Goal: Information Seeking & Learning: Compare options

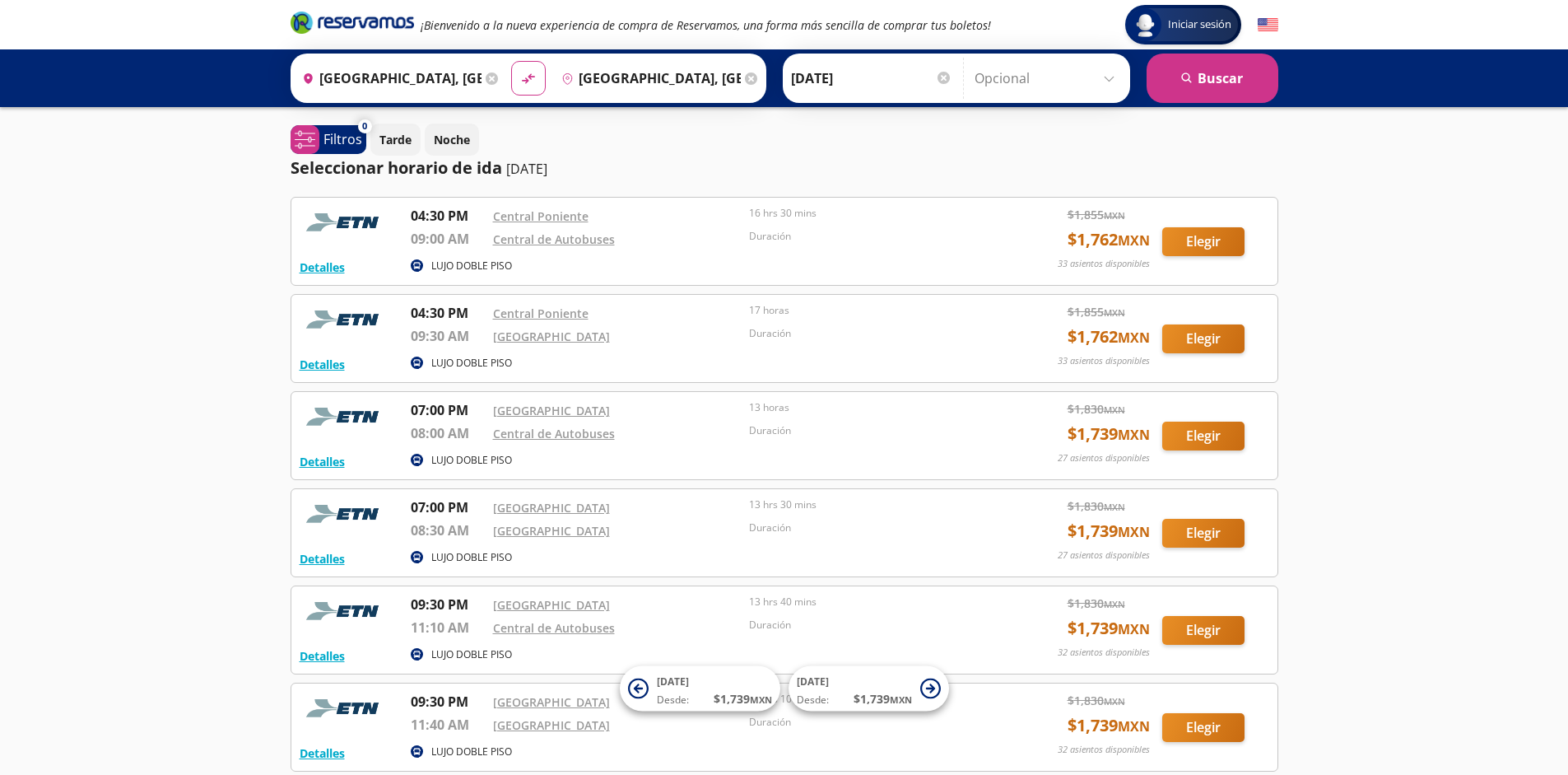
scroll to position [152, 0]
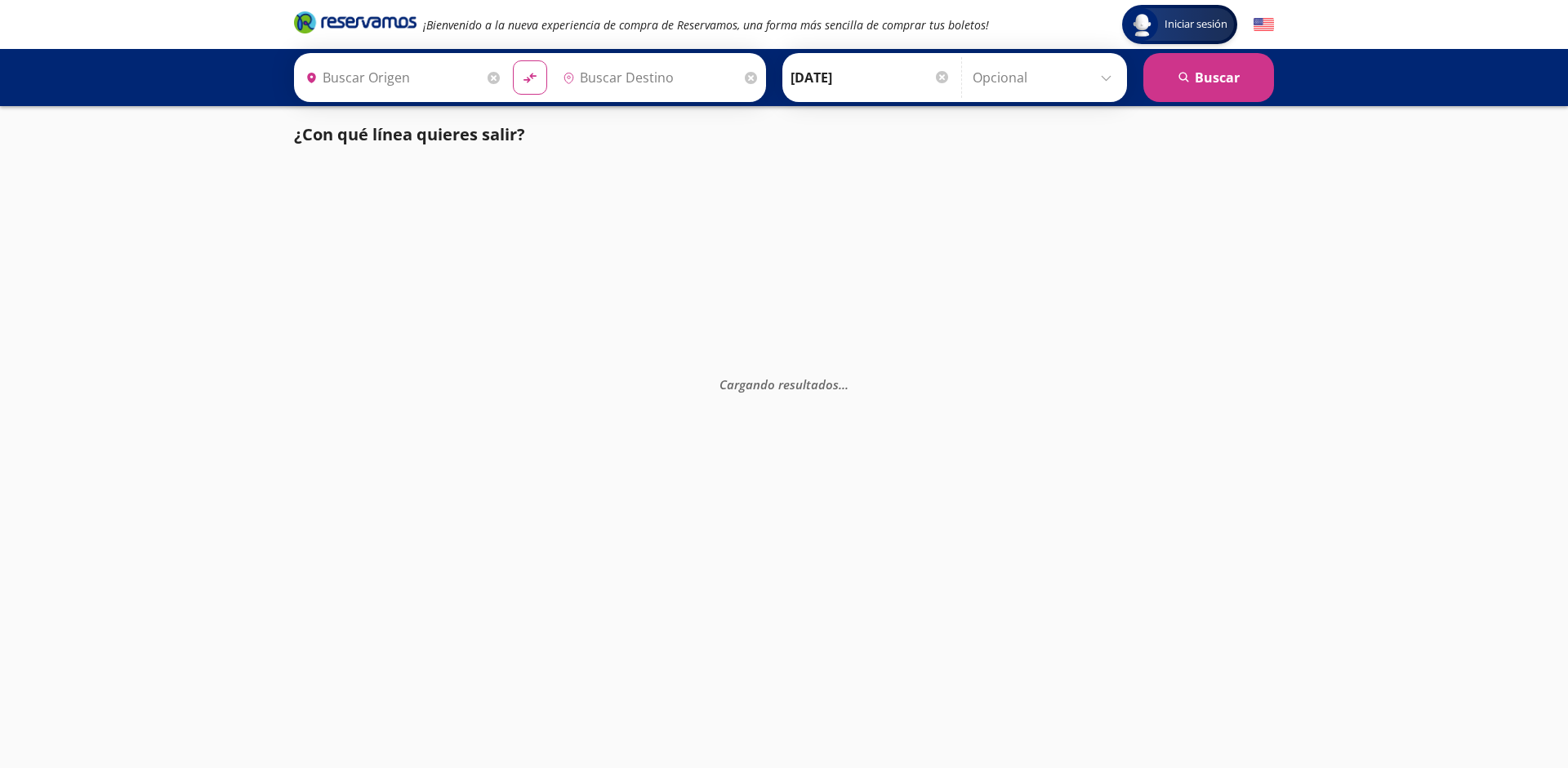
type input "[GEOGRAPHIC_DATA], [GEOGRAPHIC_DATA][PERSON_NAME]"
type input "[GEOGRAPHIC_DATA], [GEOGRAPHIC_DATA]"
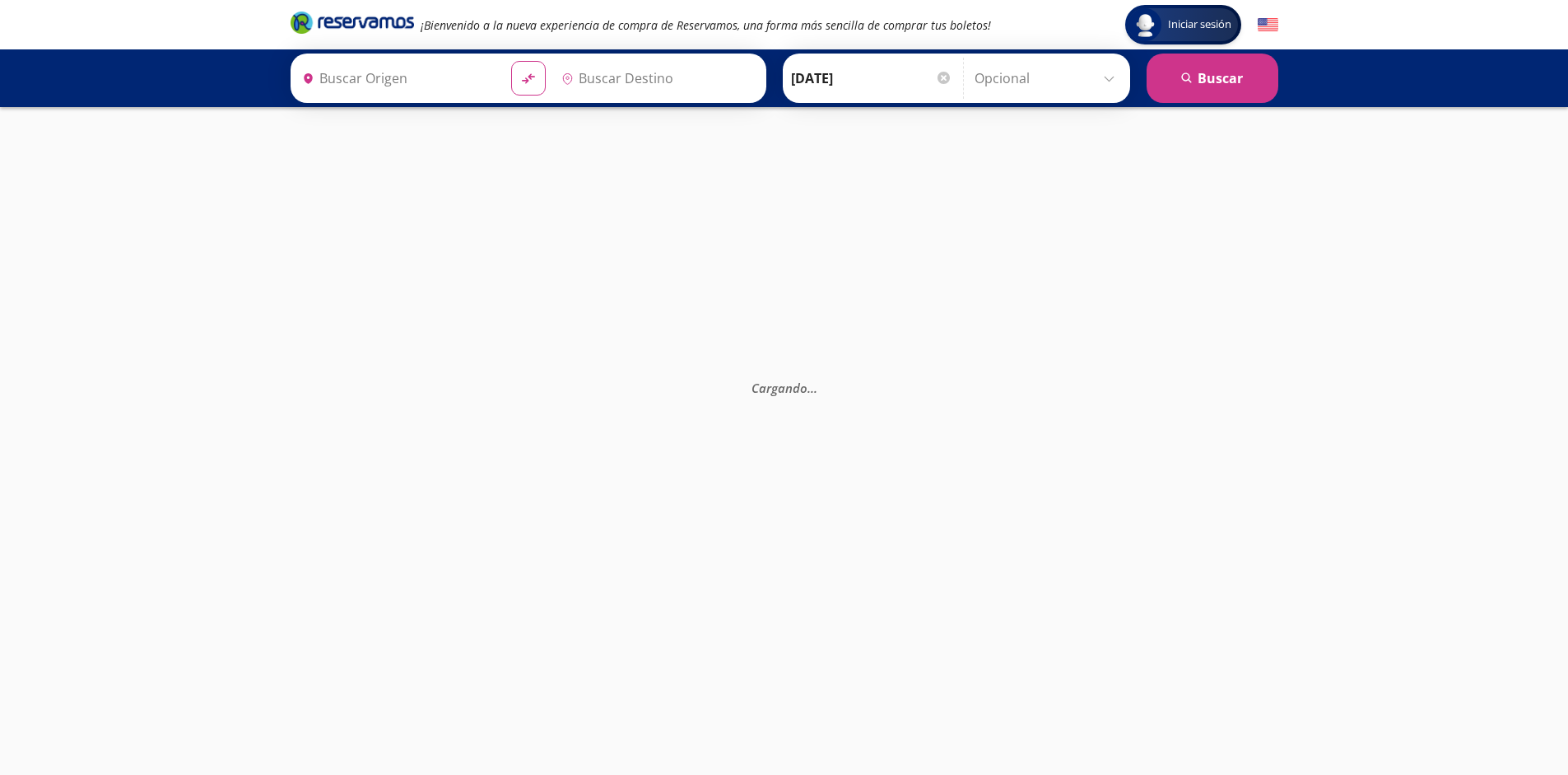
type input "[GEOGRAPHIC_DATA], [GEOGRAPHIC_DATA]"
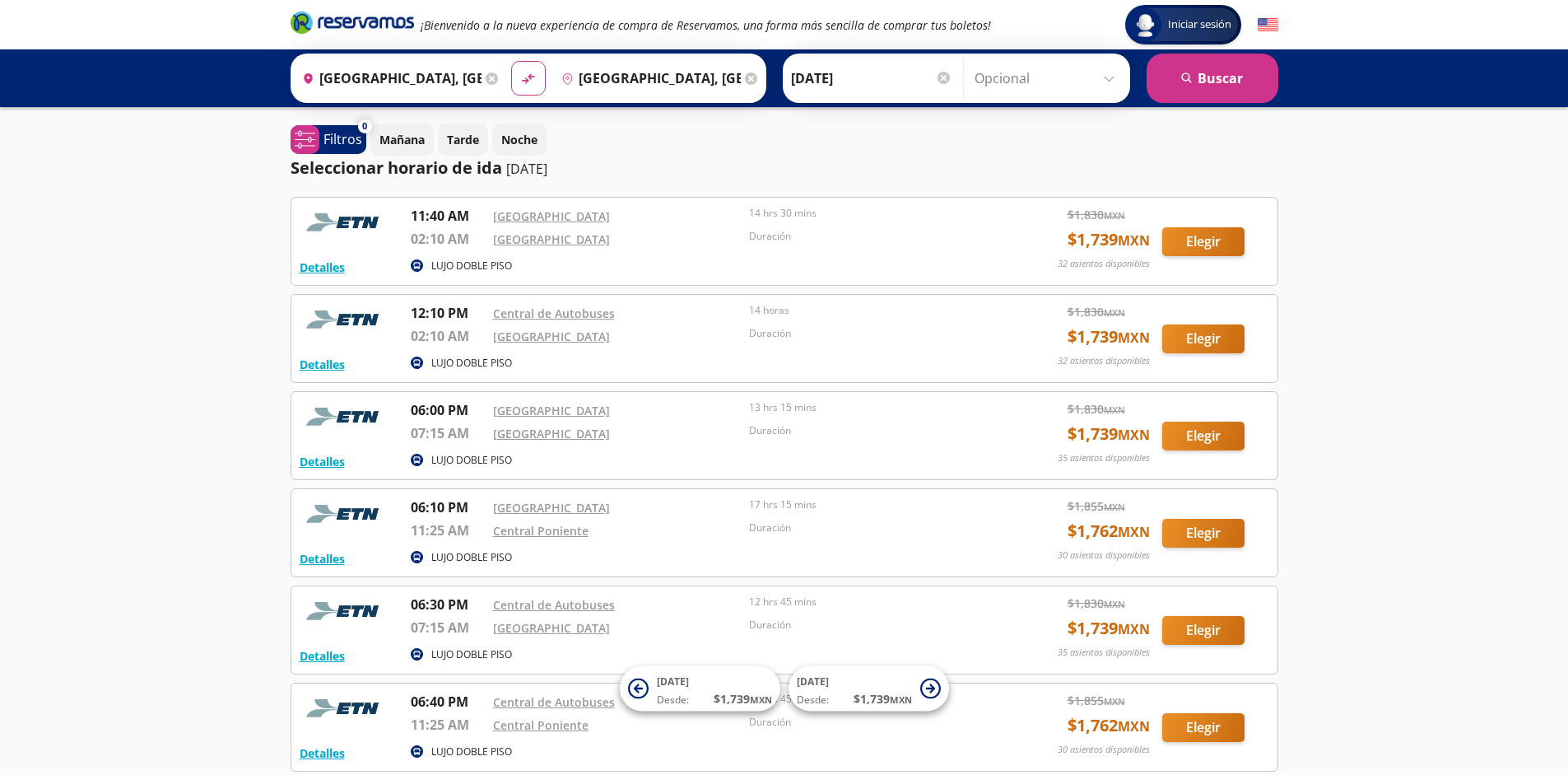
scroll to position [346, 0]
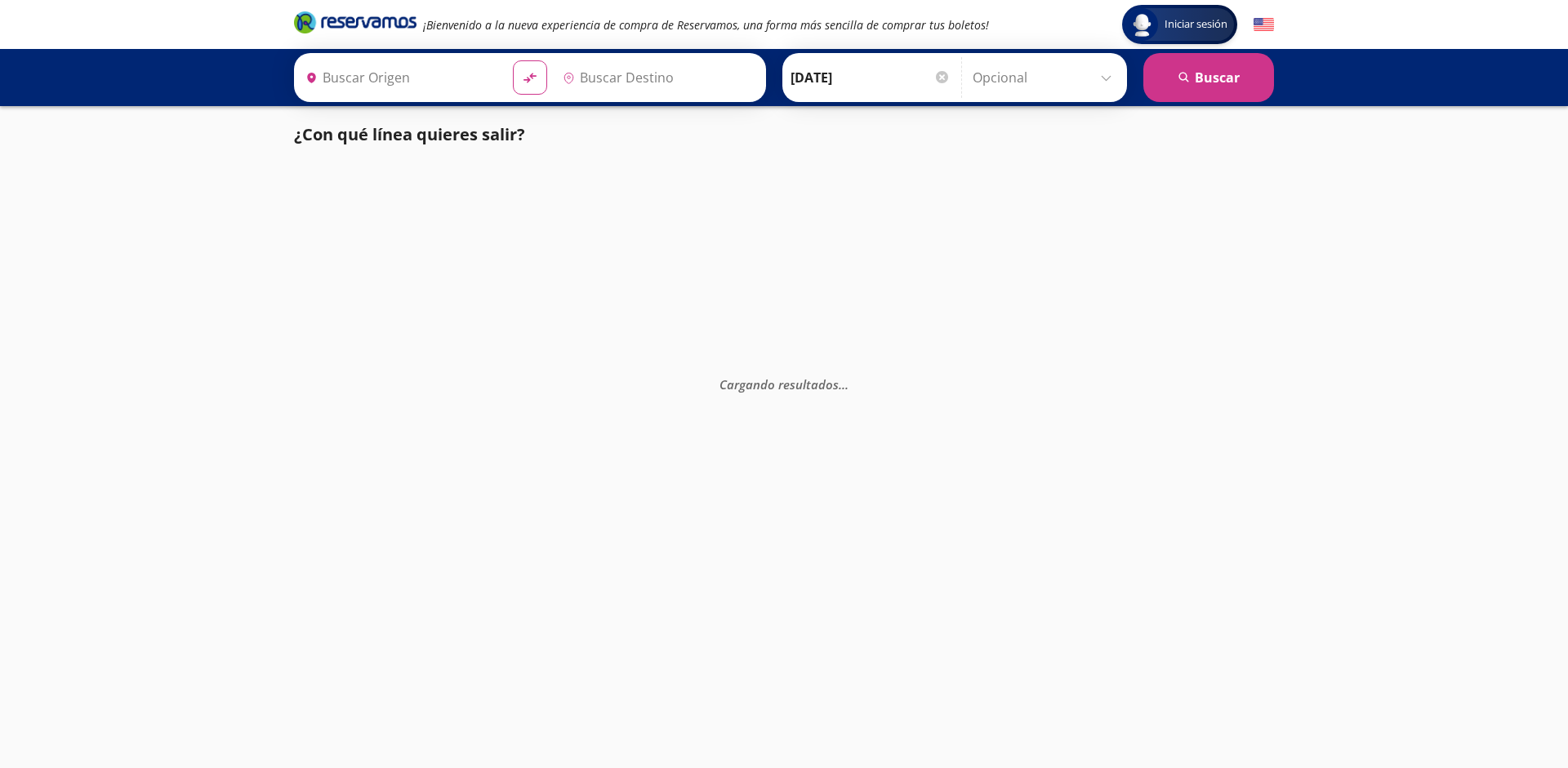
type input "[GEOGRAPHIC_DATA], [GEOGRAPHIC_DATA]"
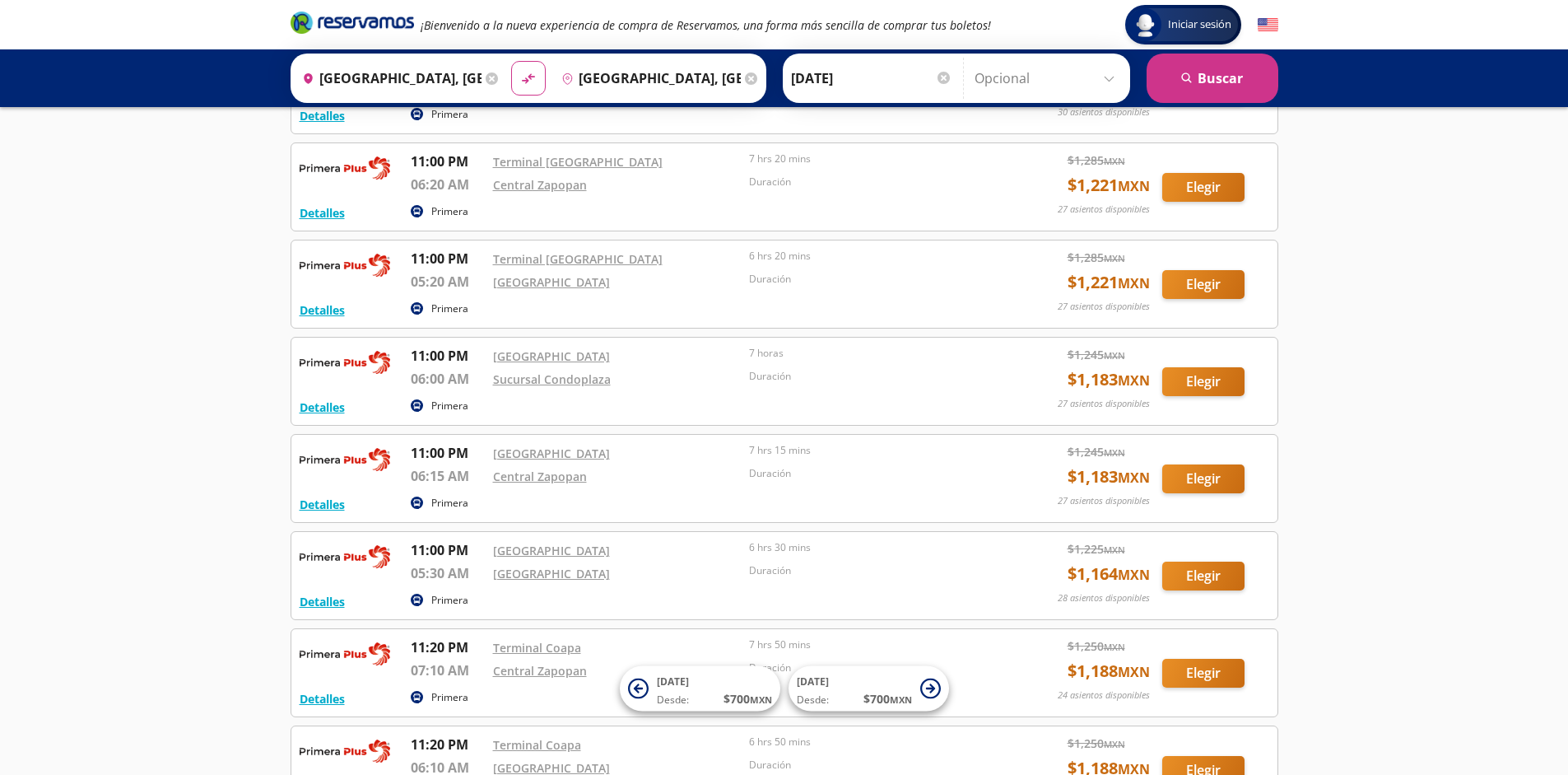
scroll to position [3067, 0]
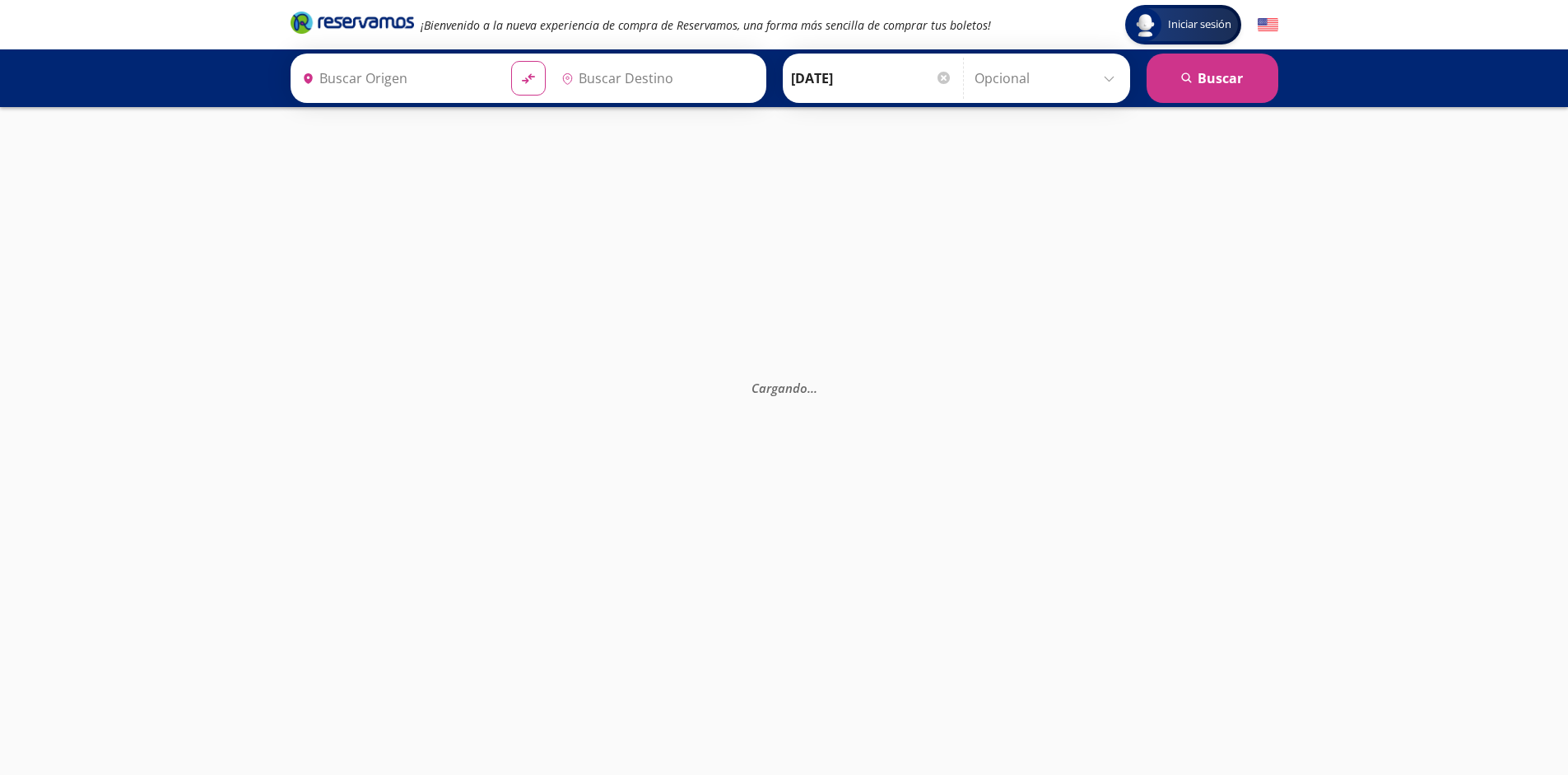
type input "[GEOGRAPHIC_DATA], [GEOGRAPHIC_DATA]"
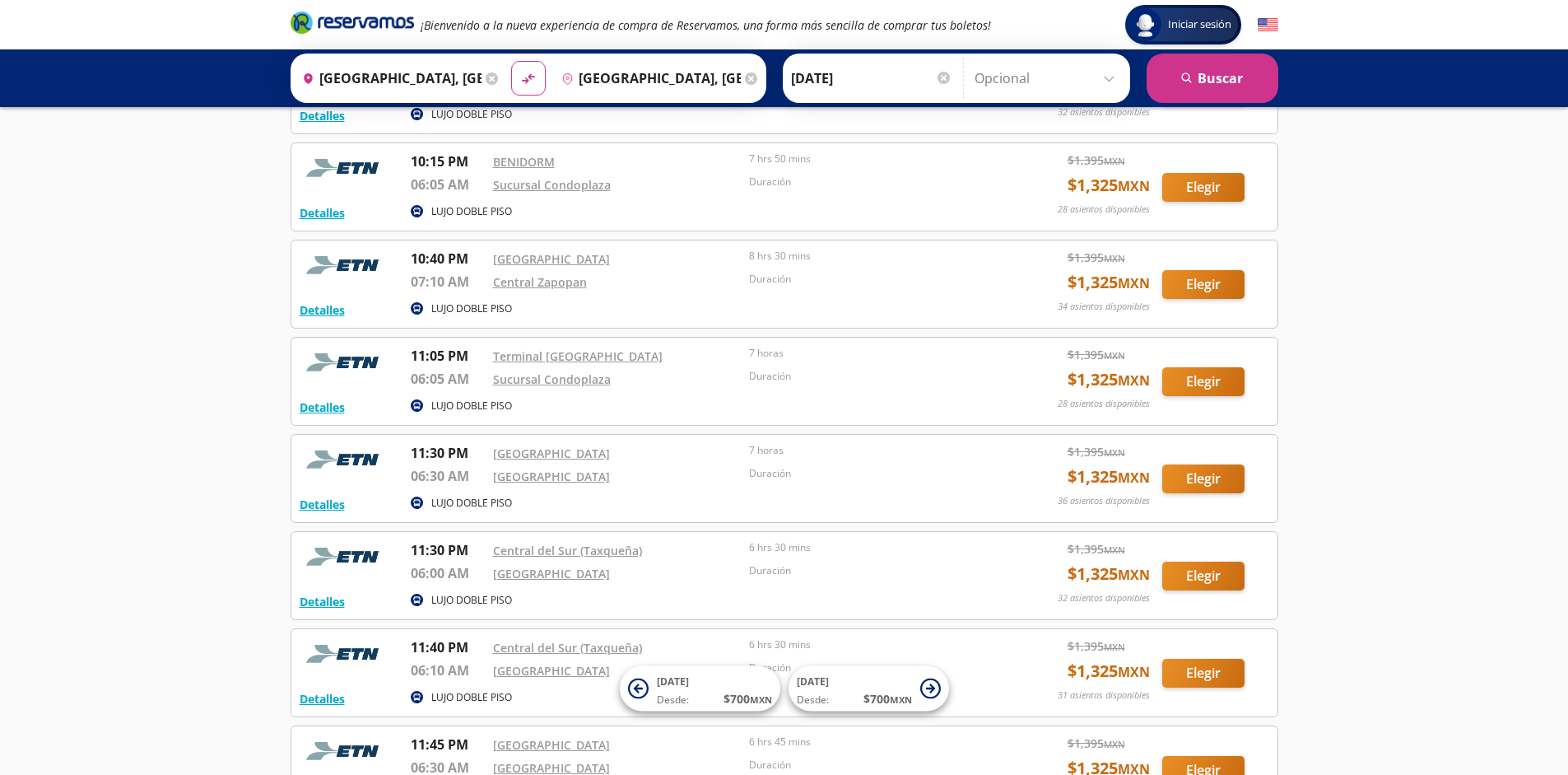
scroll to position [1901, 0]
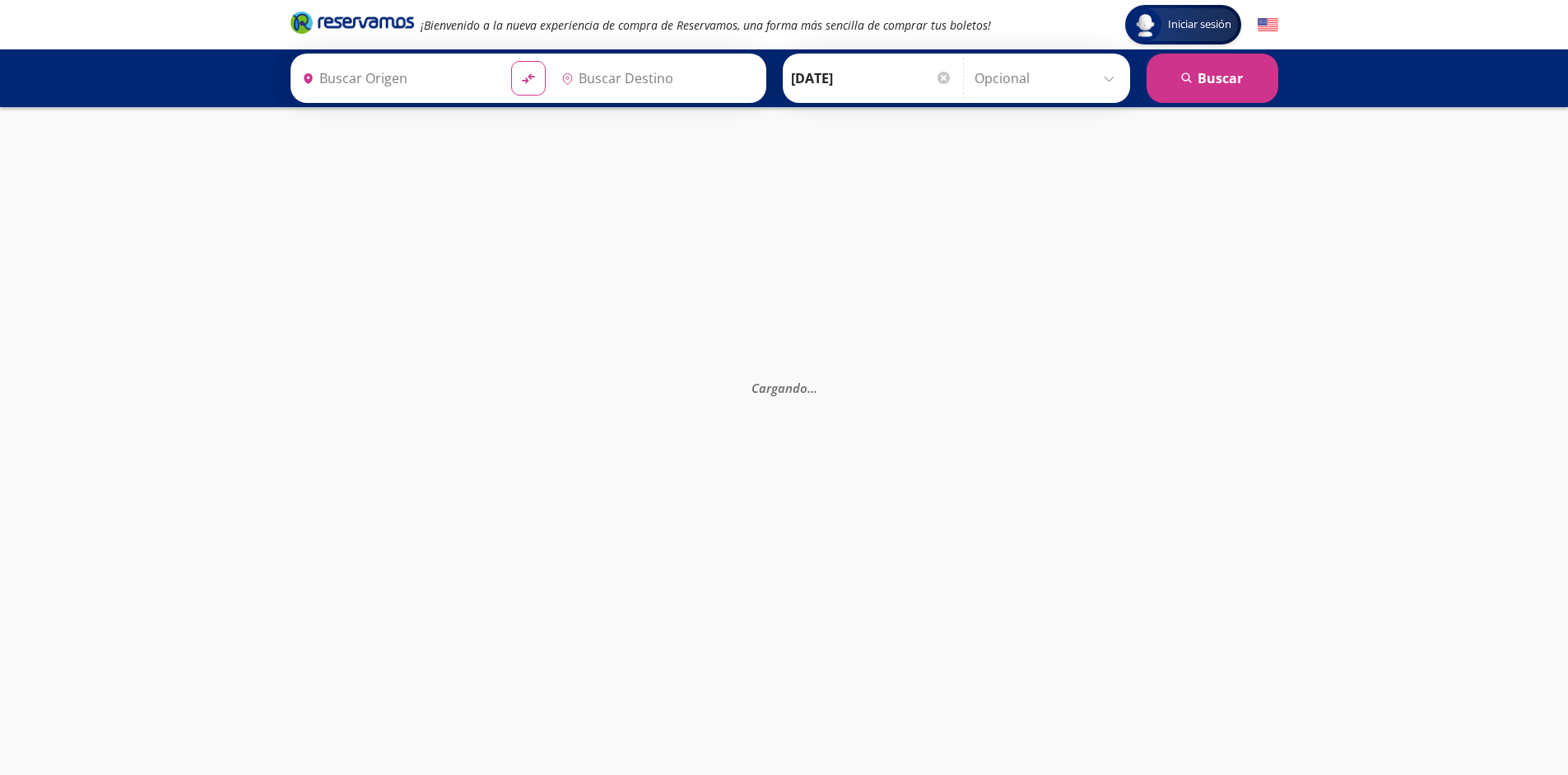
type input "[GEOGRAPHIC_DATA], [GEOGRAPHIC_DATA]"
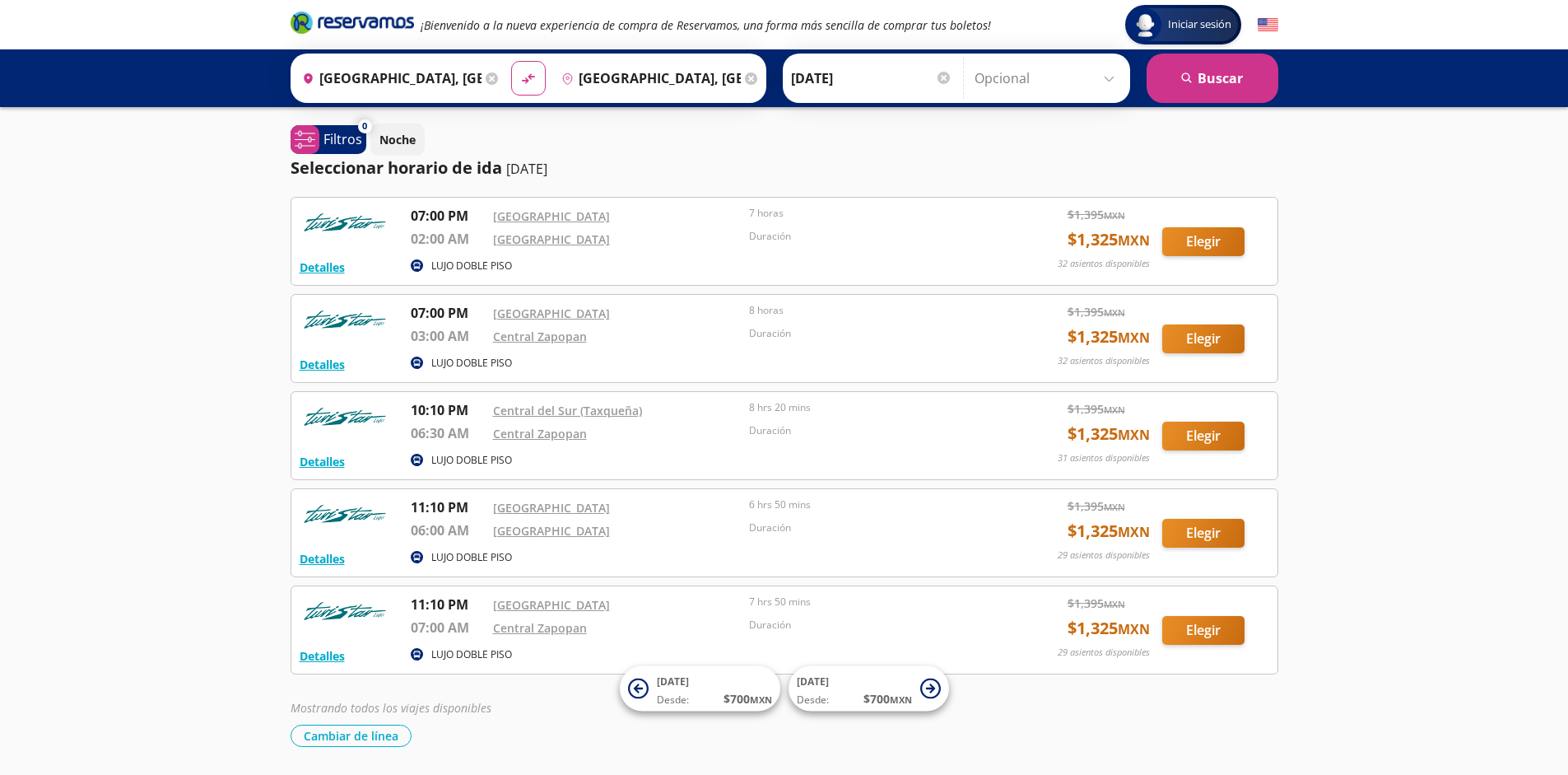
scroll to position [54, 0]
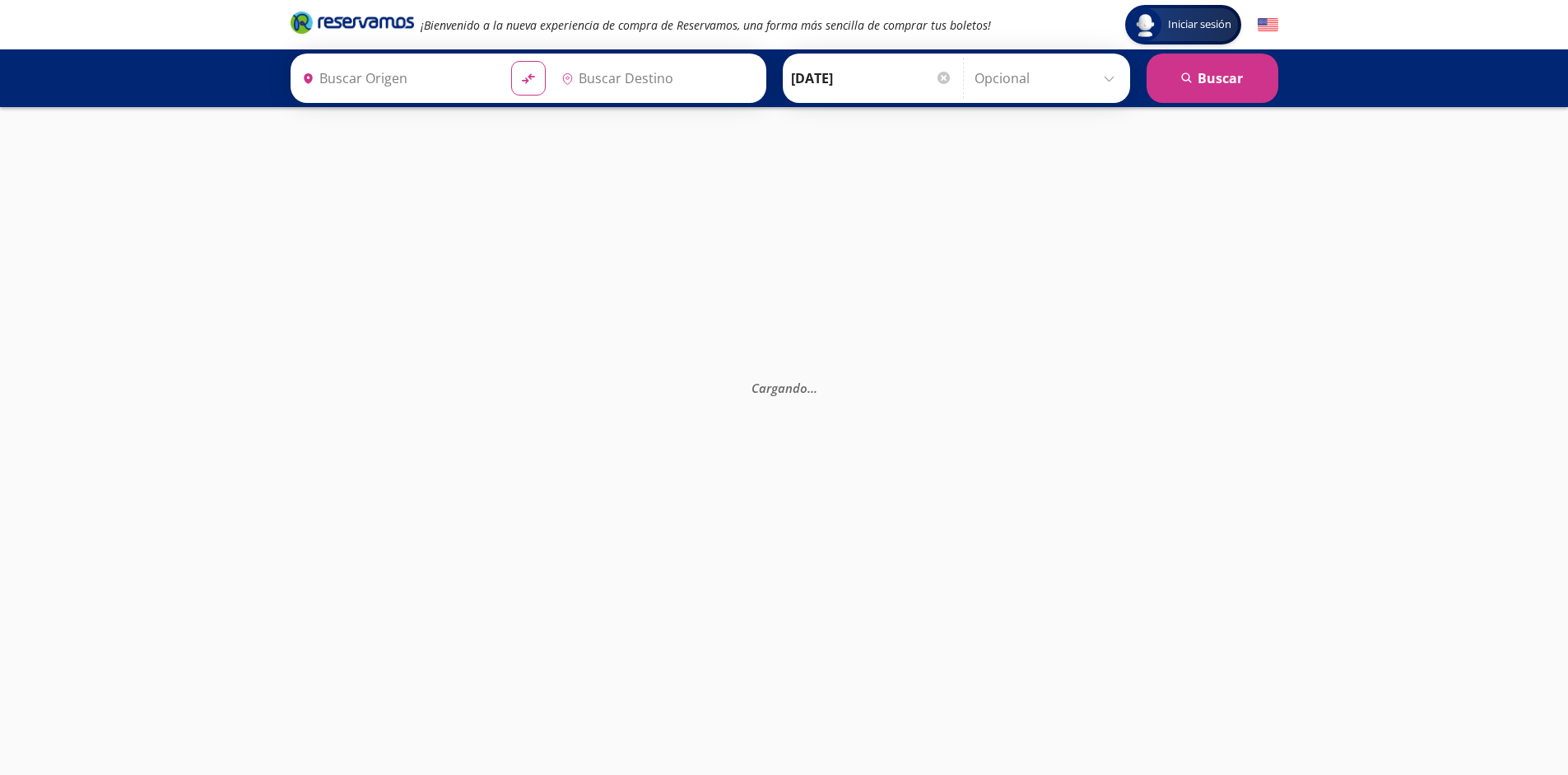
type input "[GEOGRAPHIC_DATA], [GEOGRAPHIC_DATA]"
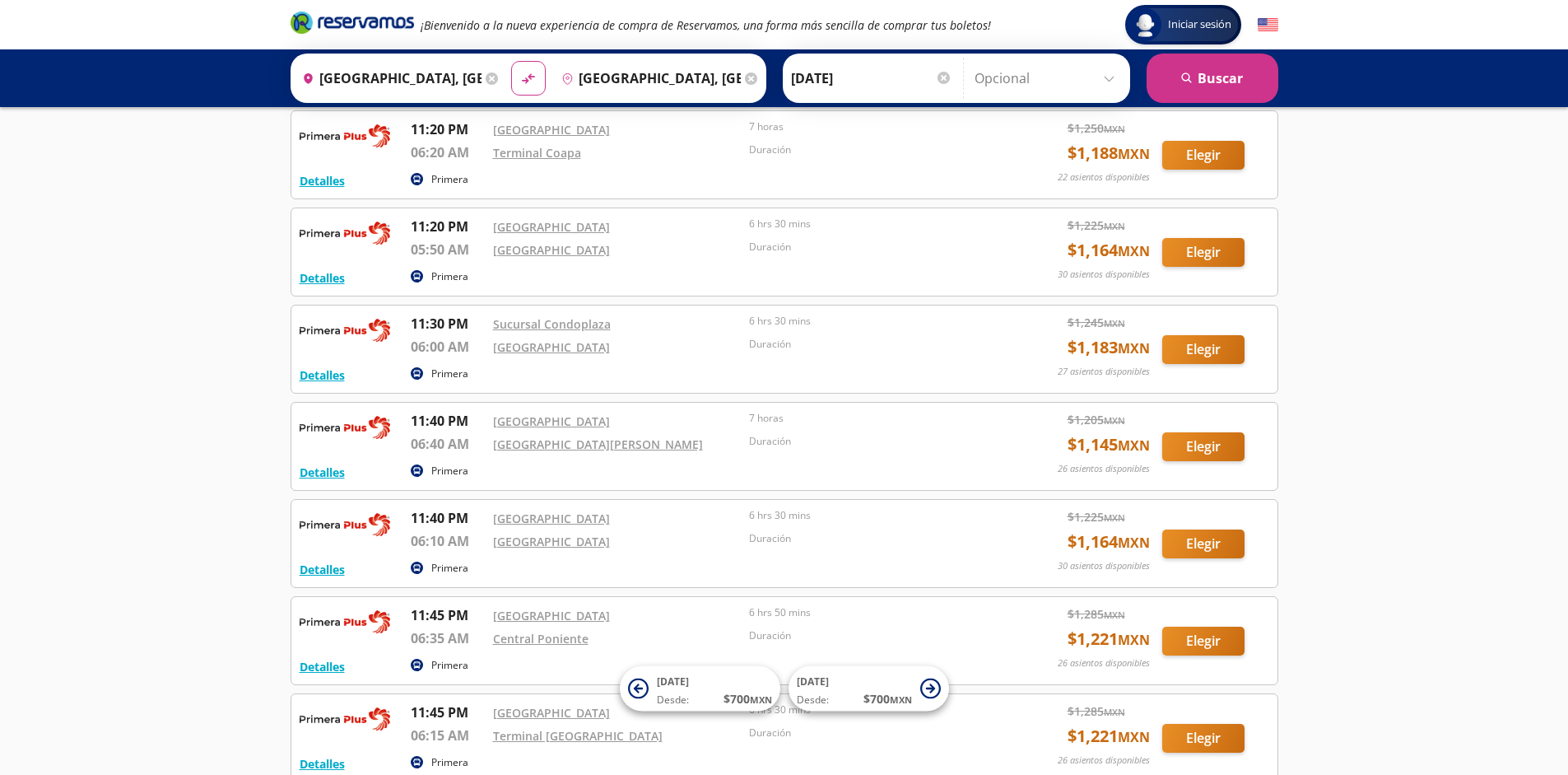
scroll to position [2971, 0]
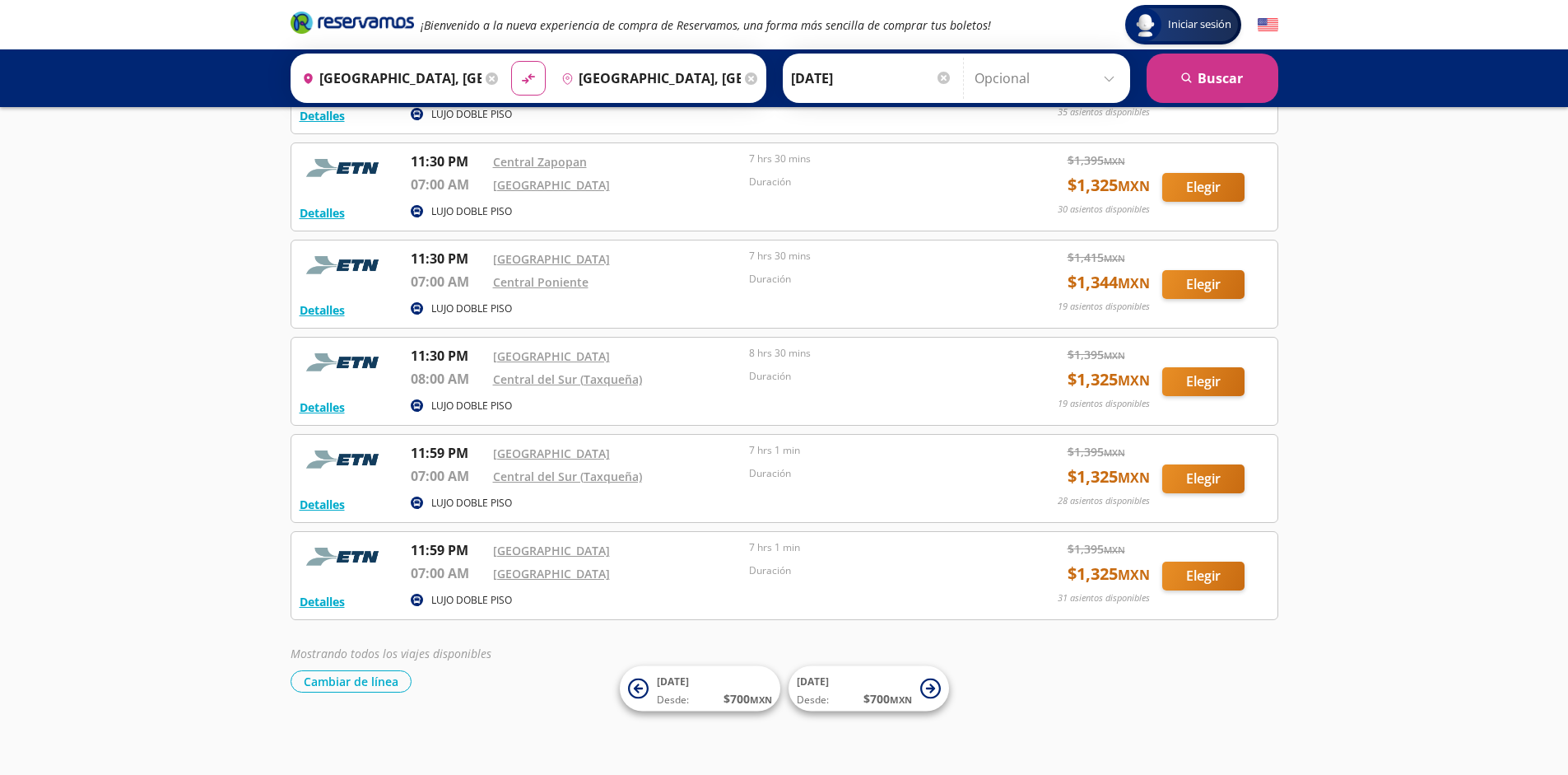
scroll to position [1998, 0]
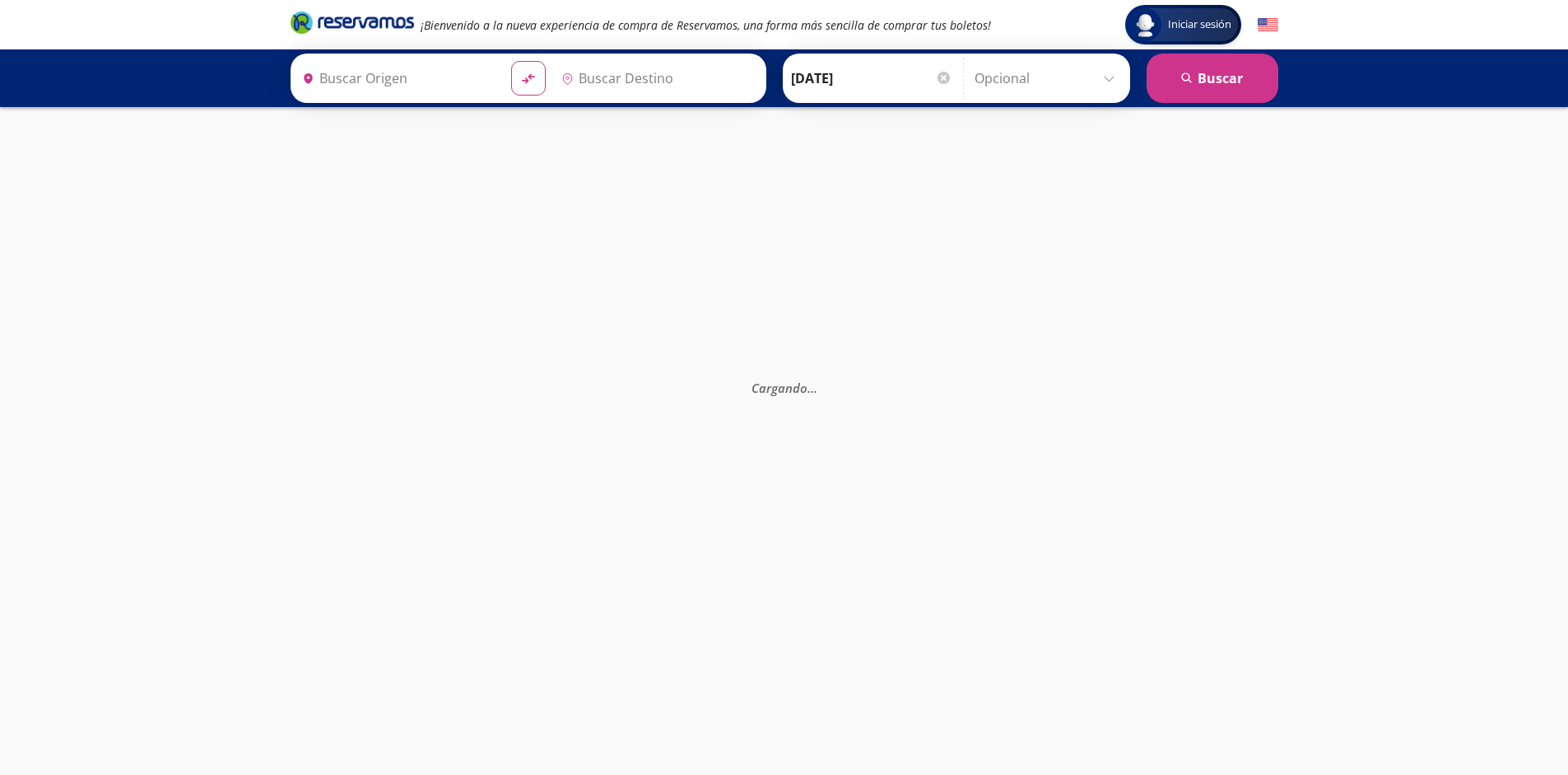
type input "[GEOGRAPHIC_DATA], [GEOGRAPHIC_DATA]"
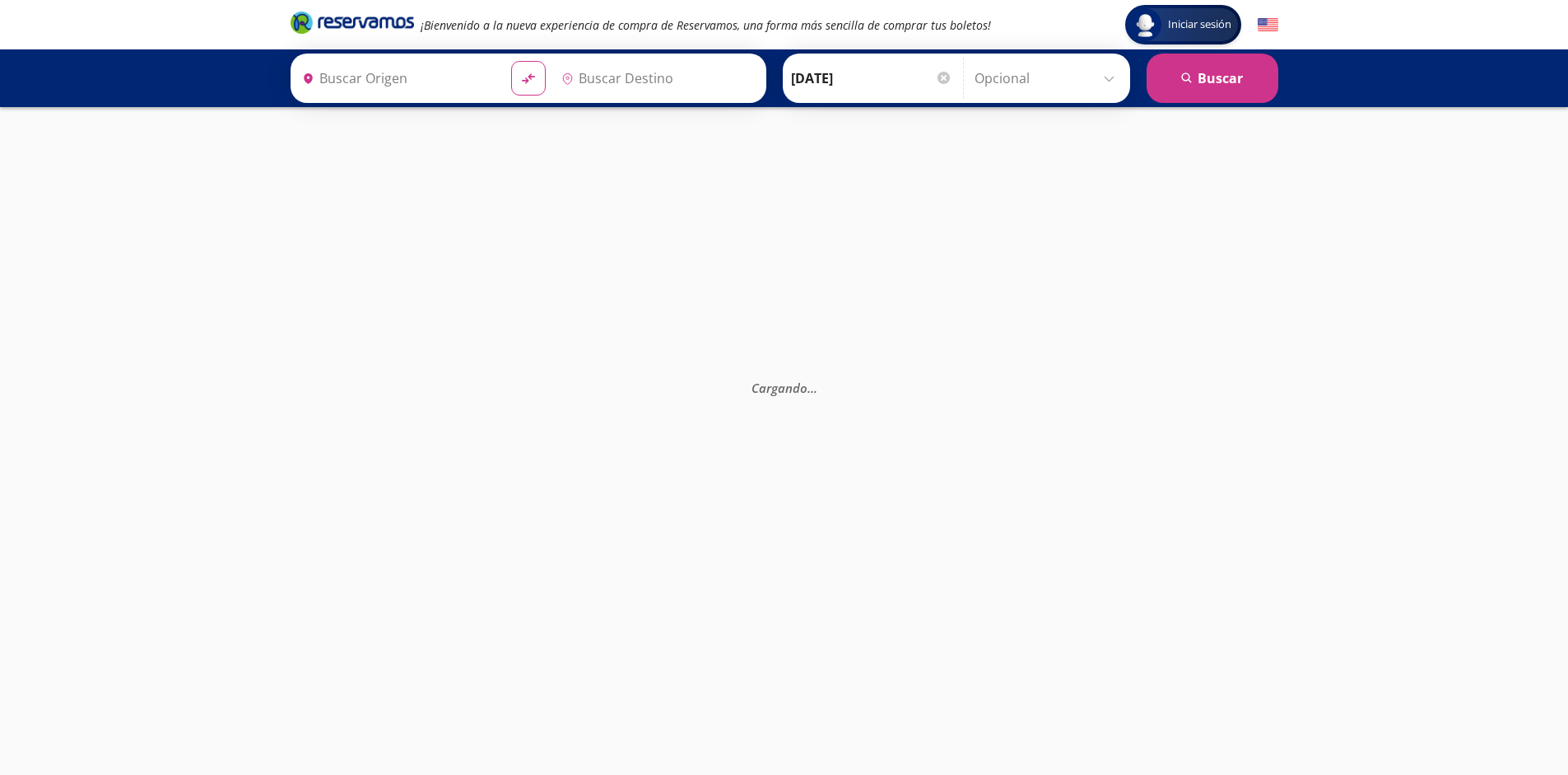
type input "Tijuana, [GEOGRAPHIC_DATA][US_STATE]"
type input "Mexicali, [GEOGRAPHIC_DATA][US_STATE]"
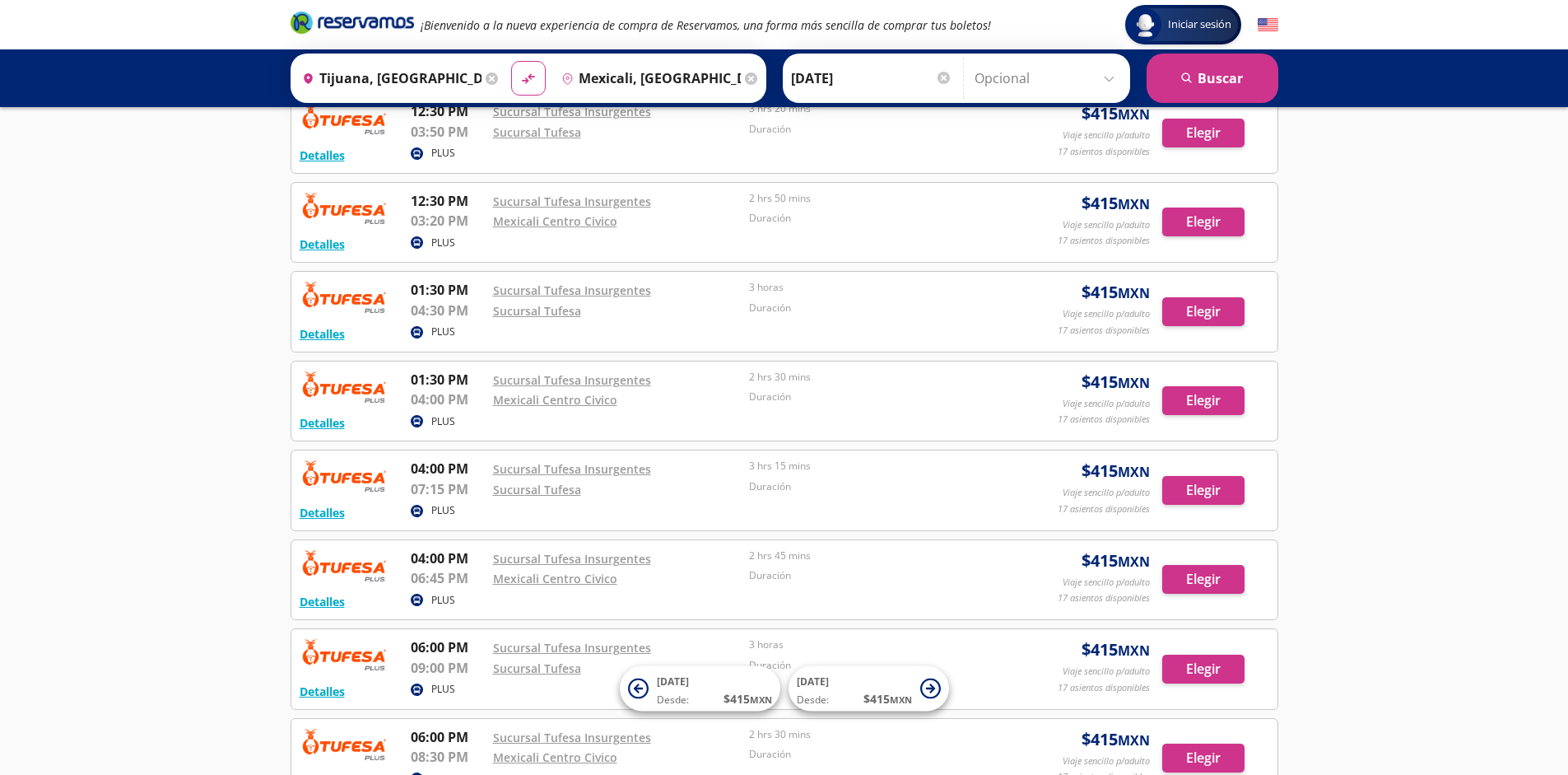
scroll to position [1177, 0]
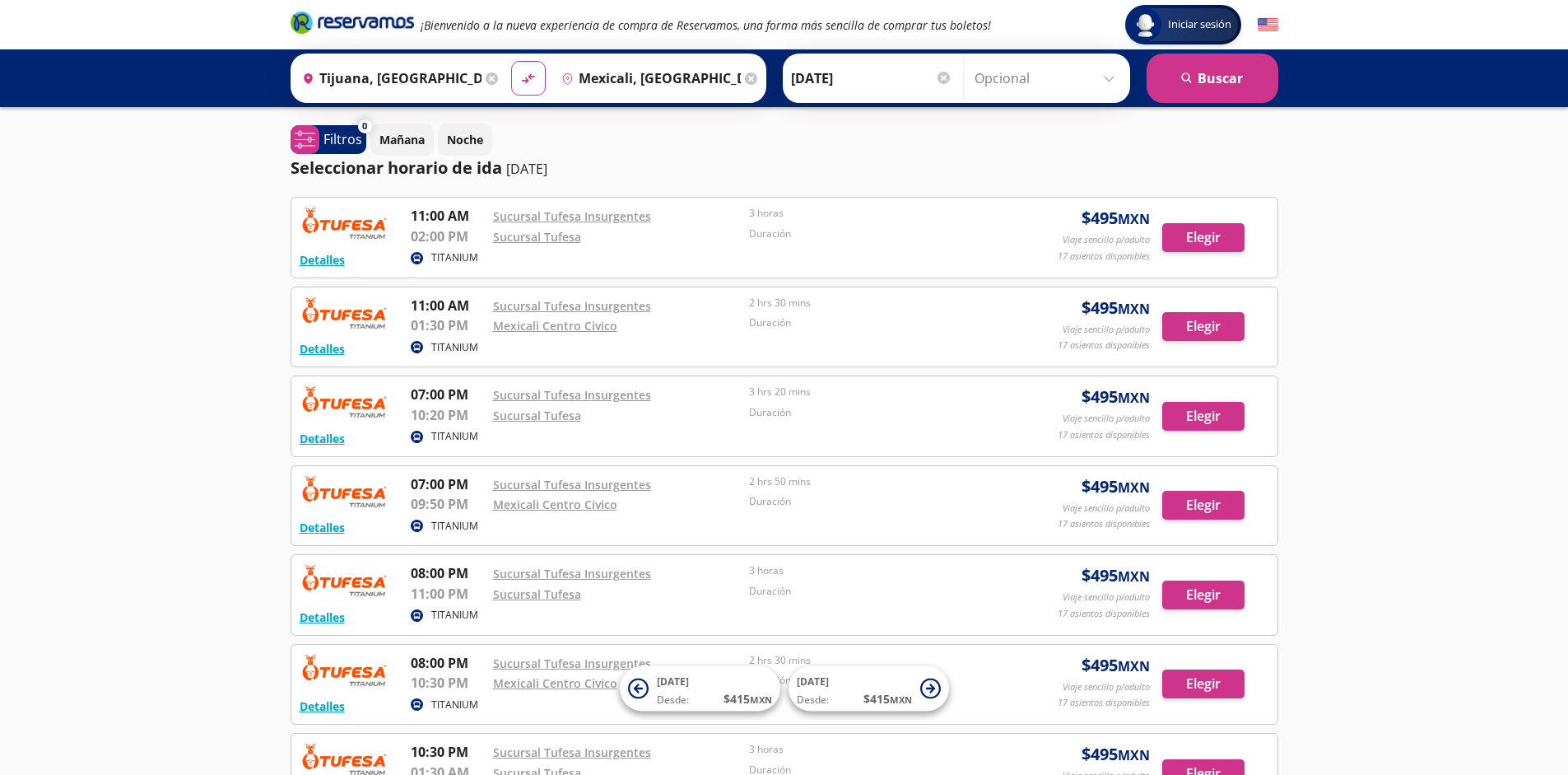
scroll to position [283, 0]
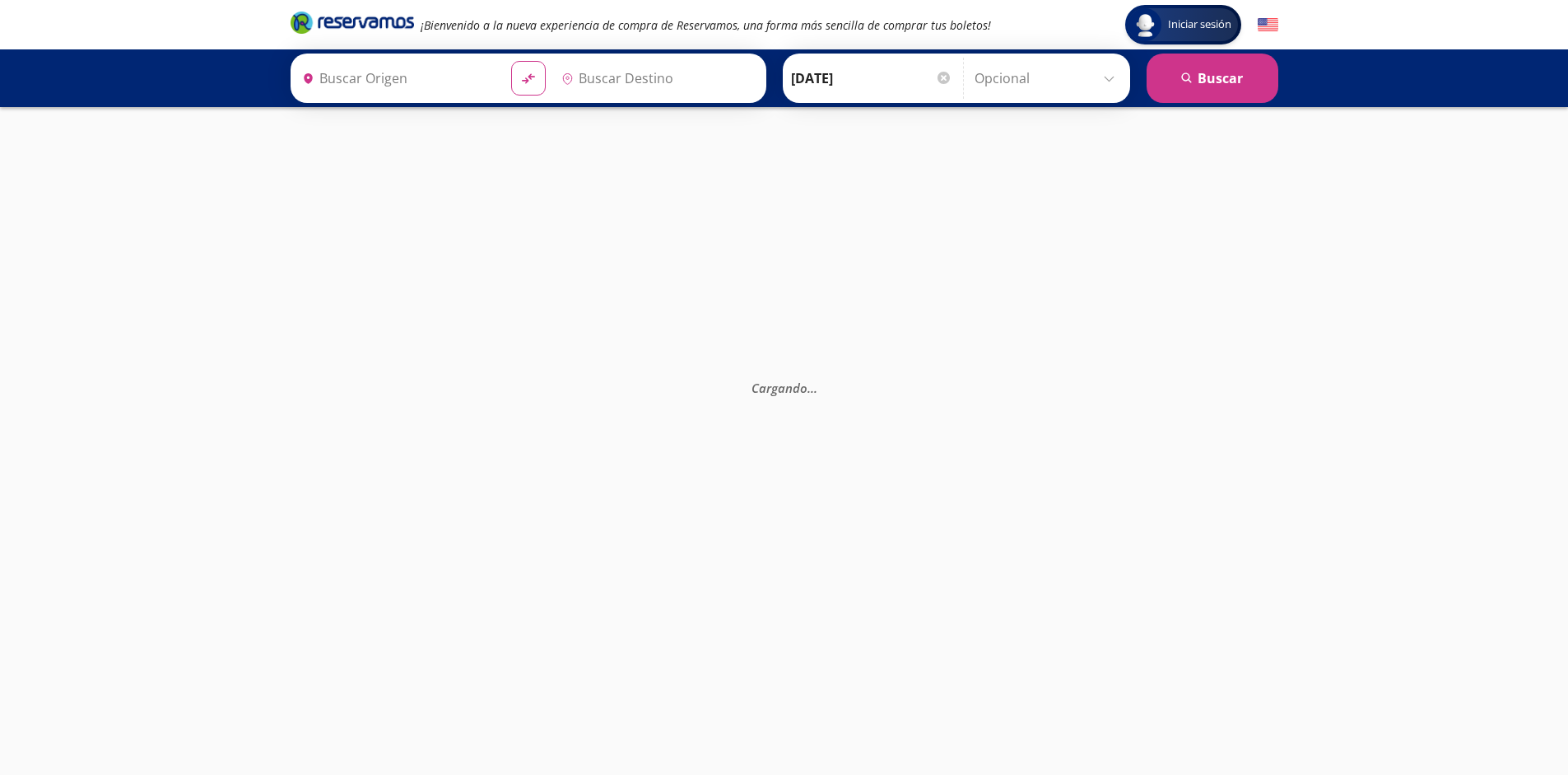
type input "Tijuana, Baja California"
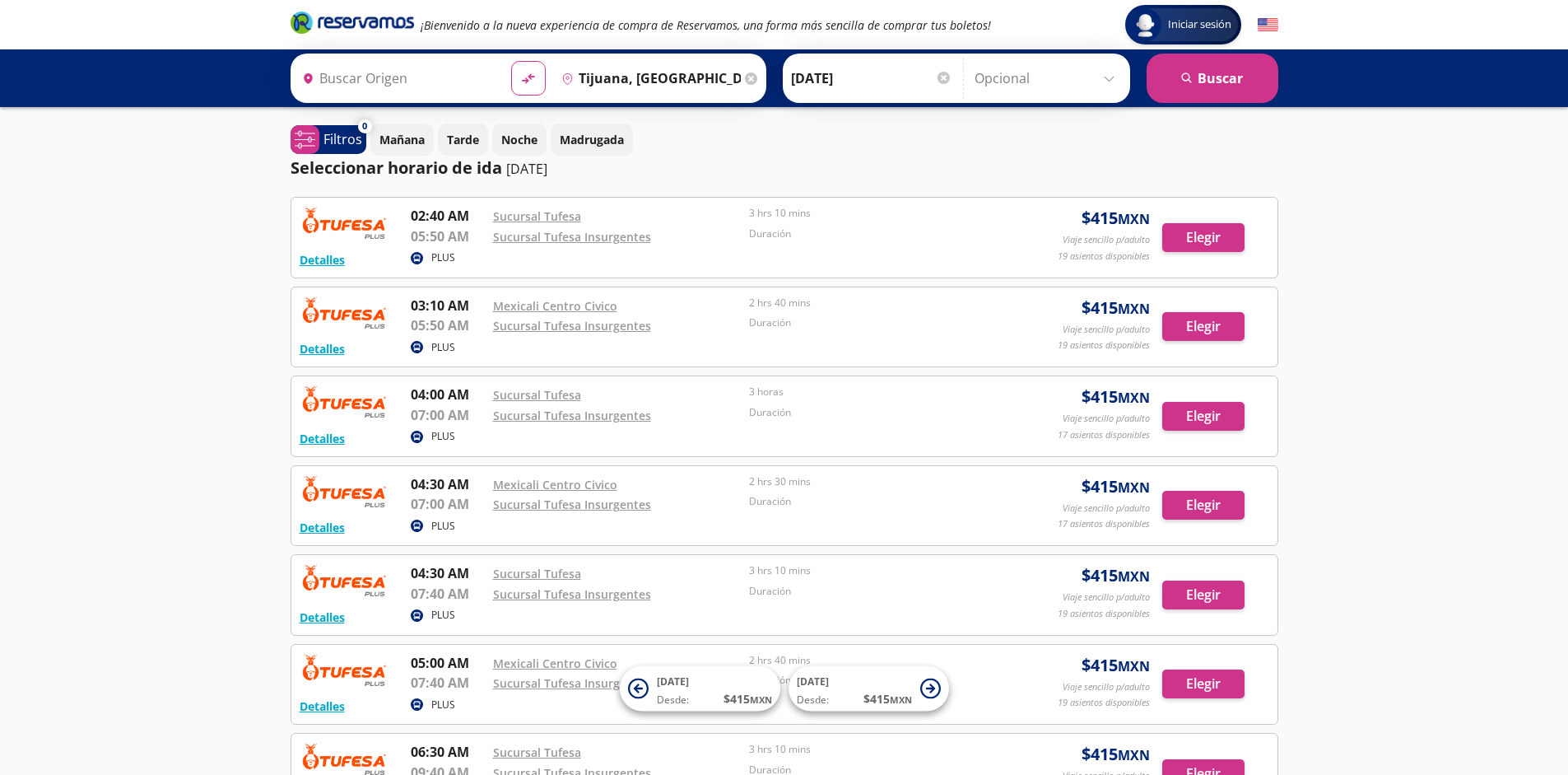
type input "Mexicali, [GEOGRAPHIC_DATA][US_STATE]"
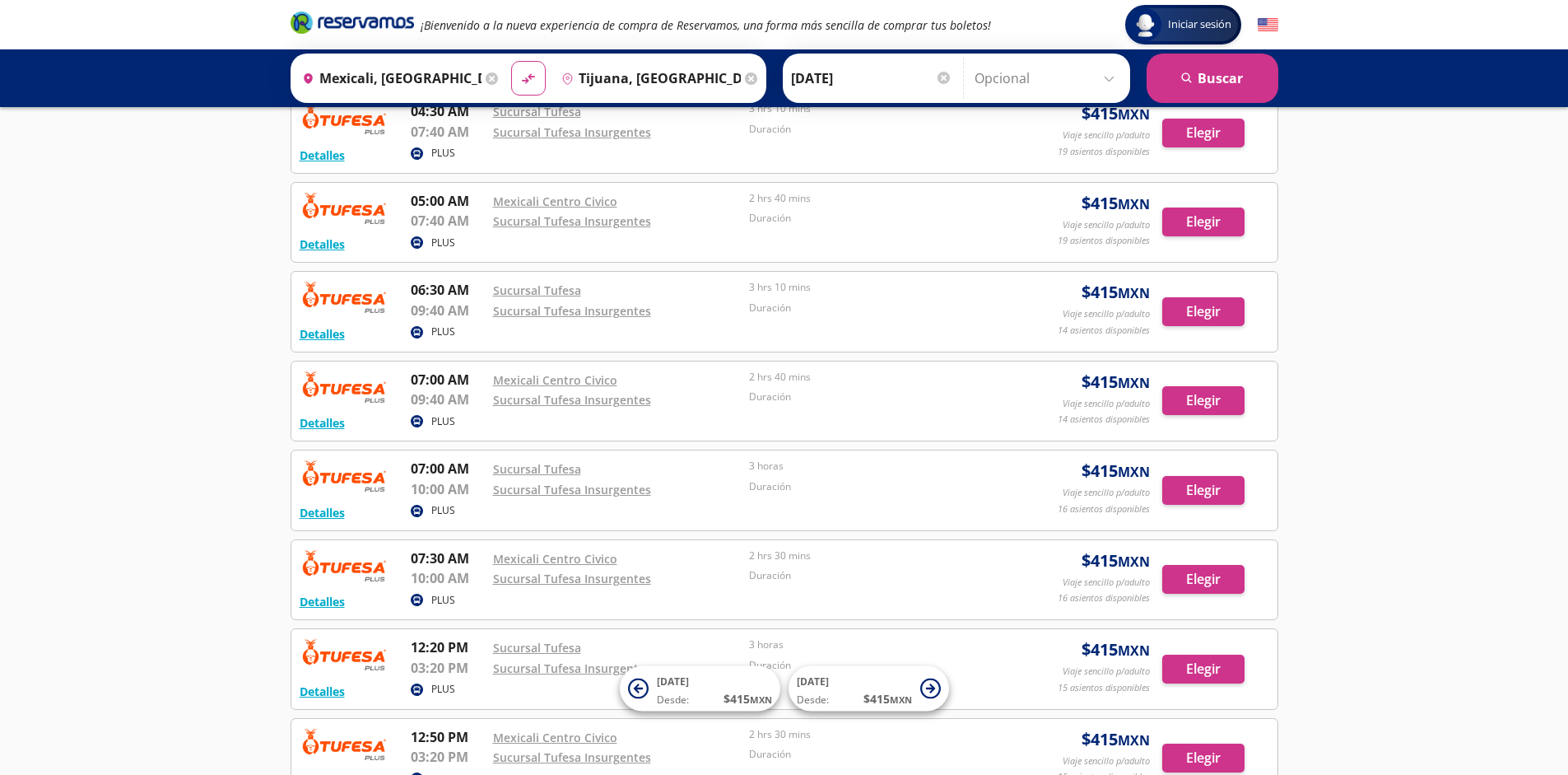
scroll to position [1177, 0]
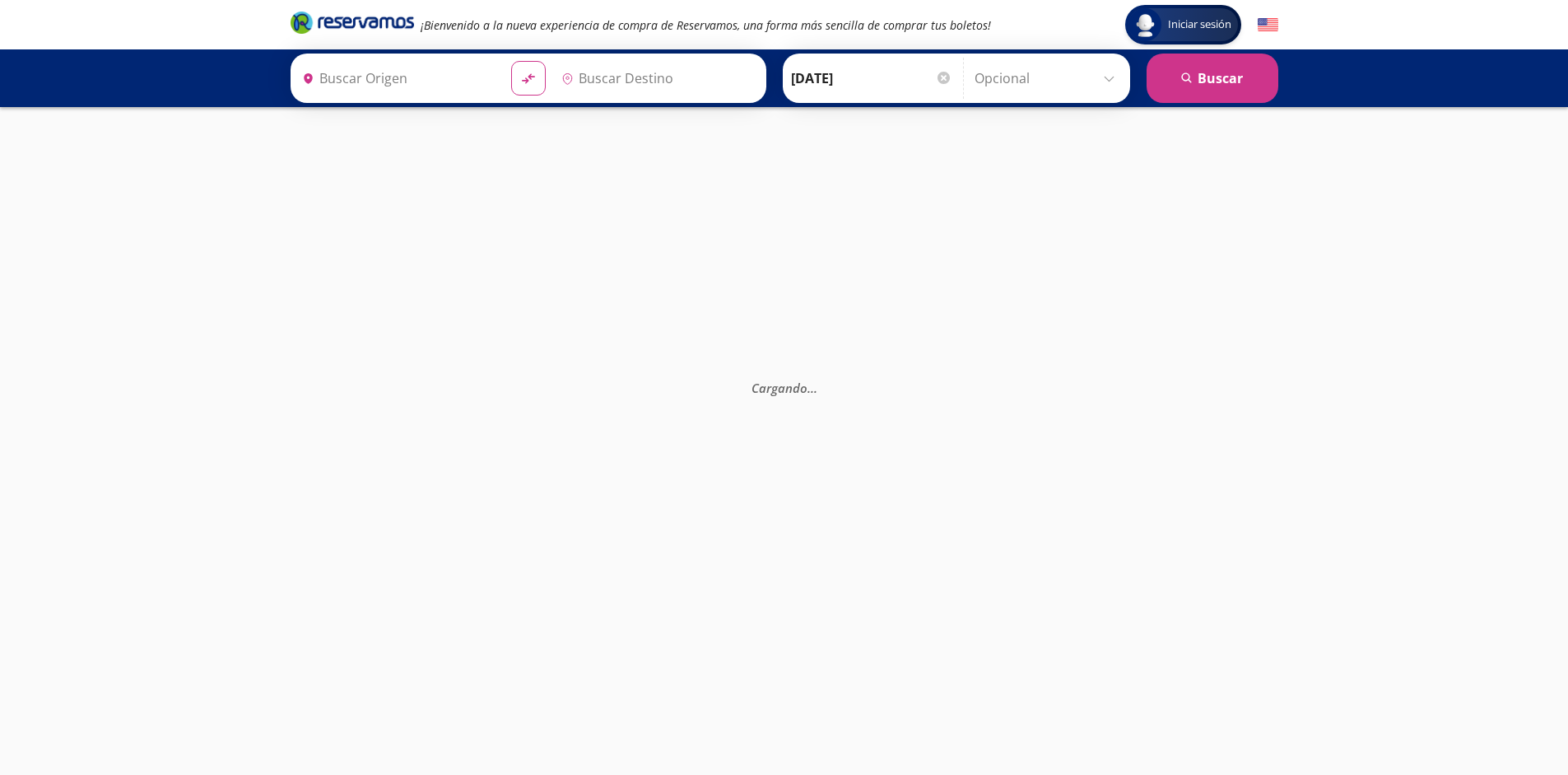
type input "Tijuana, [GEOGRAPHIC_DATA][US_STATE]"
type input "Mexicali, [GEOGRAPHIC_DATA][US_STATE]"
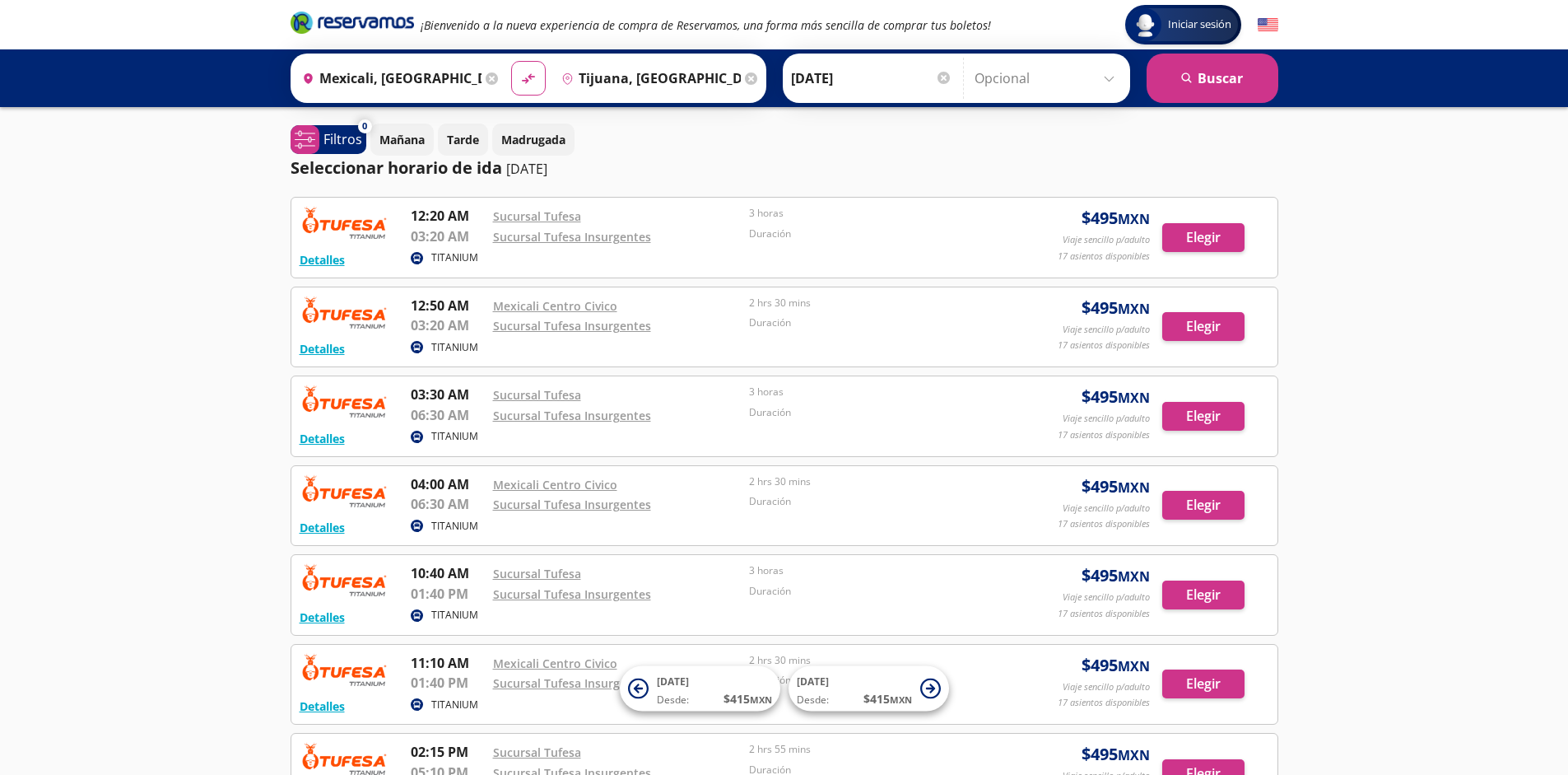
scroll to position [283, 0]
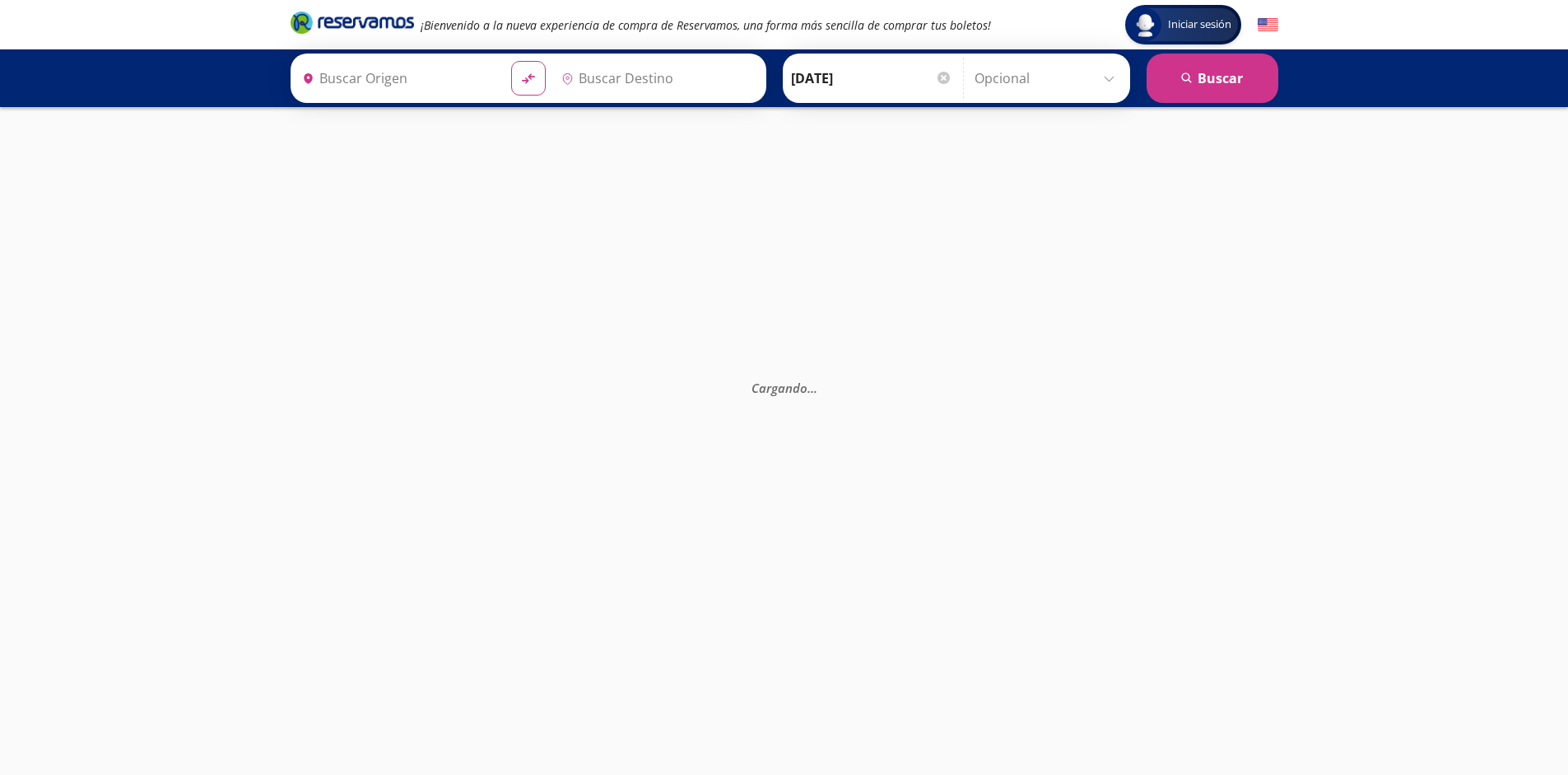
type input "[GEOGRAPHIC_DATA], [GEOGRAPHIC_DATA]"
type input "Santiago de Querétaro, [GEOGRAPHIC_DATA]"
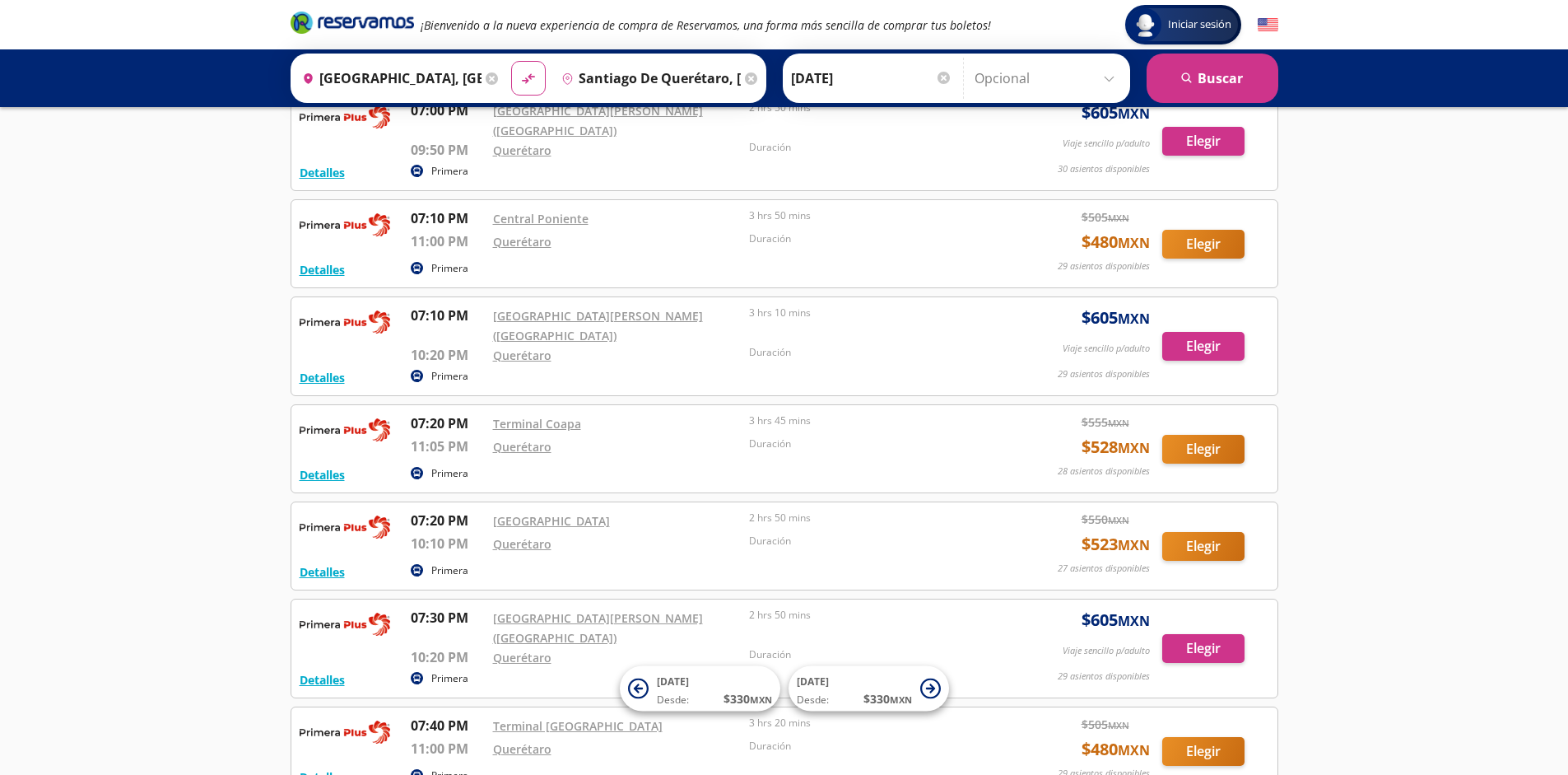
scroll to position [13533, 0]
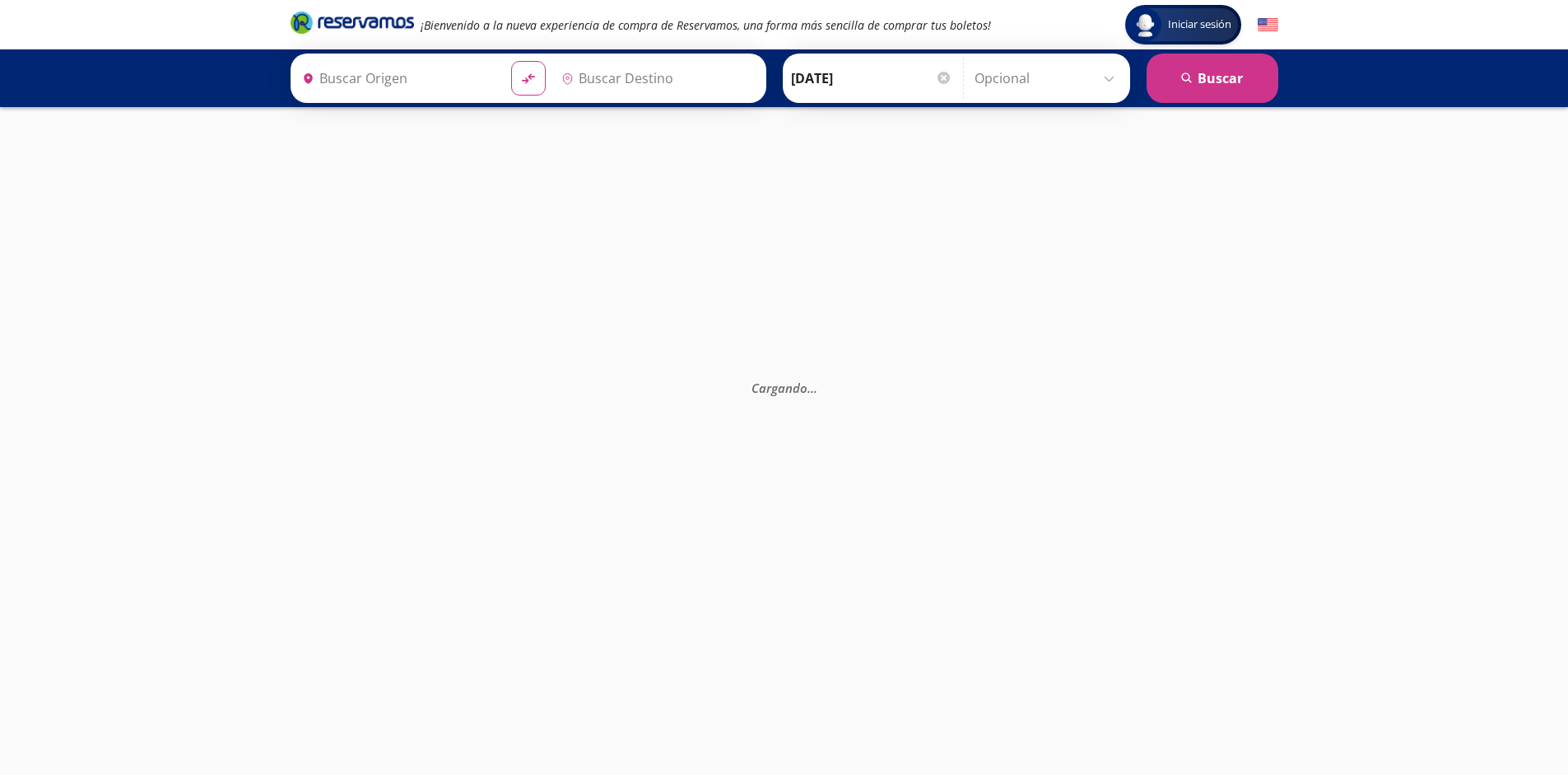
type input "[GEOGRAPHIC_DATA], [GEOGRAPHIC_DATA]"
type input "Santiago de Querétaro, [GEOGRAPHIC_DATA]"
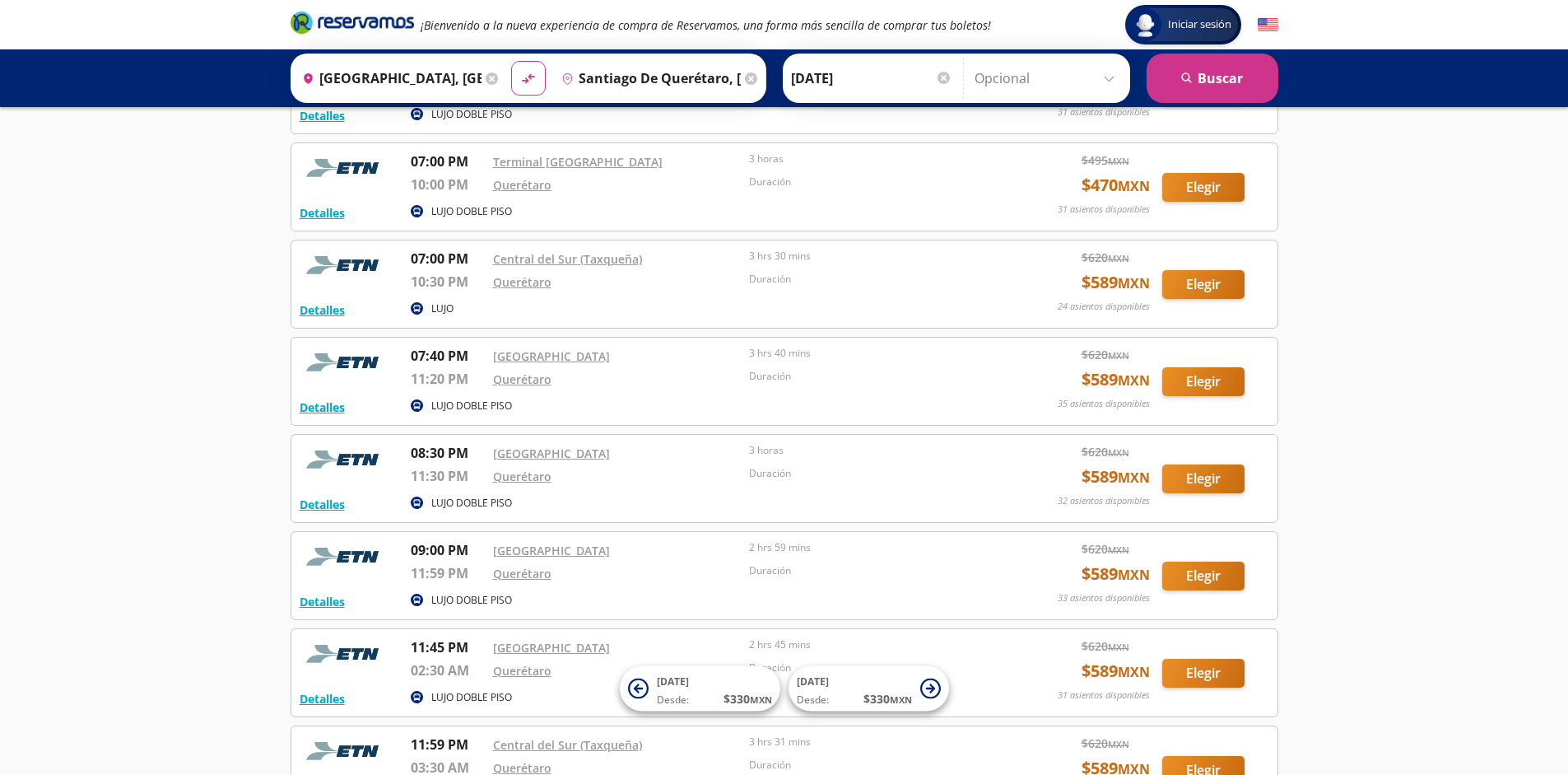
scroll to position [4655, 0]
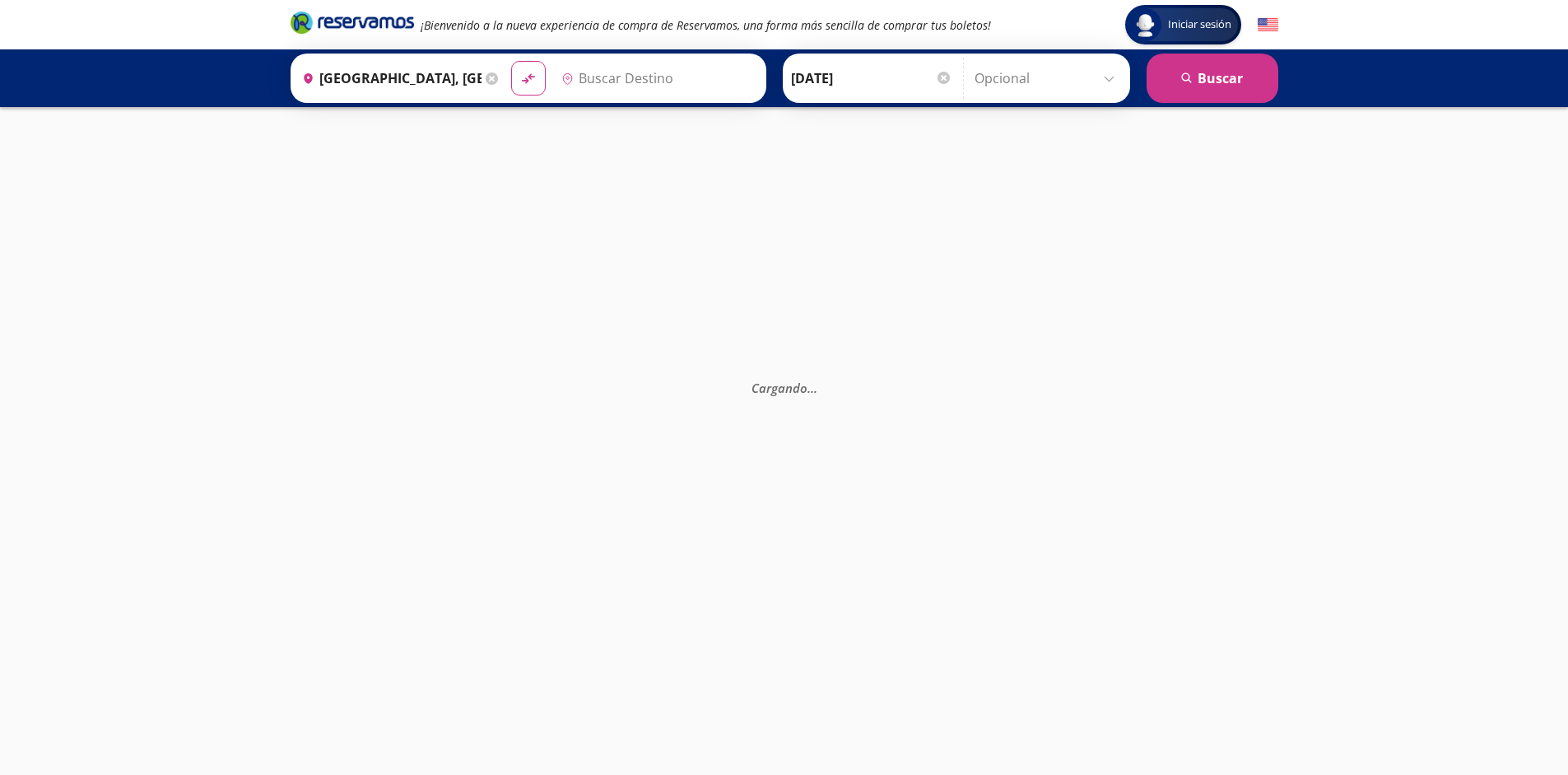
type input "Santiago de Querétaro, Querétaro"
type input "Santiago de Querétaro, [GEOGRAPHIC_DATA]"
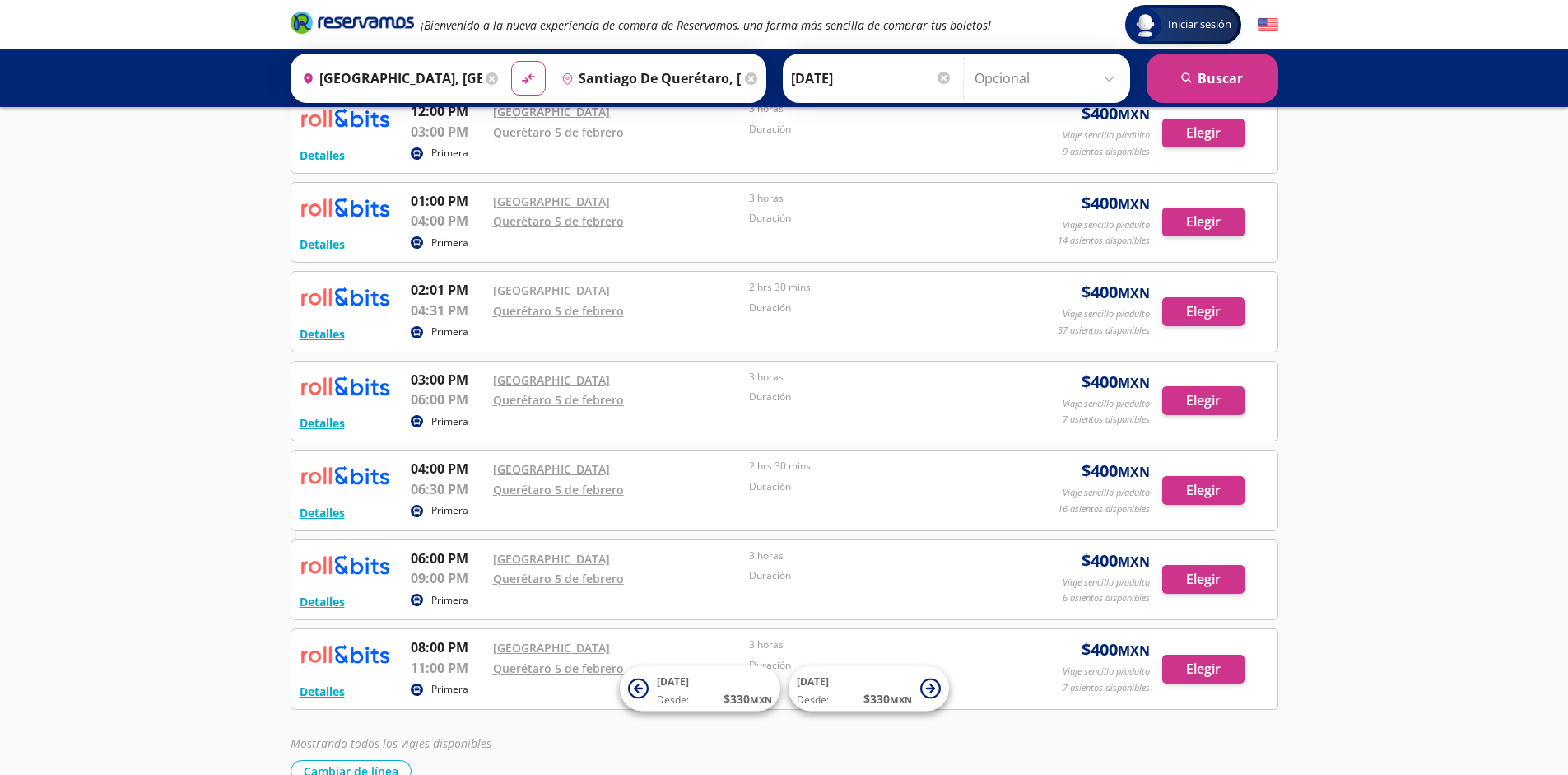
scroll to position [552, 0]
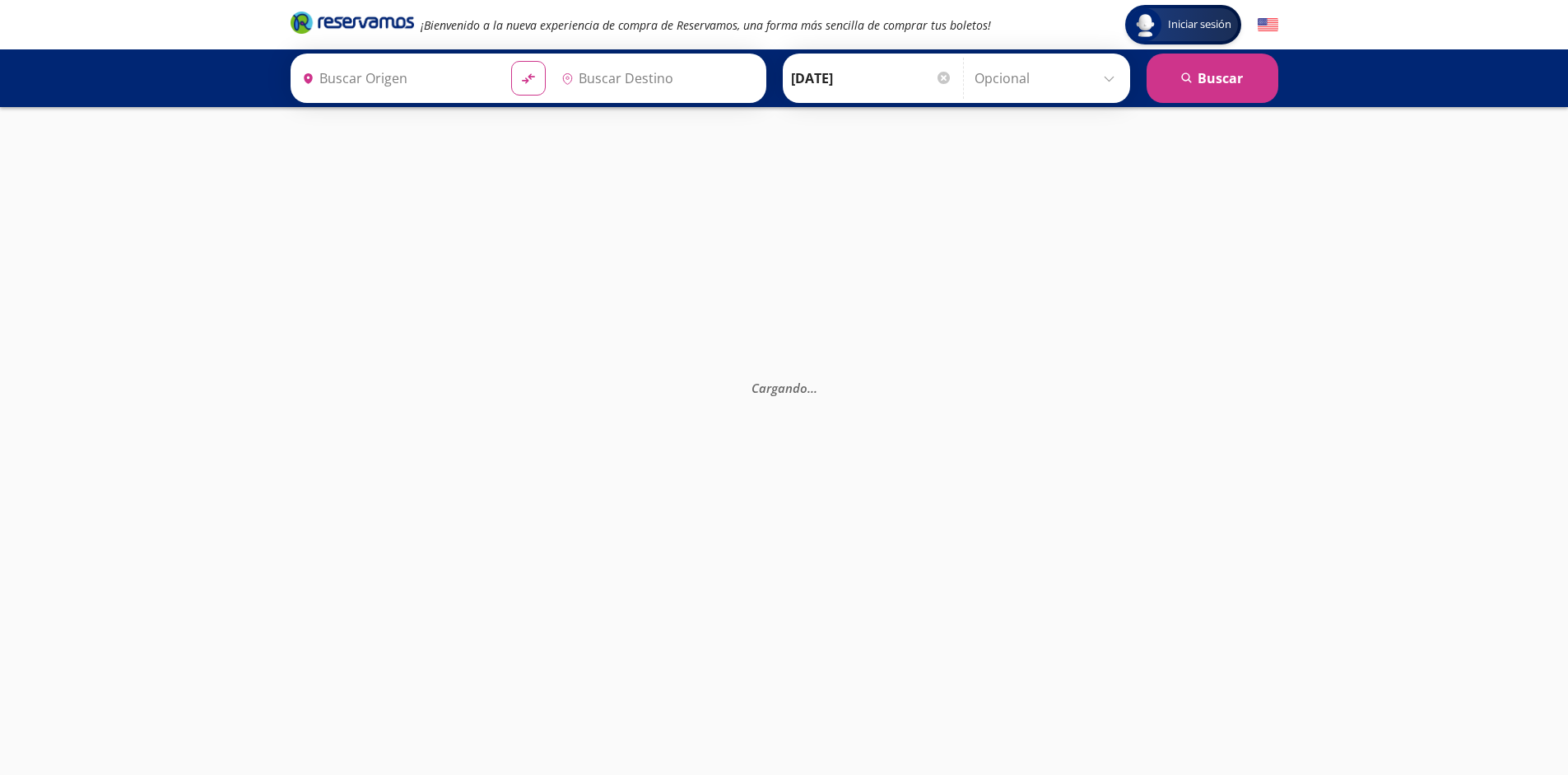
type input "Santiago de Querétaro, [GEOGRAPHIC_DATA]"
type input "[GEOGRAPHIC_DATA], [GEOGRAPHIC_DATA]"
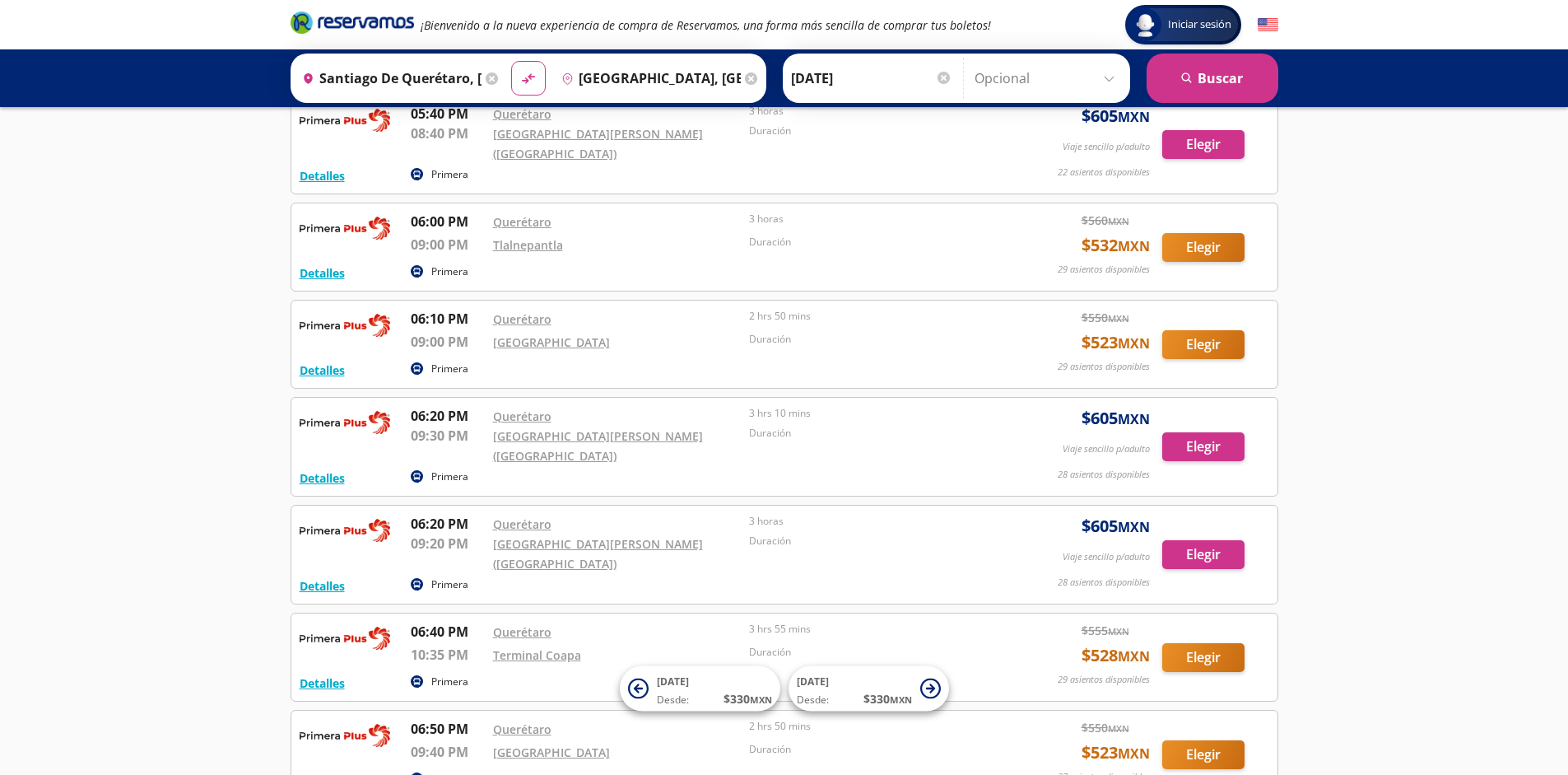
scroll to position [13355, 0]
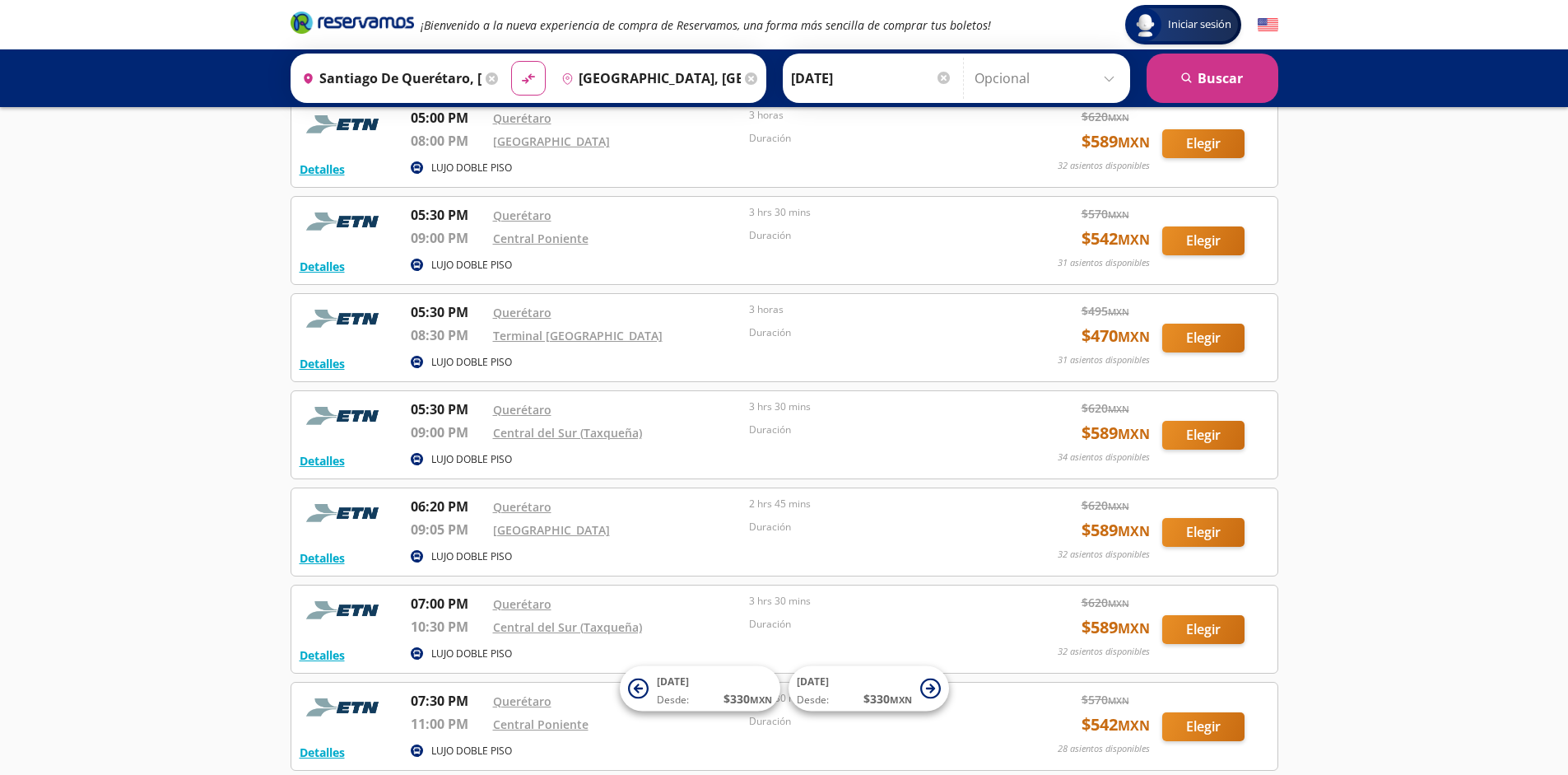
scroll to position [4946, 0]
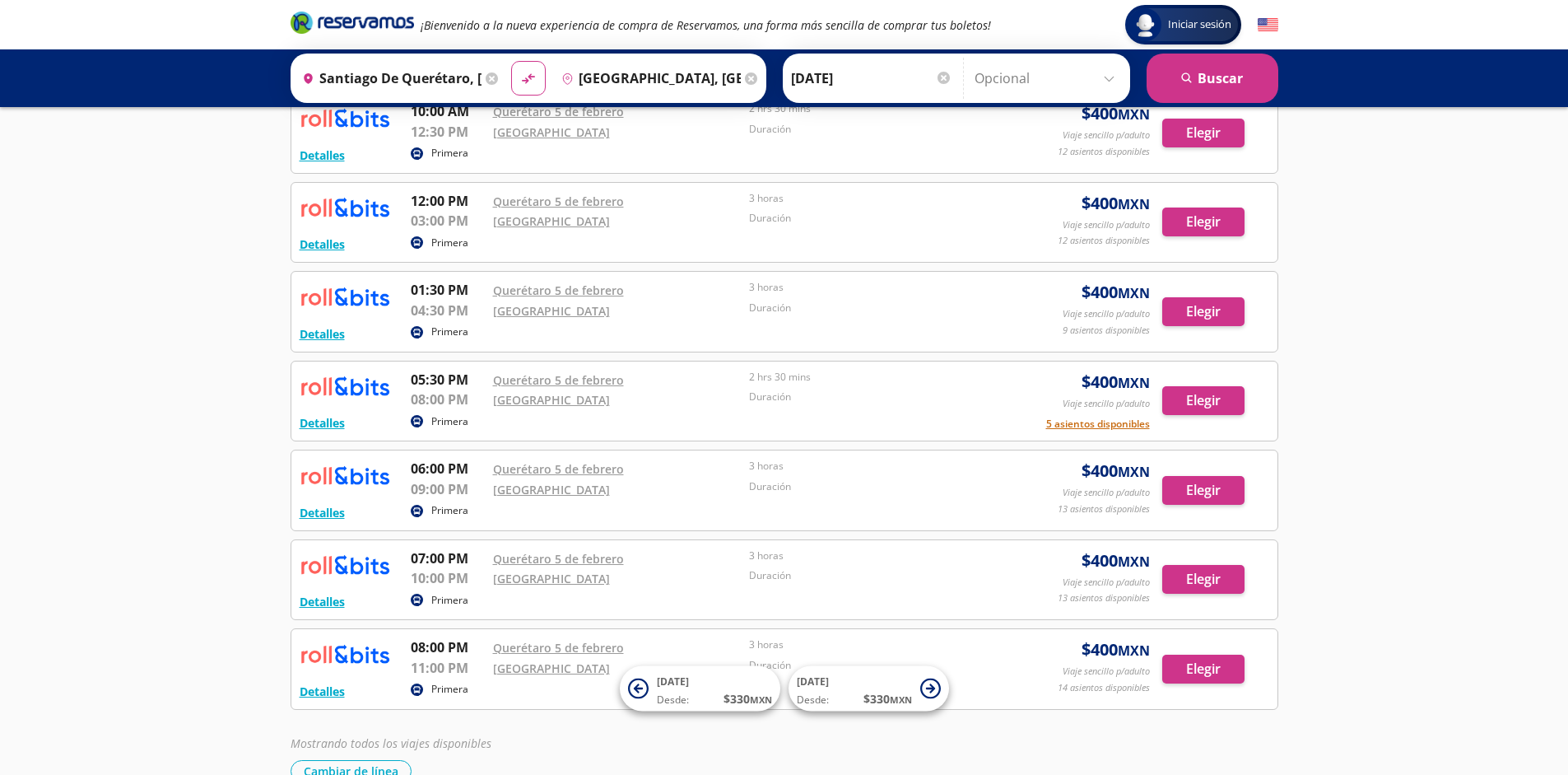
scroll to position [552, 0]
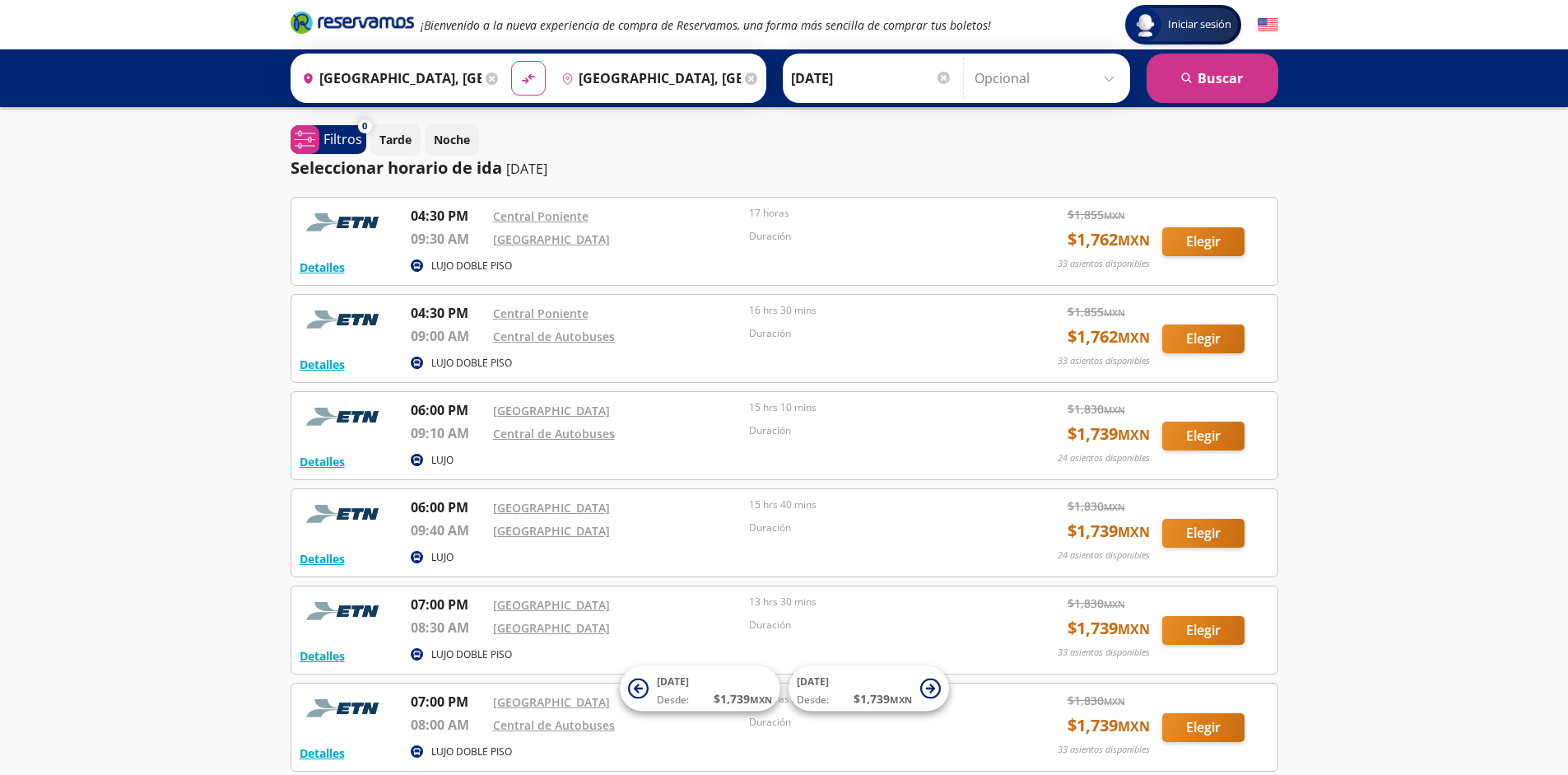
scroll to position [346, 0]
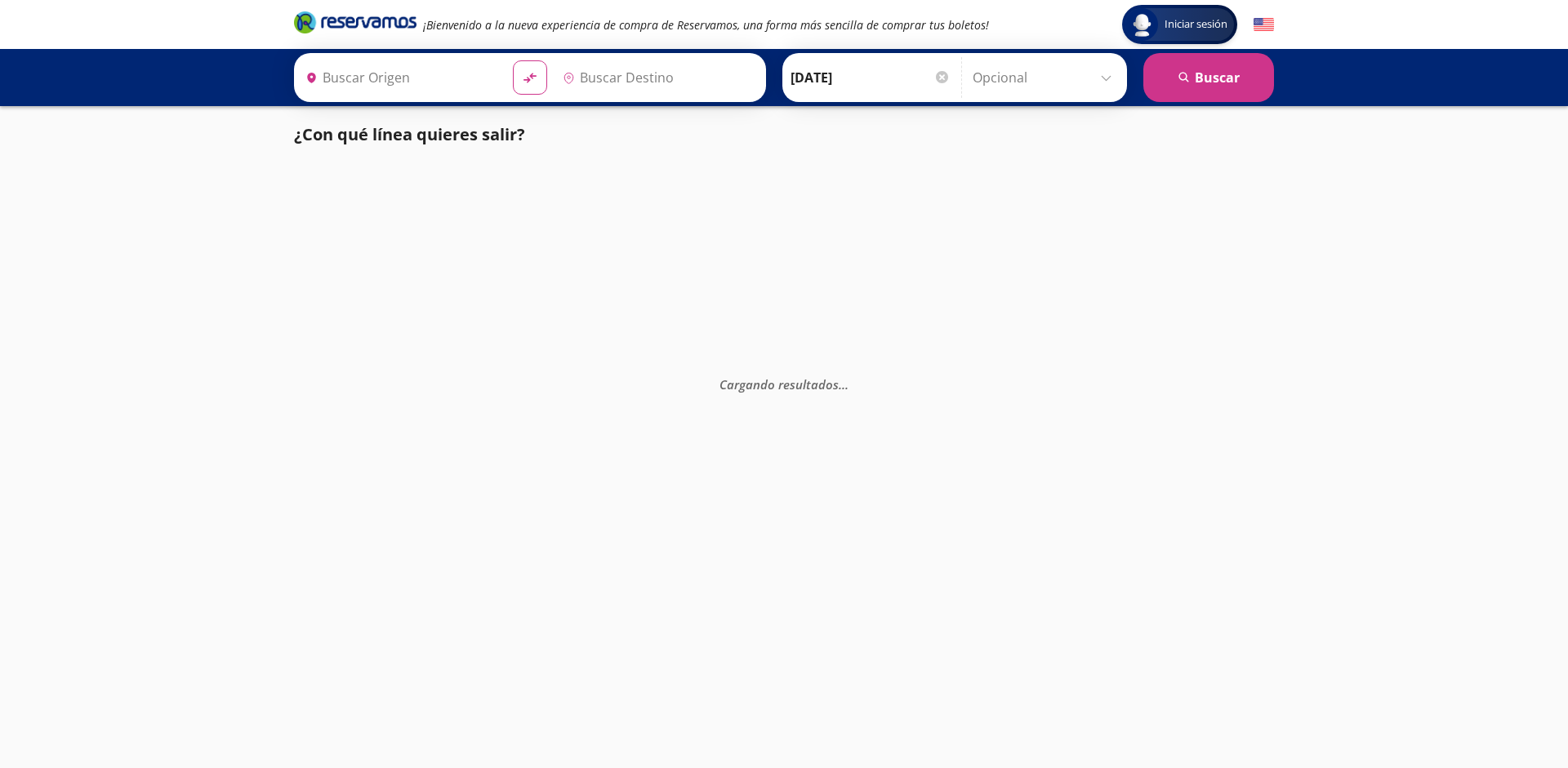
type input "[GEOGRAPHIC_DATA], [GEOGRAPHIC_DATA]"
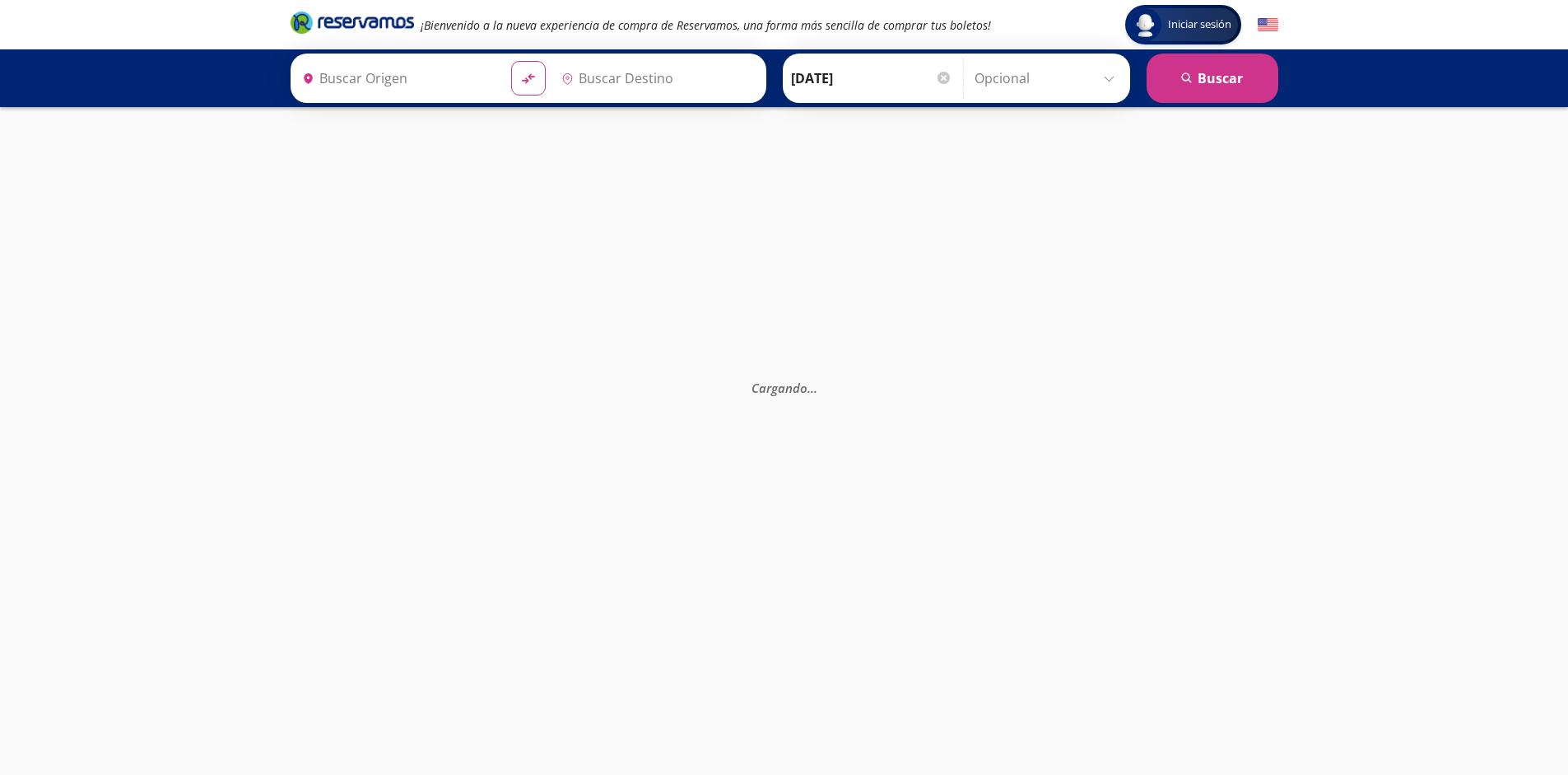
type input "[GEOGRAPHIC_DATA], [GEOGRAPHIC_DATA]"
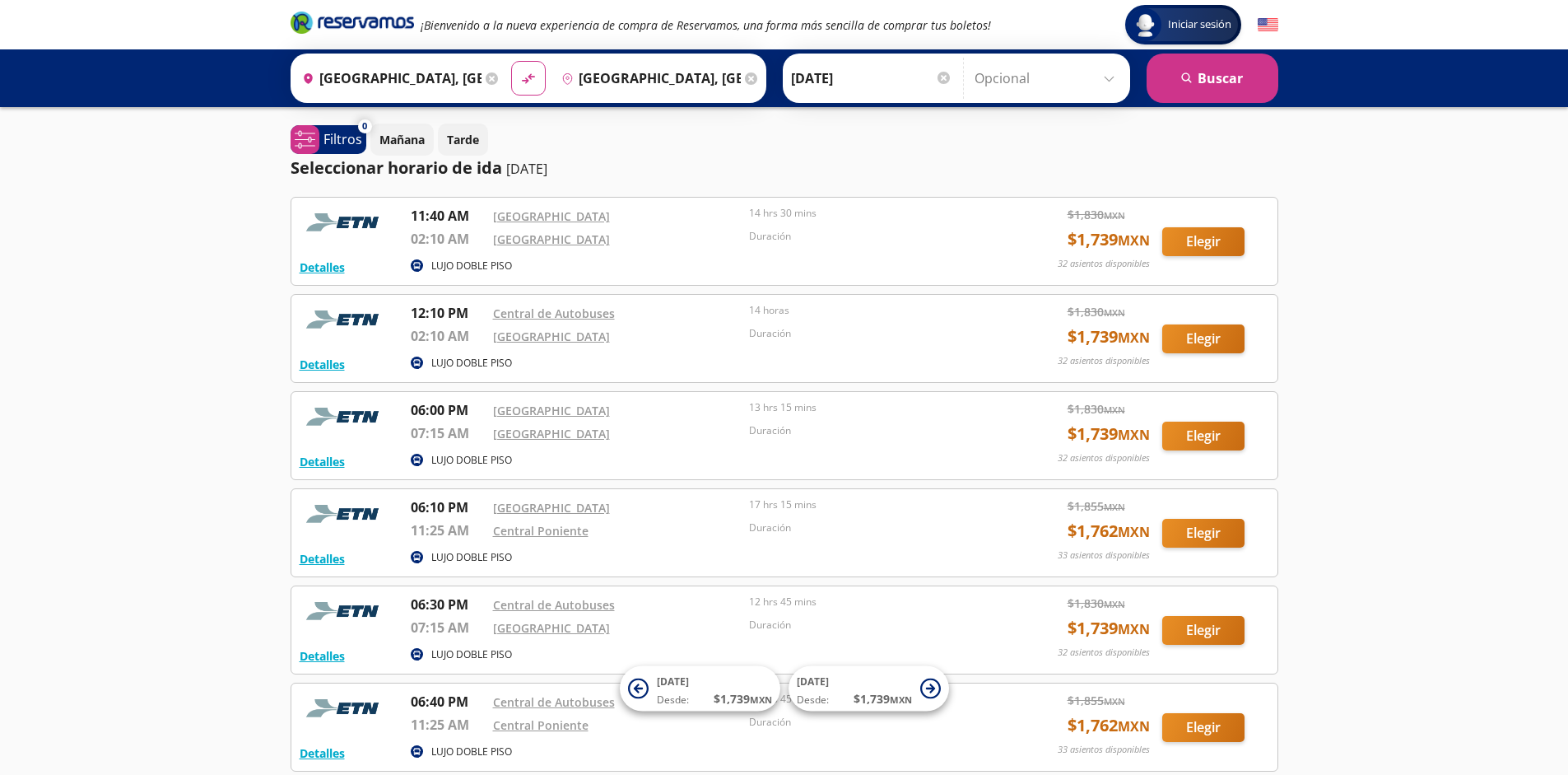
scroll to position [152, 0]
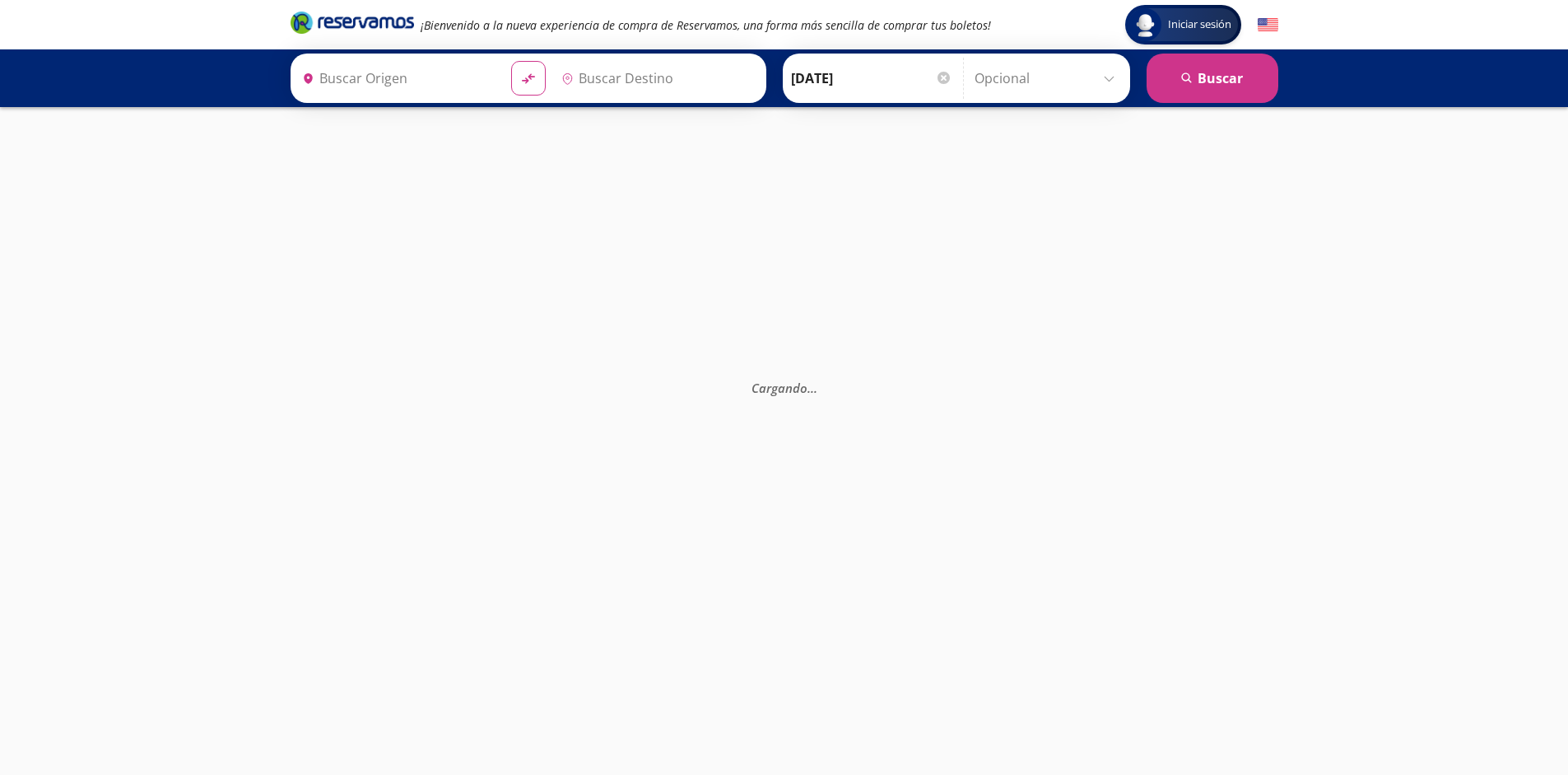
type input "[GEOGRAPHIC_DATA], [GEOGRAPHIC_DATA]"
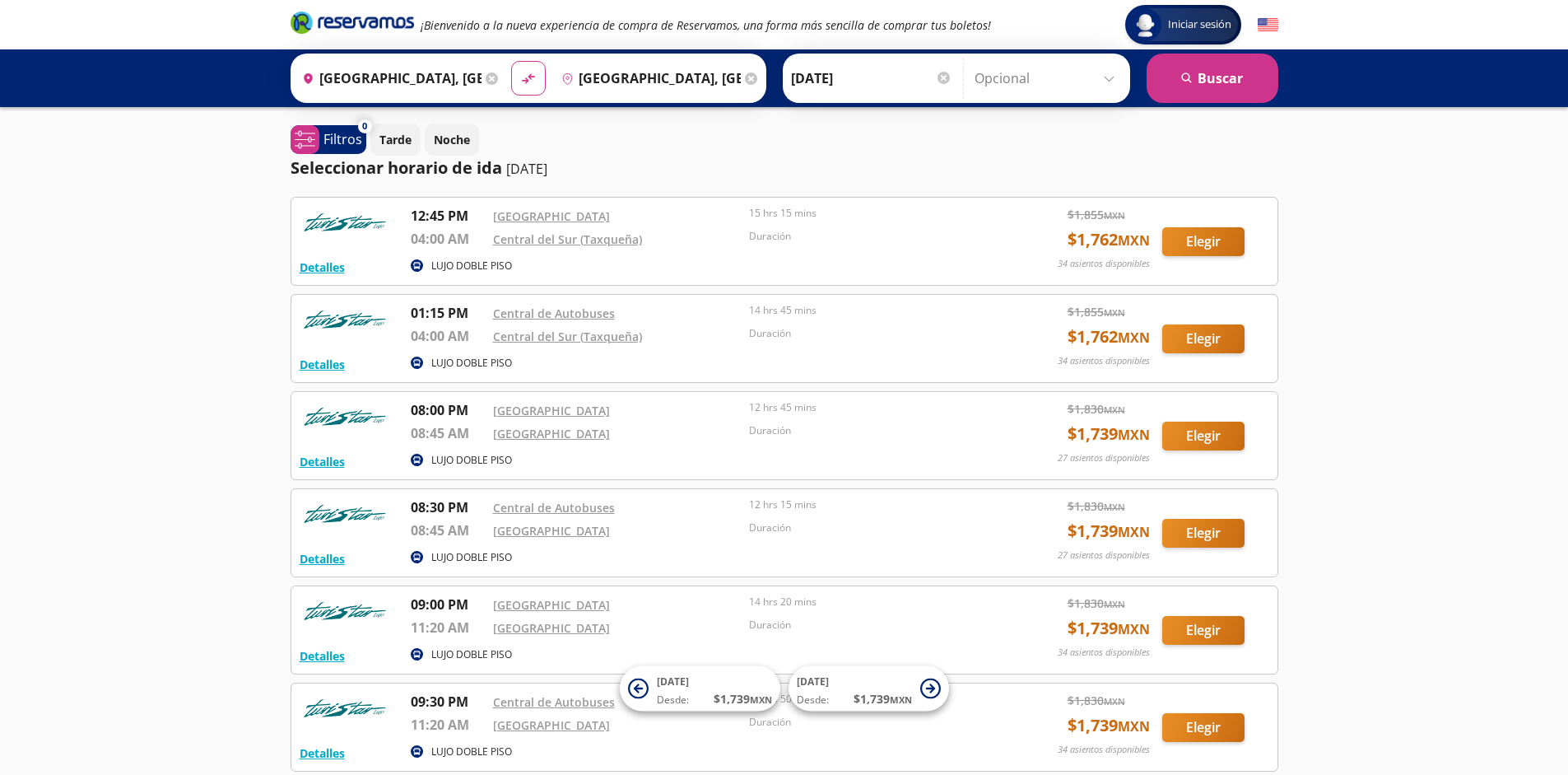
scroll to position [152, 0]
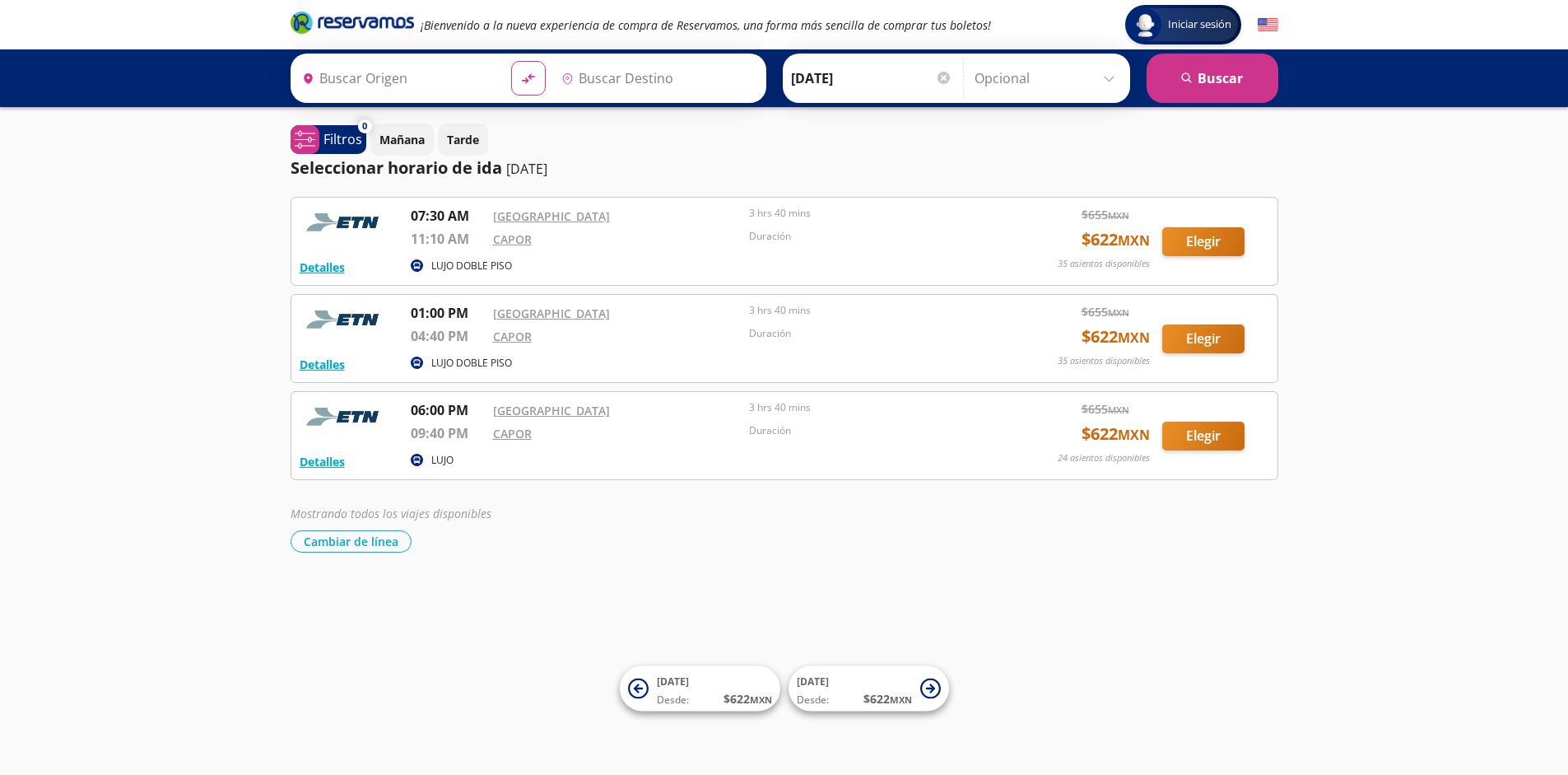
type input "[GEOGRAPHIC_DATA], [GEOGRAPHIC_DATA]"
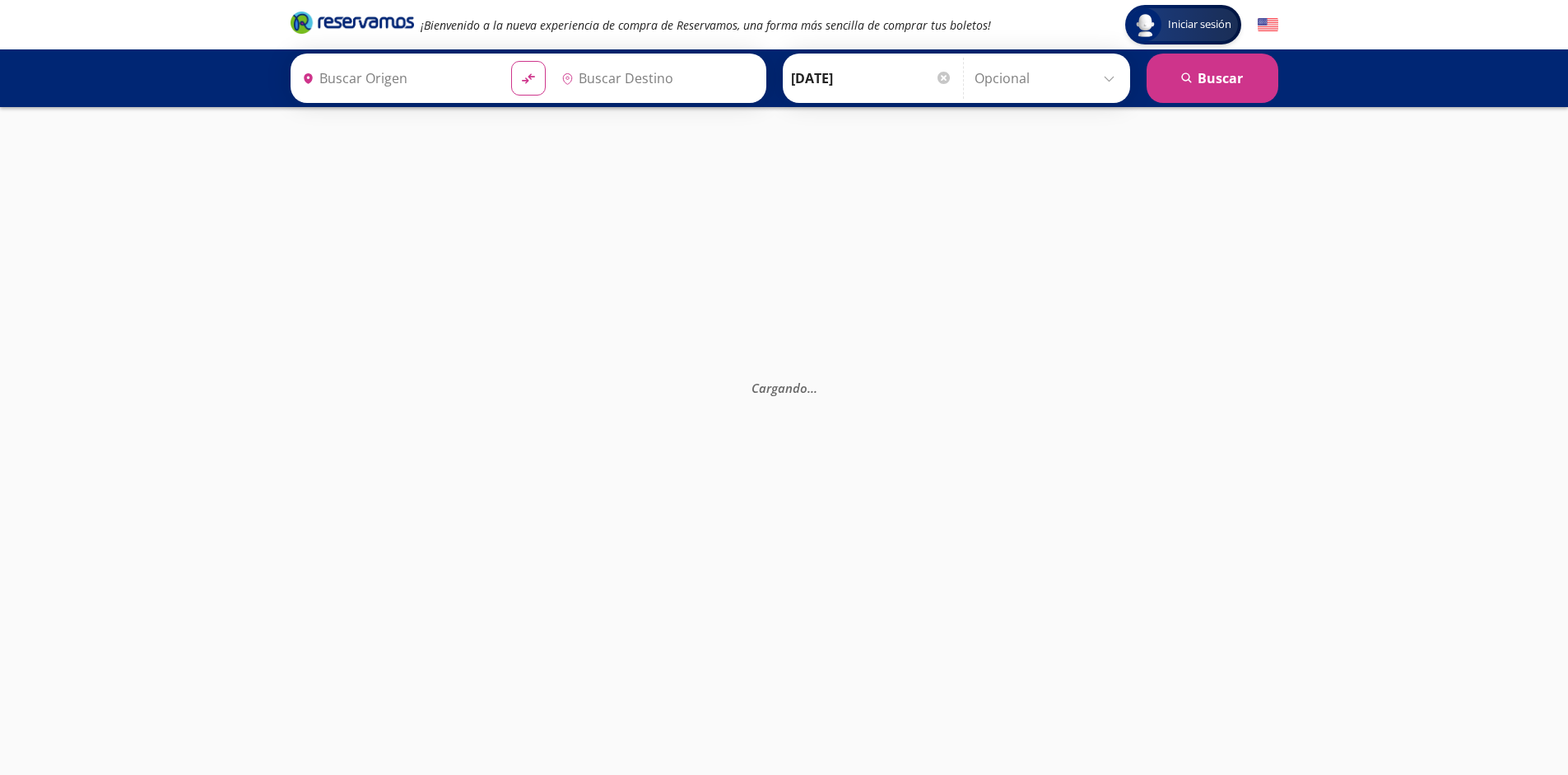
type input "[GEOGRAPHIC_DATA], [GEOGRAPHIC_DATA]"
type input "Poza Rica, Veracruz"
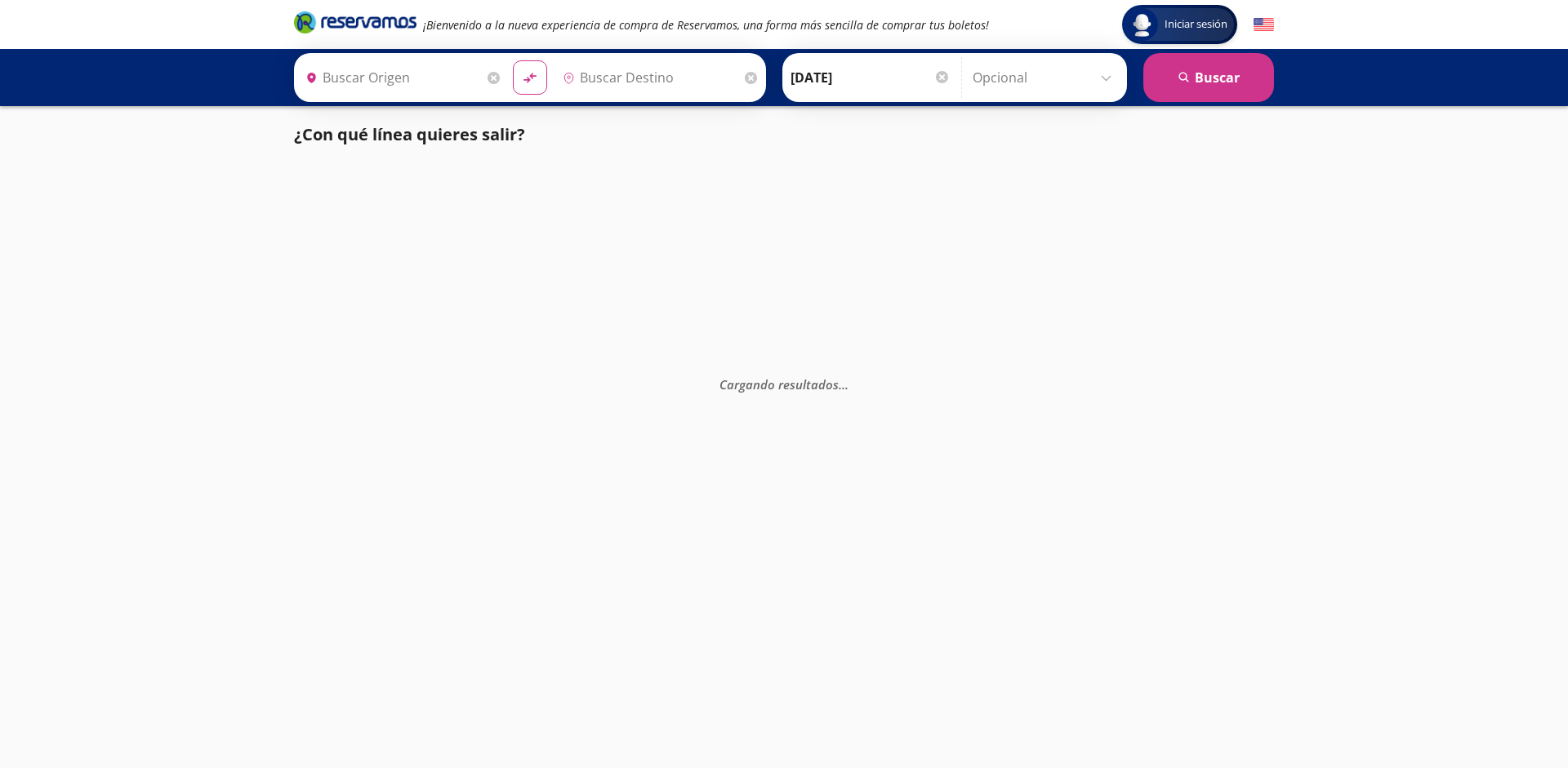
type input "[GEOGRAPHIC_DATA], [GEOGRAPHIC_DATA]"
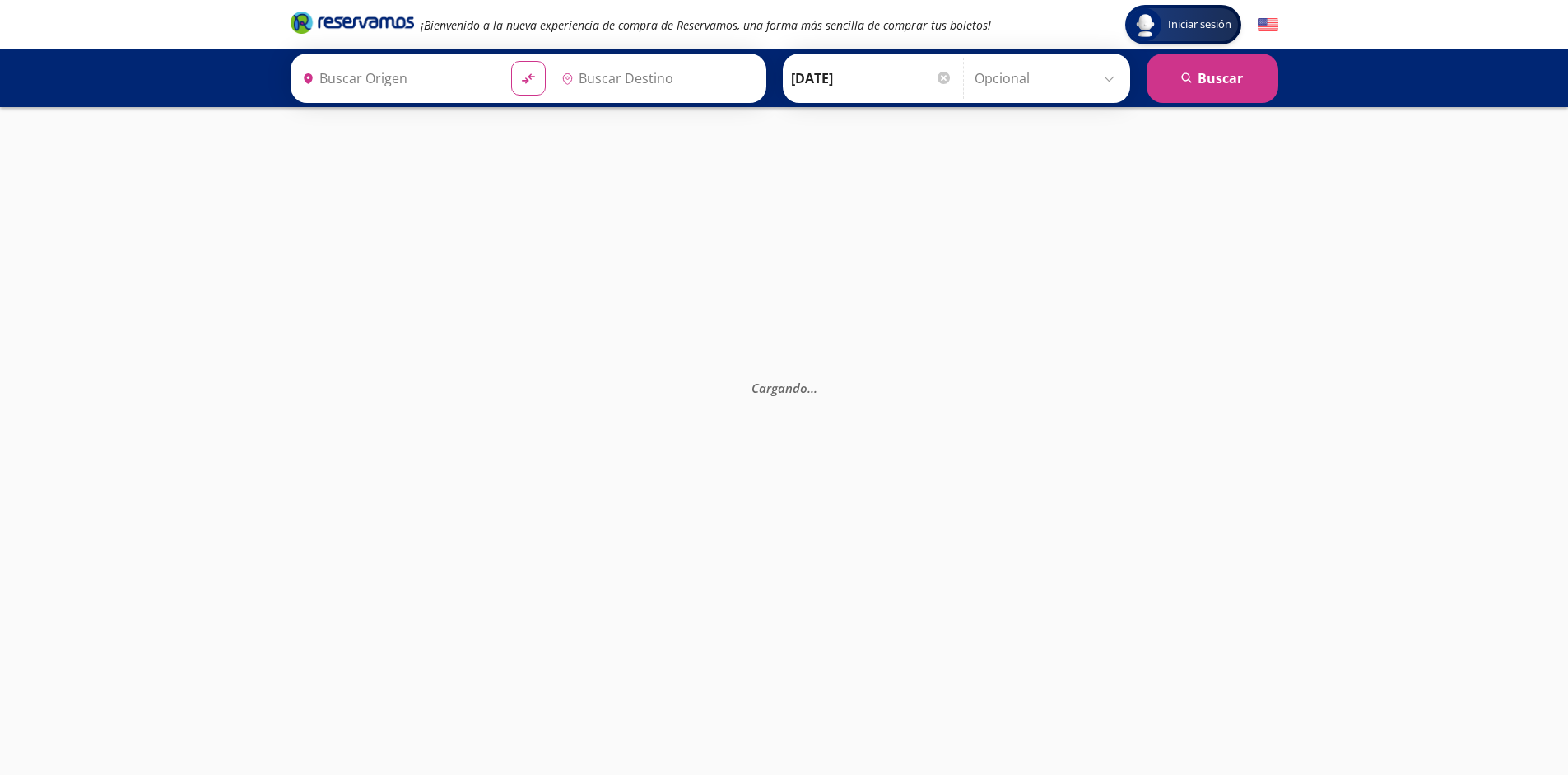
type input "[GEOGRAPHIC_DATA], [GEOGRAPHIC_DATA]"
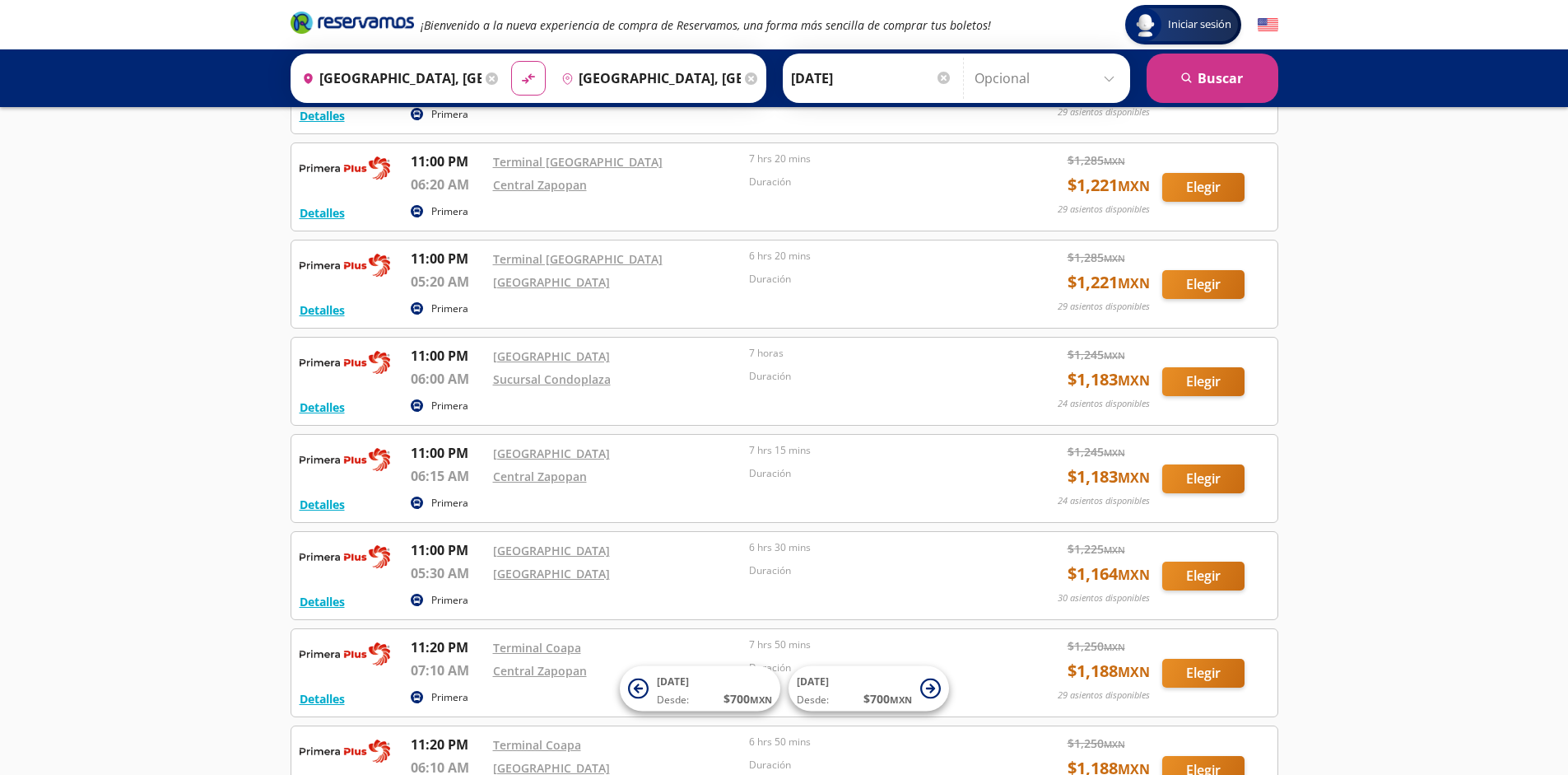
scroll to position [3067, 0]
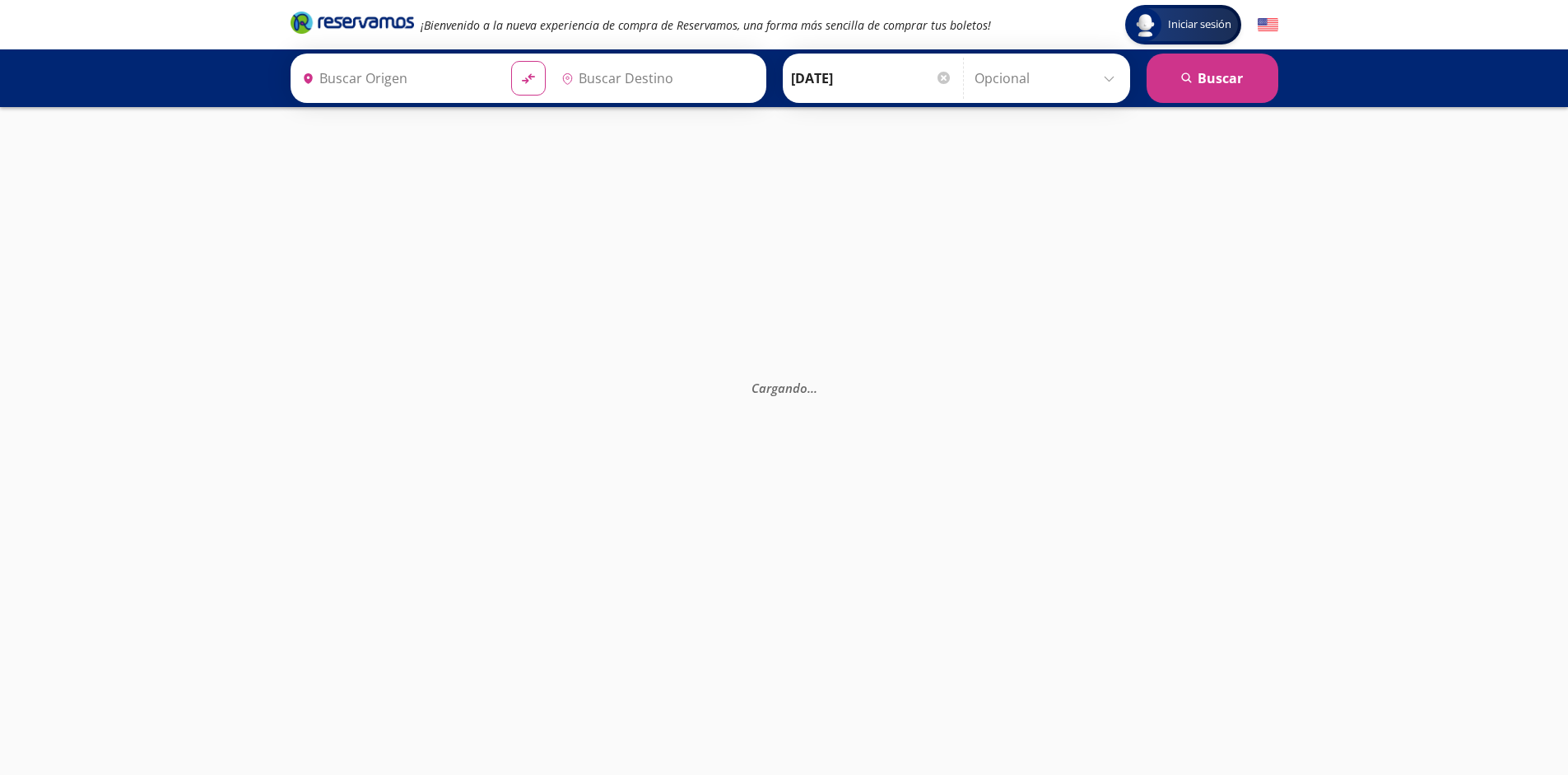
type input "[GEOGRAPHIC_DATA], [GEOGRAPHIC_DATA]"
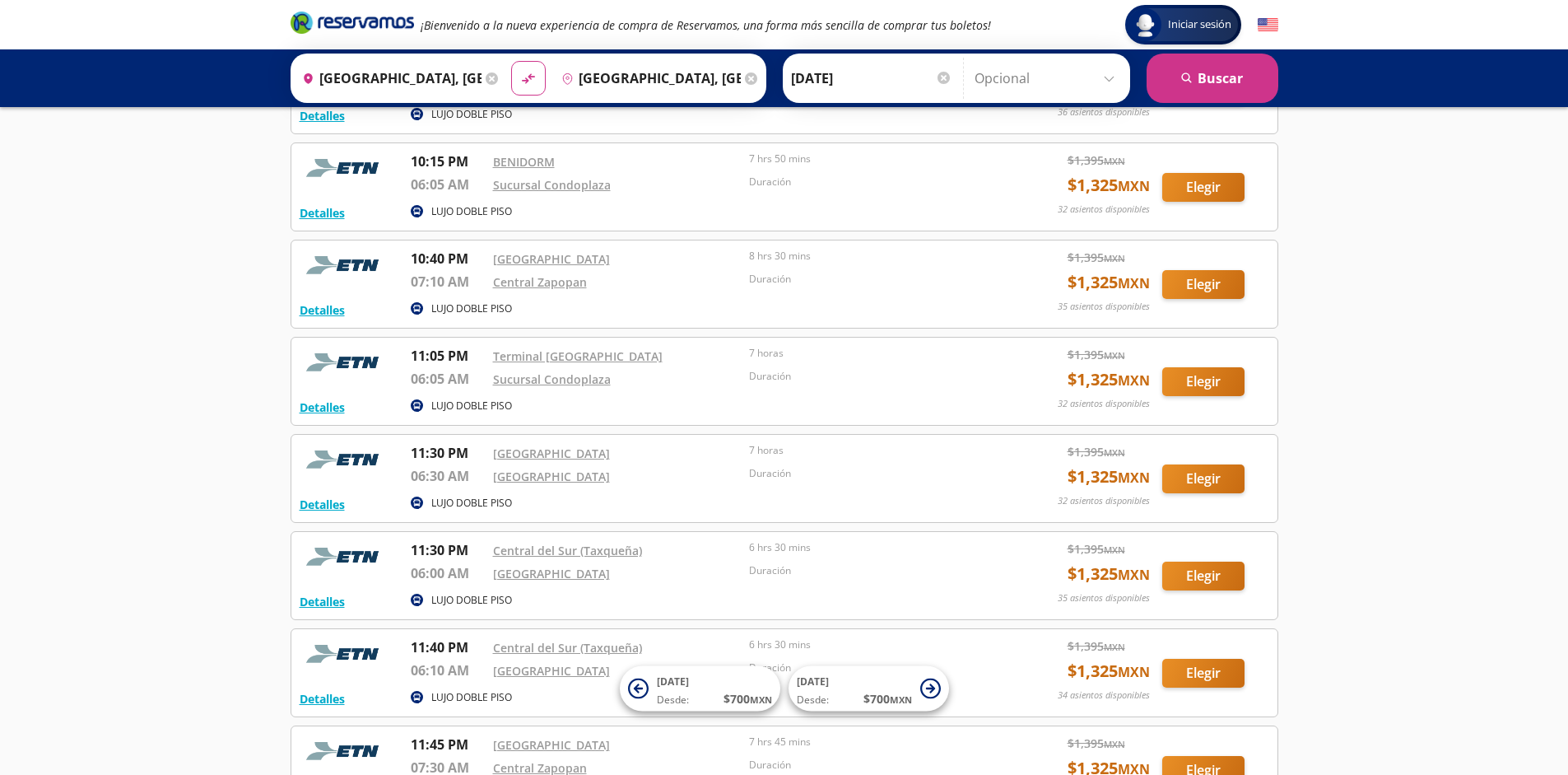
scroll to position [1901, 0]
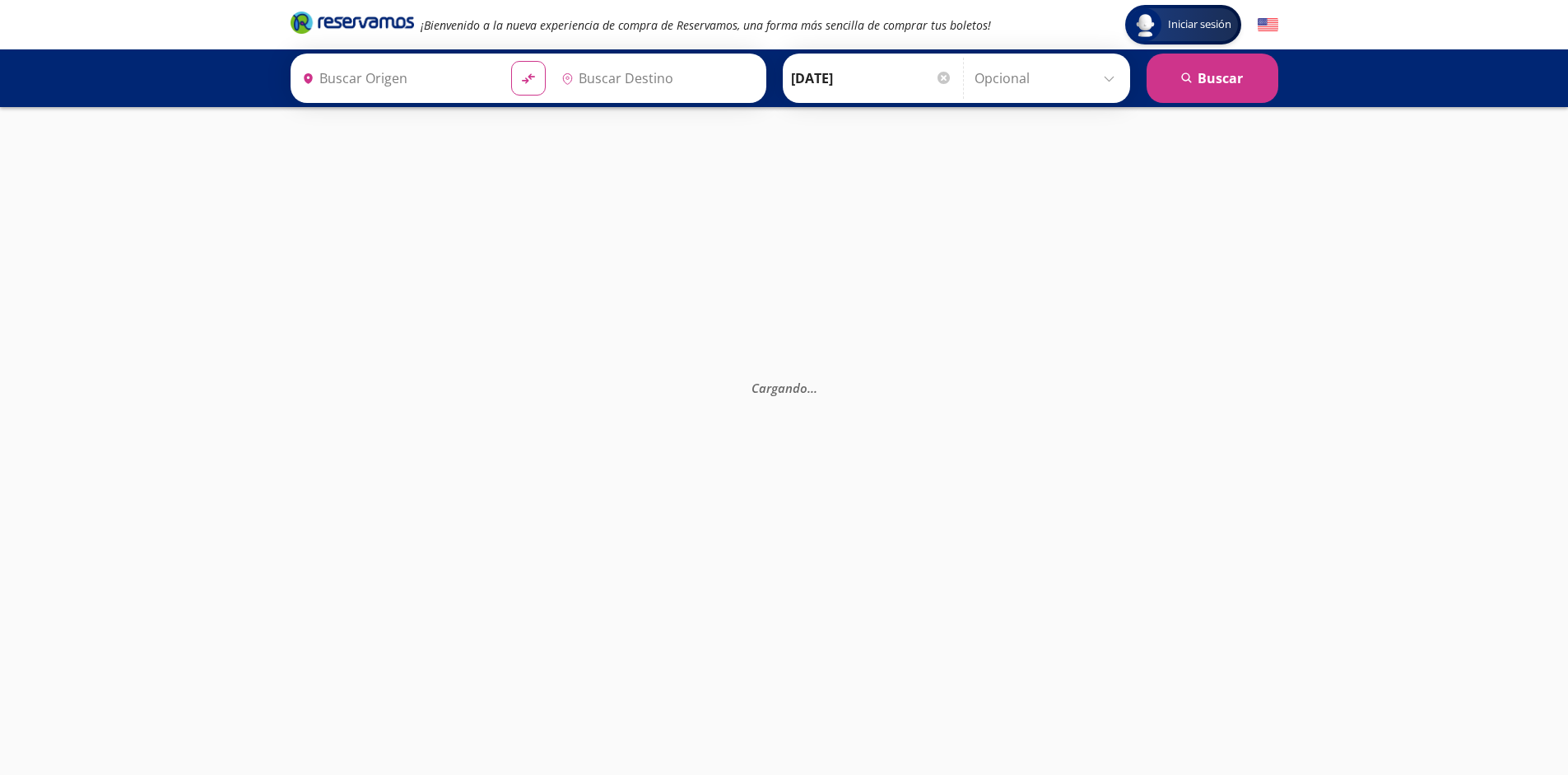
type input "[GEOGRAPHIC_DATA], [GEOGRAPHIC_DATA]"
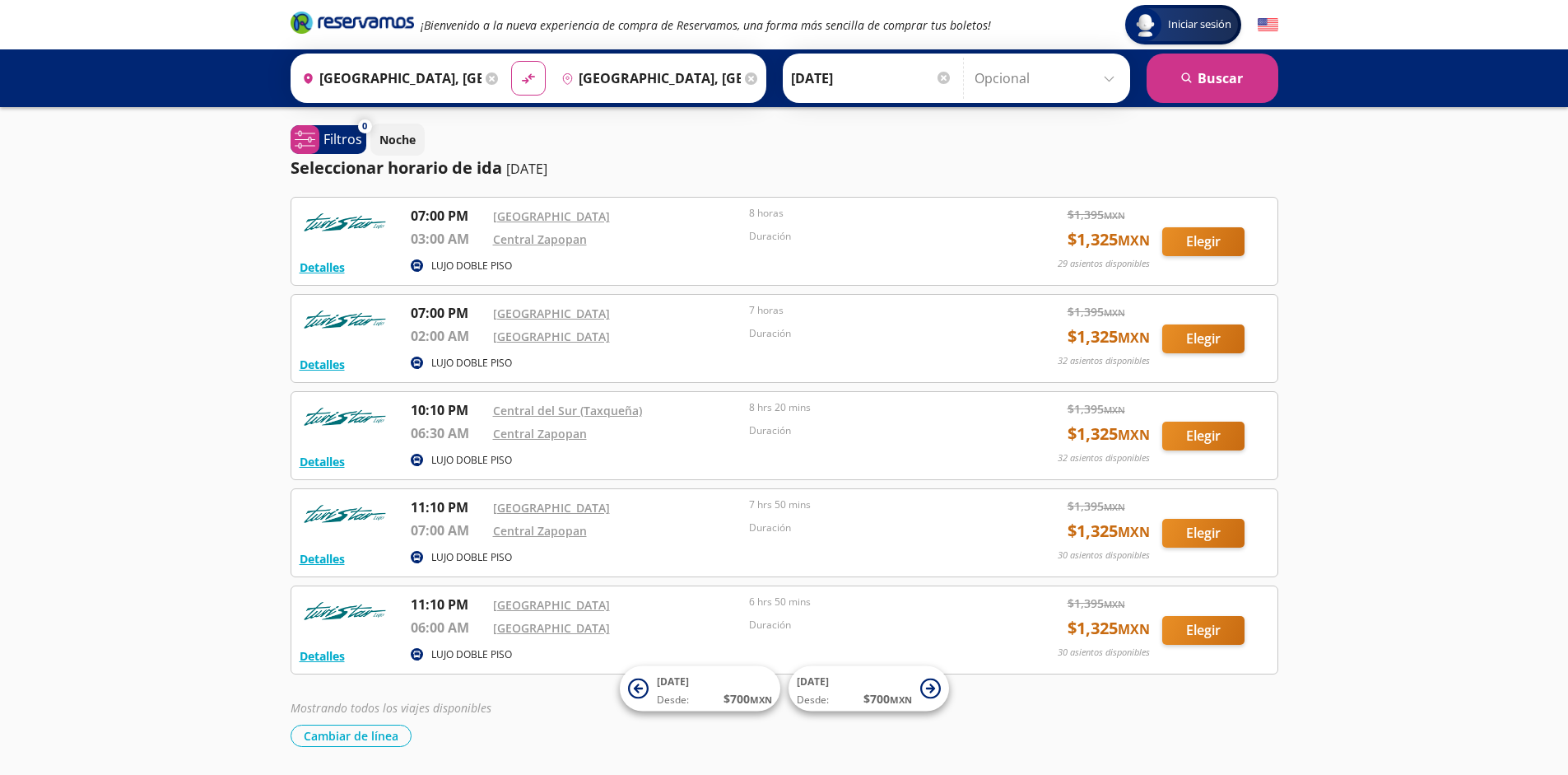
scroll to position [54, 0]
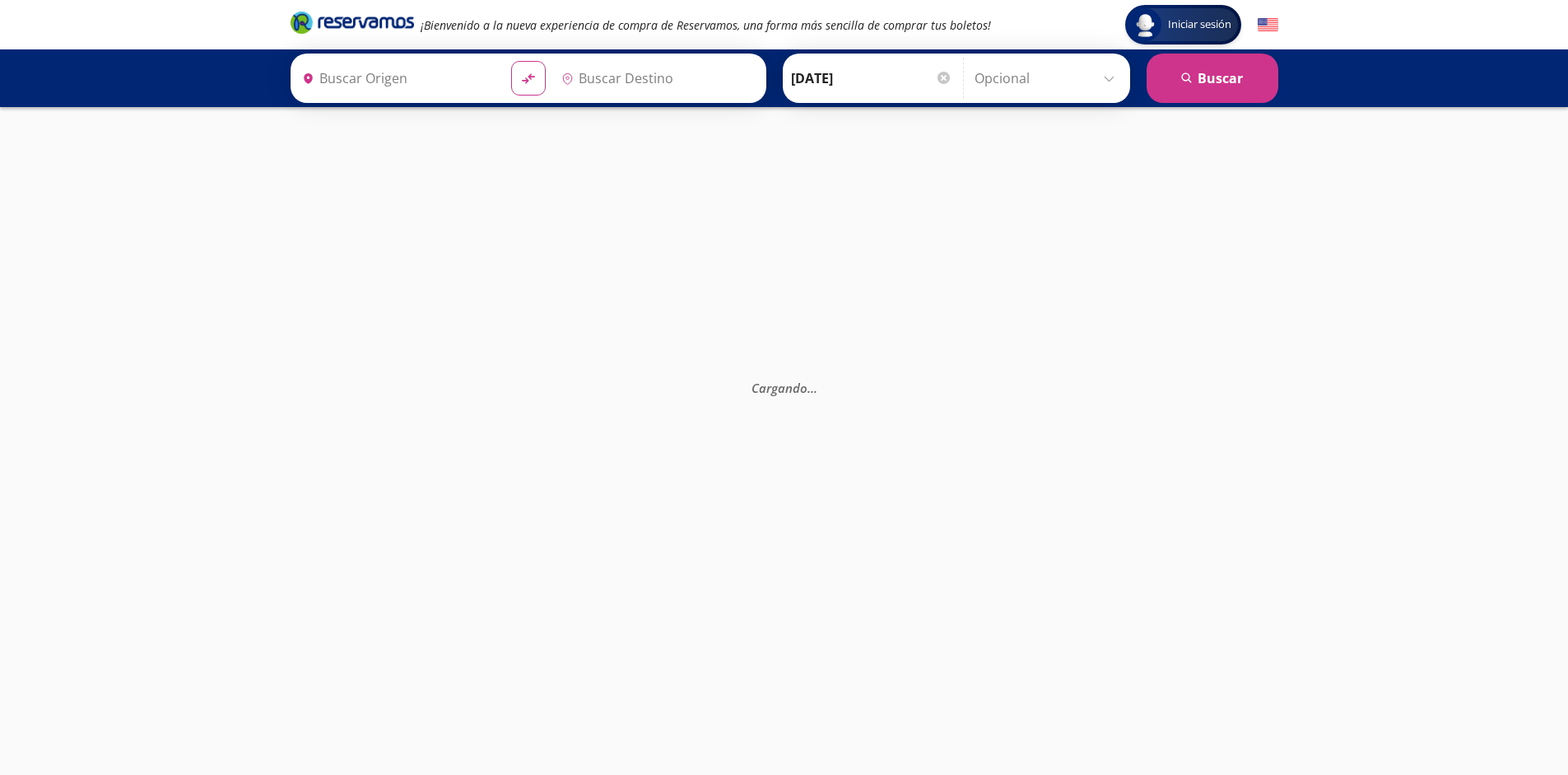
type input "[GEOGRAPHIC_DATA], [GEOGRAPHIC_DATA]"
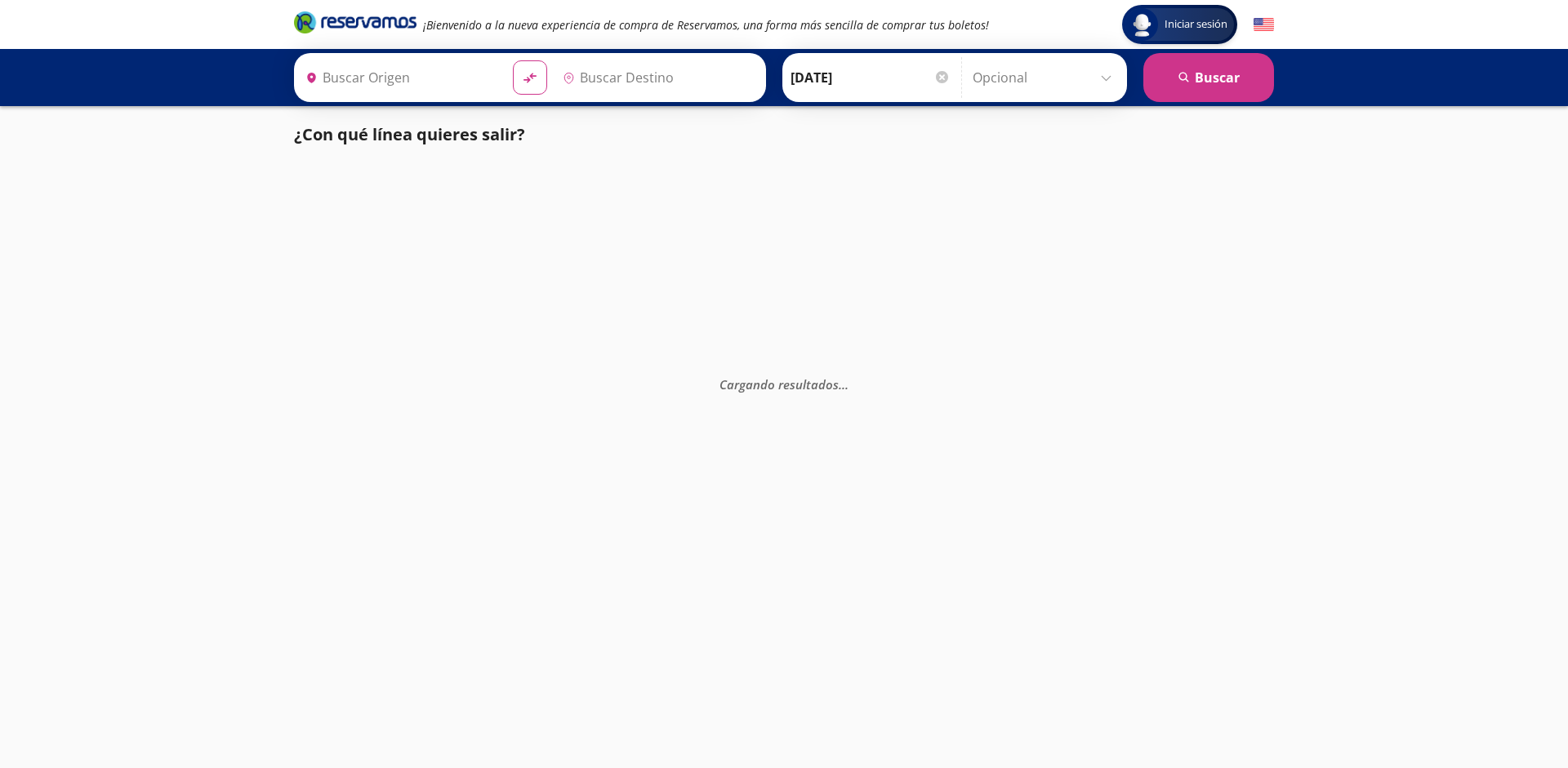
type input "[GEOGRAPHIC_DATA], [GEOGRAPHIC_DATA]"
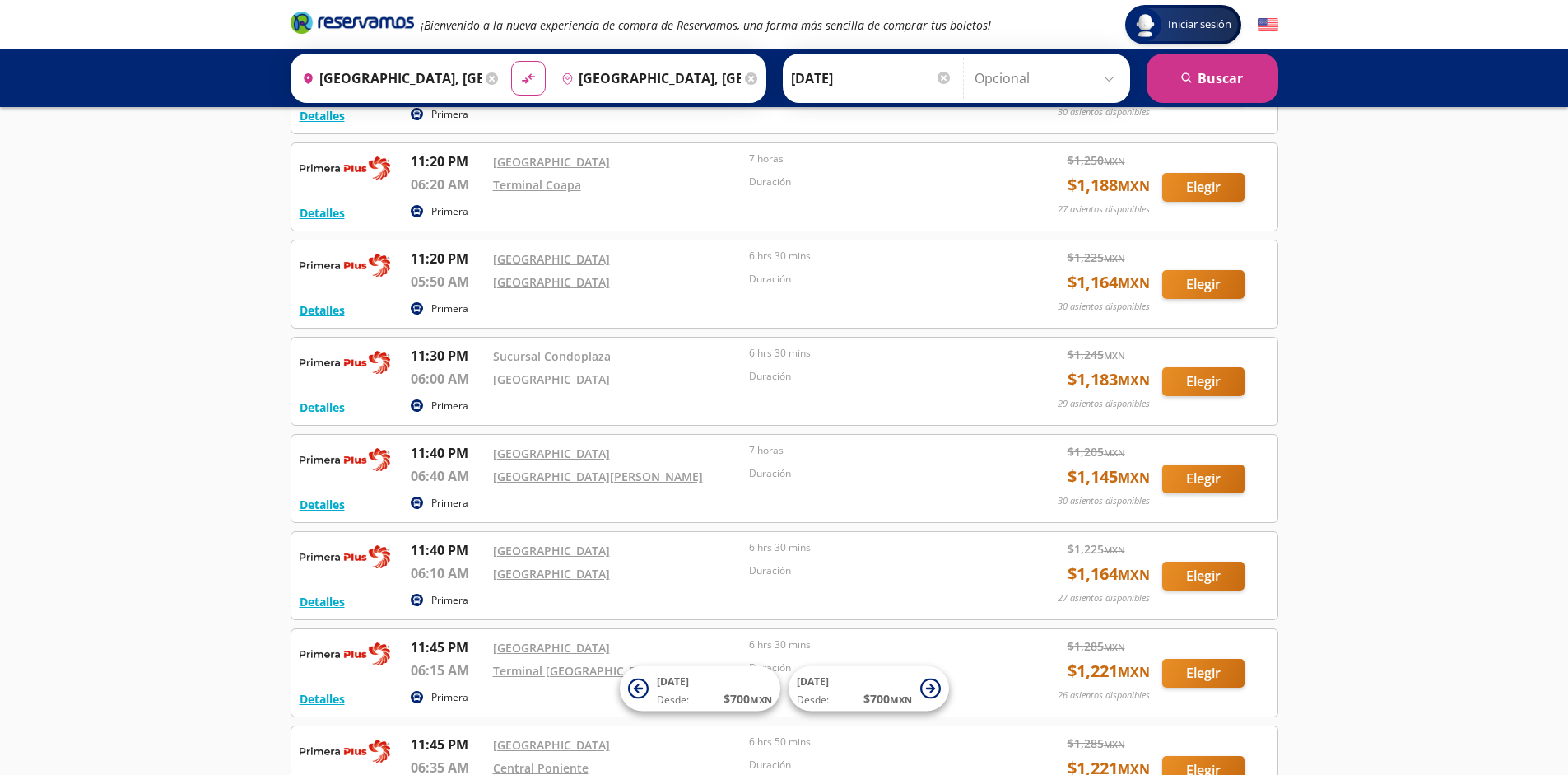
scroll to position [2971, 0]
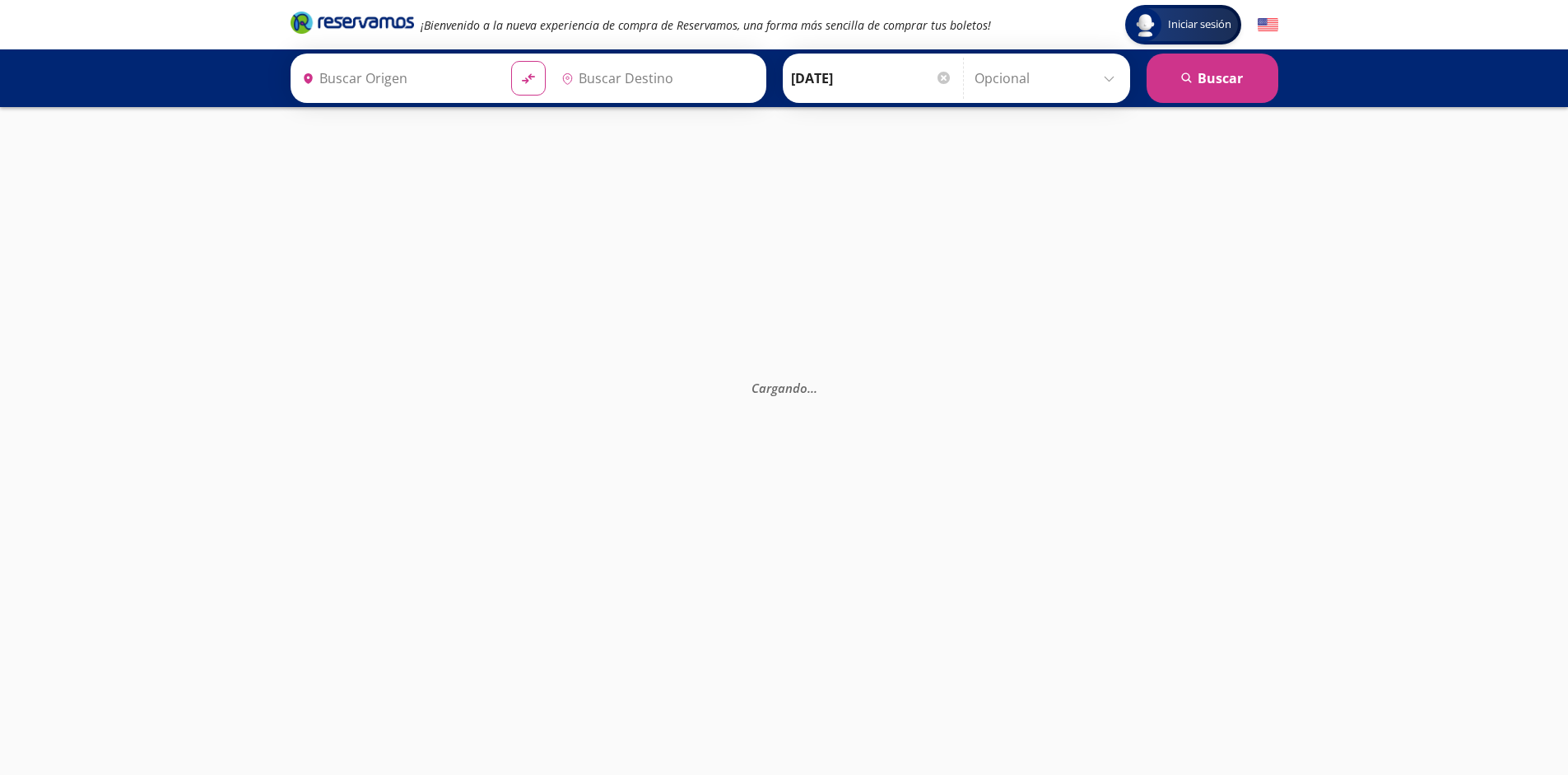
type input "[GEOGRAPHIC_DATA], [GEOGRAPHIC_DATA]"
type input "Guadalajara, Jalisco"
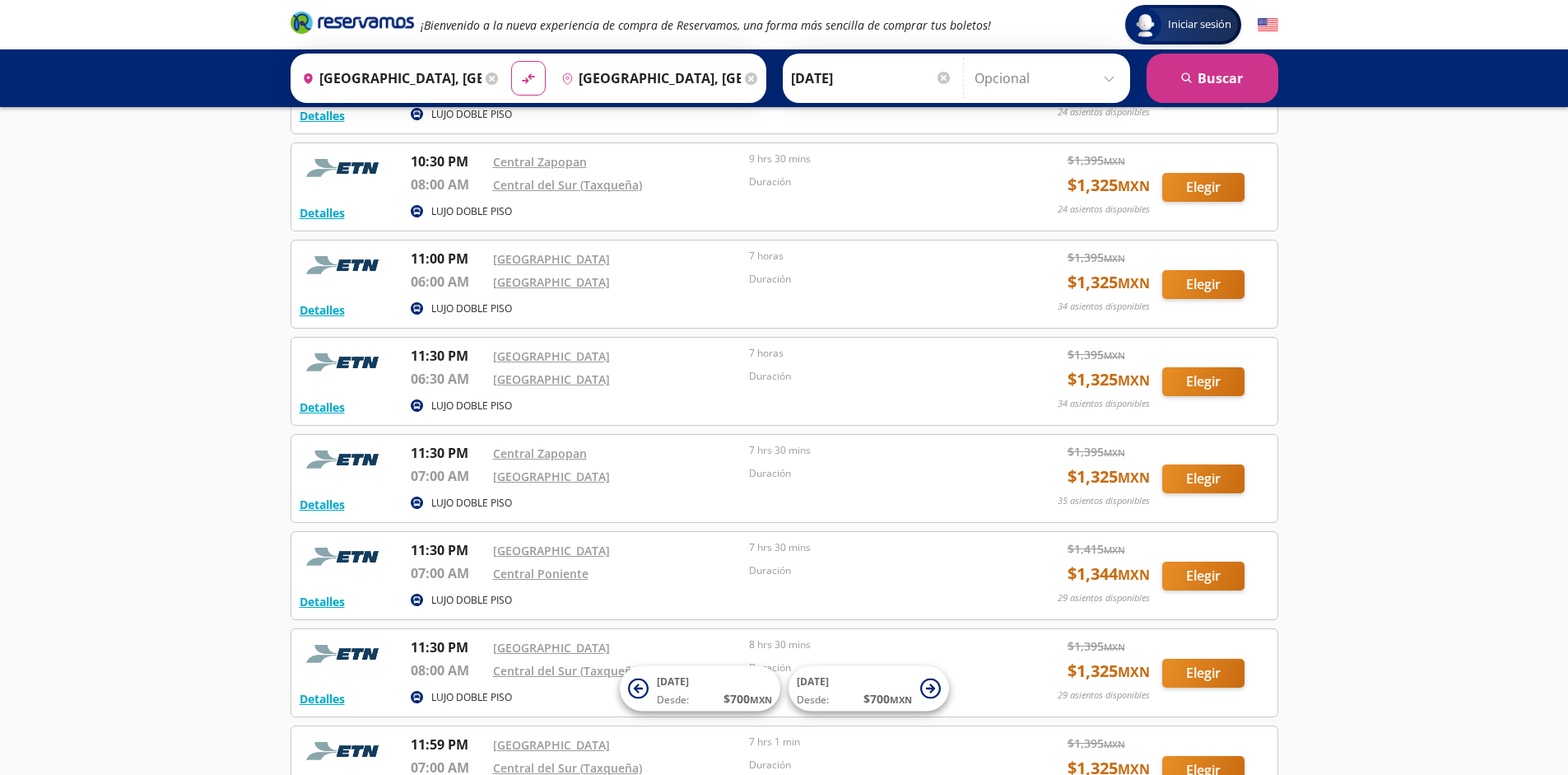
scroll to position [1804, 0]
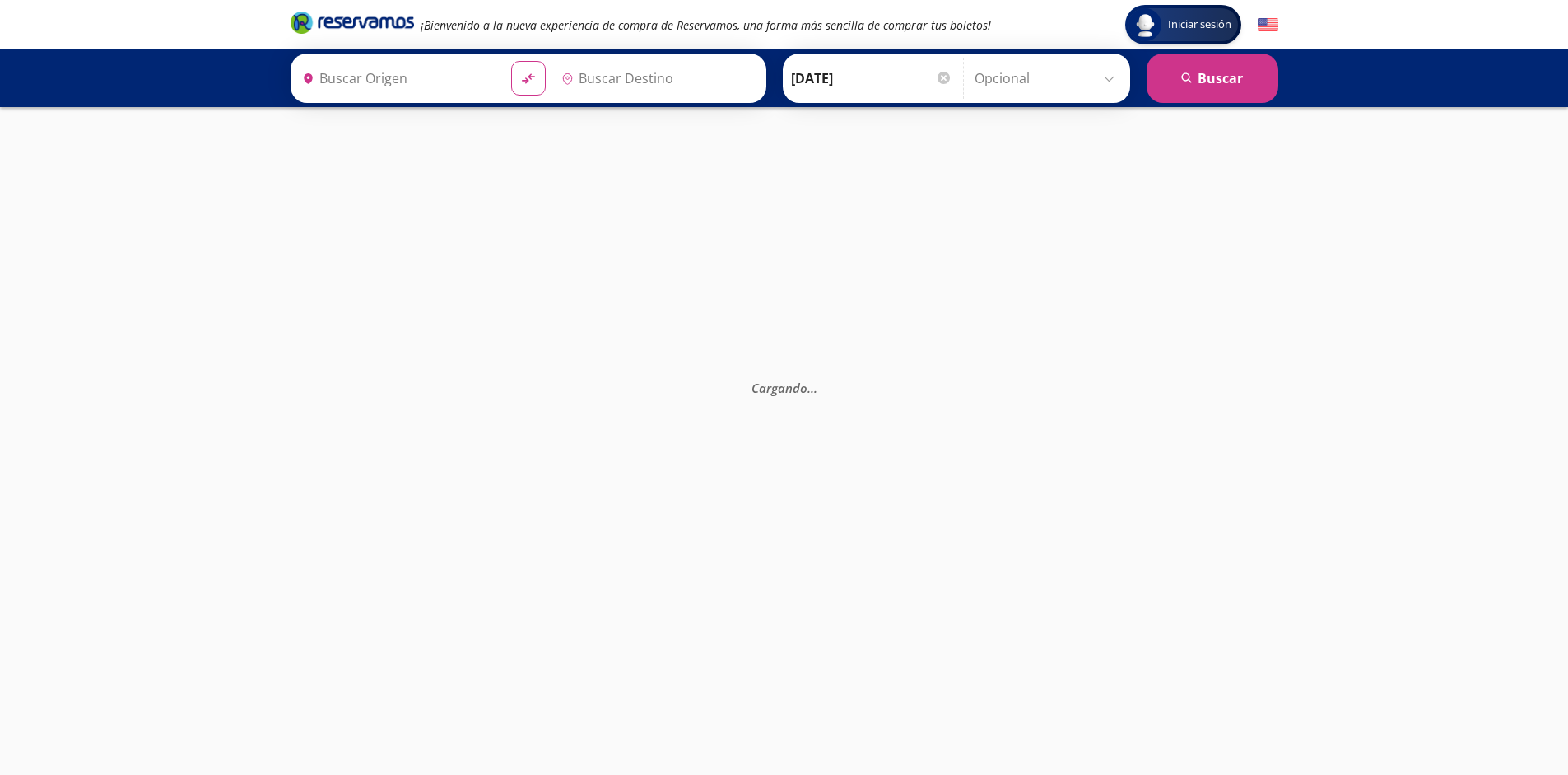
type input "[GEOGRAPHIC_DATA], [GEOGRAPHIC_DATA]"
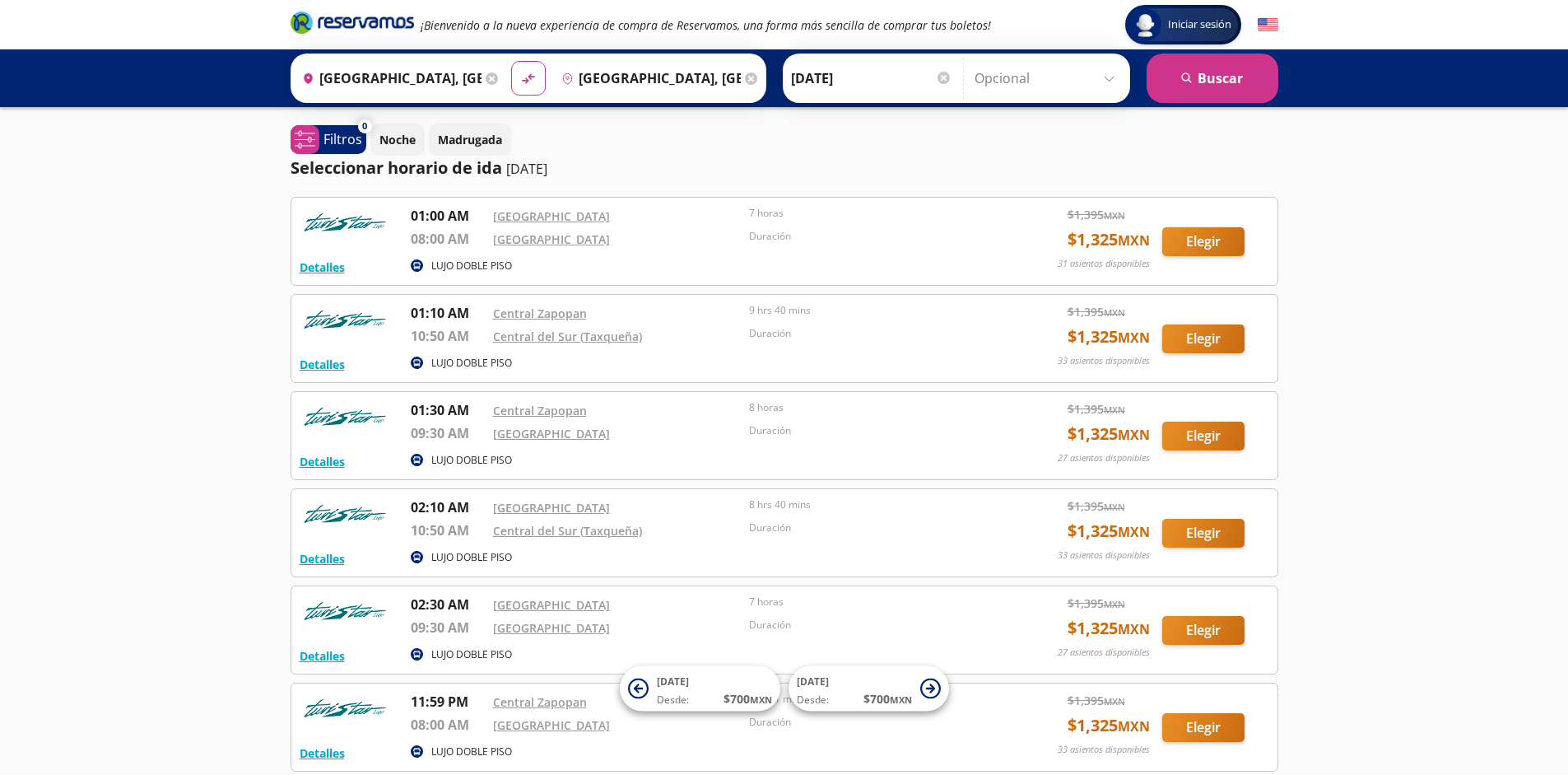
scroll to position [152, 0]
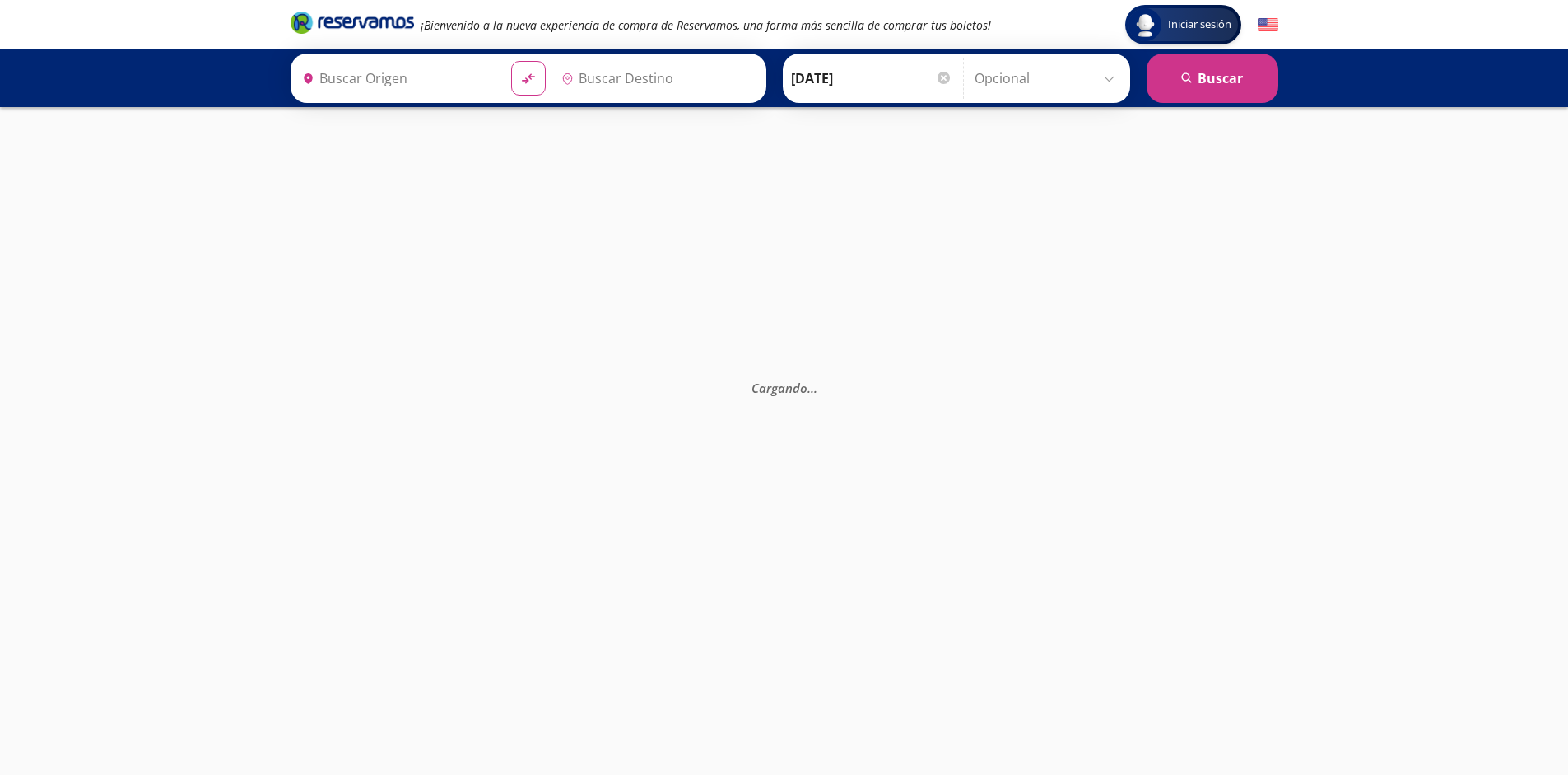
type input "[GEOGRAPHIC_DATA], [GEOGRAPHIC_DATA]"
type input "Guadalajara, Jalisco"
type input "[GEOGRAPHIC_DATA], [GEOGRAPHIC_DATA]"
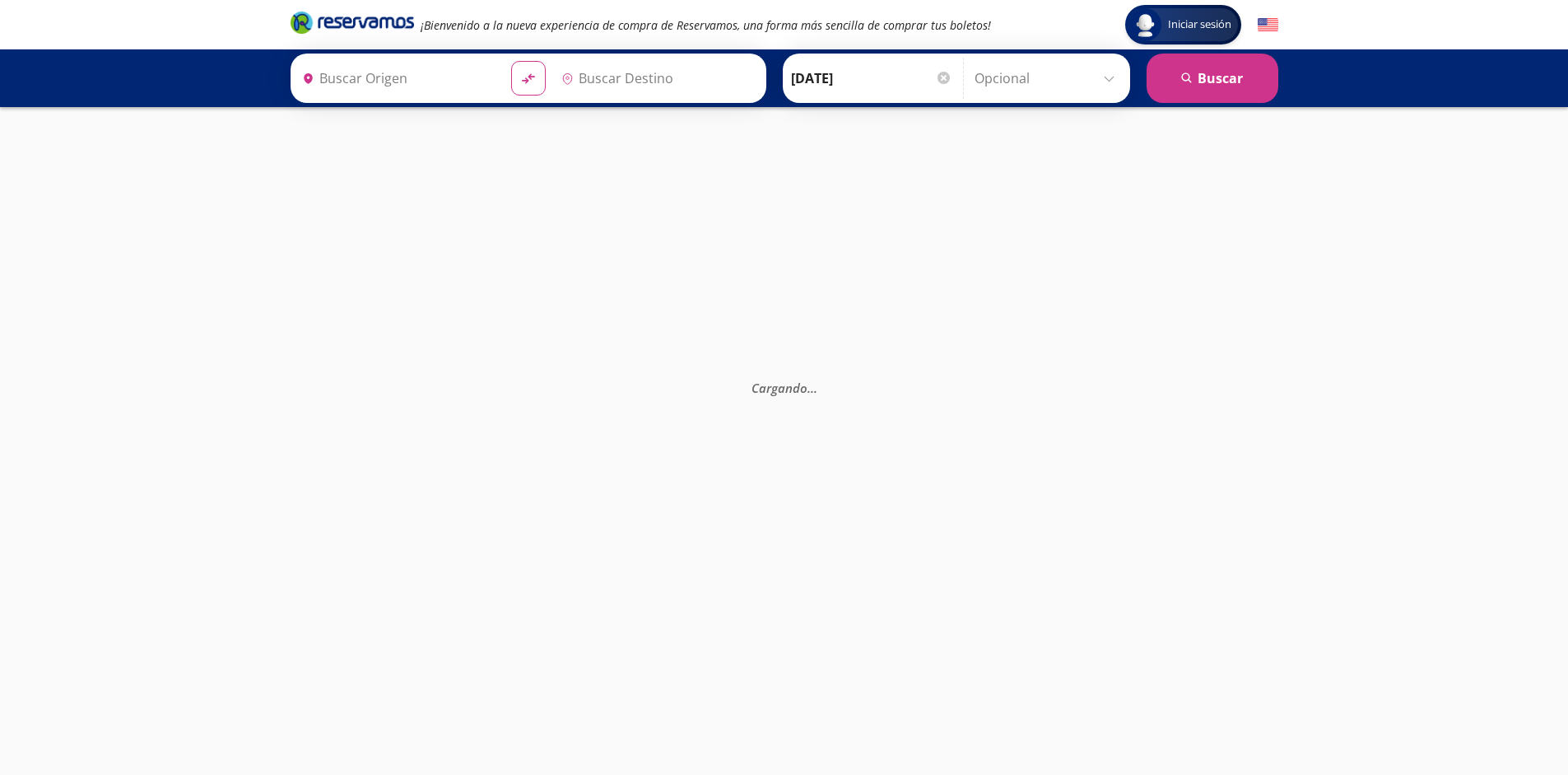
type input "[GEOGRAPHIC_DATA], [GEOGRAPHIC_DATA]"
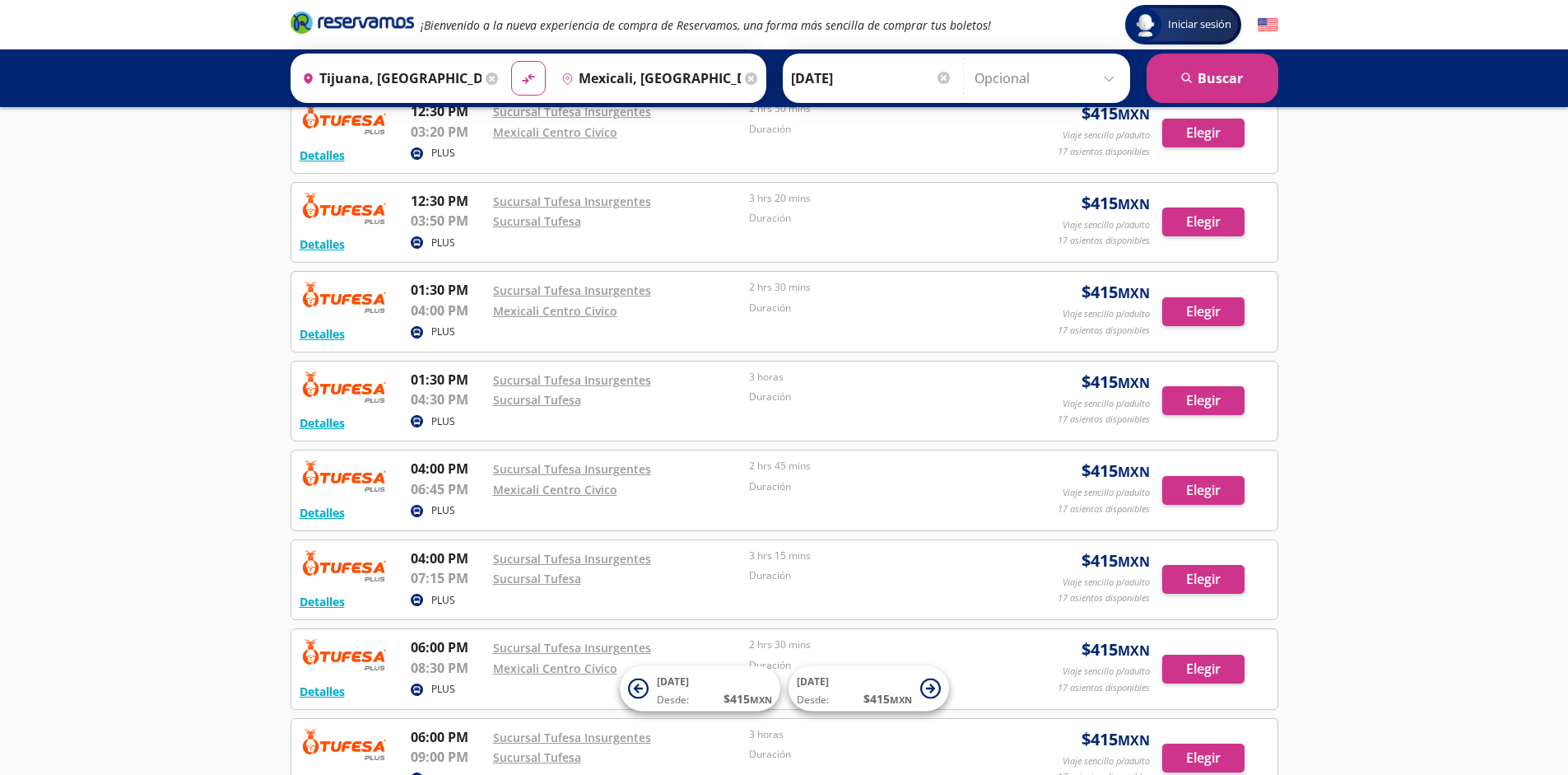
scroll to position [1177, 0]
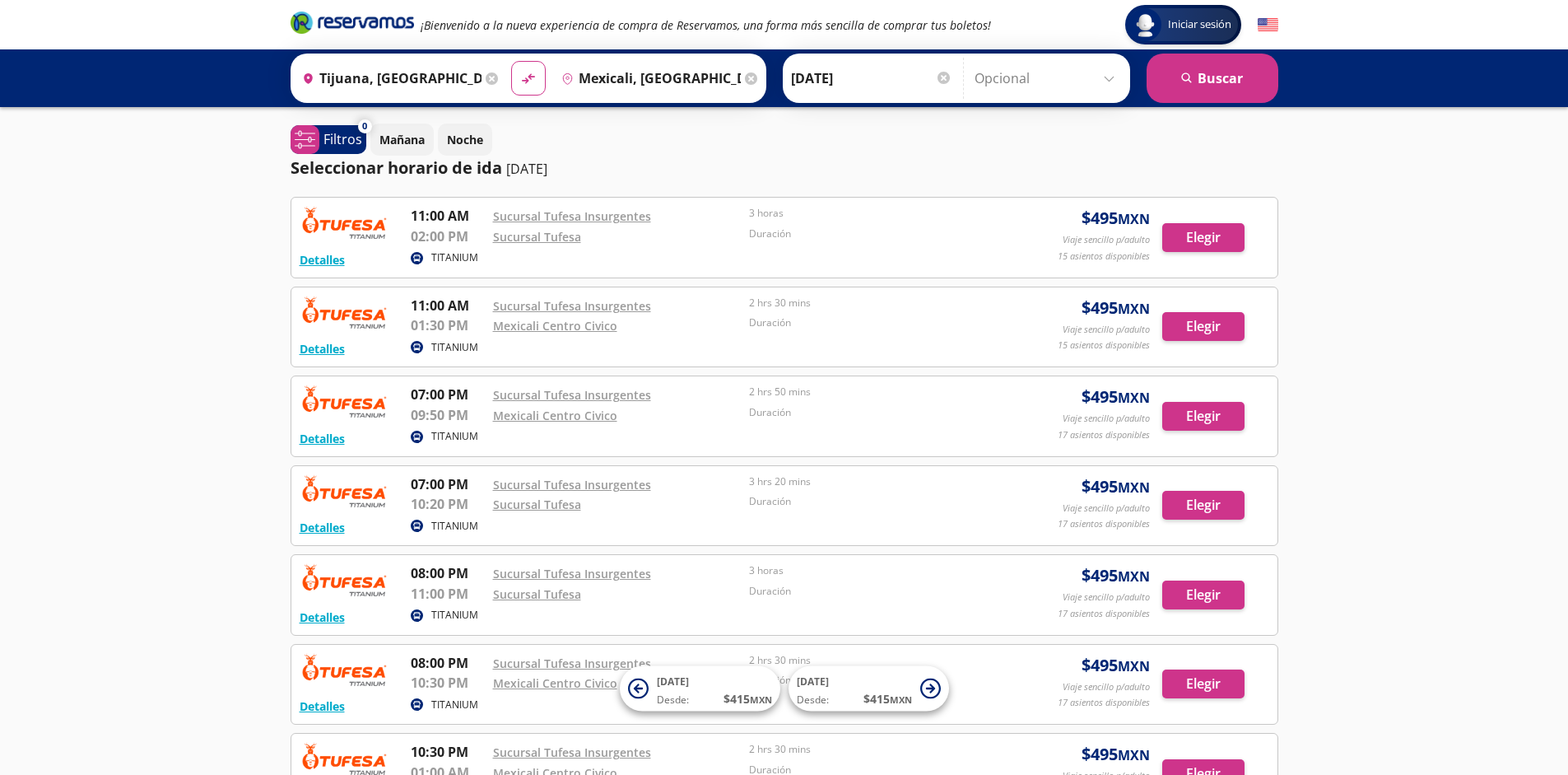
scroll to position [283, 0]
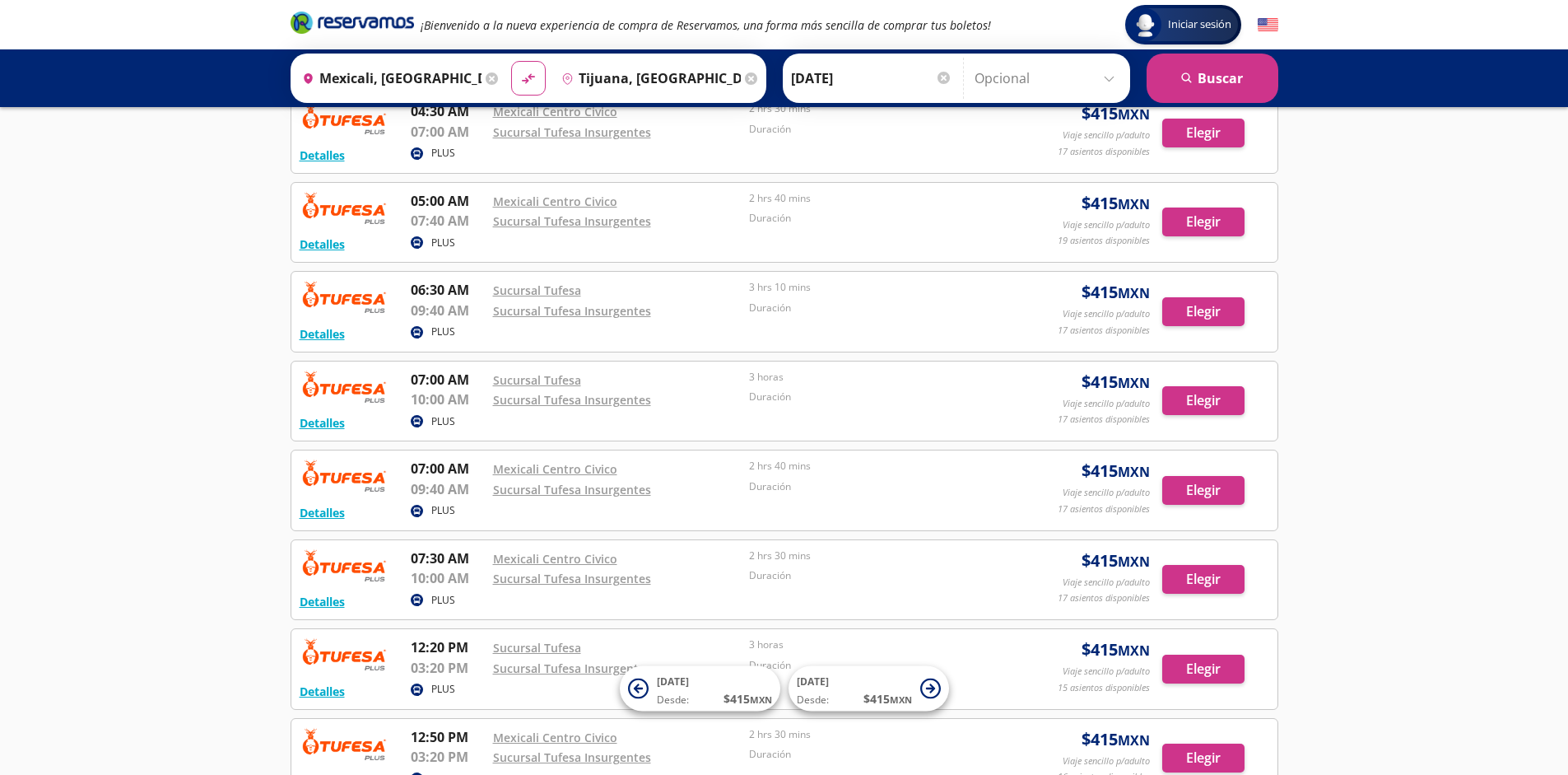
scroll to position [1177, 0]
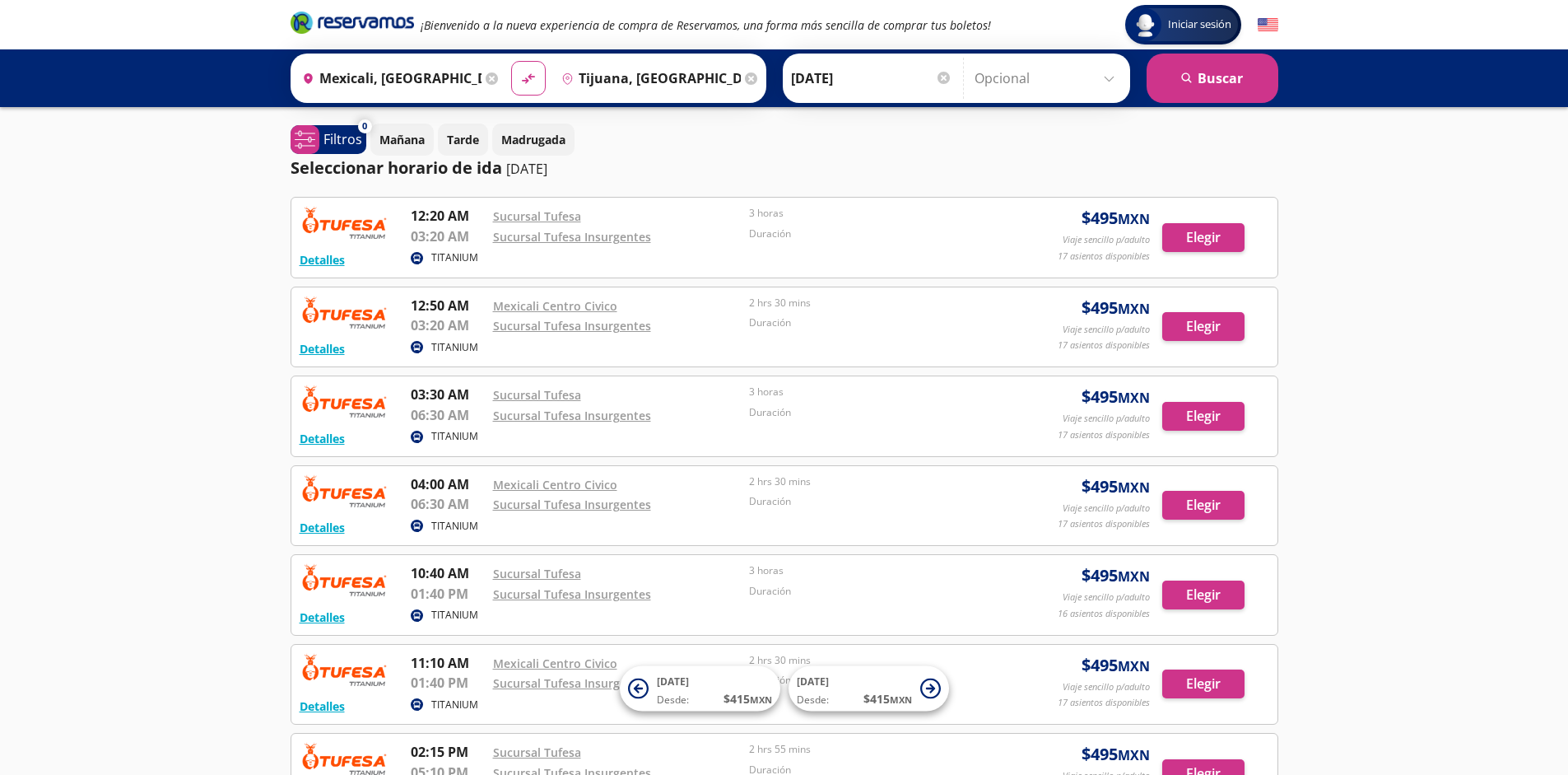
scroll to position [283, 0]
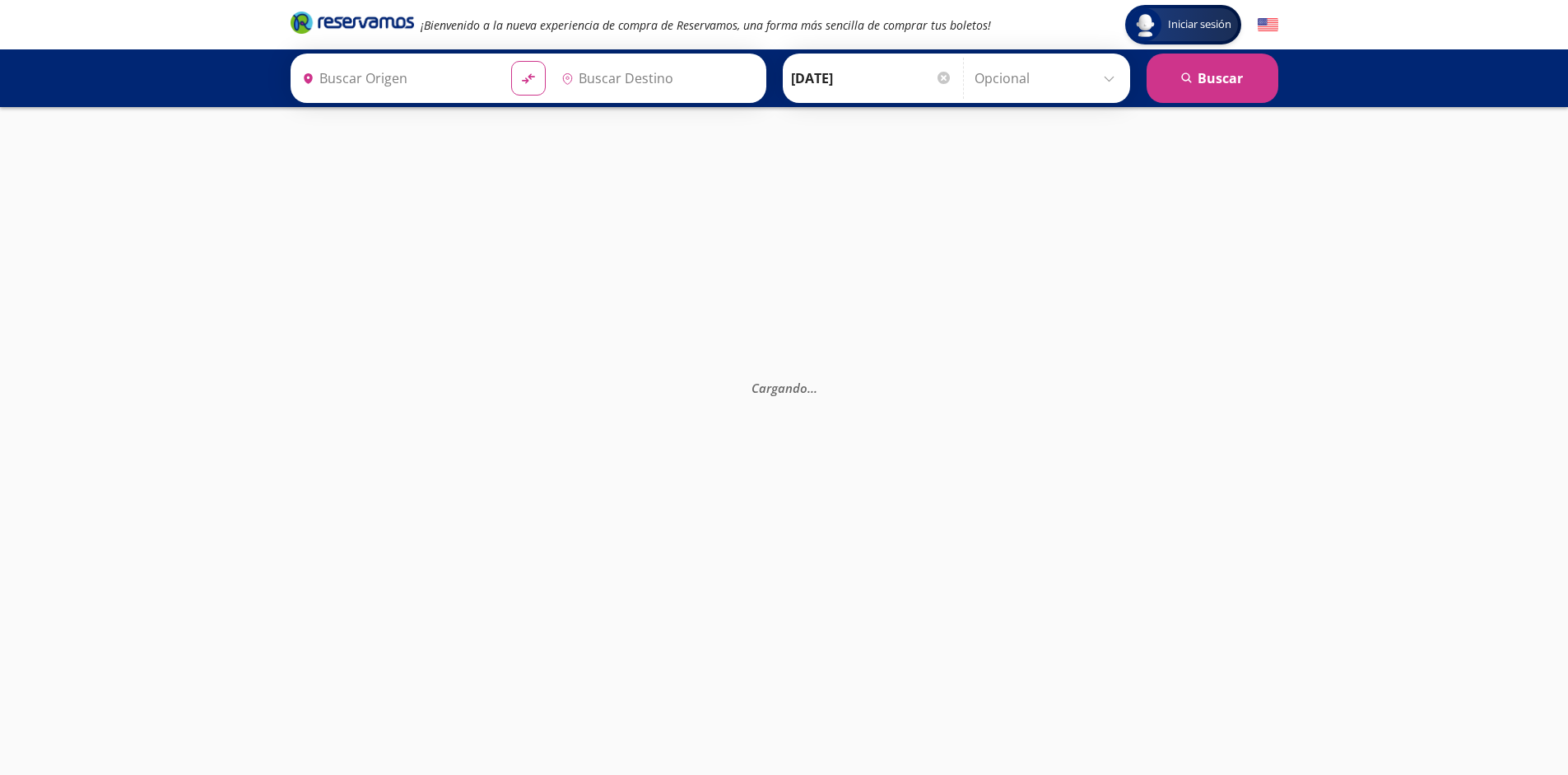
type input "[GEOGRAPHIC_DATA], [GEOGRAPHIC_DATA]"
type input "Santiago de Querétaro, [GEOGRAPHIC_DATA]"
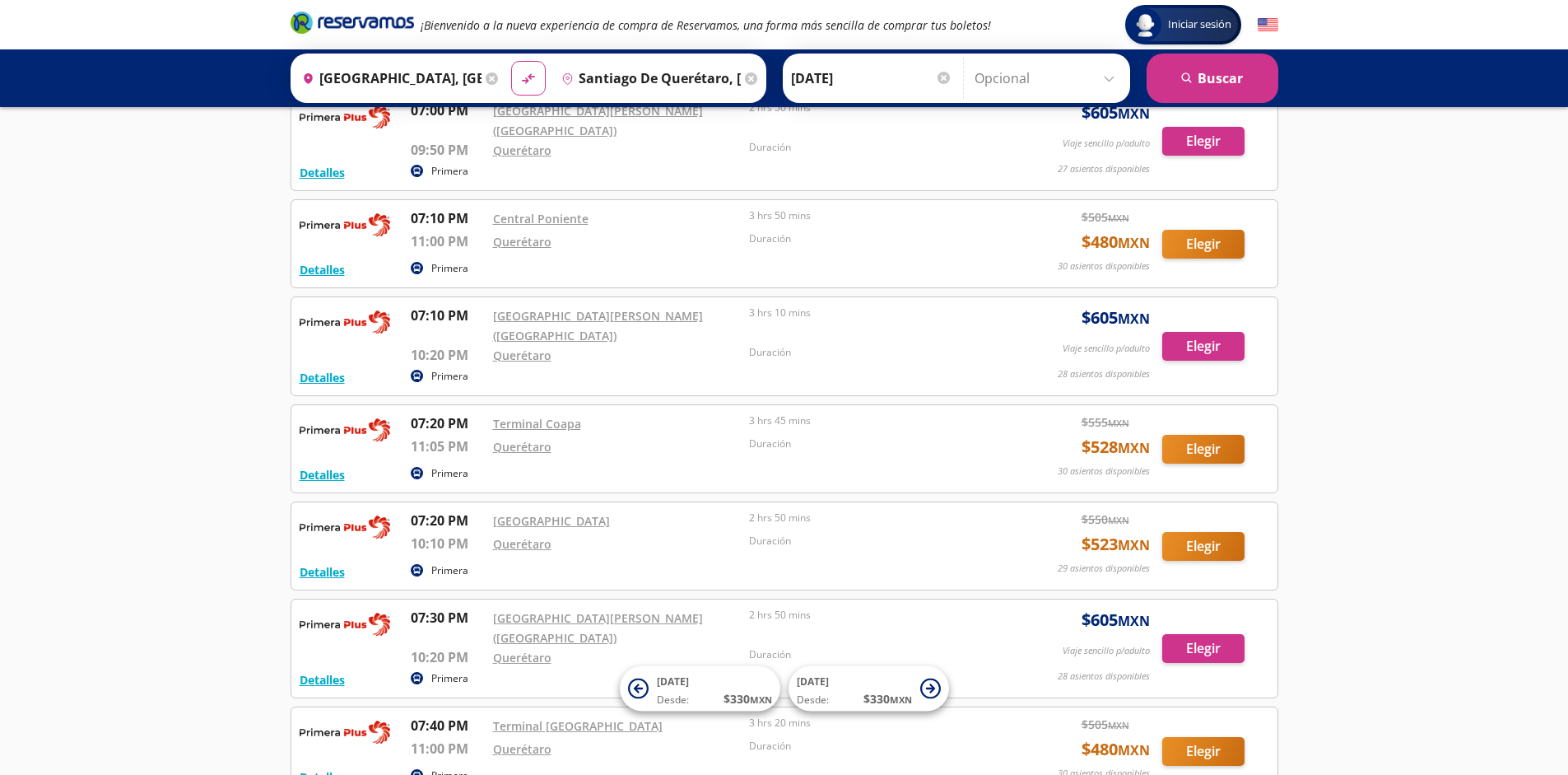
scroll to position [13533, 0]
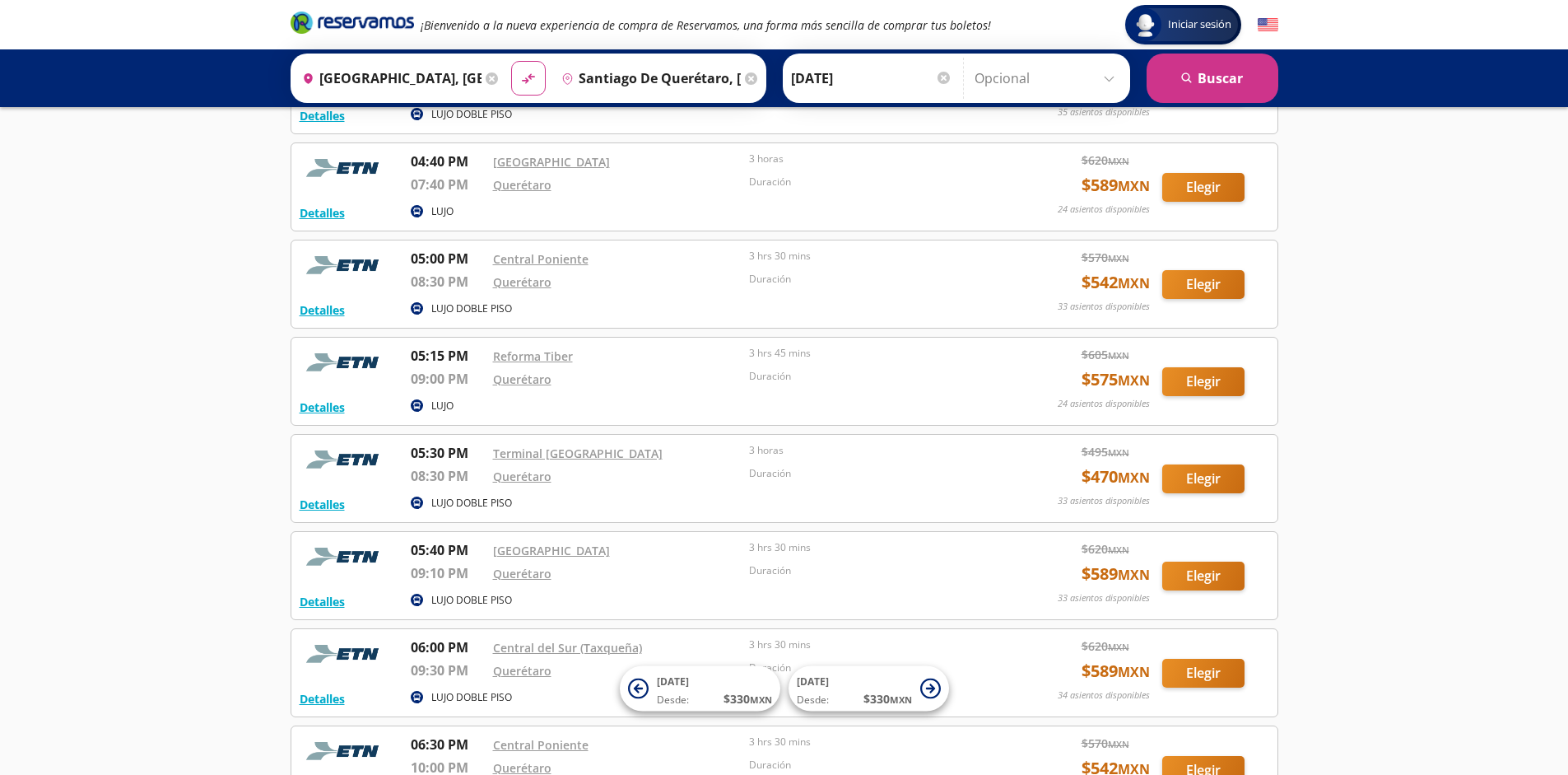
scroll to position [4460, 0]
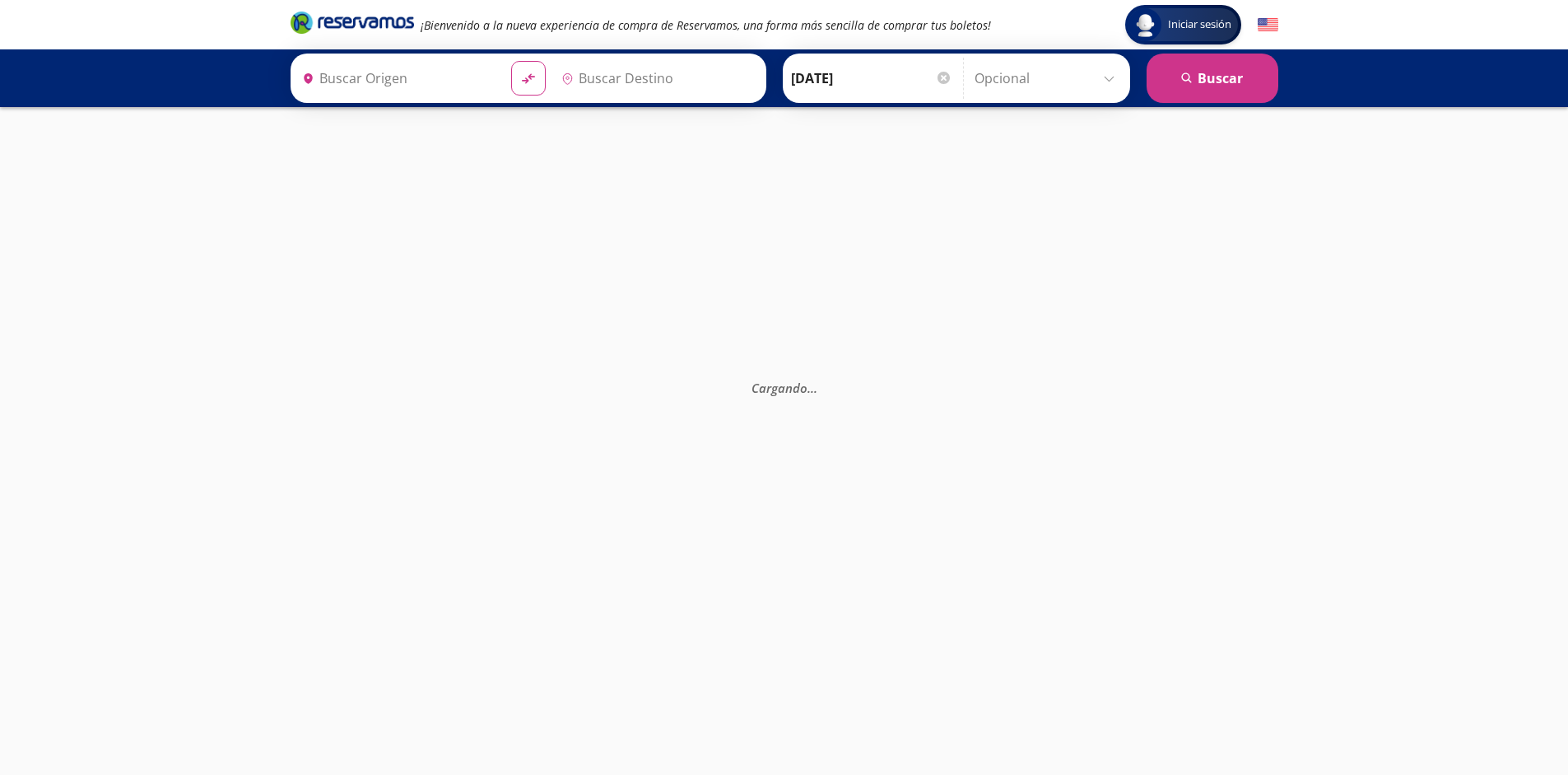
type input "[GEOGRAPHIC_DATA], [GEOGRAPHIC_DATA]"
type input "Santiago de Querétaro, [GEOGRAPHIC_DATA]"
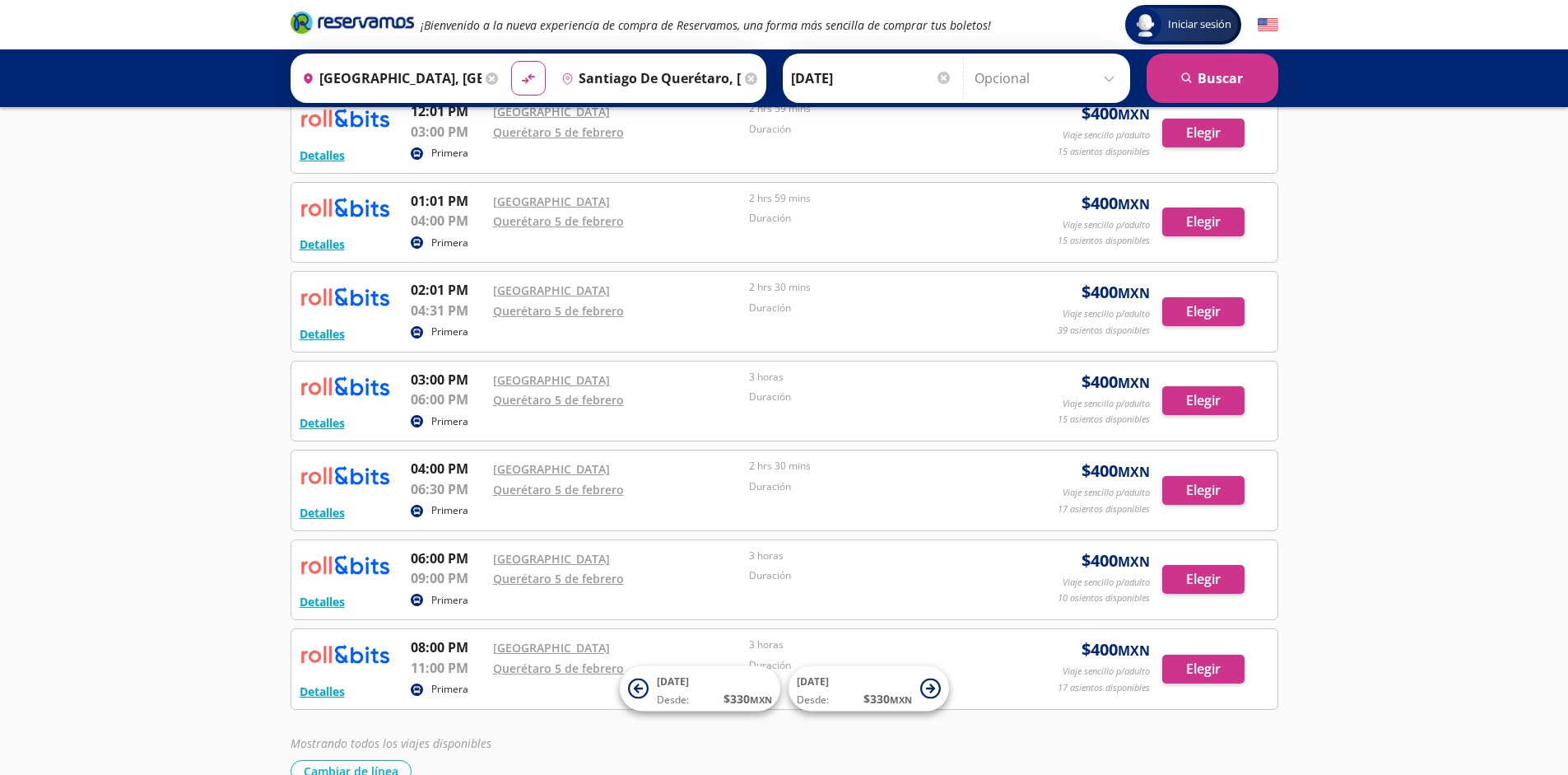
scroll to position [552, 0]
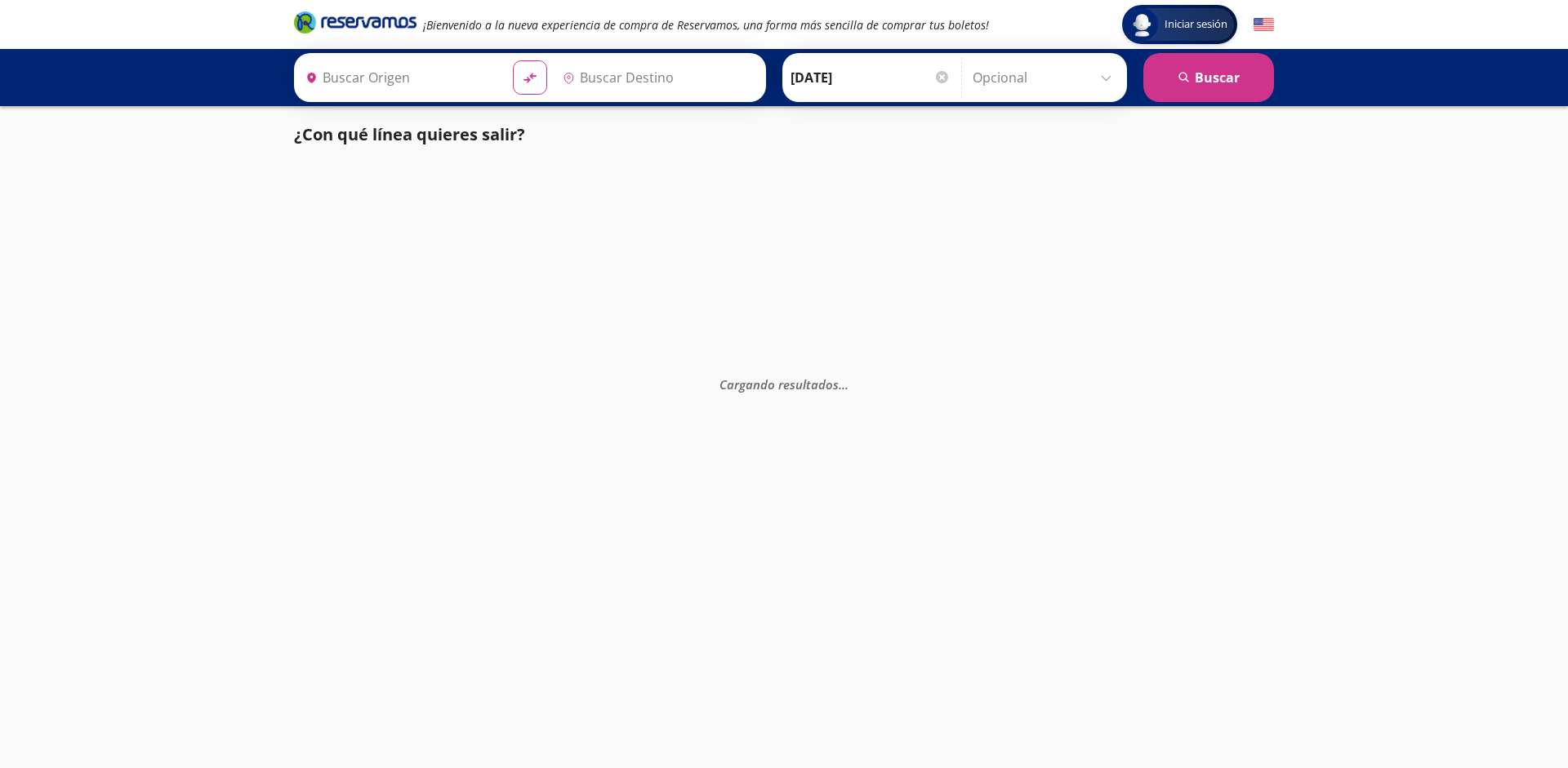
type input "Santiago de Querétaro, [GEOGRAPHIC_DATA]"
type input "[GEOGRAPHIC_DATA], [GEOGRAPHIC_DATA]"
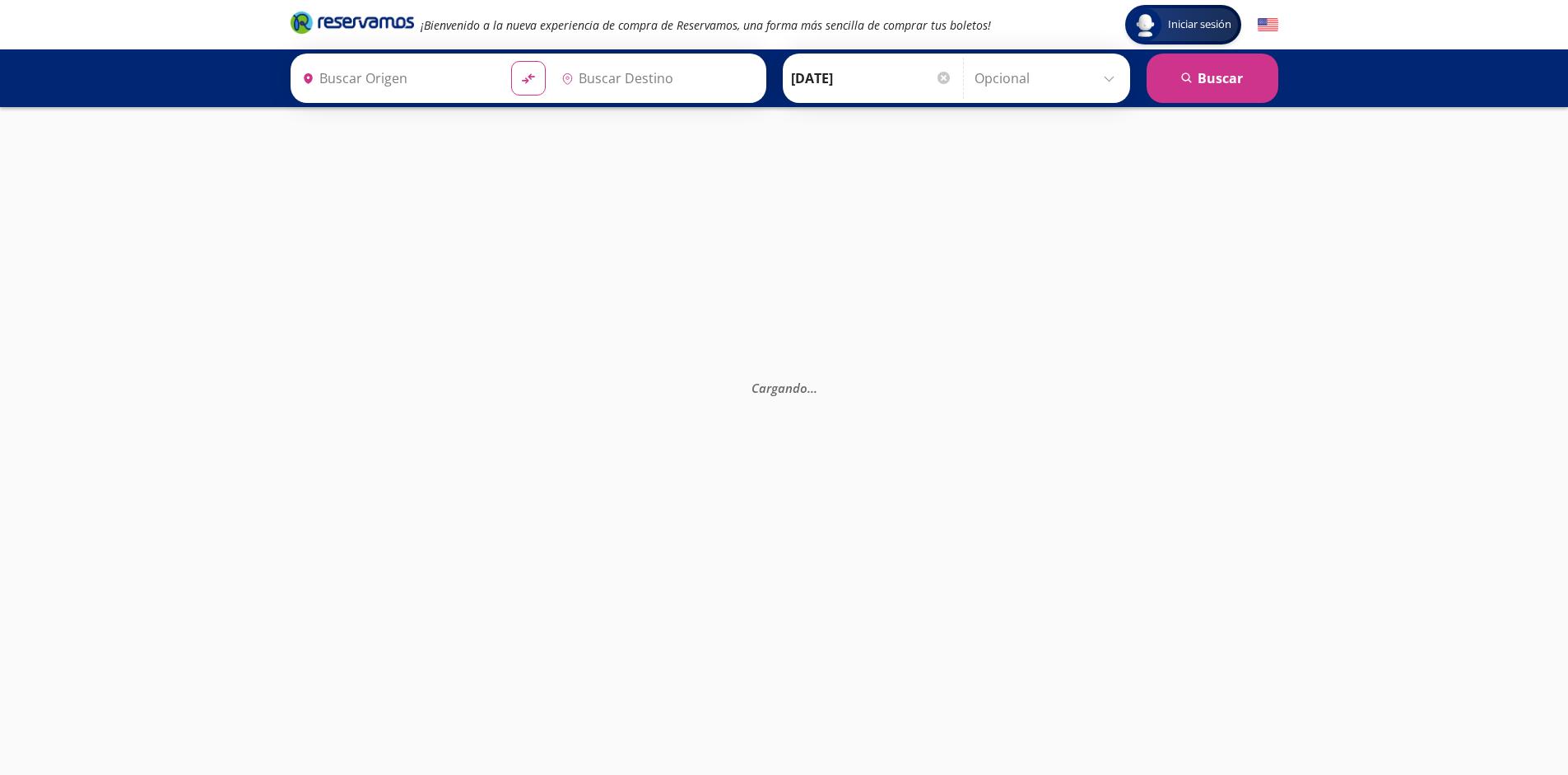
type input "Santiago de Querétaro, [GEOGRAPHIC_DATA]"
type input "[GEOGRAPHIC_DATA], [GEOGRAPHIC_DATA]"
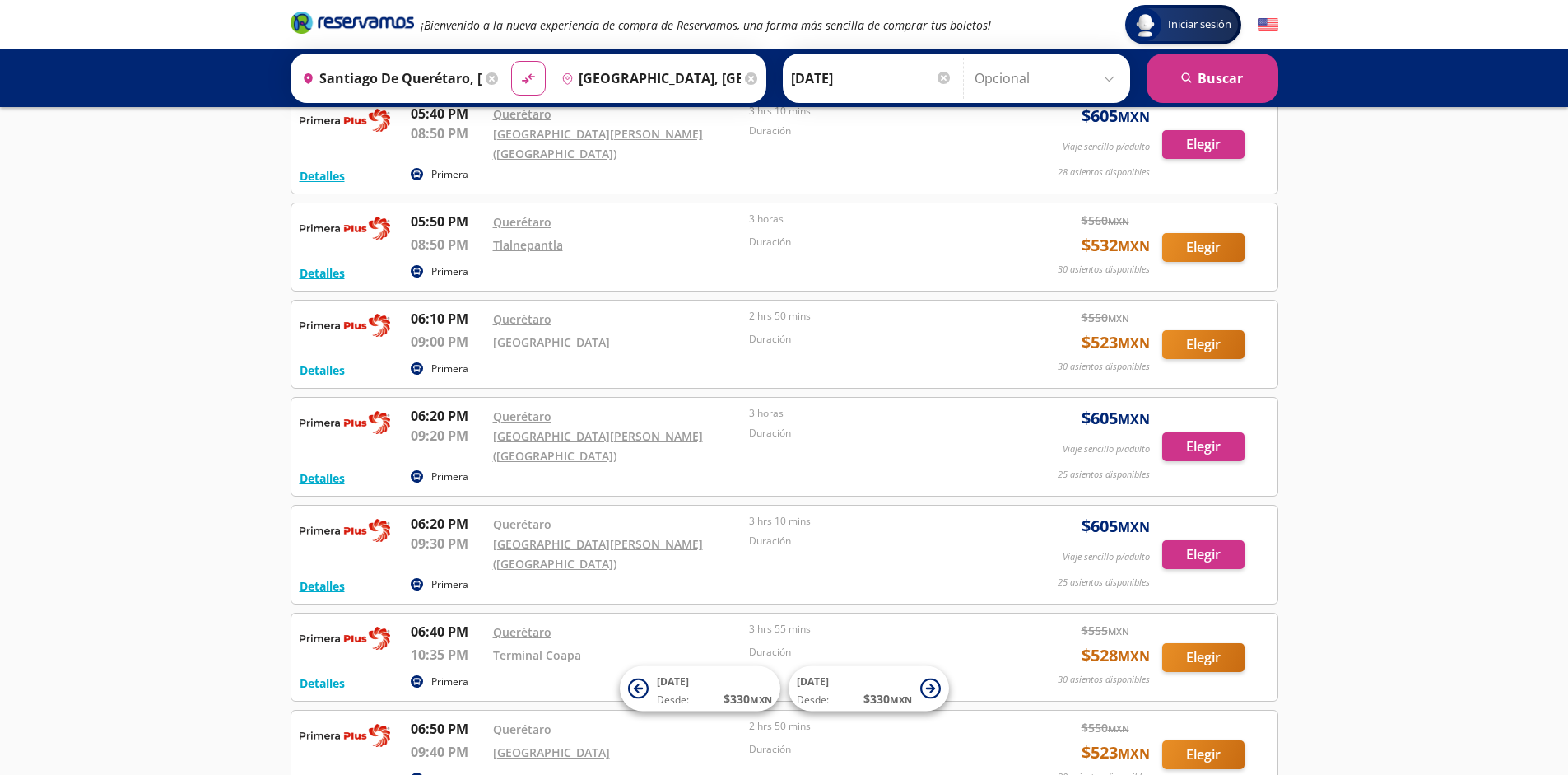
scroll to position [13355, 0]
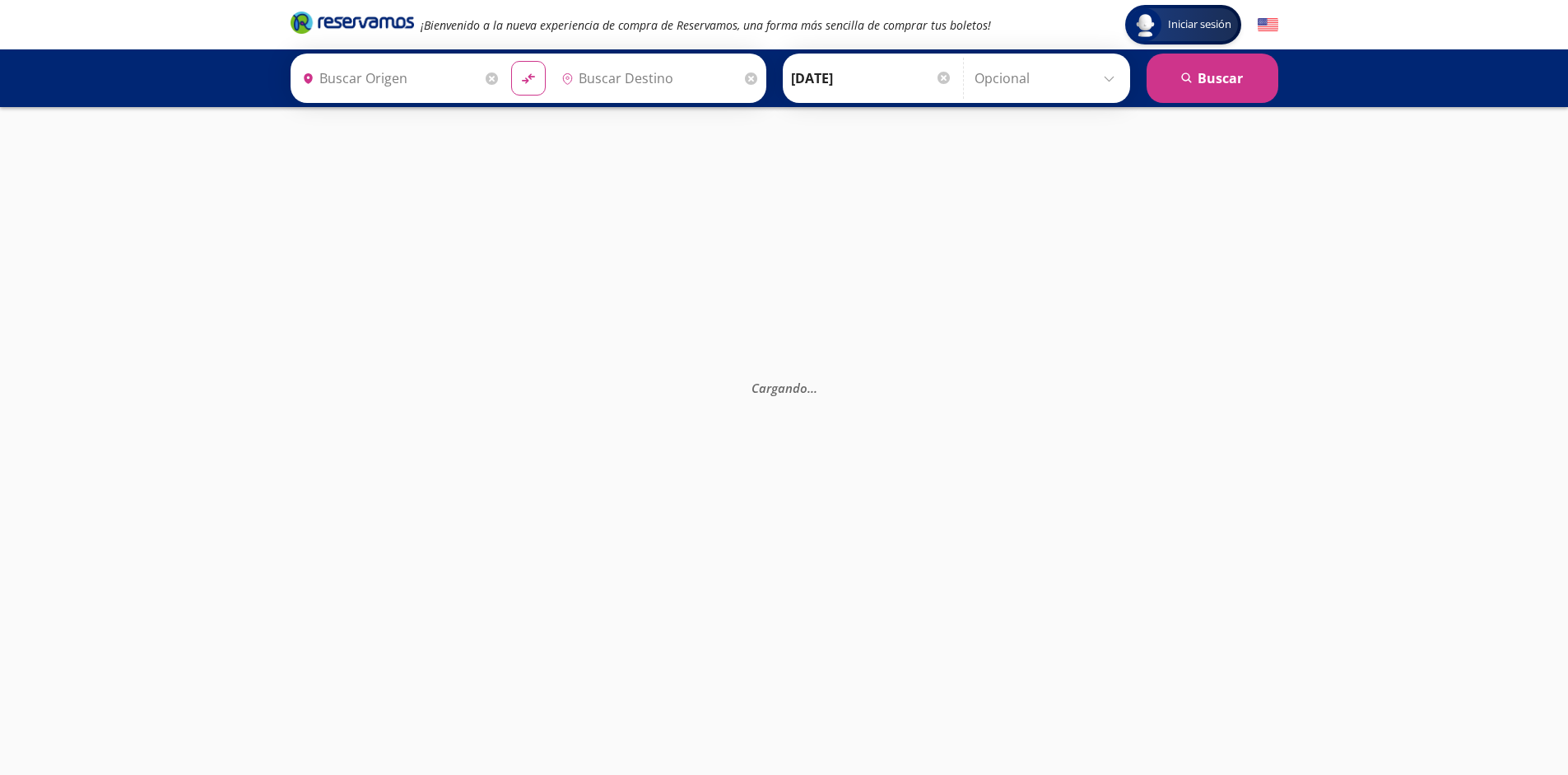
type input "Santiago de Querétaro, [GEOGRAPHIC_DATA]"
type input "[GEOGRAPHIC_DATA], [GEOGRAPHIC_DATA]"
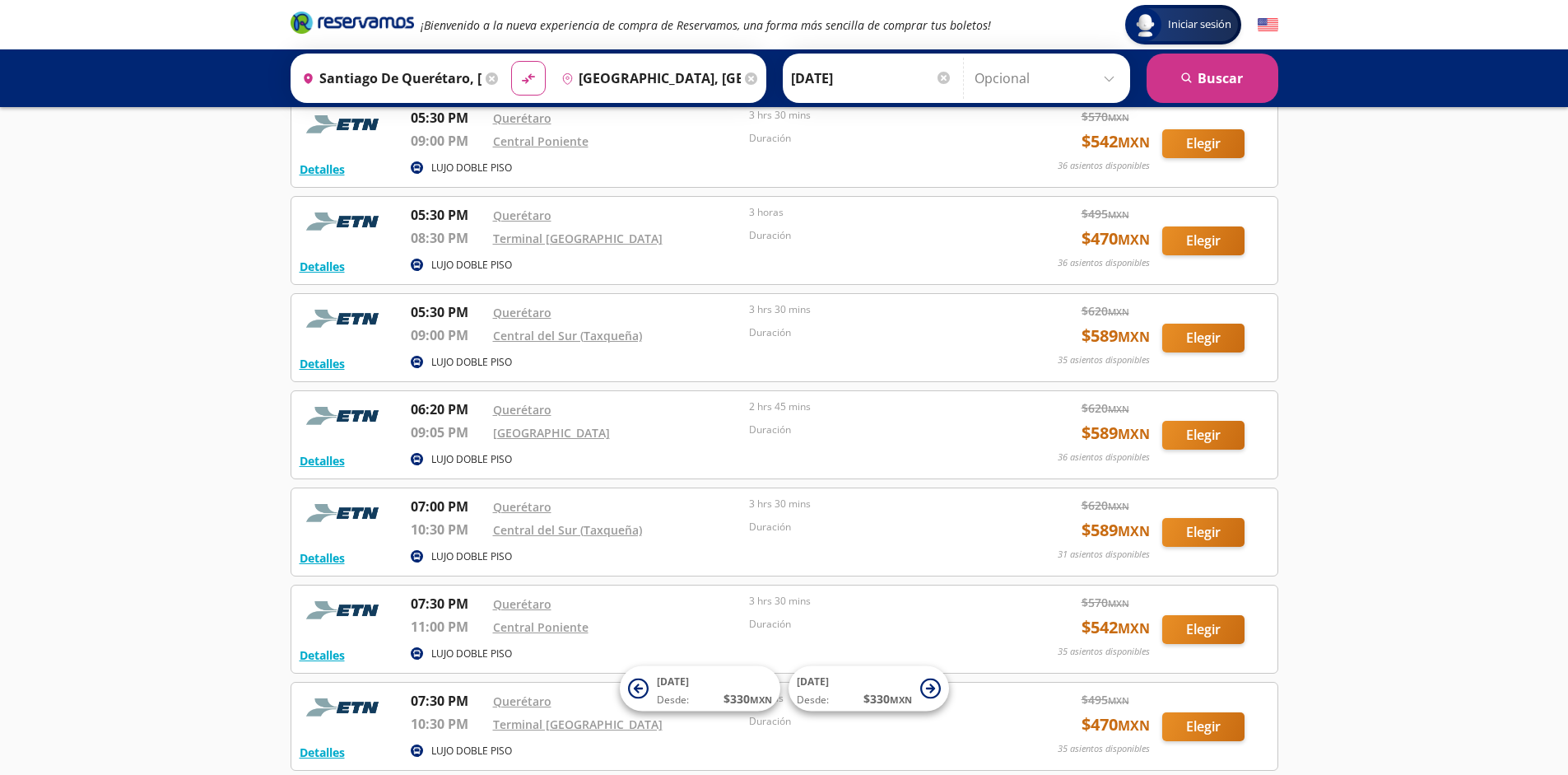
scroll to position [4849, 0]
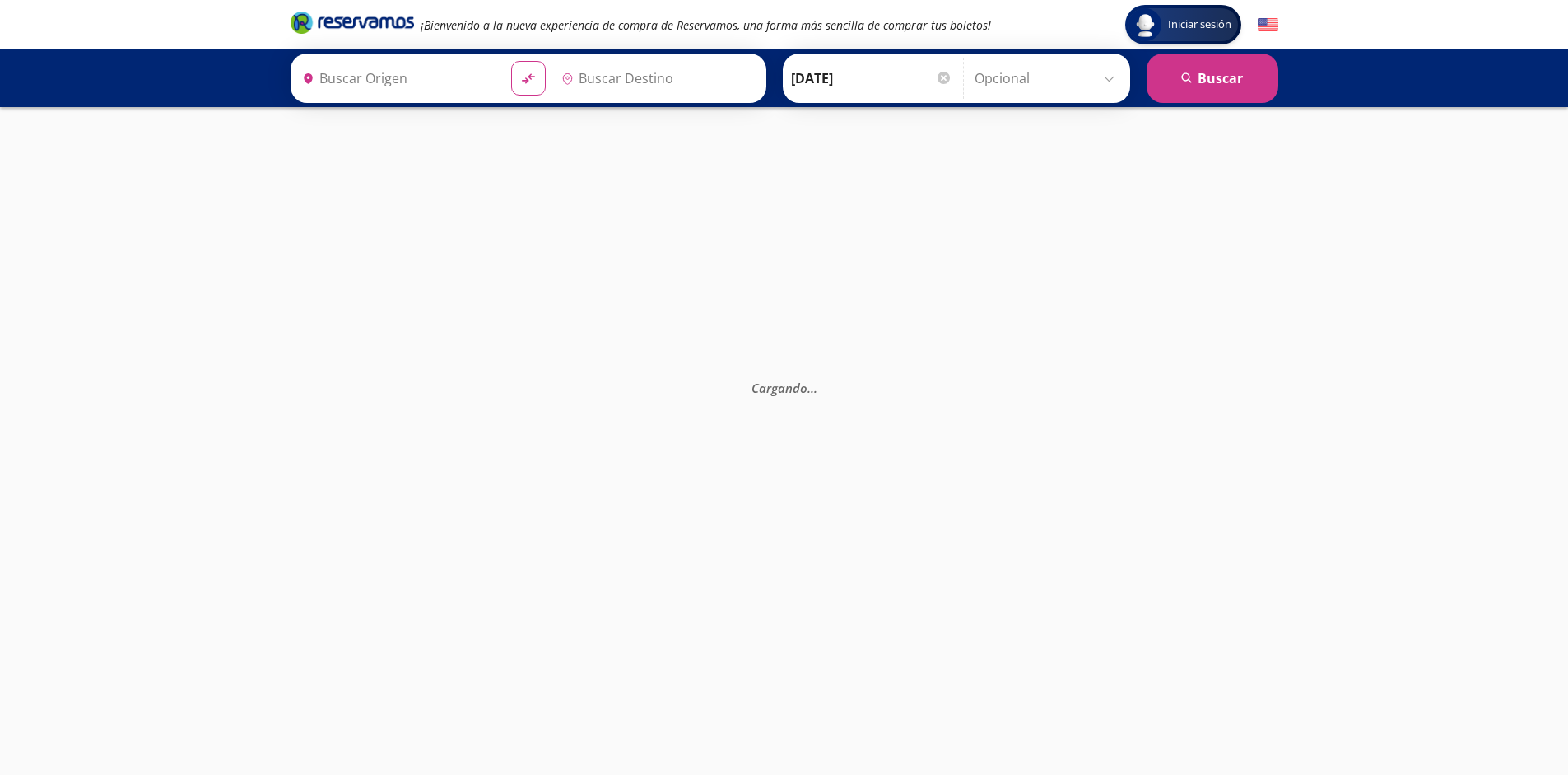
type input "Santiago de Querétaro, [GEOGRAPHIC_DATA]"
type input "[GEOGRAPHIC_DATA], [GEOGRAPHIC_DATA]"
type input "Santiago de Querétaro, Querétaro"
type input "[GEOGRAPHIC_DATA], [GEOGRAPHIC_DATA]"
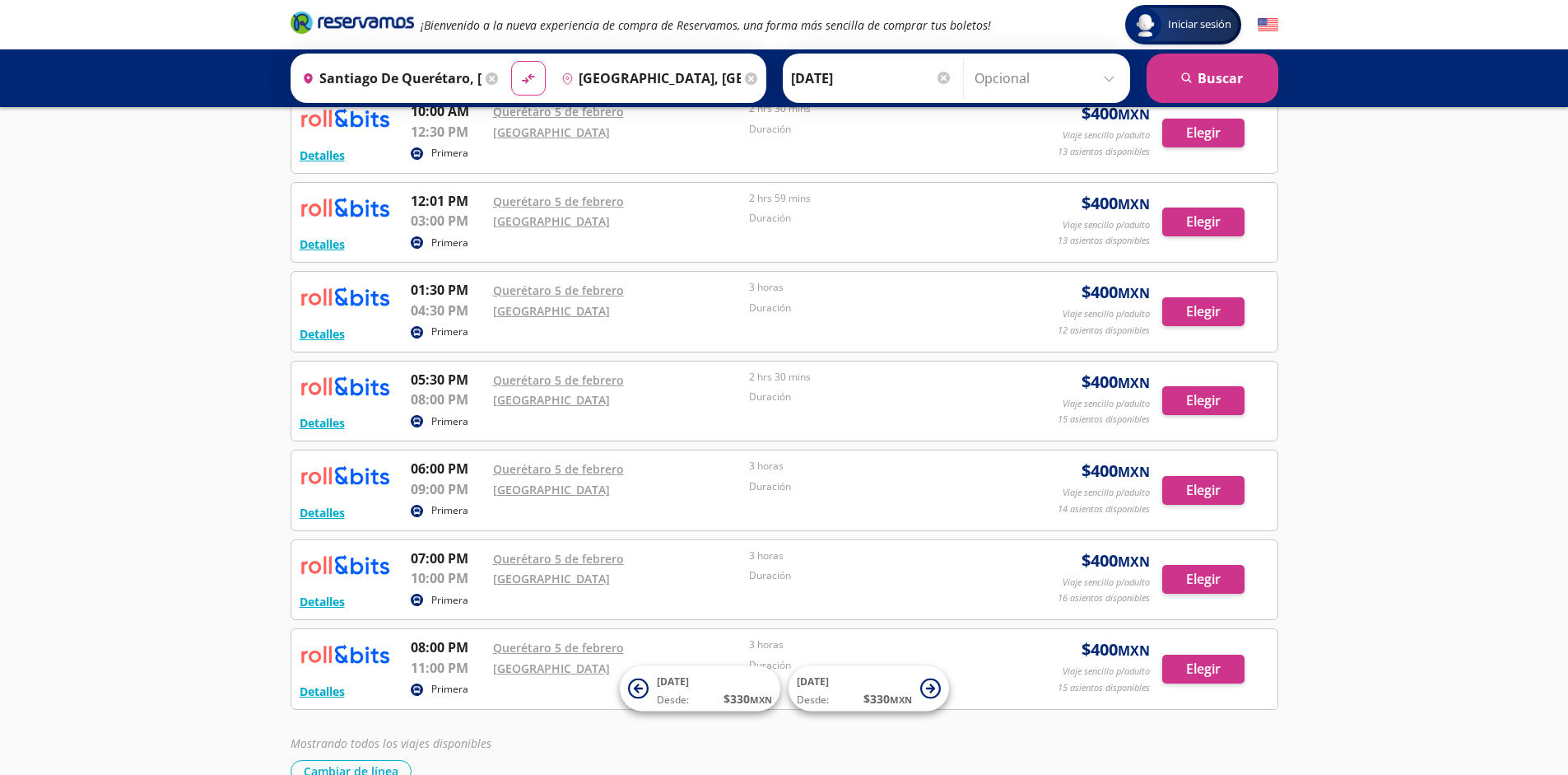
scroll to position [552, 0]
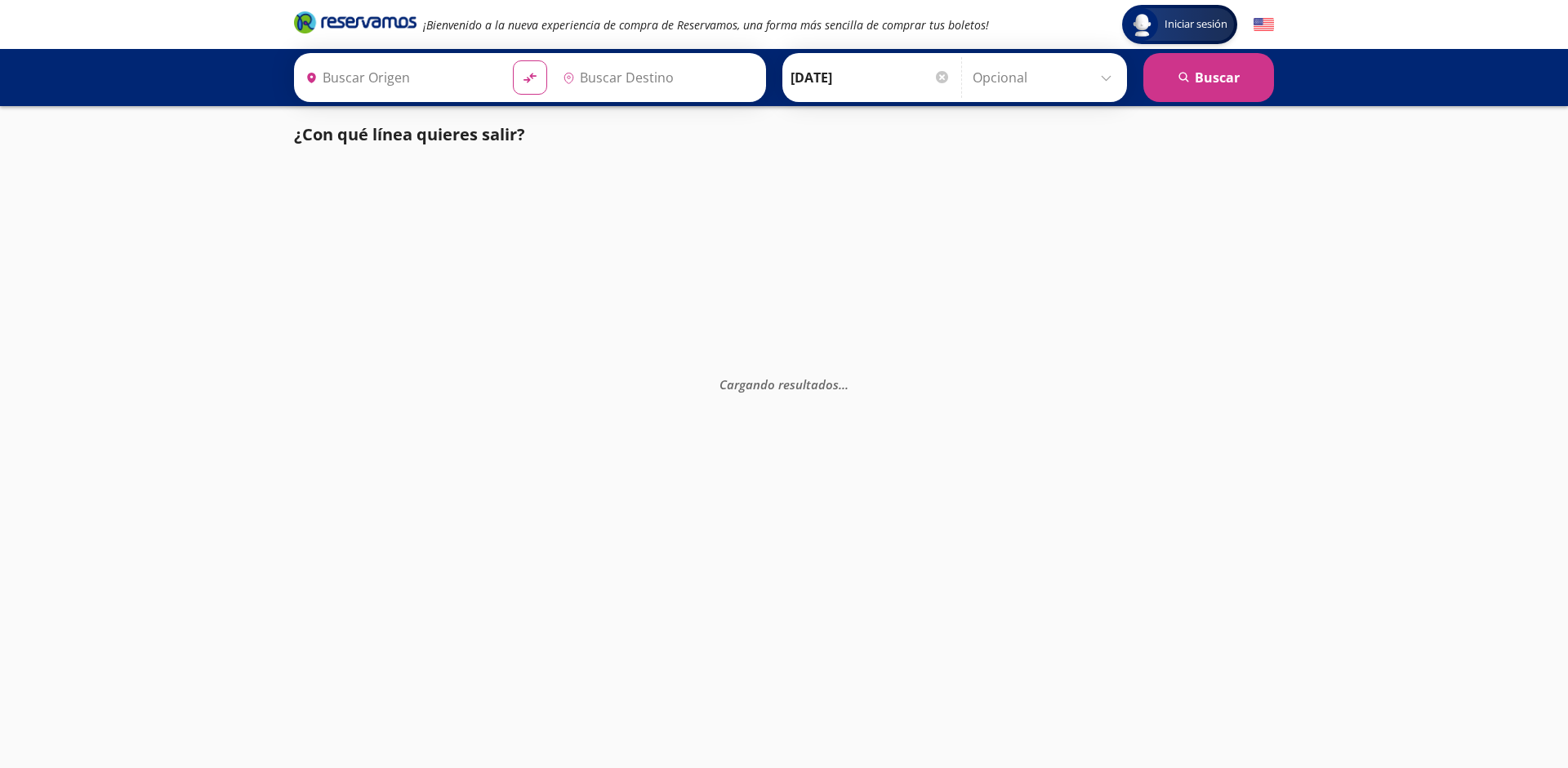
type input "[GEOGRAPHIC_DATA], [GEOGRAPHIC_DATA]"
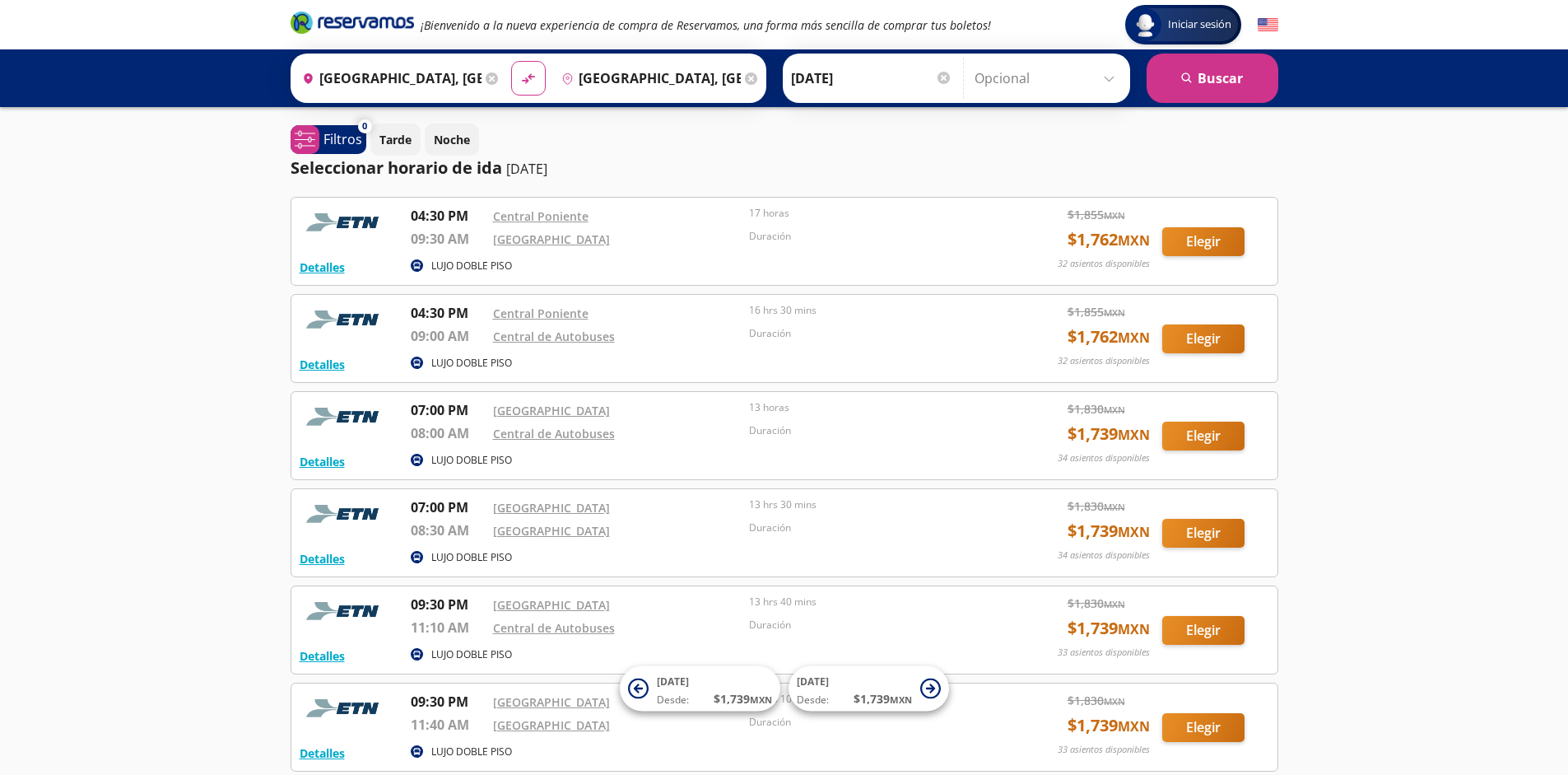
scroll to position [152, 0]
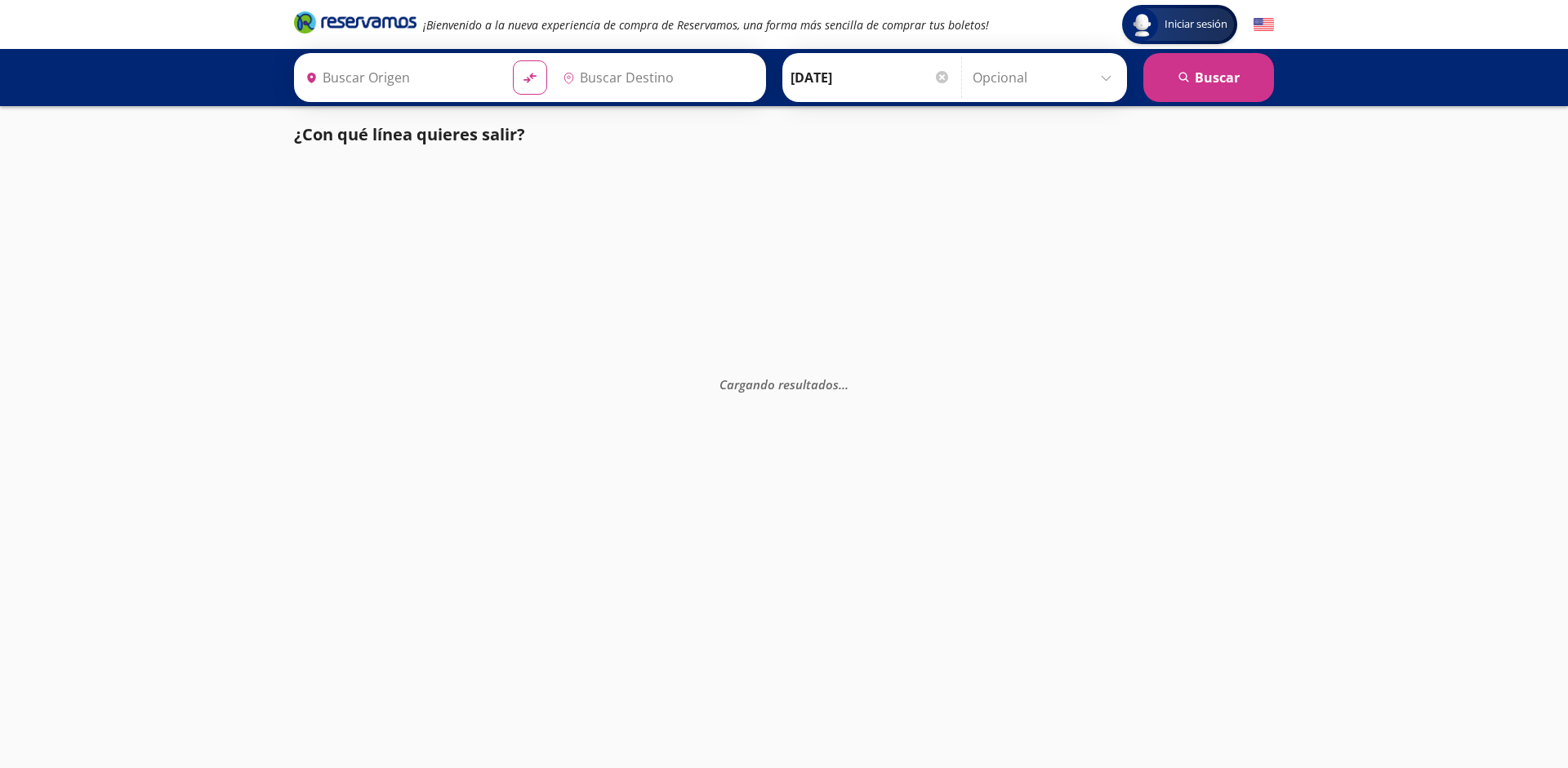
type input "[GEOGRAPHIC_DATA], [GEOGRAPHIC_DATA]"
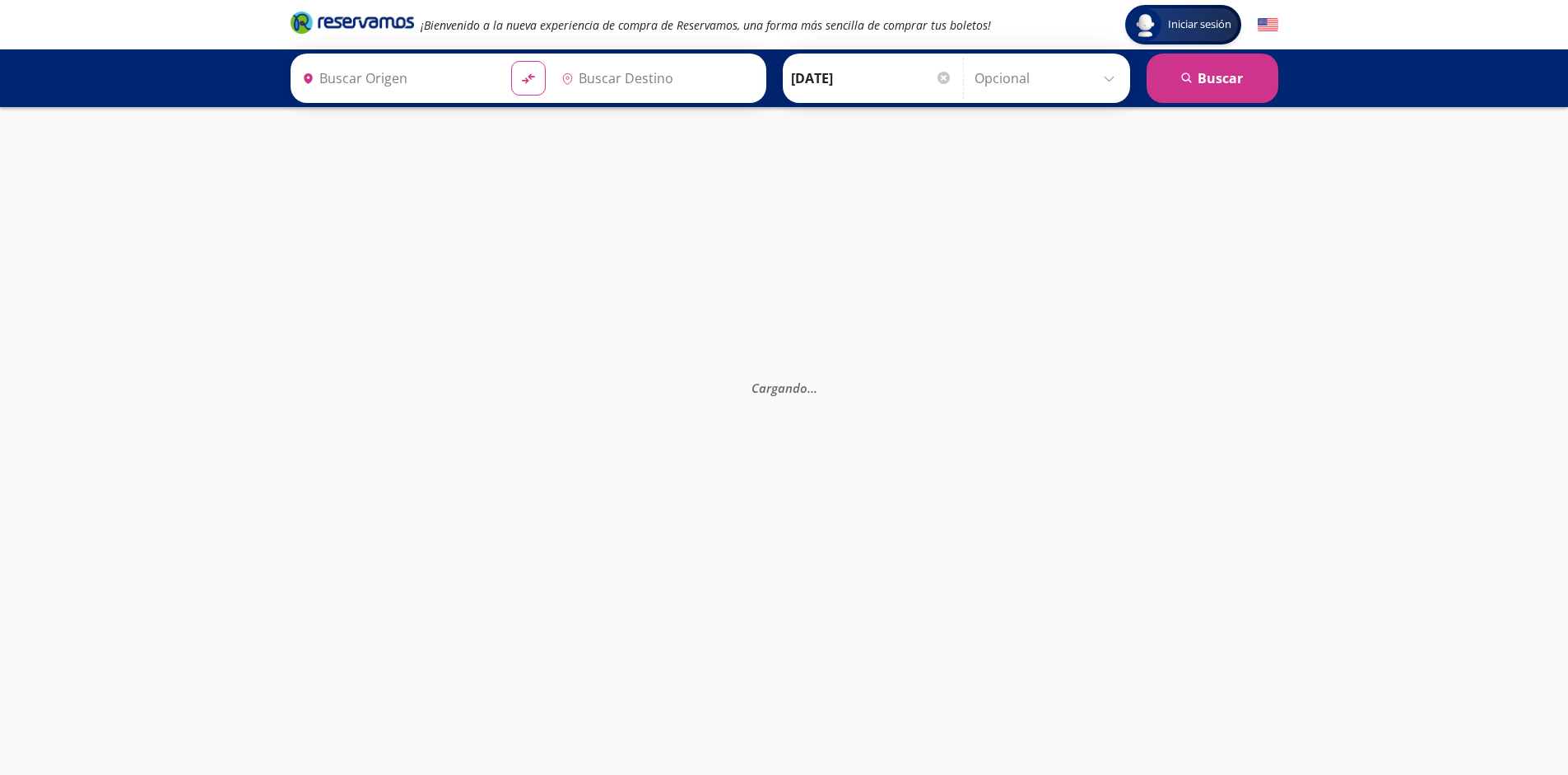
type input "[GEOGRAPHIC_DATA], [GEOGRAPHIC_DATA]"
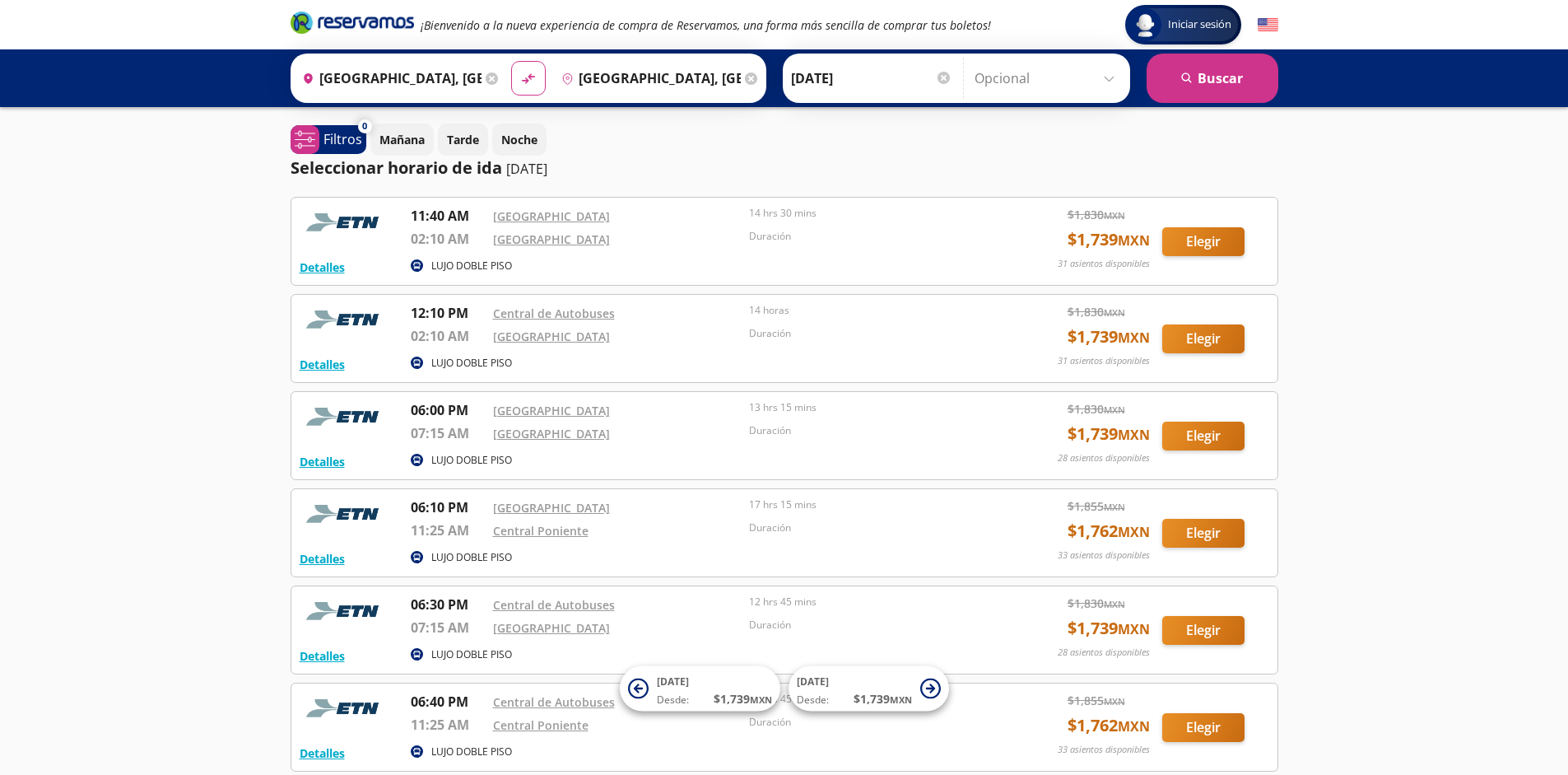
scroll to position [346, 0]
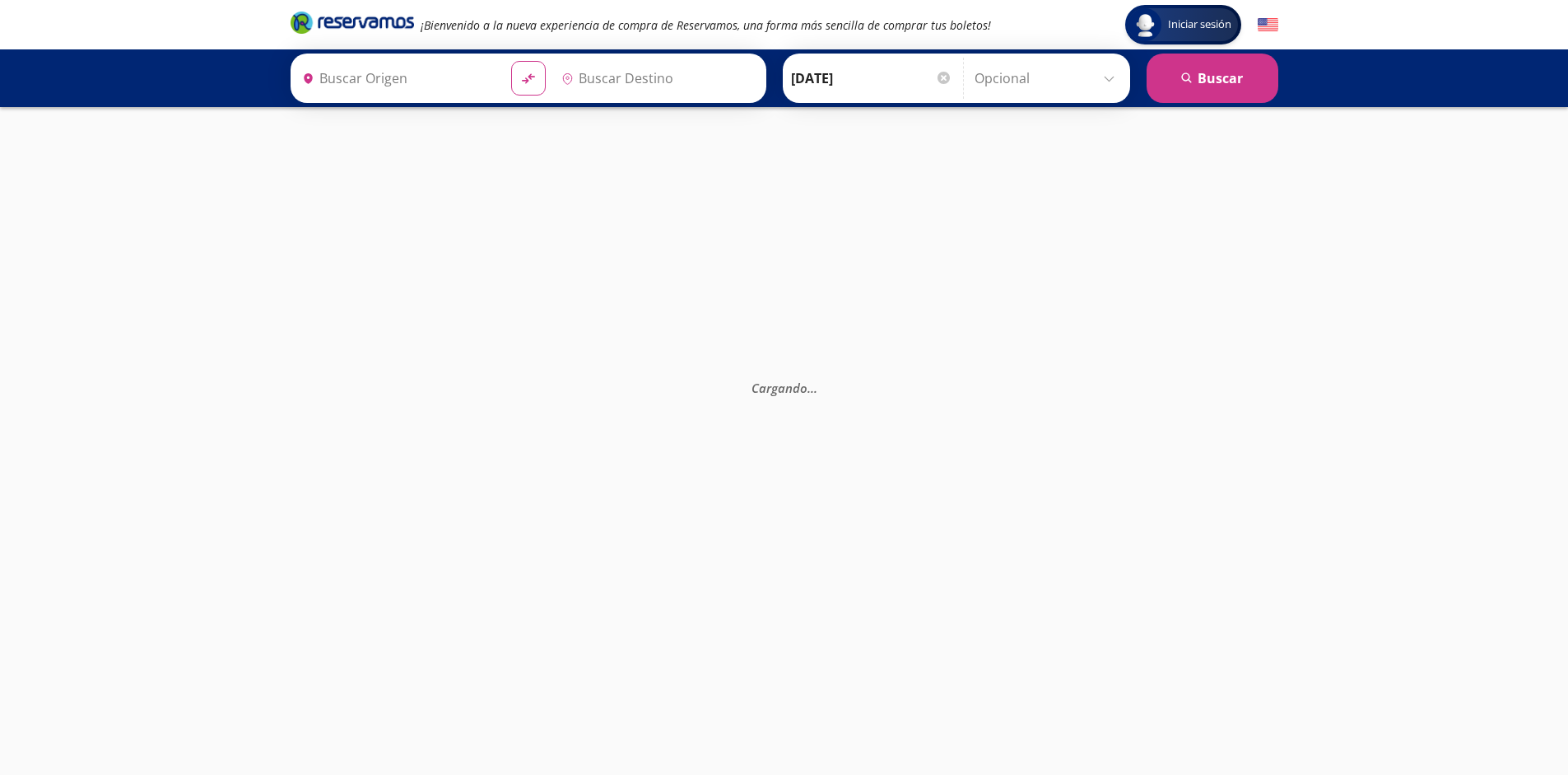
type input "[GEOGRAPHIC_DATA], [GEOGRAPHIC_DATA]"
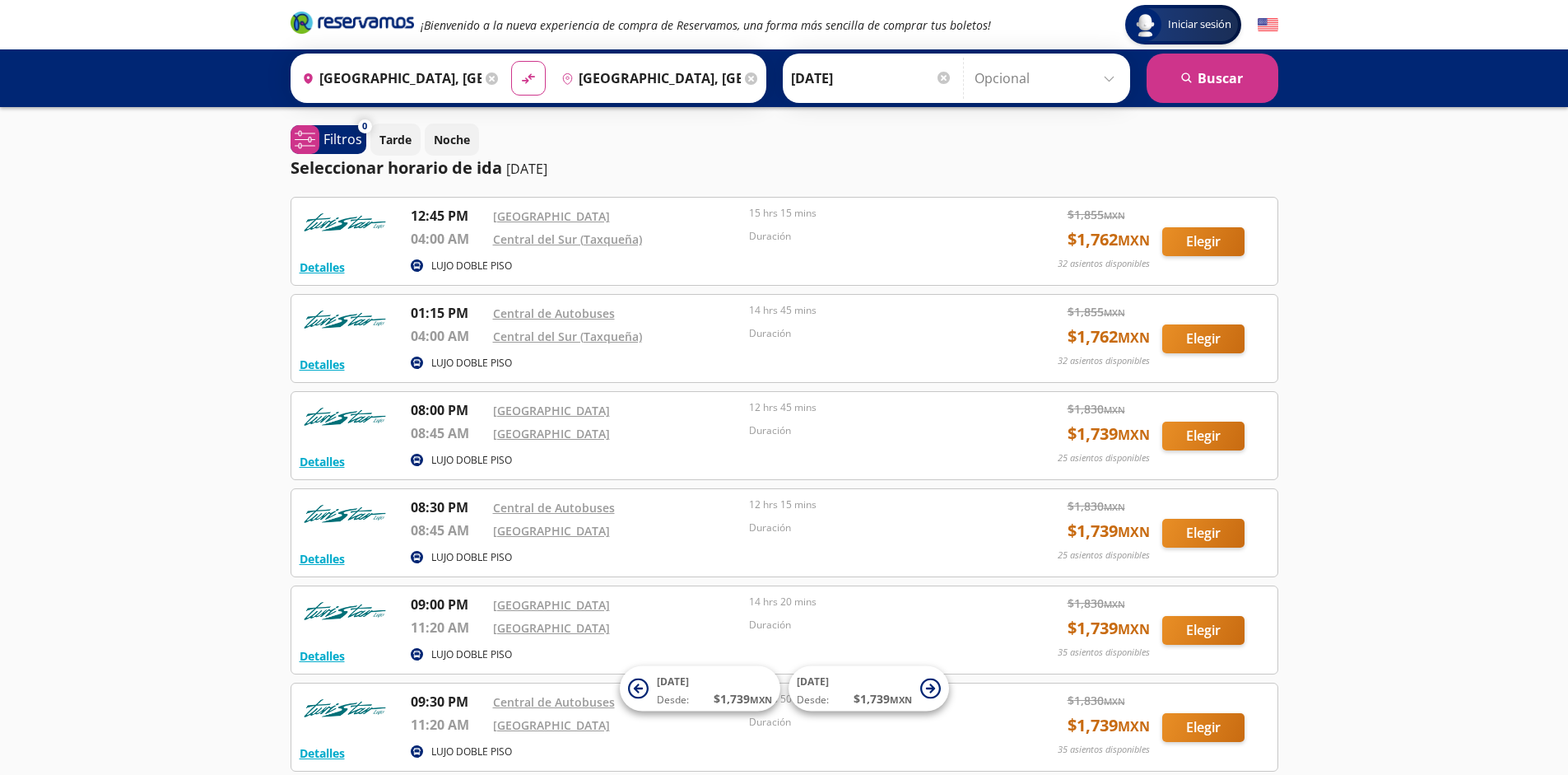
scroll to position [152, 0]
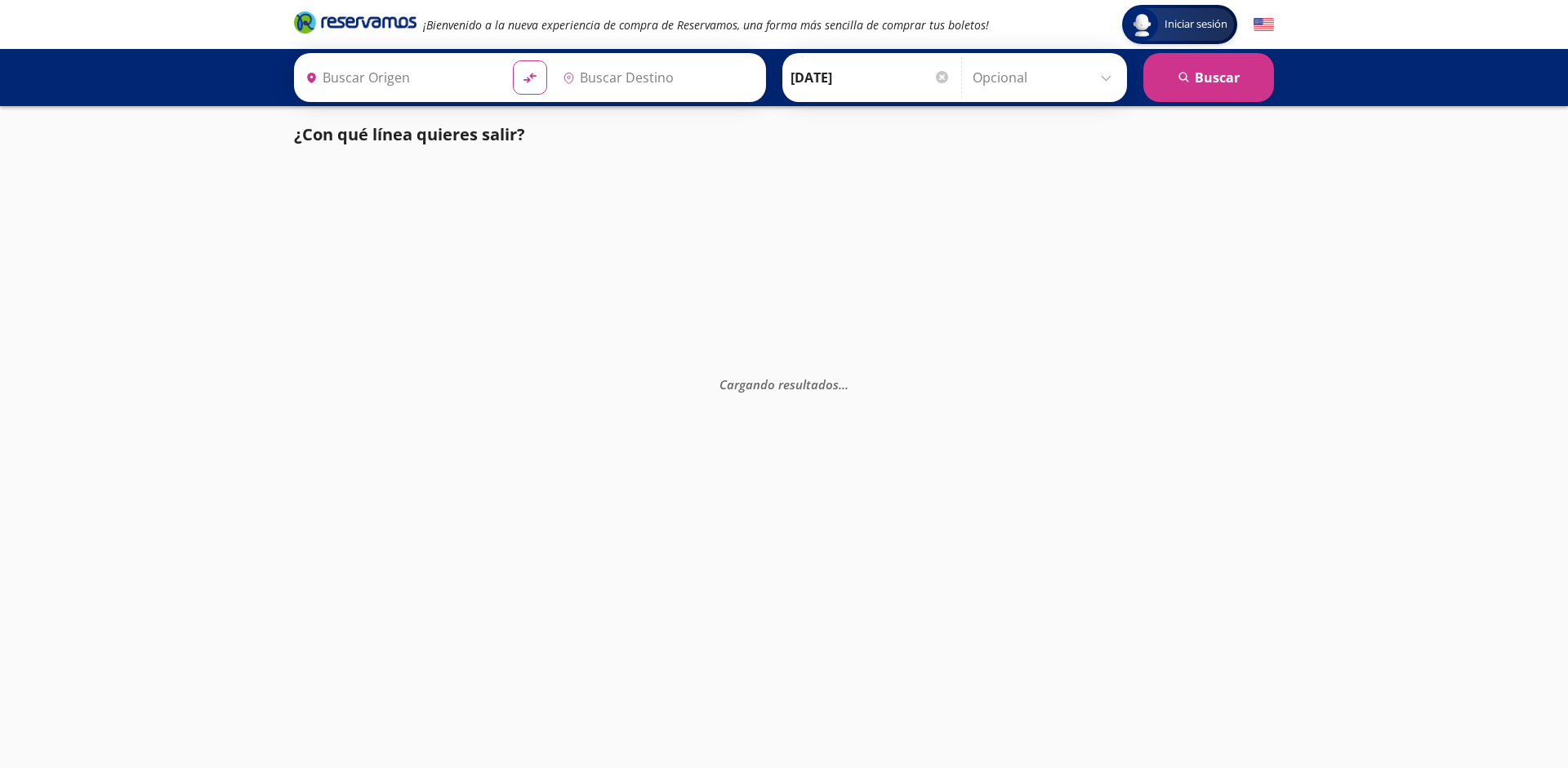
type input "[GEOGRAPHIC_DATA], [GEOGRAPHIC_DATA]"
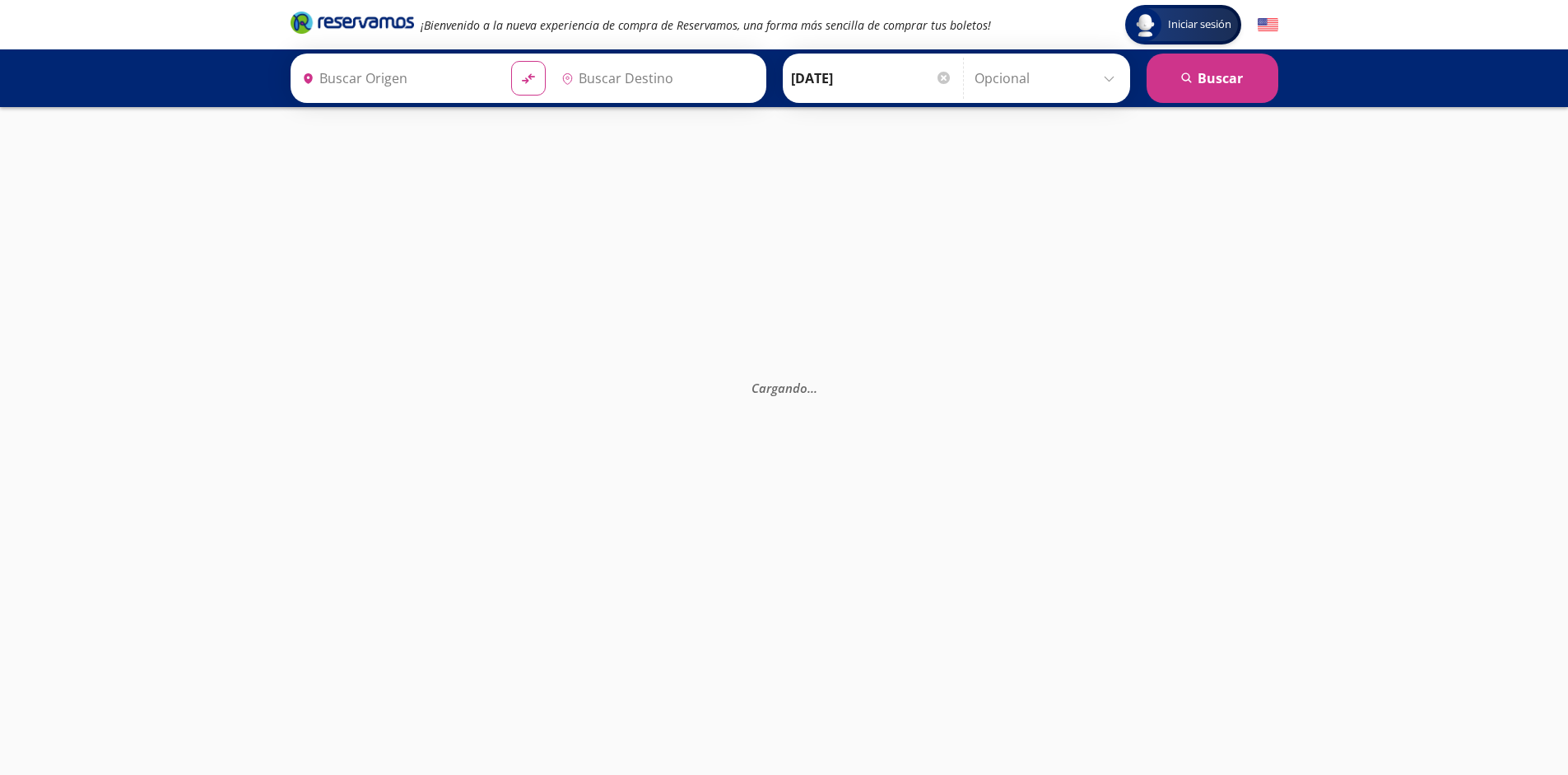
type input "[GEOGRAPHIC_DATA], [GEOGRAPHIC_DATA]"
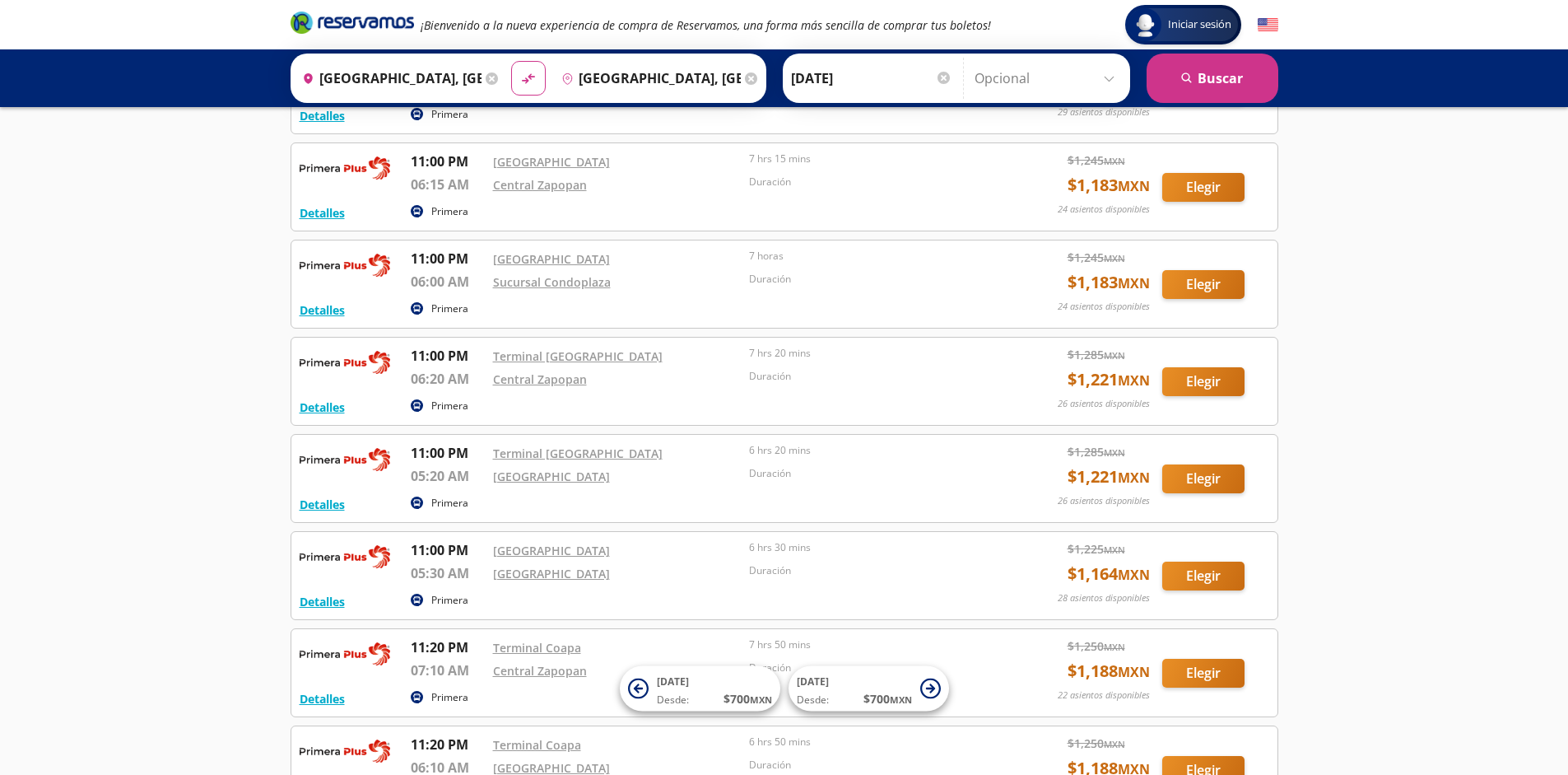
scroll to position [3067, 0]
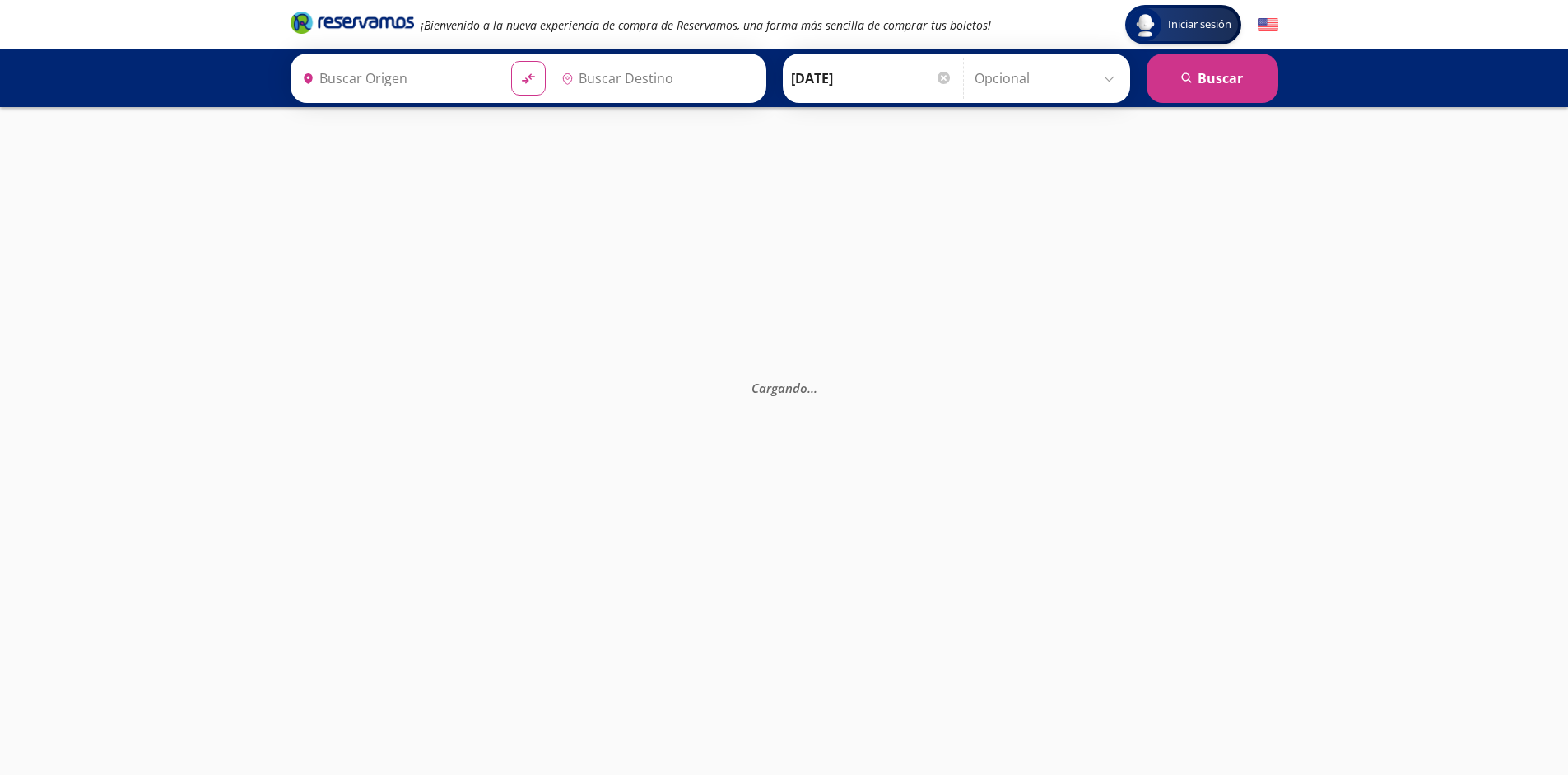
type input "[GEOGRAPHIC_DATA], [GEOGRAPHIC_DATA]"
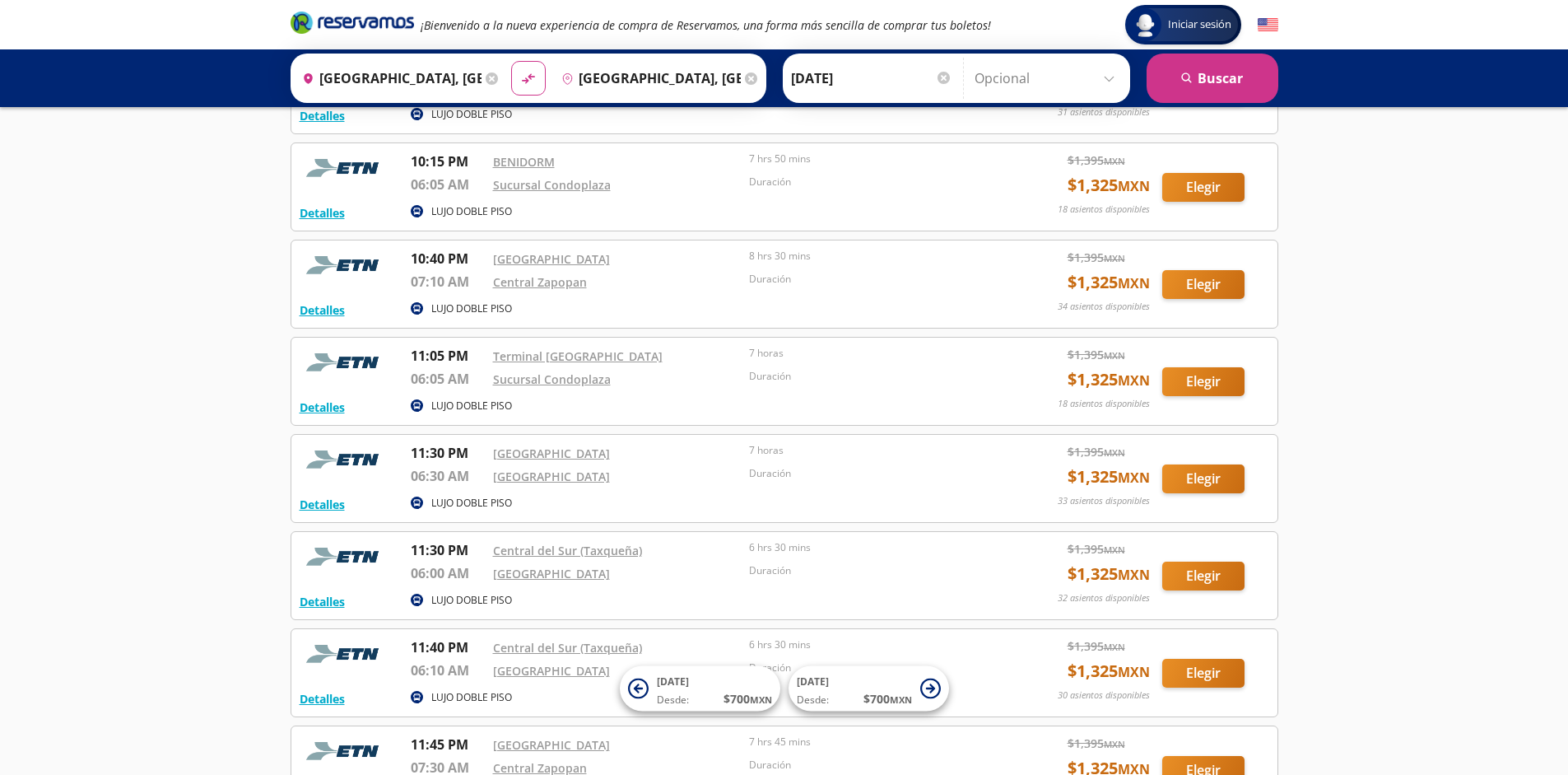
scroll to position [1901, 0]
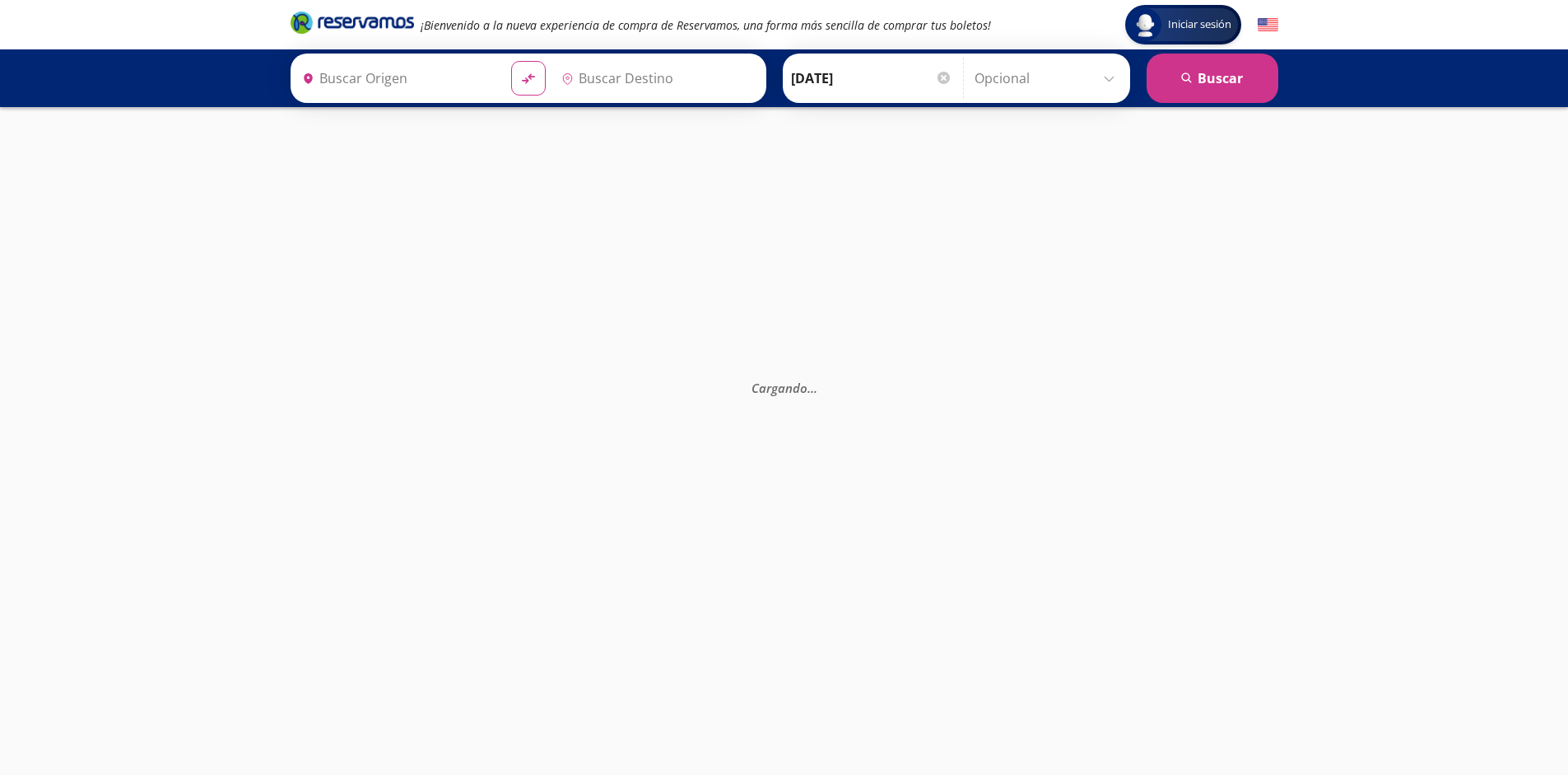
type input "[GEOGRAPHIC_DATA], [GEOGRAPHIC_DATA]"
type input "Guadalajara, Jalisco"
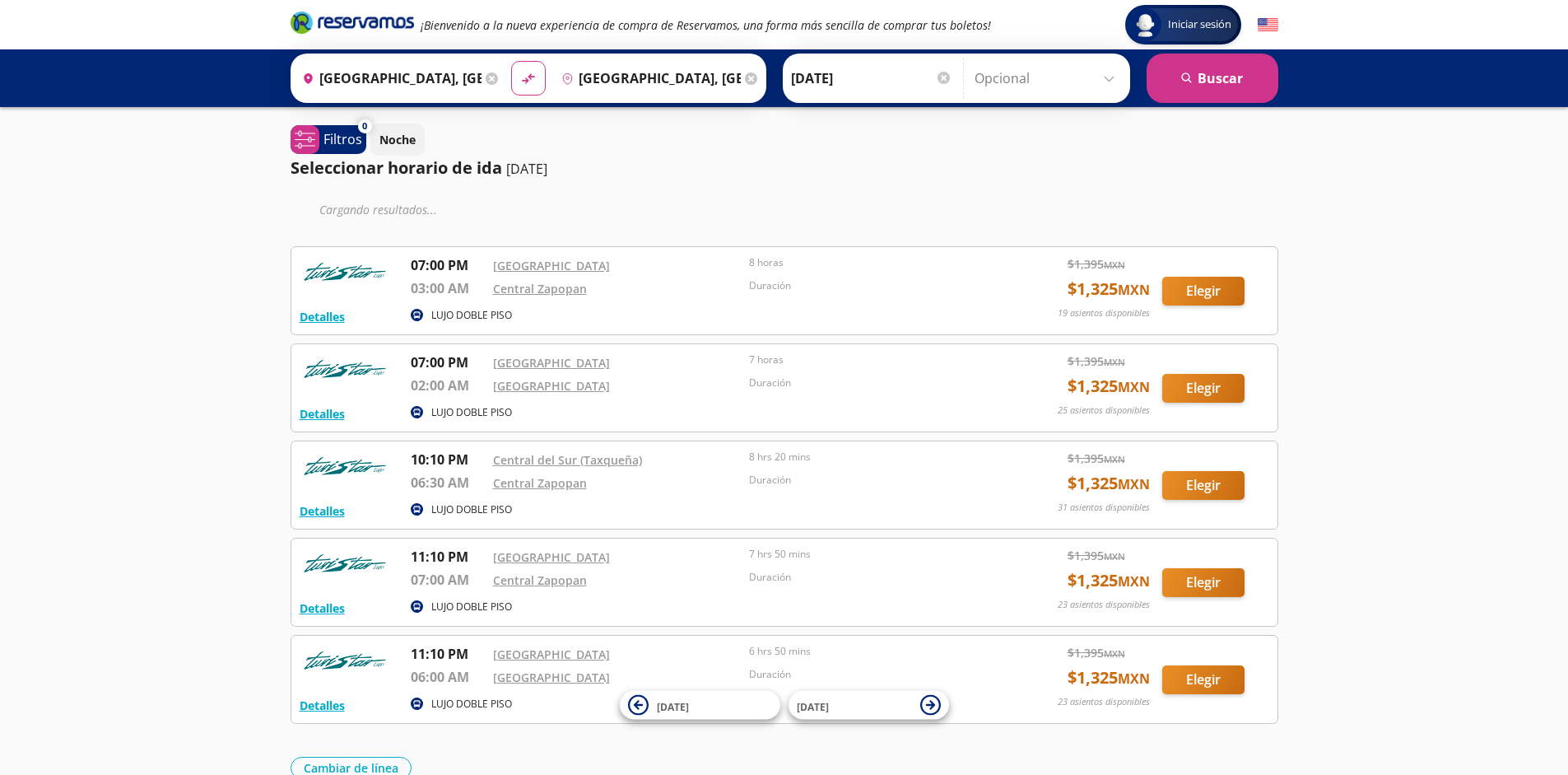
scroll to position [86, 0]
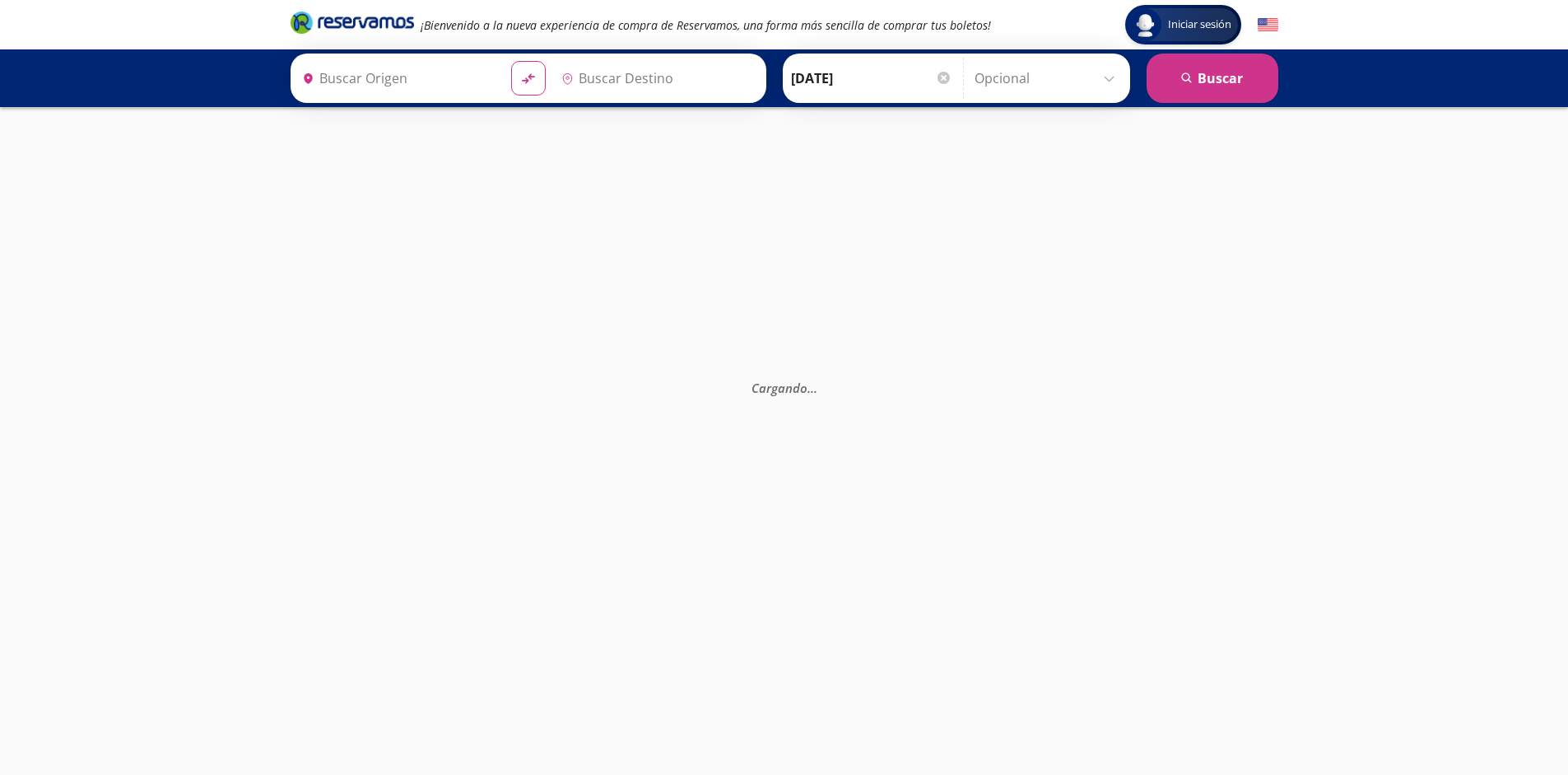
type input "[GEOGRAPHIC_DATA], [GEOGRAPHIC_DATA]"
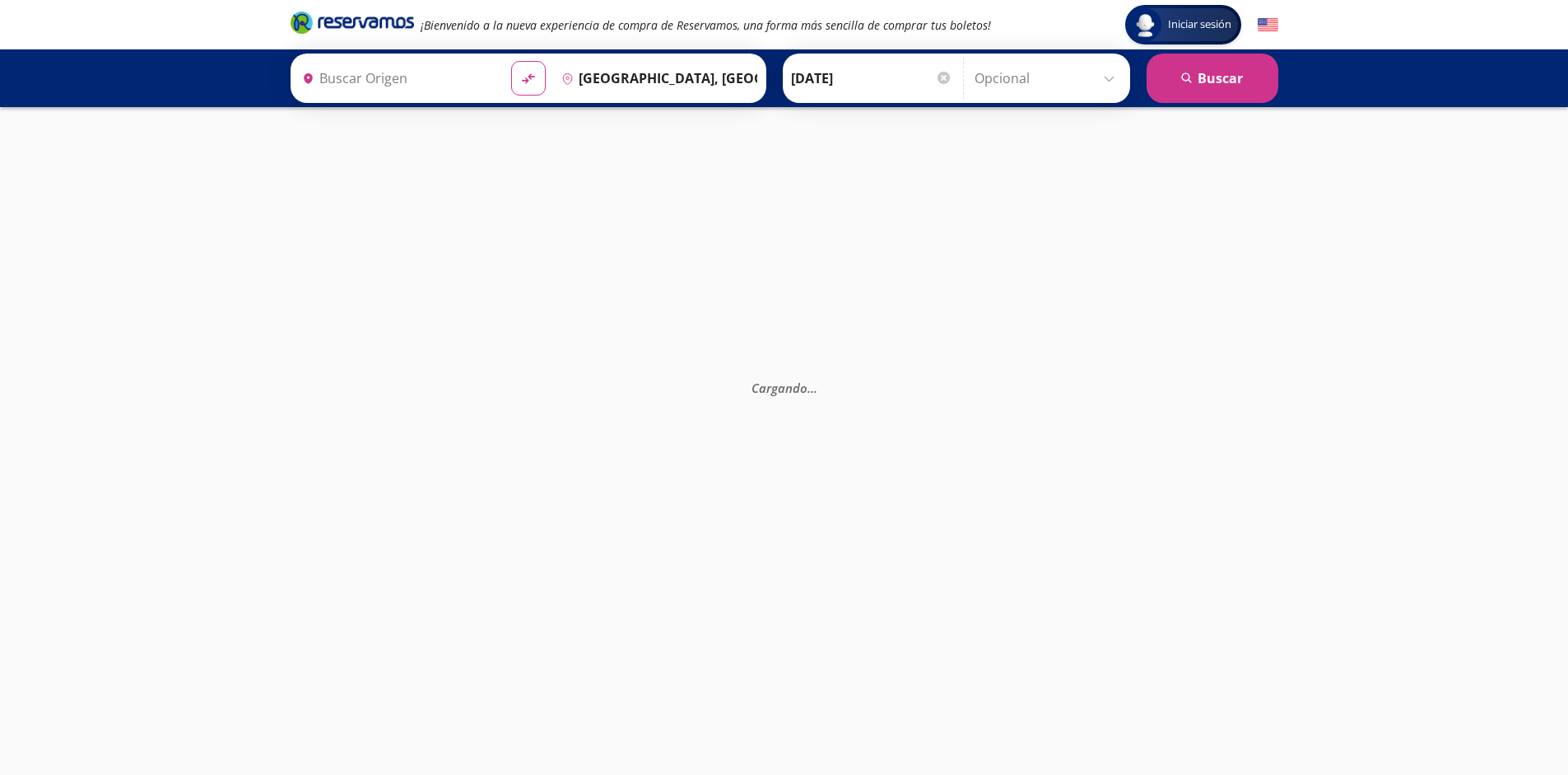
type input "[GEOGRAPHIC_DATA], [GEOGRAPHIC_DATA]"
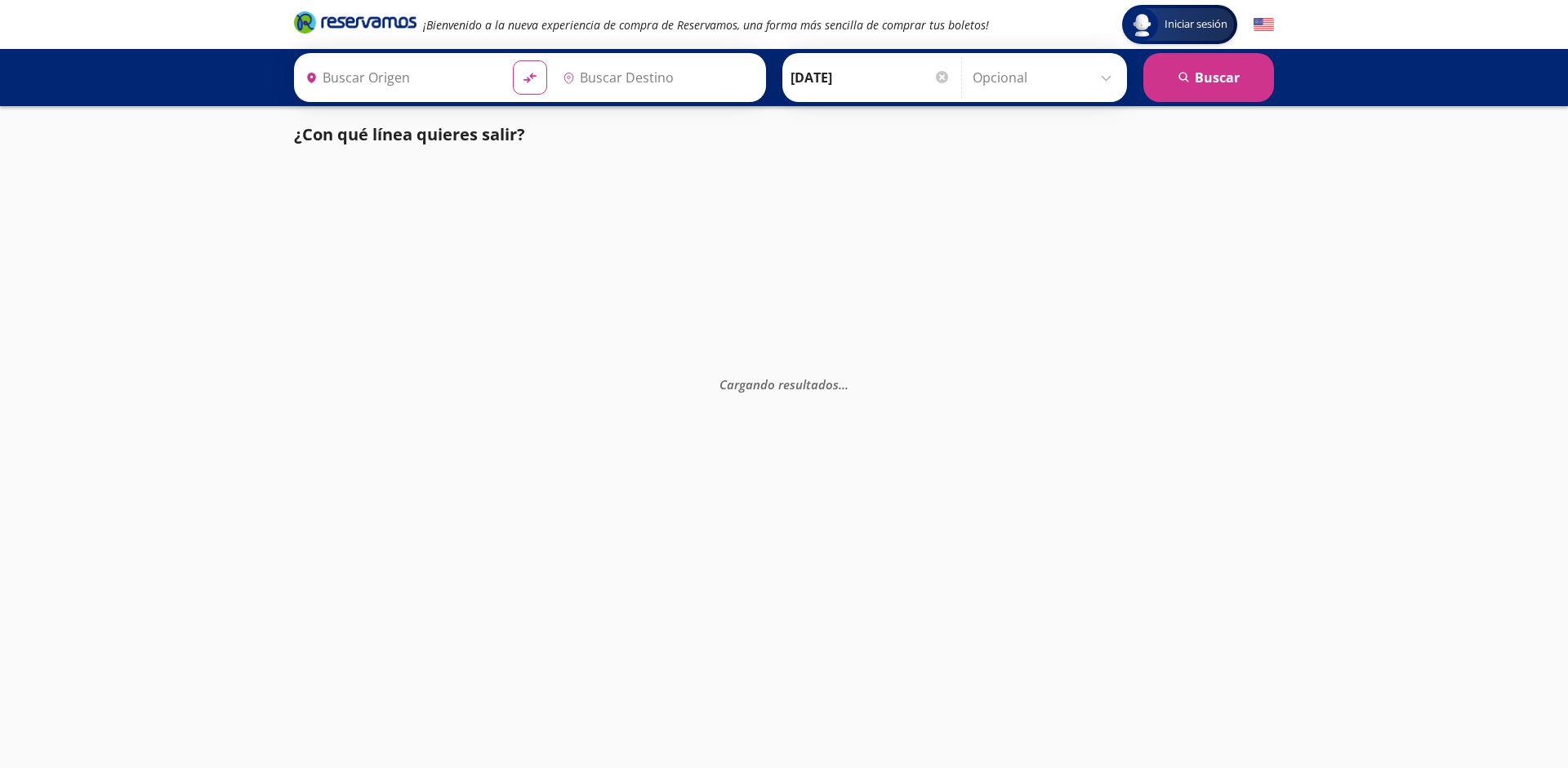
type input "[GEOGRAPHIC_DATA], [GEOGRAPHIC_DATA]"
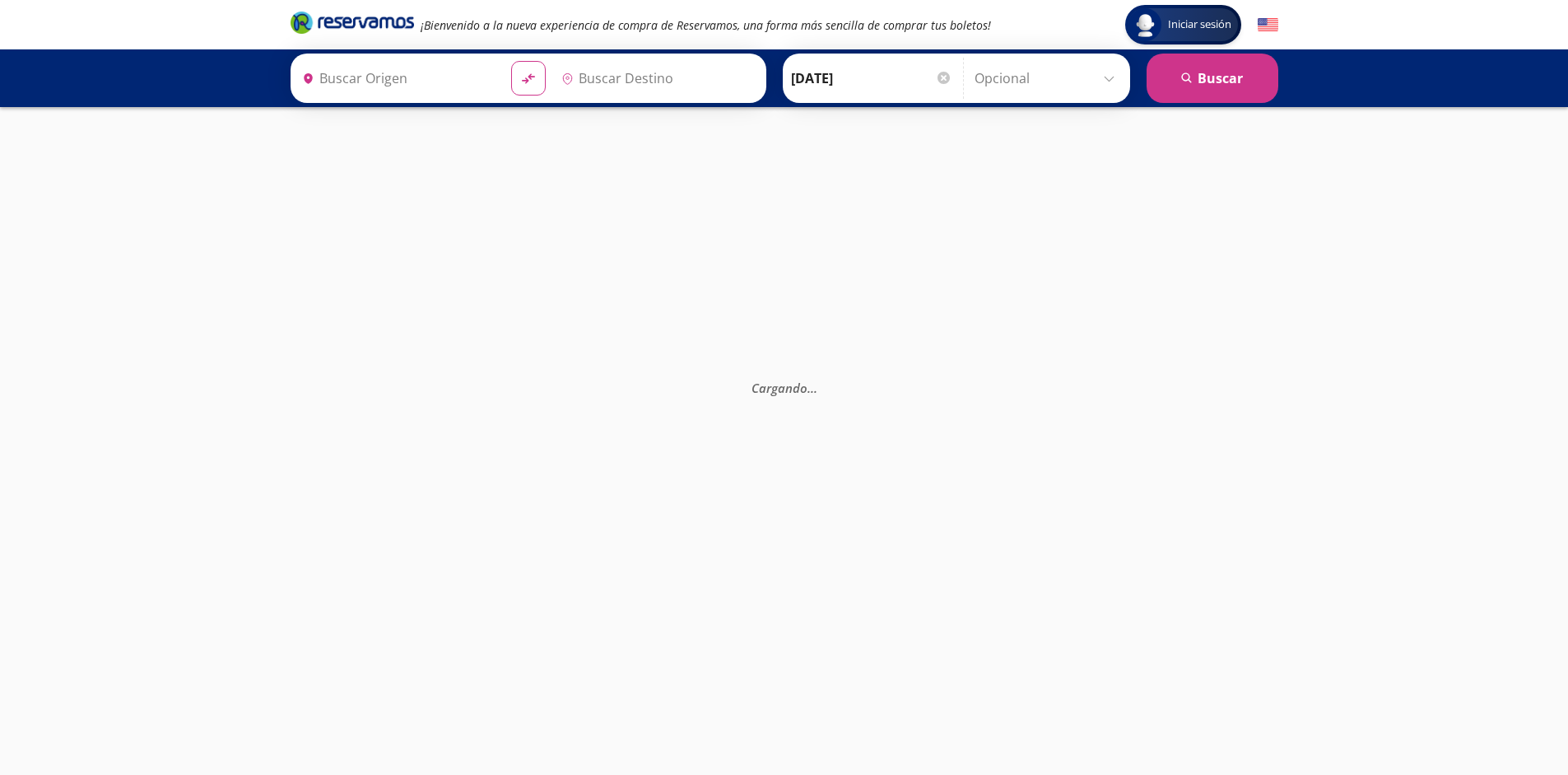
type input "[GEOGRAPHIC_DATA], [GEOGRAPHIC_DATA]"
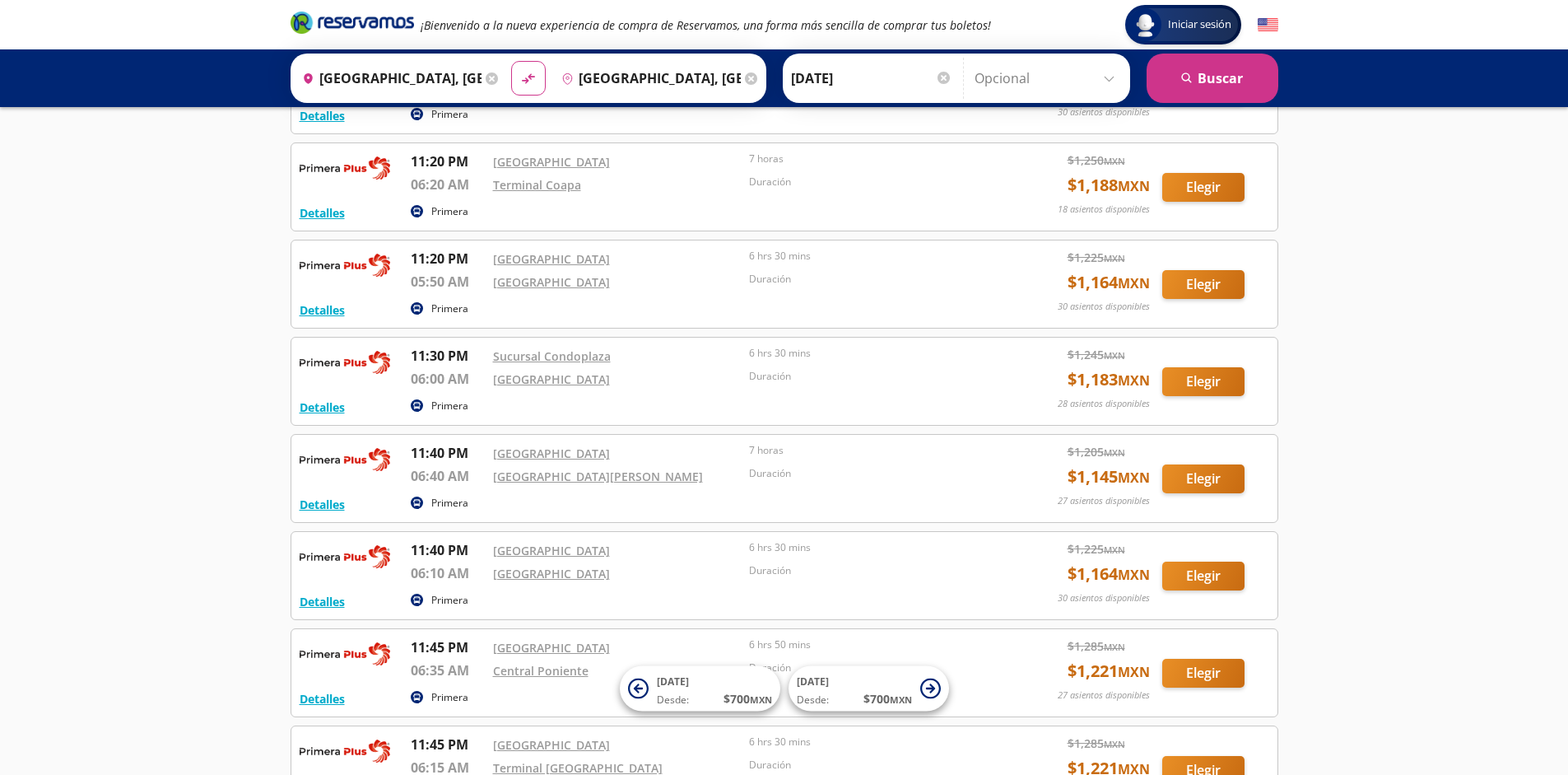
scroll to position [2971, 0]
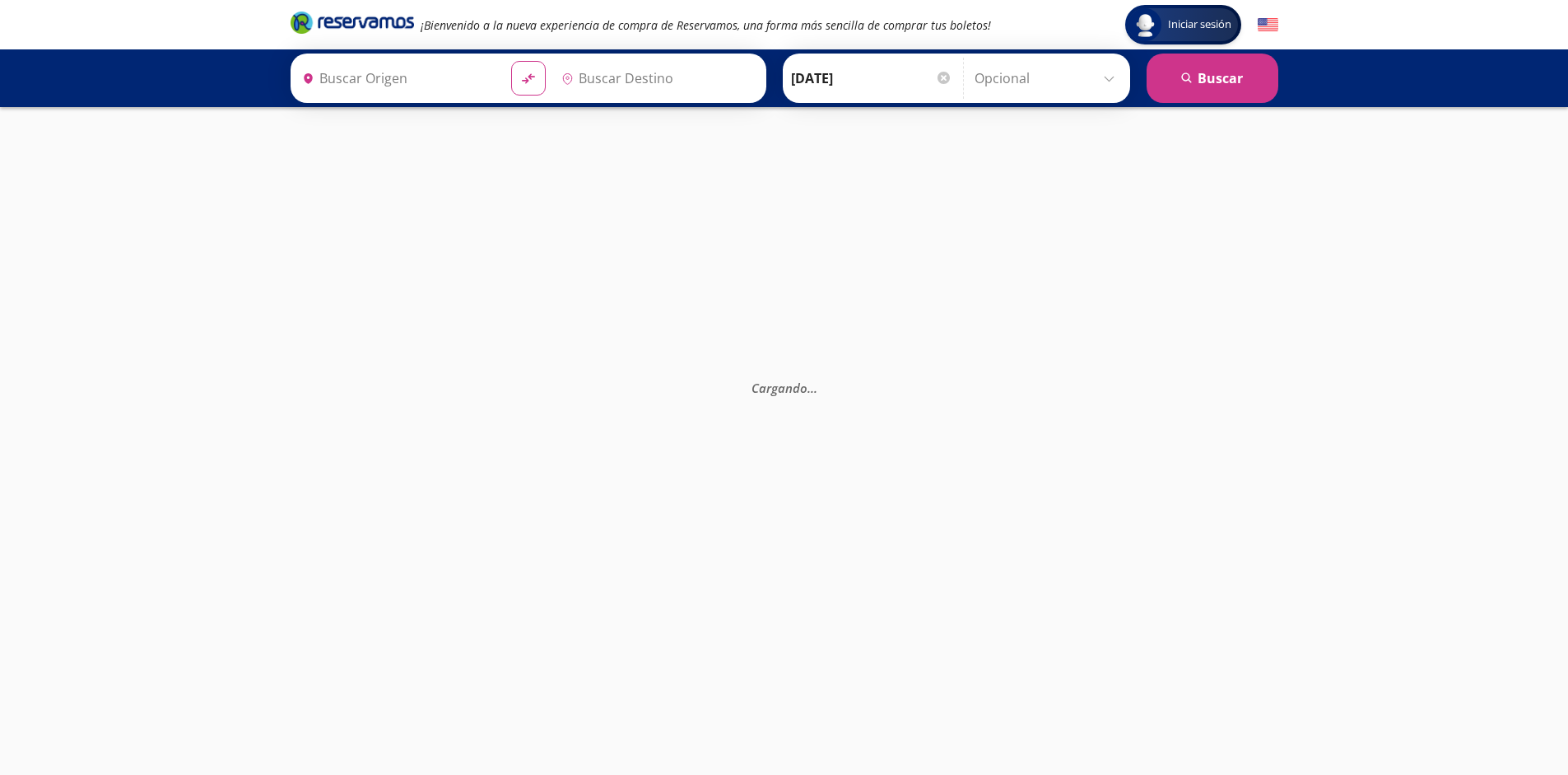
type input "[GEOGRAPHIC_DATA], [GEOGRAPHIC_DATA]"
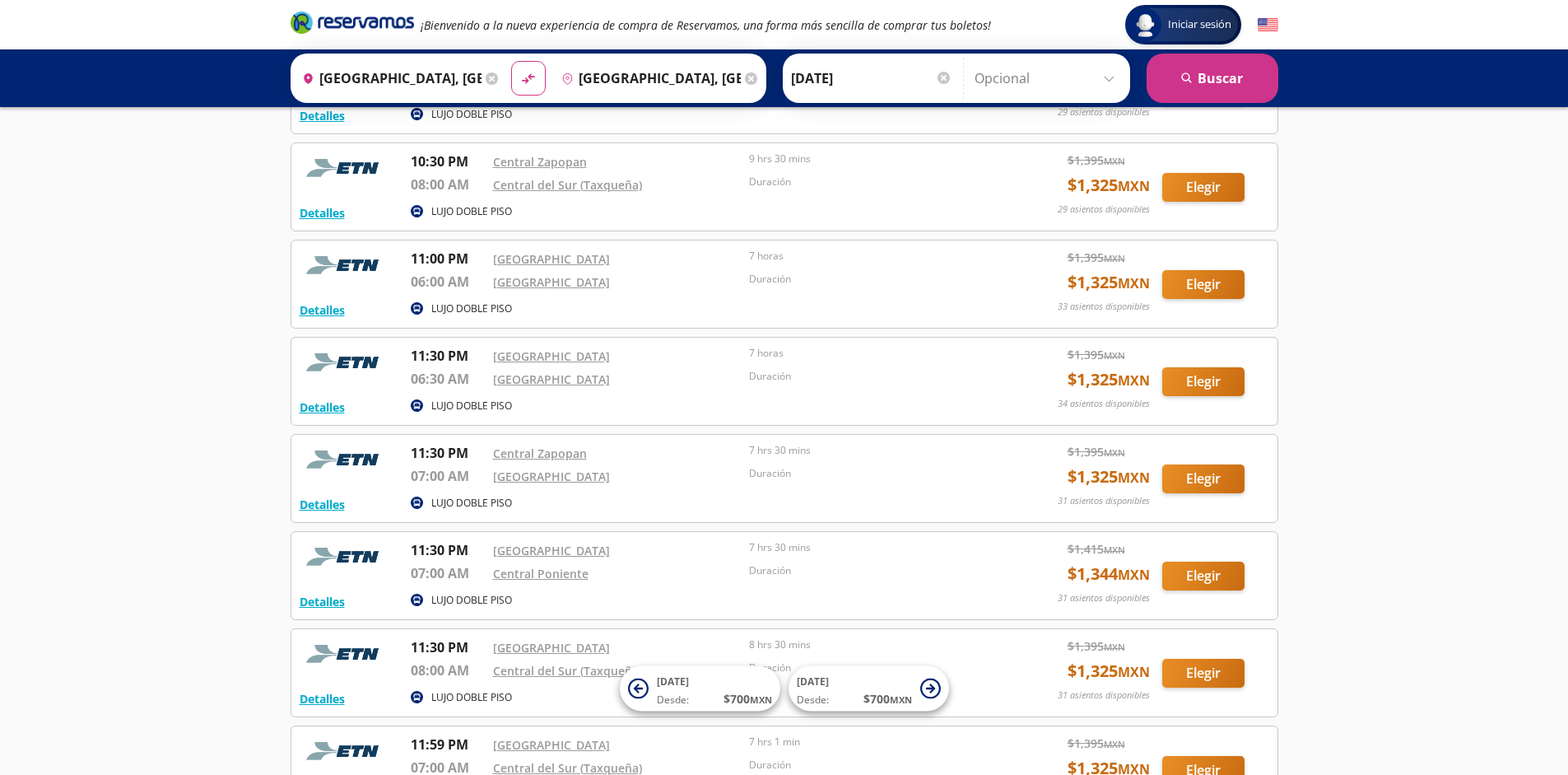
scroll to position [1804, 0]
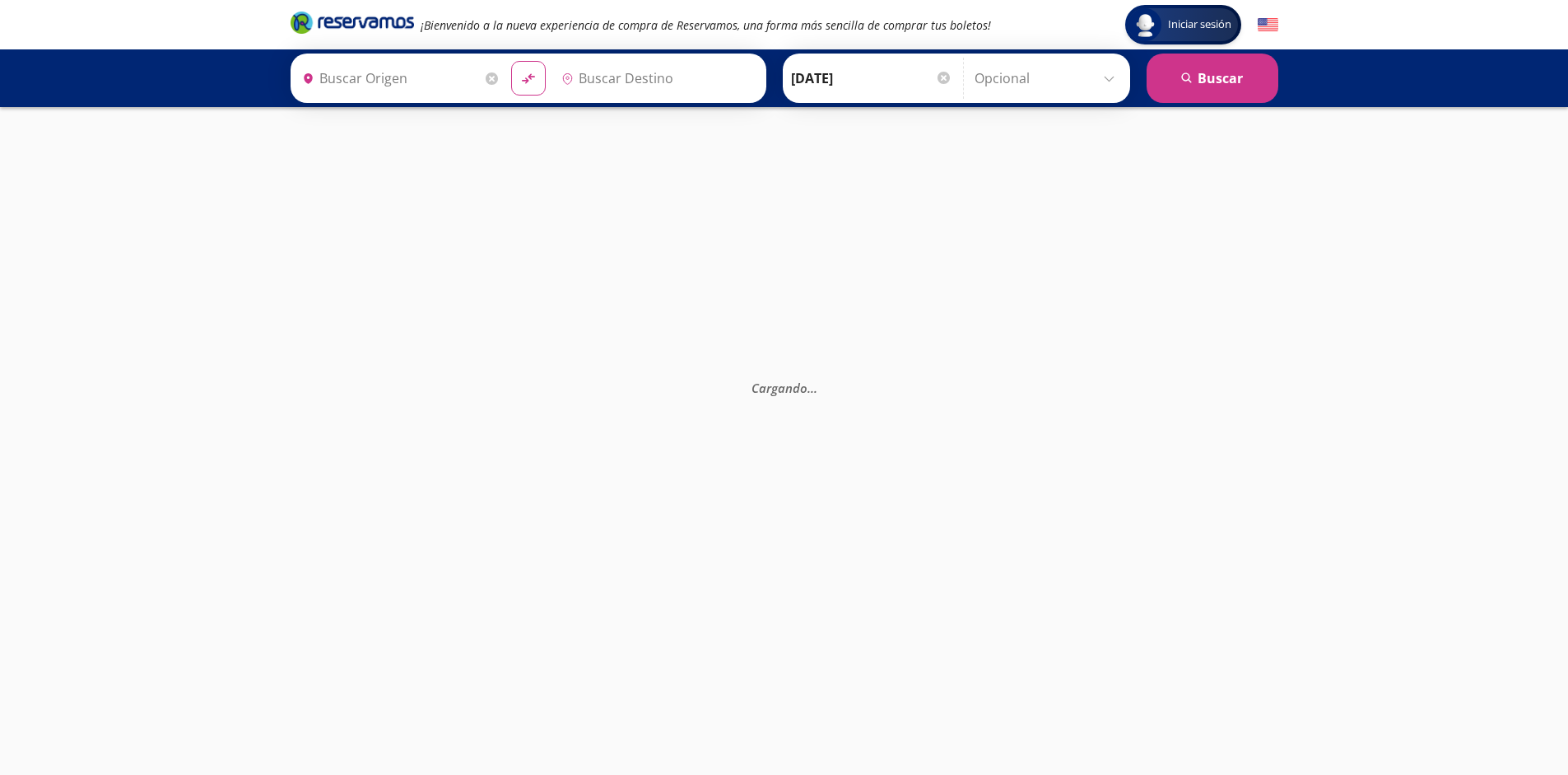
type input "[GEOGRAPHIC_DATA], [GEOGRAPHIC_DATA]"
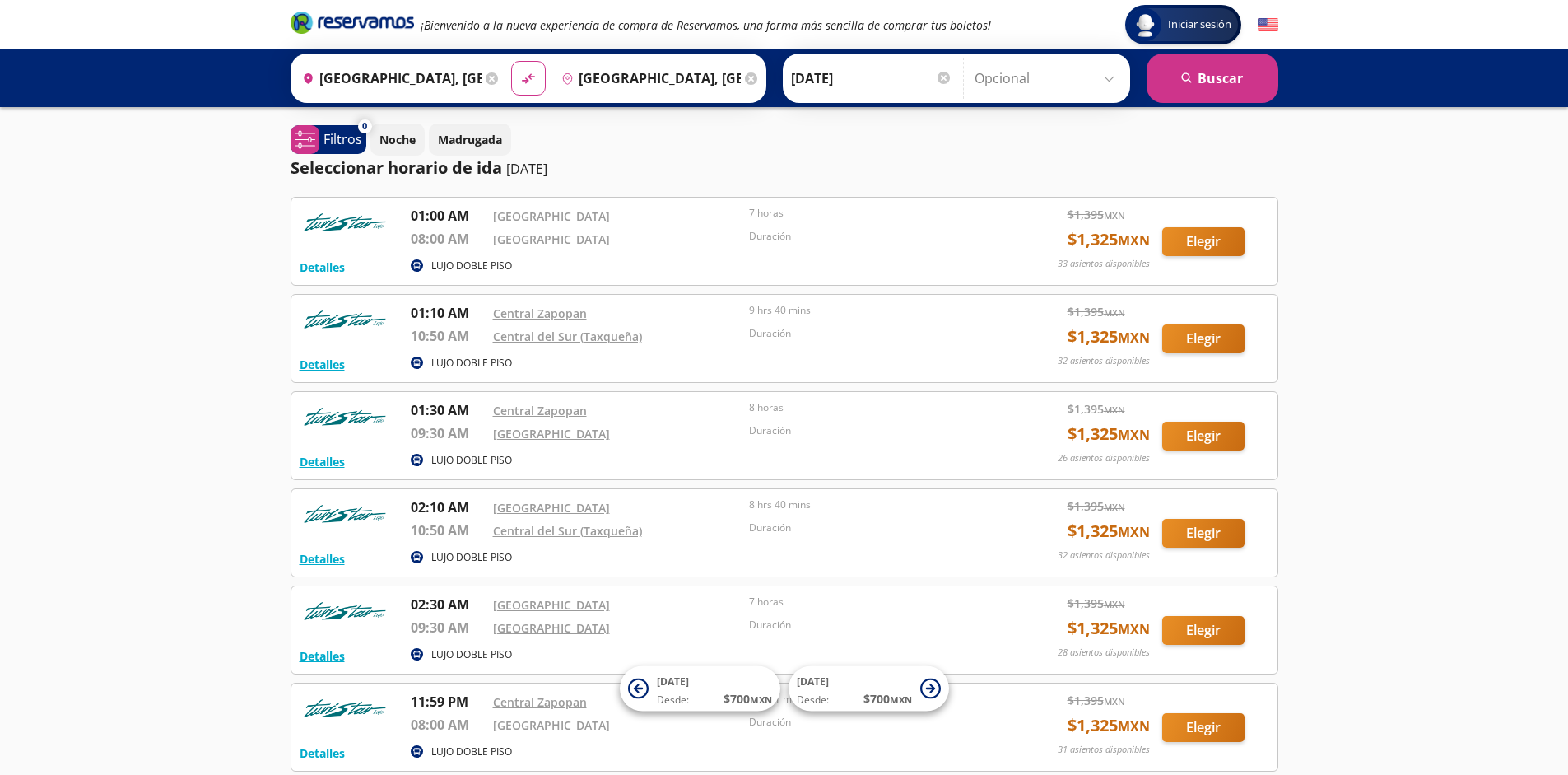
scroll to position [152, 0]
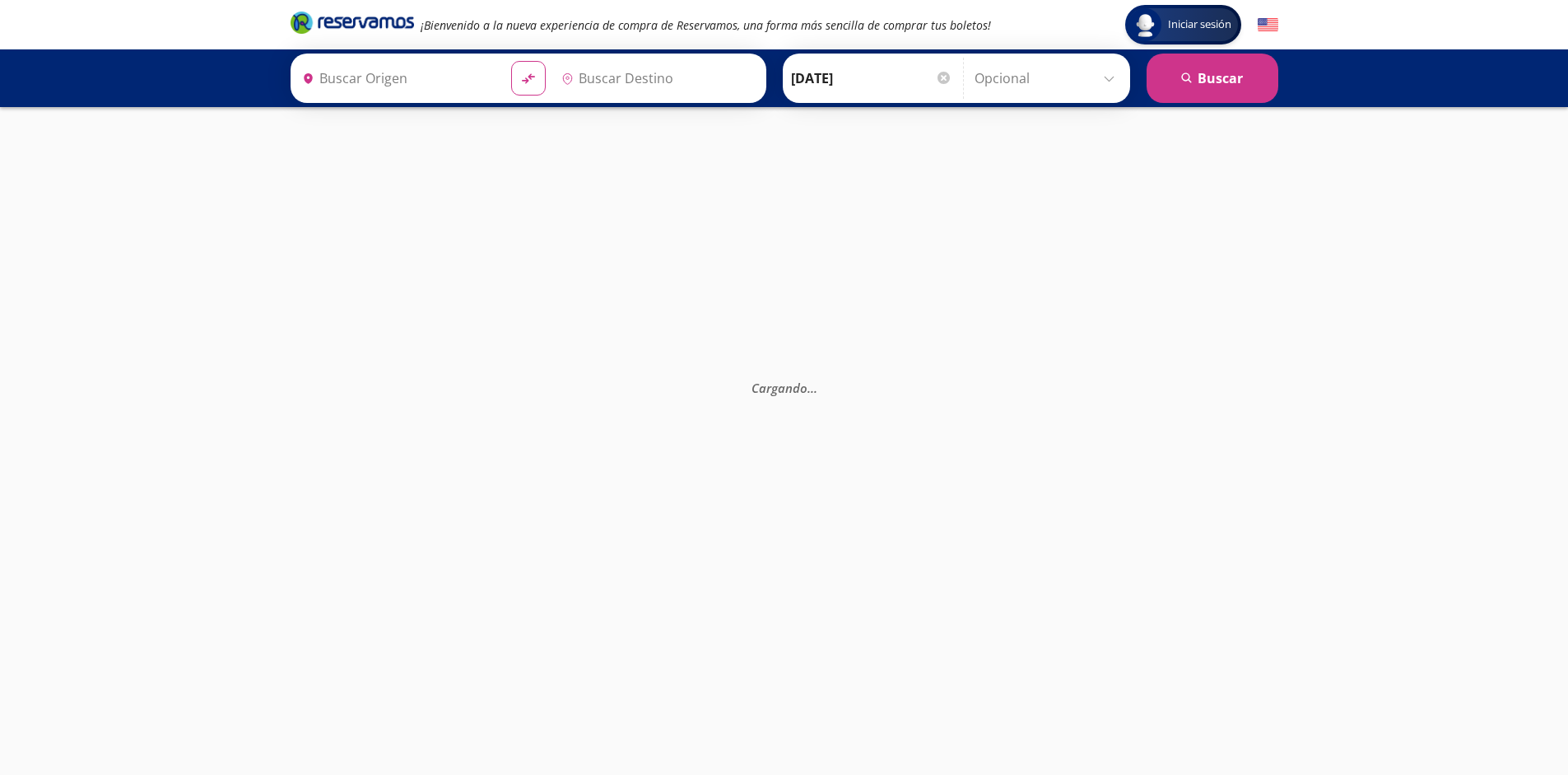
type input "[GEOGRAPHIC_DATA], [GEOGRAPHIC_DATA]"
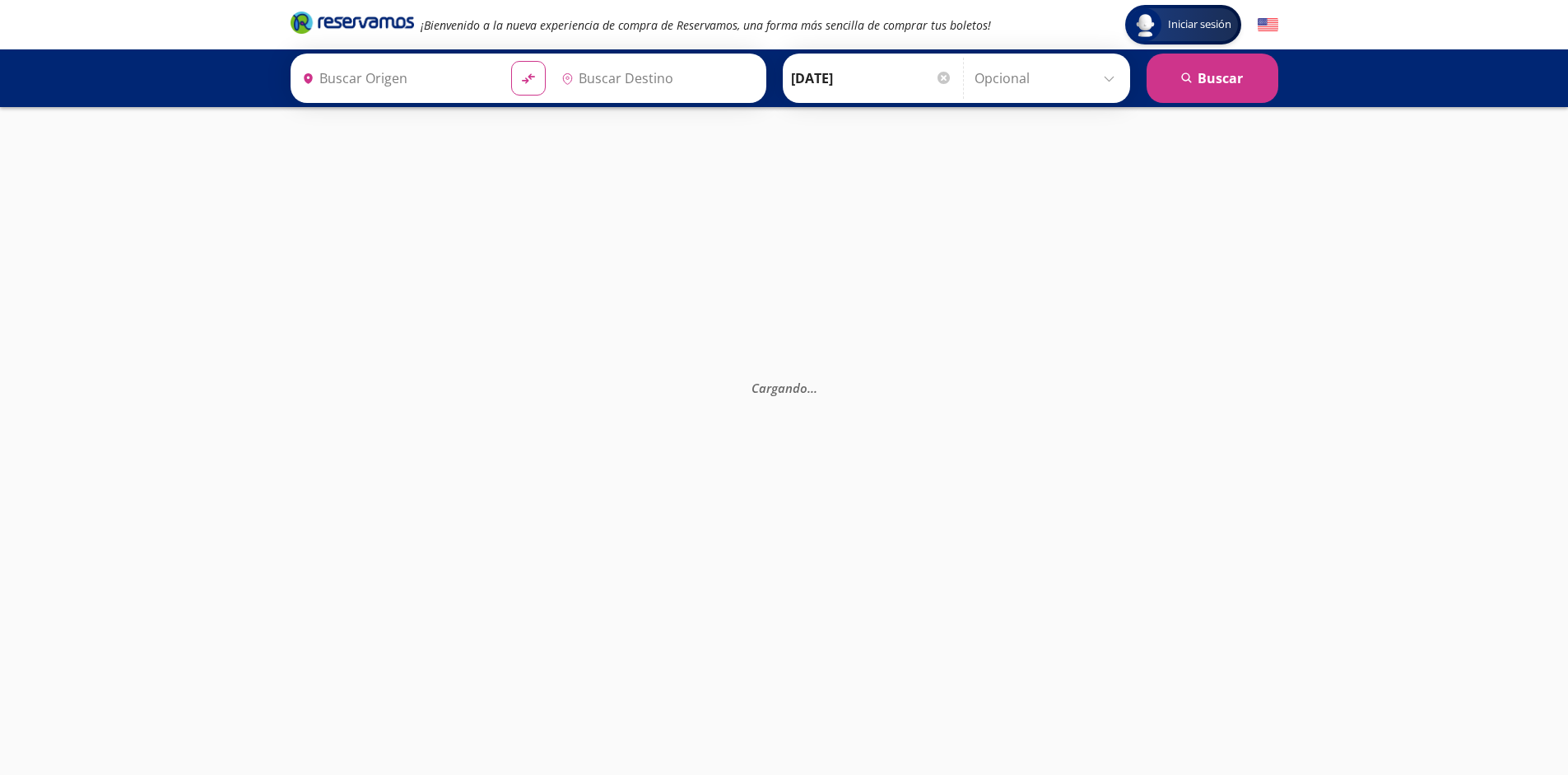
type input "[GEOGRAPHIC_DATA], [GEOGRAPHIC_DATA]"
type input "Ciudad de México, Distrito Federal"
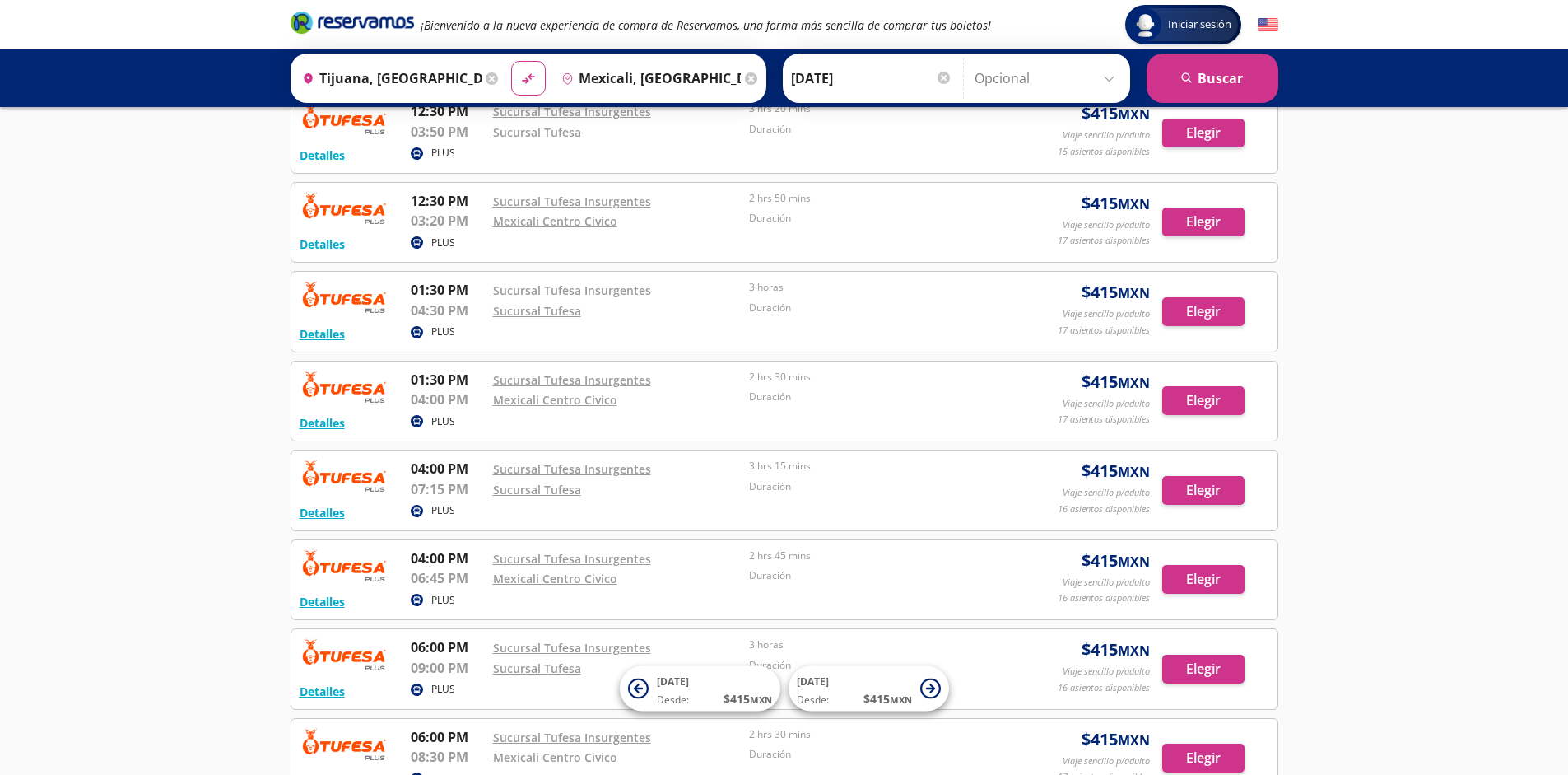
scroll to position [1177, 0]
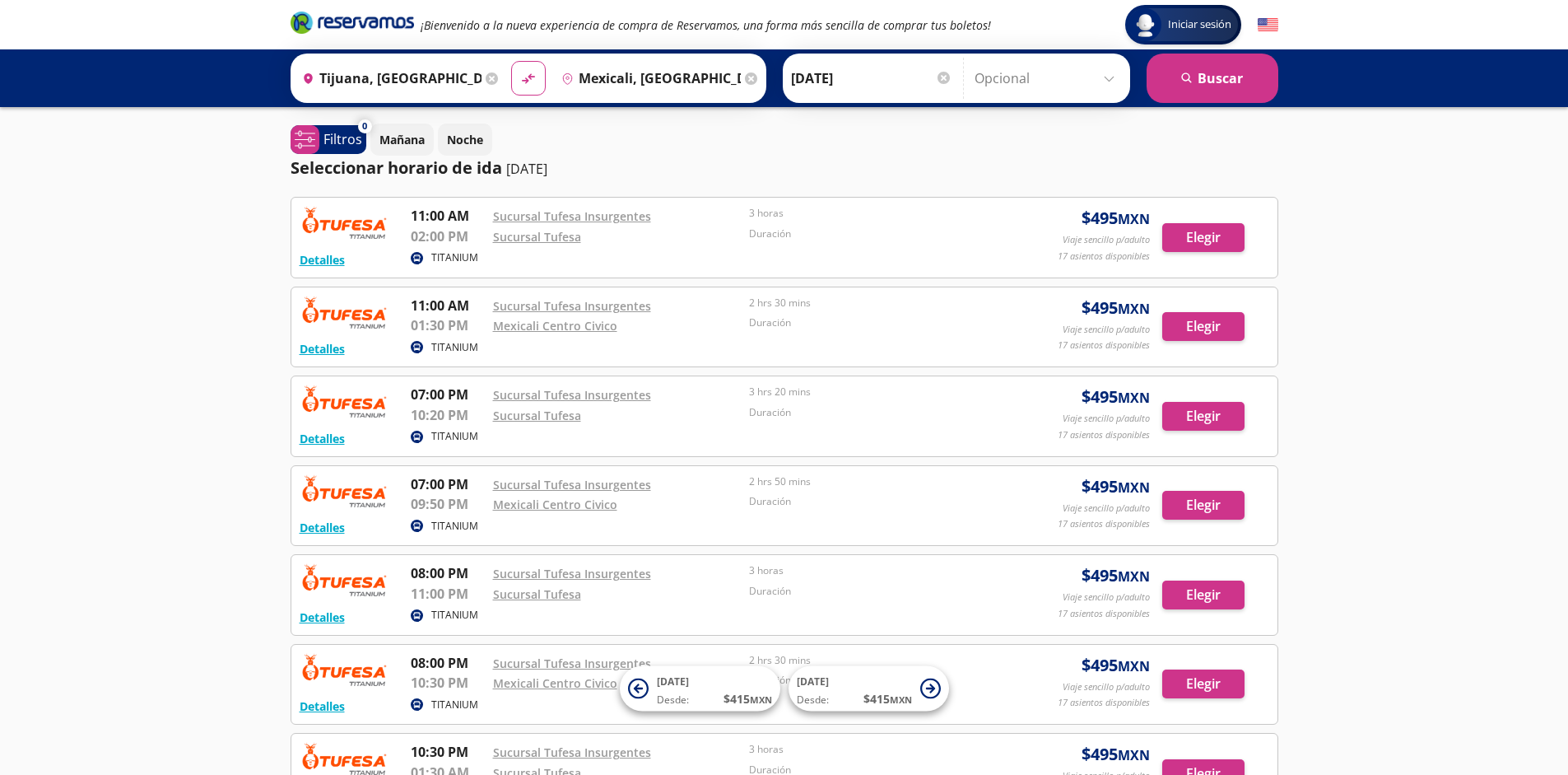
scroll to position [283, 0]
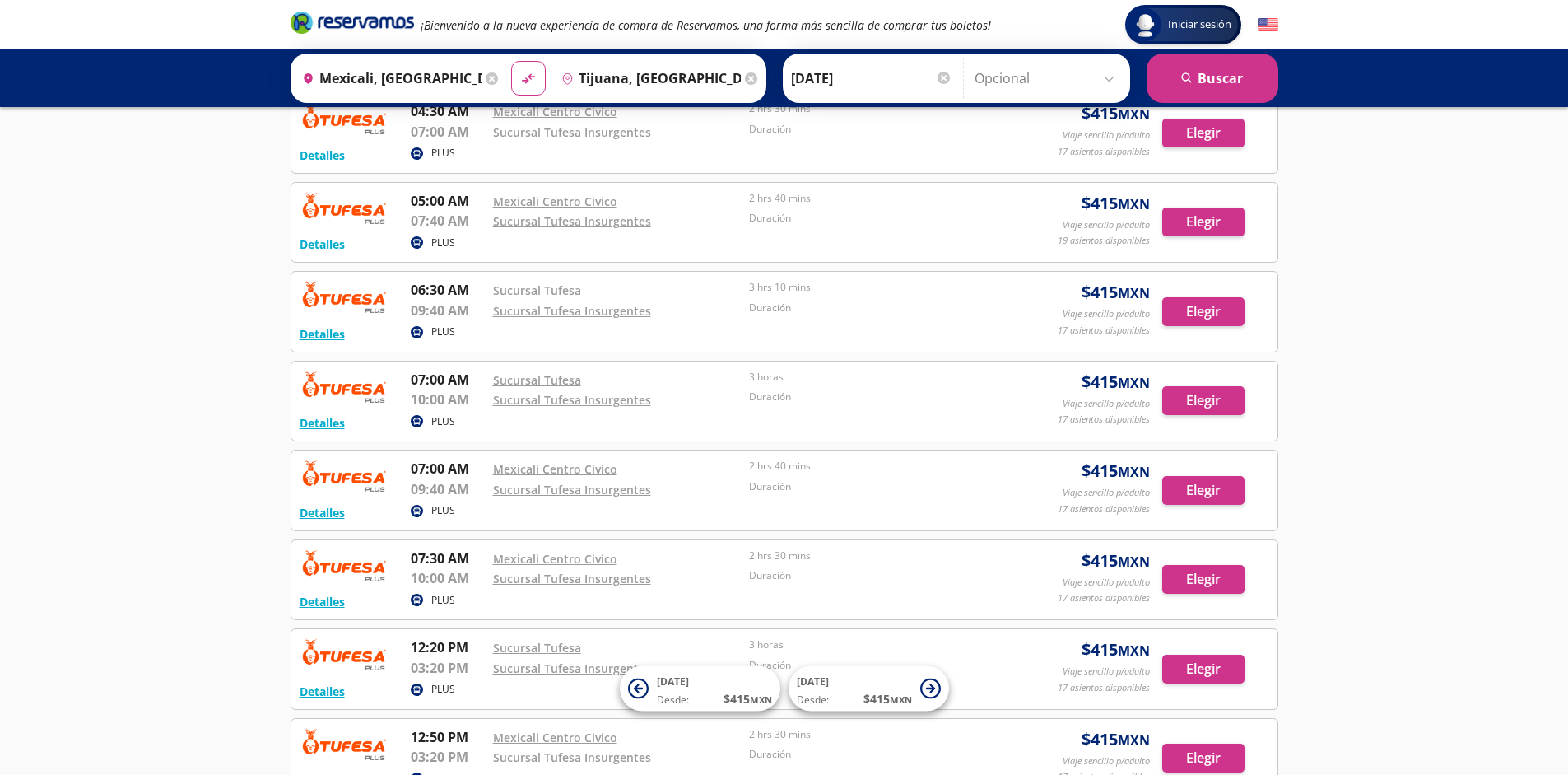
scroll to position [1177, 0]
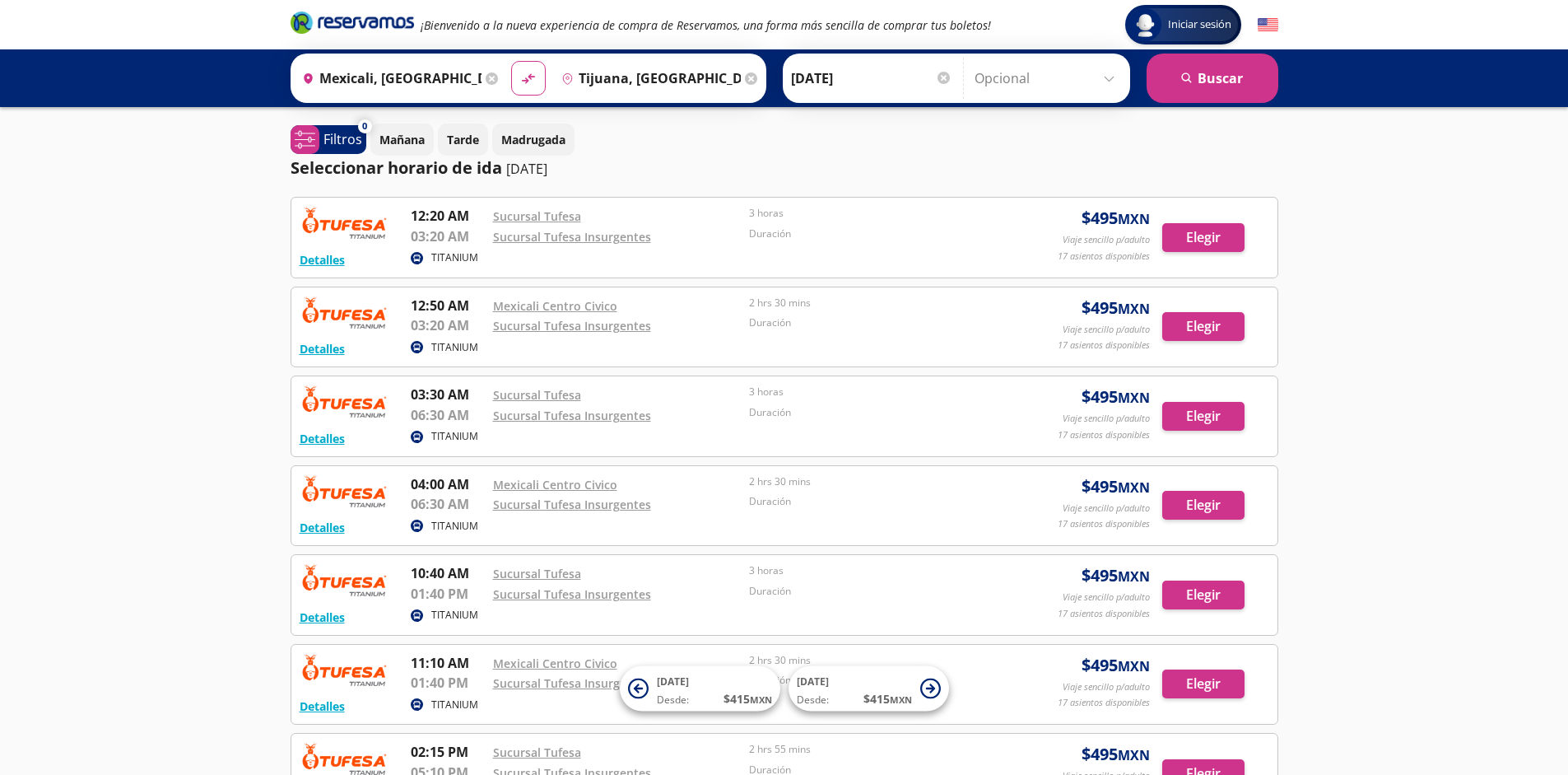
scroll to position [283, 0]
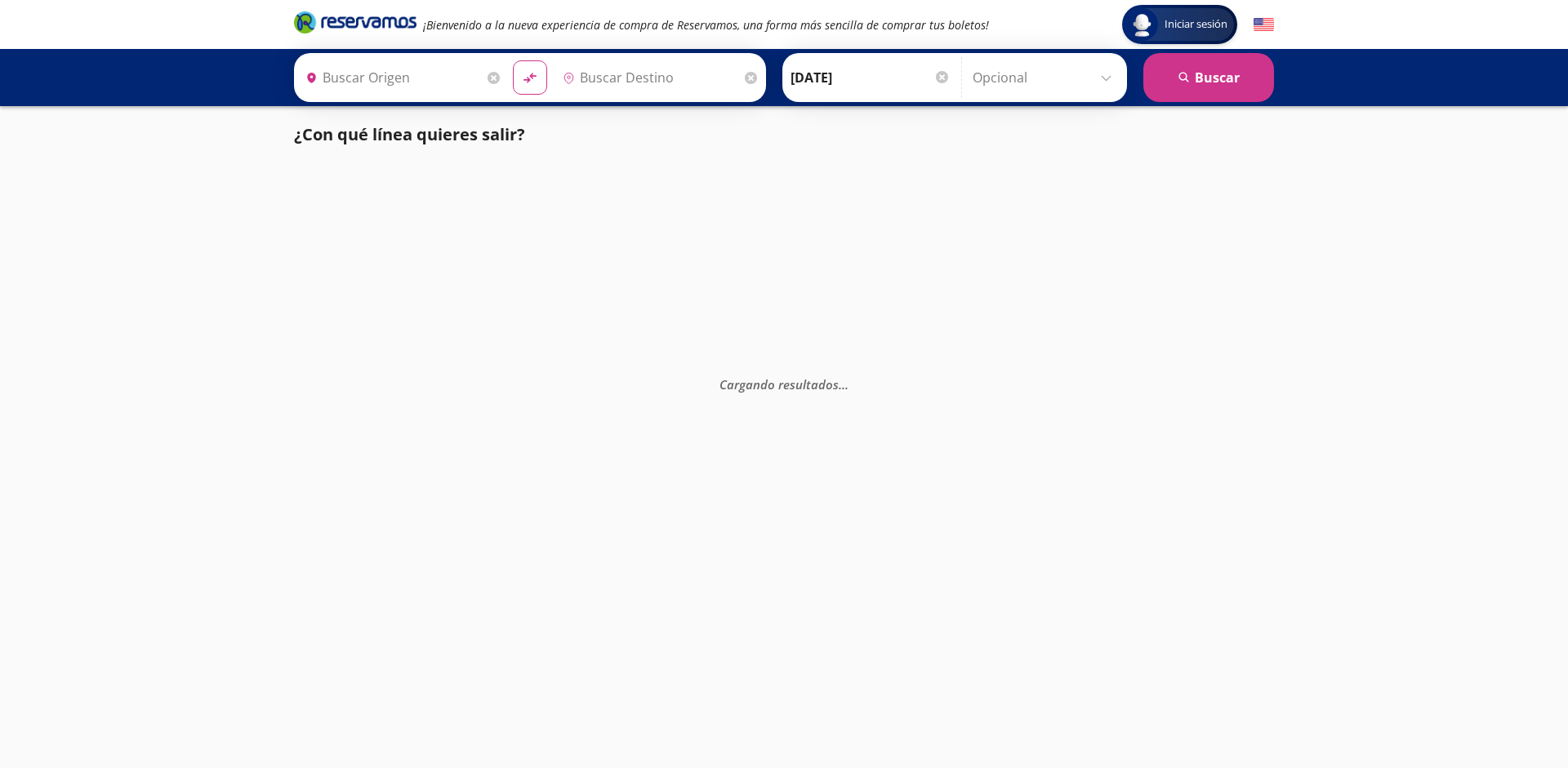
type input "[GEOGRAPHIC_DATA], [GEOGRAPHIC_DATA]"
type input "Santiago de Querétaro, [GEOGRAPHIC_DATA]"
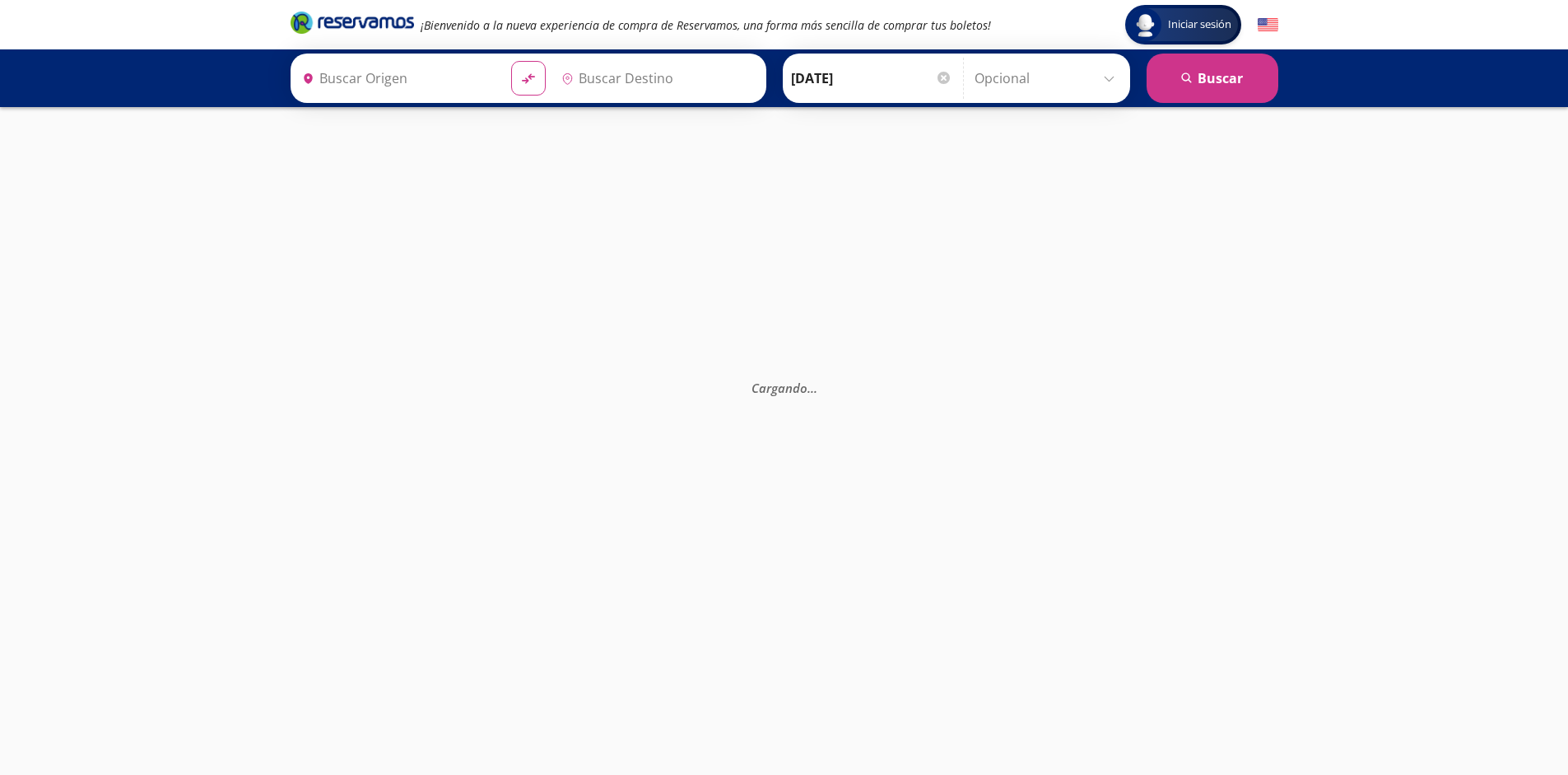
type input "[GEOGRAPHIC_DATA], [GEOGRAPHIC_DATA]"
type input "Santiago de Querétaro, [GEOGRAPHIC_DATA]"
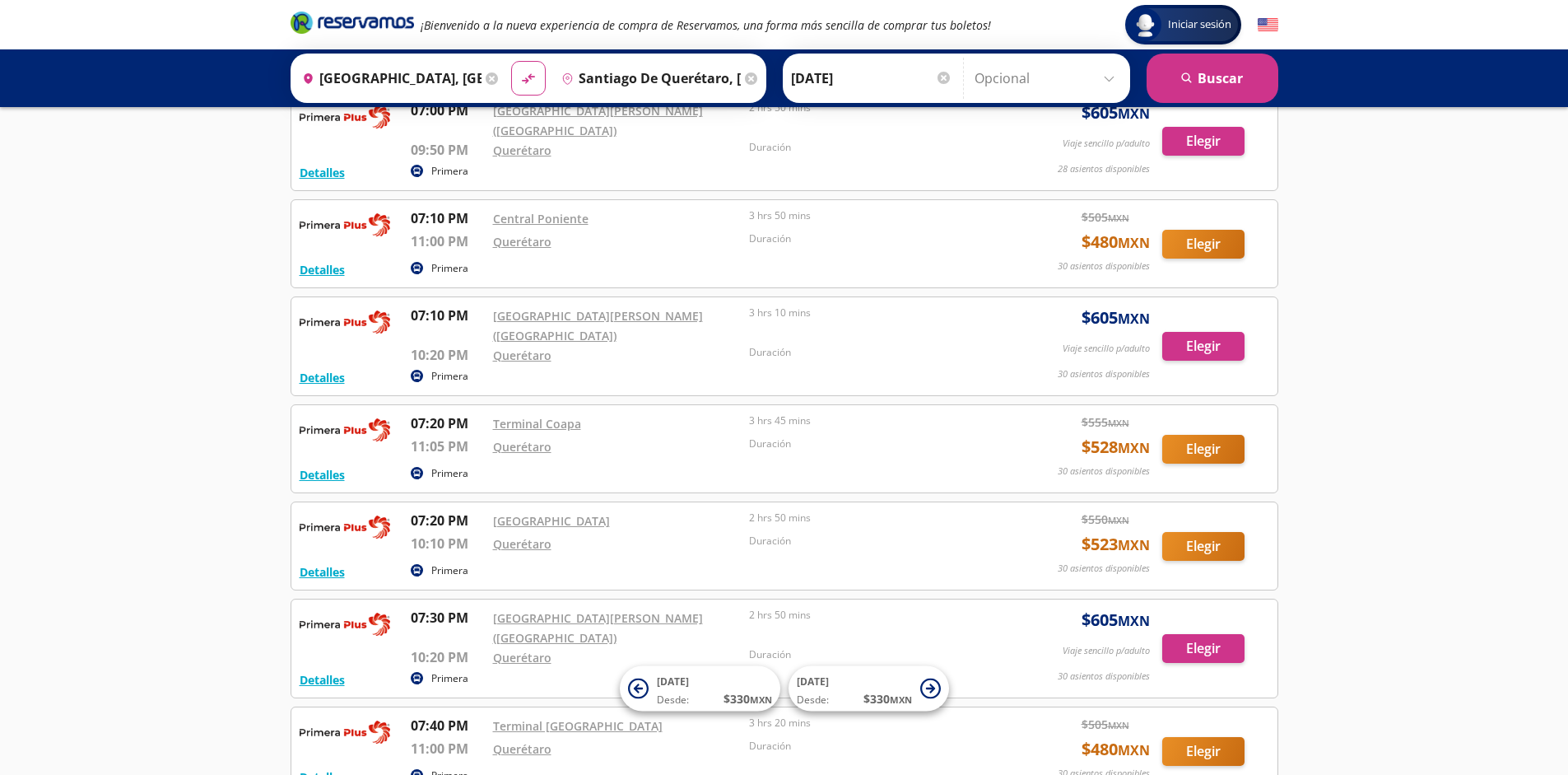
scroll to position [13533, 0]
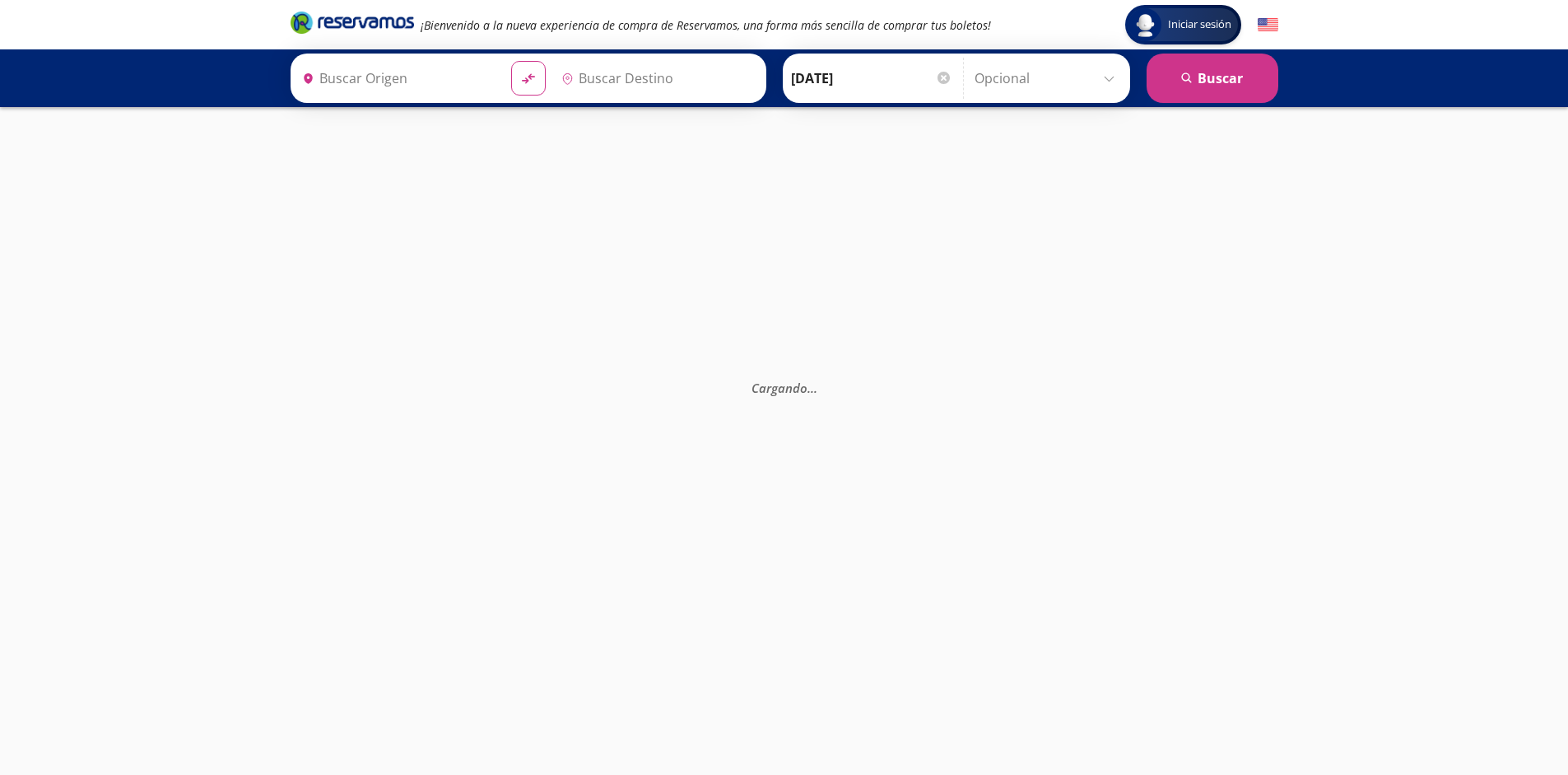
type input "[GEOGRAPHIC_DATA], [GEOGRAPHIC_DATA]"
type input "Santiago de Querétaro, [GEOGRAPHIC_DATA]"
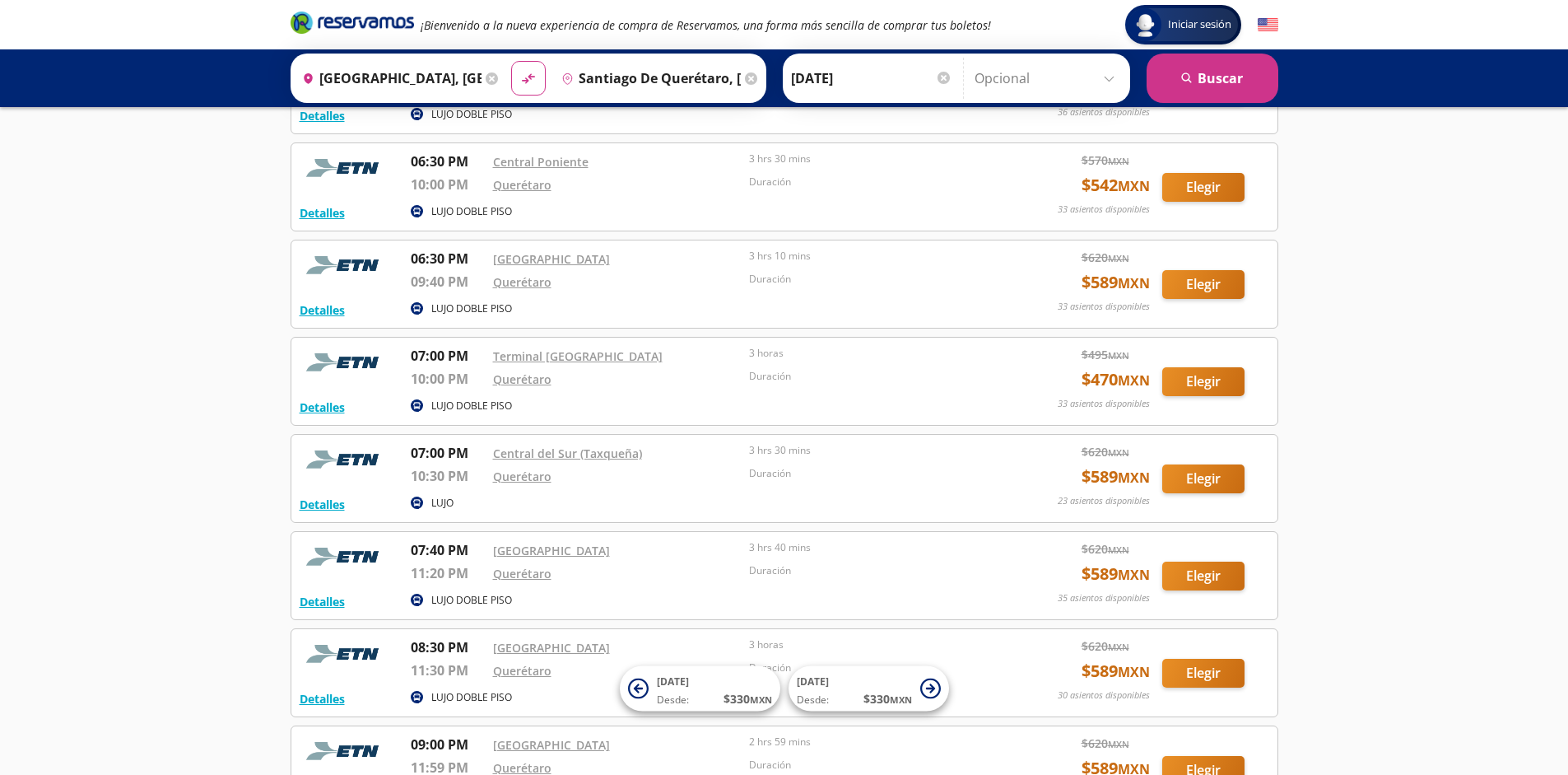
scroll to position [4849, 0]
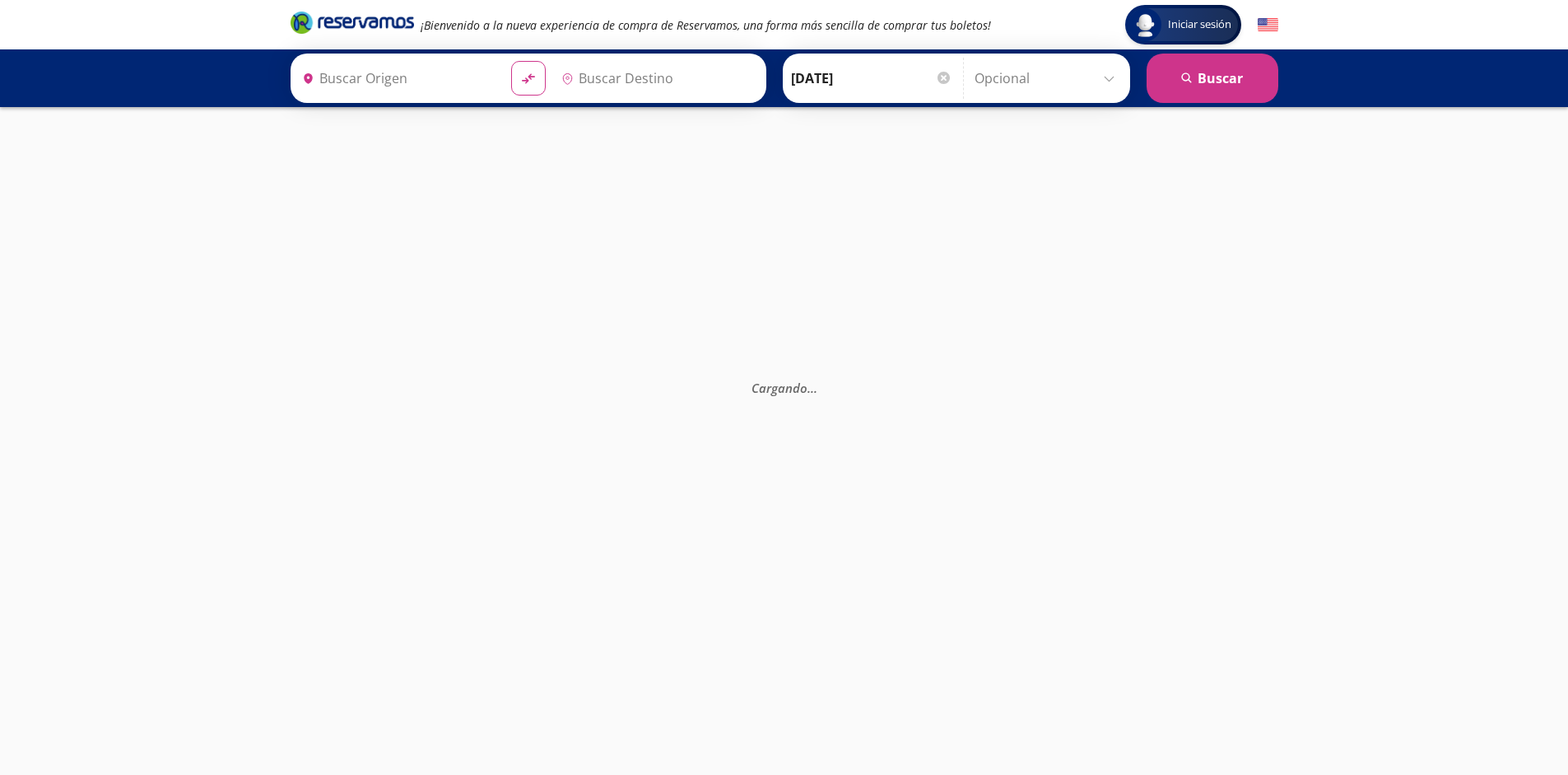
type input "[GEOGRAPHIC_DATA], [GEOGRAPHIC_DATA]"
type input "Santiago de Querétaro, [GEOGRAPHIC_DATA]"
type input "[GEOGRAPHIC_DATA], [GEOGRAPHIC_DATA]"
type input "Santiago de Querétaro, [GEOGRAPHIC_DATA]"
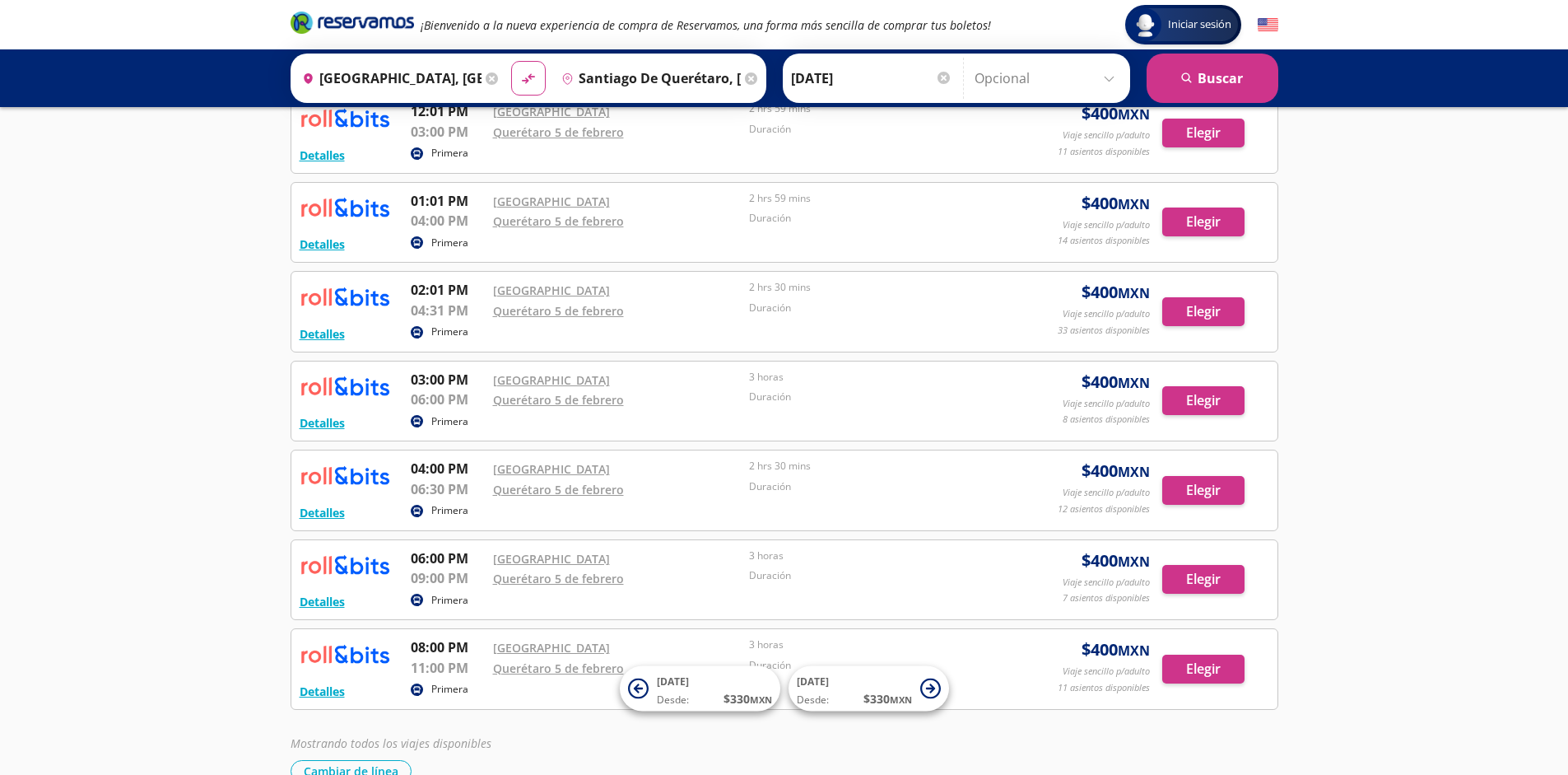
scroll to position [552, 0]
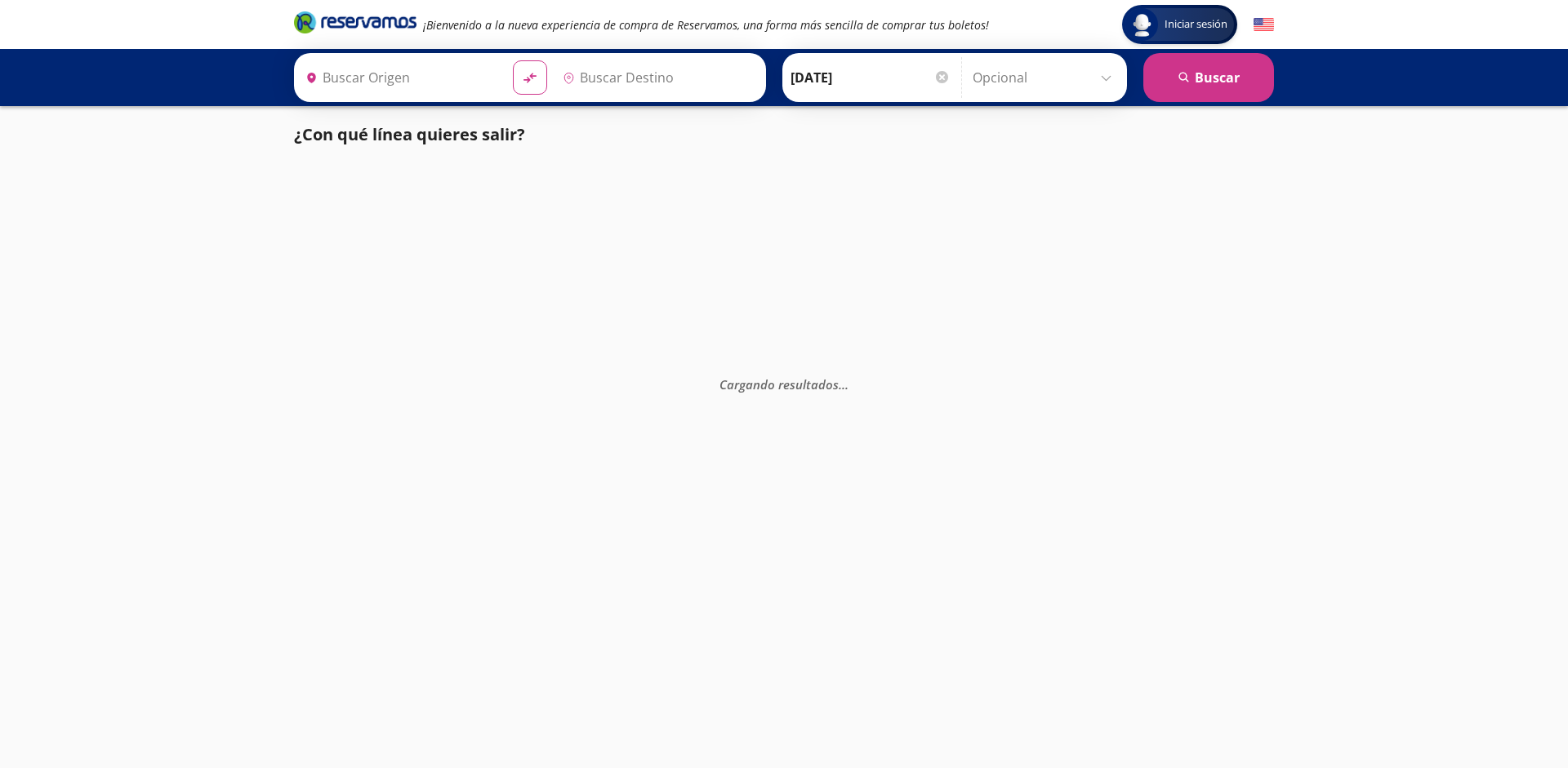
type input "Santiago de Querétaro, [GEOGRAPHIC_DATA]"
type input "[GEOGRAPHIC_DATA], [GEOGRAPHIC_DATA]"
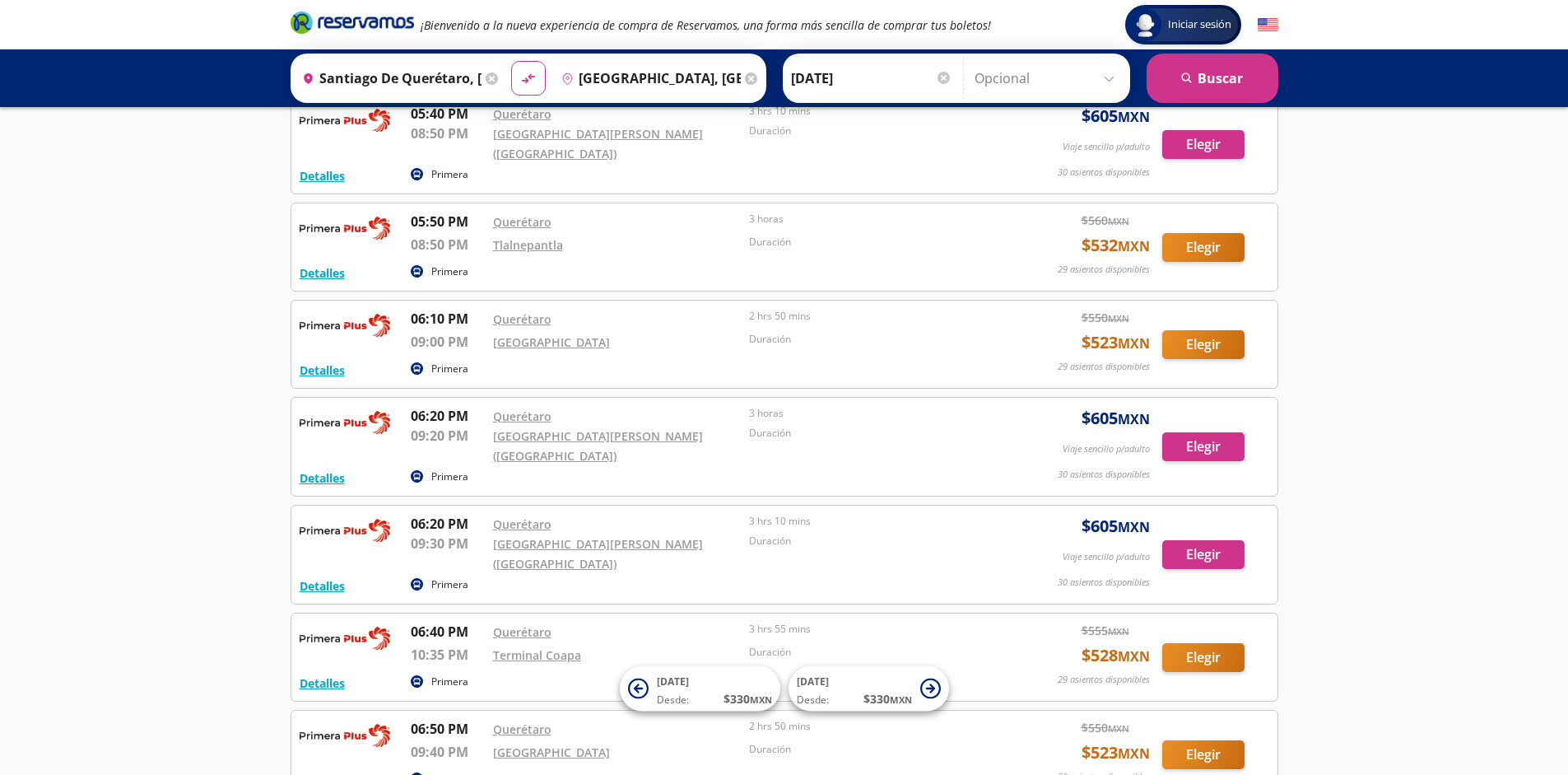
scroll to position [13355, 0]
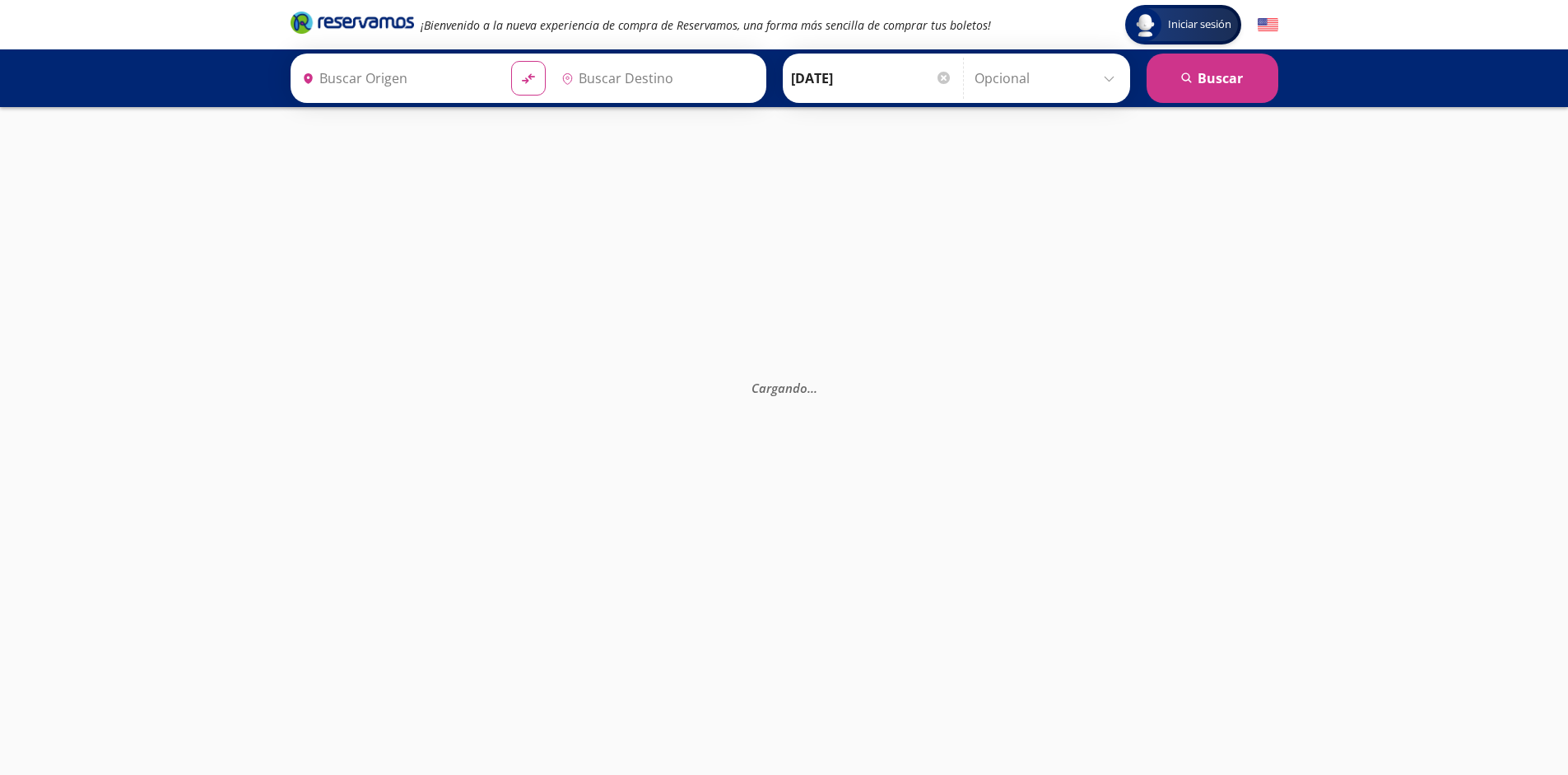
type input "Santiago de Querétaro, [GEOGRAPHIC_DATA]"
type input "[GEOGRAPHIC_DATA], [GEOGRAPHIC_DATA]"
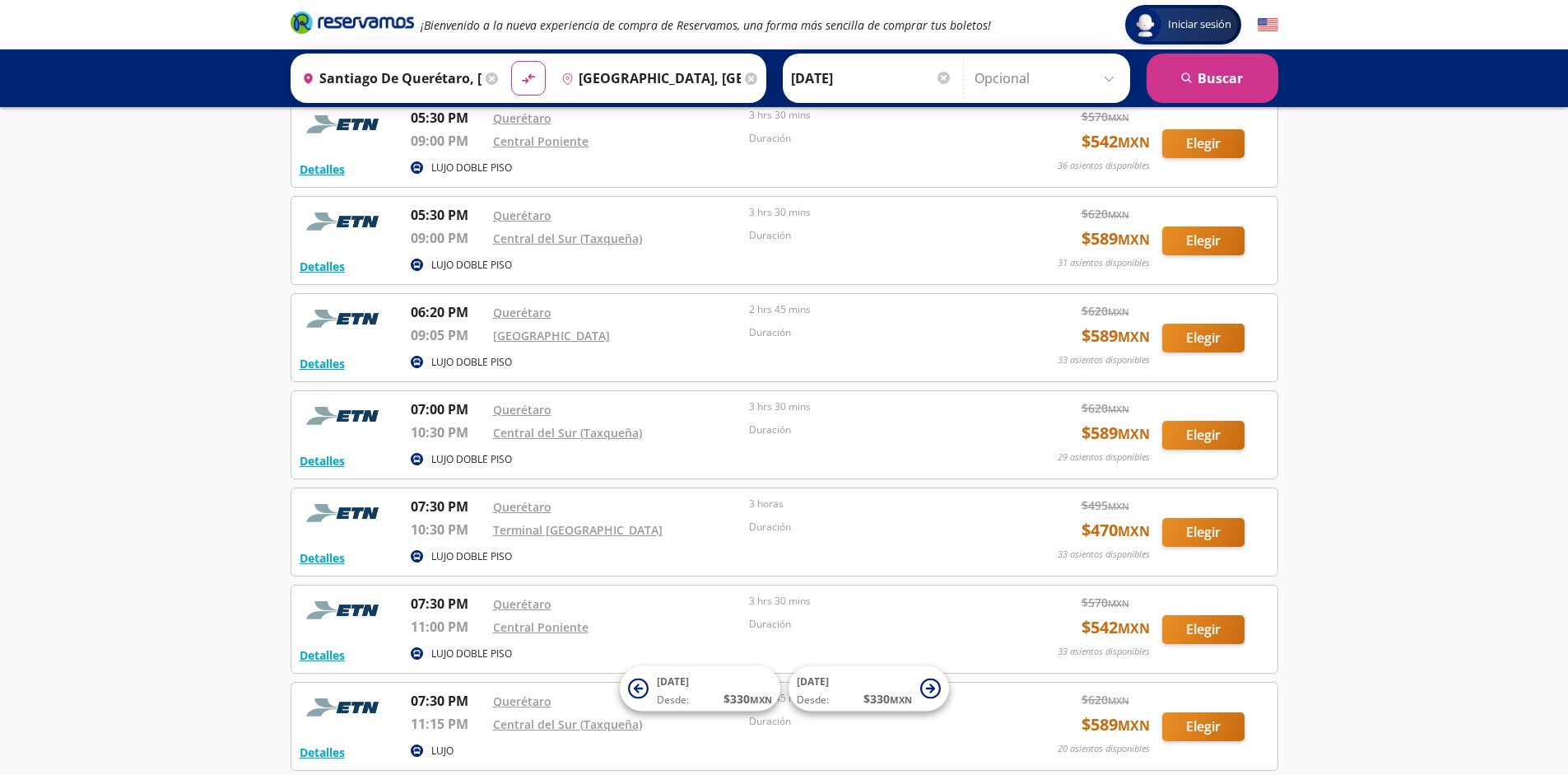
scroll to position [4849, 0]
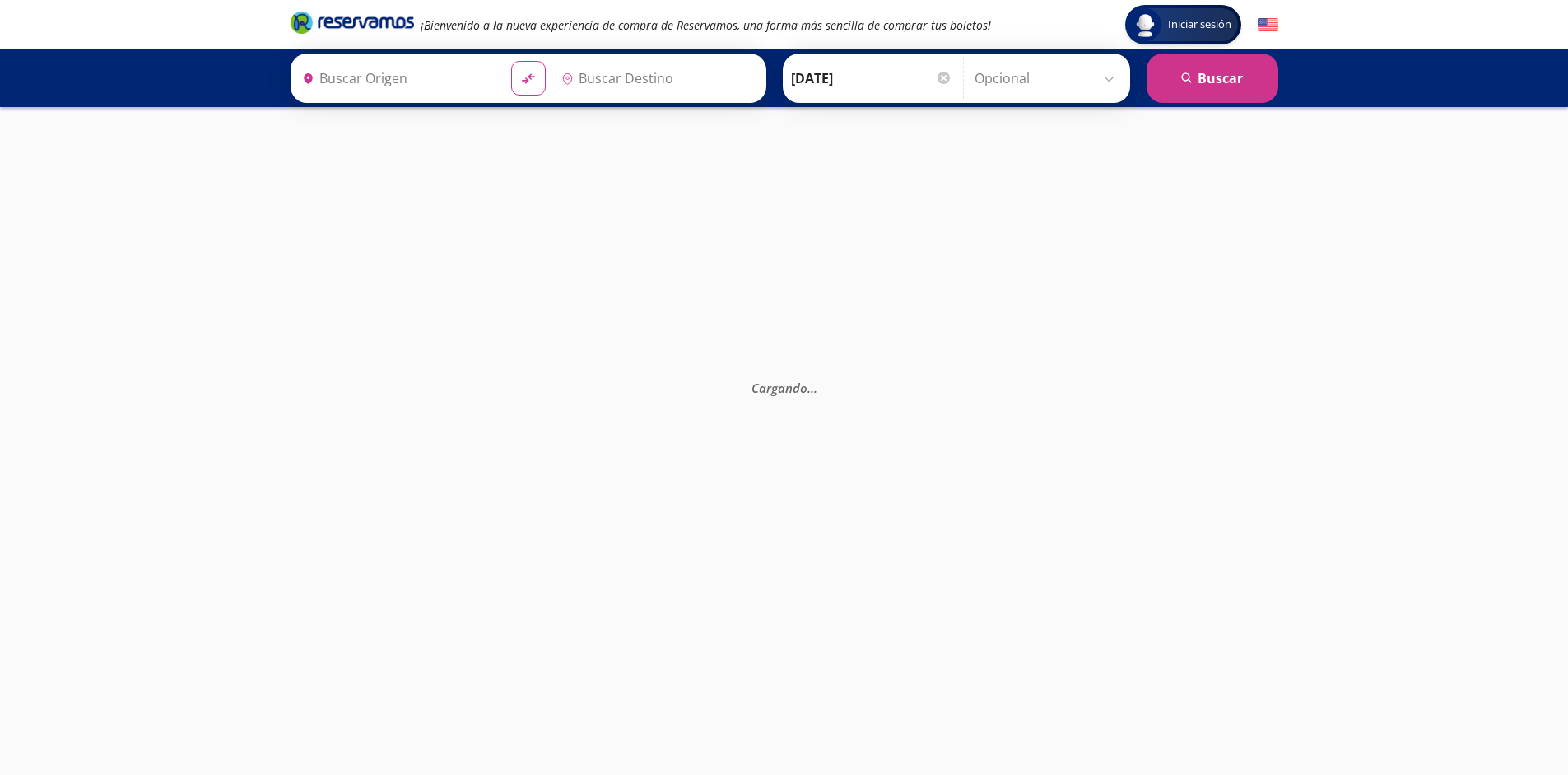
type input "Santiago de Querétaro, [GEOGRAPHIC_DATA]"
type input "[GEOGRAPHIC_DATA], [GEOGRAPHIC_DATA]"
type input "Santiago de Querétaro, [GEOGRAPHIC_DATA]"
type input "[GEOGRAPHIC_DATA], [GEOGRAPHIC_DATA]"
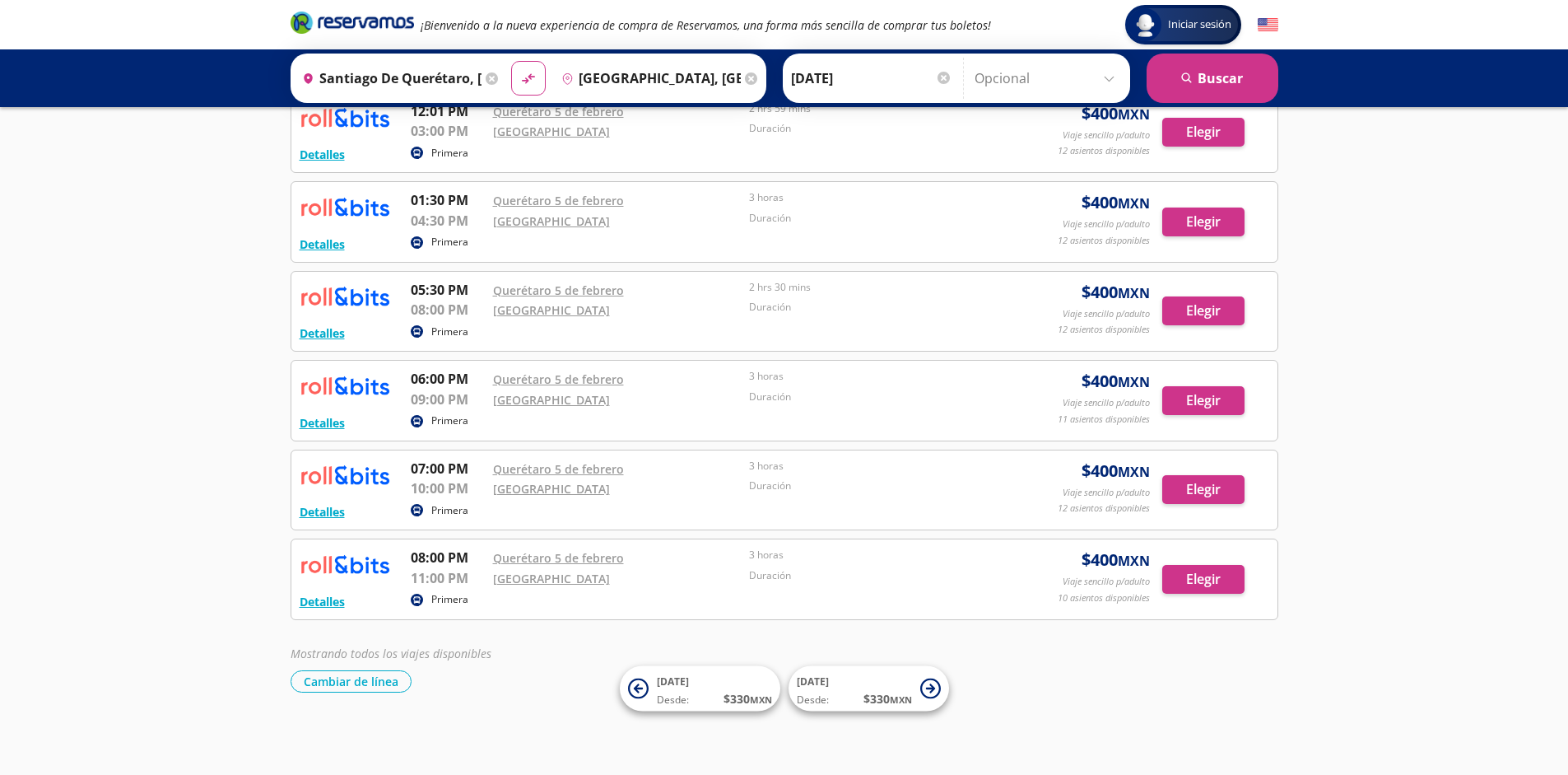
scroll to position [552, 0]
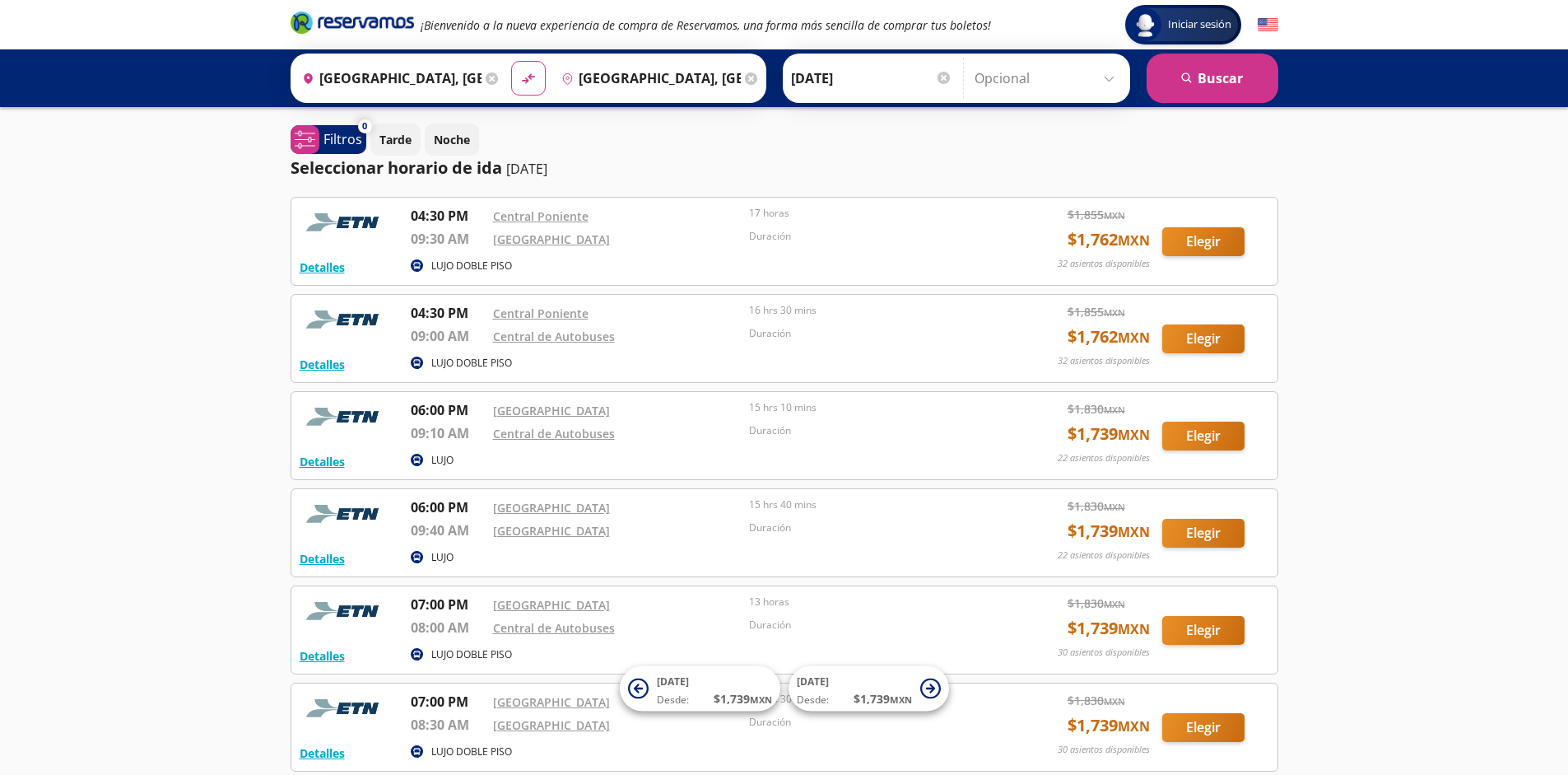
scroll to position [346, 0]
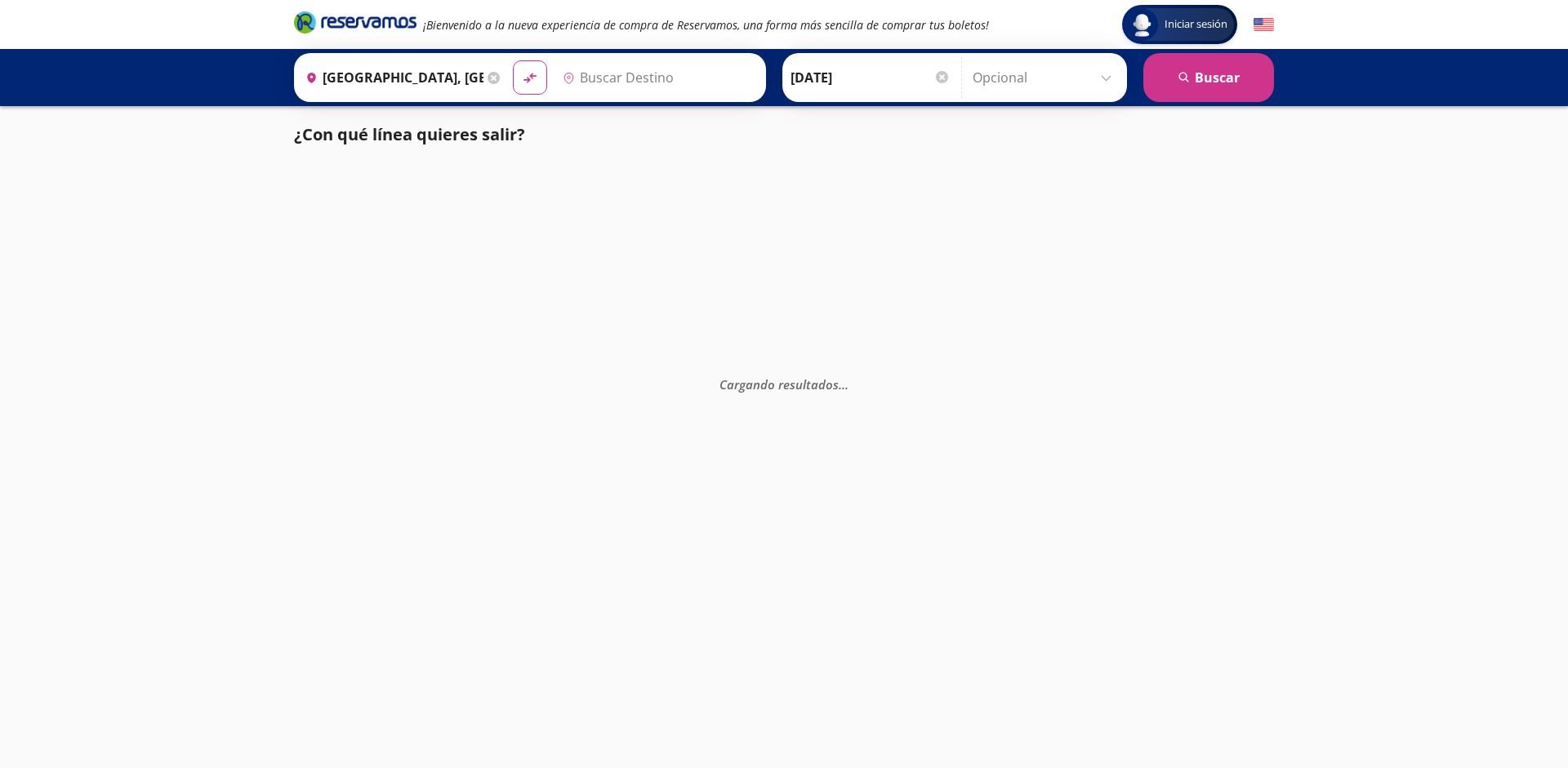
type input "[GEOGRAPHIC_DATA], [GEOGRAPHIC_DATA]"
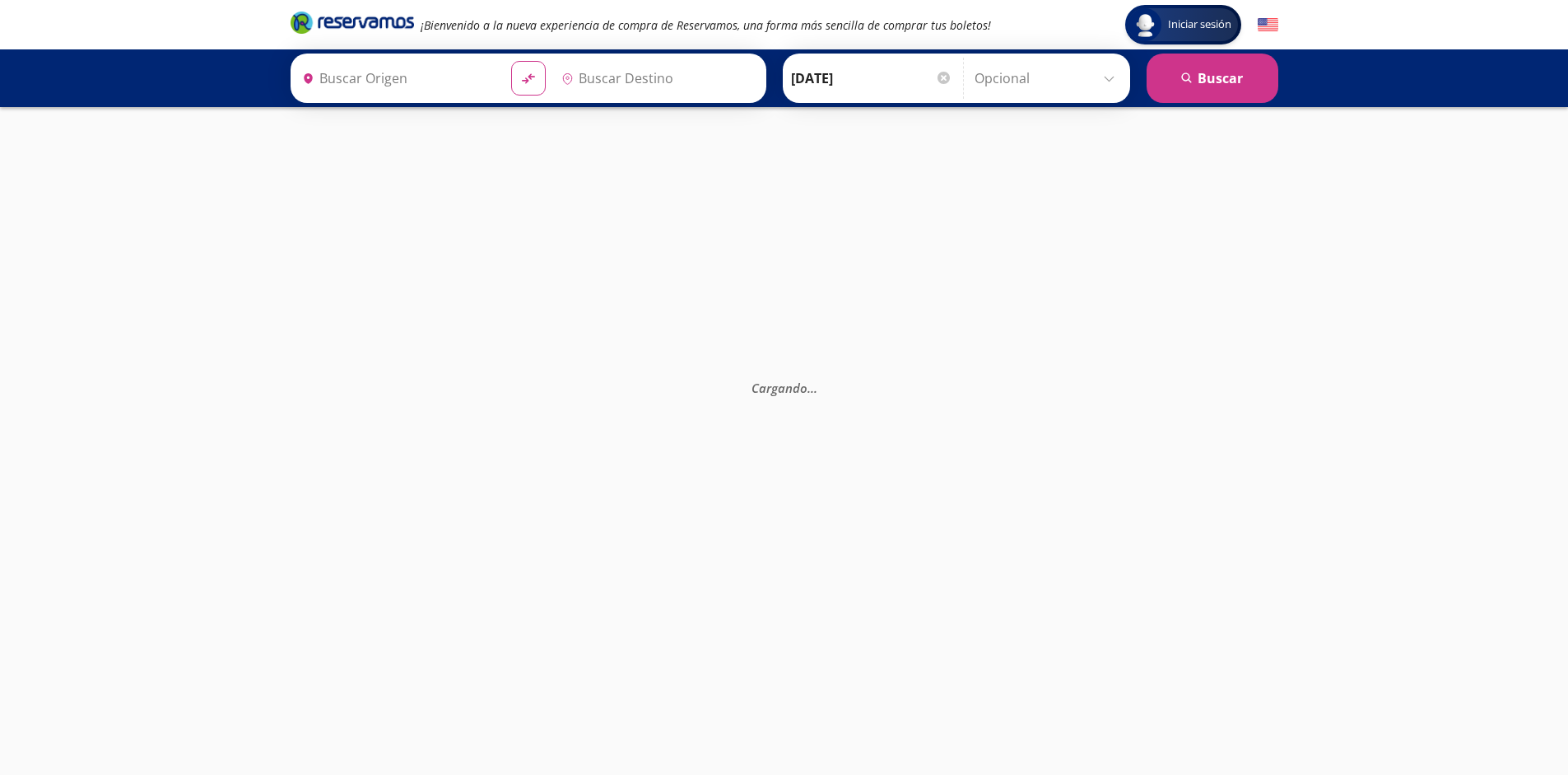
type input "[GEOGRAPHIC_DATA], [GEOGRAPHIC_DATA]"
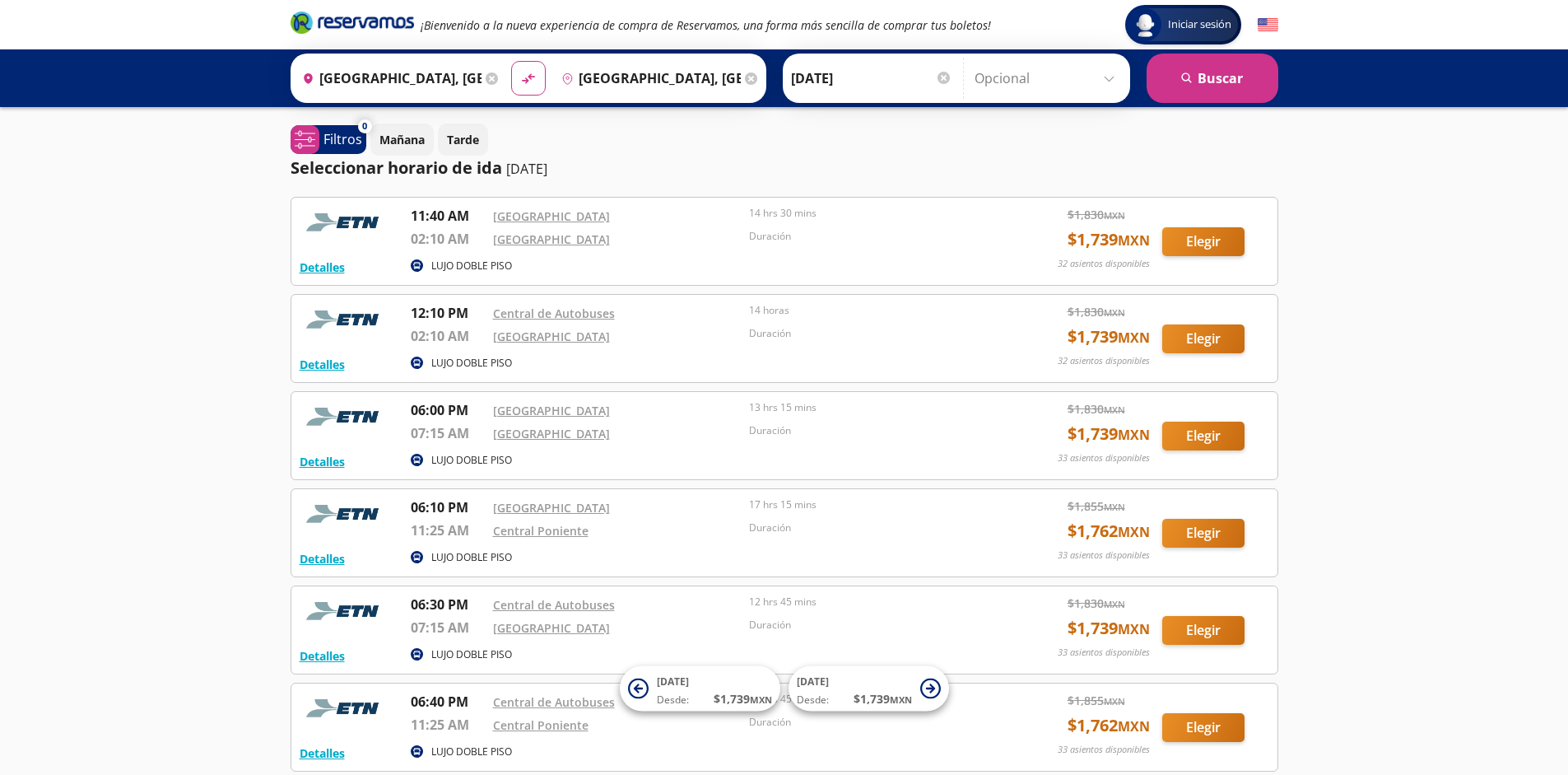
scroll to position [152, 0]
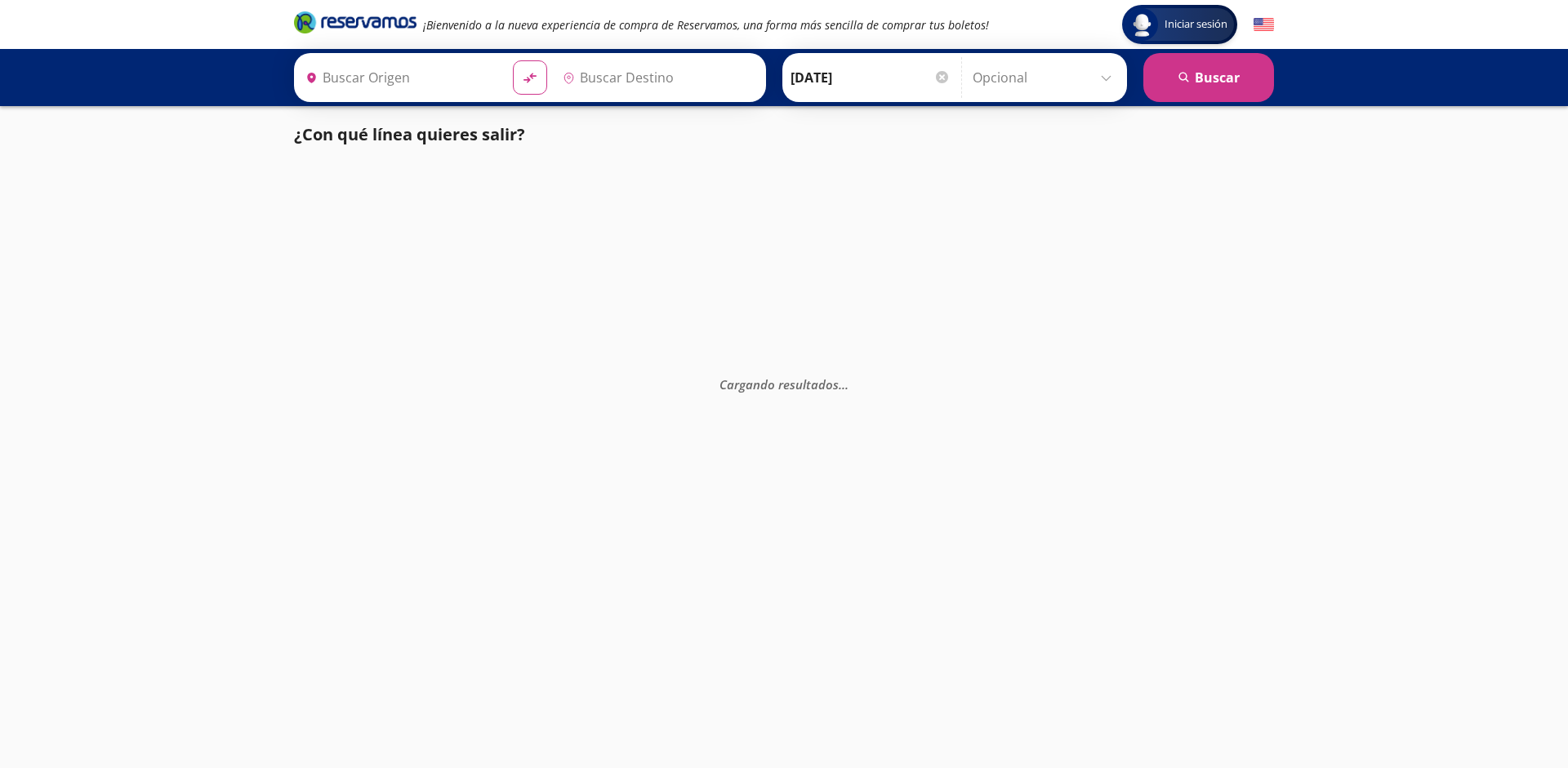
type input "[GEOGRAPHIC_DATA], [GEOGRAPHIC_DATA]"
type input "Poza Rica, Veracruz"
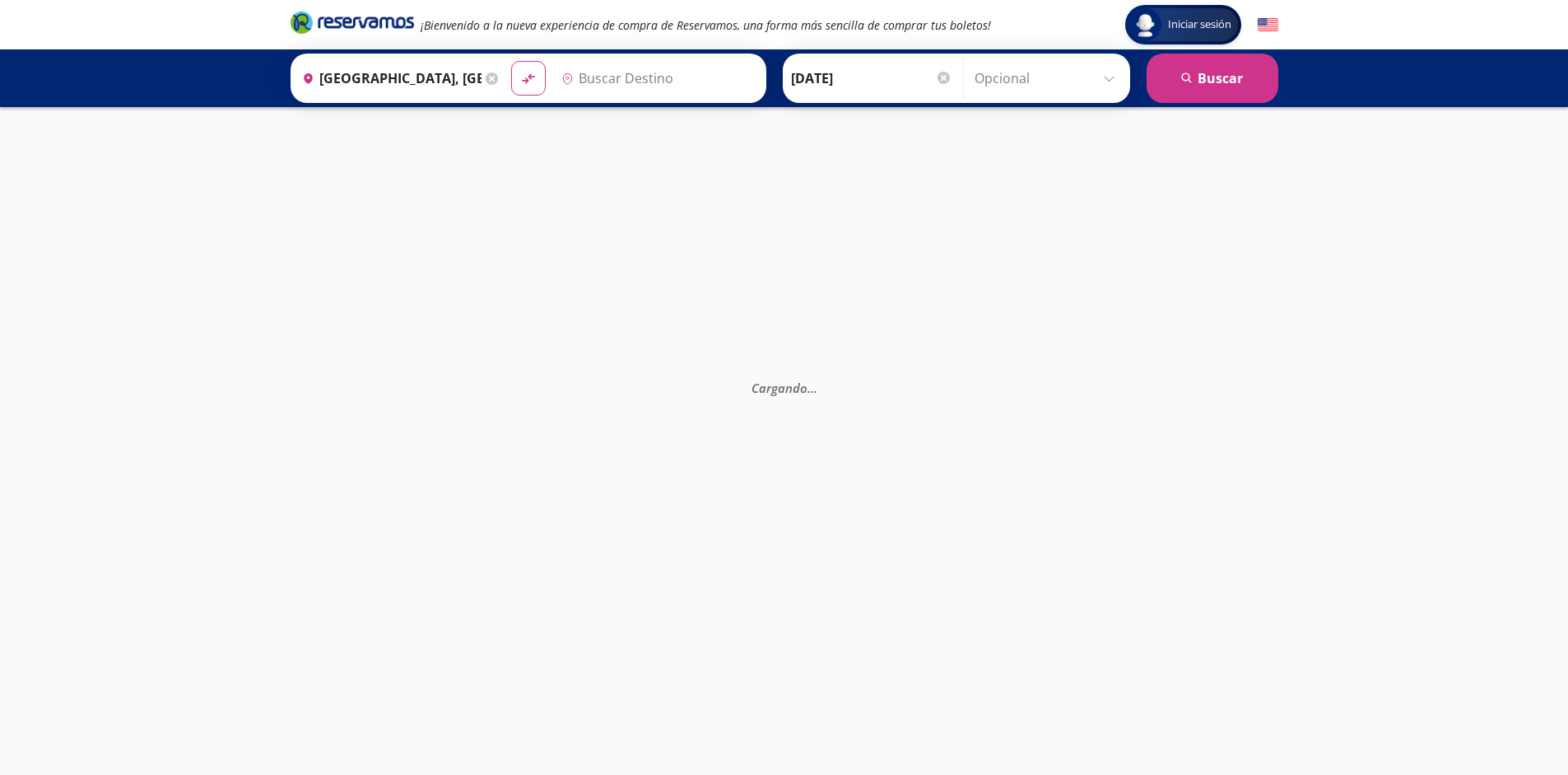
type input "[GEOGRAPHIC_DATA], [GEOGRAPHIC_DATA]"
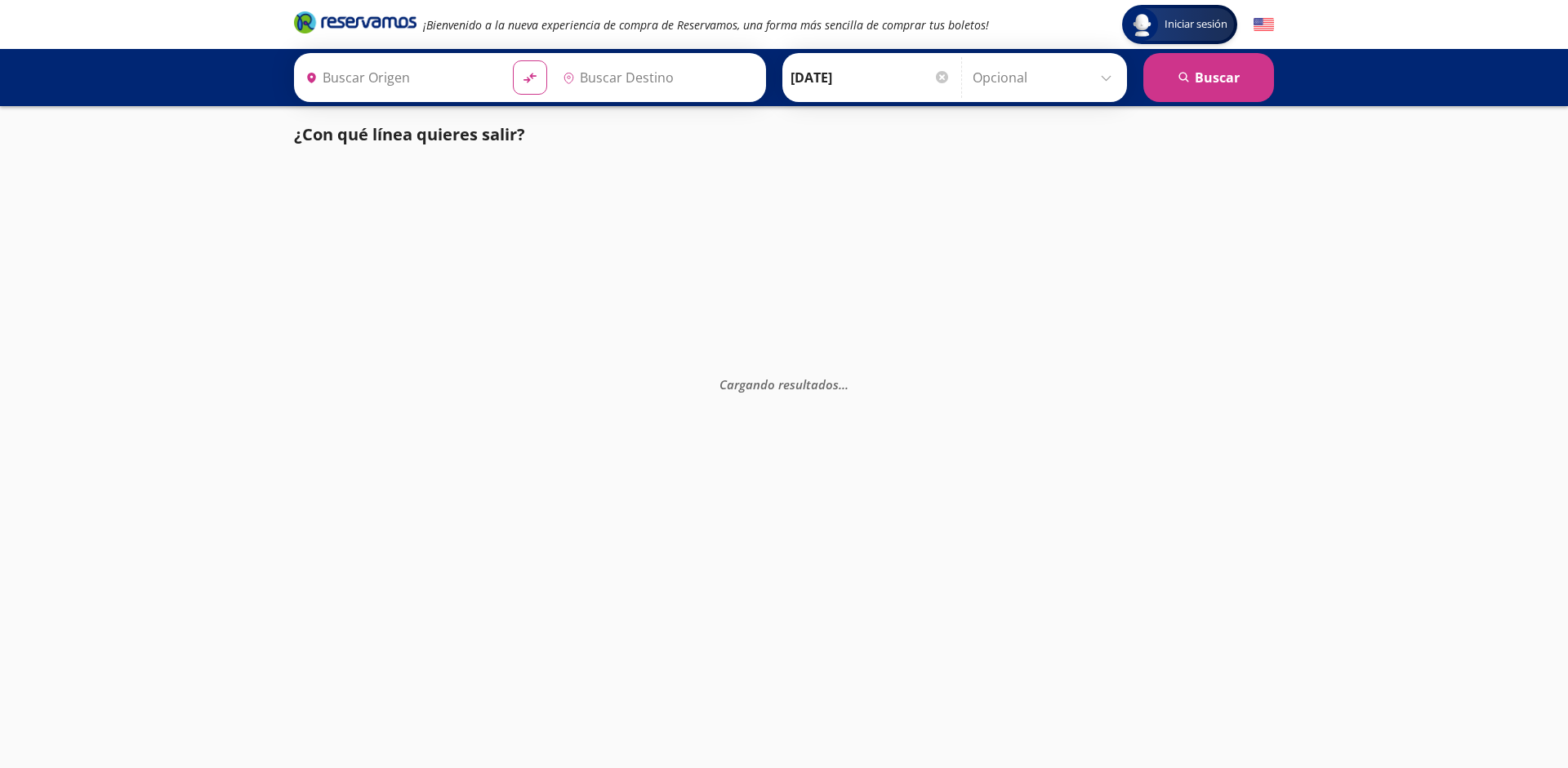
type input "[GEOGRAPHIC_DATA], [GEOGRAPHIC_DATA]"
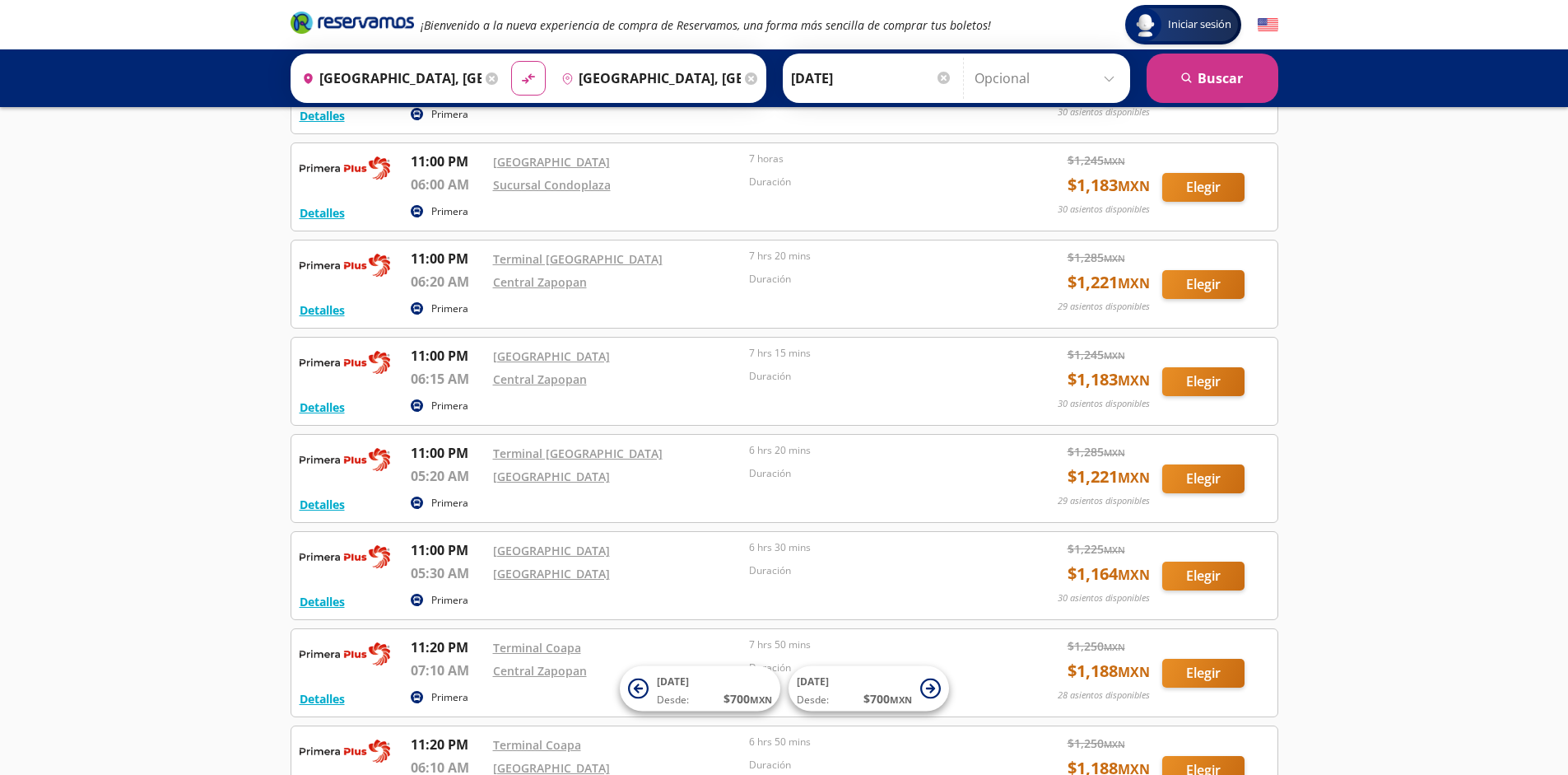
scroll to position [3067, 0]
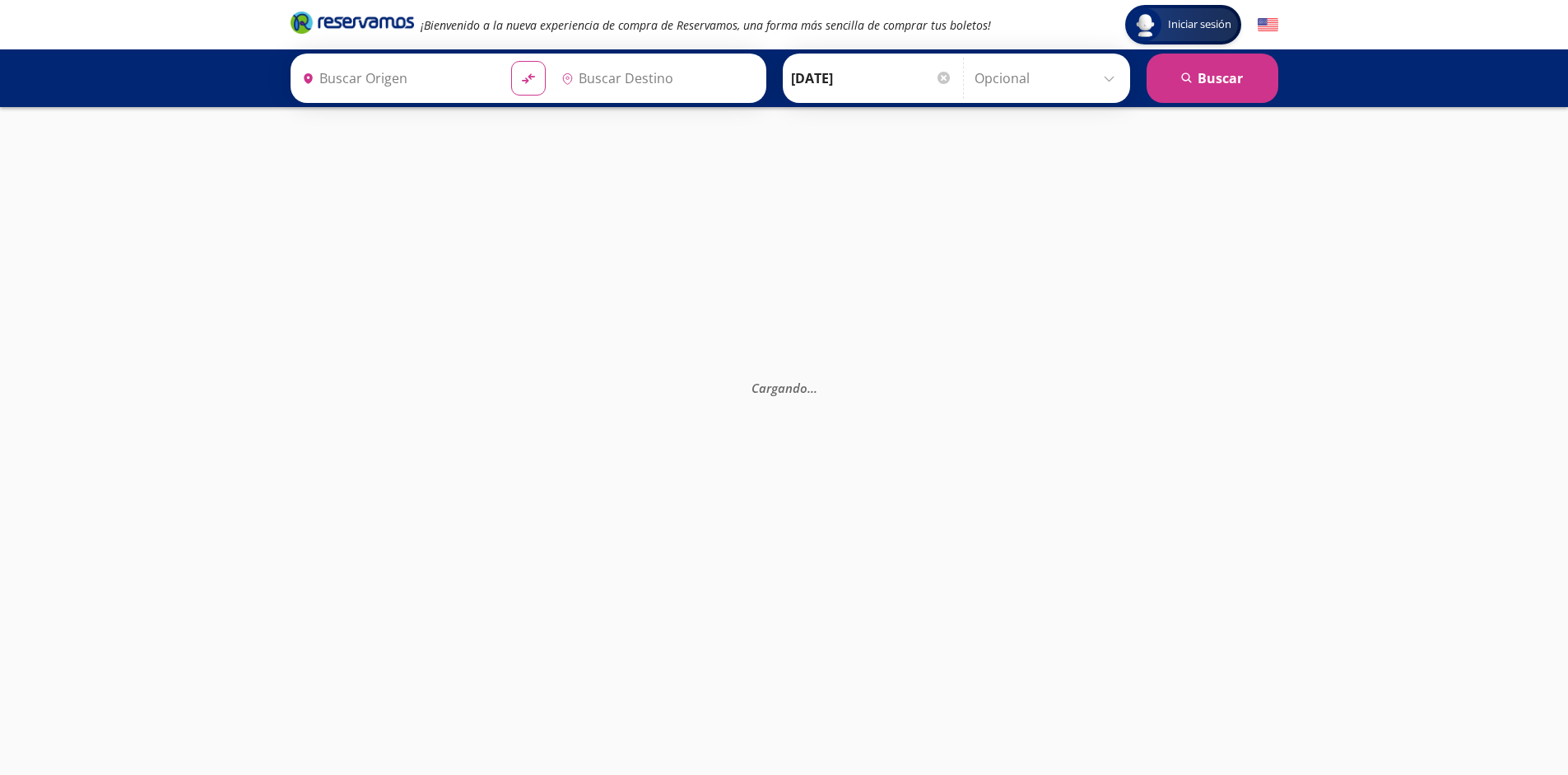
type input "[GEOGRAPHIC_DATA], [GEOGRAPHIC_DATA]"
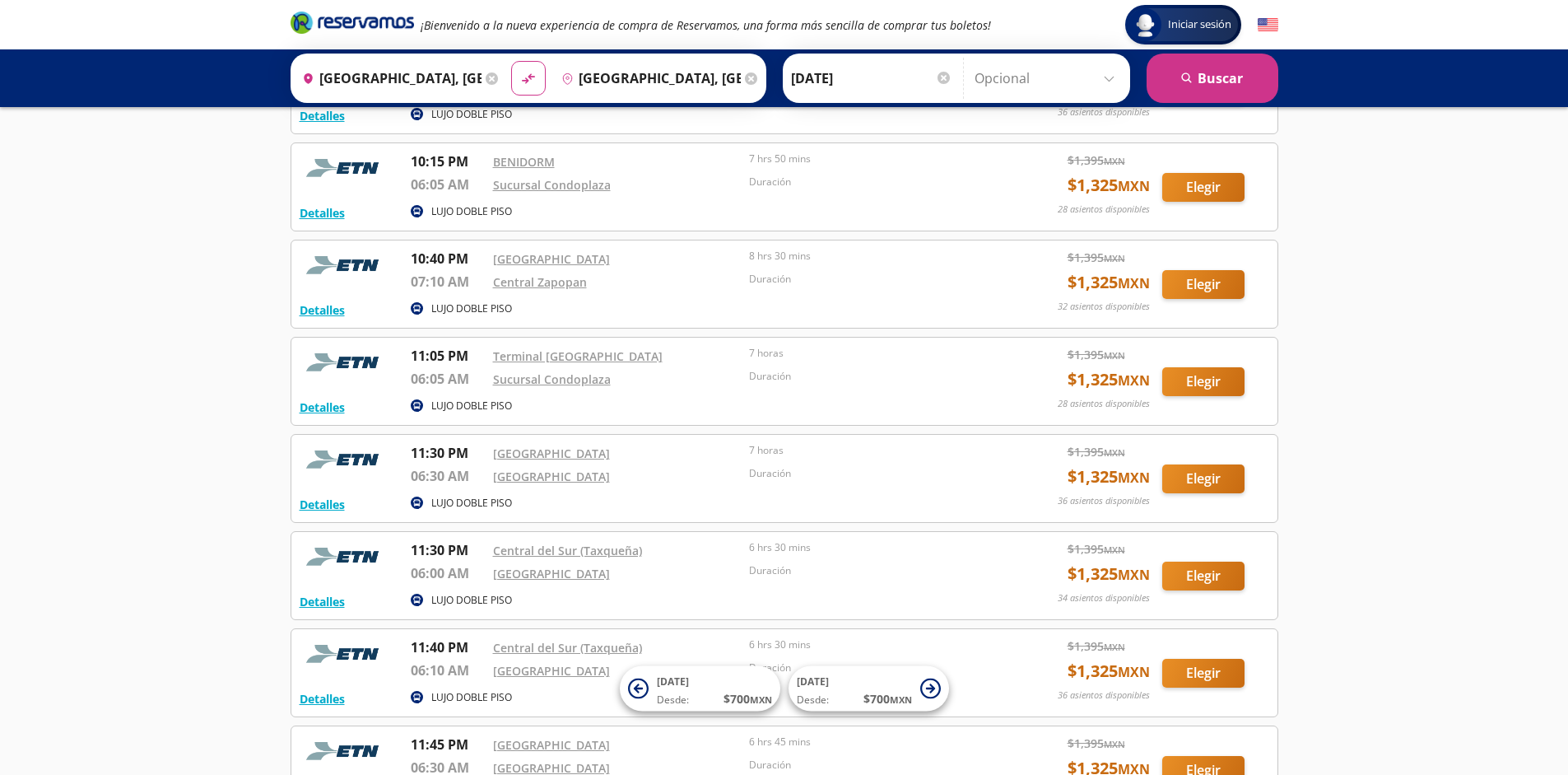
scroll to position [1901, 0]
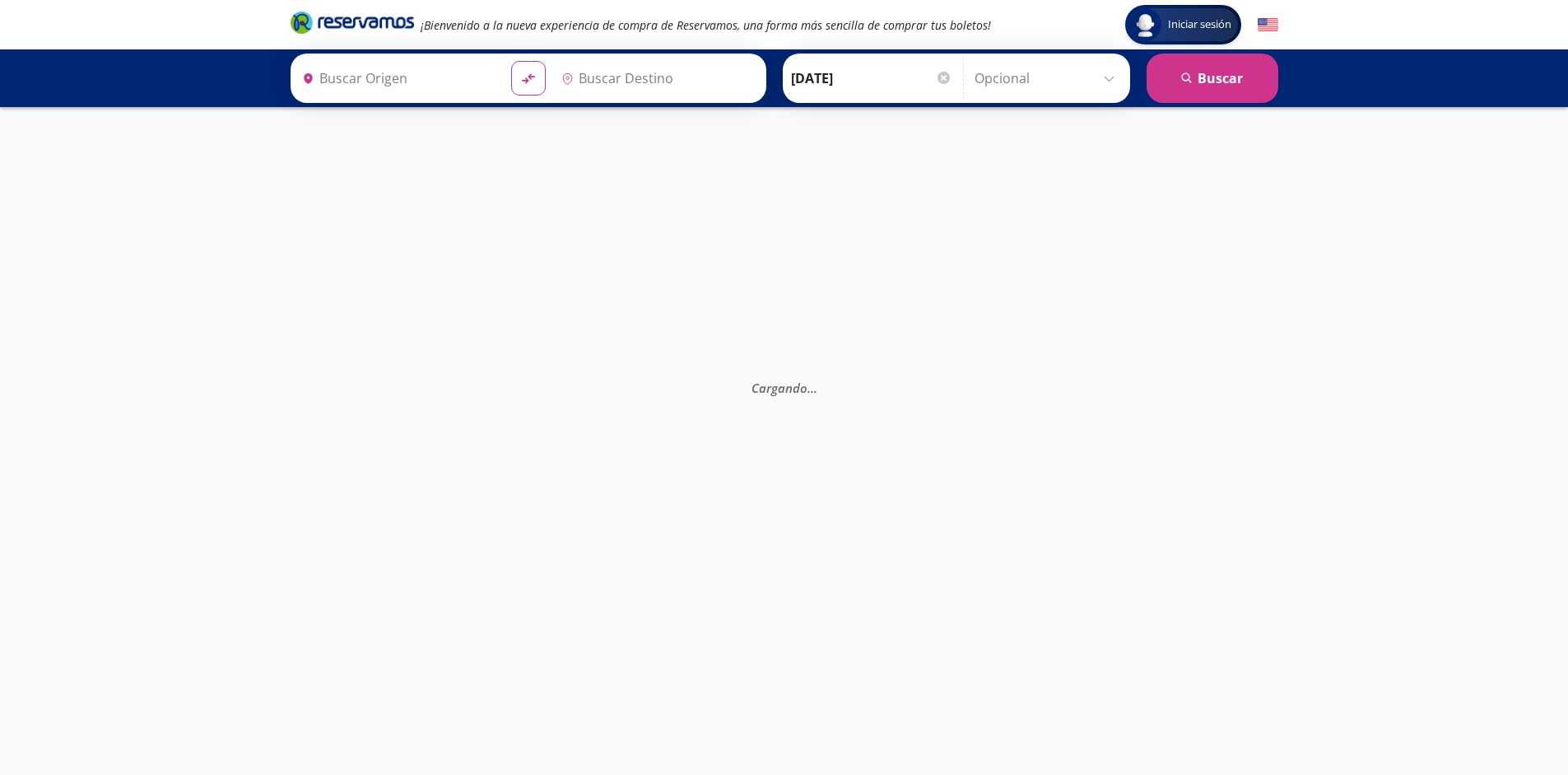
type input "[GEOGRAPHIC_DATA], [GEOGRAPHIC_DATA]"
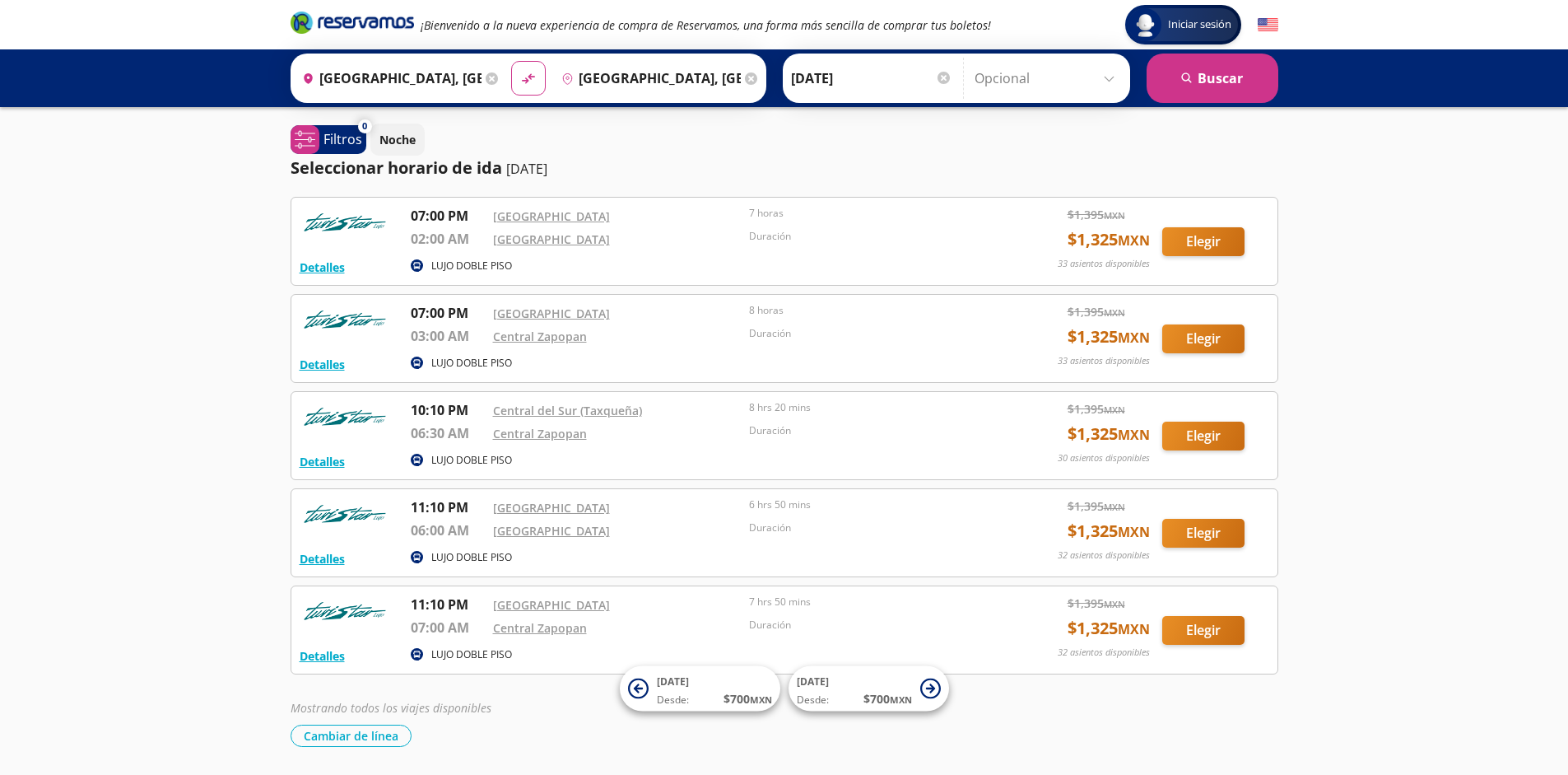
scroll to position [54, 0]
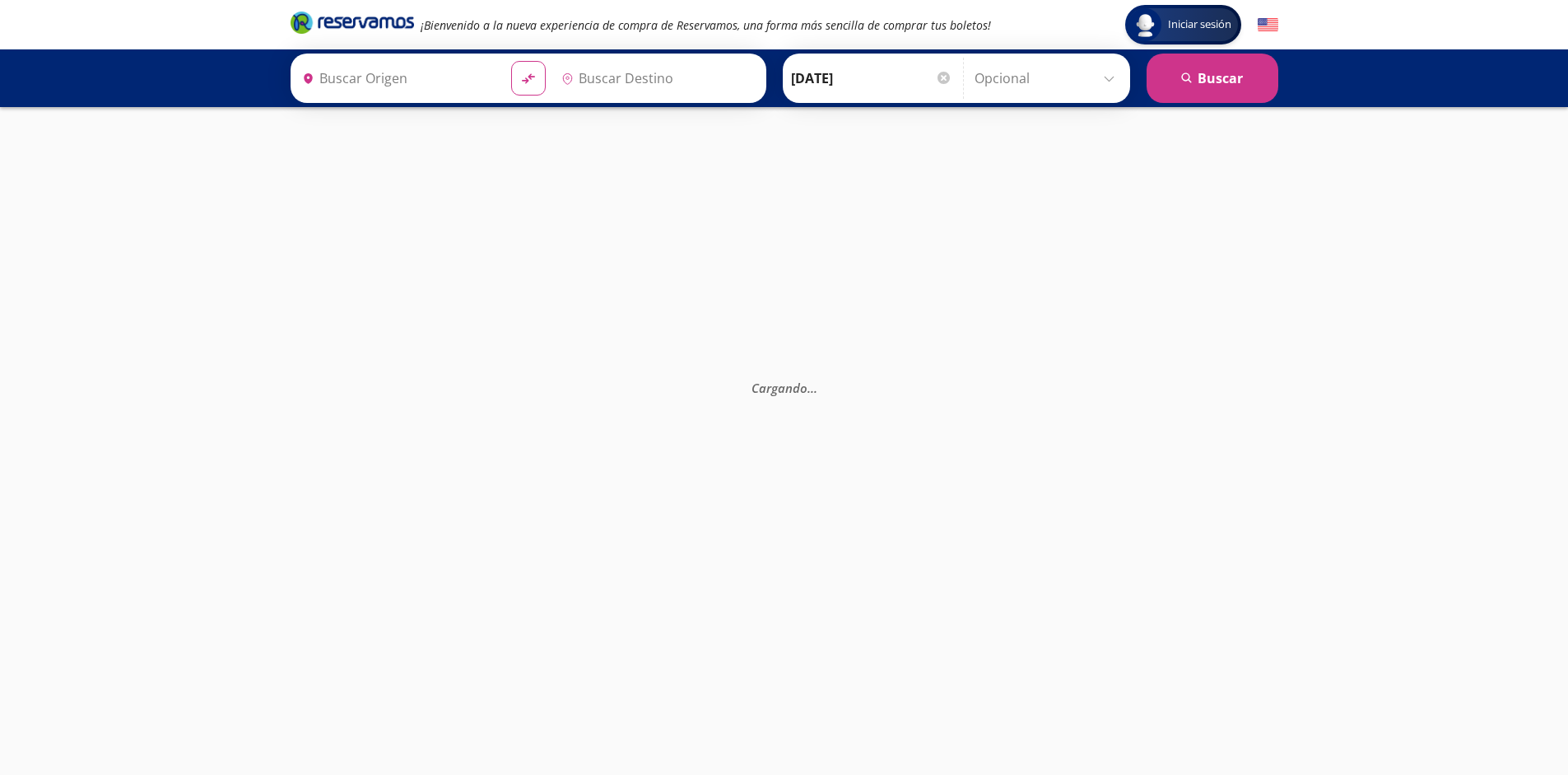
type input "[GEOGRAPHIC_DATA], [GEOGRAPHIC_DATA]"
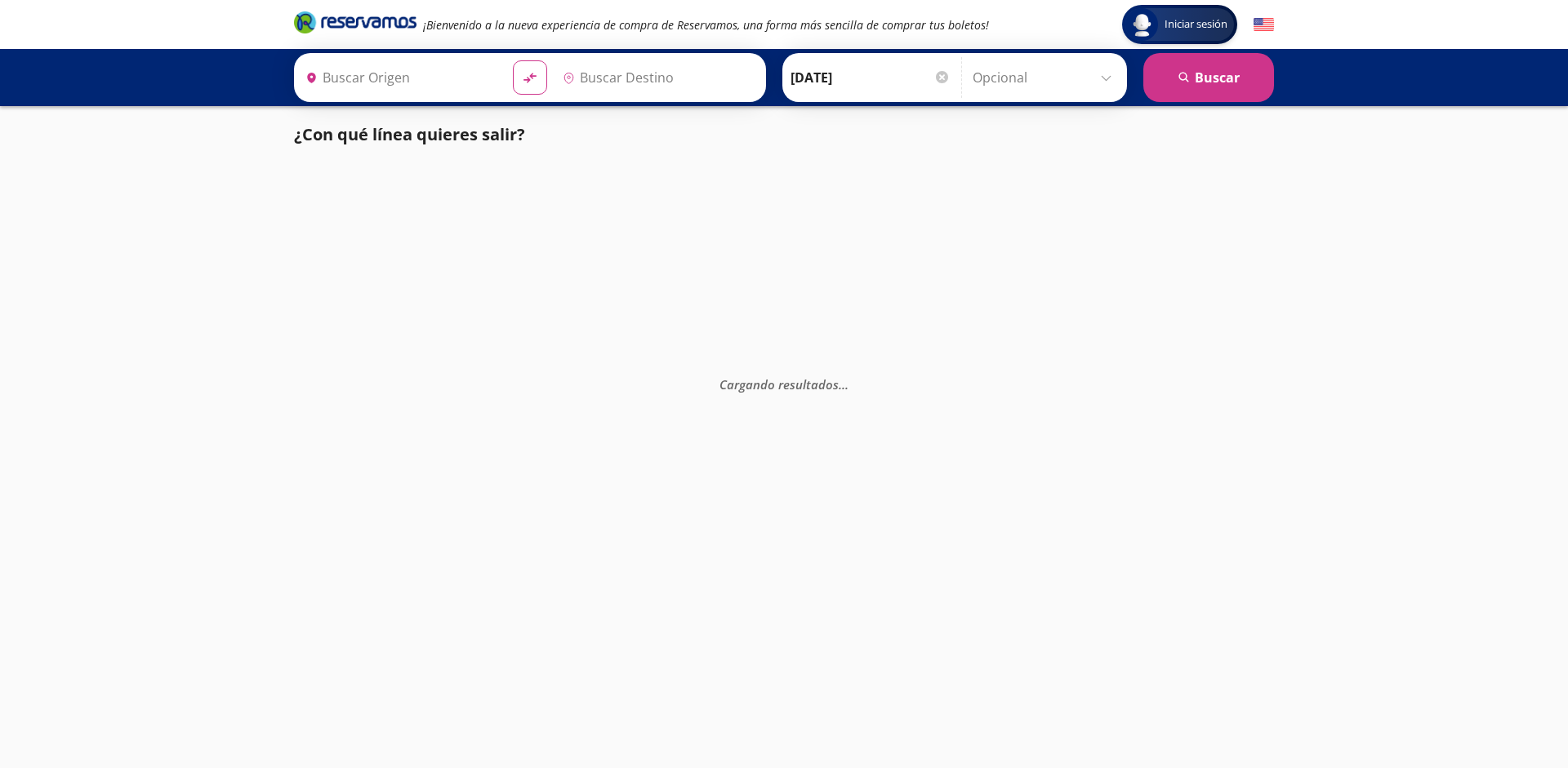
type input "[GEOGRAPHIC_DATA], [GEOGRAPHIC_DATA]"
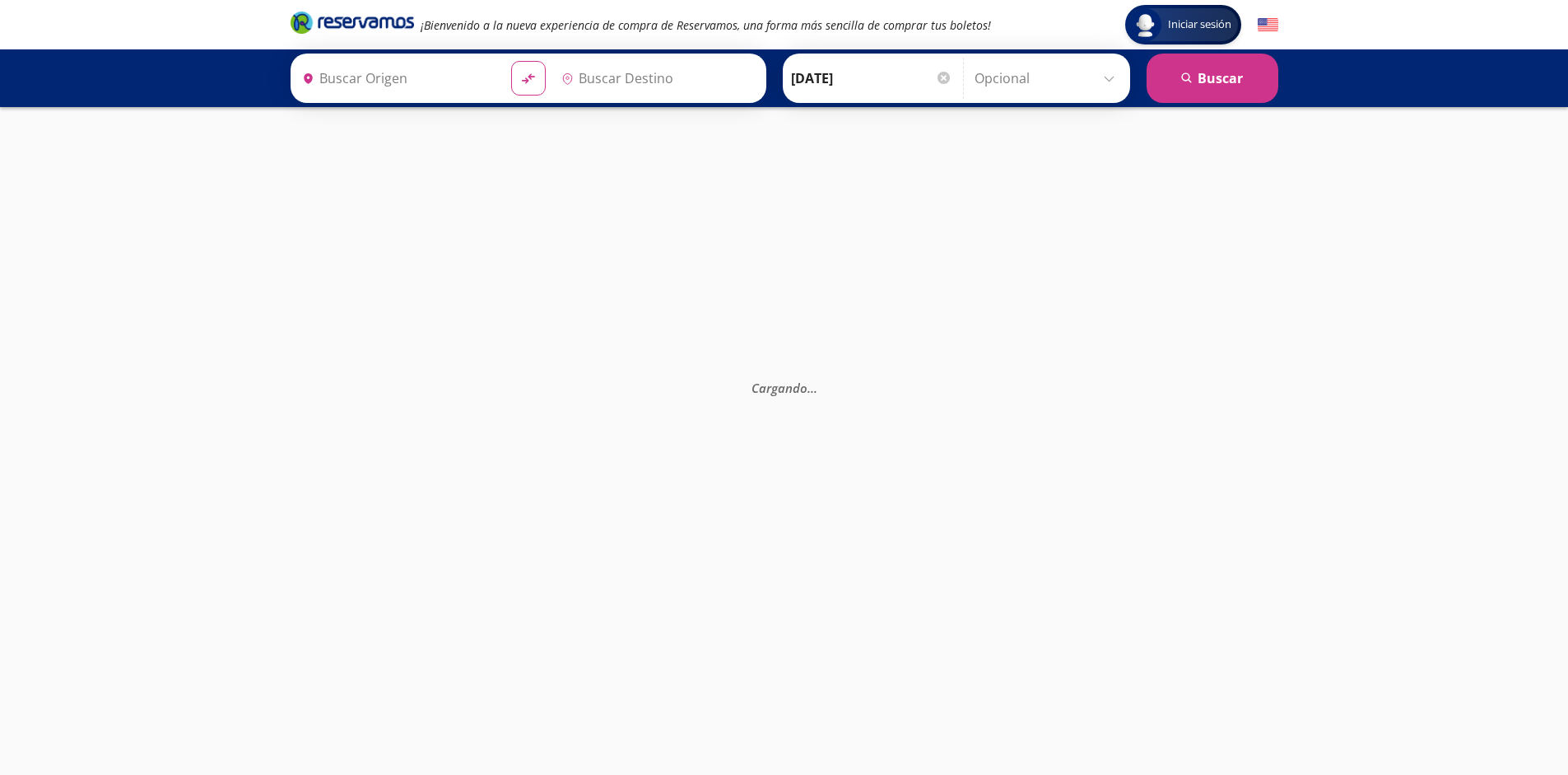
type input "[GEOGRAPHIC_DATA], [GEOGRAPHIC_DATA]"
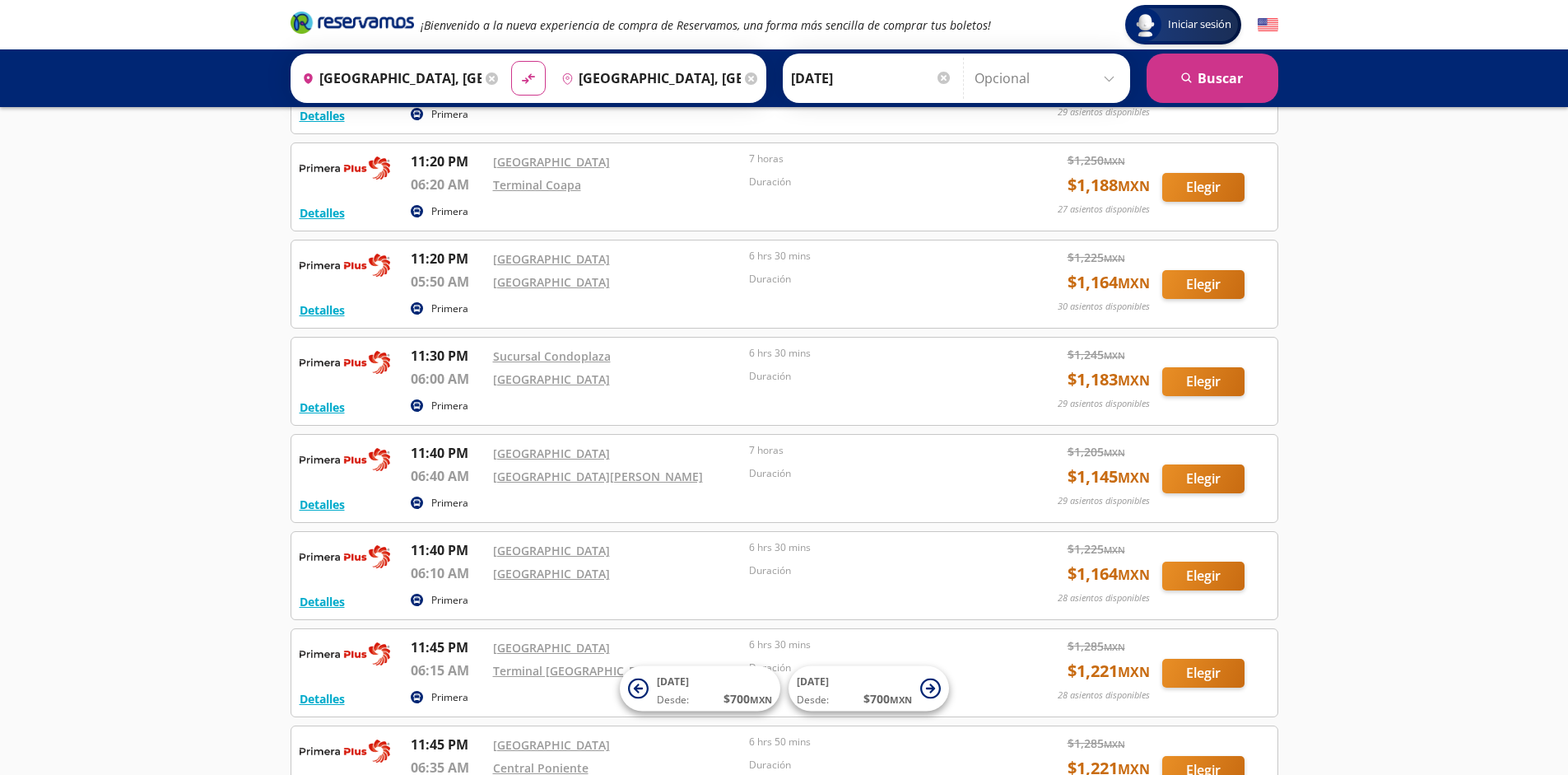
scroll to position [2971, 0]
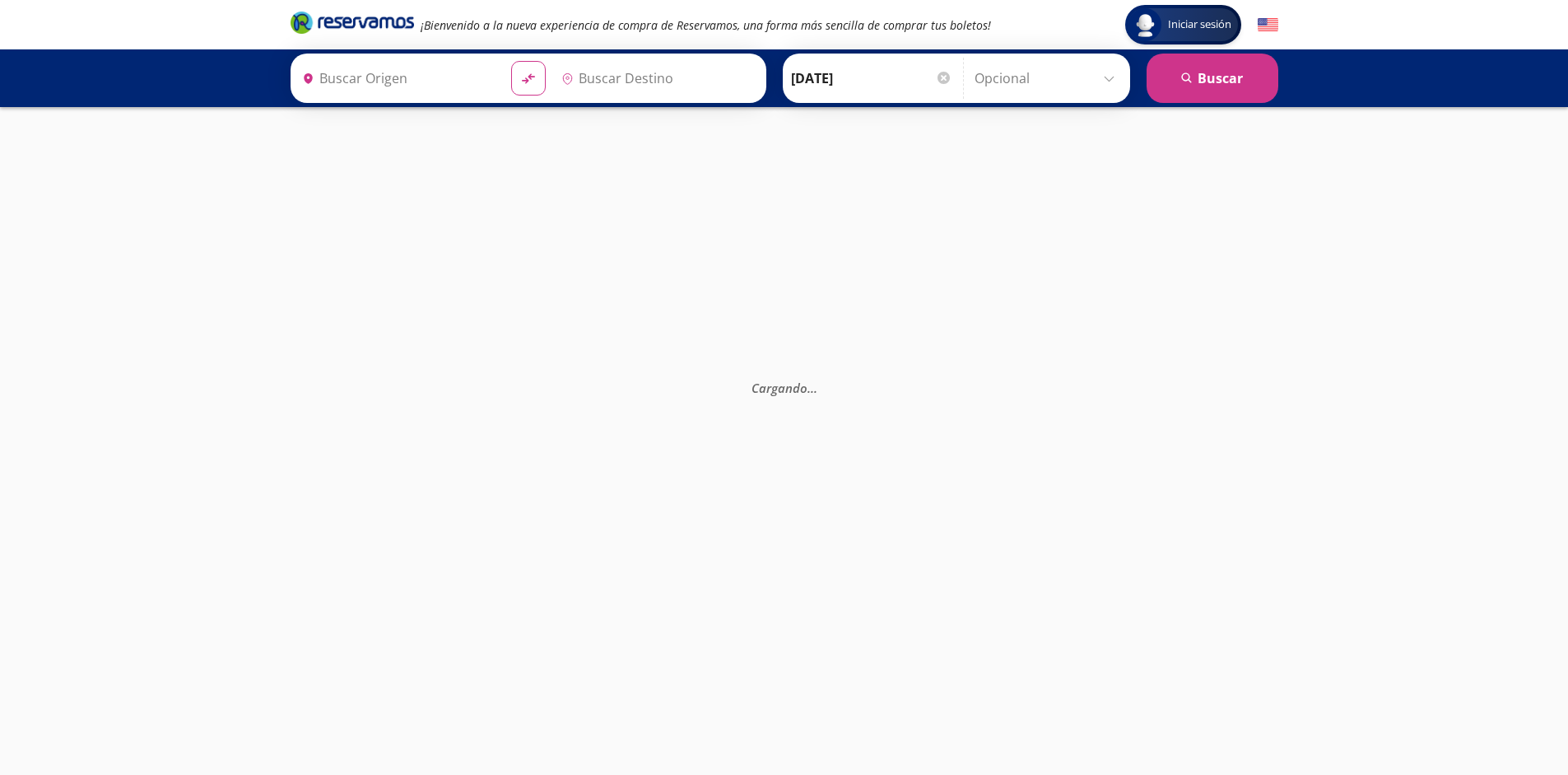
type input "[GEOGRAPHIC_DATA], [GEOGRAPHIC_DATA]"
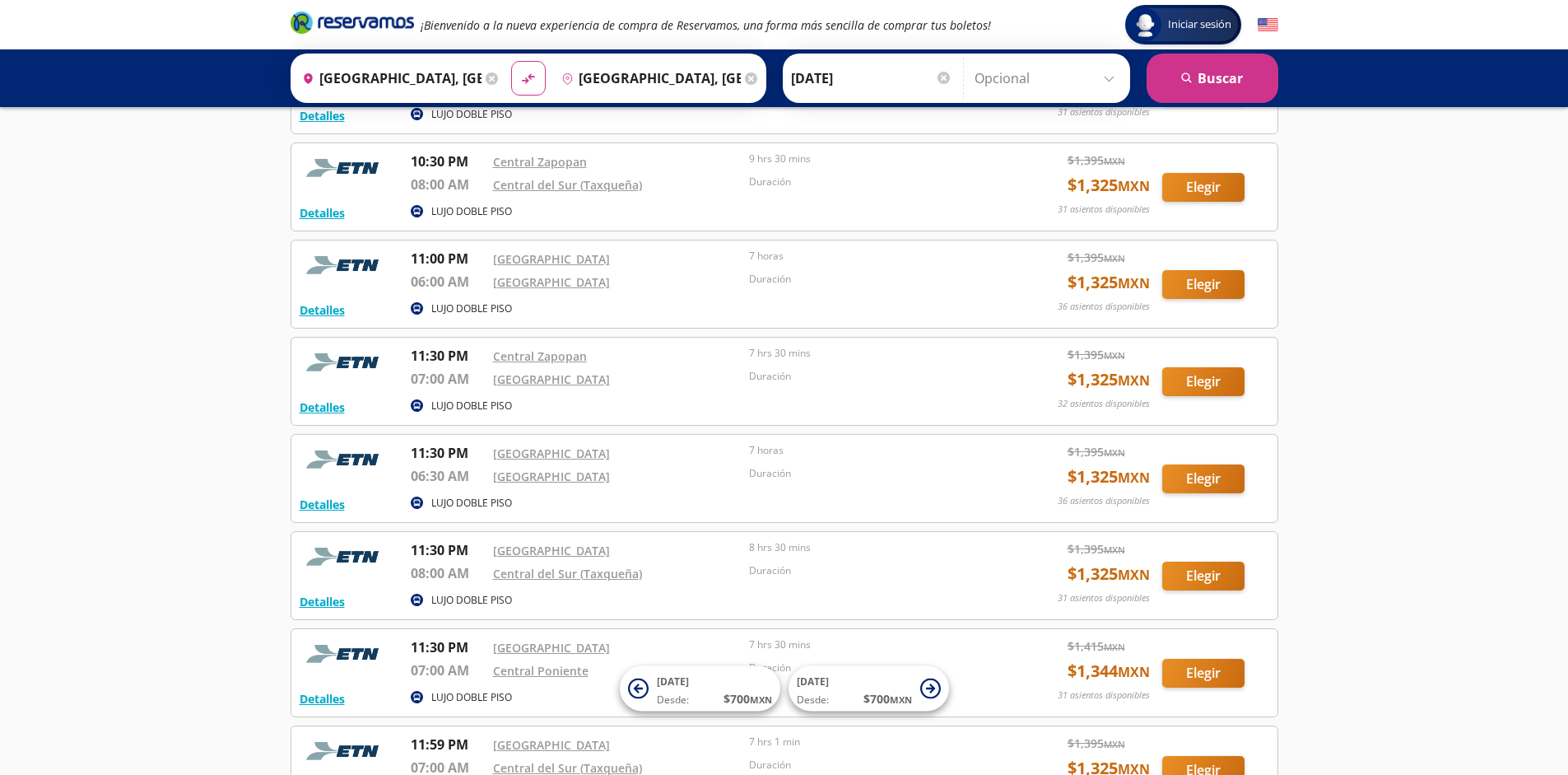
scroll to position [1804, 0]
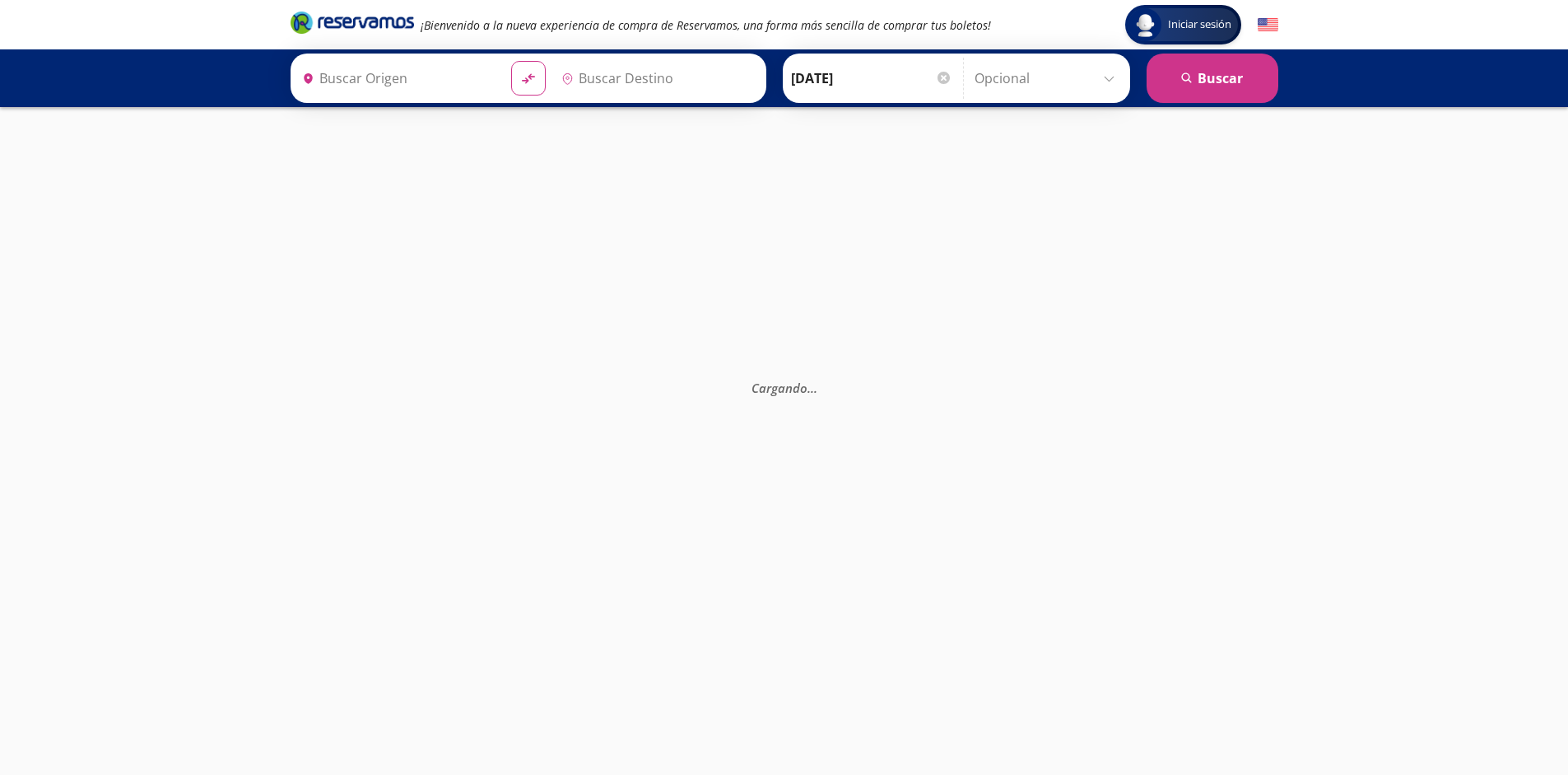
type input "[GEOGRAPHIC_DATA], [GEOGRAPHIC_DATA]"
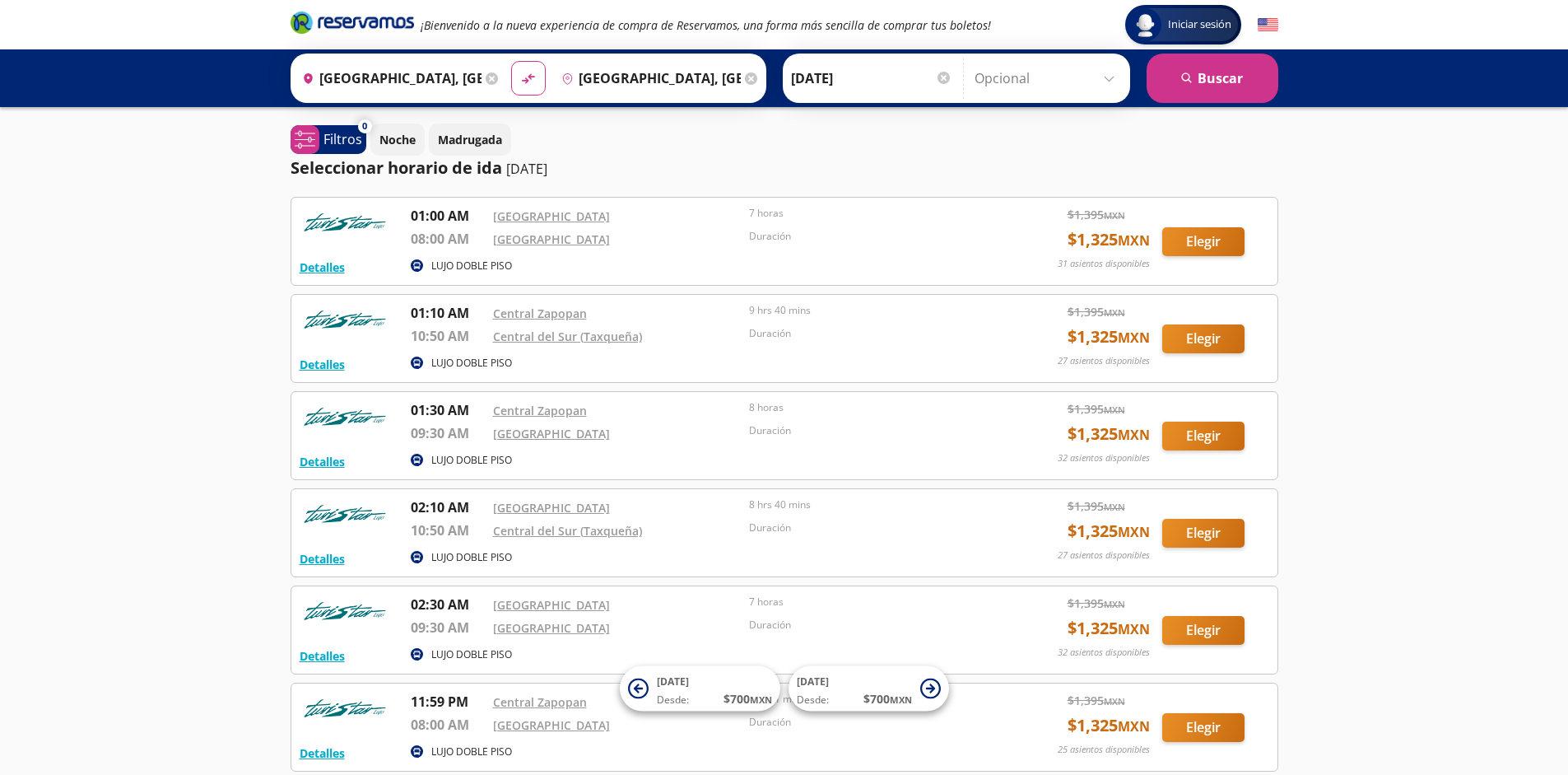
scroll to position [152, 0]
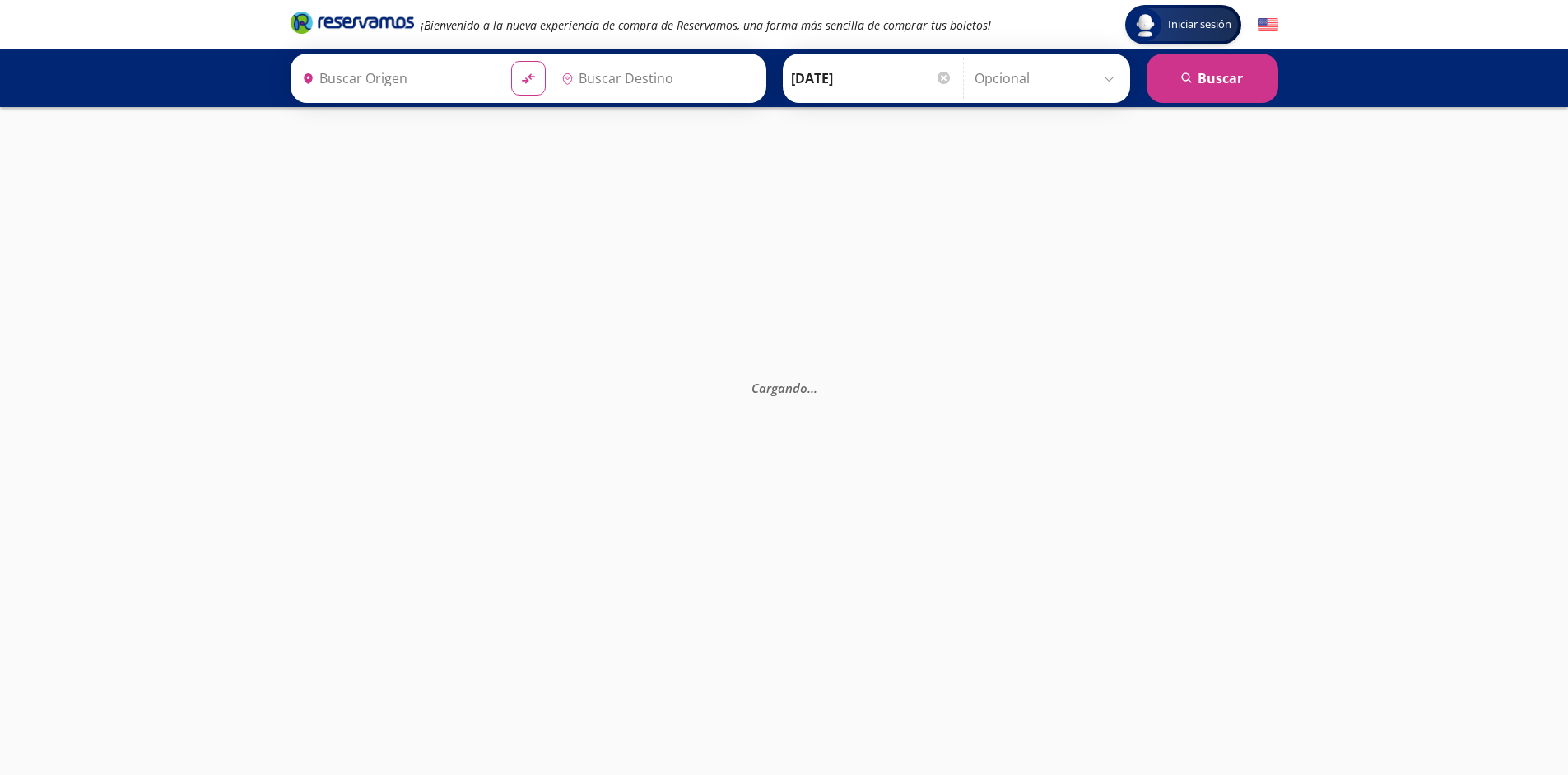
type input "[GEOGRAPHIC_DATA], [GEOGRAPHIC_DATA]"
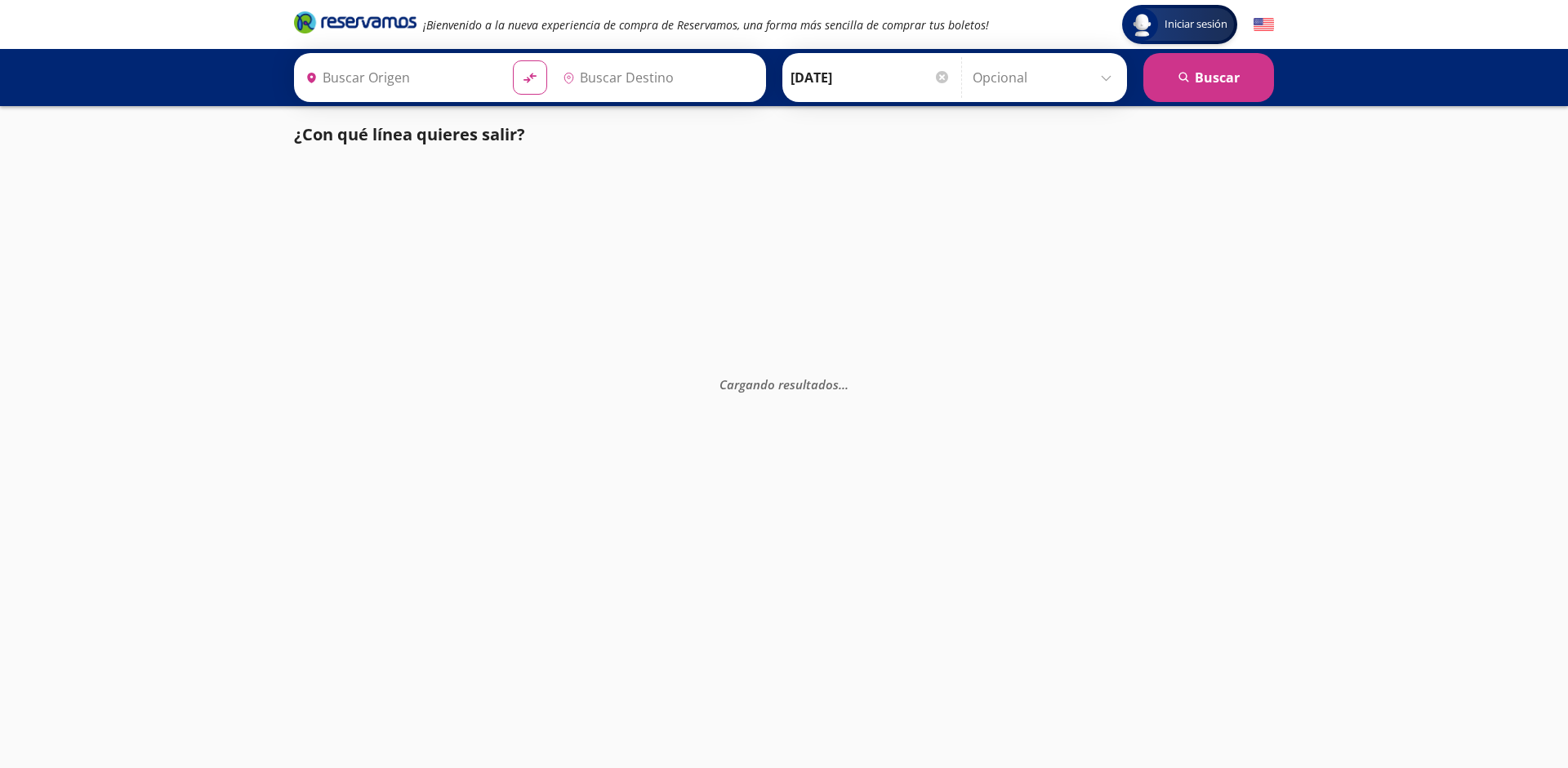
type input "Mexicali, [GEOGRAPHIC_DATA][US_STATE]"
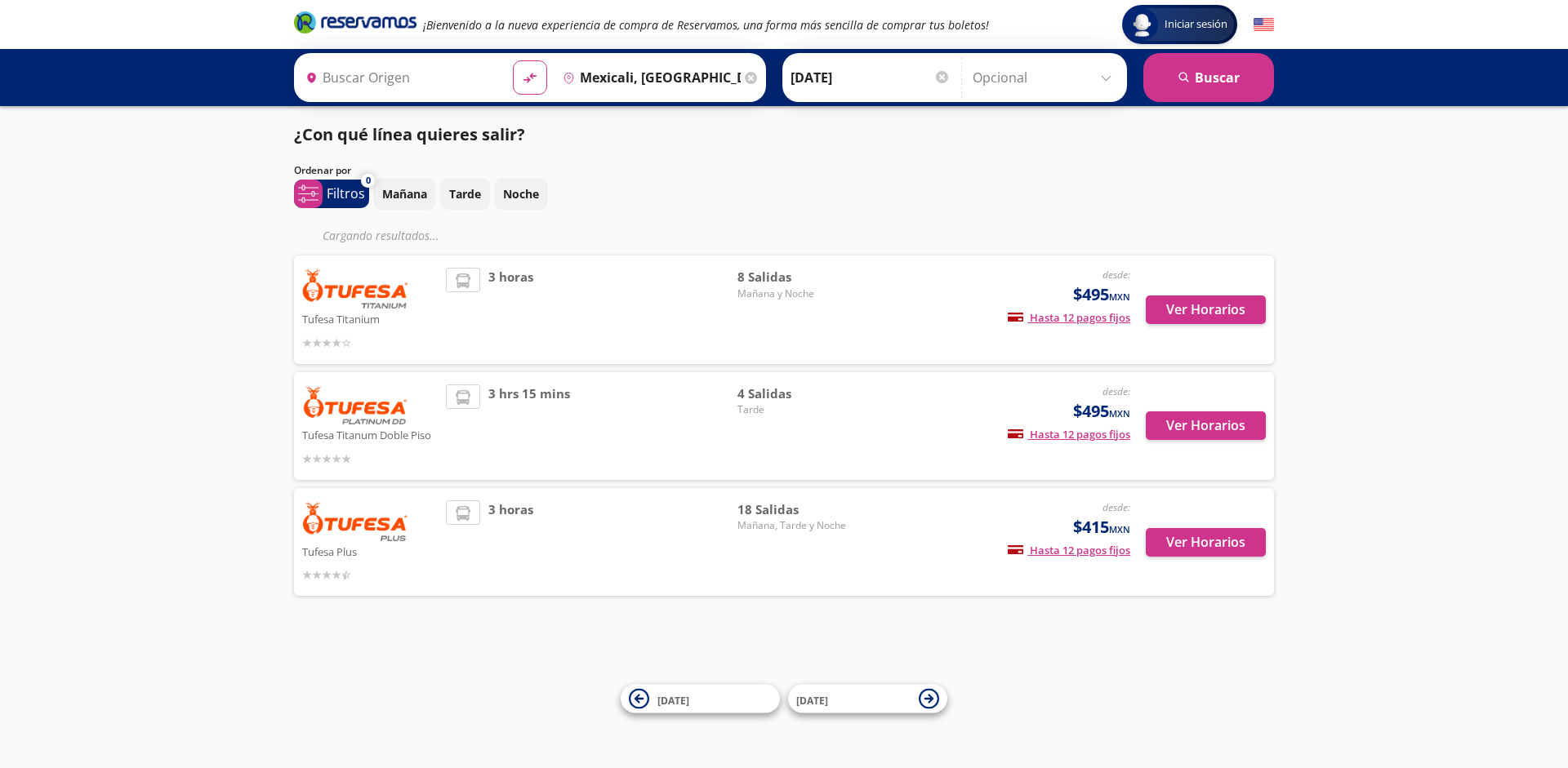
type input "Tijuana, [GEOGRAPHIC_DATA][US_STATE]"
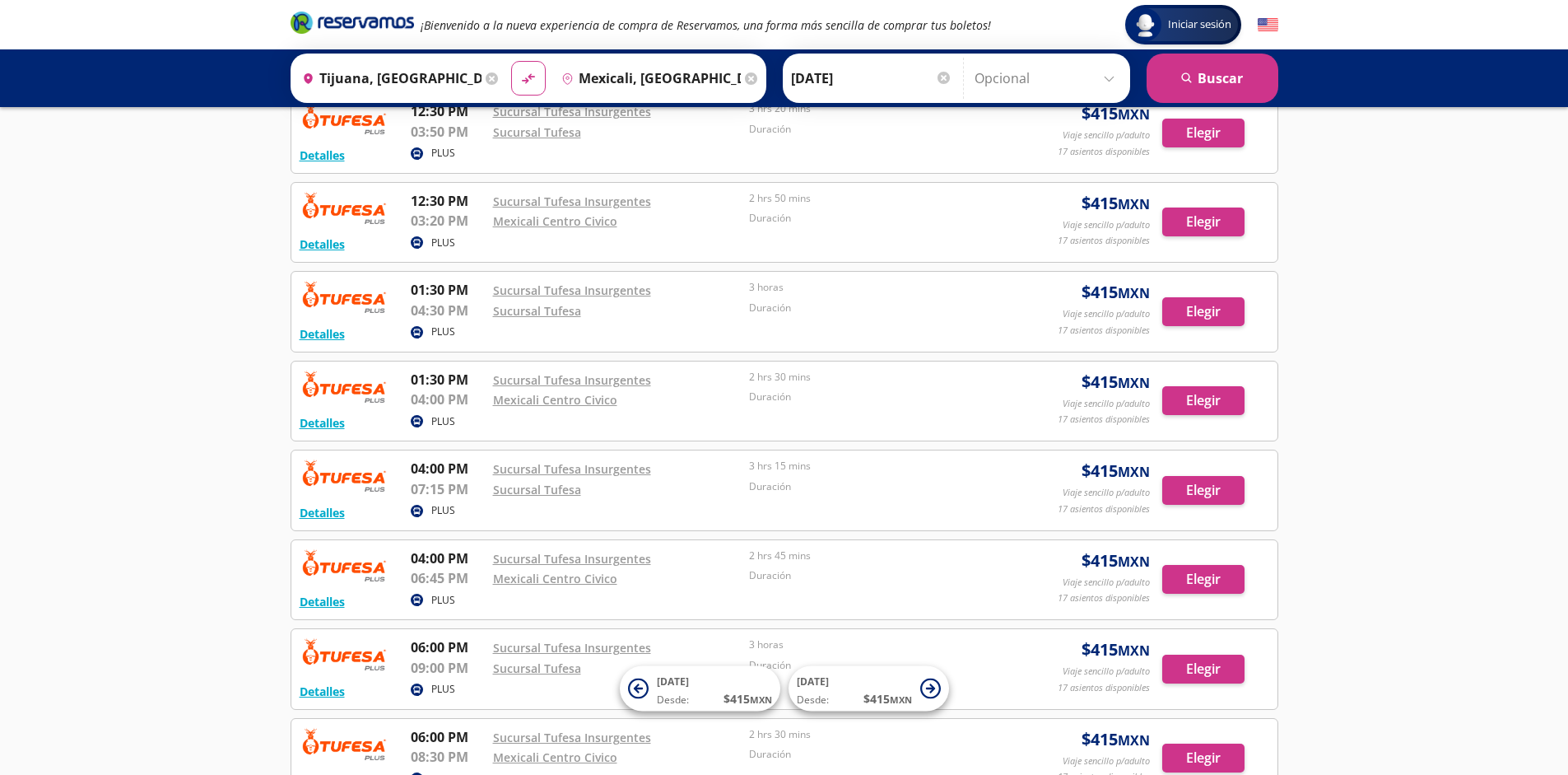
scroll to position [1177, 0]
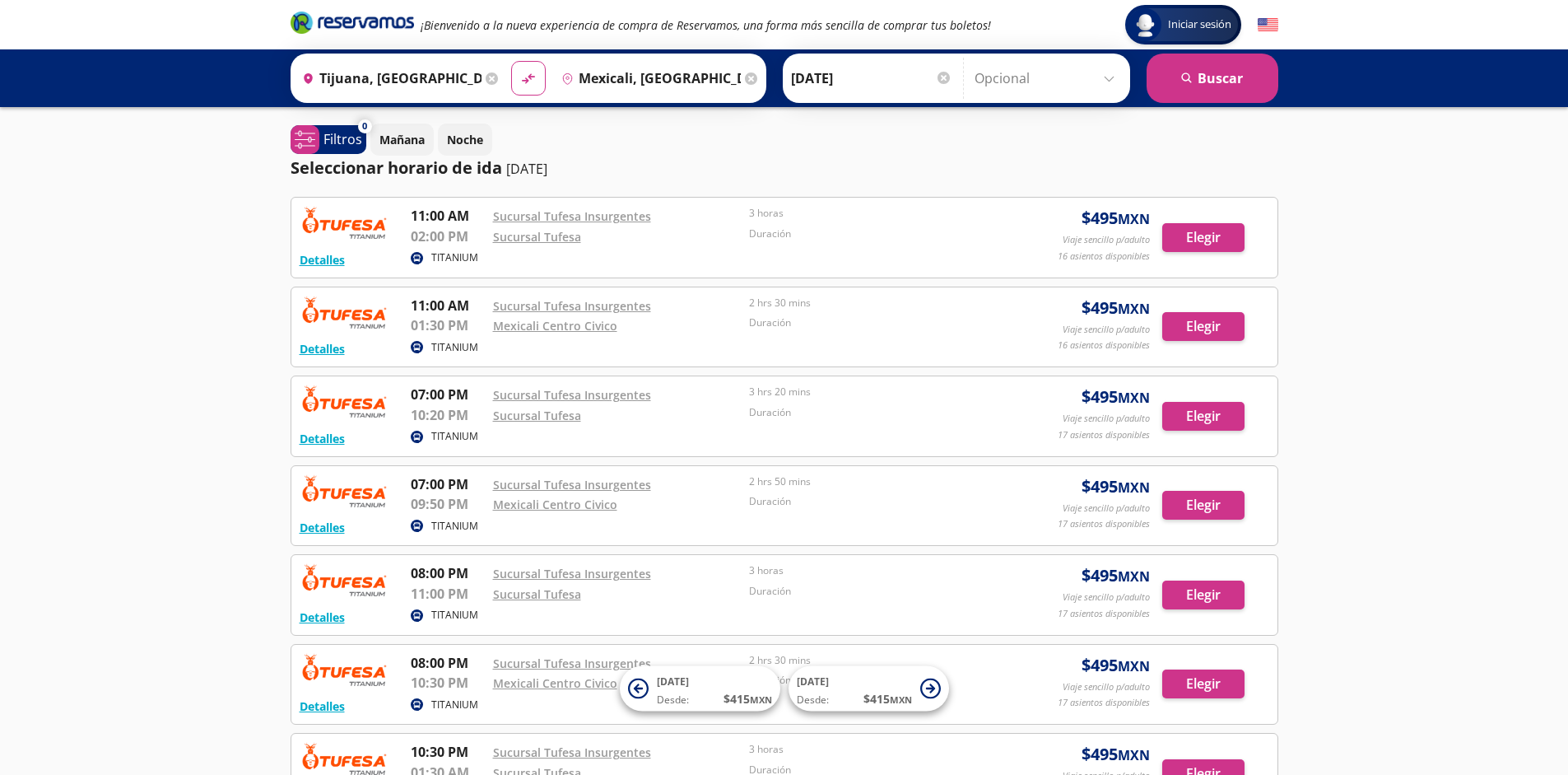
scroll to position [283, 0]
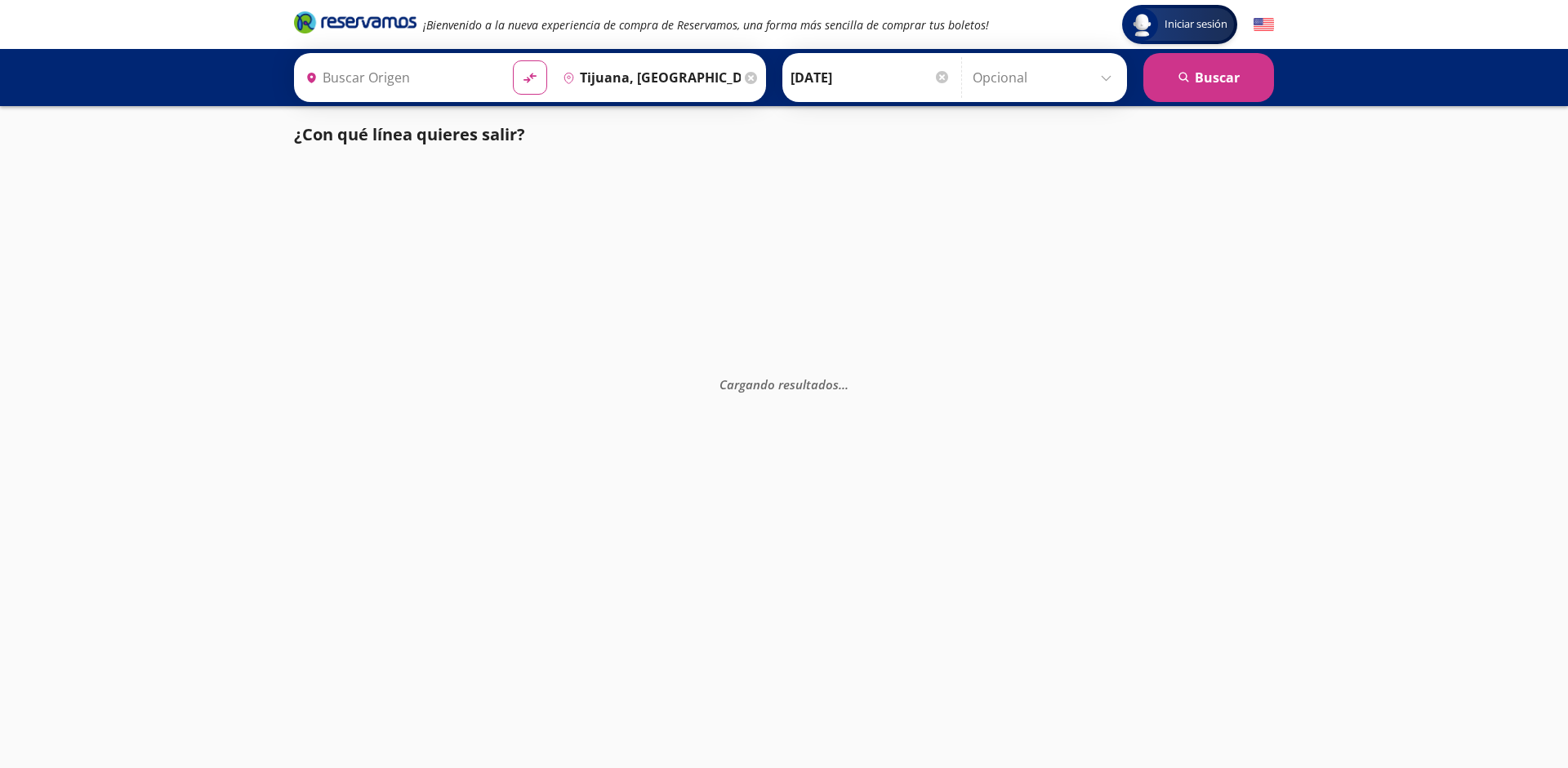
type input "Mexicali, [GEOGRAPHIC_DATA][US_STATE]"
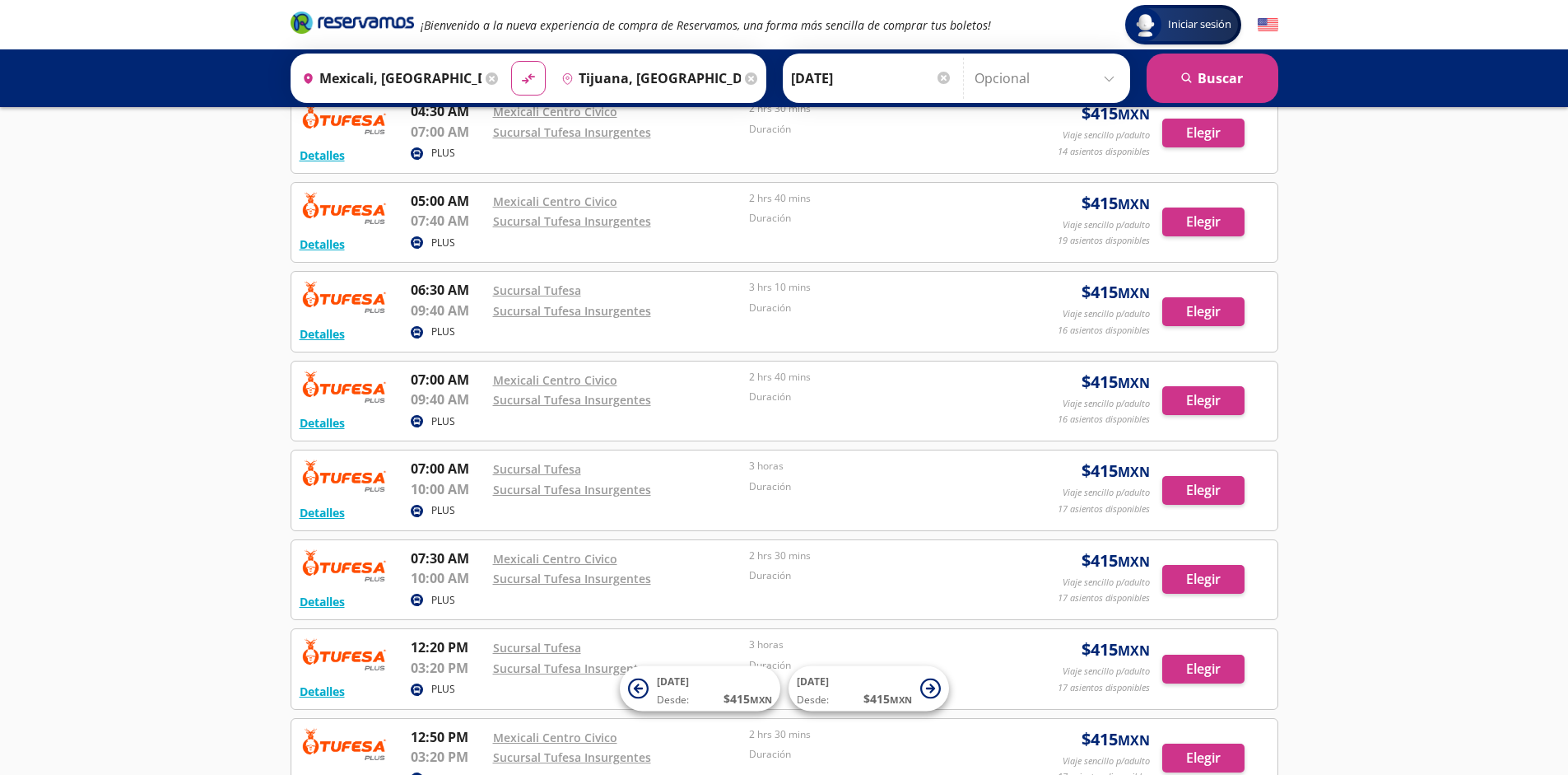
scroll to position [1177, 0]
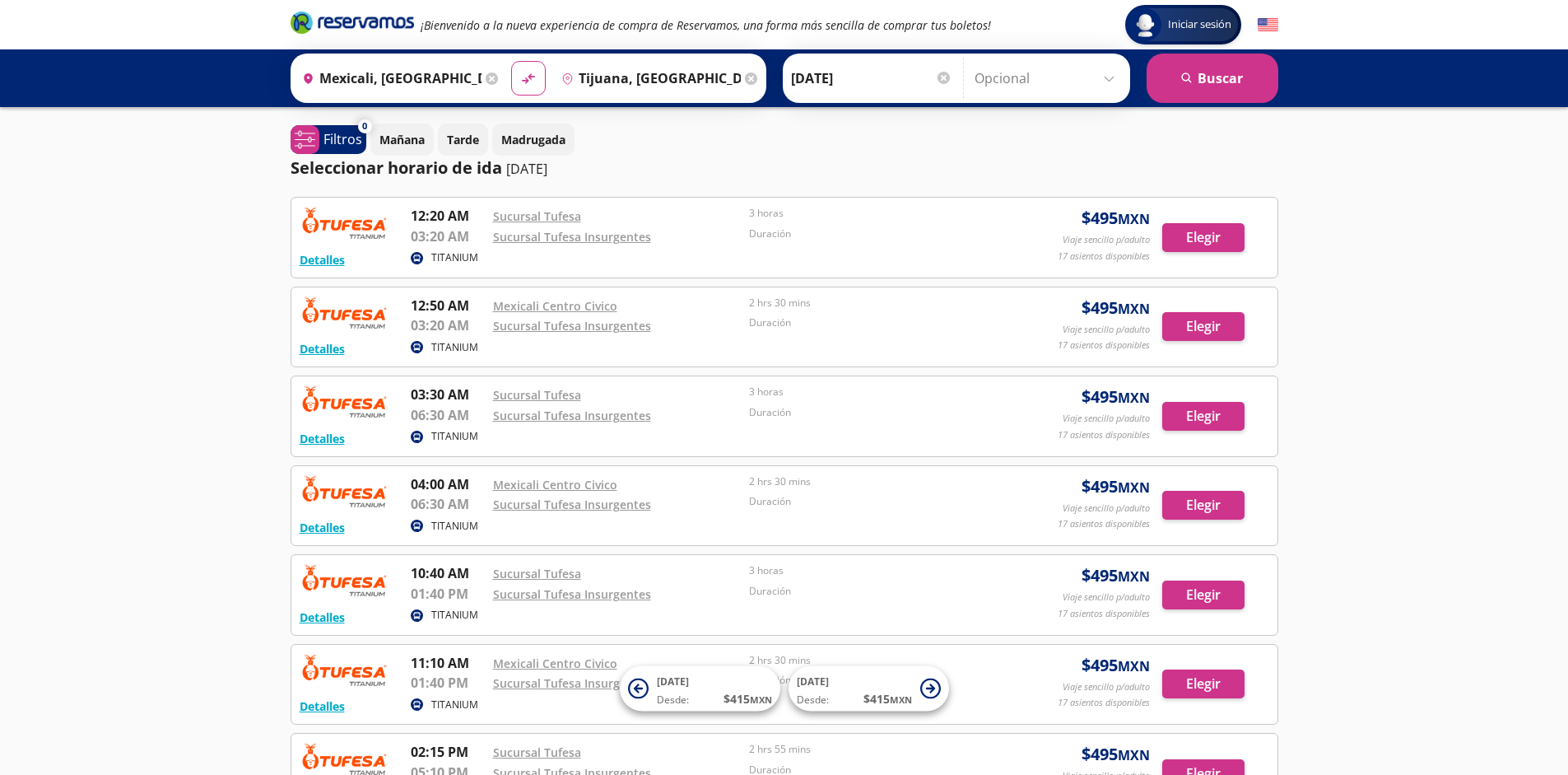
scroll to position [283, 0]
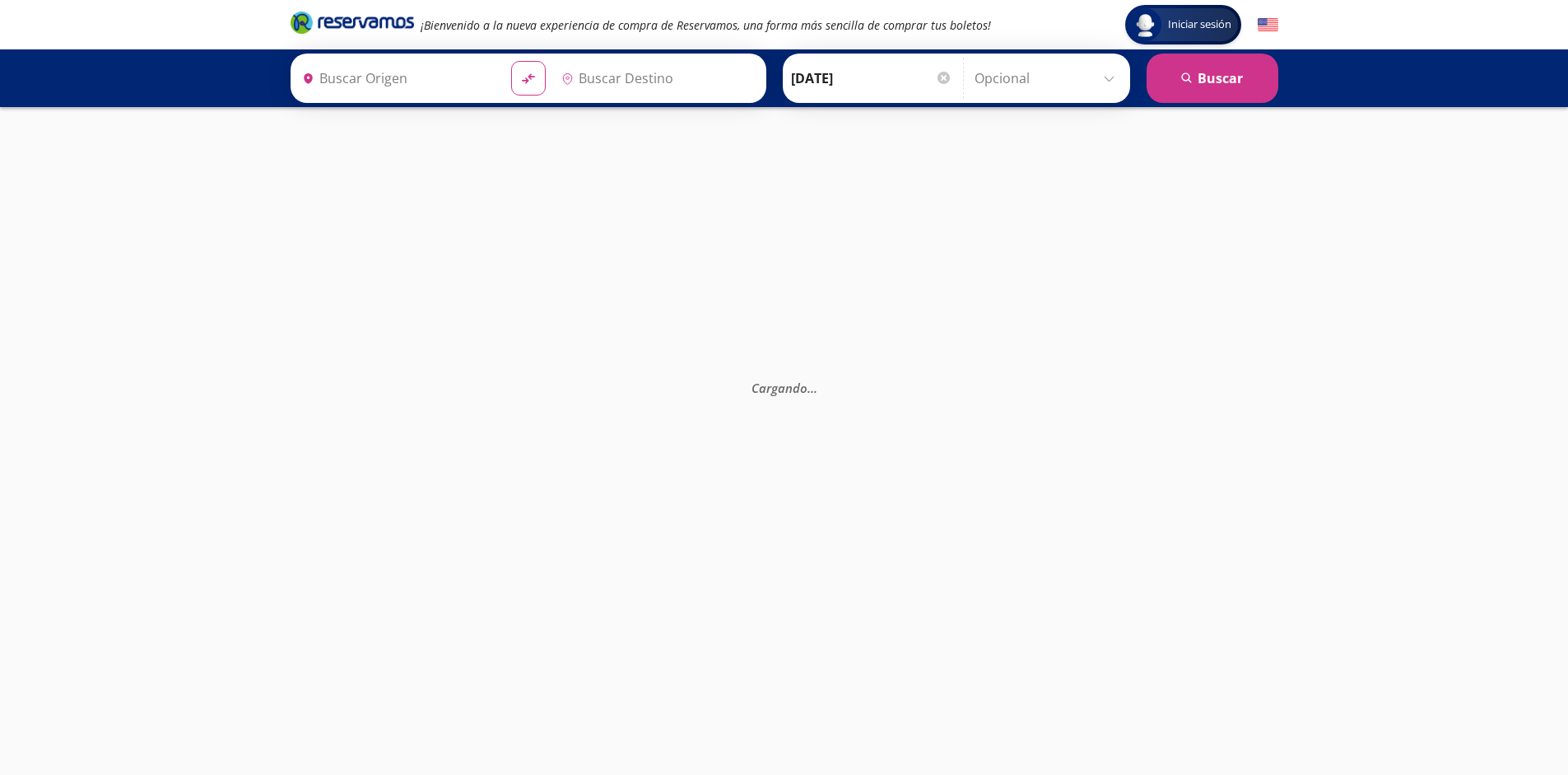
type input "[GEOGRAPHIC_DATA], [GEOGRAPHIC_DATA]"
type input "Santiago de Querétaro, [GEOGRAPHIC_DATA]"
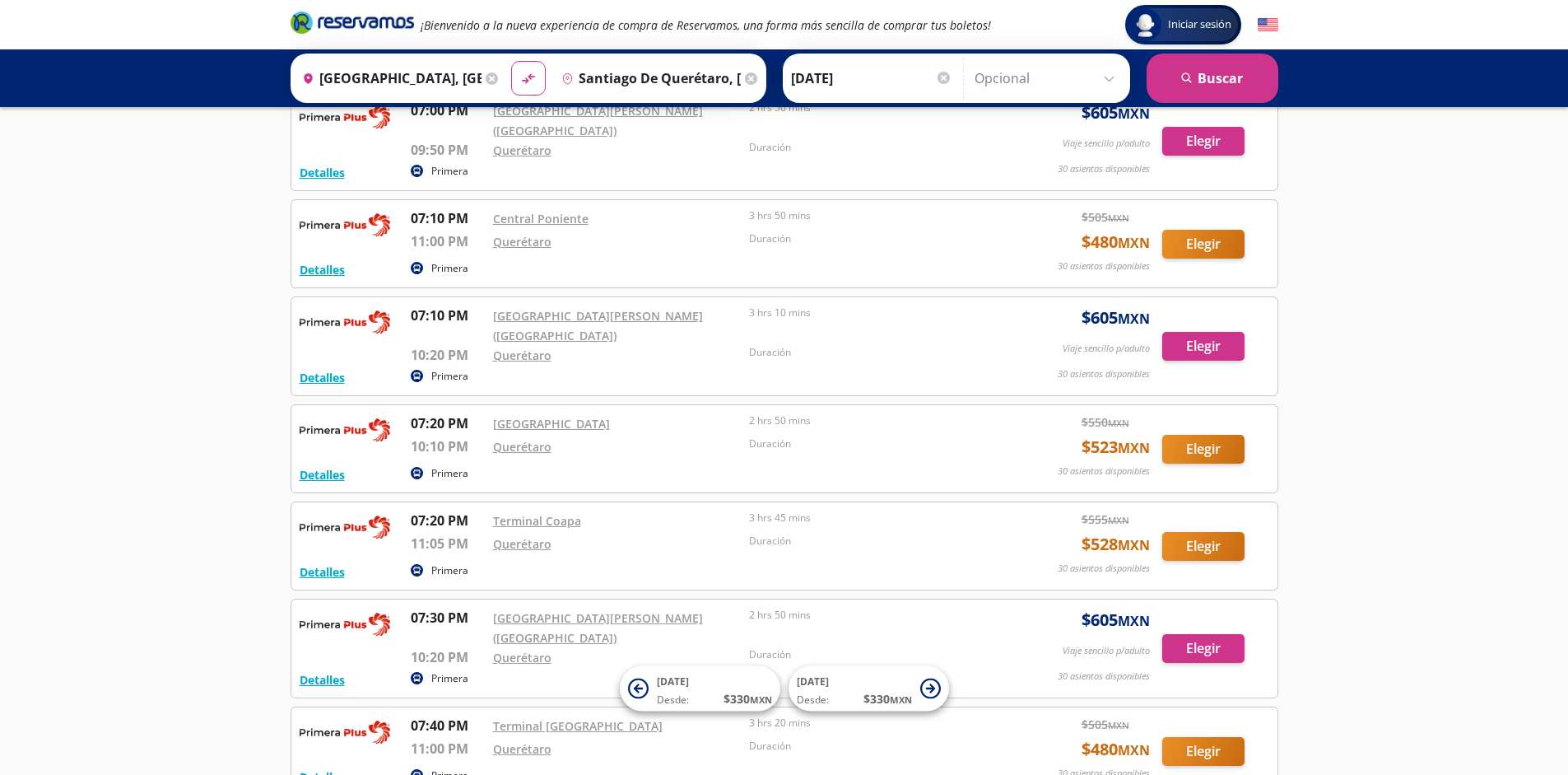
scroll to position [13533, 0]
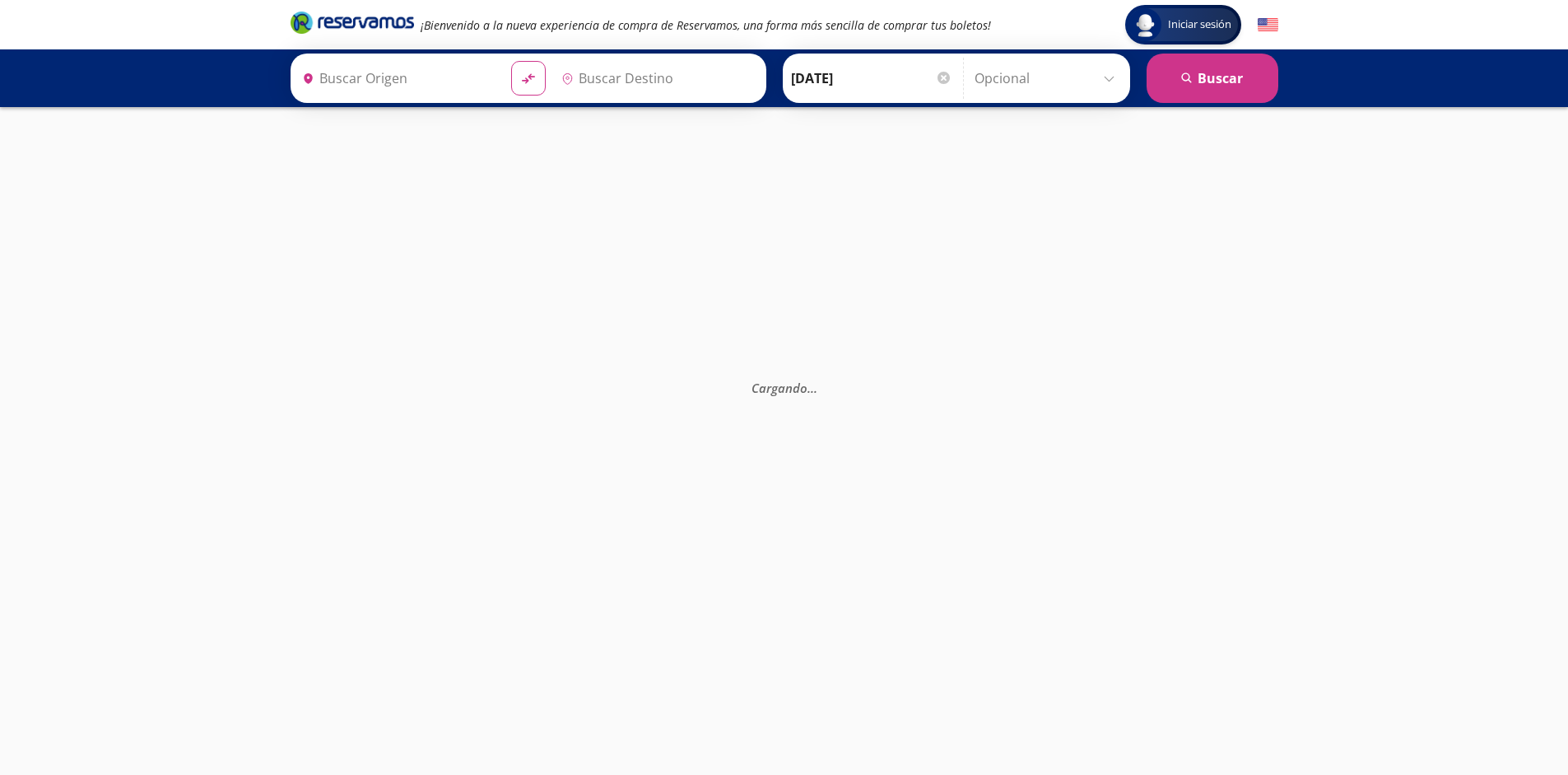
type input "[GEOGRAPHIC_DATA], [GEOGRAPHIC_DATA]"
type input "Santiago de Querétaro, [GEOGRAPHIC_DATA]"
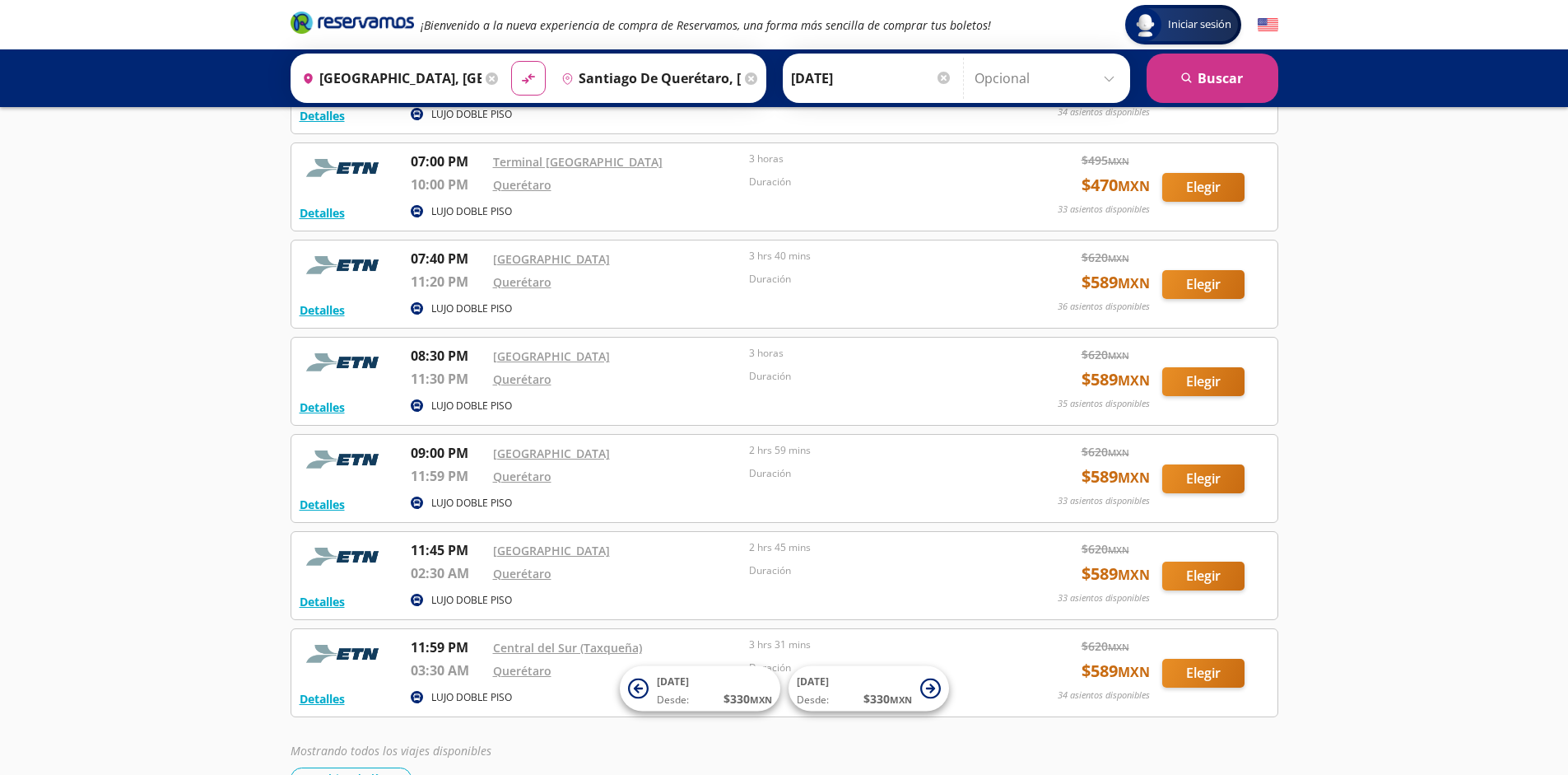
scroll to position [4557, 0]
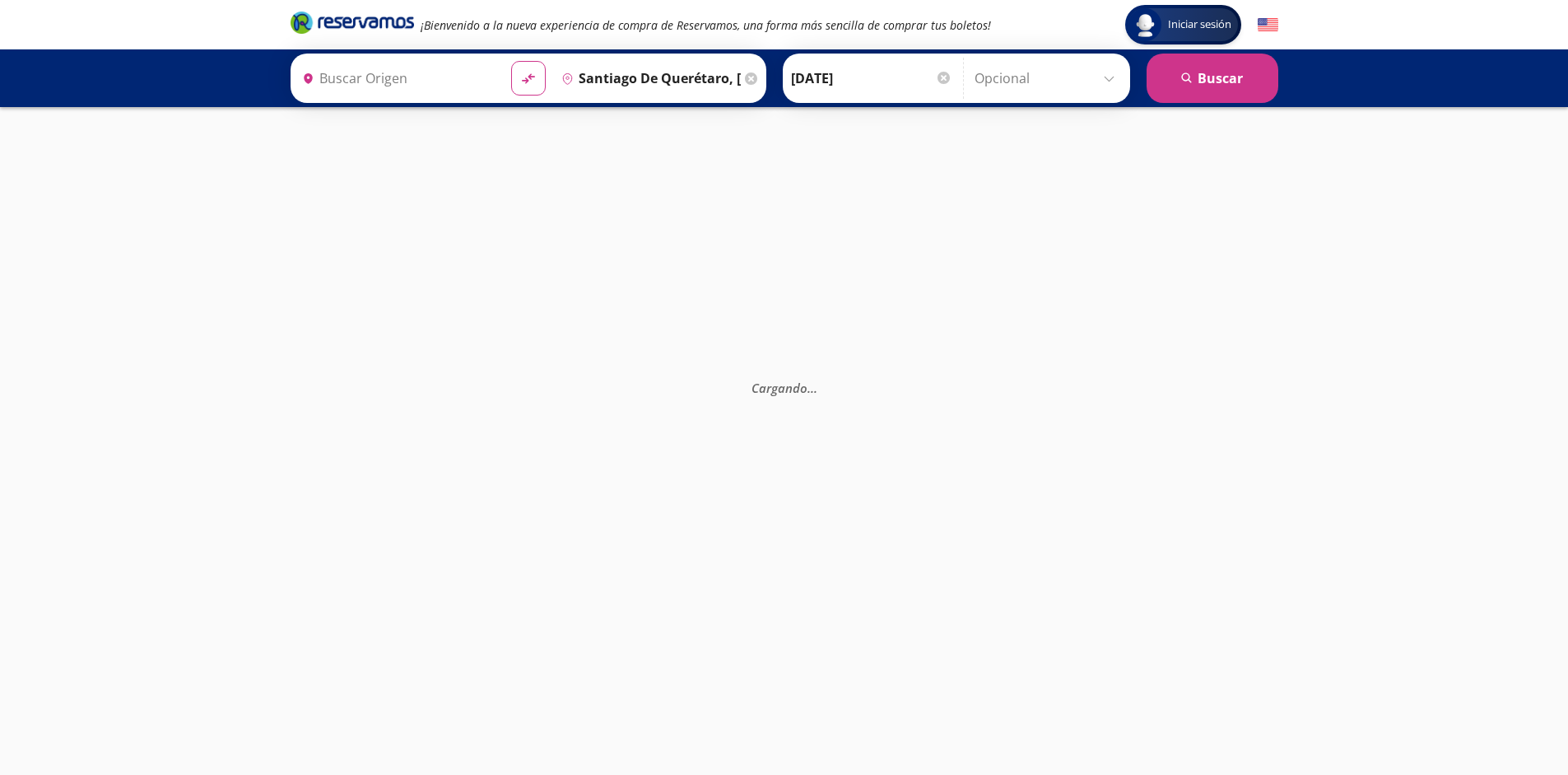
type input "[GEOGRAPHIC_DATA], [GEOGRAPHIC_DATA]"
type input "Santiago de Querétaro, [GEOGRAPHIC_DATA]"
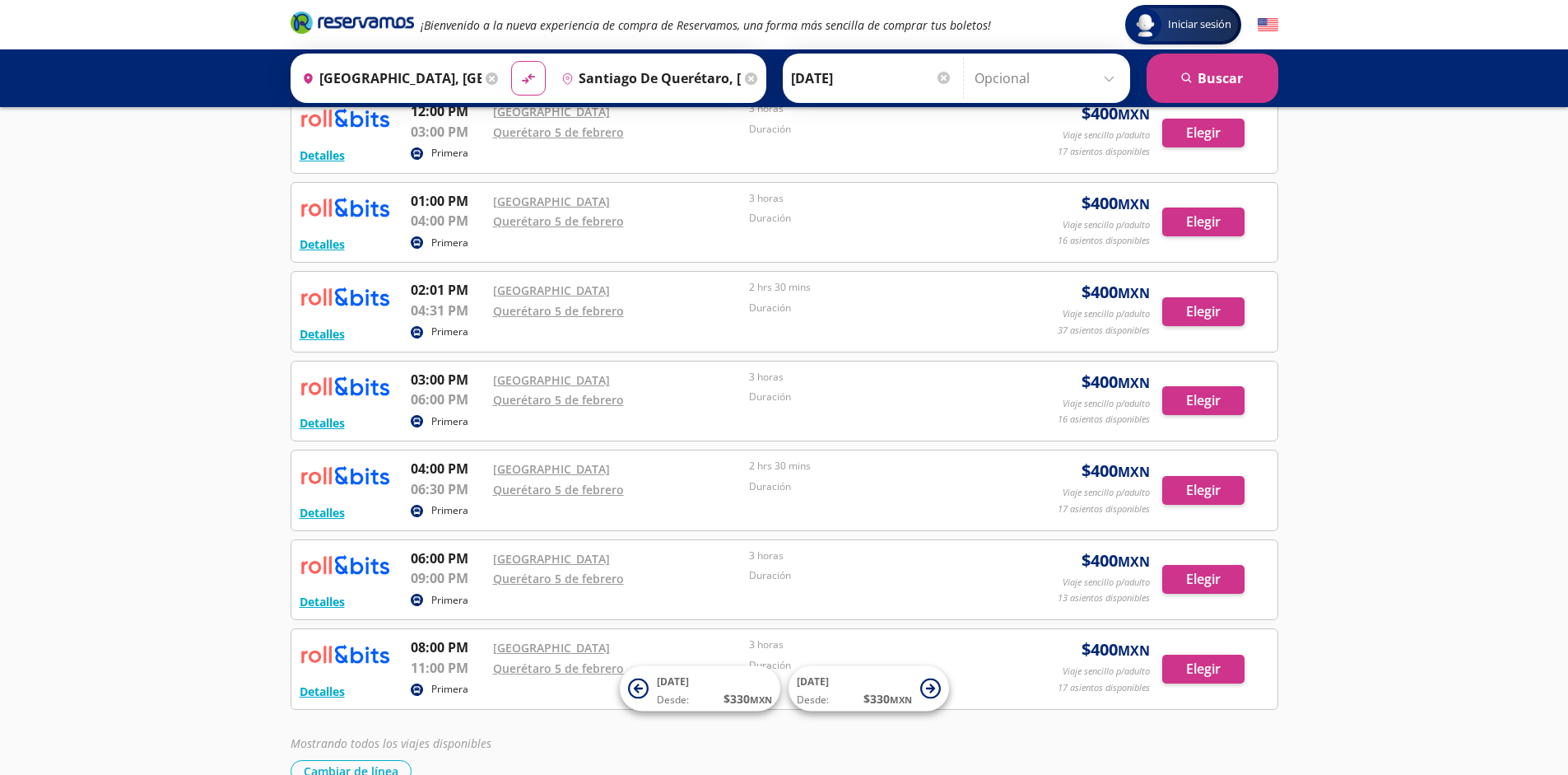
scroll to position [552, 0]
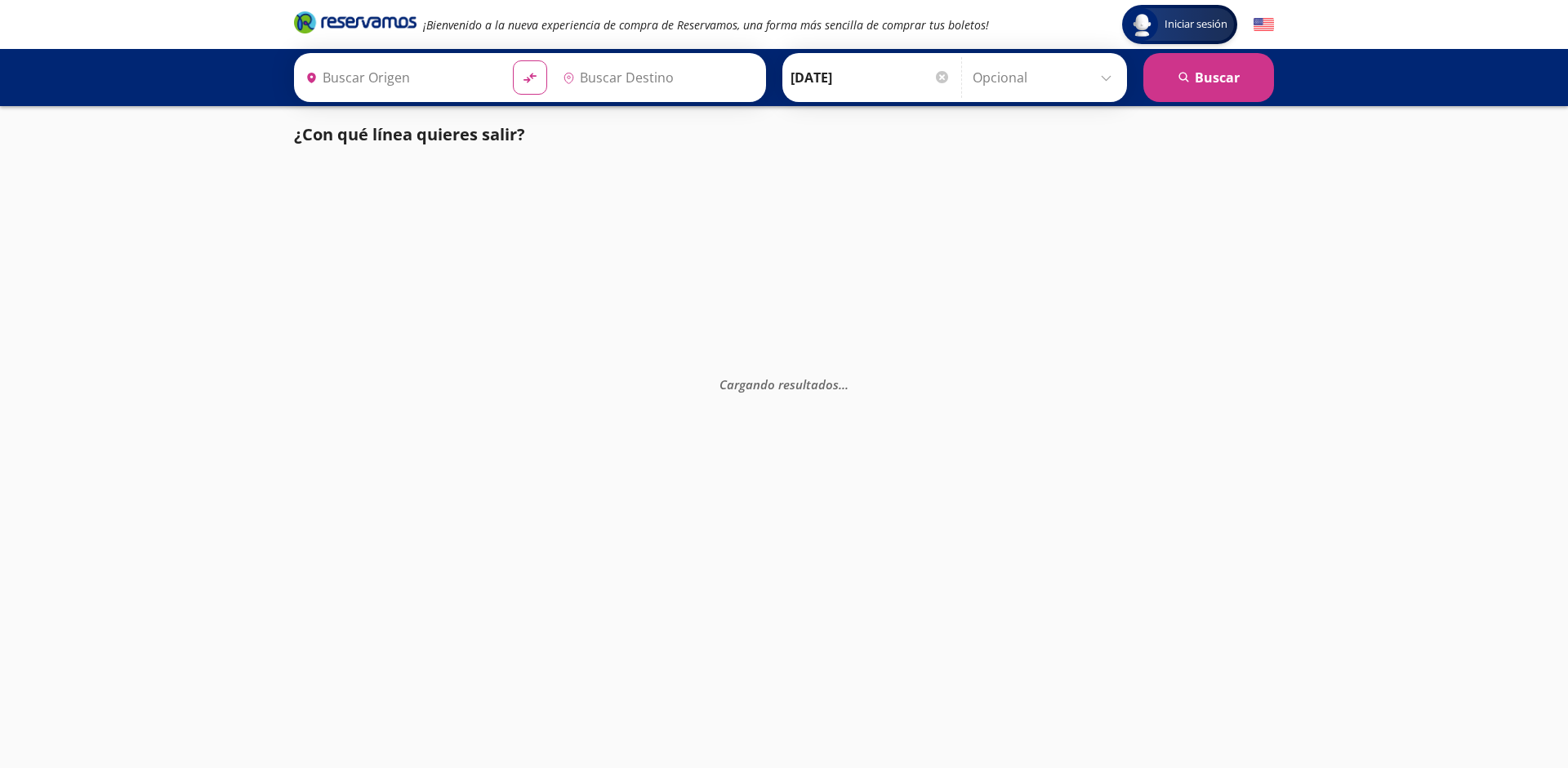
type input "Santiago de Querétaro, [GEOGRAPHIC_DATA]"
type input "[GEOGRAPHIC_DATA], [GEOGRAPHIC_DATA]"
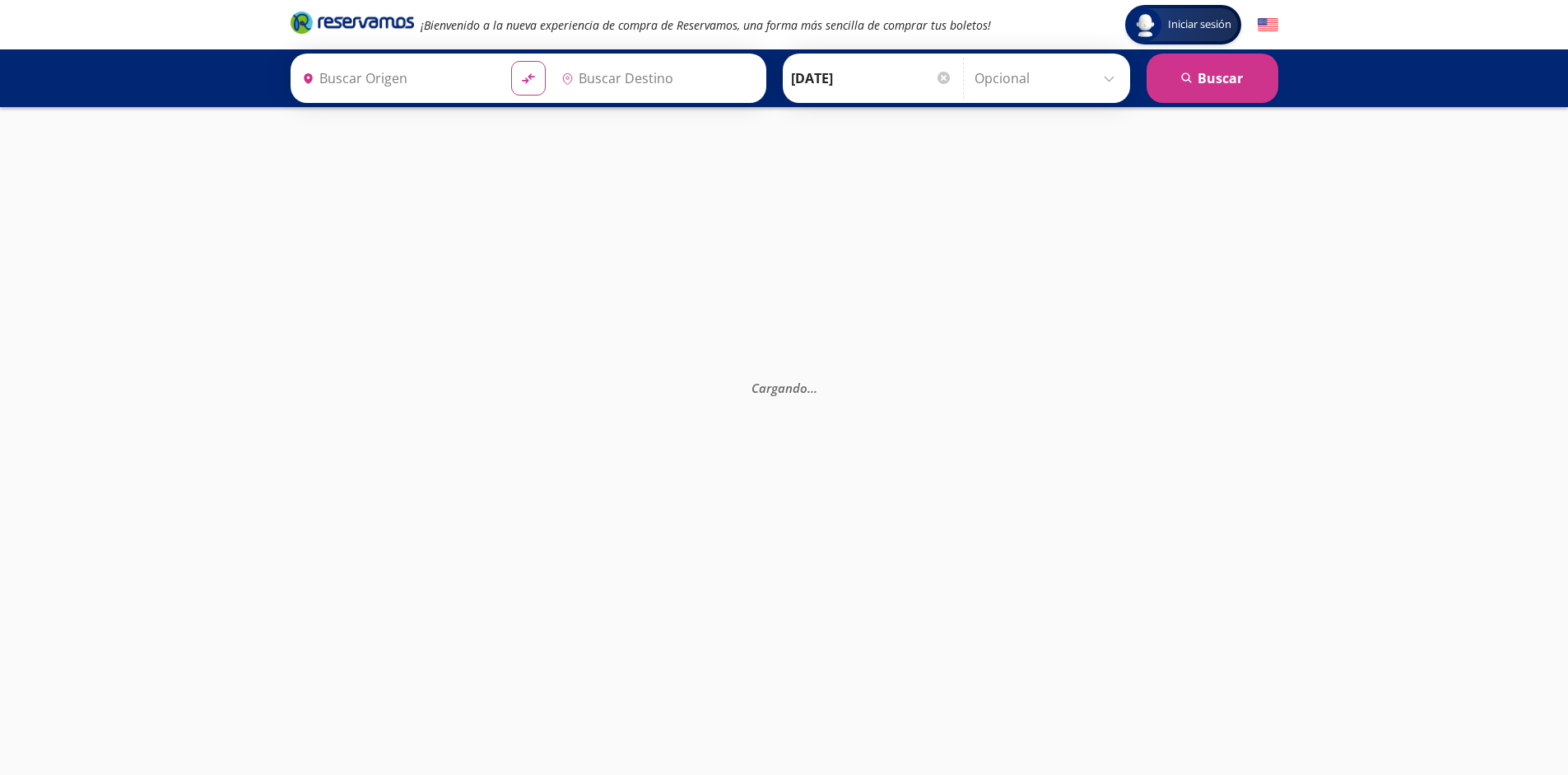
type input "[GEOGRAPHIC_DATA], [GEOGRAPHIC_DATA]"
type input "Santiago de Querétaro, [GEOGRAPHIC_DATA]"
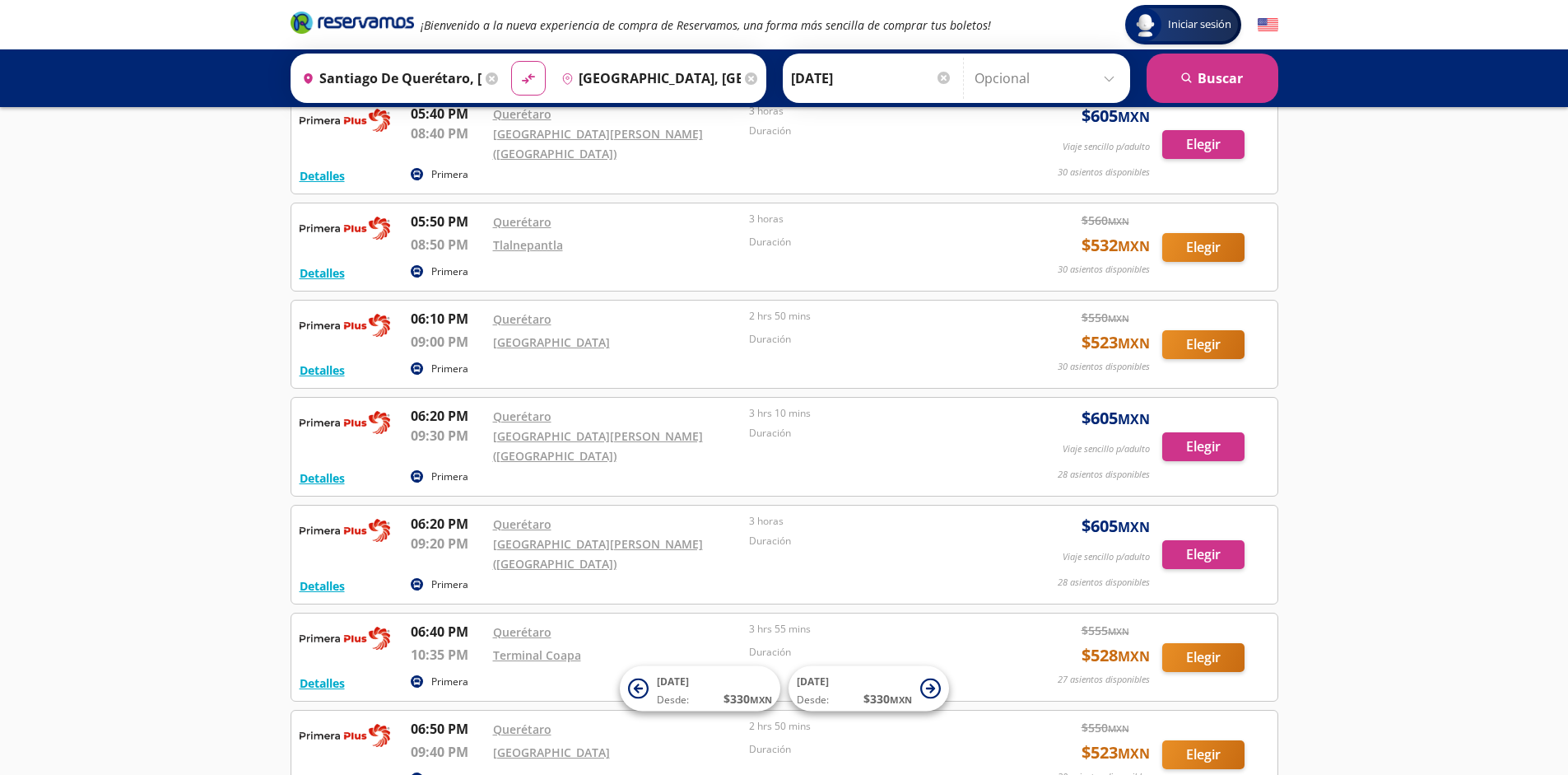
scroll to position [13355, 0]
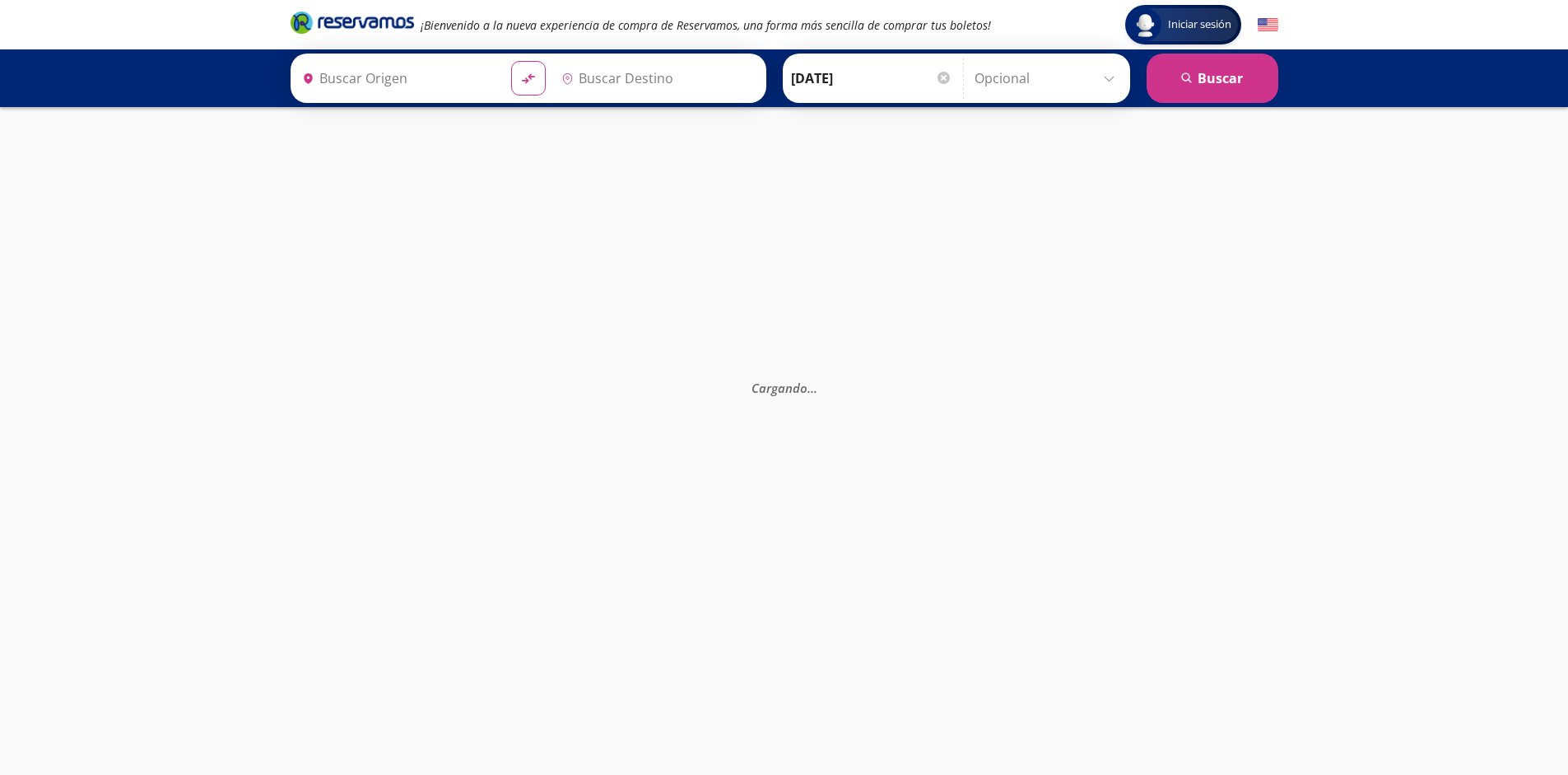
type input "Santiago de Querétaro, [GEOGRAPHIC_DATA]"
type input "[GEOGRAPHIC_DATA], [GEOGRAPHIC_DATA]"
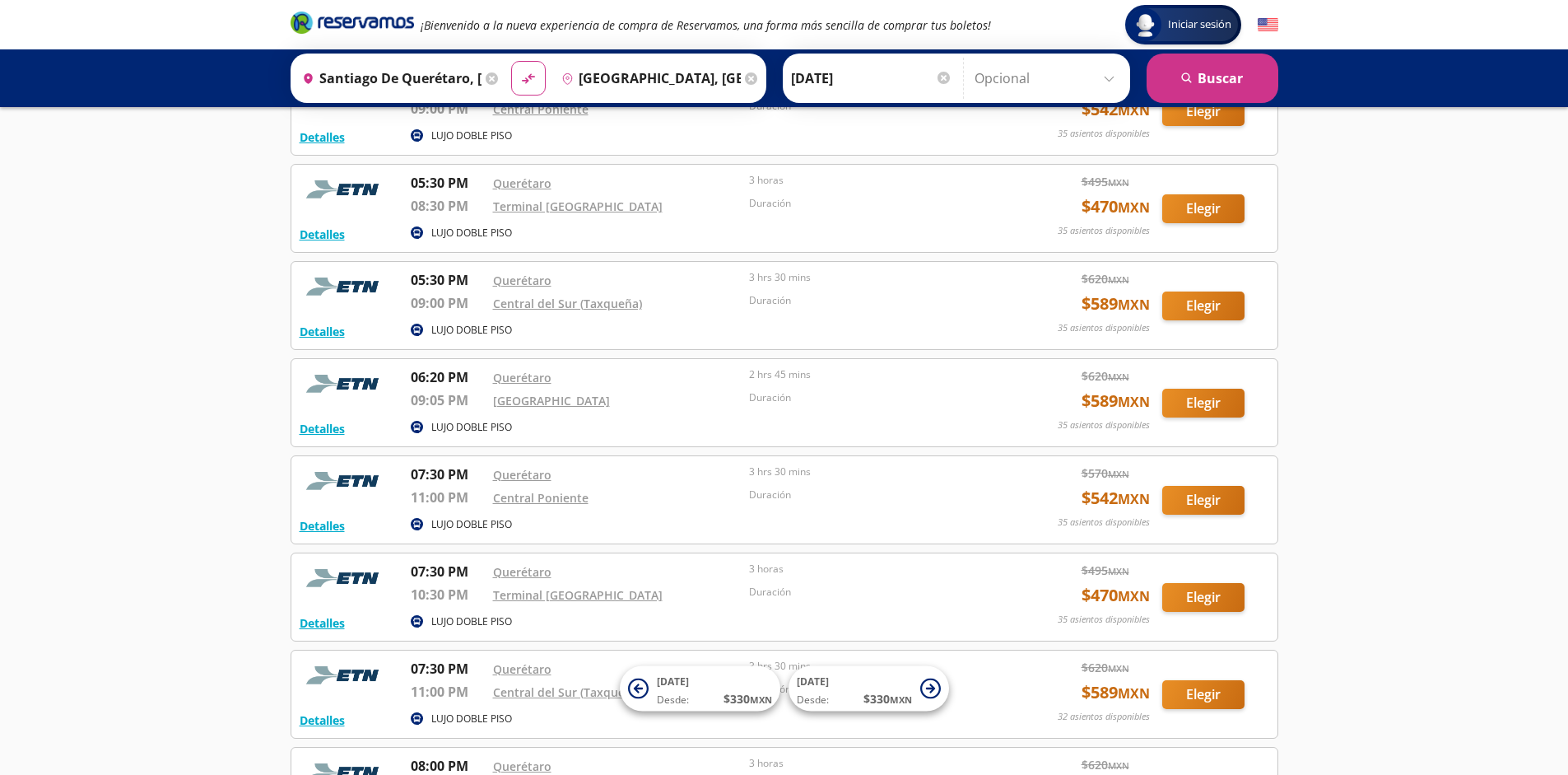
scroll to position [4849, 0]
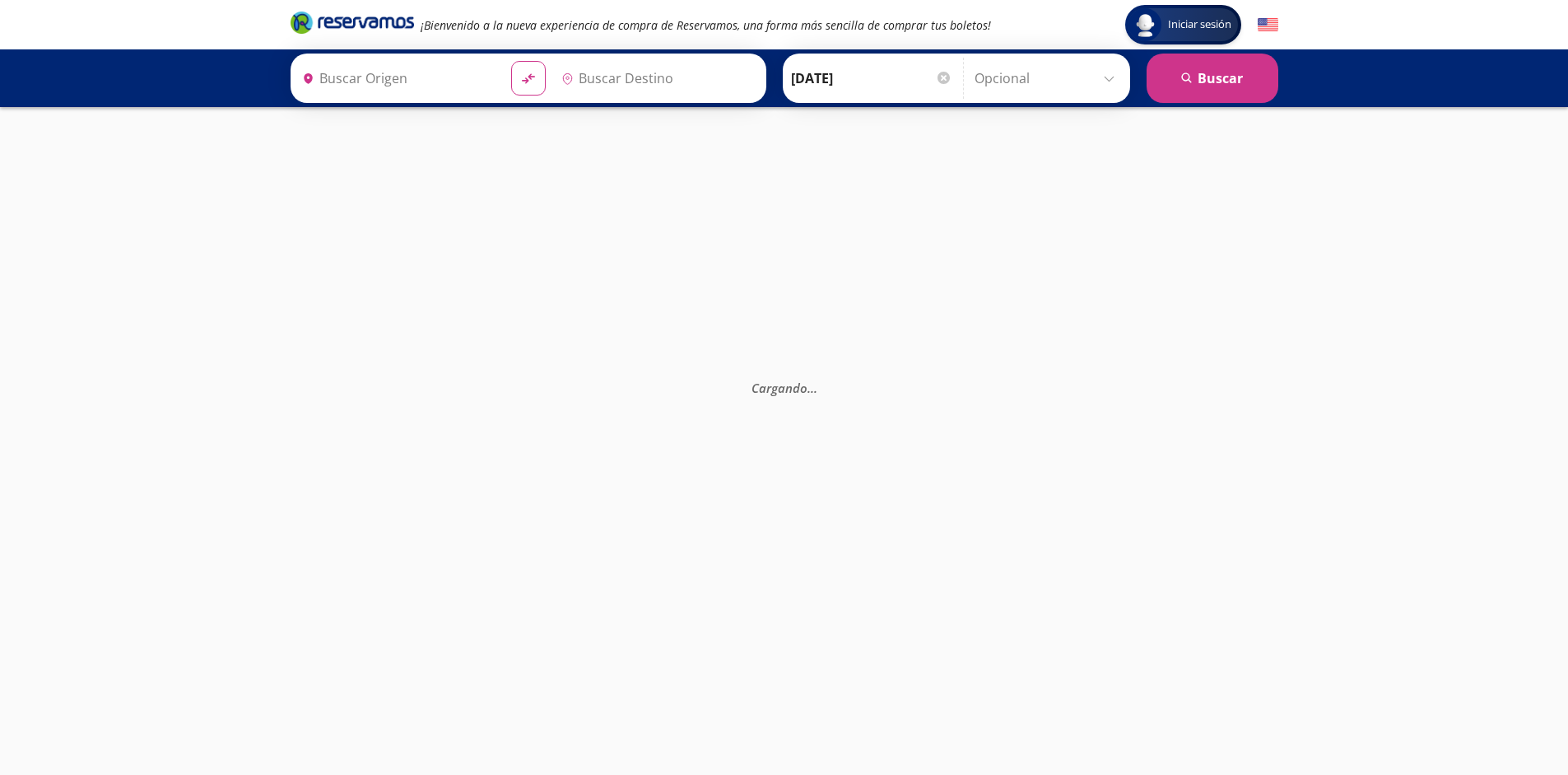
type input "Santiago de Querétaro, [GEOGRAPHIC_DATA]"
type input "[GEOGRAPHIC_DATA], [GEOGRAPHIC_DATA]"
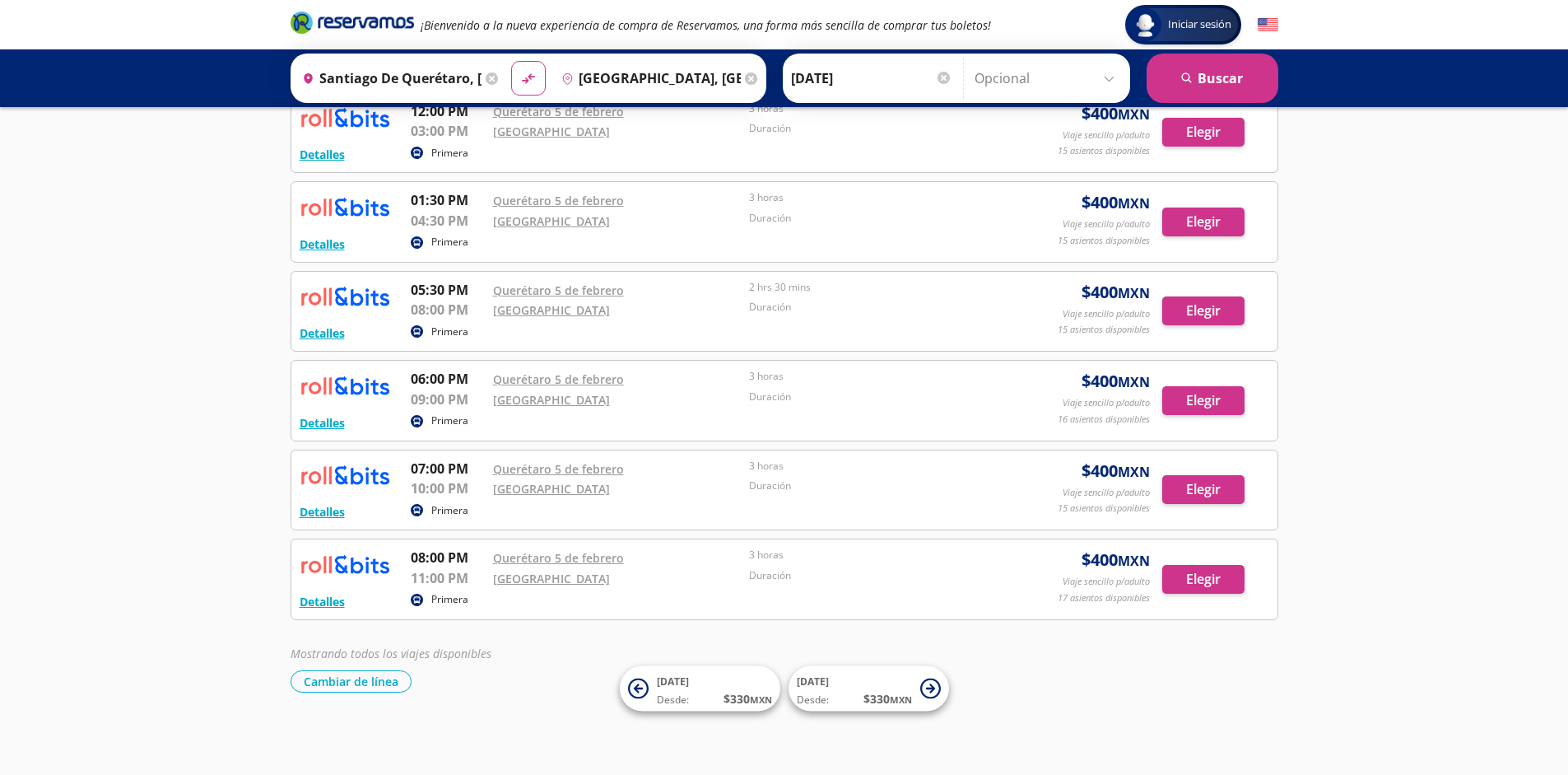
scroll to position [552, 0]
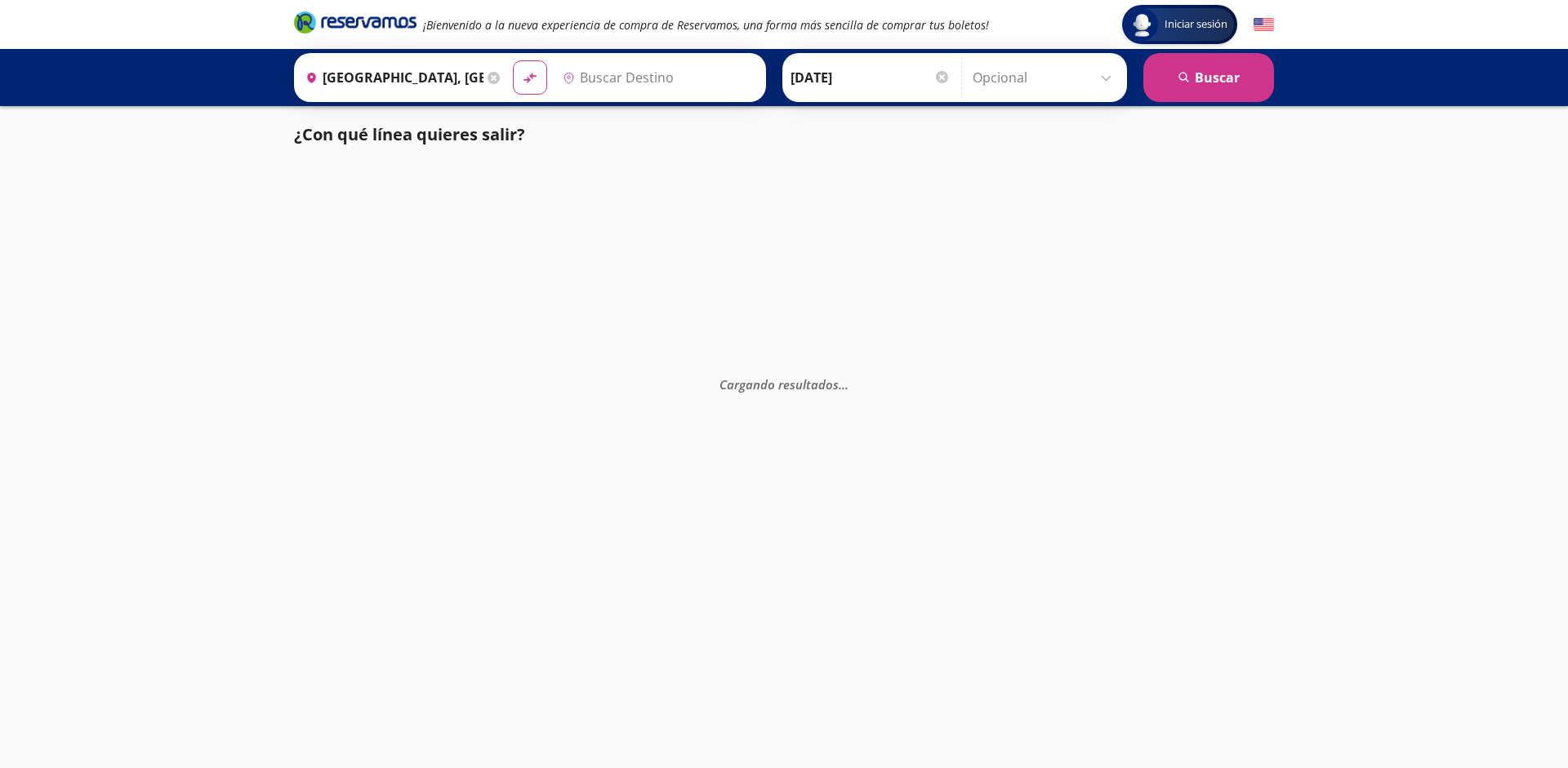
type input "[GEOGRAPHIC_DATA], [GEOGRAPHIC_DATA]"
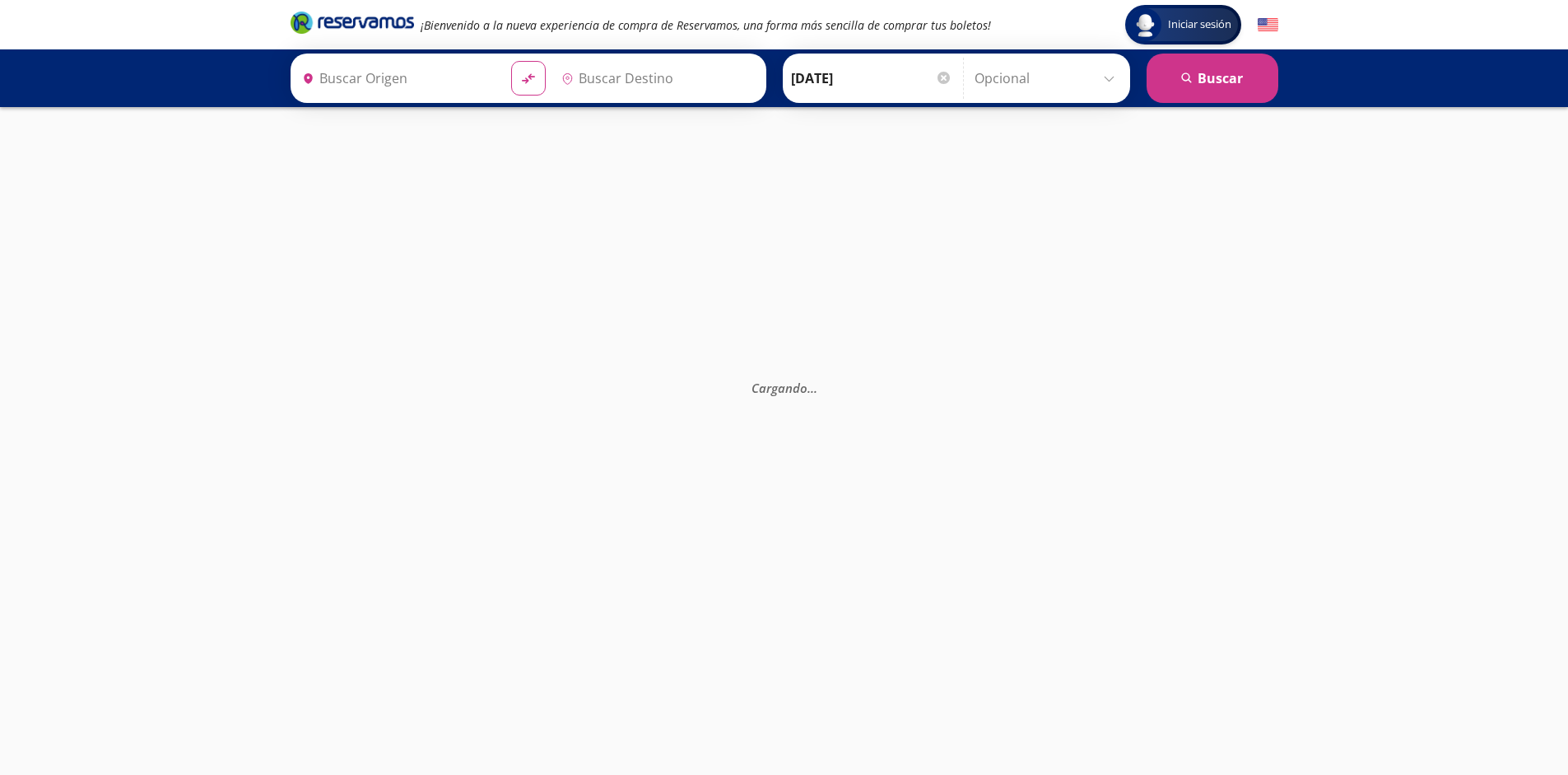
type input "[GEOGRAPHIC_DATA], [GEOGRAPHIC_DATA]"
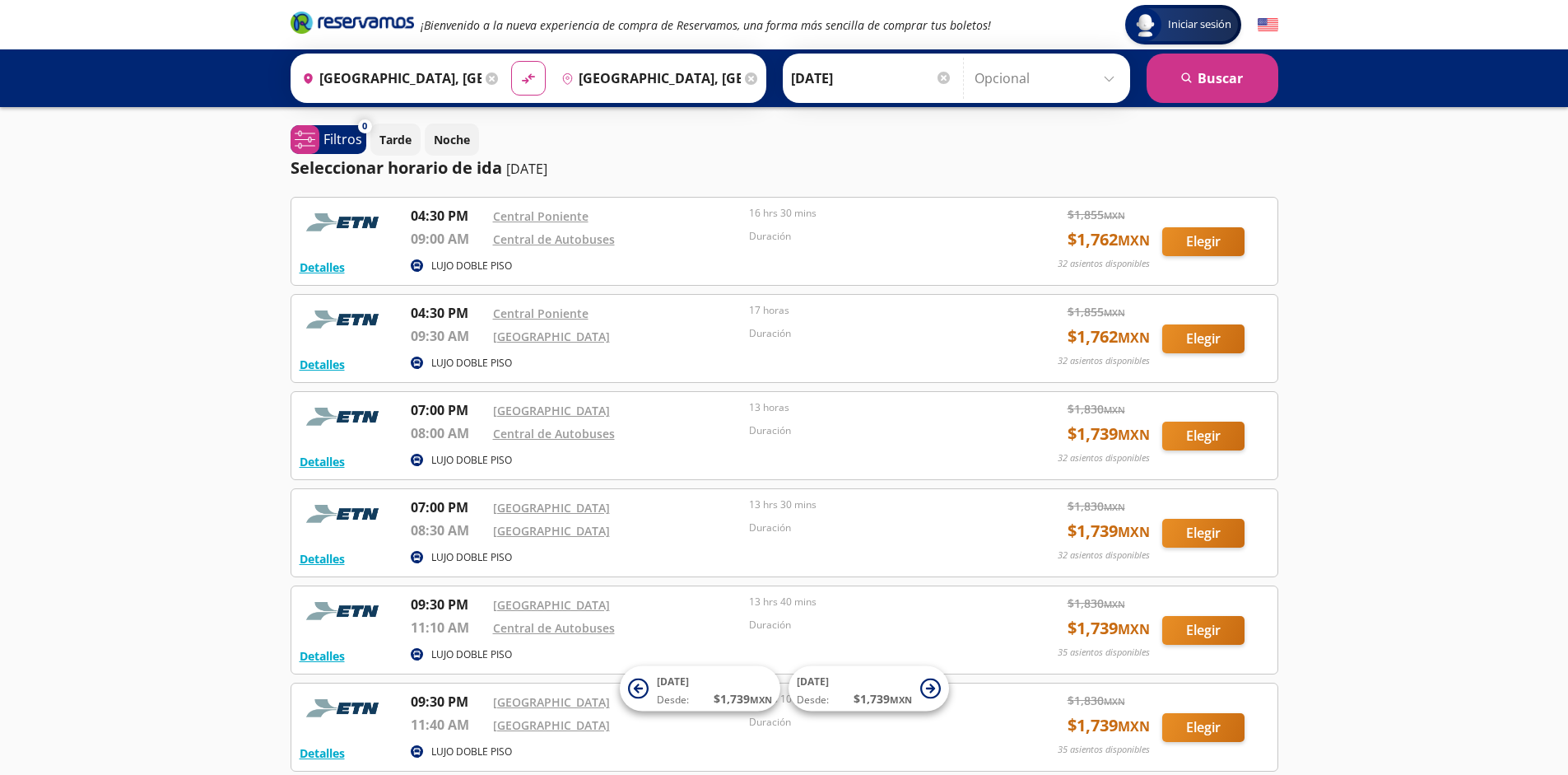
scroll to position [152, 0]
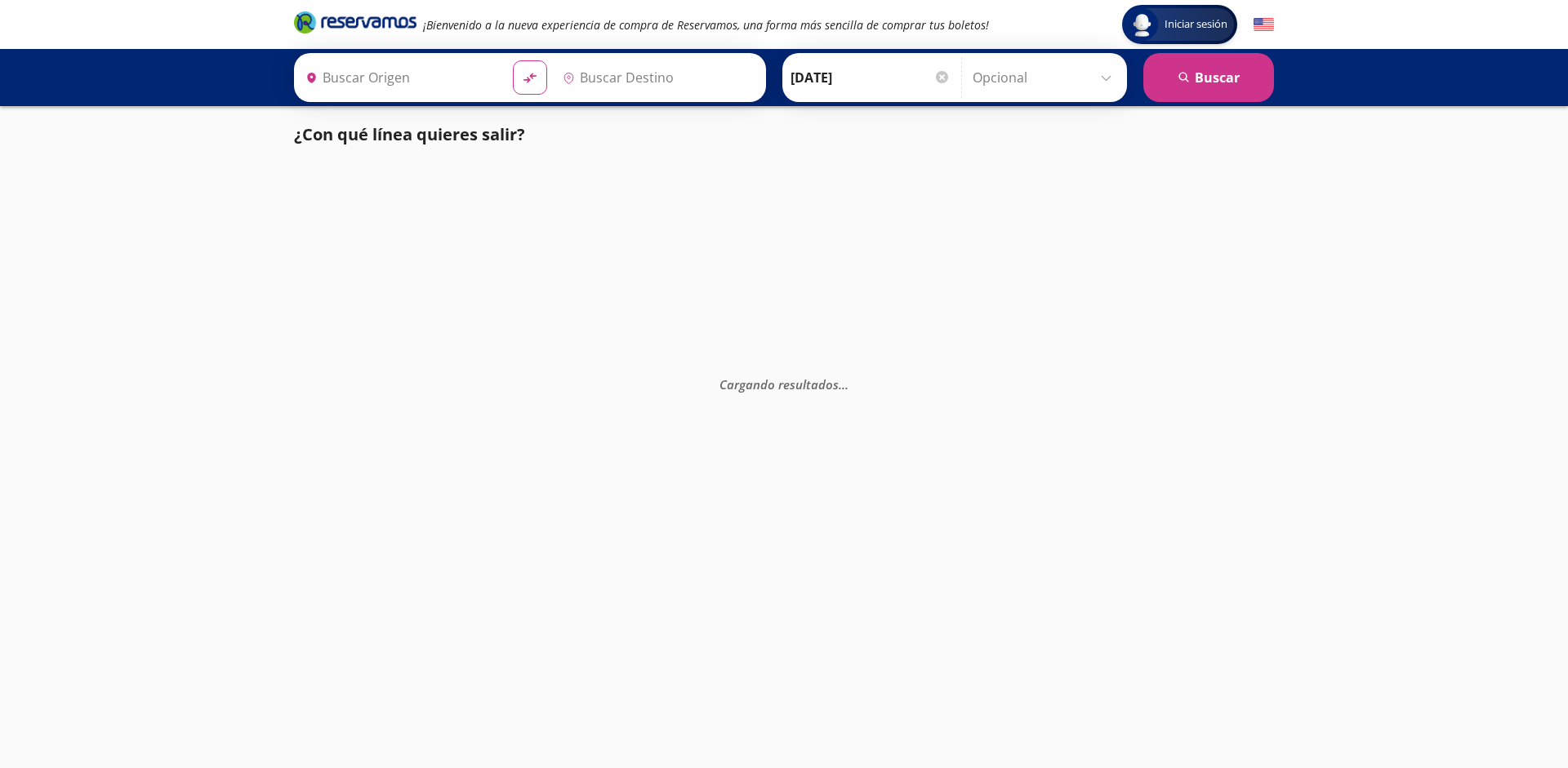
type input "[GEOGRAPHIC_DATA], [GEOGRAPHIC_DATA]"
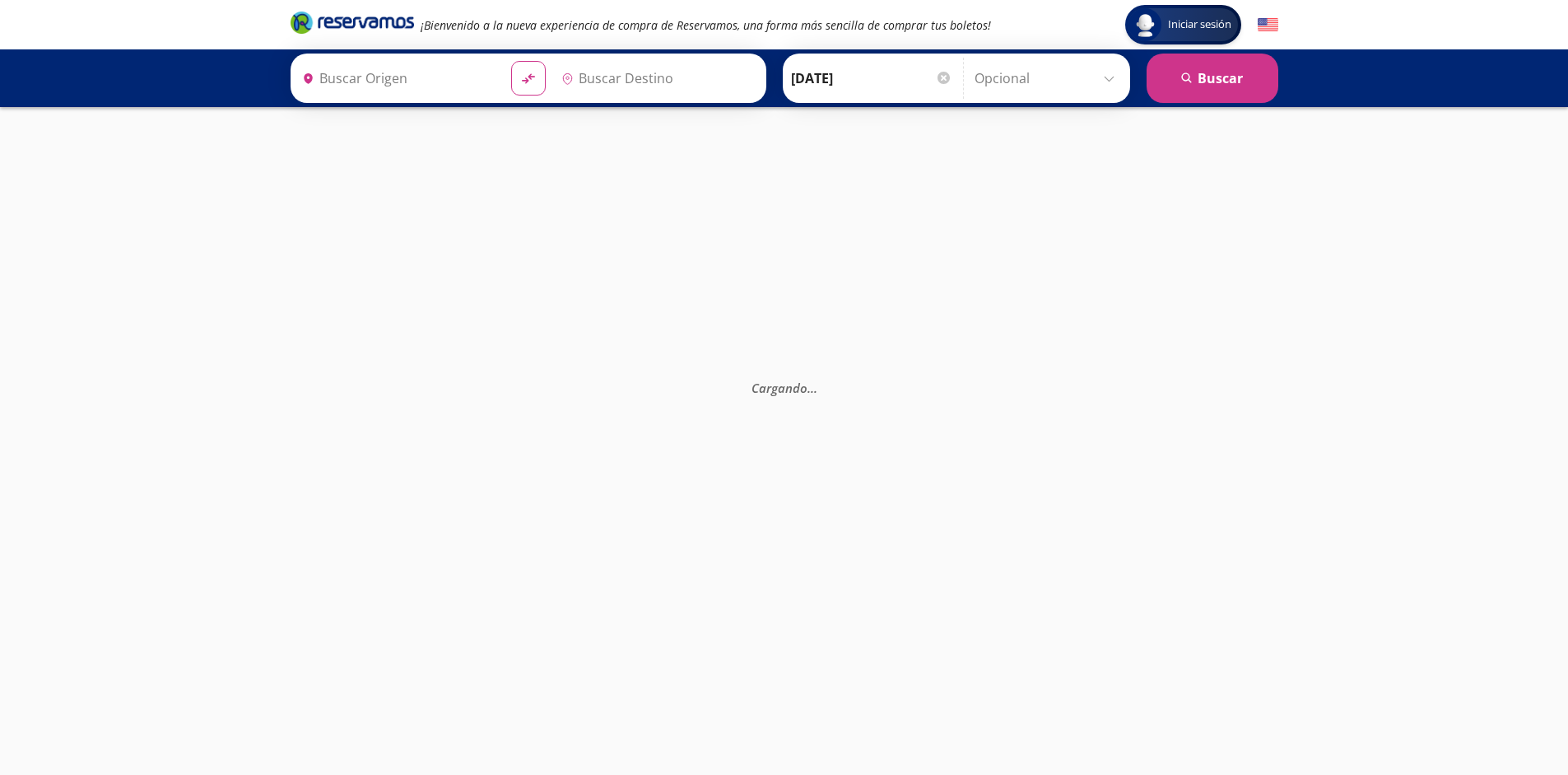
type input "Monterrey, Nuevo León"
type input "[GEOGRAPHIC_DATA], [GEOGRAPHIC_DATA]"
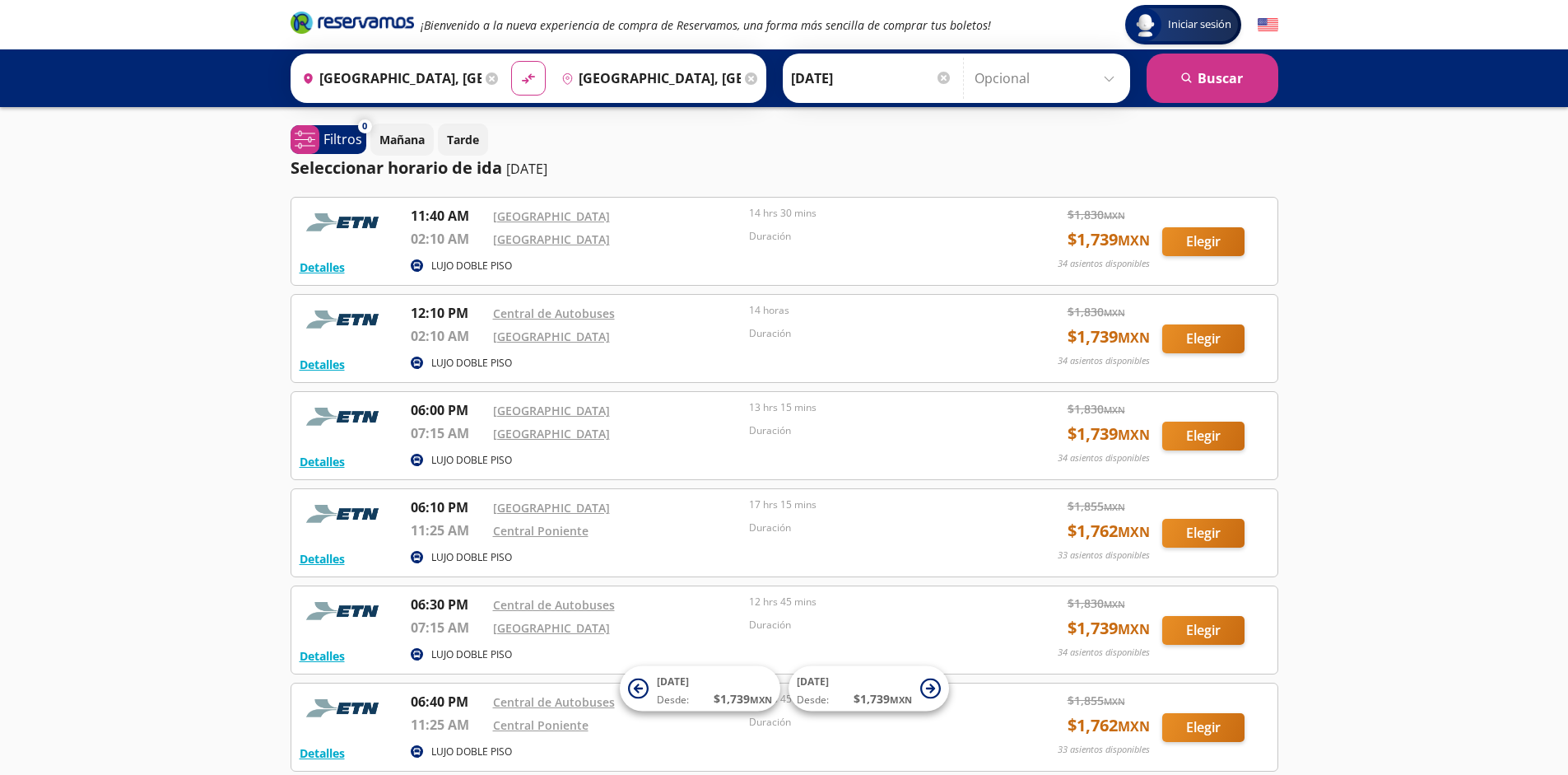
scroll to position [152, 0]
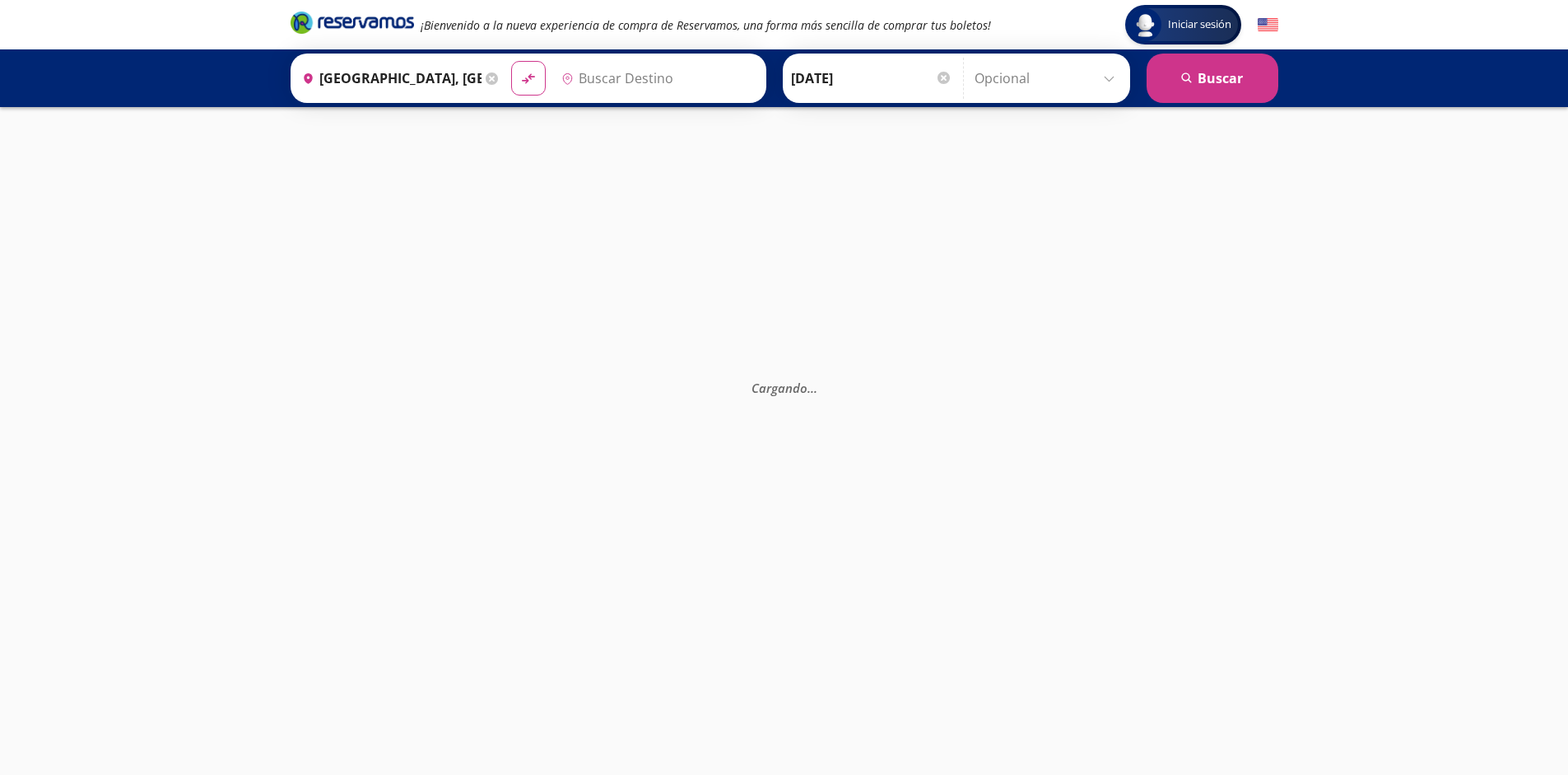
type input "[GEOGRAPHIC_DATA], [GEOGRAPHIC_DATA]"
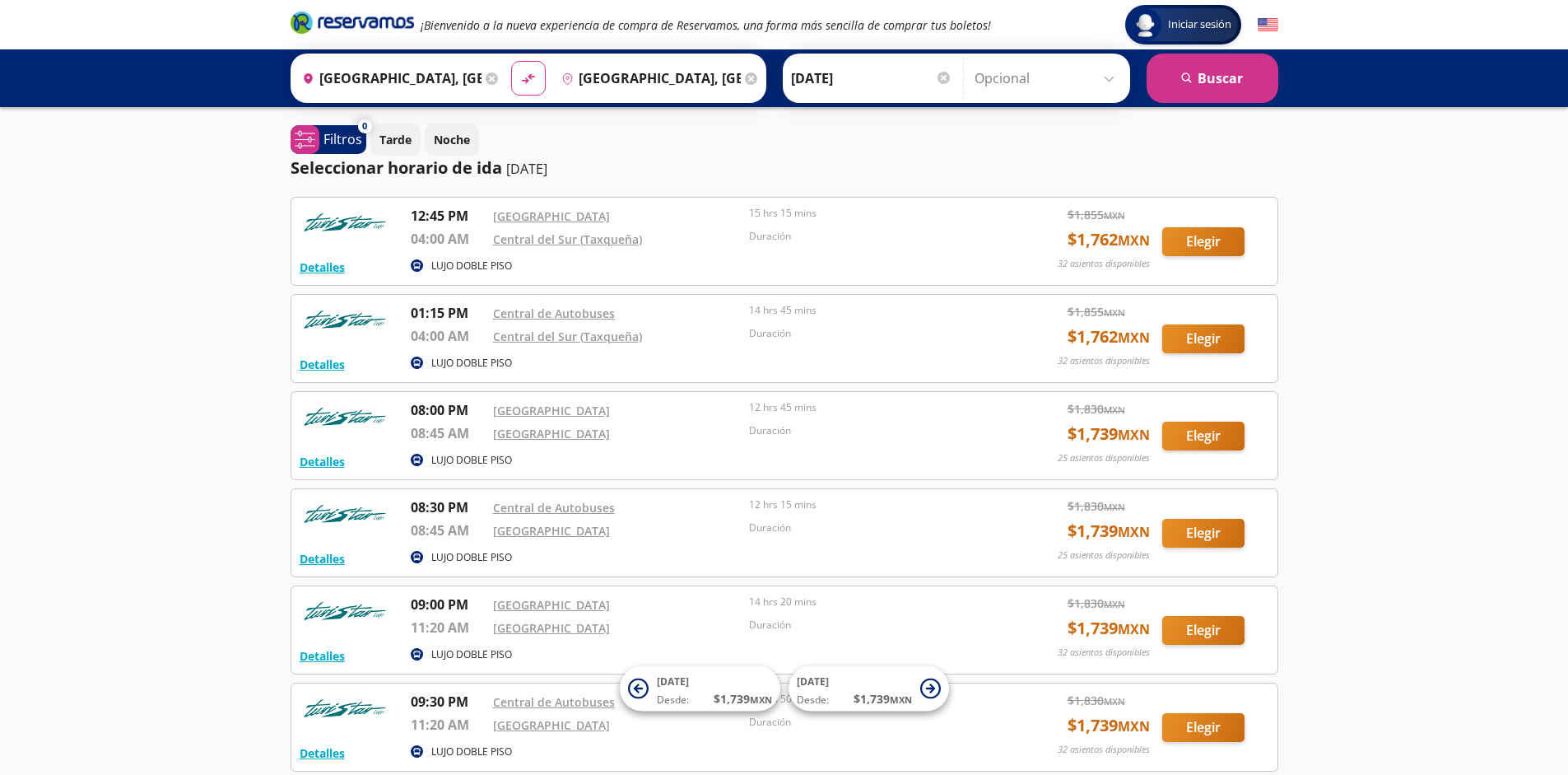
scroll to position [152, 0]
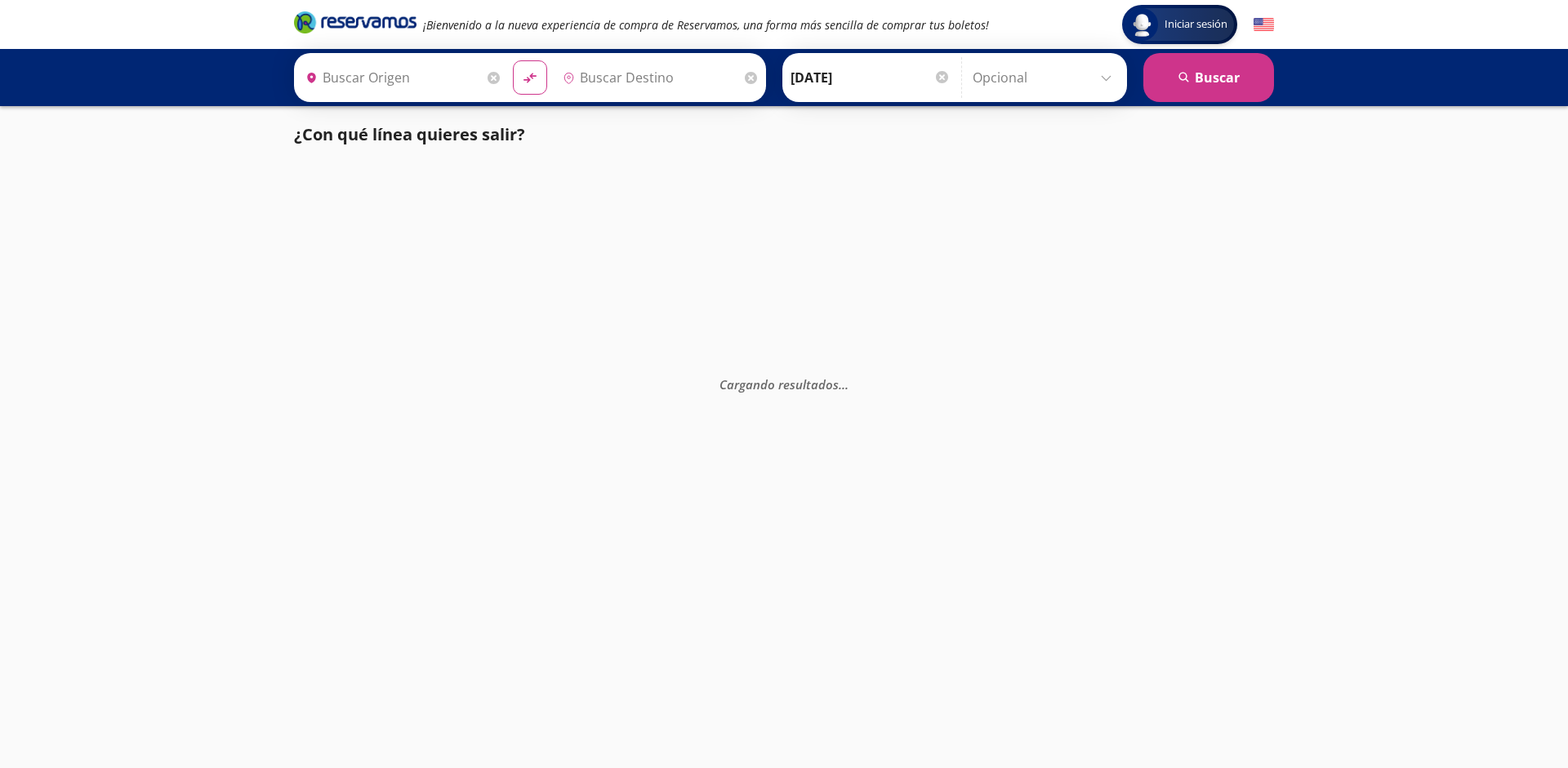
type input "[GEOGRAPHIC_DATA], [GEOGRAPHIC_DATA]"
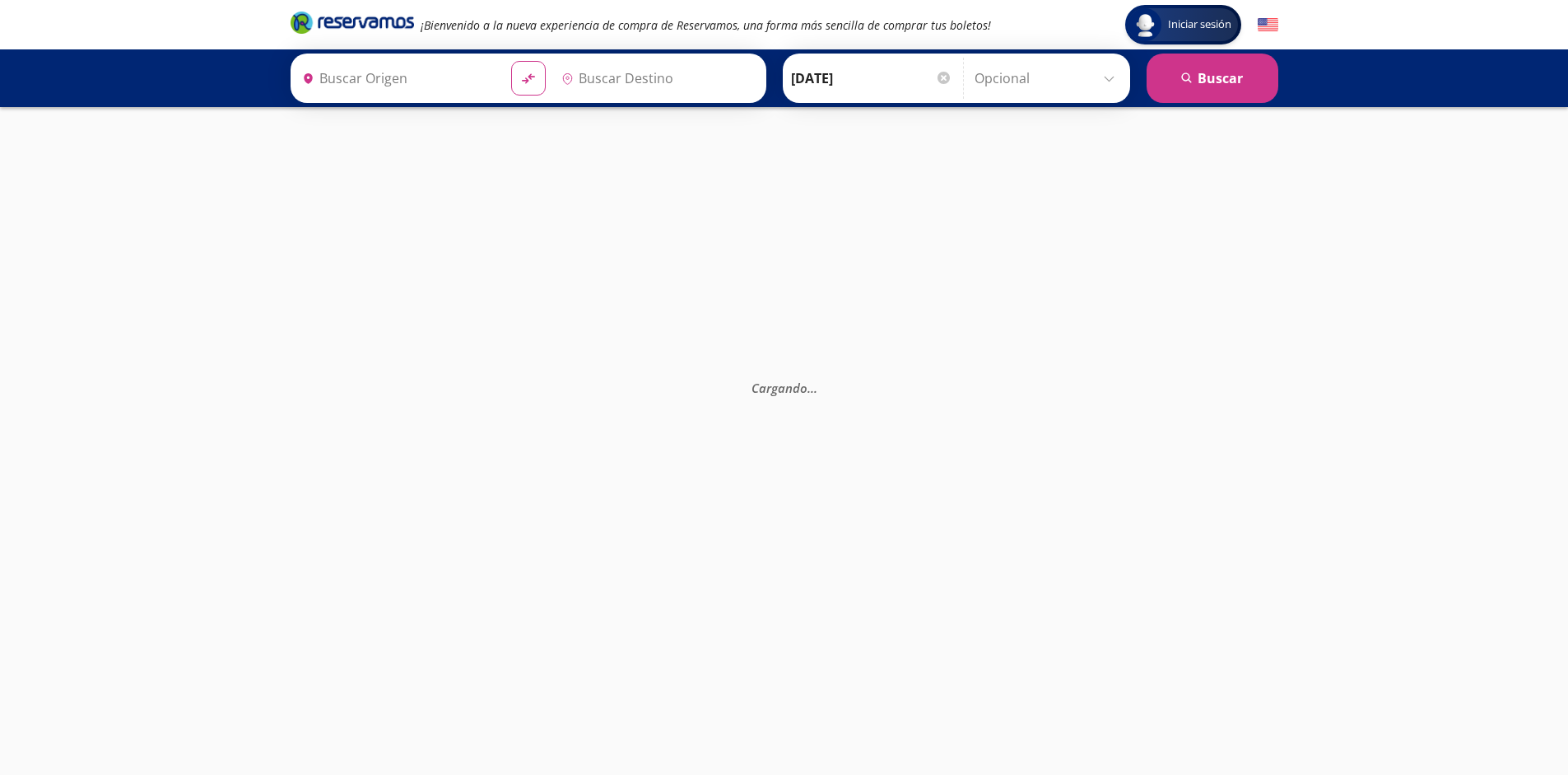
type input "[GEOGRAPHIC_DATA], [GEOGRAPHIC_DATA]"
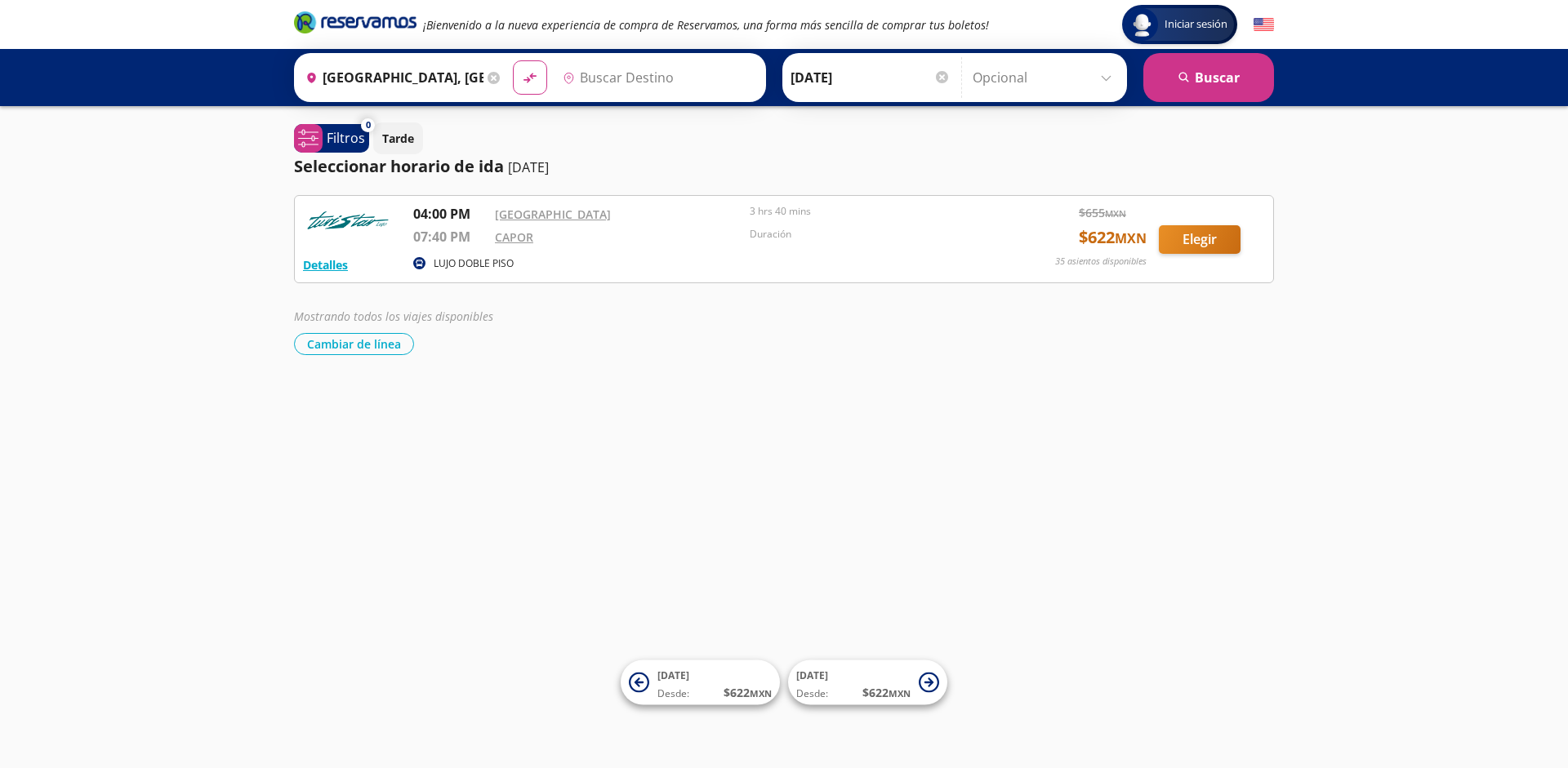
type input "Poza Rica, Veracruz"
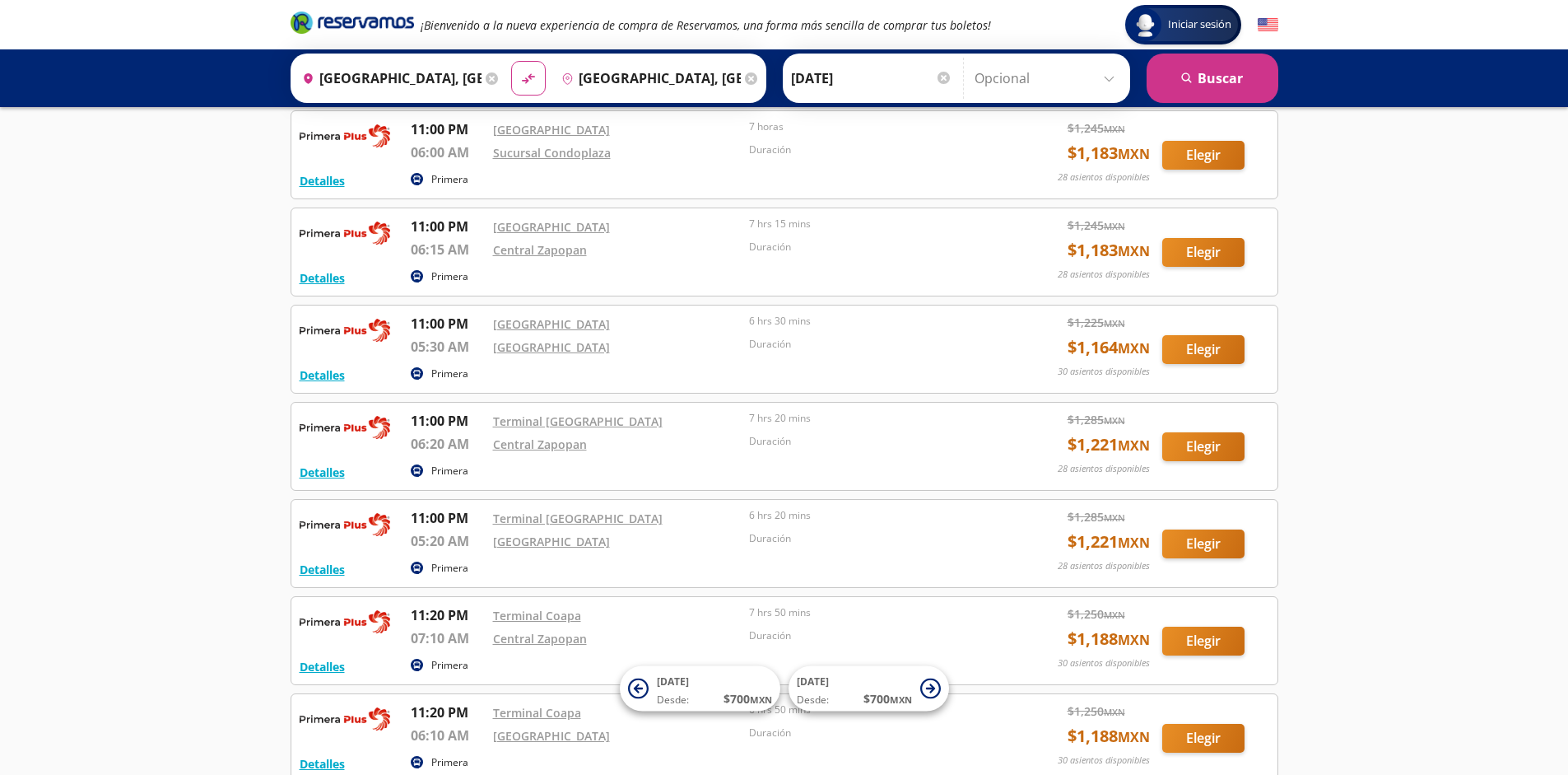
scroll to position [3067, 0]
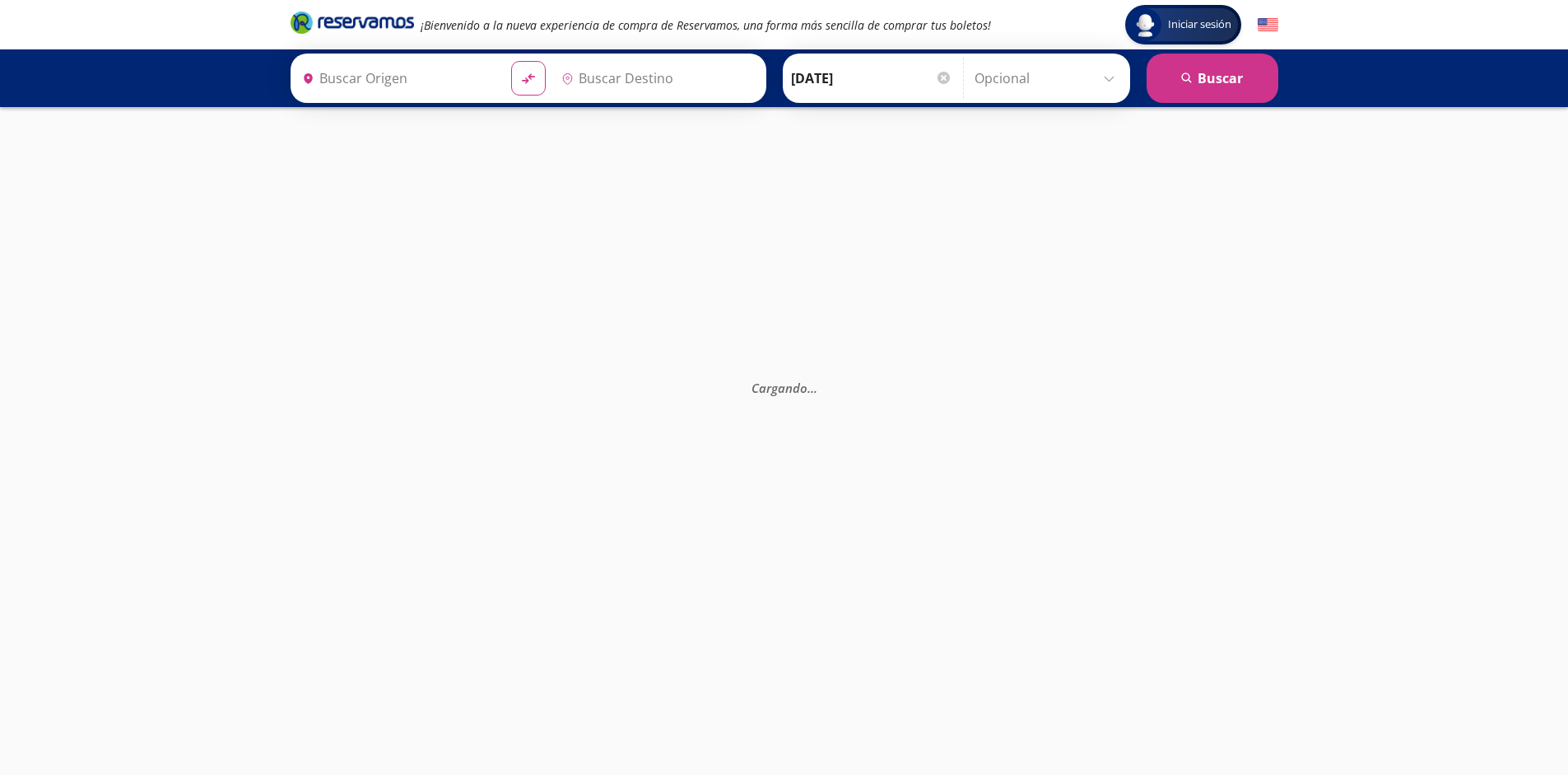
type input "[GEOGRAPHIC_DATA], [GEOGRAPHIC_DATA]"
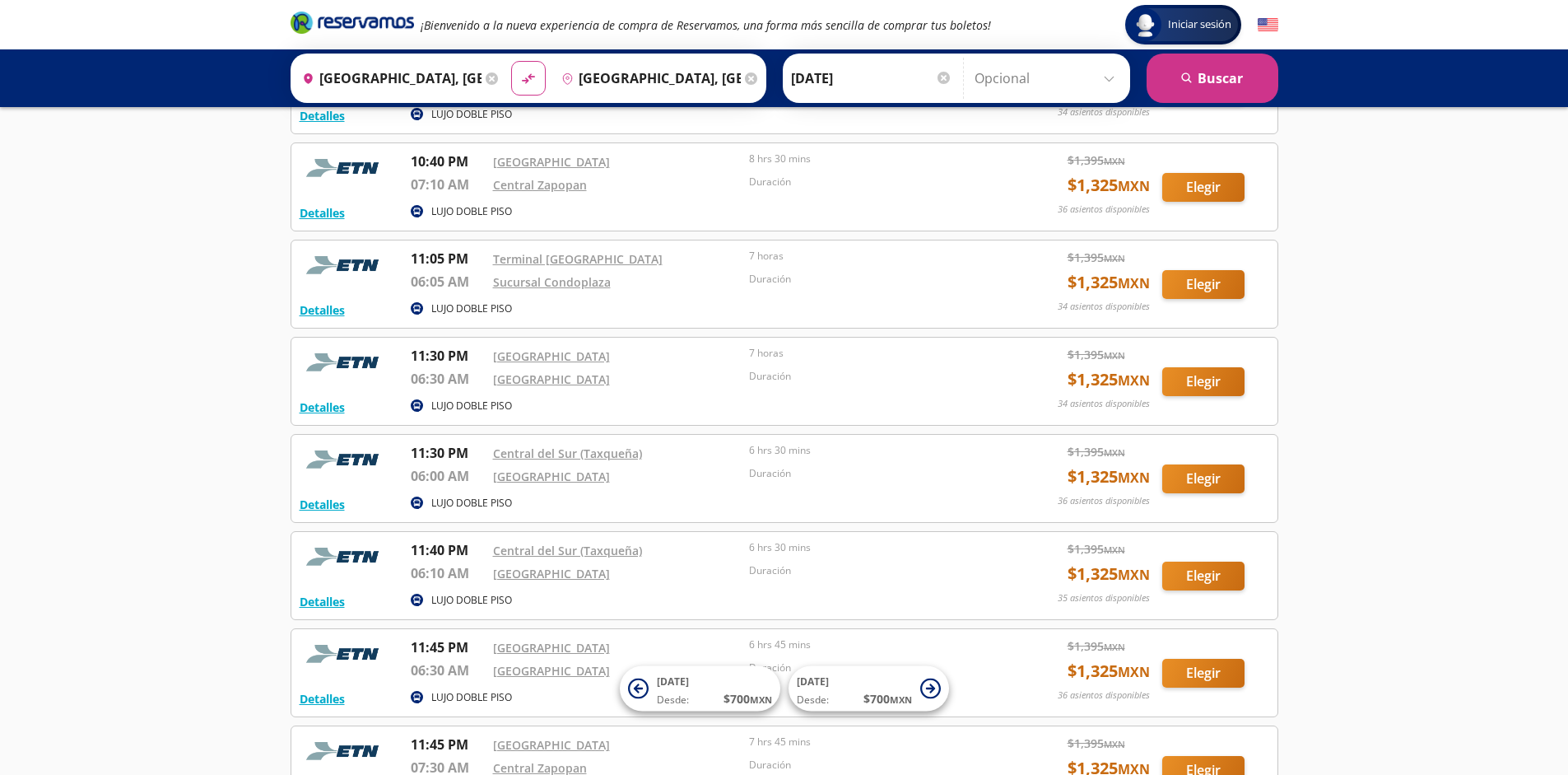
scroll to position [1804, 0]
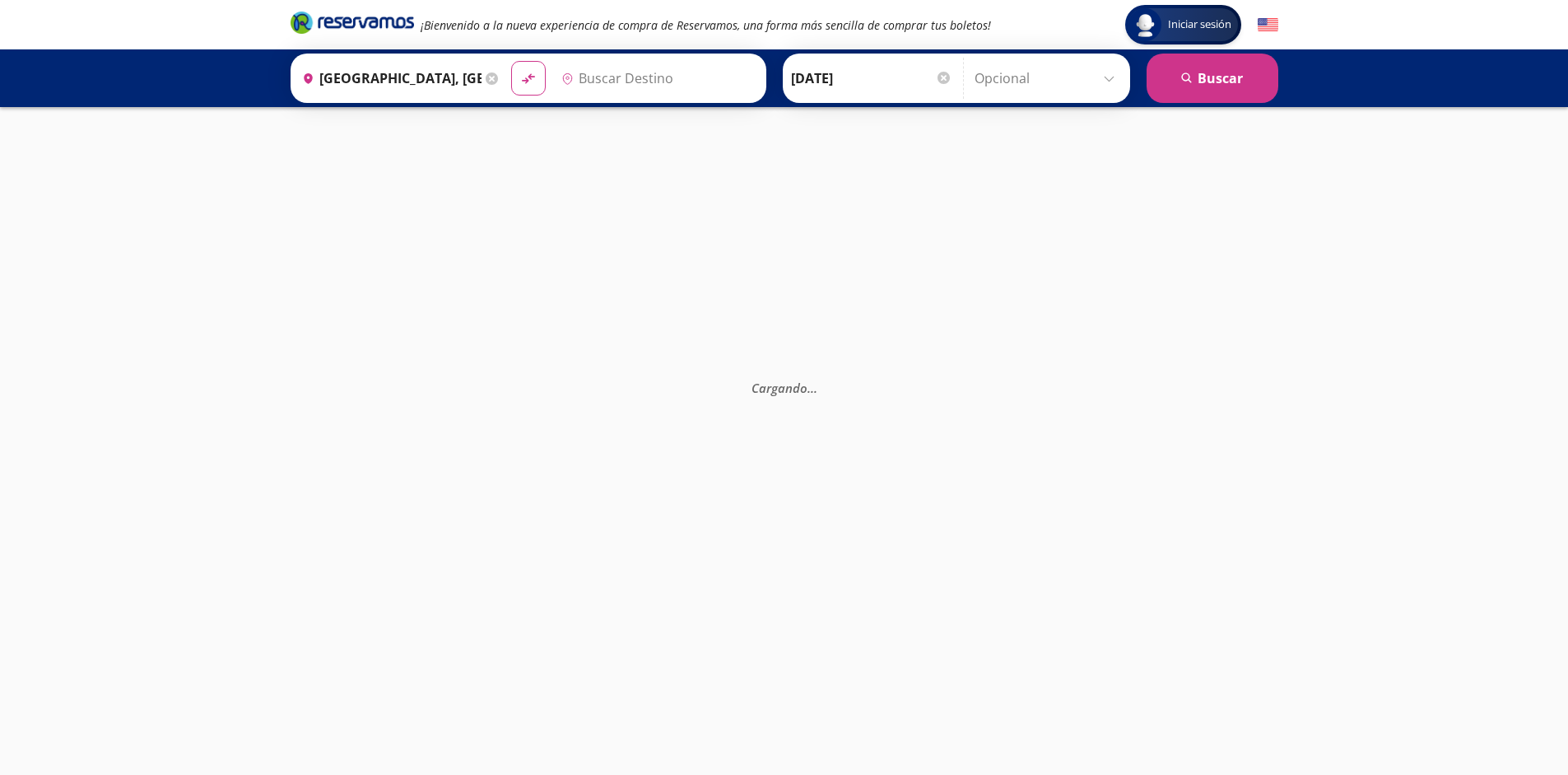
type input "[GEOGRAPHIC_DATA], [GEOGRAPHIC_DATA]"
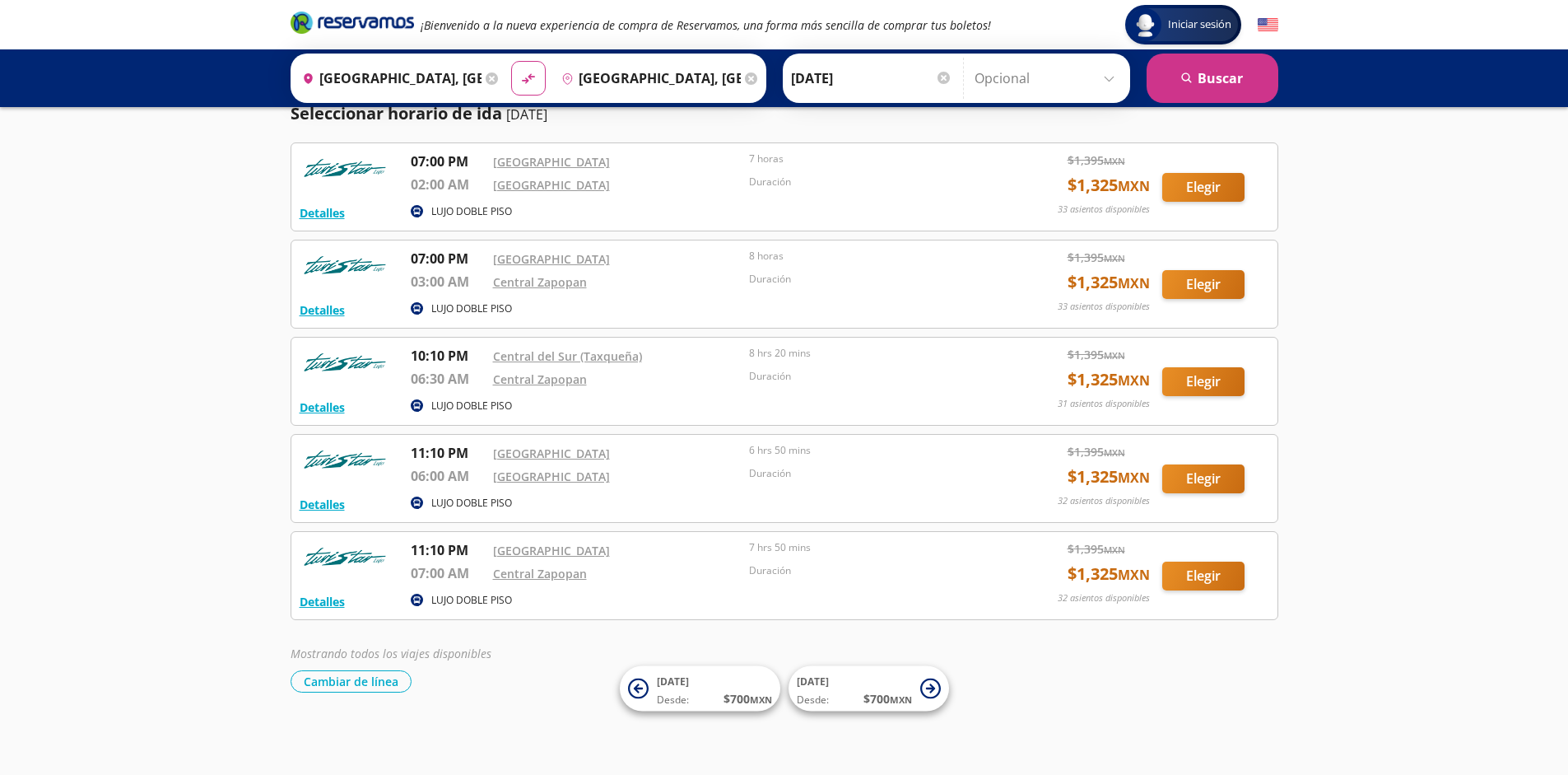
scroll to position [54, 0]
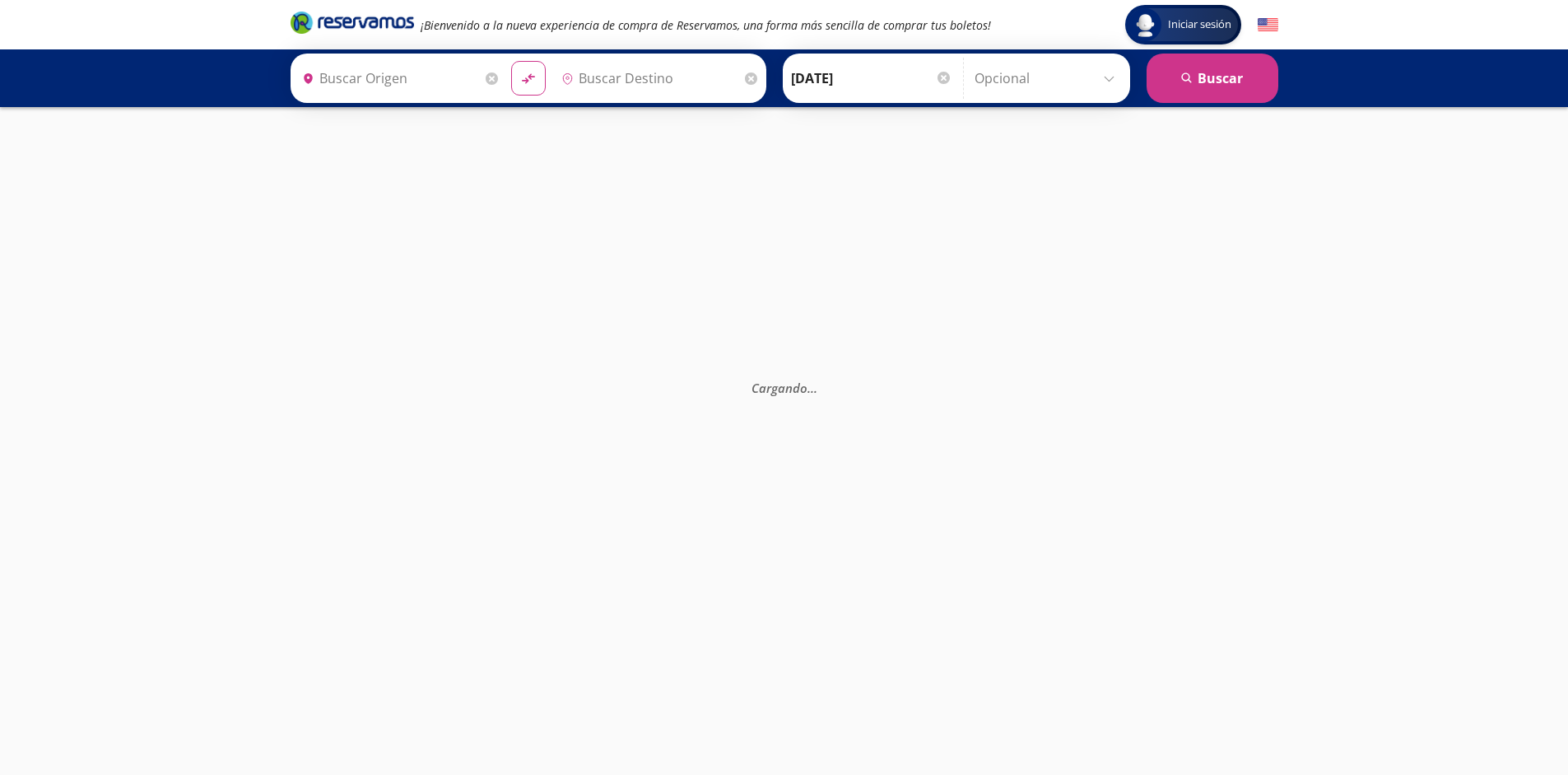
type input "[GEOGRAPHIC_DATA], [GEOGRAPHIC_DATA]"
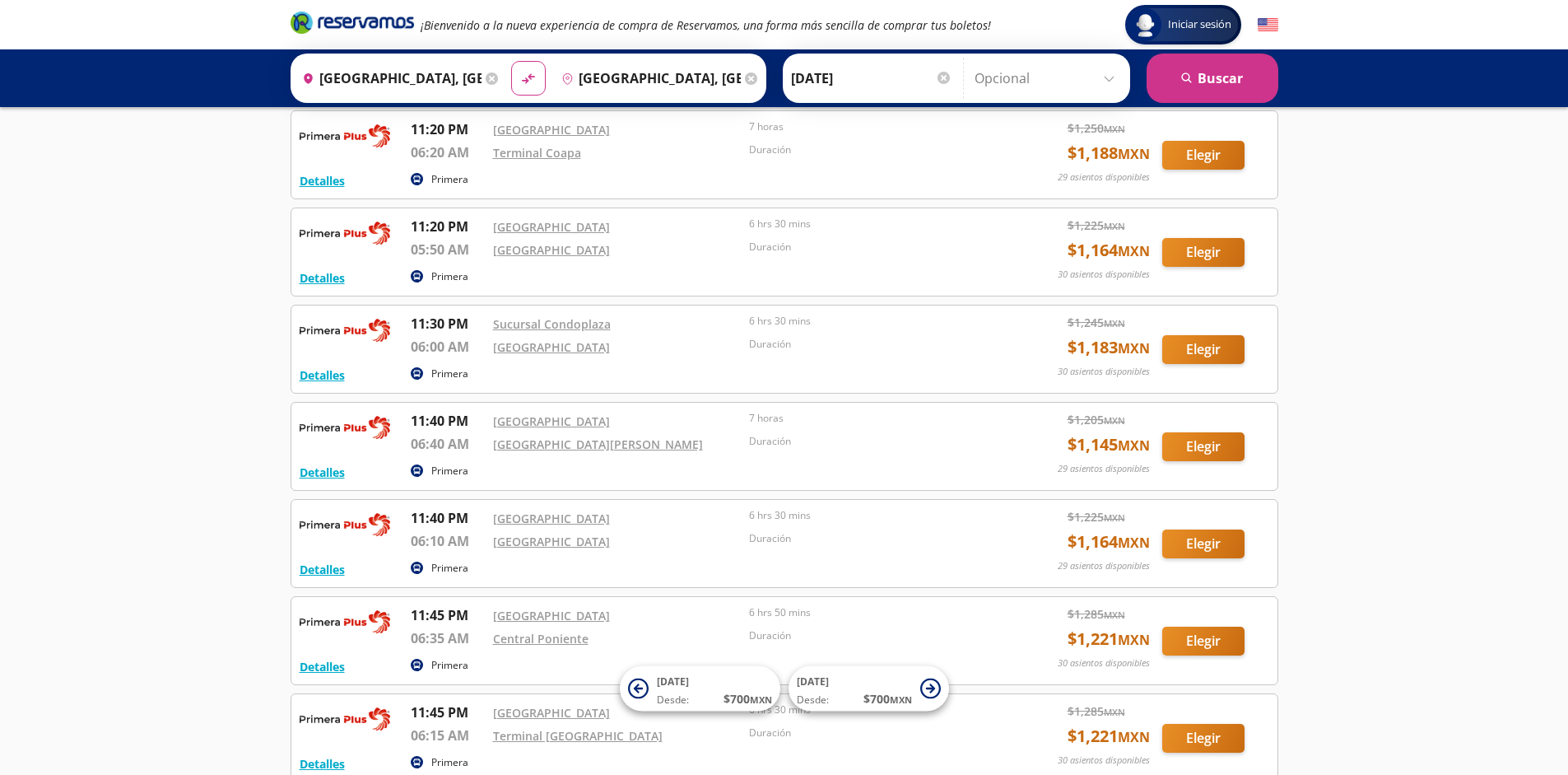
scroll to position [2971, 0]
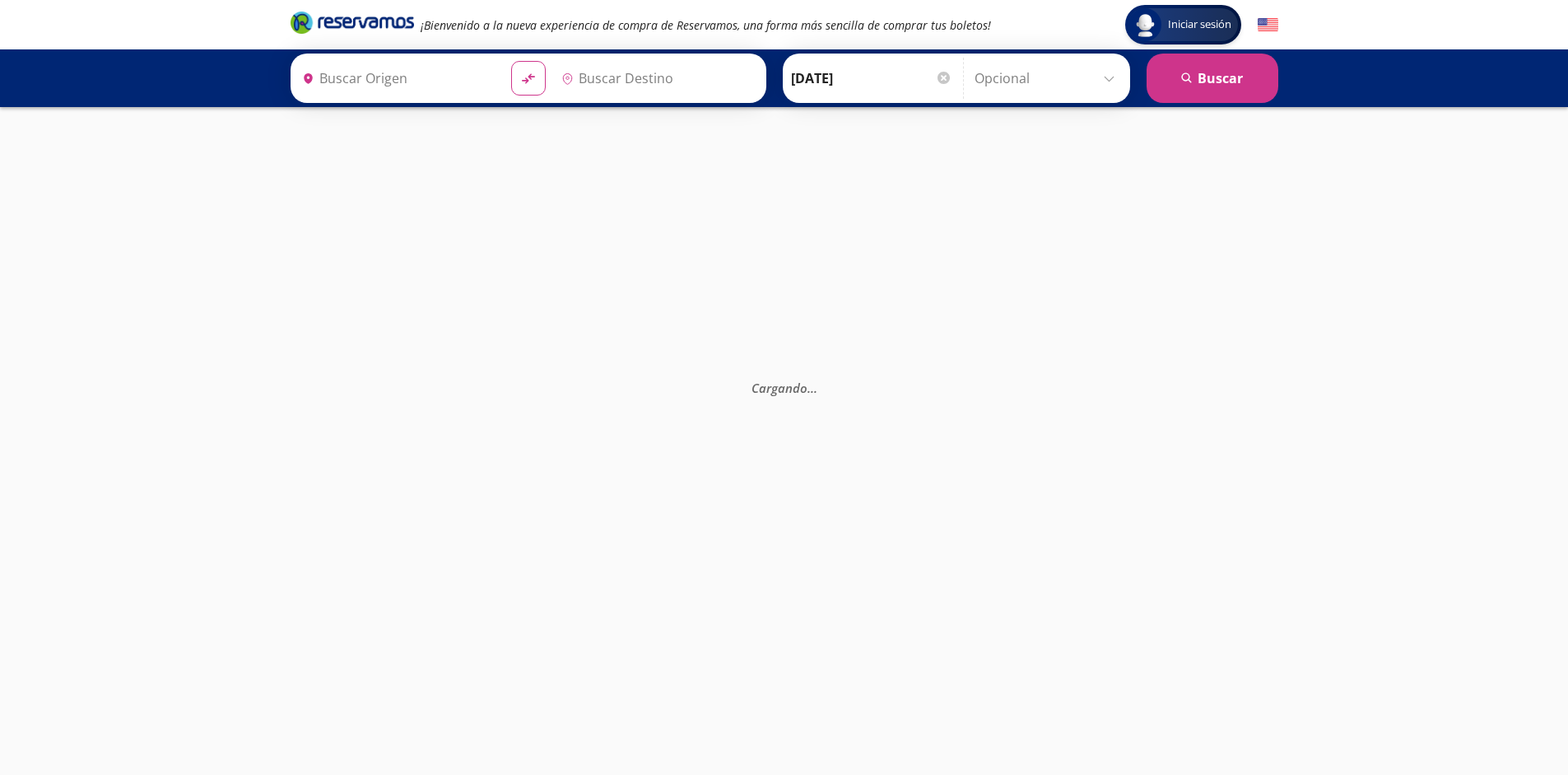
type input "[GEOGRAPHIC_DATA], [GEOGRAPHIC_DATA]"
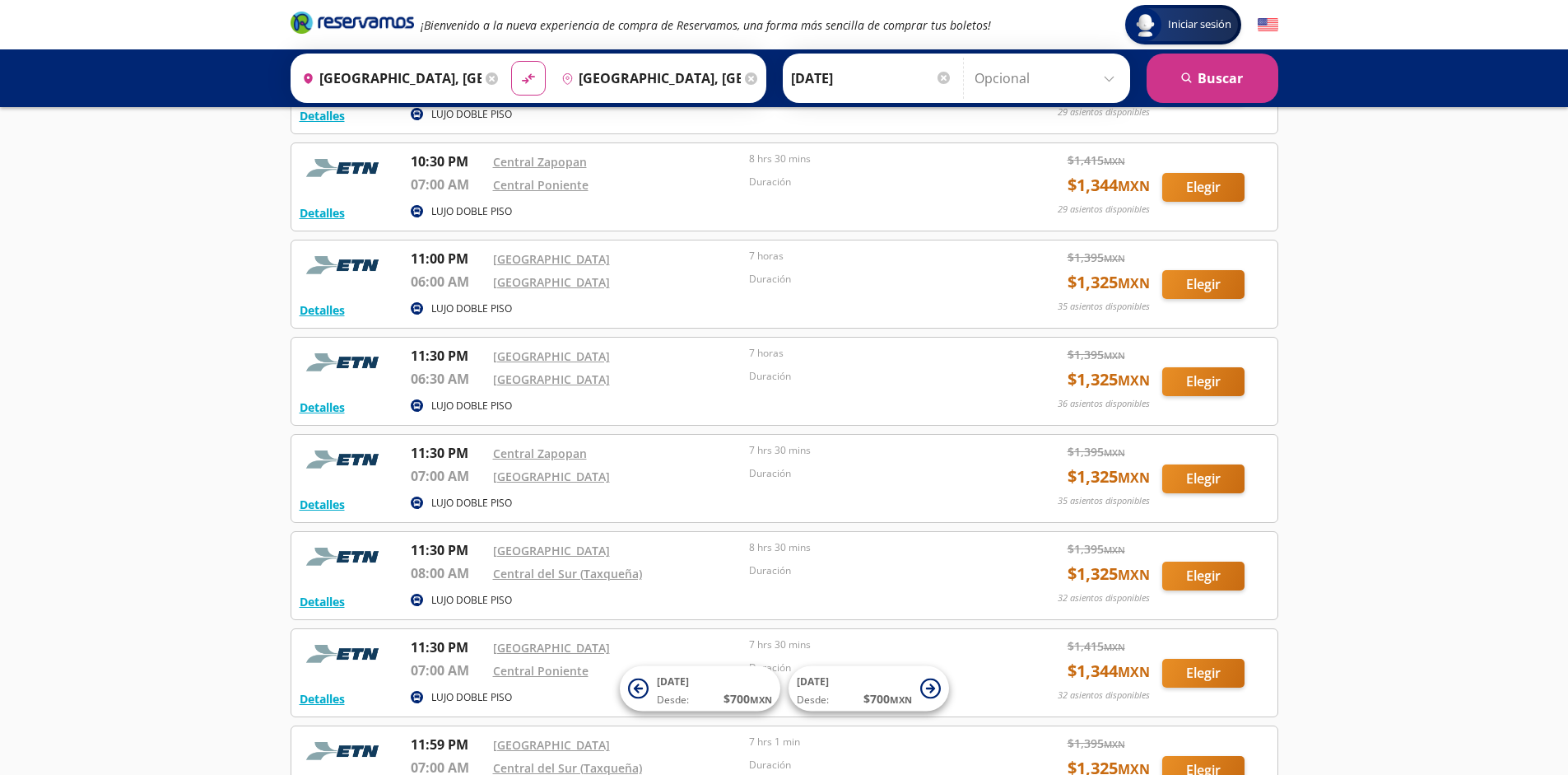
scroll to position [1804, 0]
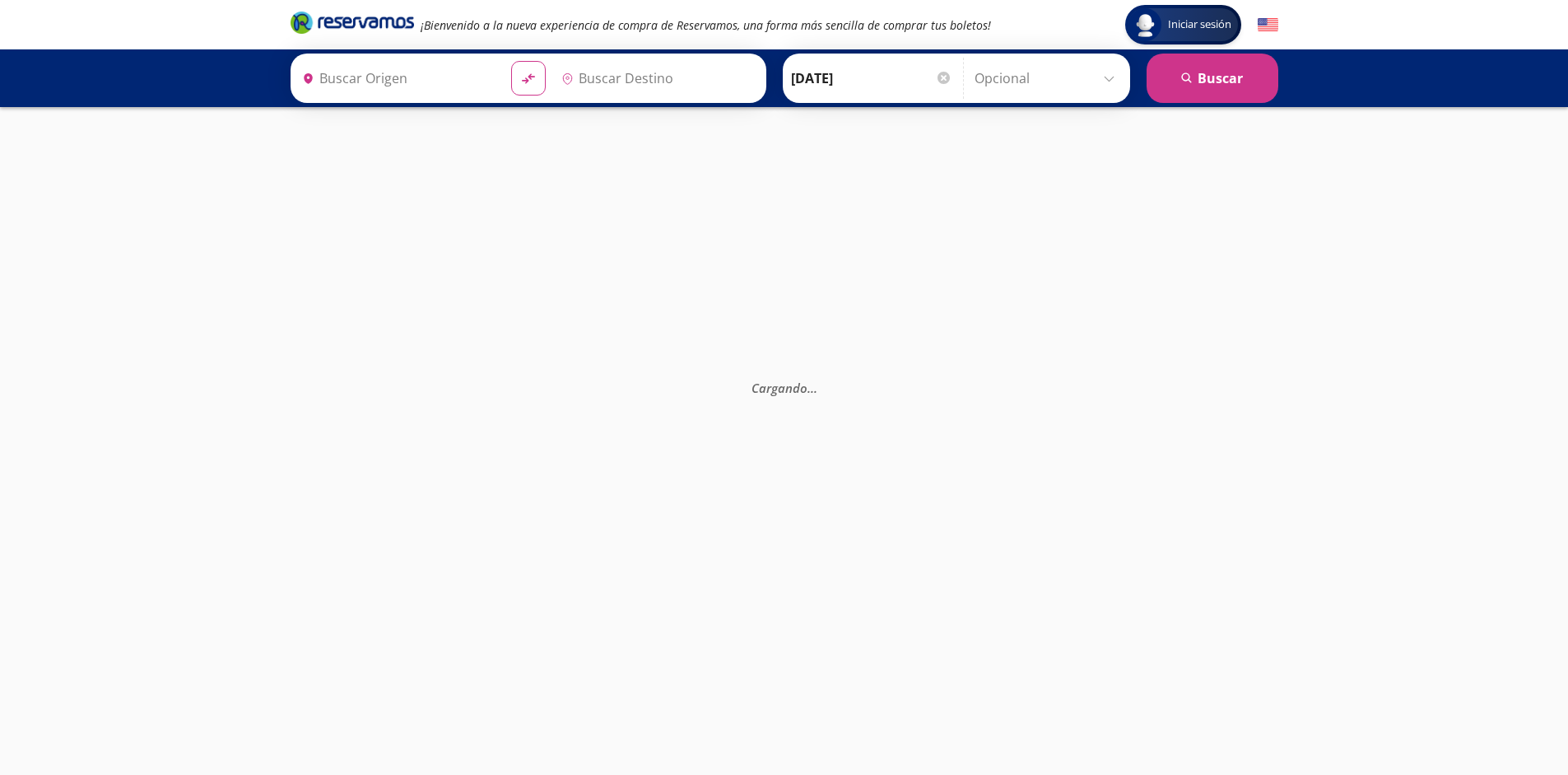
type input "[GEOGRAPHIC_DATA], [GEOGRAPHIC_DATA]"
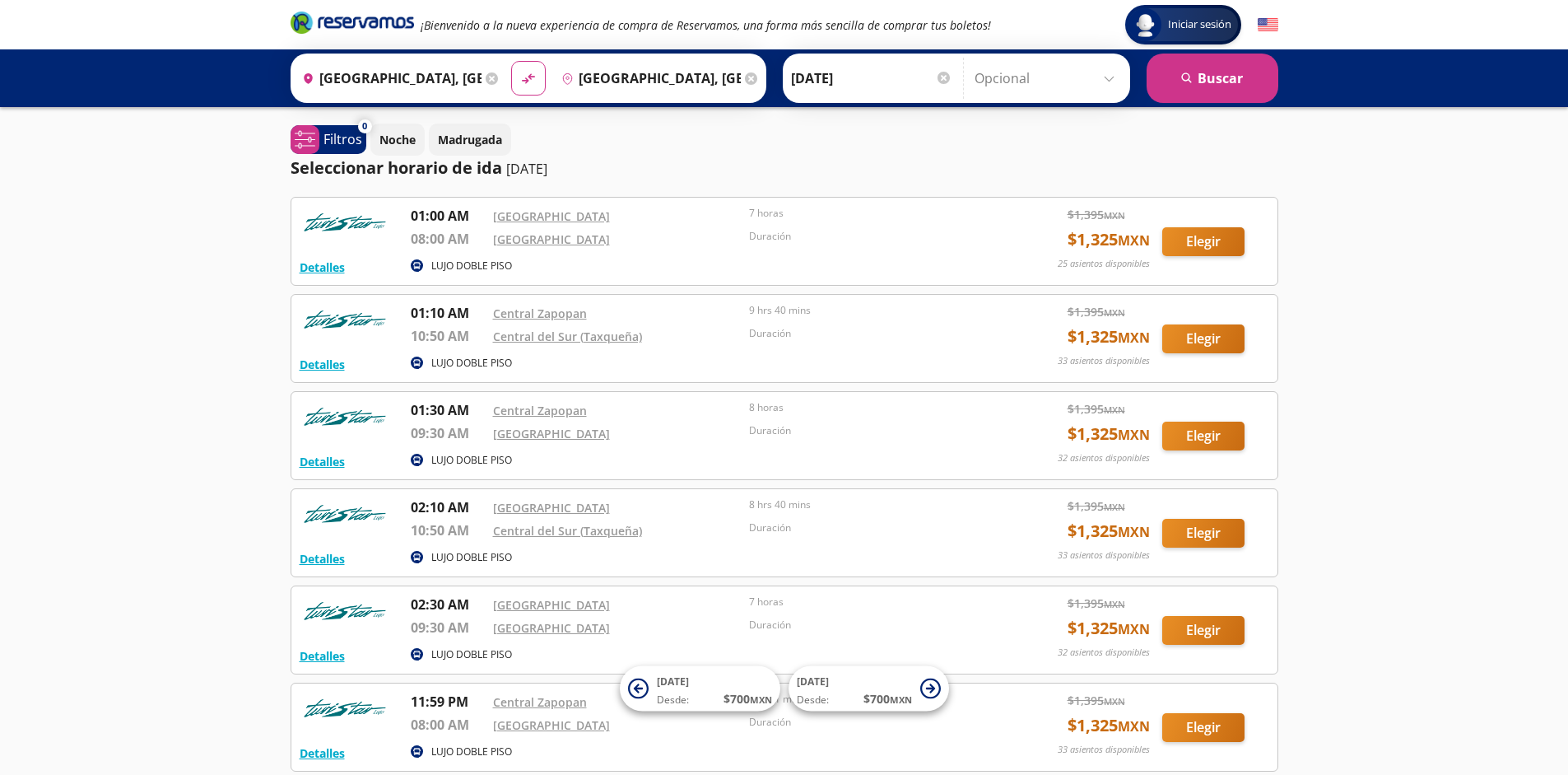
scroll to position [152, 0]
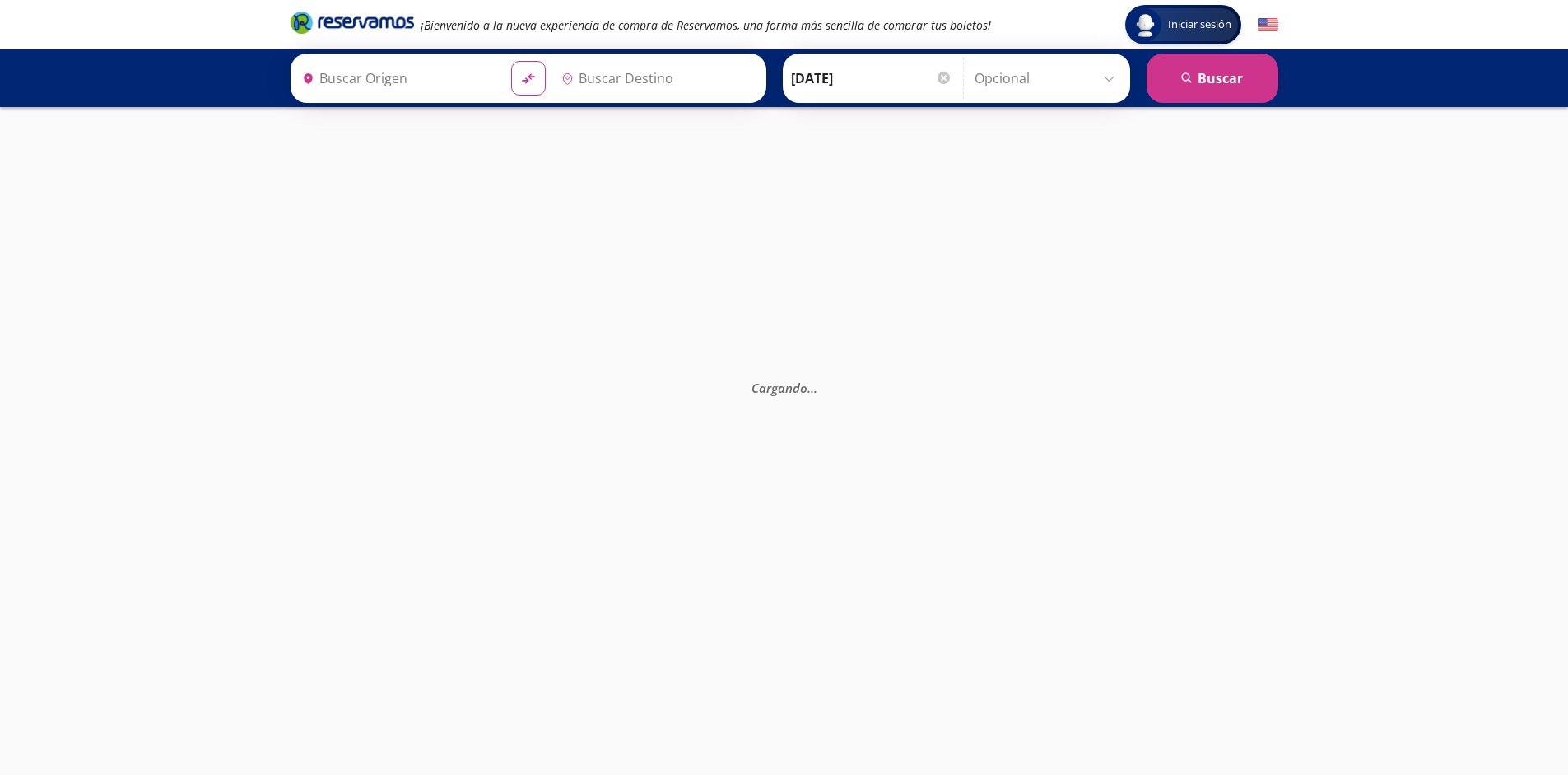
type input "[GEOGRAPHIC_DATA], [GEOGRAPHIC_DATA]"
type input "Guadalajara, Jalisco"
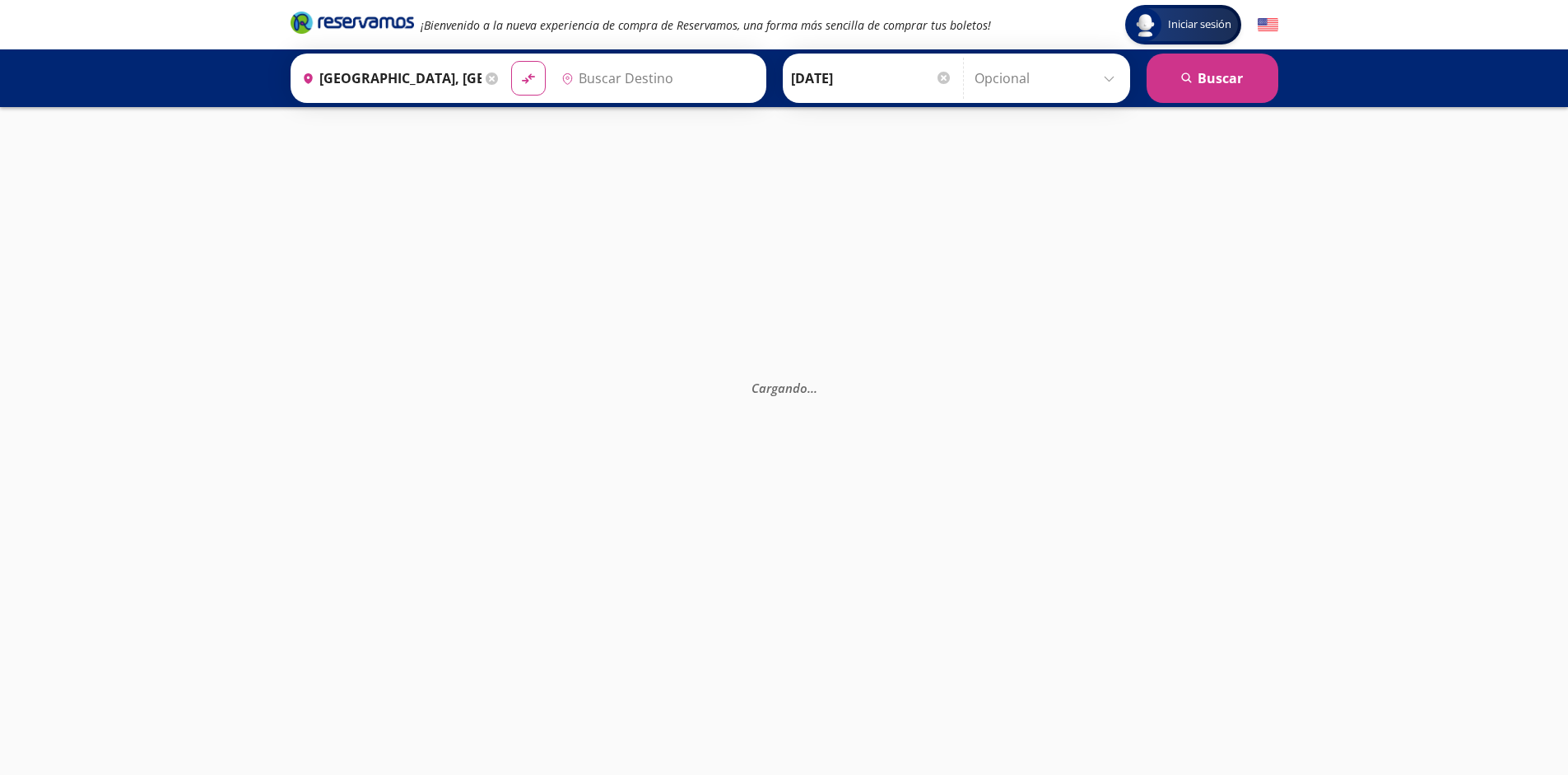
type input "Ciudad de México, Distrito Federal"
type input "[GEOGRAPHIC_DATA], [GEOGRAPHIC_DATA]"
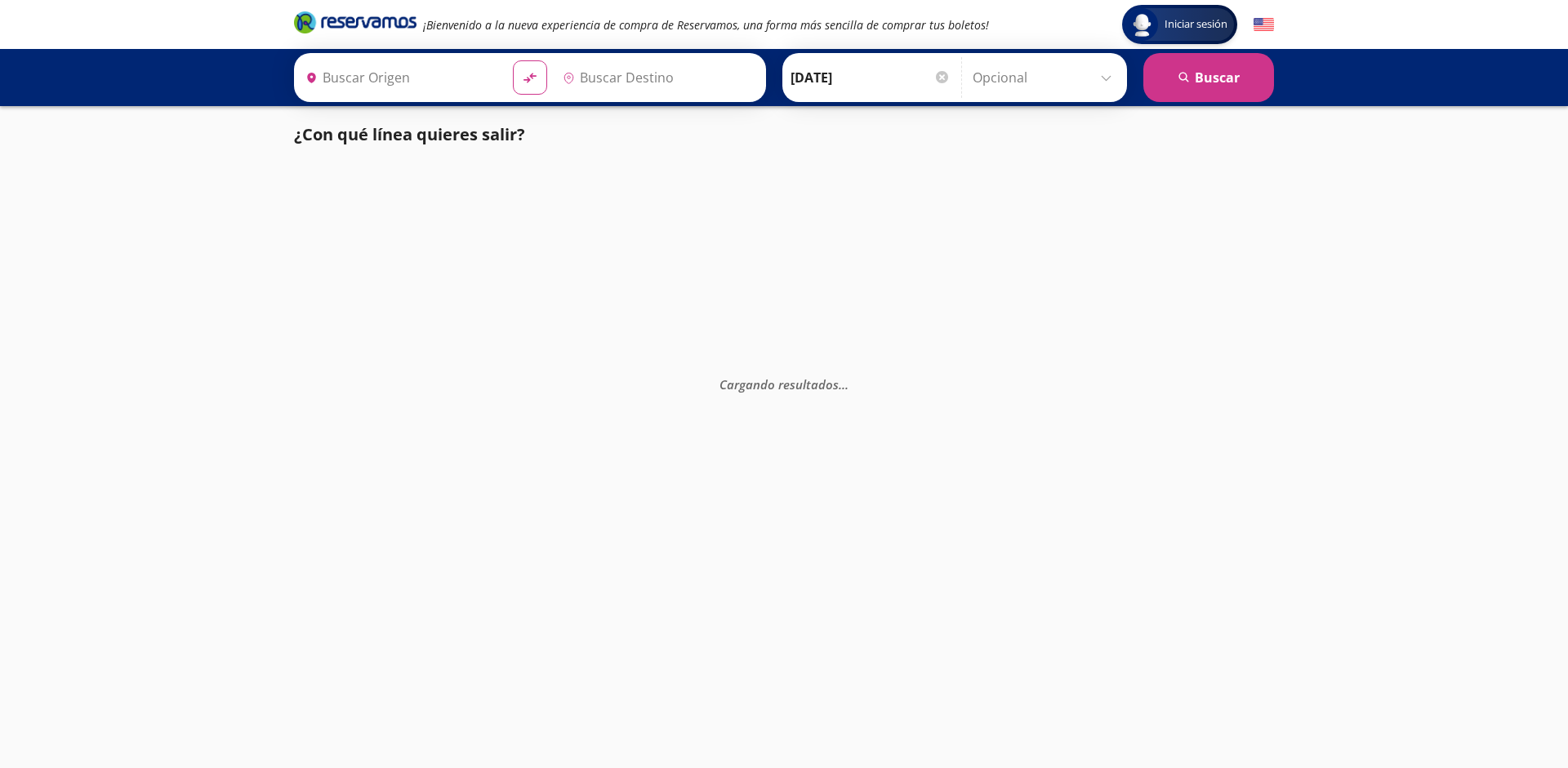
type input "Tijuana, [GEOGRAPHIC_DATA][US_STATE]"
type input "Mexicali, [GEOGRAPHIC_DATA][US_STATE]"
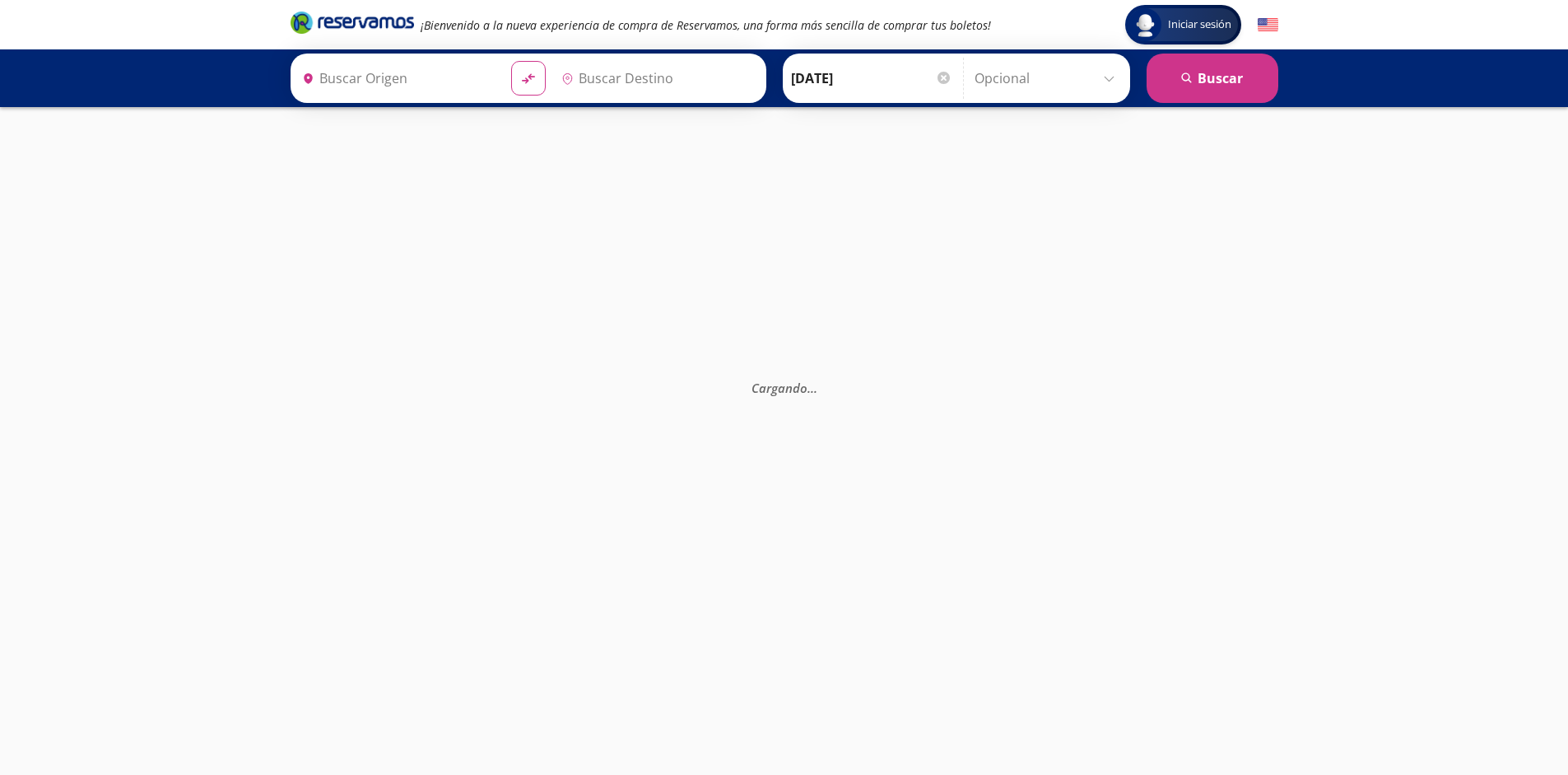
type input "Tijuana, [GEOGRAPHIC_DATA][US_STATE]"
type input "Mexicali, [GEOGRAPHIC_DATA][US_STATE]"
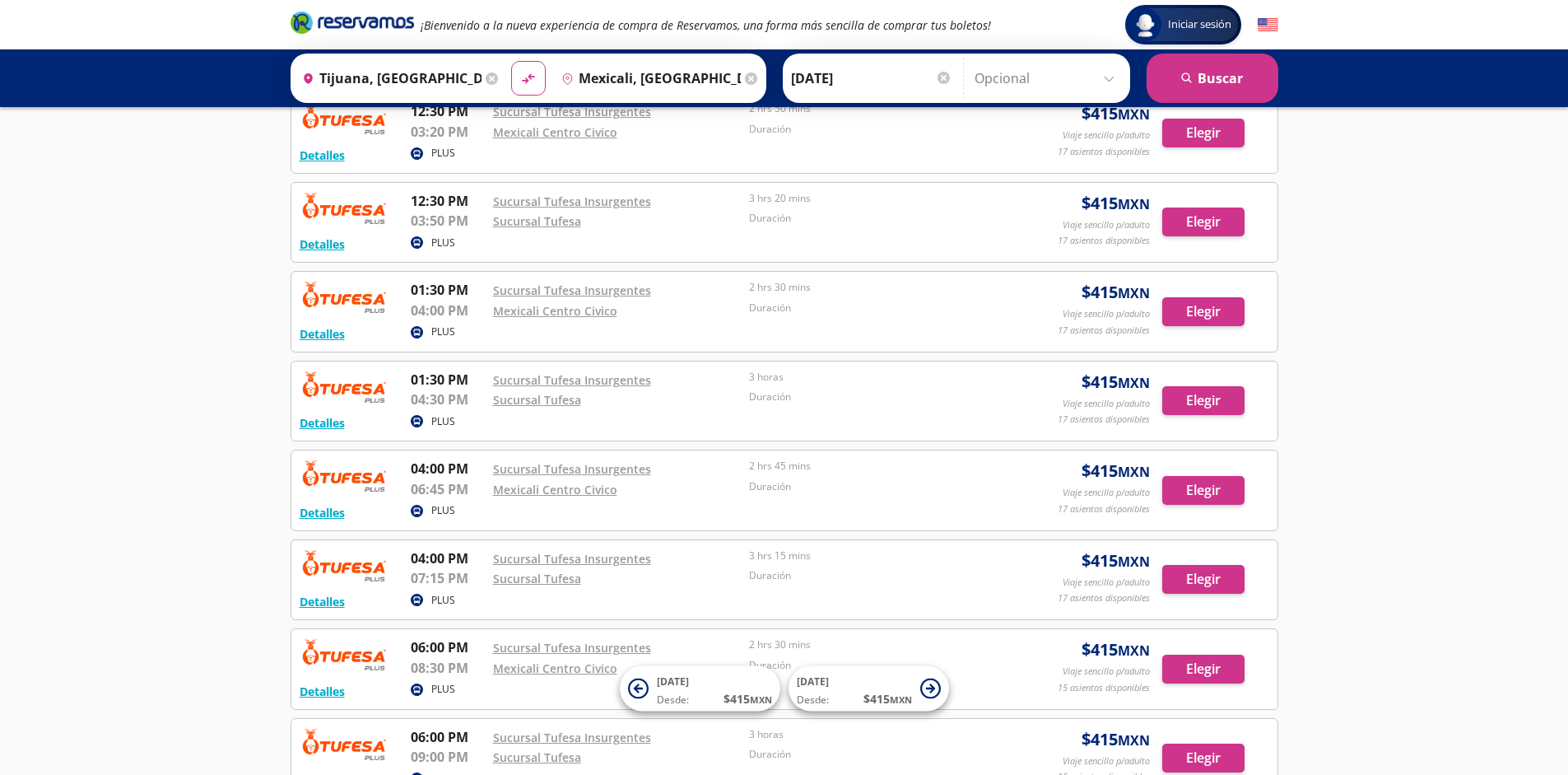
scroll to position [1177, 0]
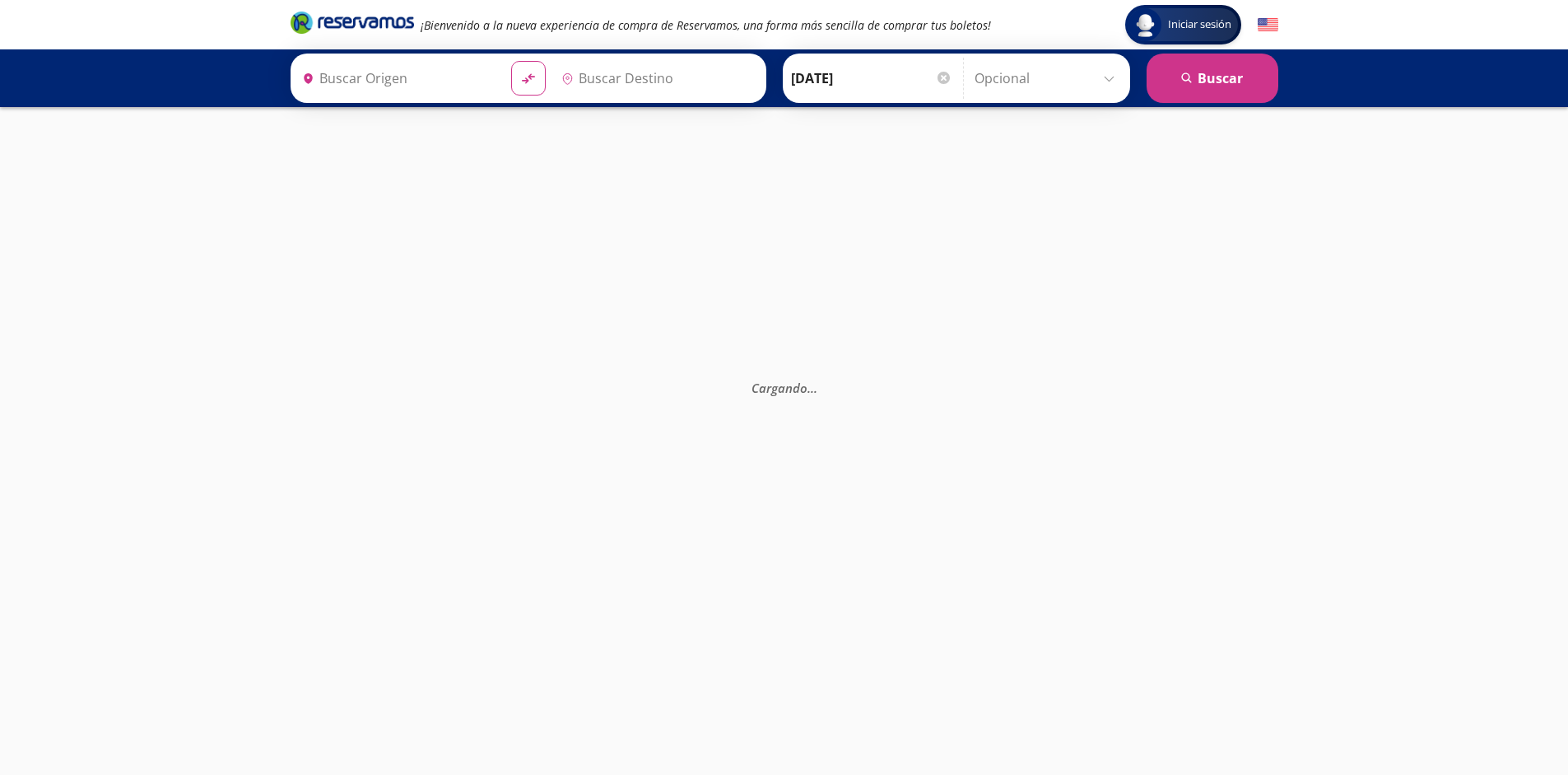
type input "Tijuana, Baja California"
type input "Mexicali, Baja California"
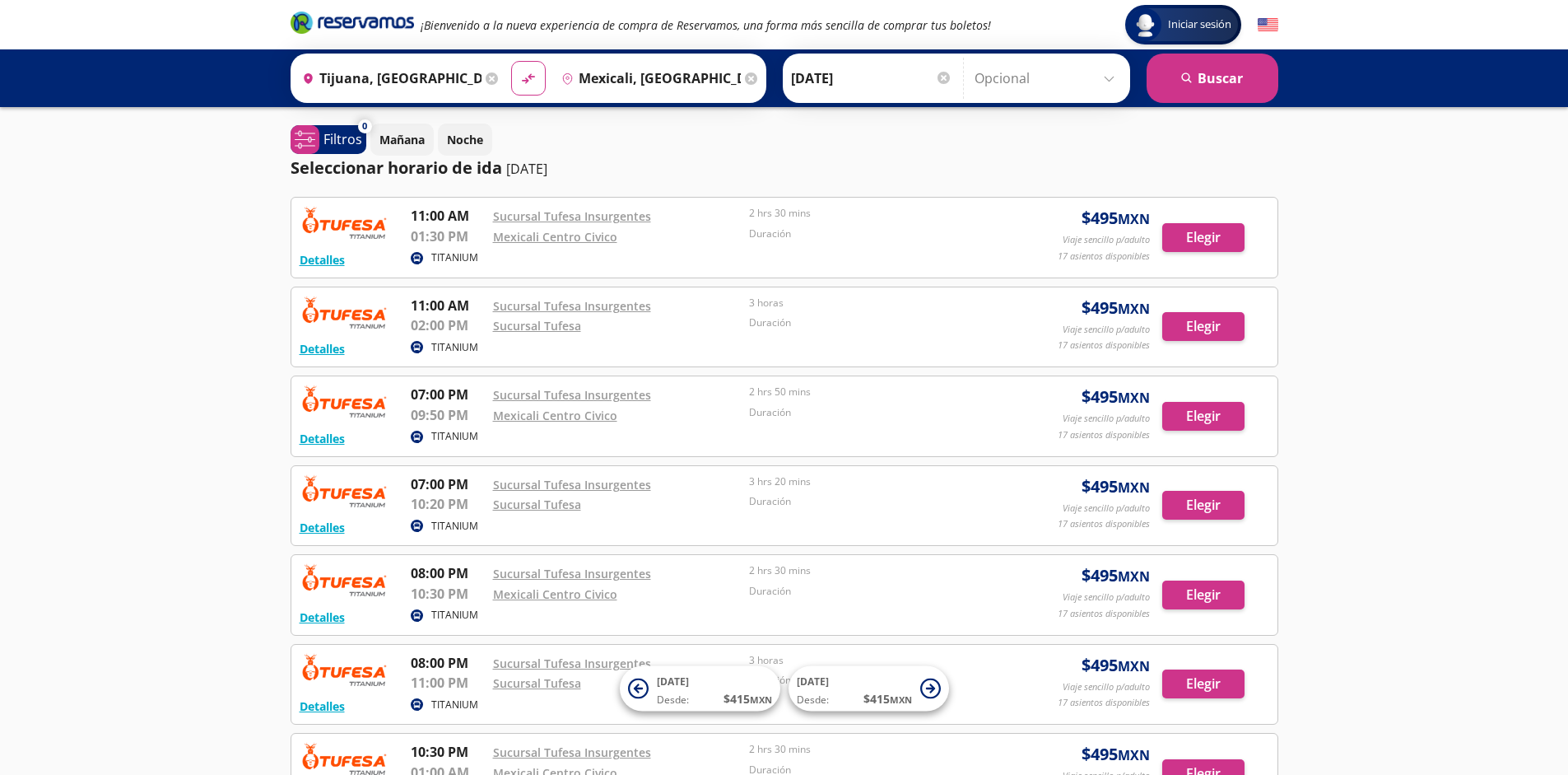
scroll to position [283, 0]
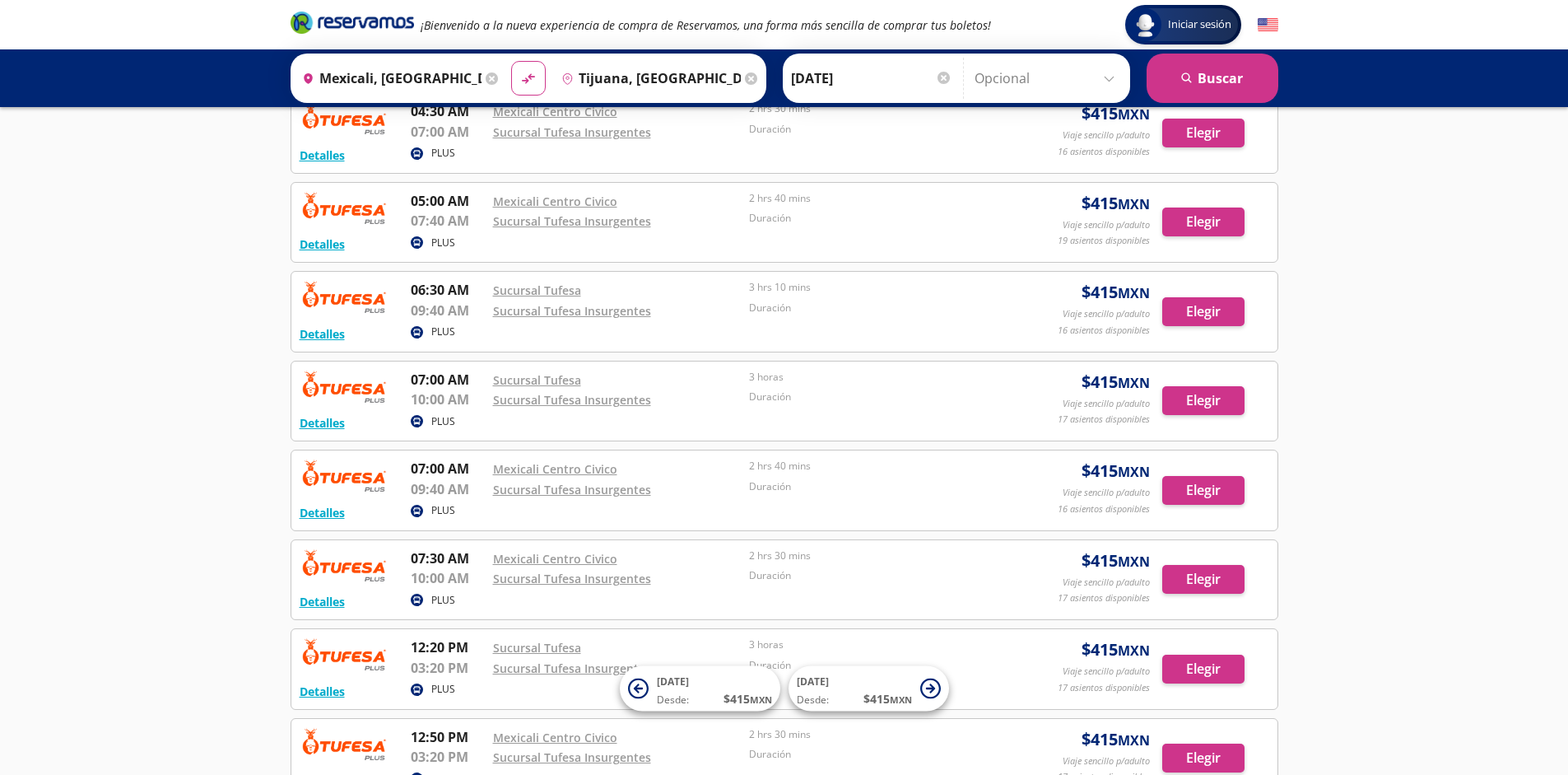
scroll to position [1177, 0]
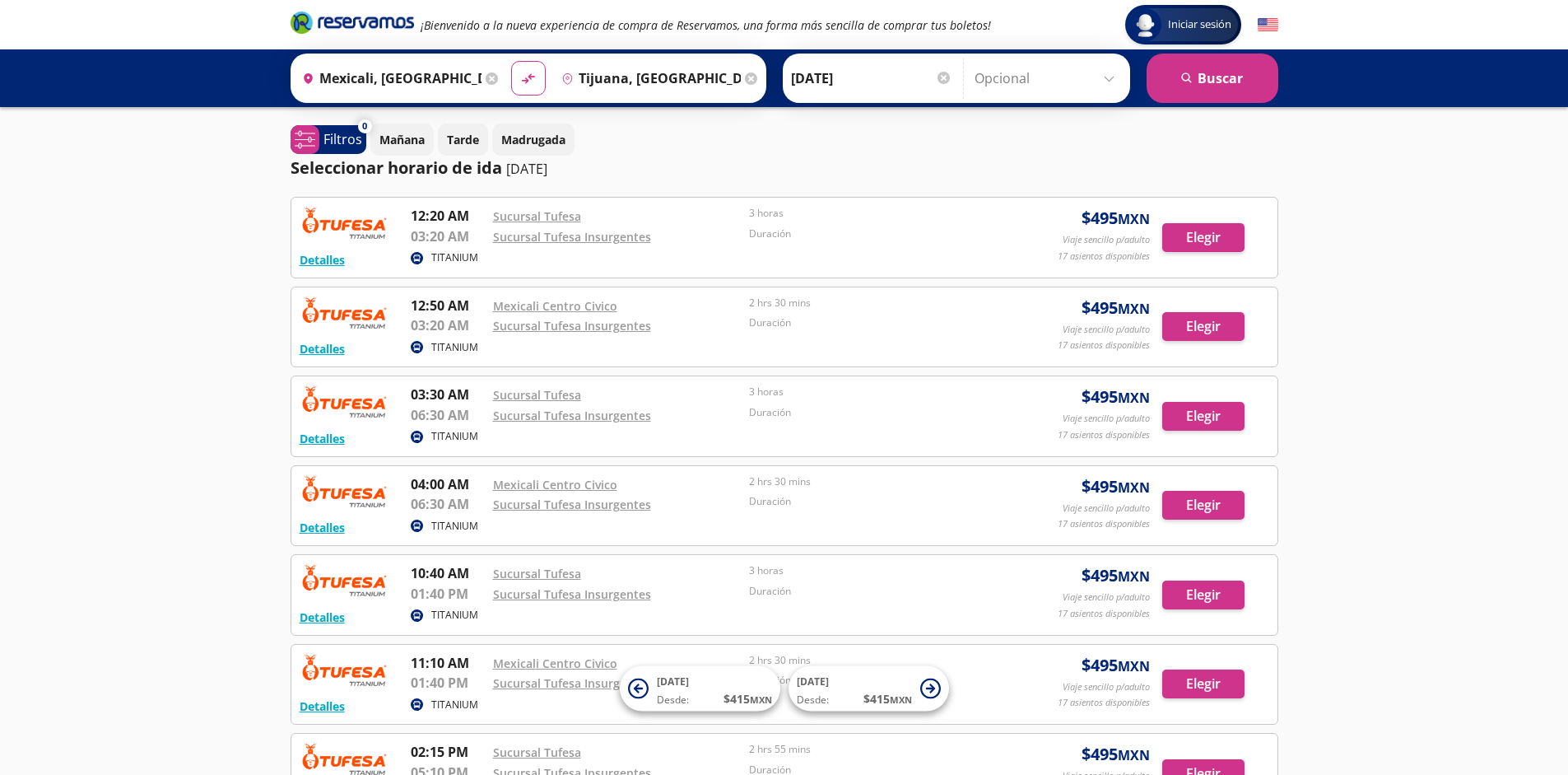
scroll to position [283, 0]
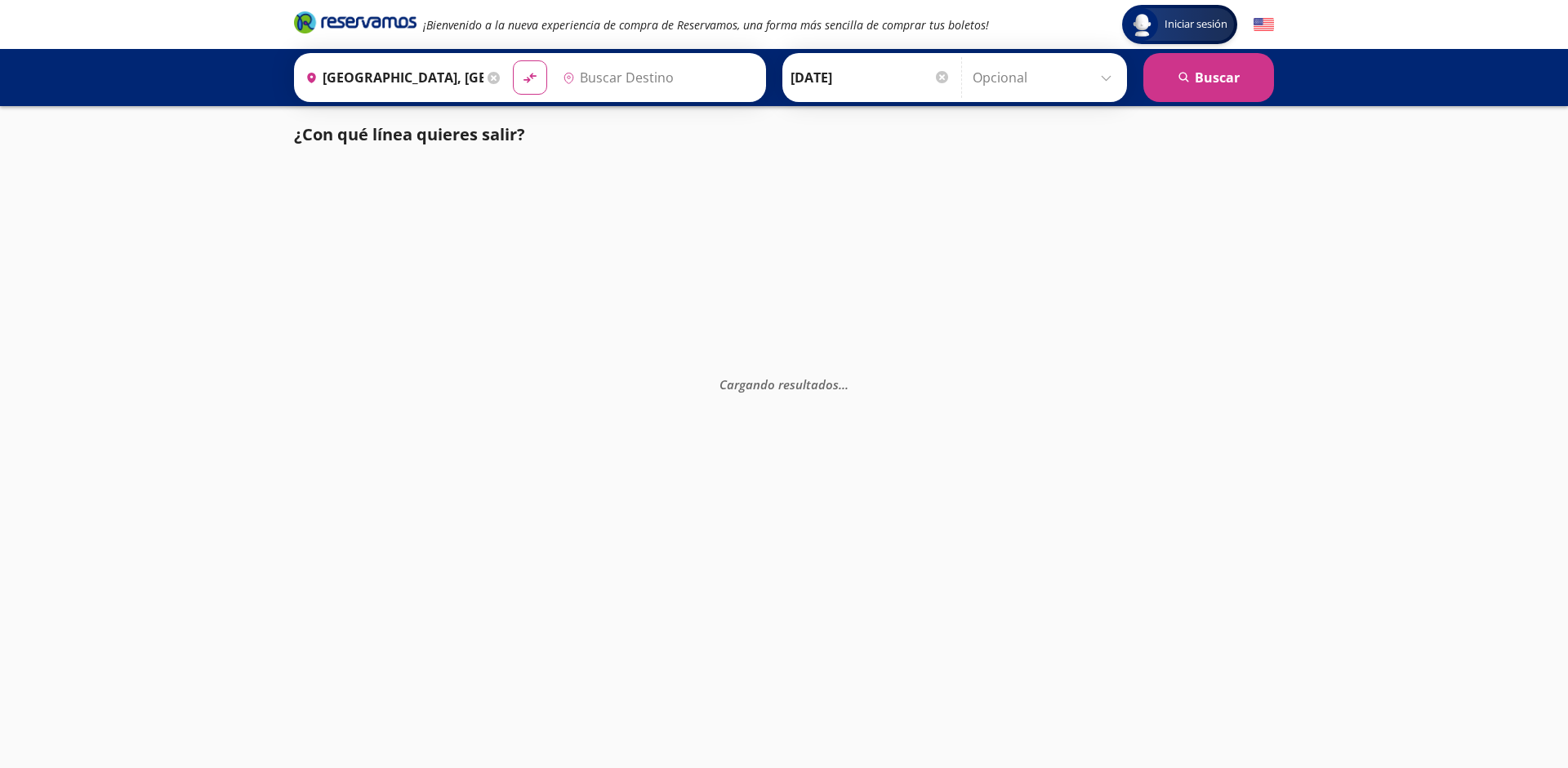
type input "Santiago de Querétaro, [GEOGRAPHIC_DATA]"
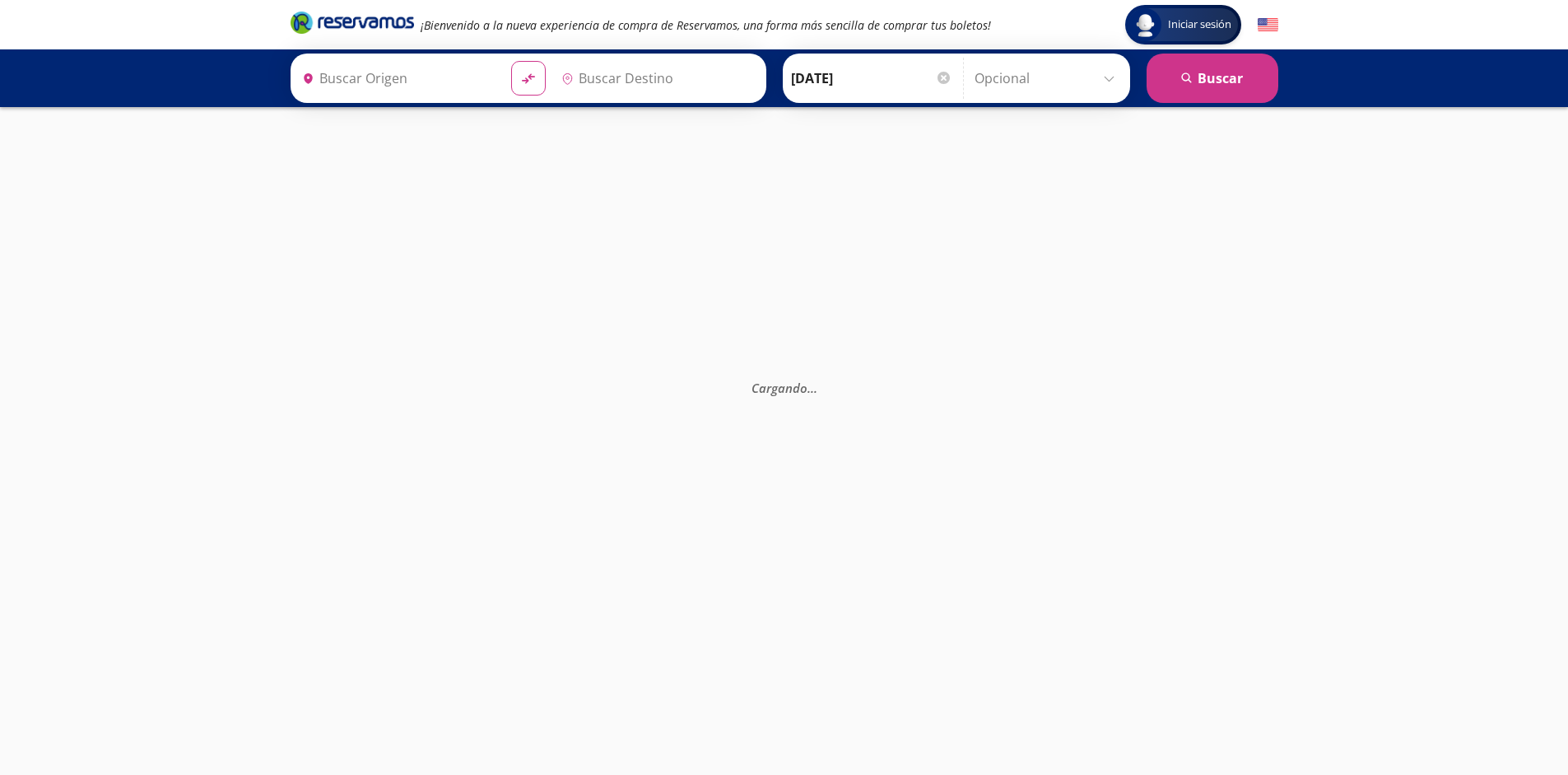
type input "[GEOGRAPHIC_DATA], [GEOGRAPHIC_DATA]"
type input "Santiago de Querétaro, [GEOGRAPHIC_DATA]"
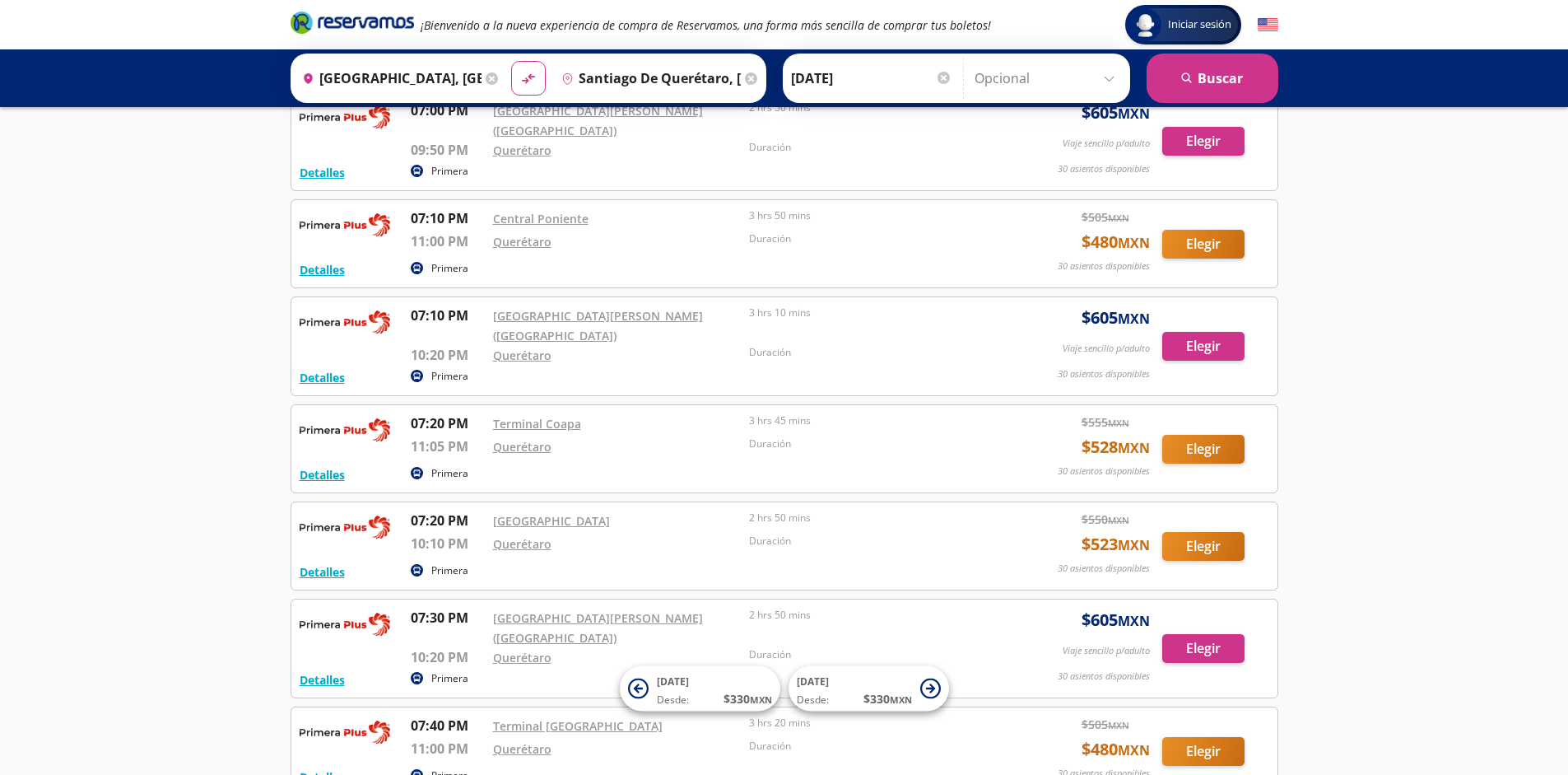
scroll to position [13533, 0]
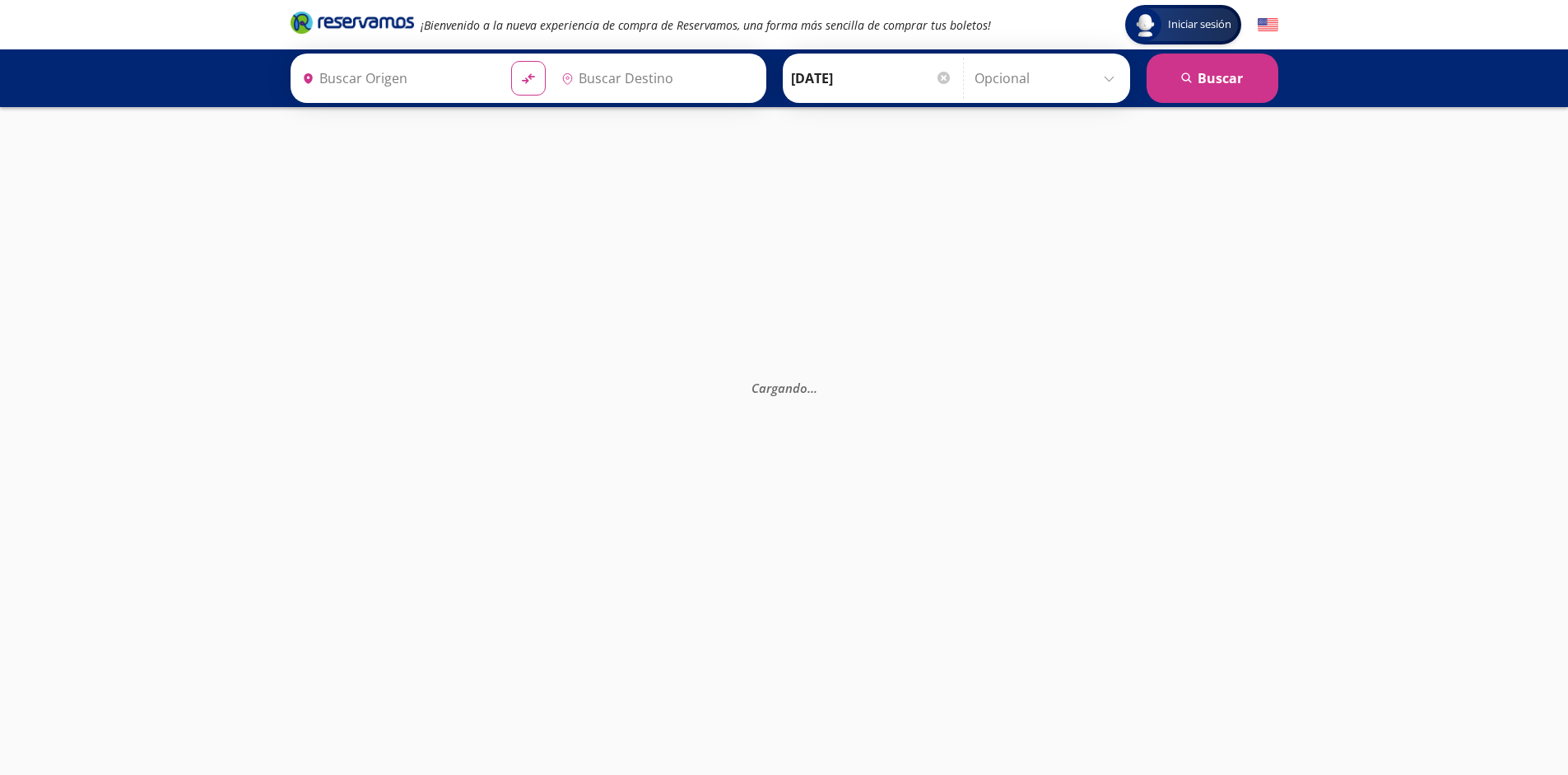
type input "[GEOGRAPHIC_DATA], [GEOGRAPHIC_DATA]"
type input "Santiago de Querétaro, [GEOGRAPHIC_DATA]"
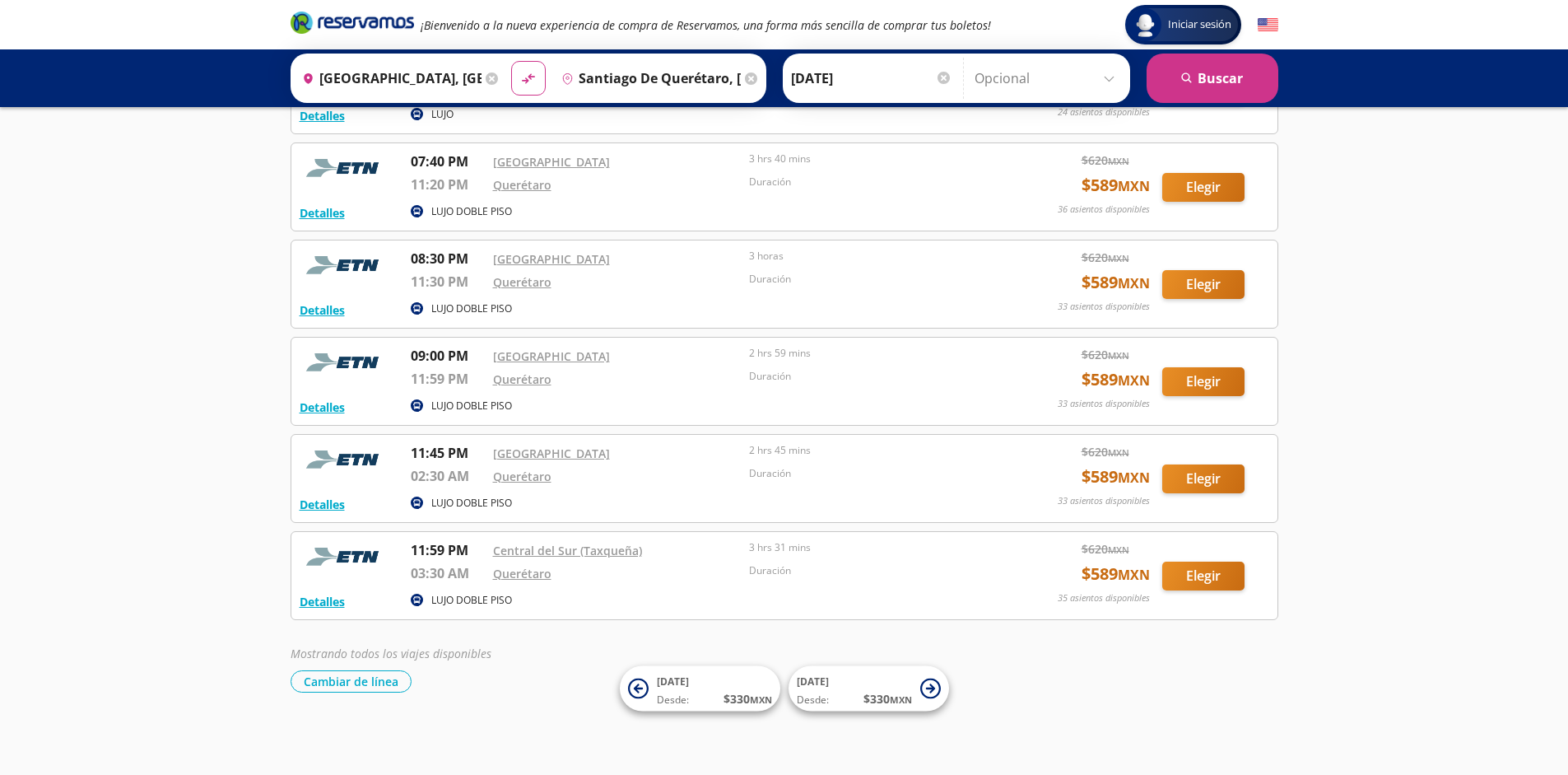
scroll to position [4557, 0]
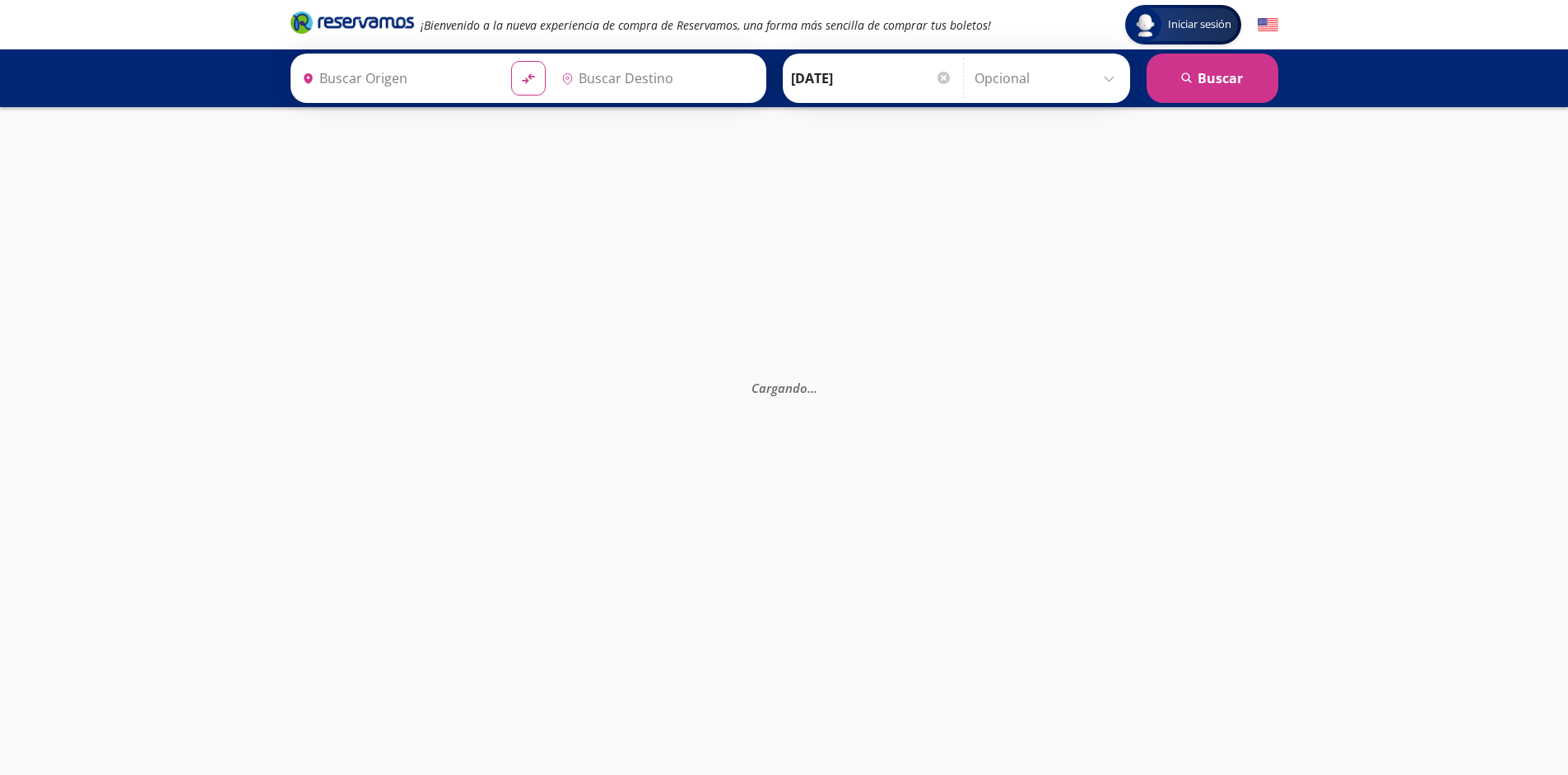
type input "[GEOGRAPHIC_DATA], [GEOGRAPHIC_DATA]"
type input "Santiago de Querétaro, [GEOGRAPHIC_DATA]"
type input "[GEOGRAPHIC_DATA], [GEOGRAPHIC_DATA]"
type input "Santiago de Querétaro, [GEOGRAPHIC_DATA]"
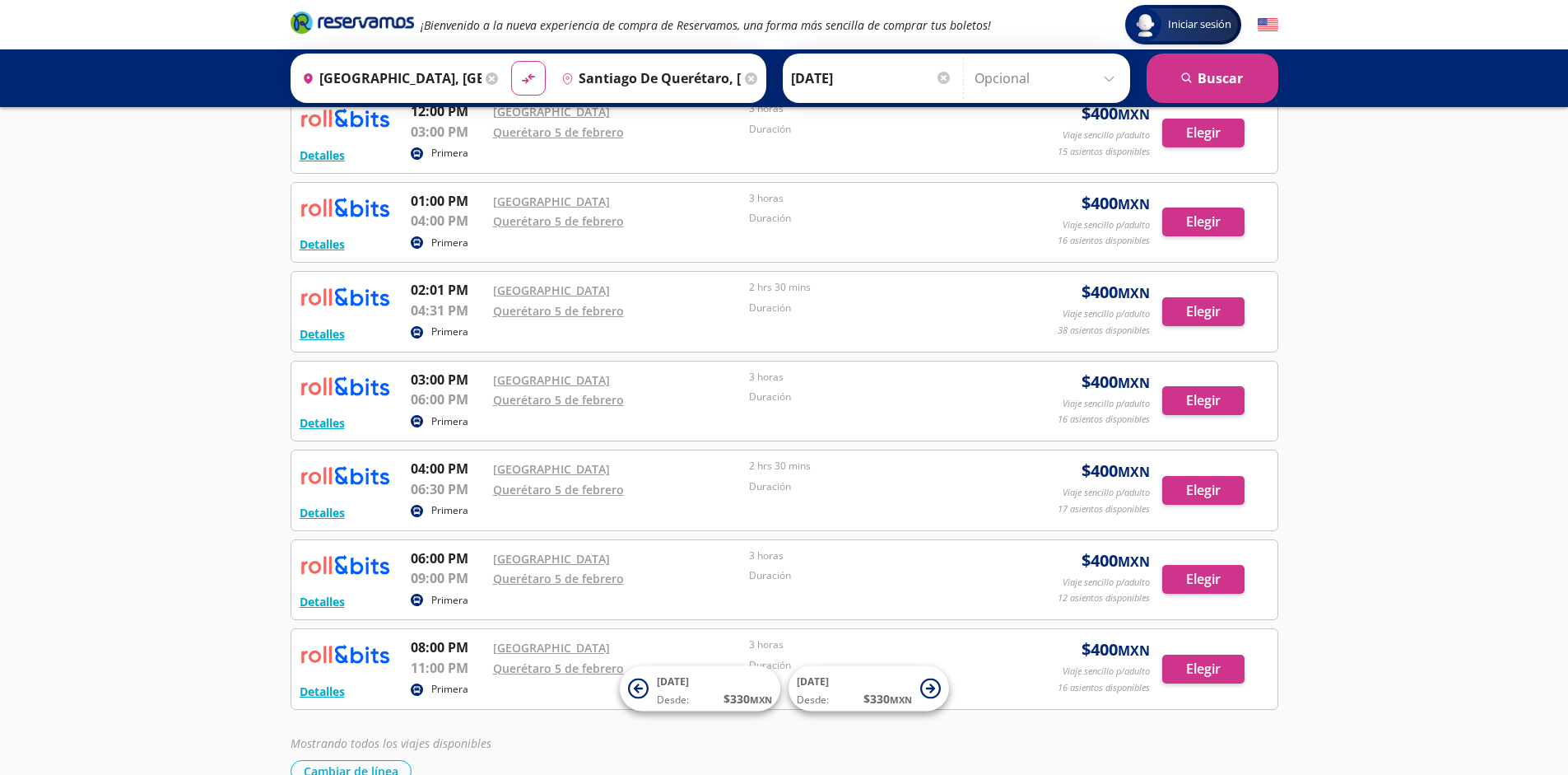
scroll to position [552, 0]
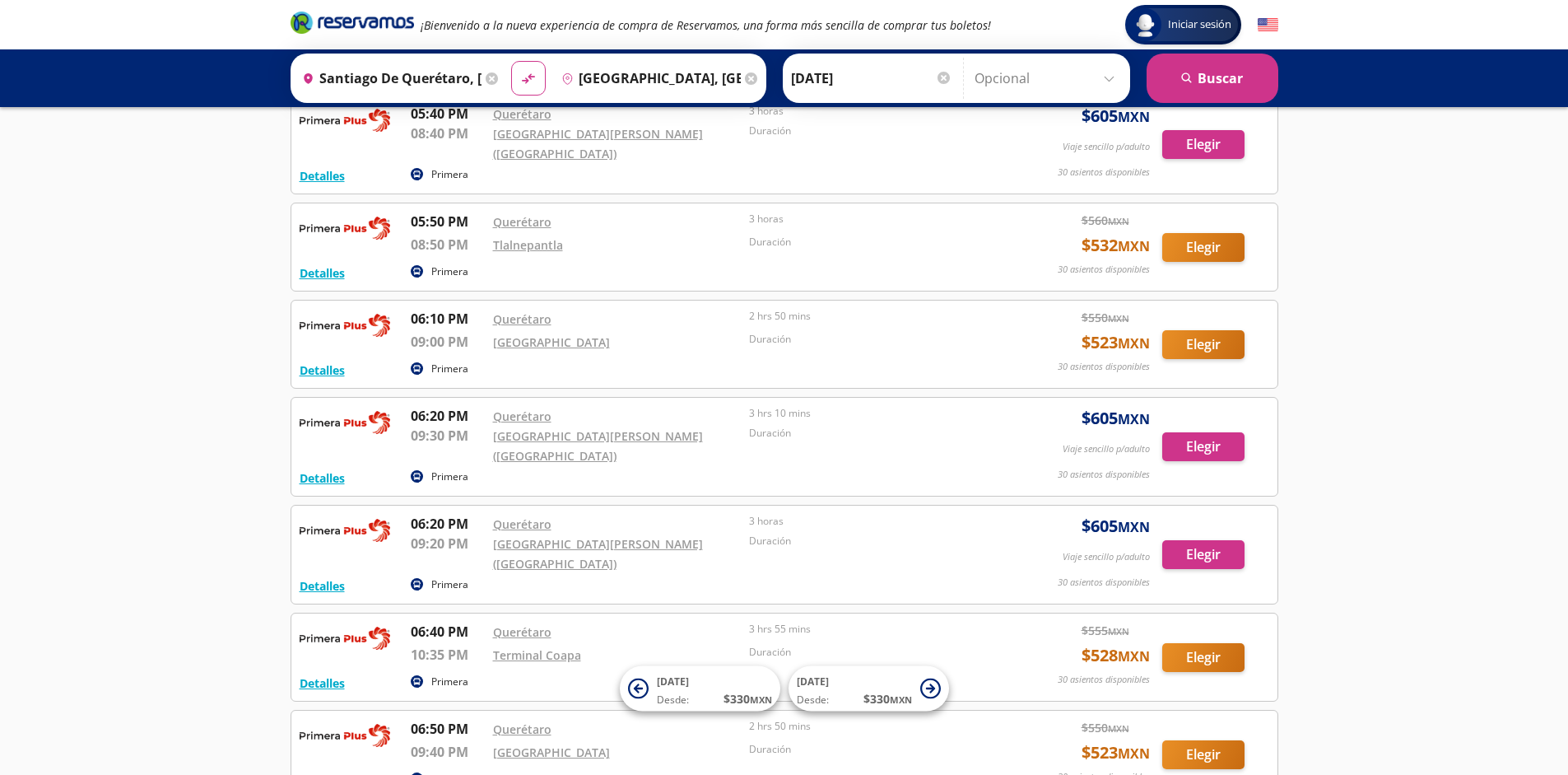
scroll to position [13355, 0]
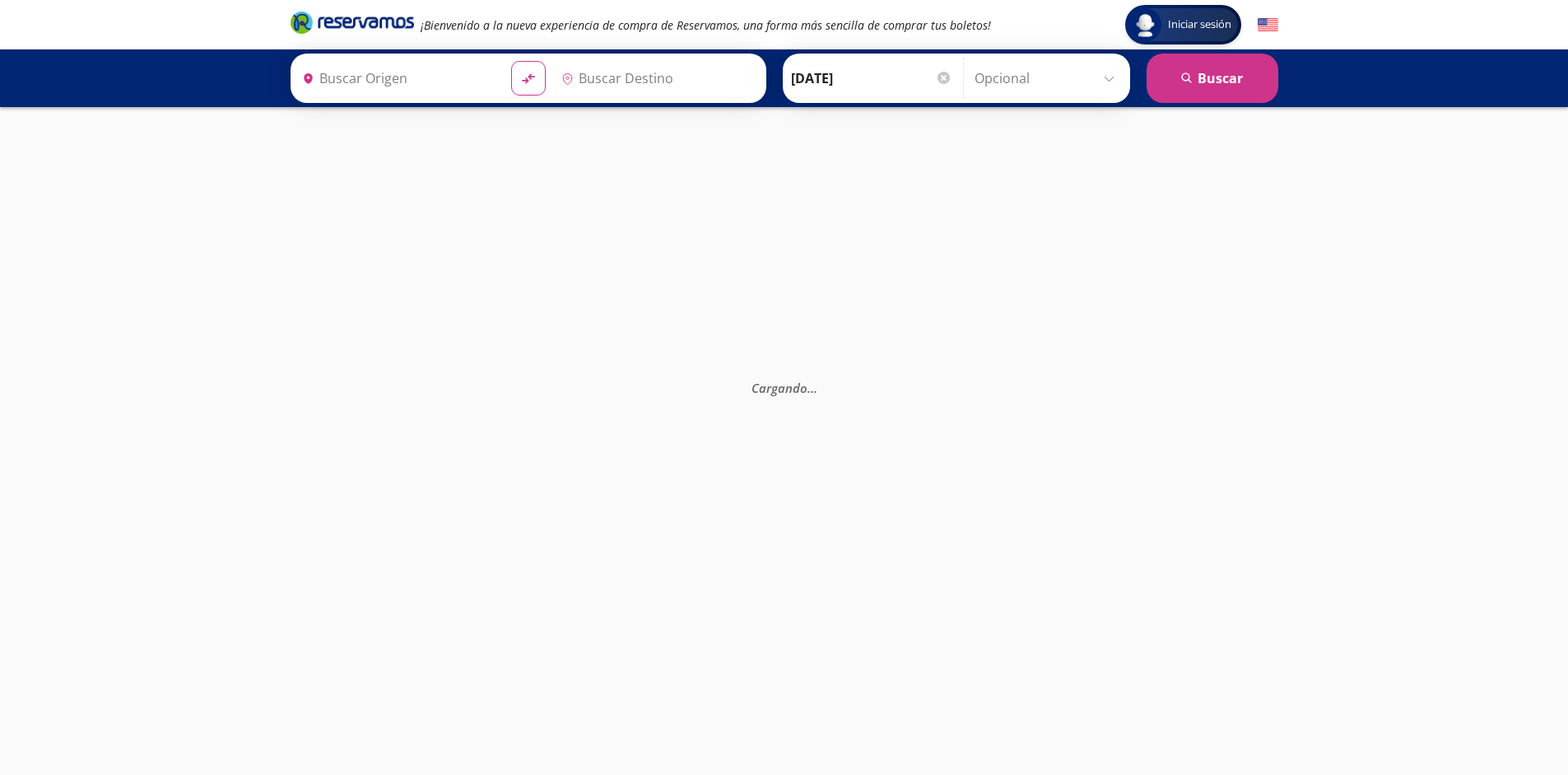
type input "Santiago de Querétaro, [GEOGRAPHIC_DATA]"
type input "[GEOGRAPHIC_DATA], [GEOGRAPHIC_DATA]"
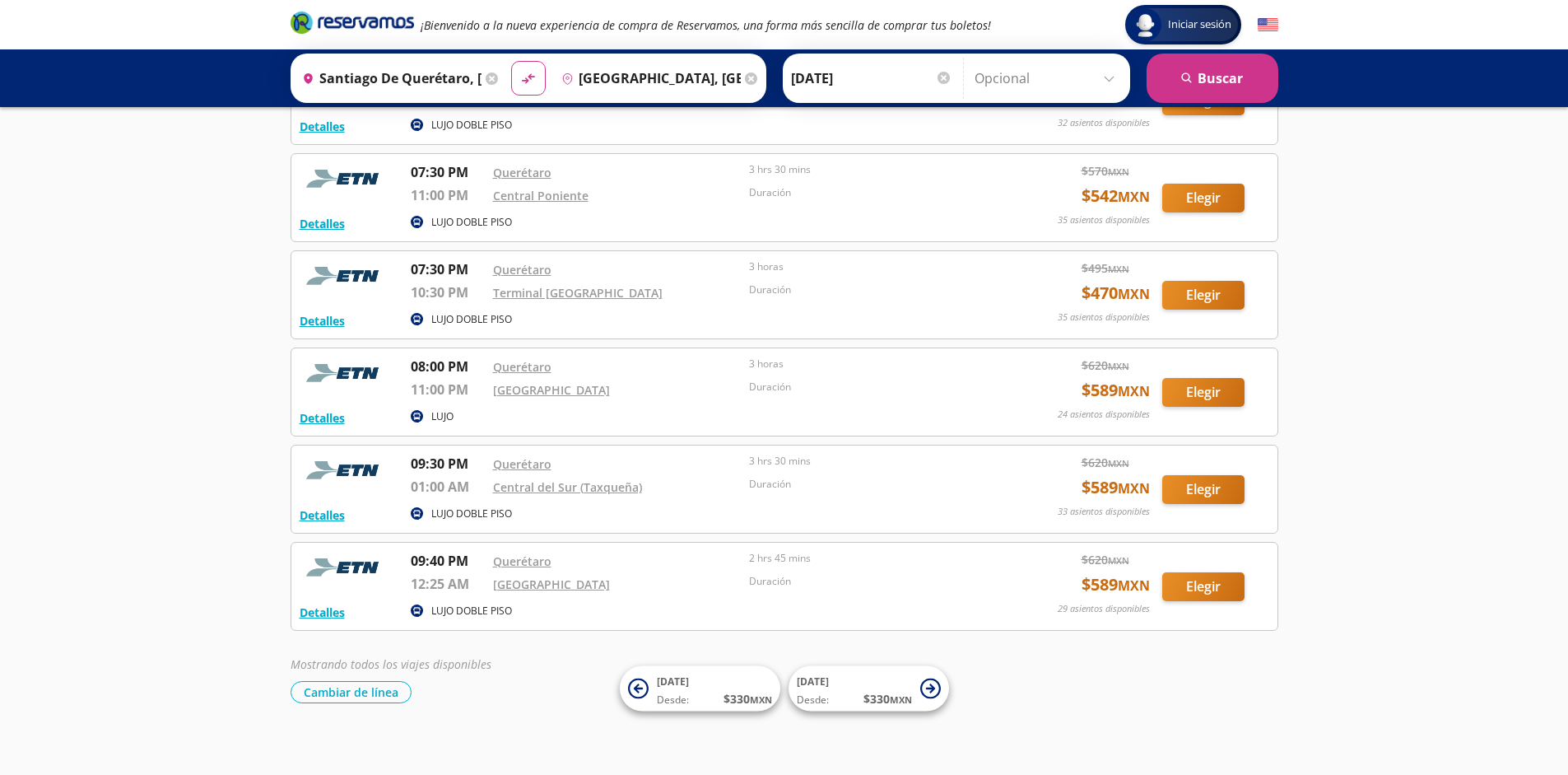
scroll to position [4655, 0]
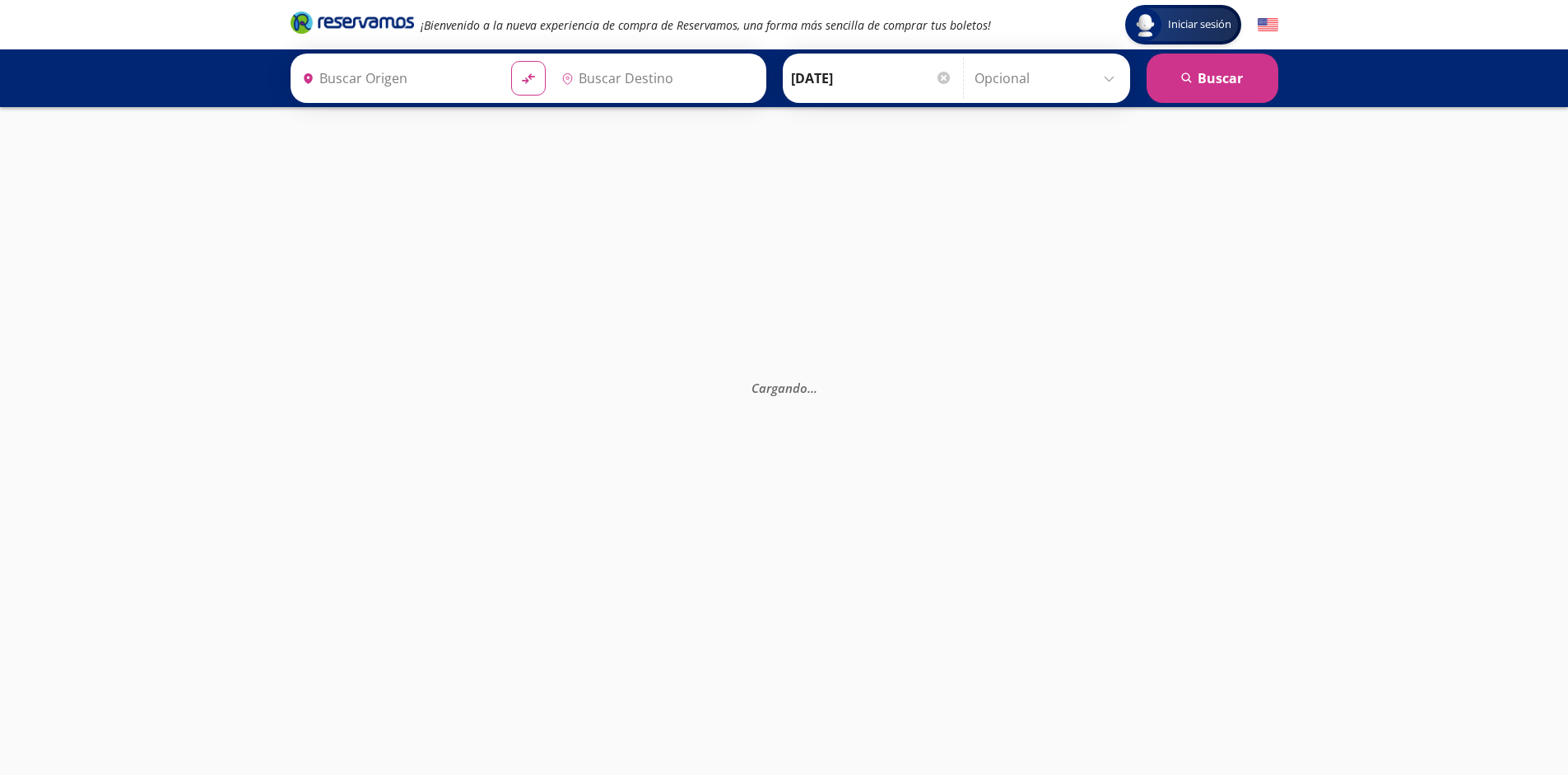
type input "Santiago de Querétaro, [GEOGRAPHIC_DATA]"
type input "[GEOGRAPHIC_DATA], [GEOGRAPHIC_DATA]"
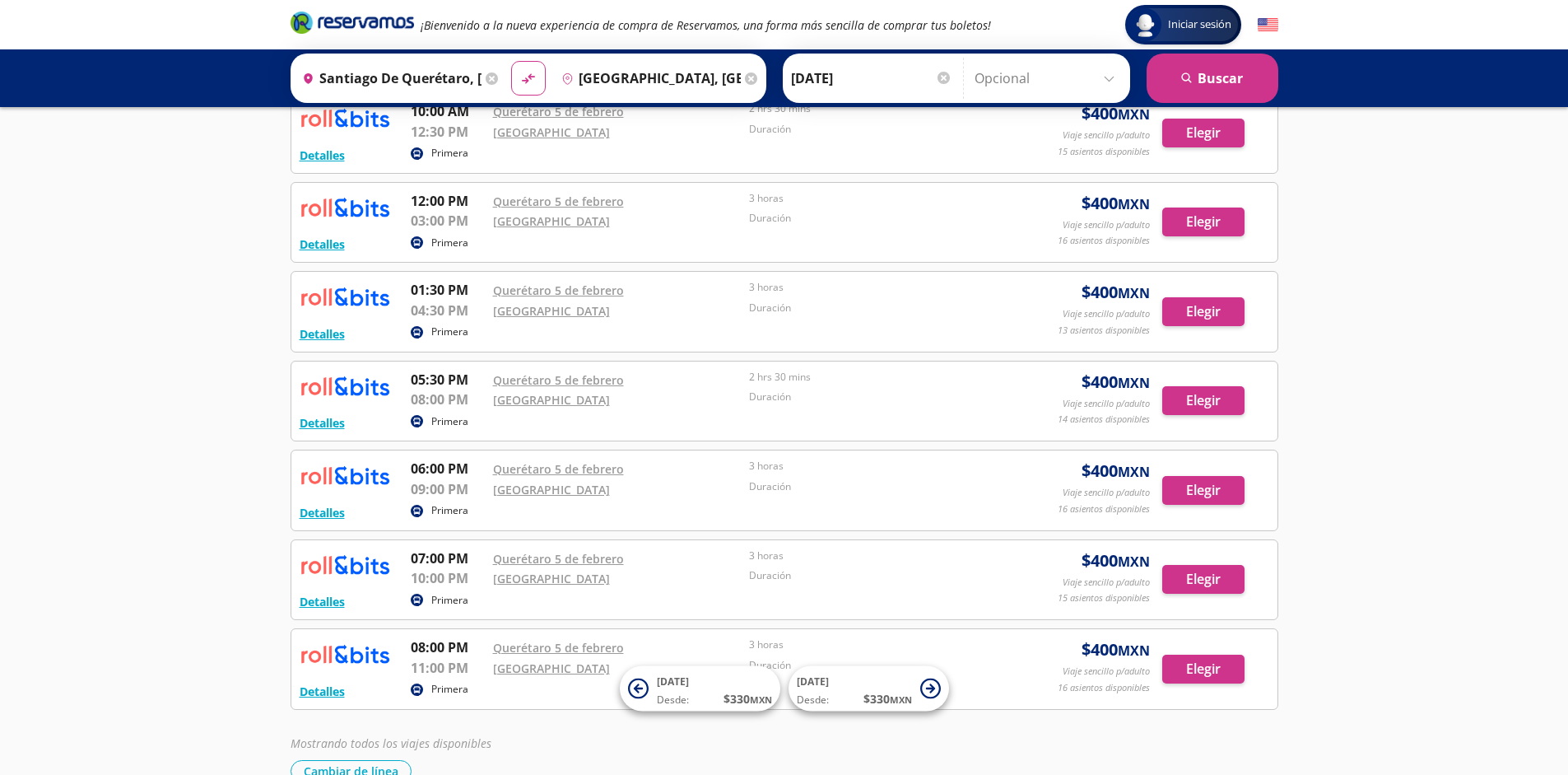
scroll to position [552, 0]
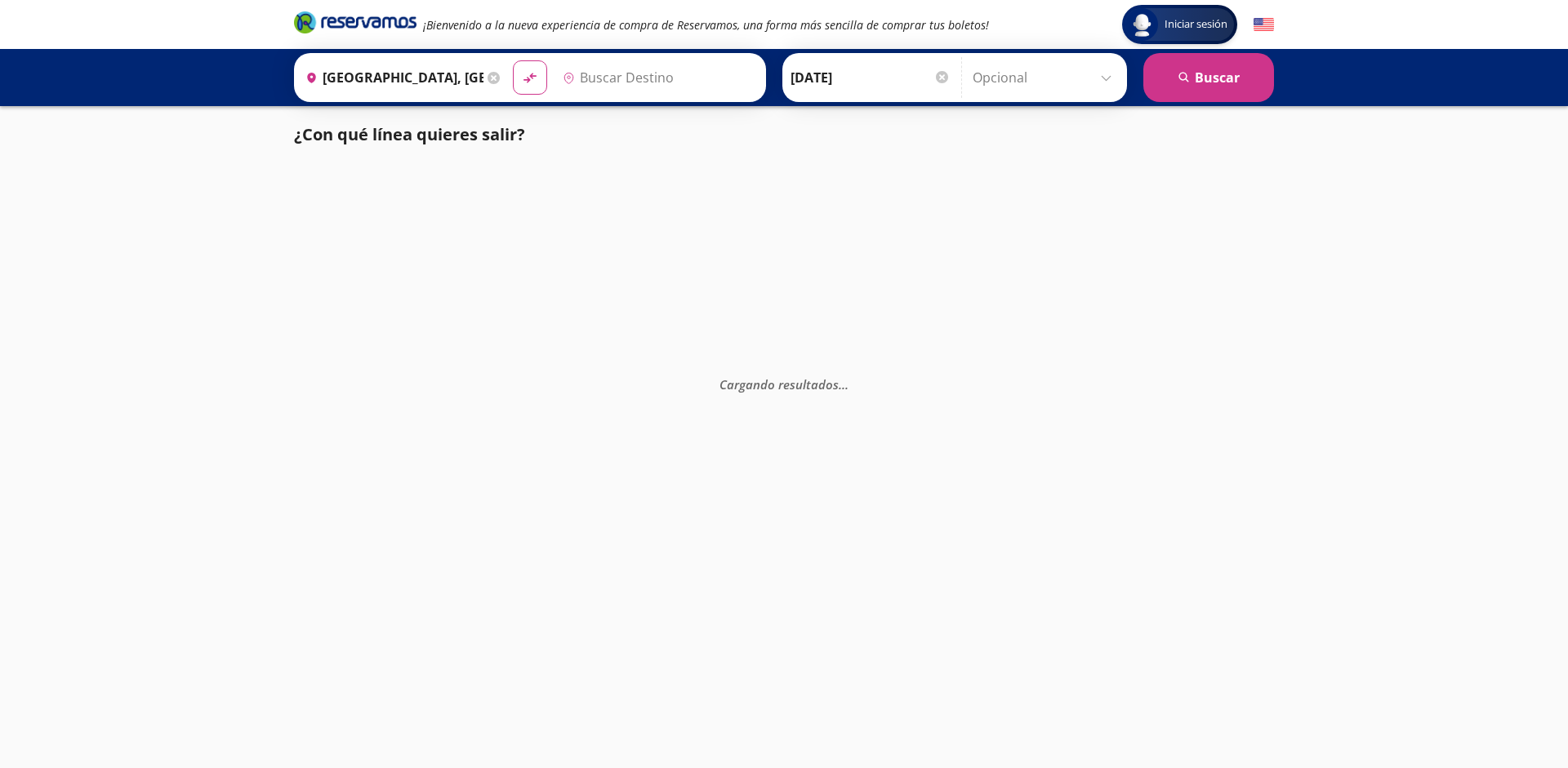
type input "[GEOGRAPHIC_DATA], [GEOGRAPHIC_DATA]"
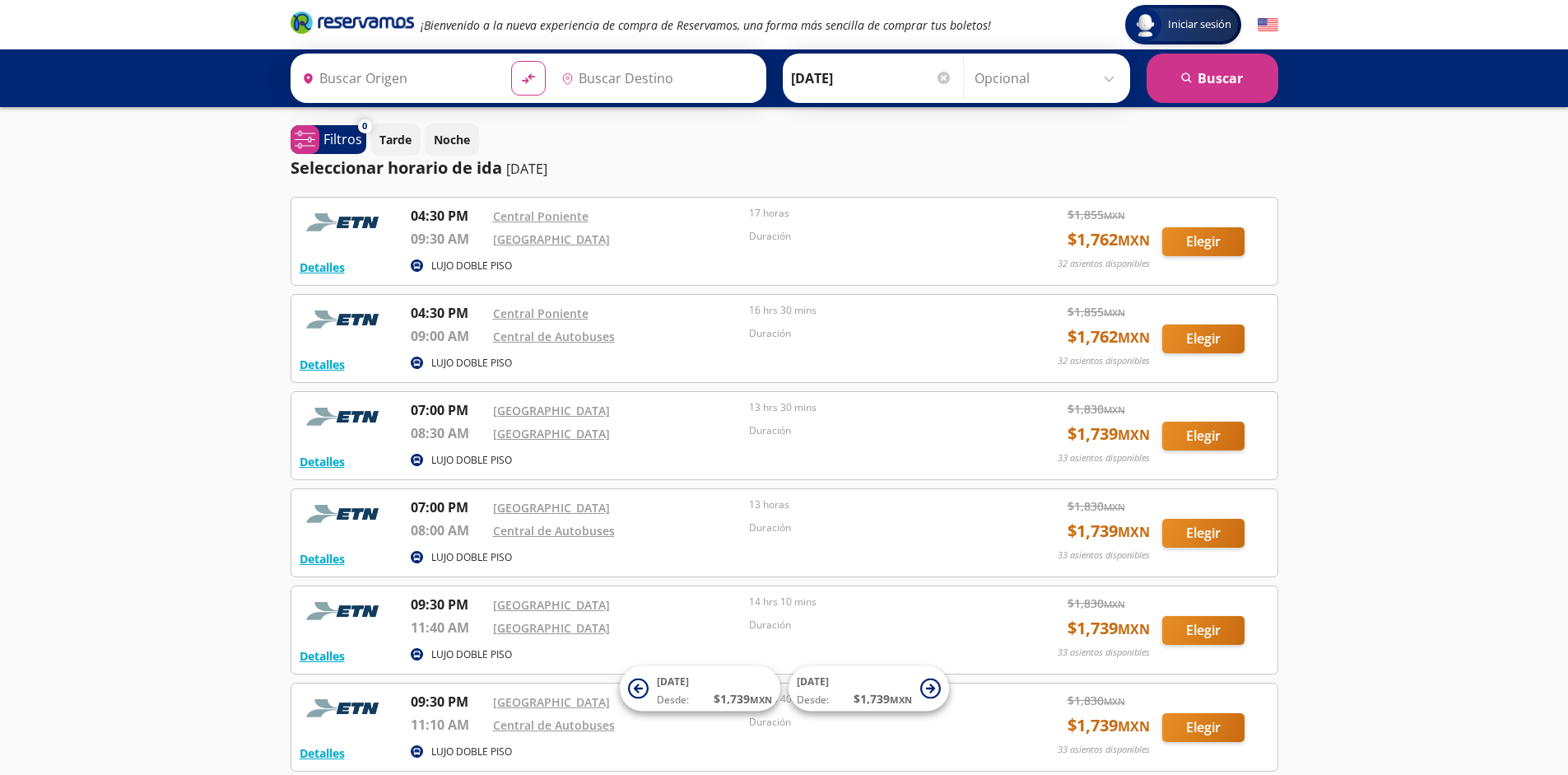
type input "[GEOGRAPHIC_DATA], [GEOGRAPHIC_DATA]"
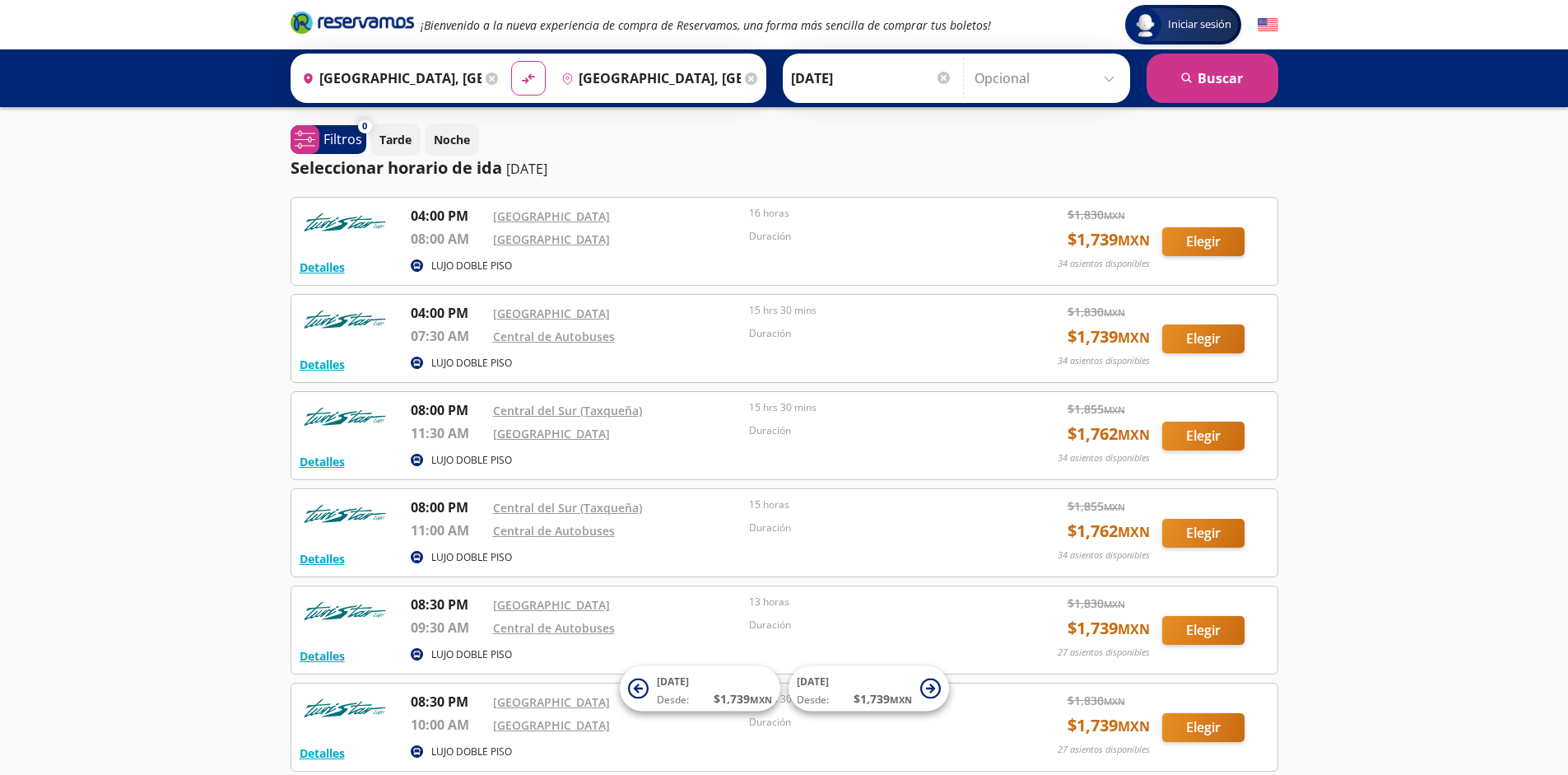
scroll to position [152, 0]
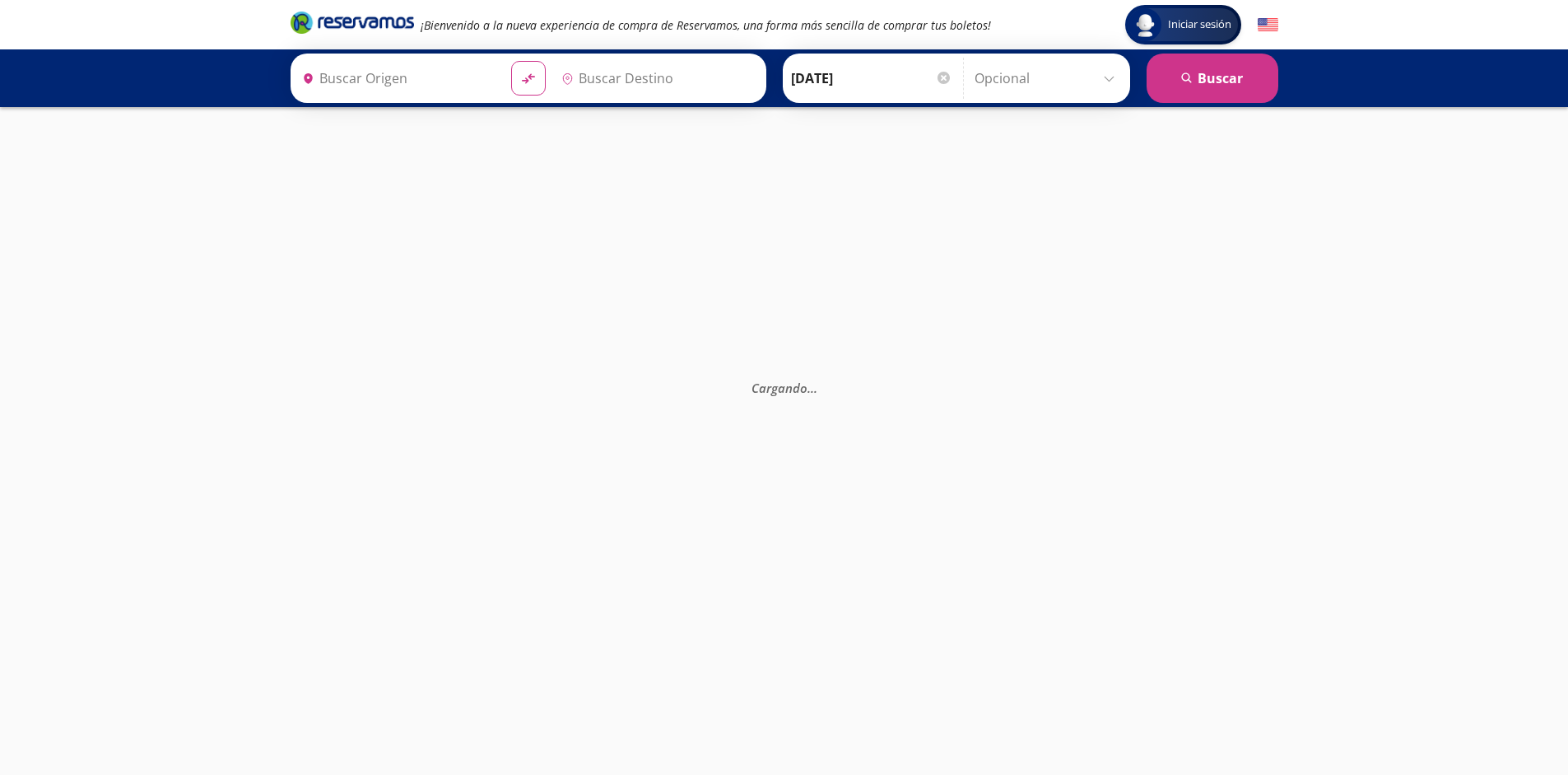
type input "[GEOGRAPHIC_DATA], [GEOGRAPHIC_DATA]"
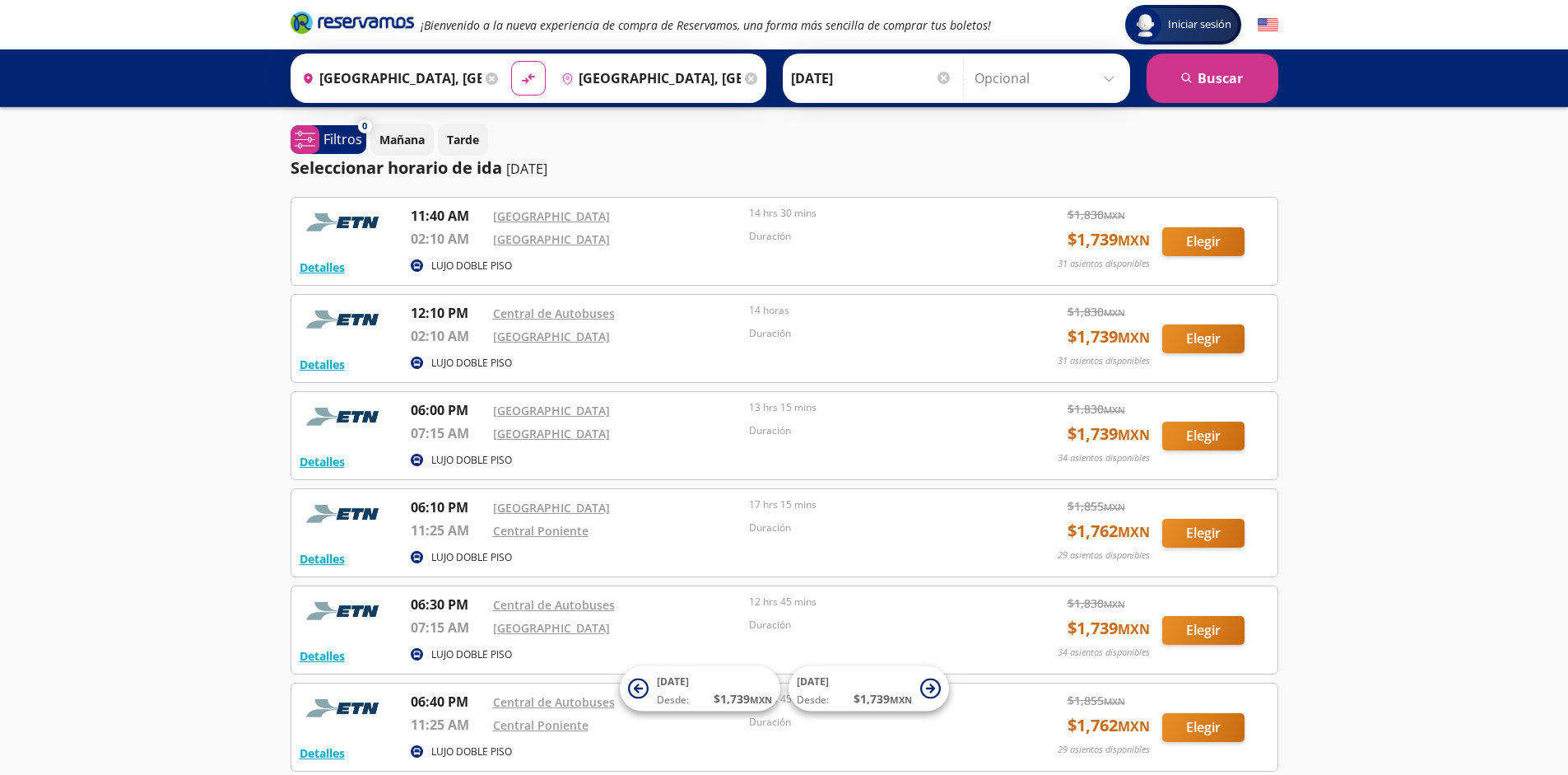
scroll to position [152, 0]
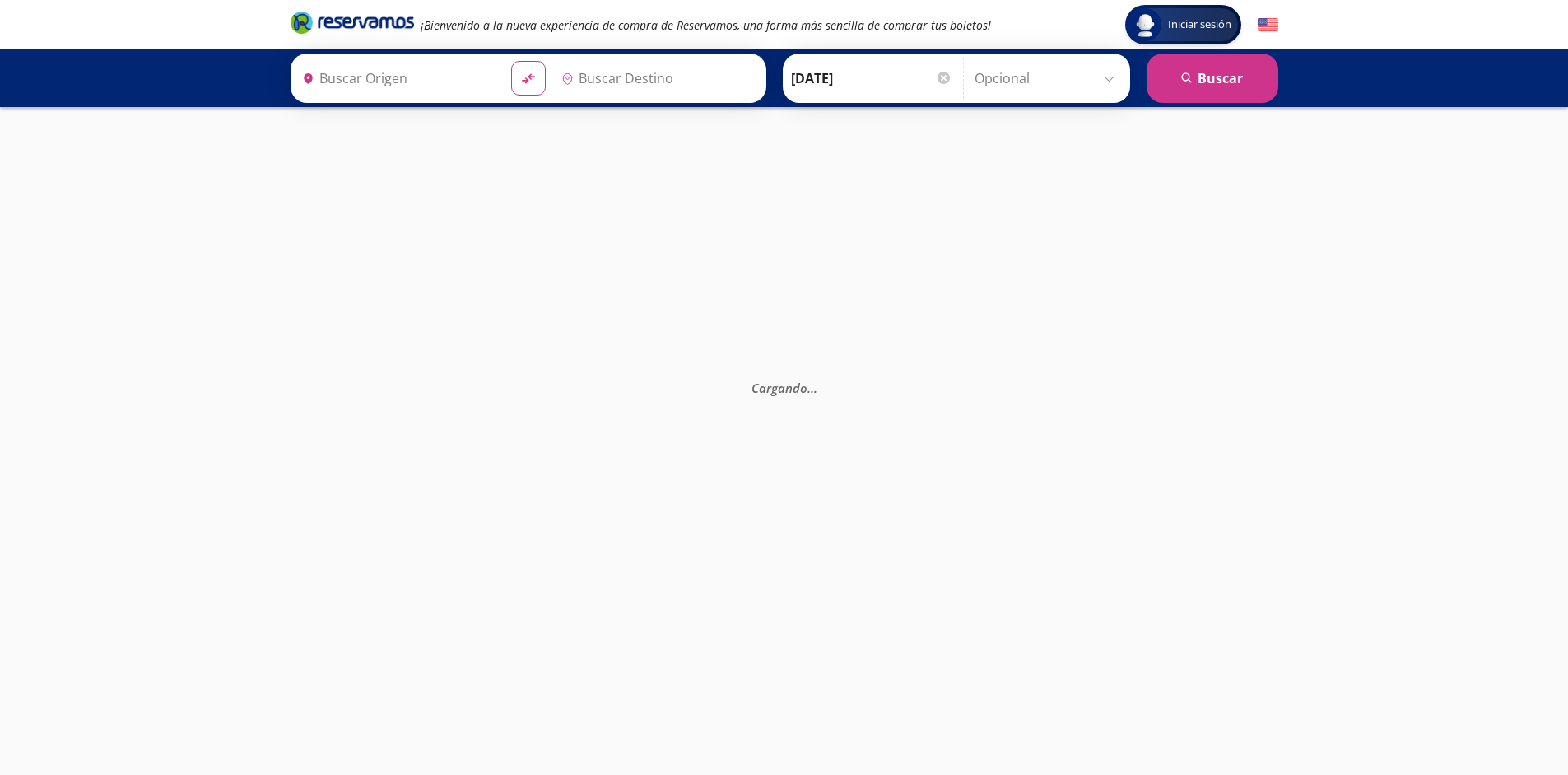
type input "[GEOGRAPHIC_DATA], [GEOGRAPHIC_DATA]"
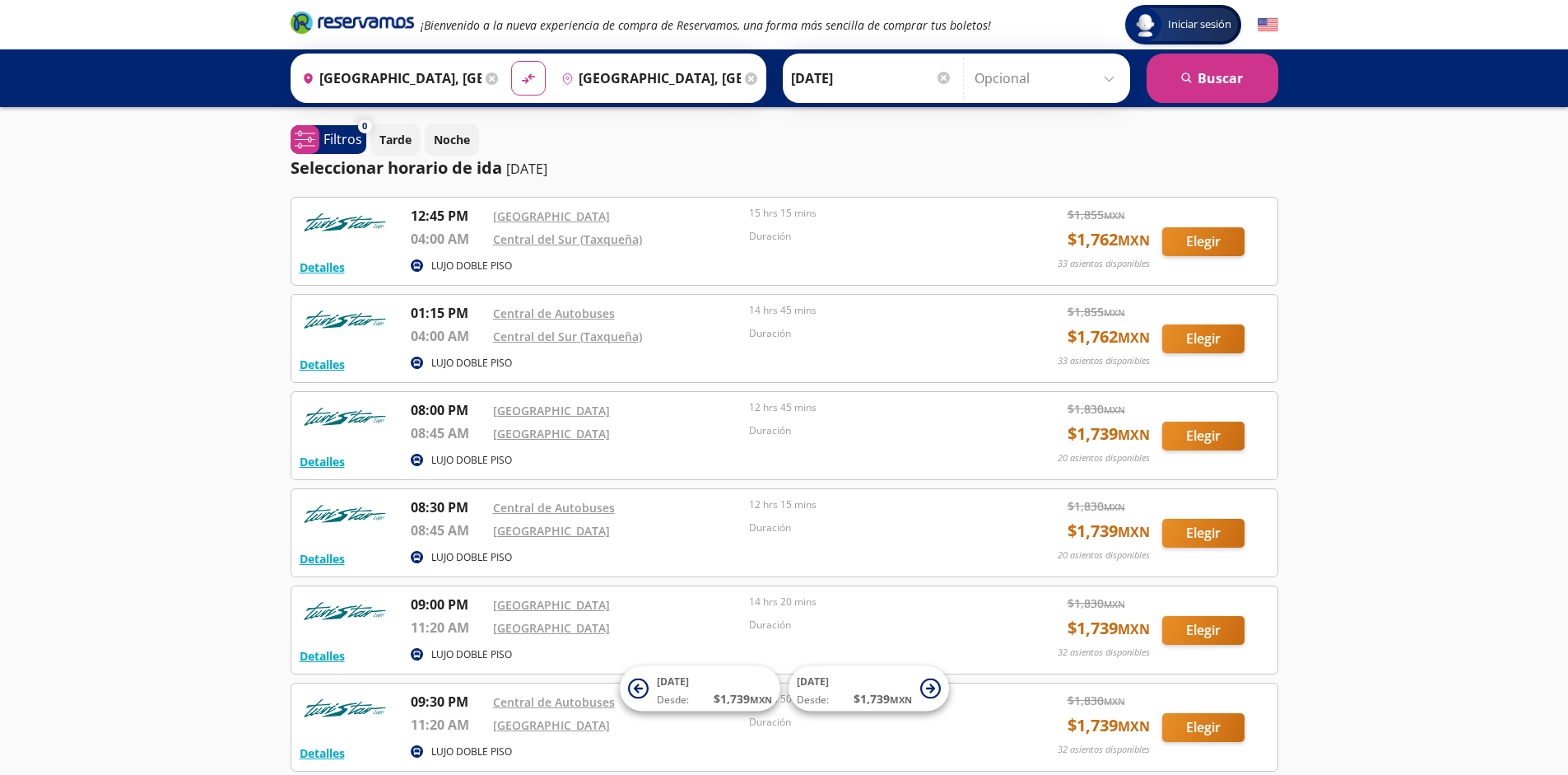
scroll to position [152, 0]
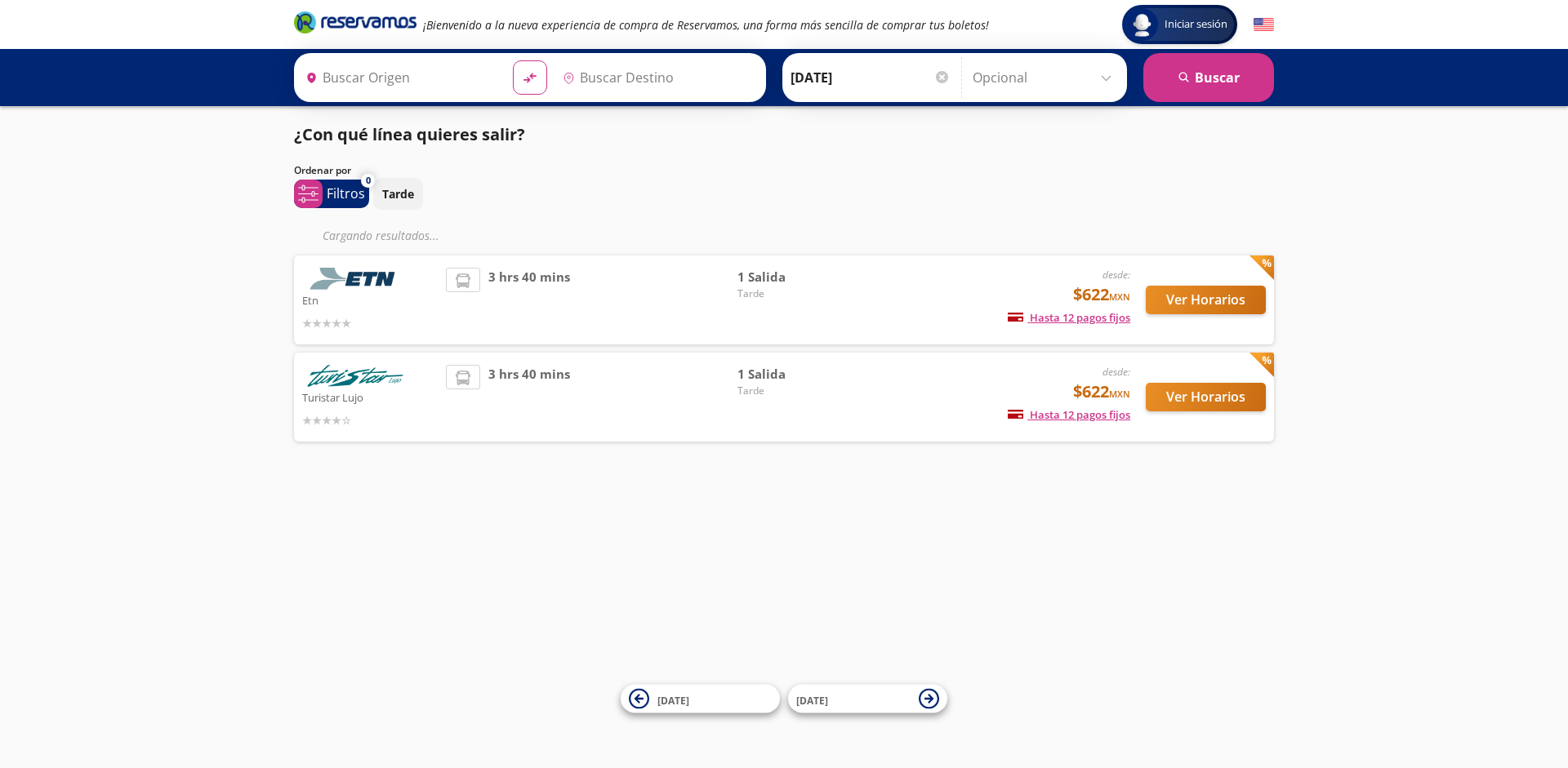
type input "[GEOGRAPHIC_DATA], [GEOGRAPHIC_DATA]"
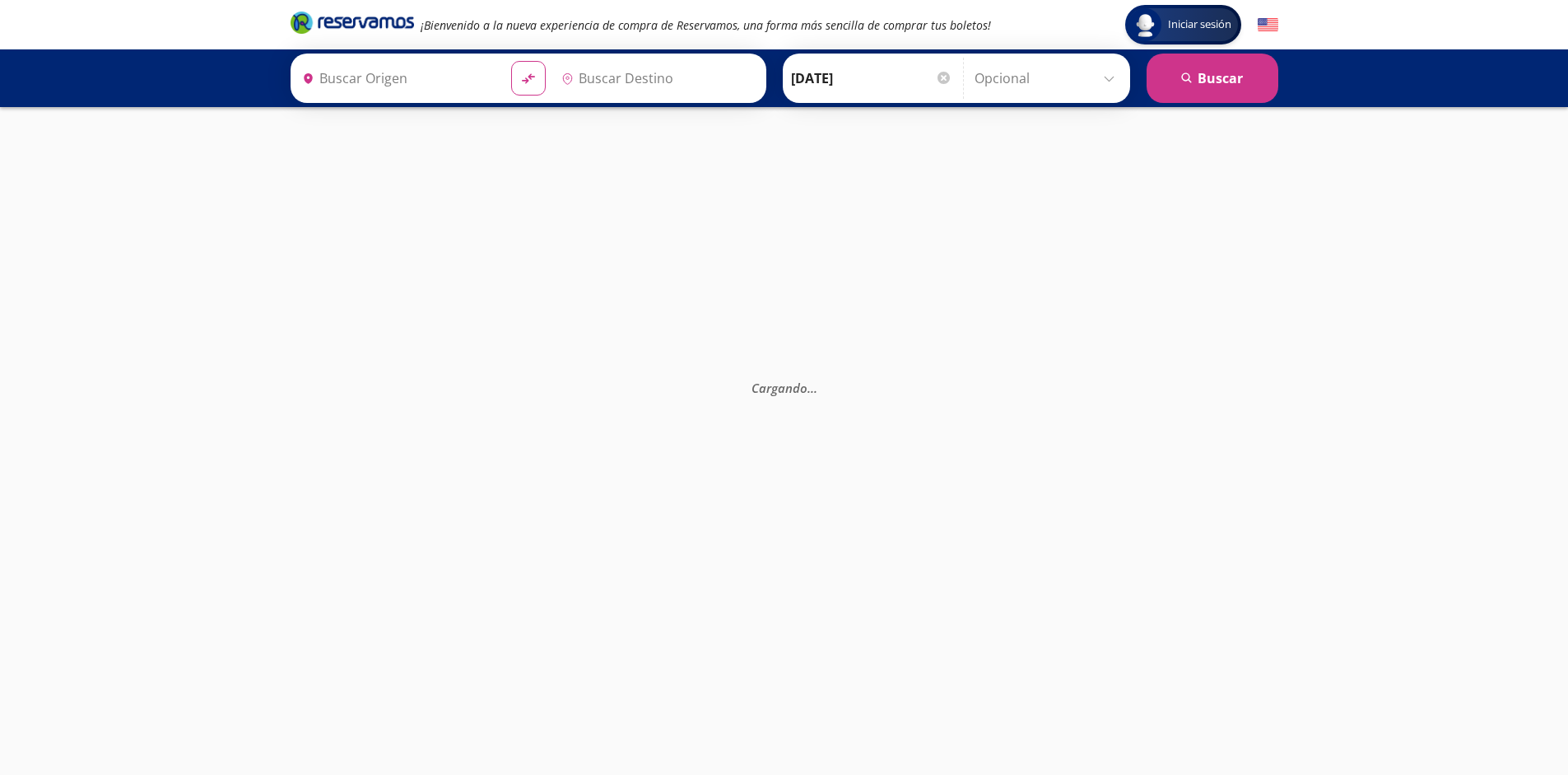
type input "[GEOGRAPHIC_DATA], [GEOGRAPHIC_DATA]"
type input "Poza Rica, Veracruz"
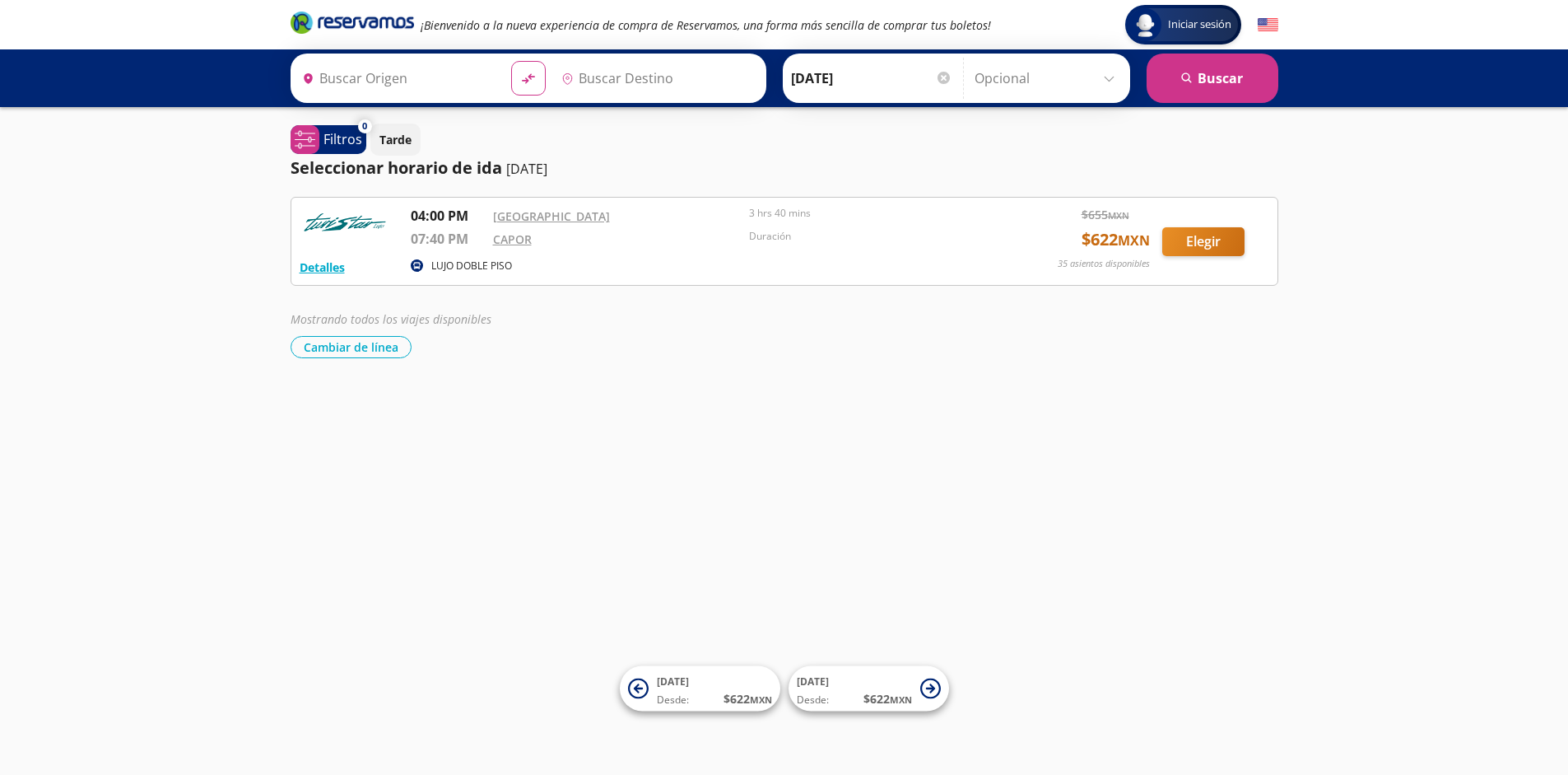
type input "Poza Rica, Veracruz"
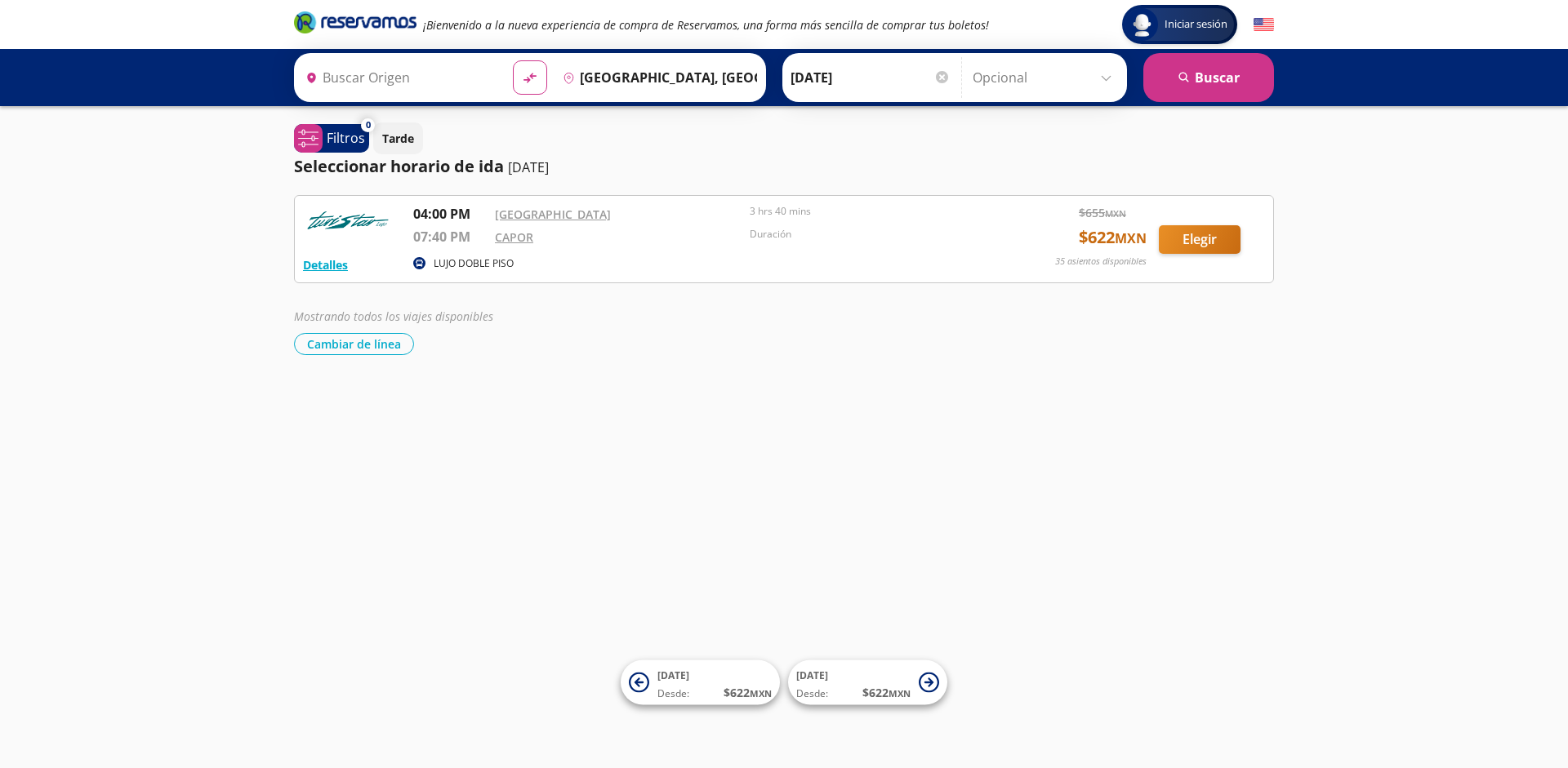
type input "[GEOGRAPHIC_DATA], [GEOGRAPHIC_DATA]"
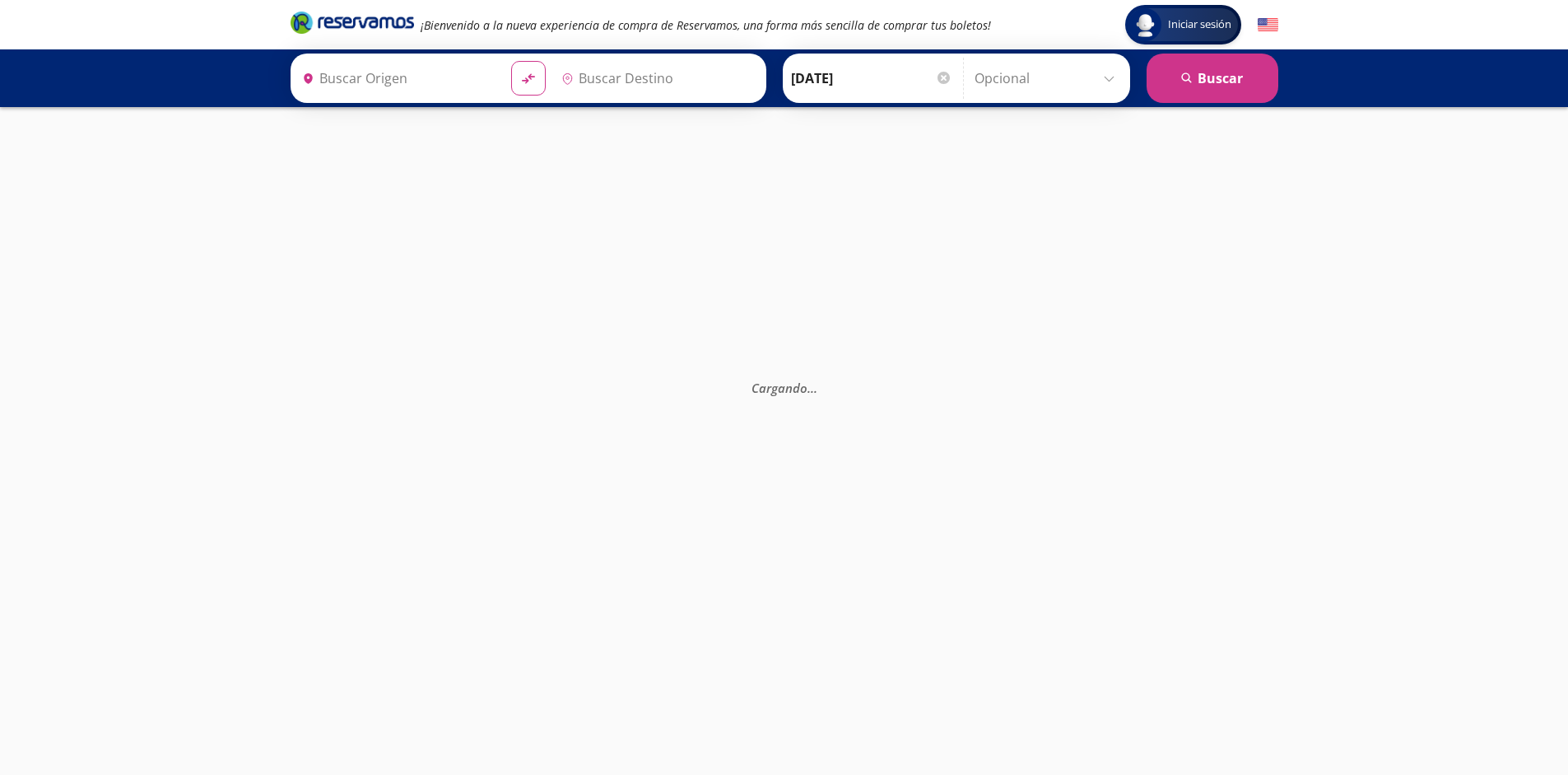
type input "[GEOGRAPHIC_DATA], [GEOGRAPHIC_DATA]"
type input "Guadalajara, Jalisco"
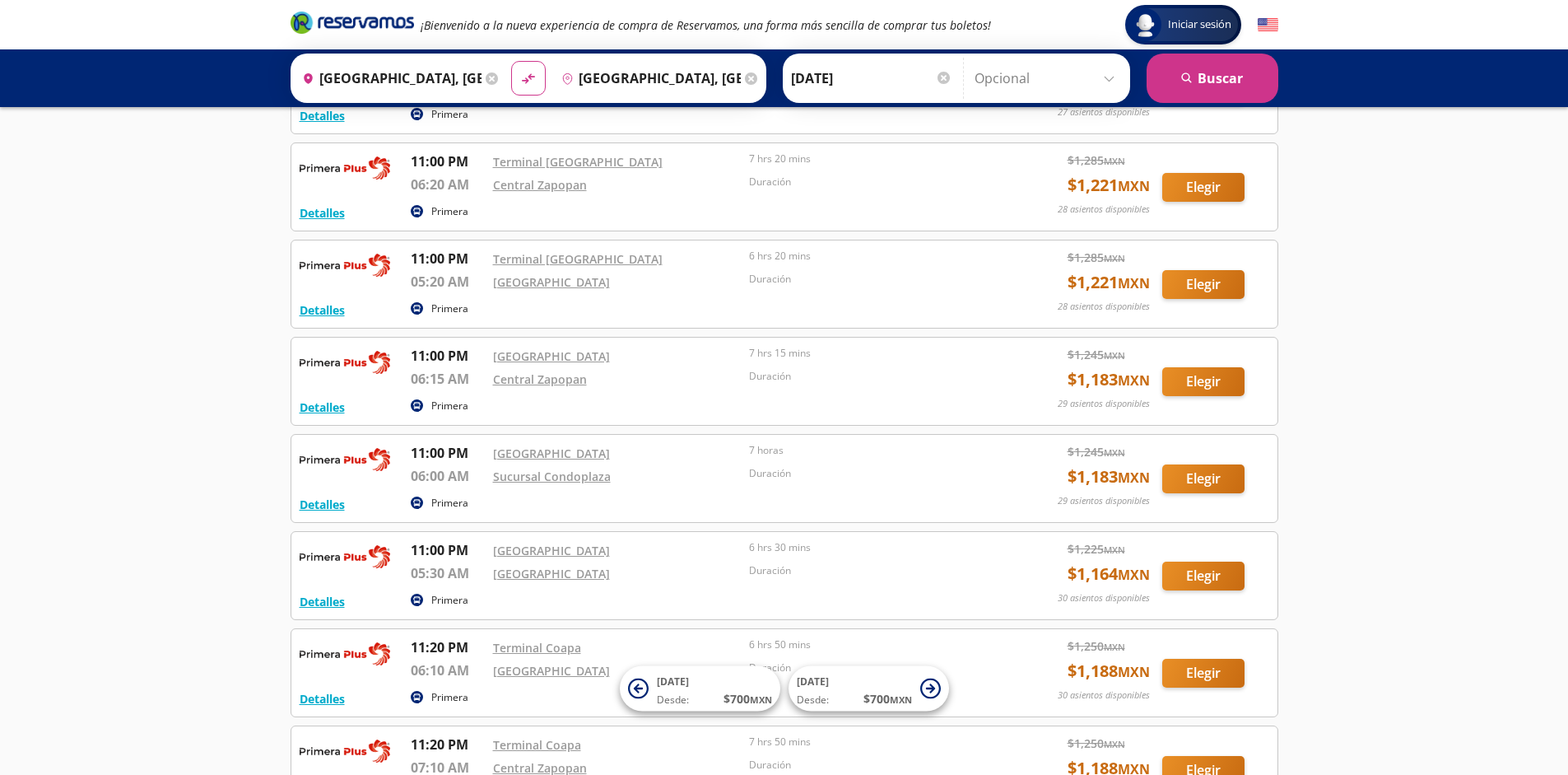
scroll to position [3067, 0]
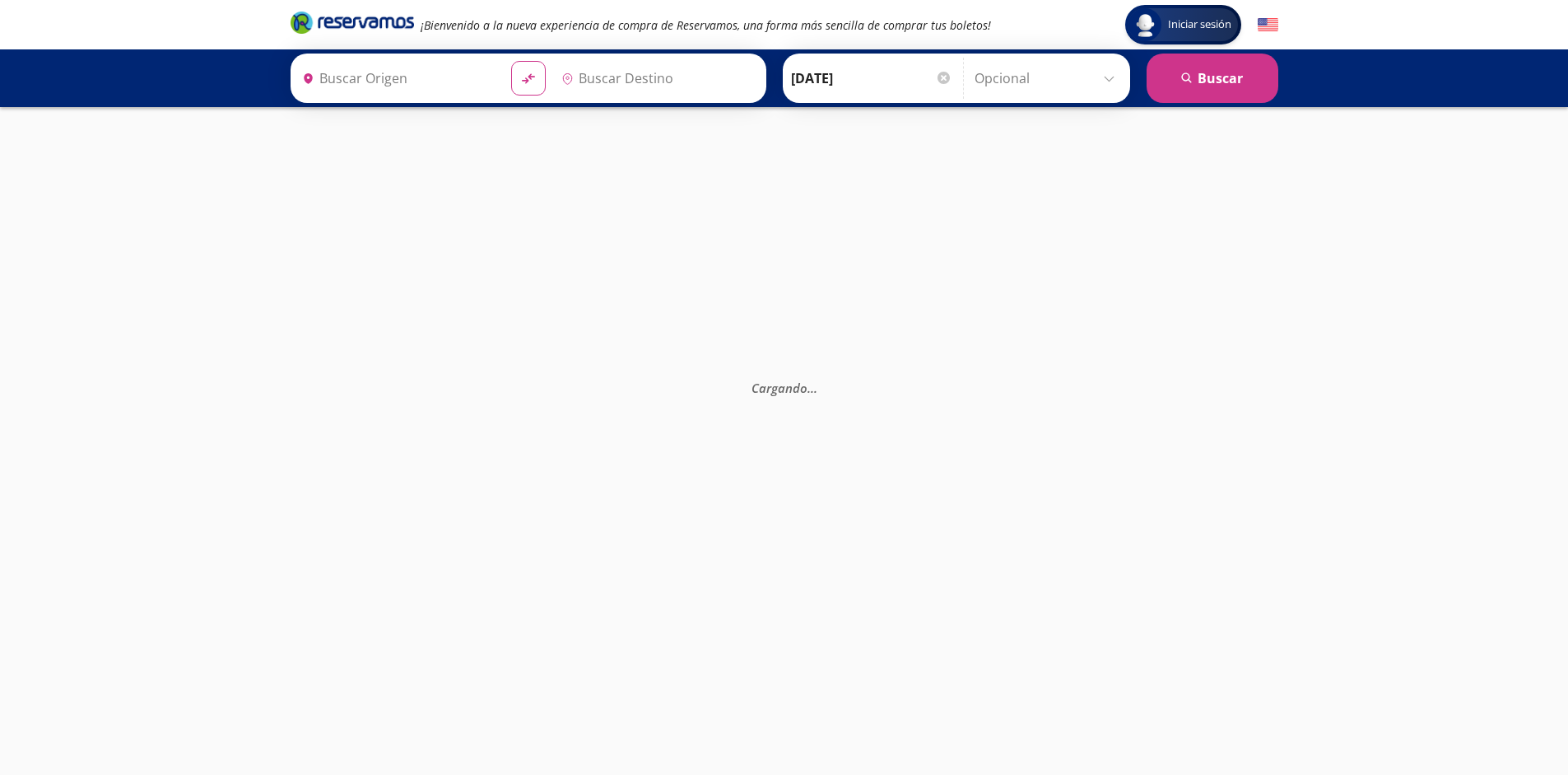
type input "[GEOGRAPHIC_DATA], [GEOGRAPHIC_DATA]"
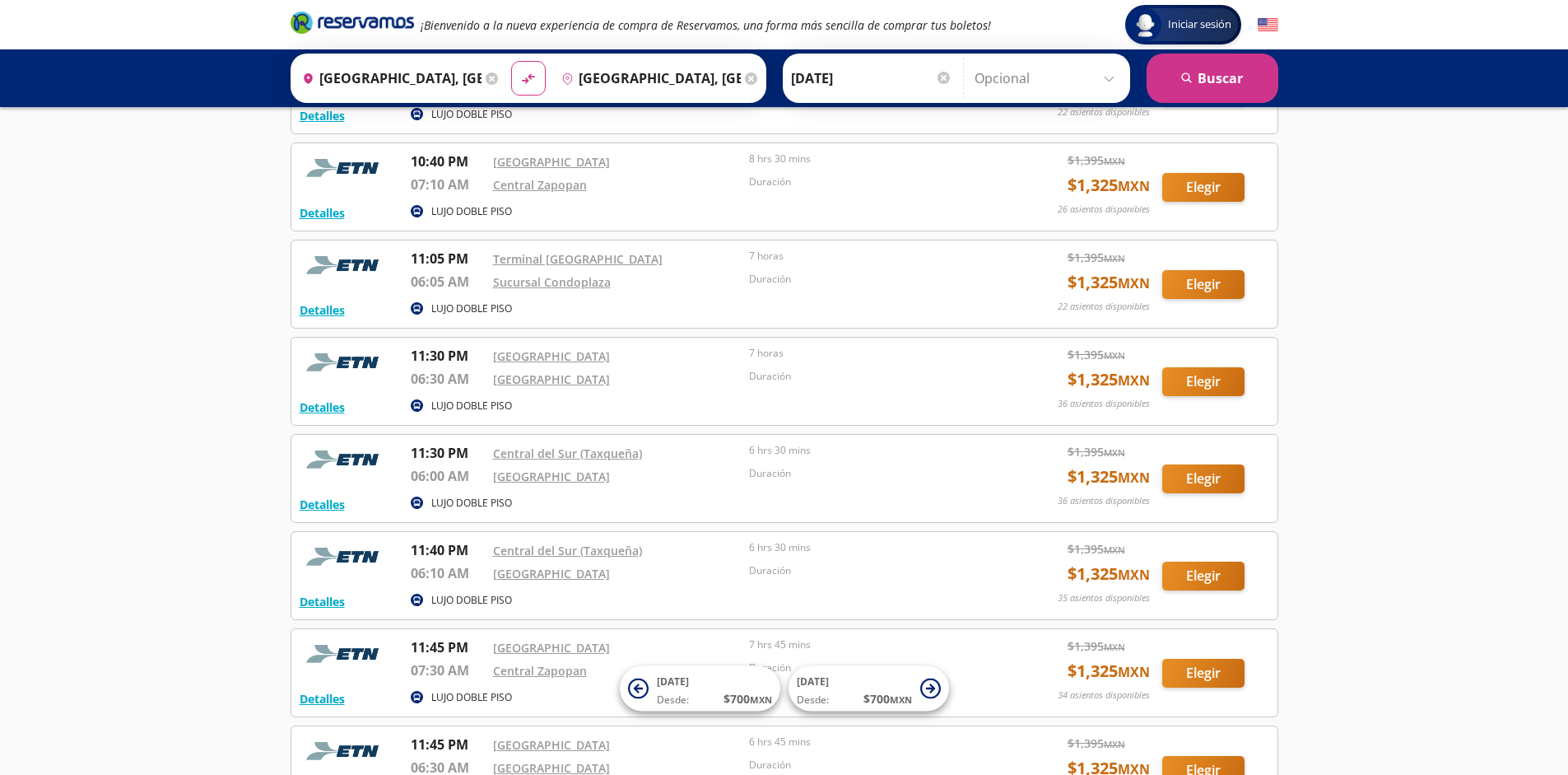
scroll to position [1804, 0]
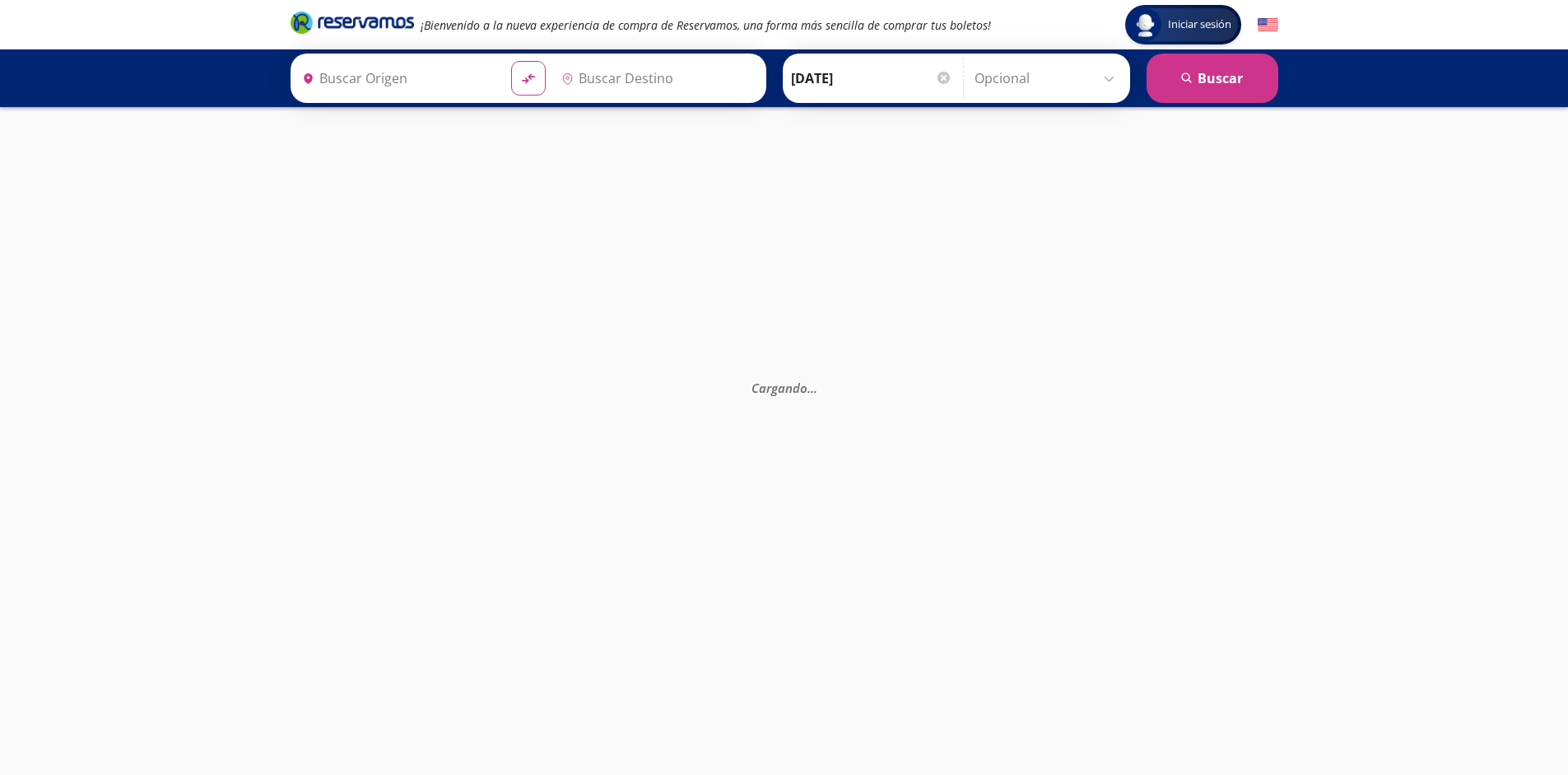
type input "[GEOGRAPHIC_DATA], [GEOGRAPHIC_DATA]"
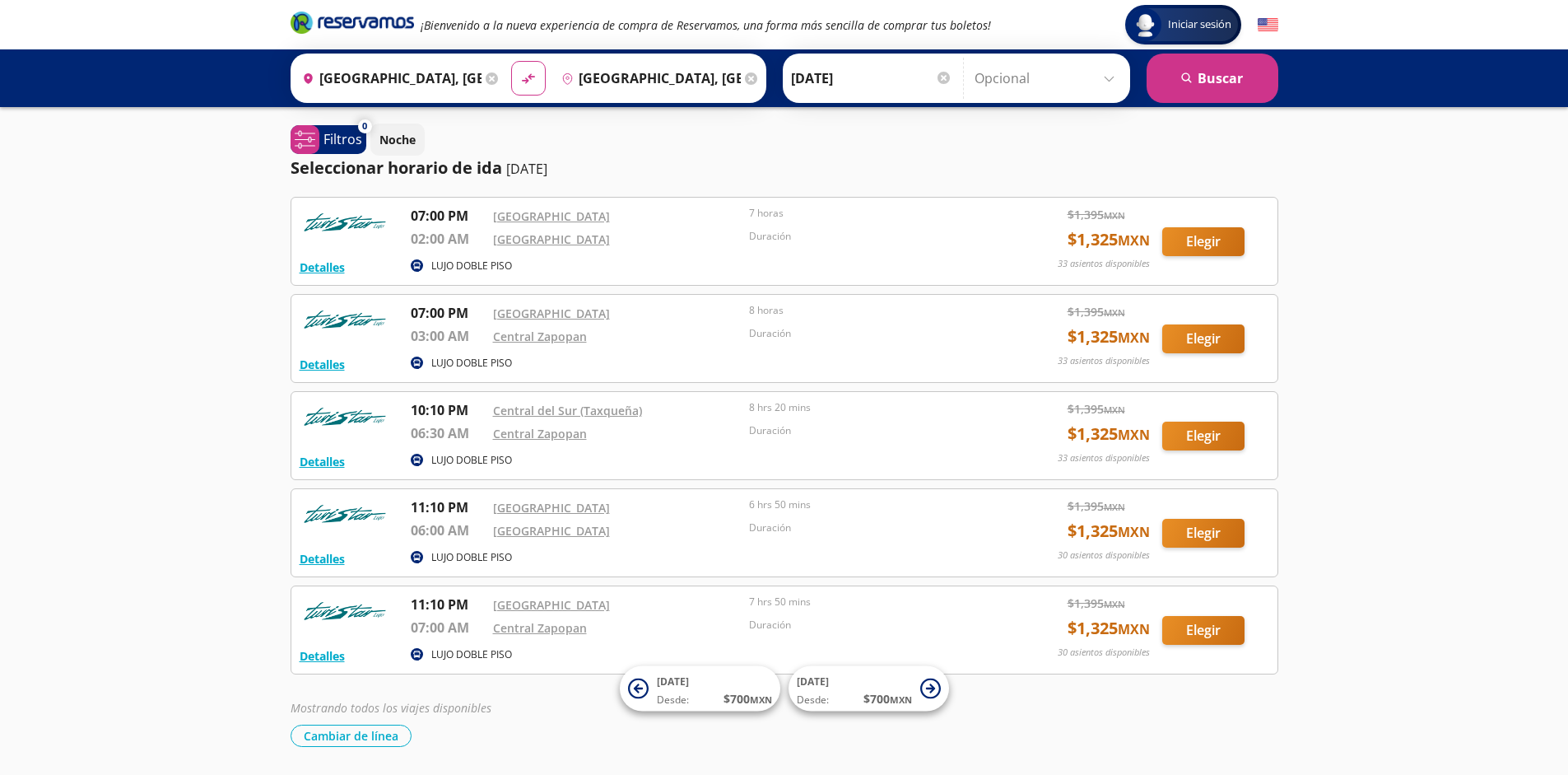
scroll to position [54, 0]
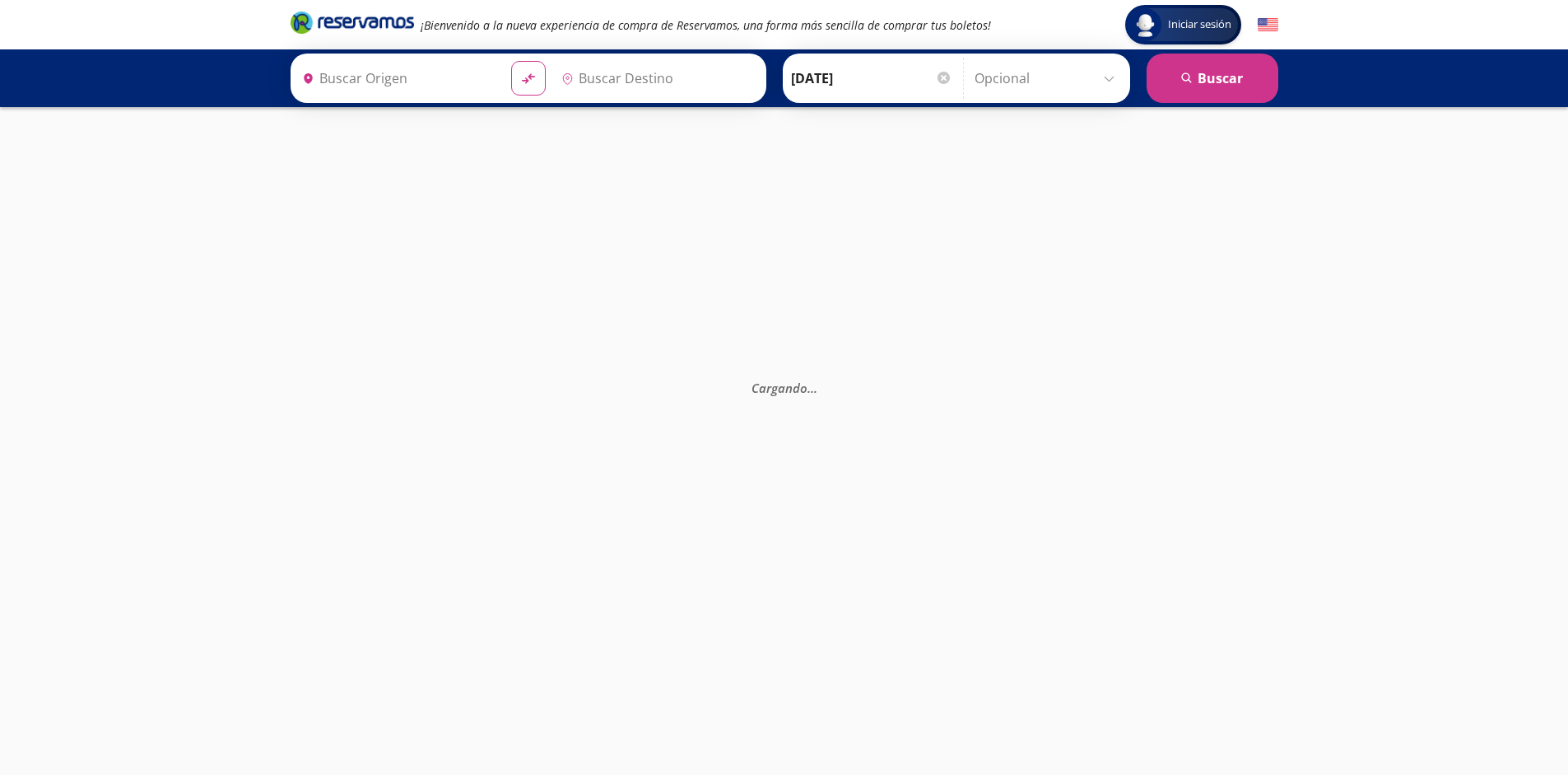
type input "[GEOGRAPHIC_DATA], [GEOGRAPHIC_DATA]"
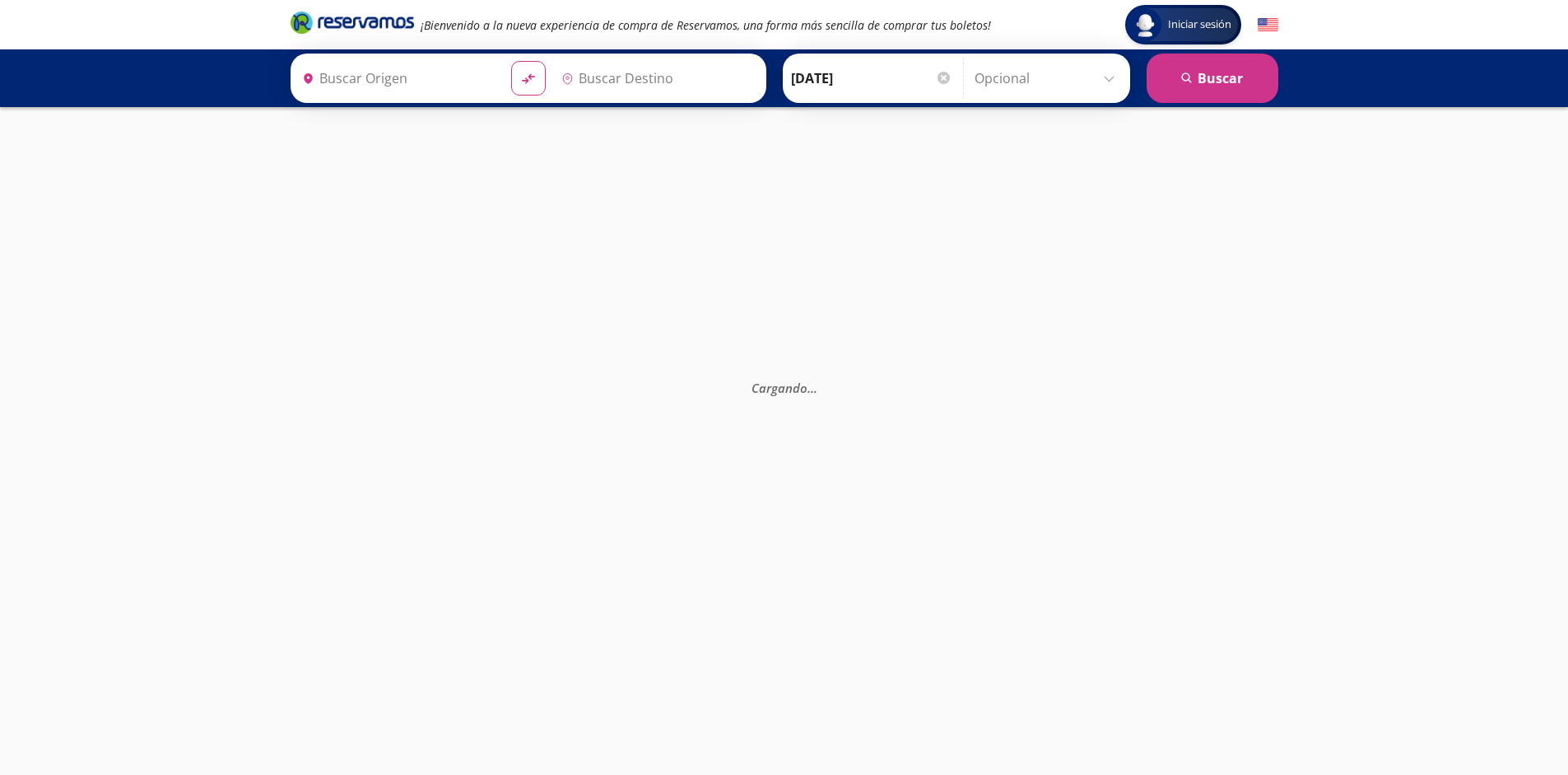
type input "[GEOGRAPHIC_DATA], [GEOGRAPHIC_DATA]"
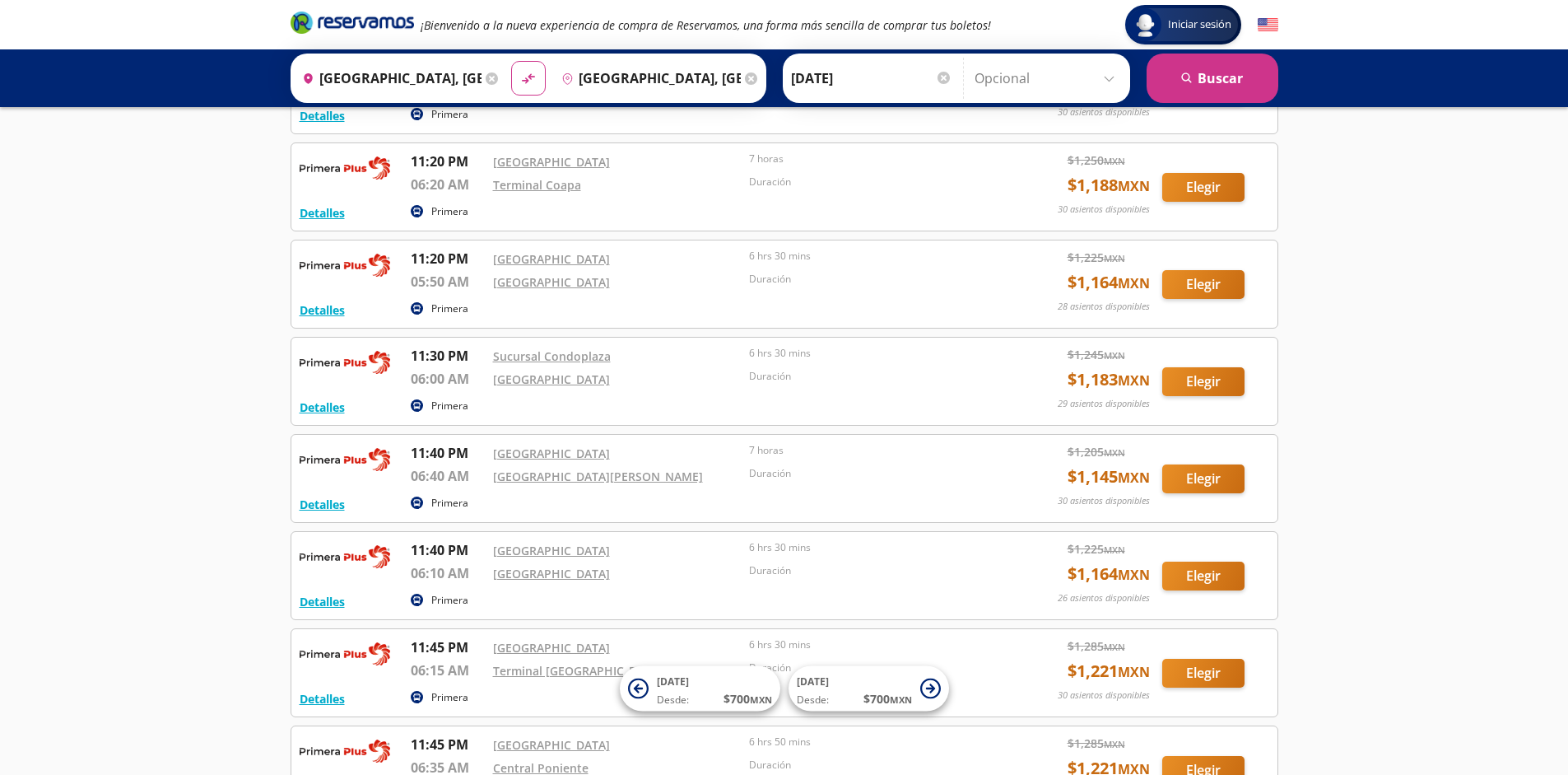
scroll to position [2971, 0]
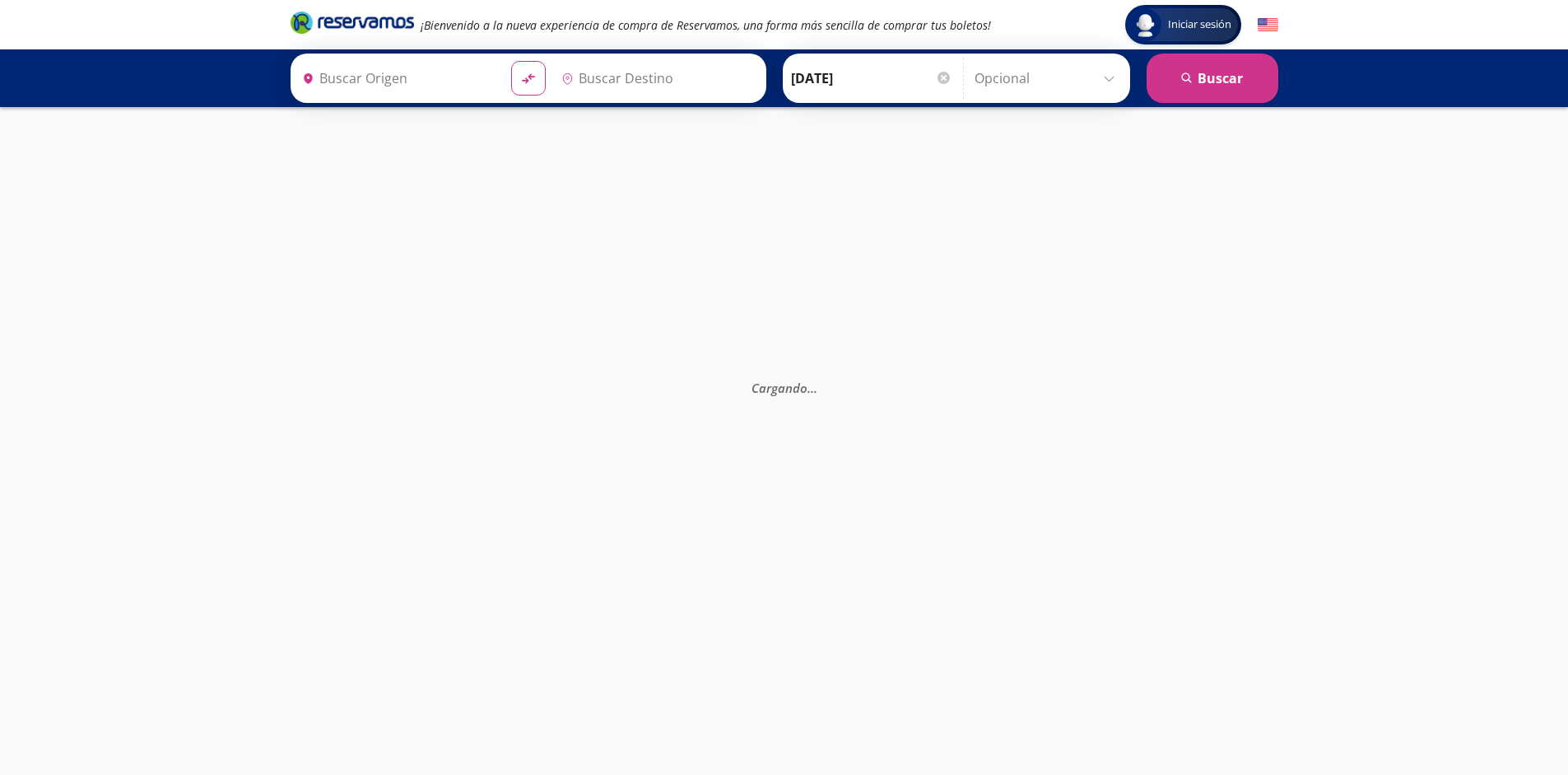
type input "[GEOGRAPHIC_DATA], [GEOGRAPHIC_DATA]"
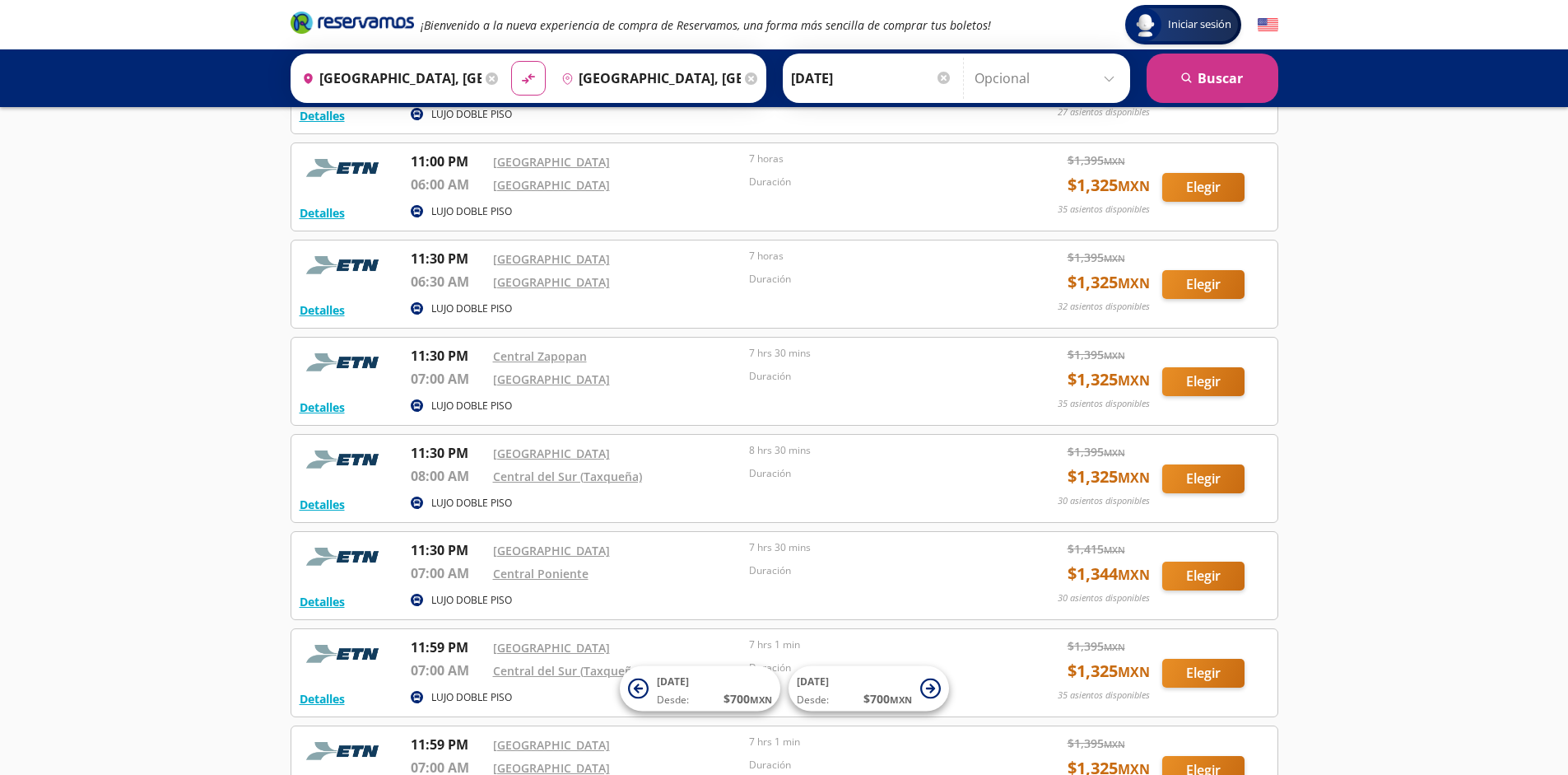
scroll to position [1707, 0]
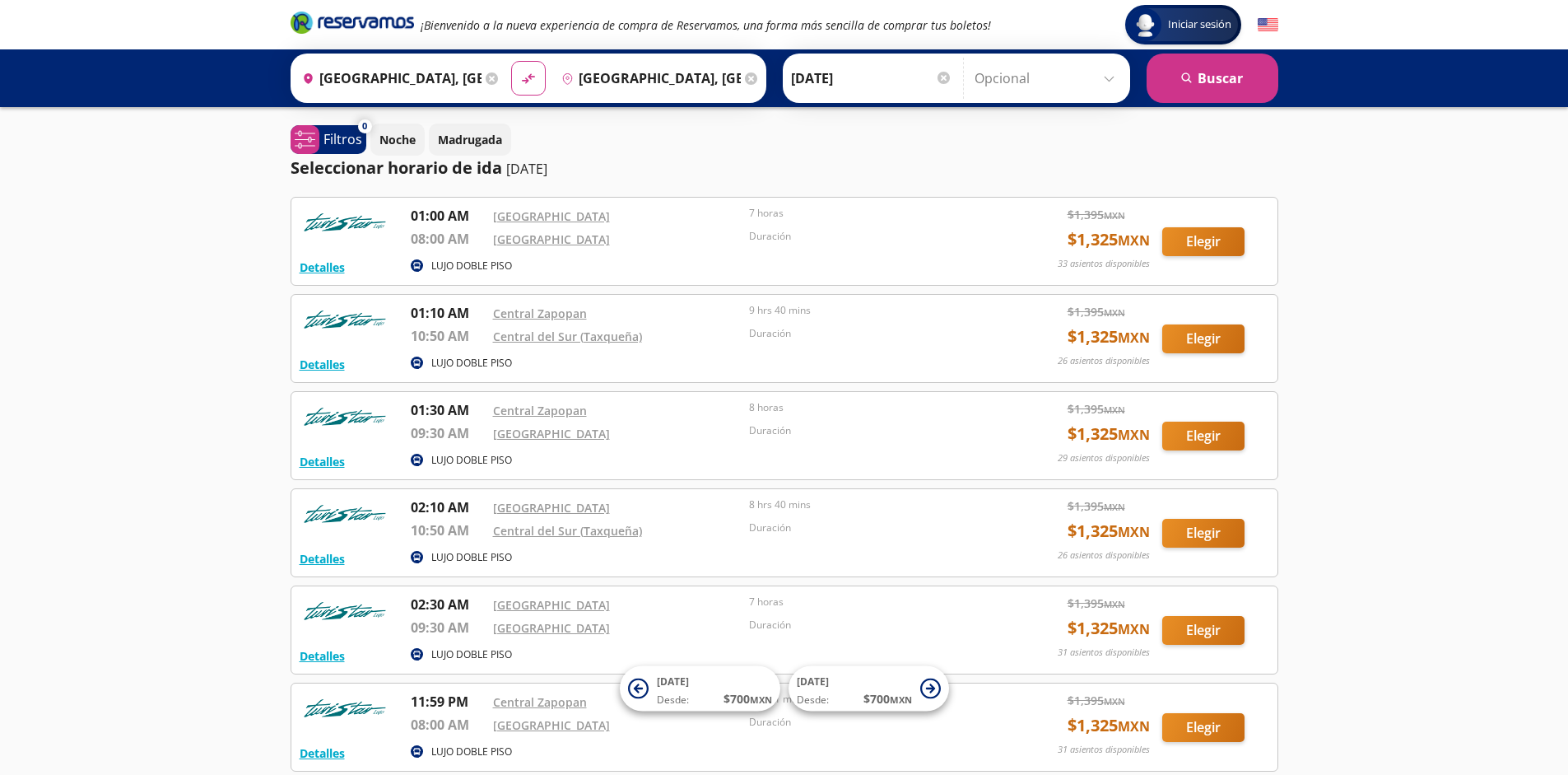
scroll to position [152, 0]
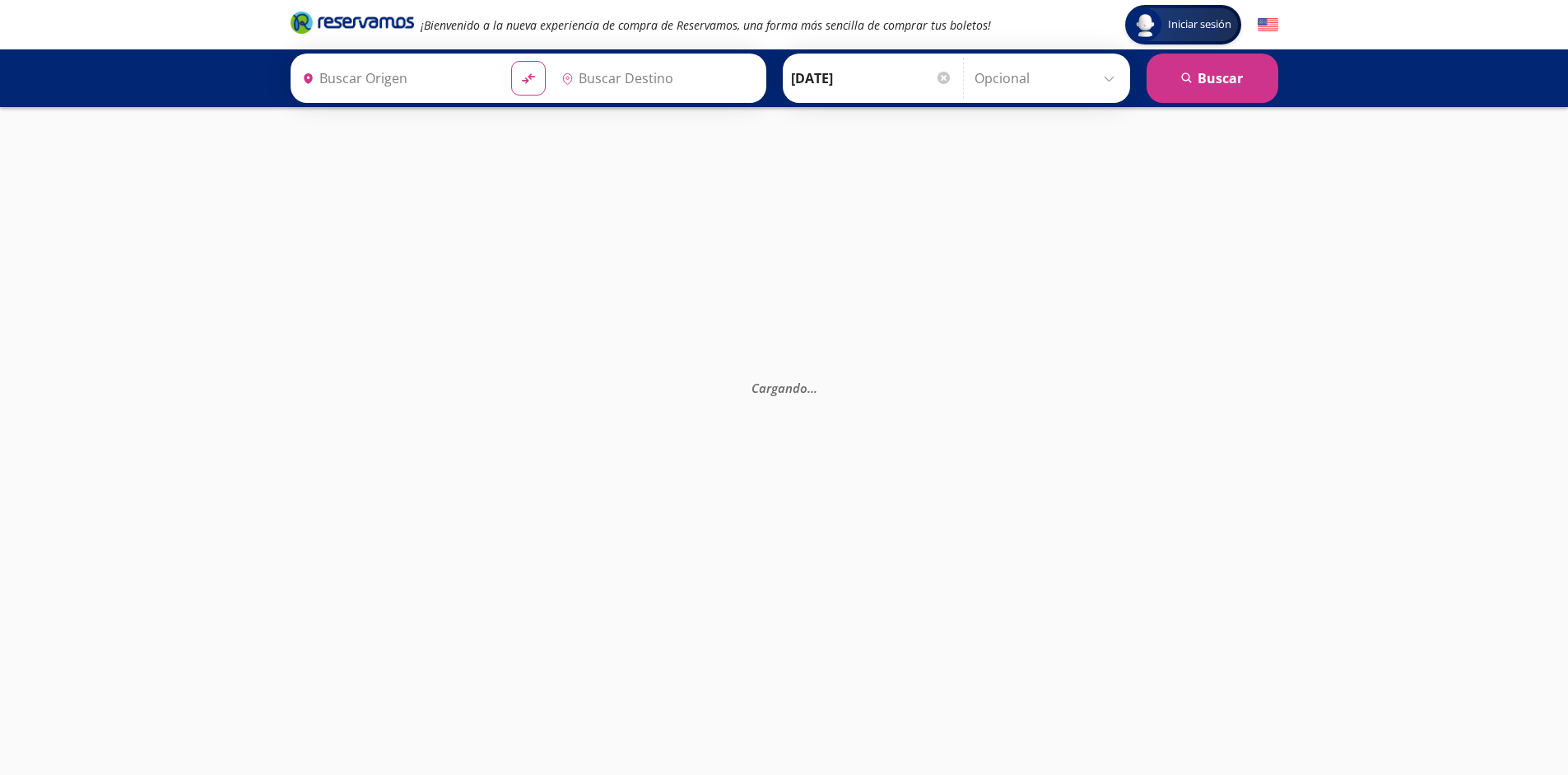
type input "[GEOGRAPHIC_DATA], [GEOGRAPHIC_DATA]"
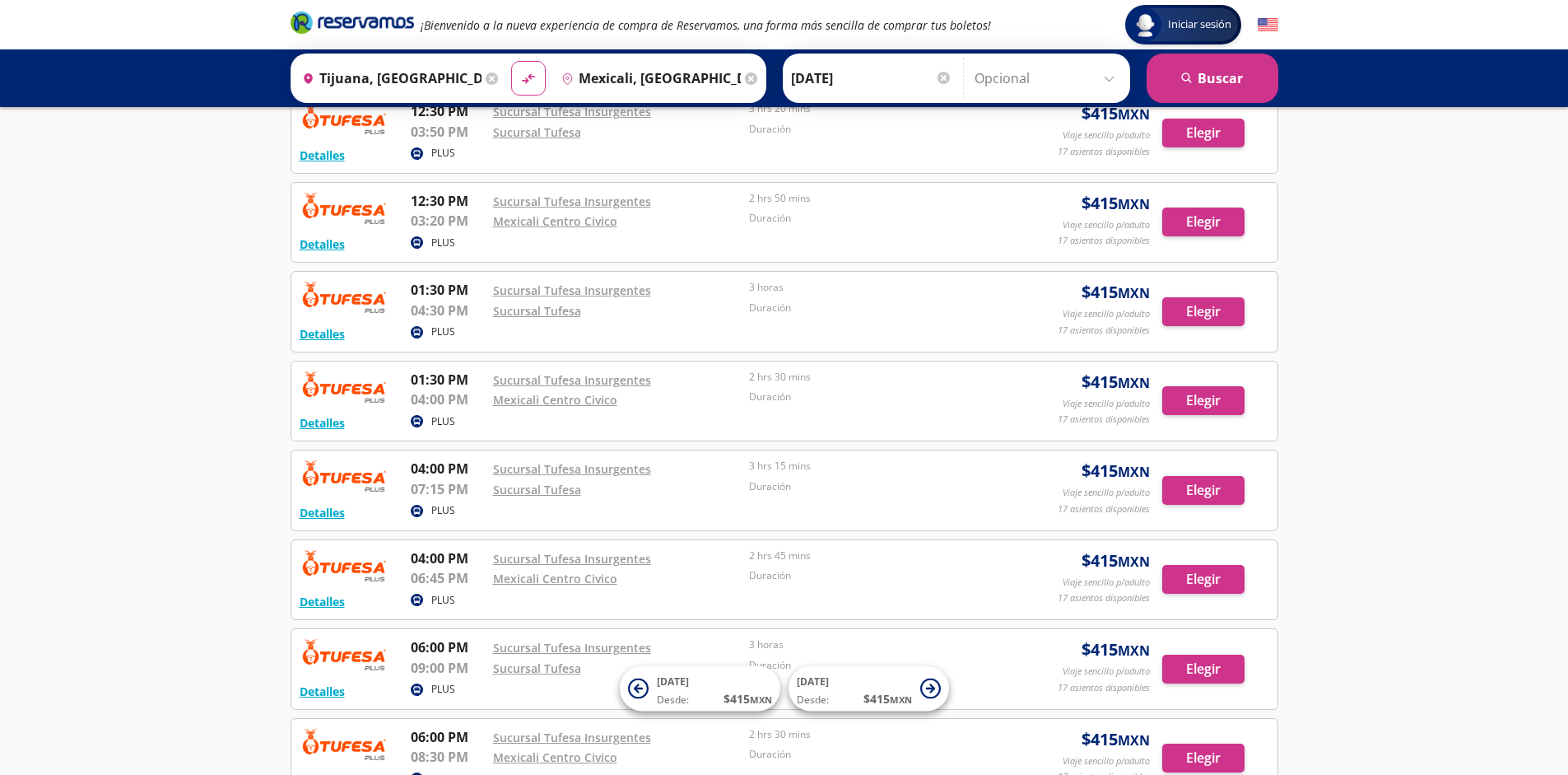
scroll to position [1177, 0]
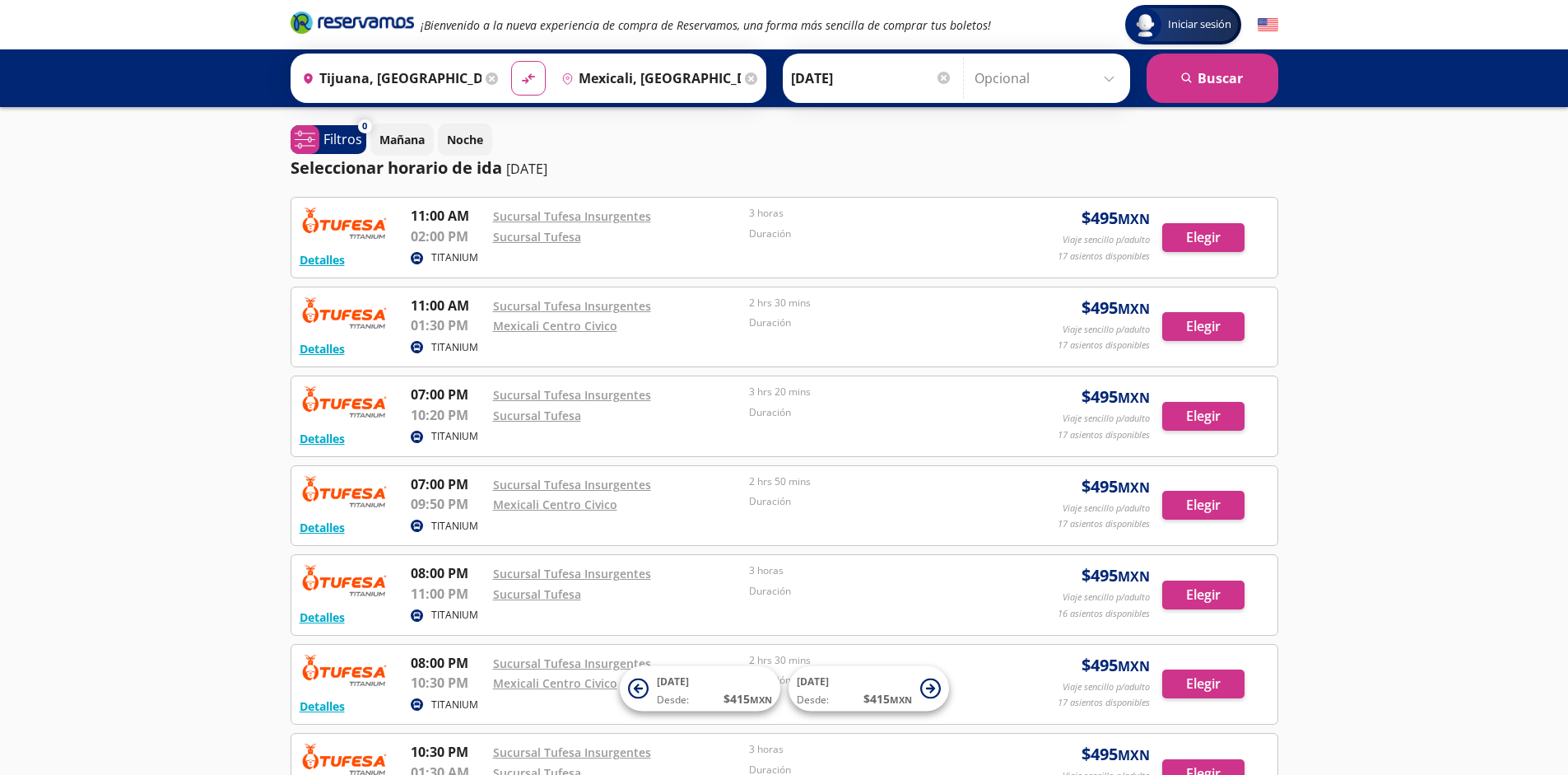
scroll to position [283, 0]
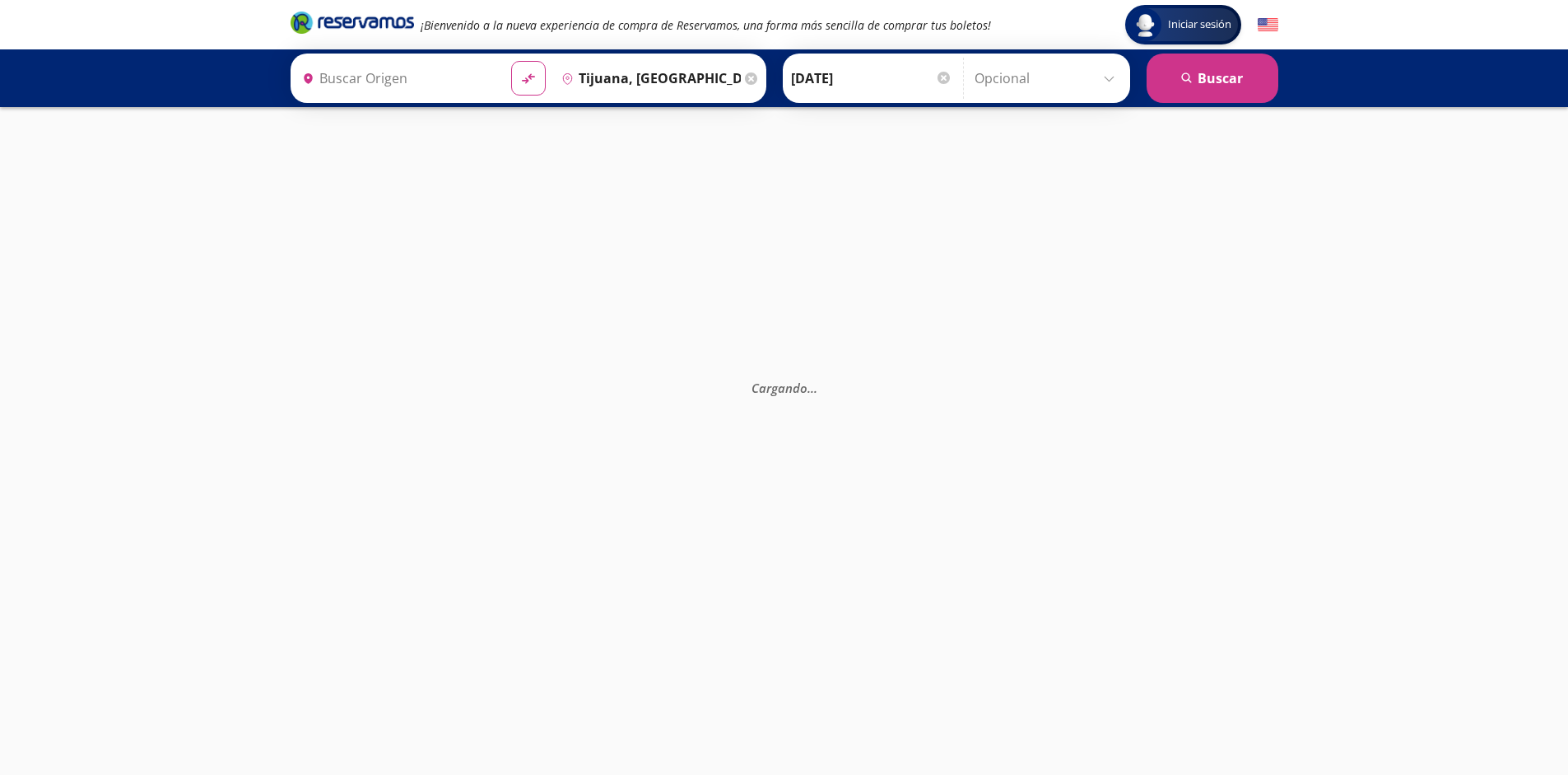
type input "Mexicali, [GEOGRAPHIC_DATA][US_STATE]"
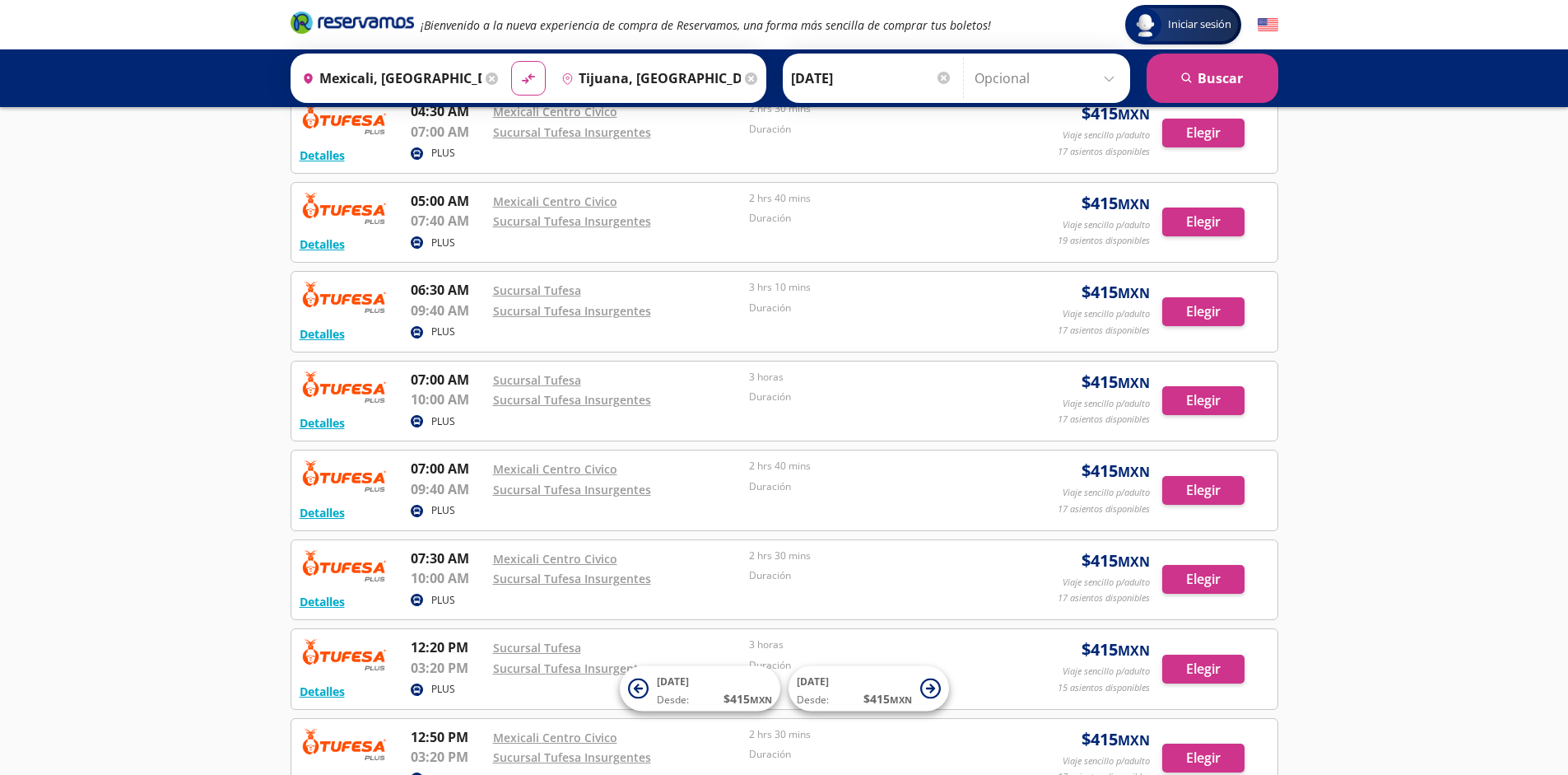
scroll to position [1177, 0]
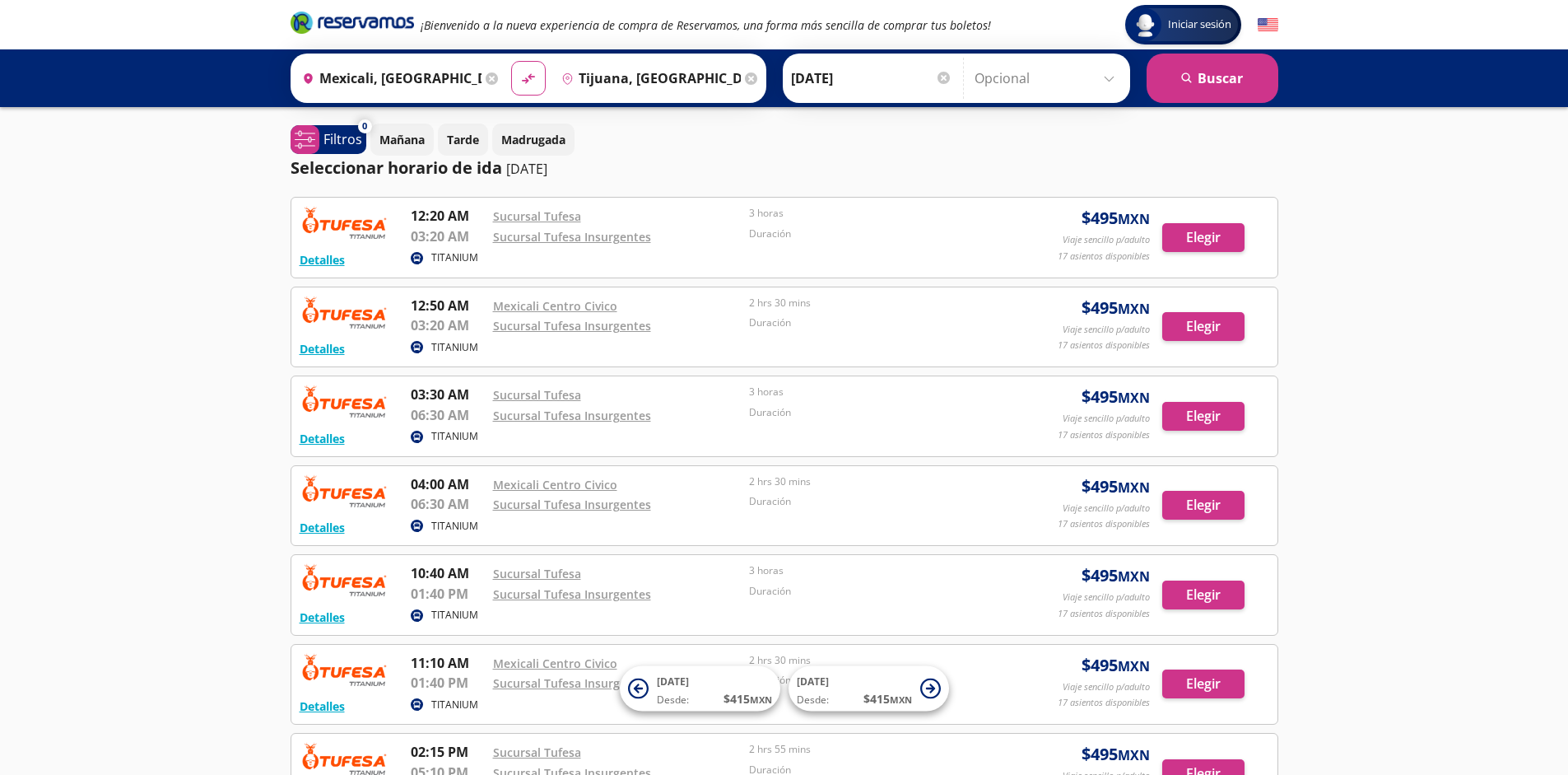
scroll to position [283, 0]
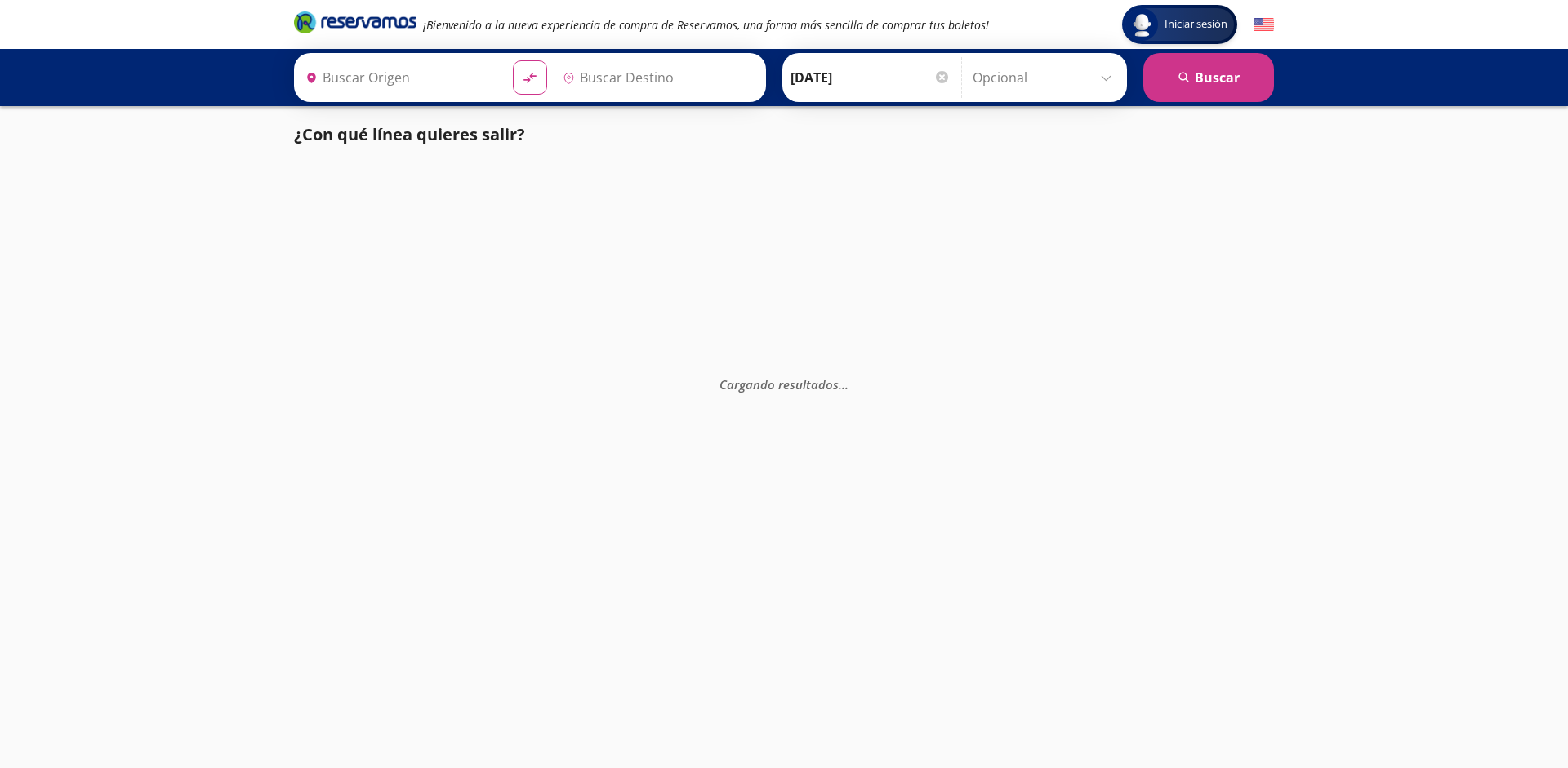
type input "[GEOGRAPHIC_DATA], [GEOGRAPHIC_DATA]"
type input "Santiago de Querétaro, Querétaro"
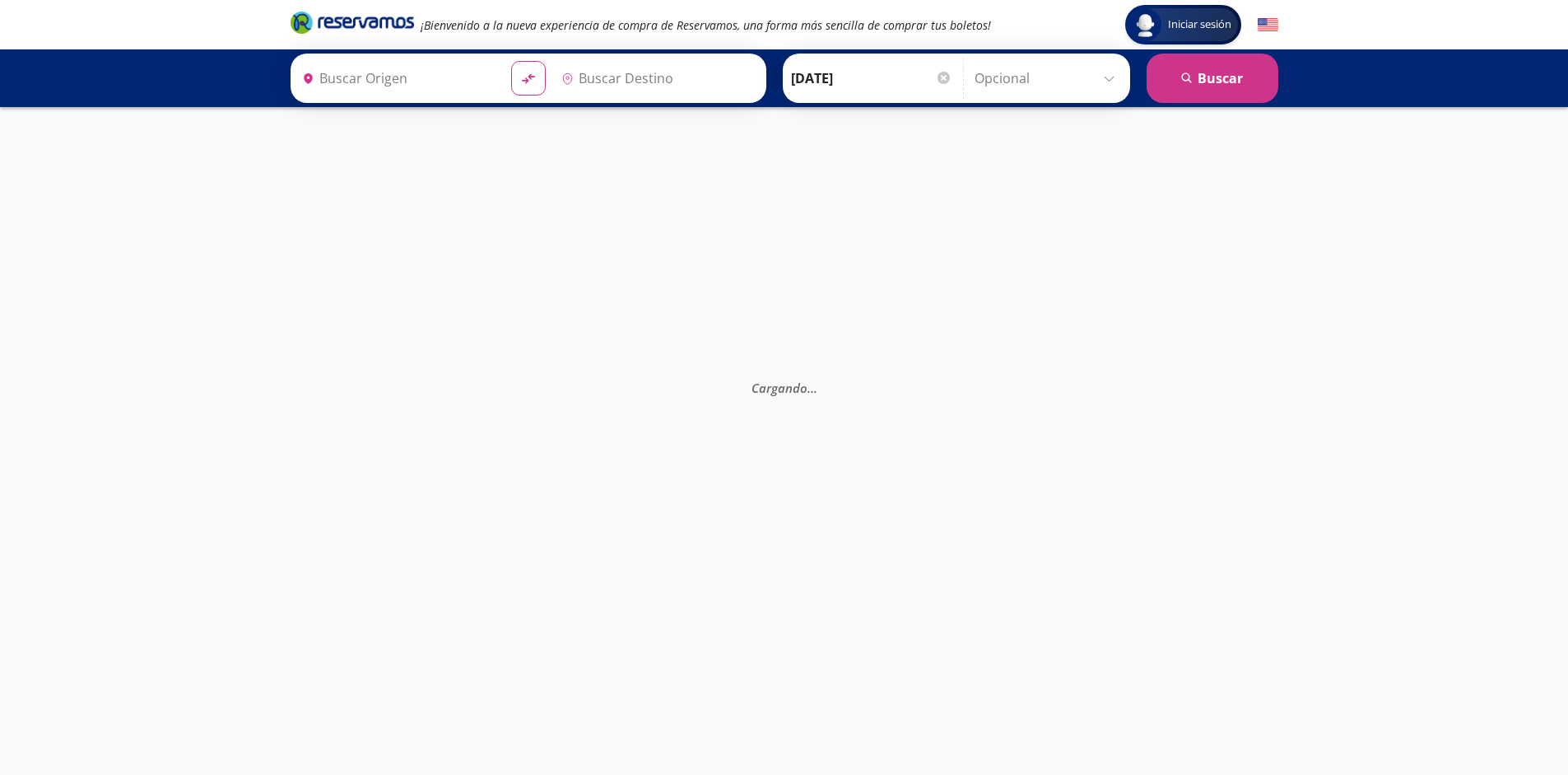
type input "Ciudad de México, Distrito Federal"
type input "Santiago de Querétaro, Querétaro"
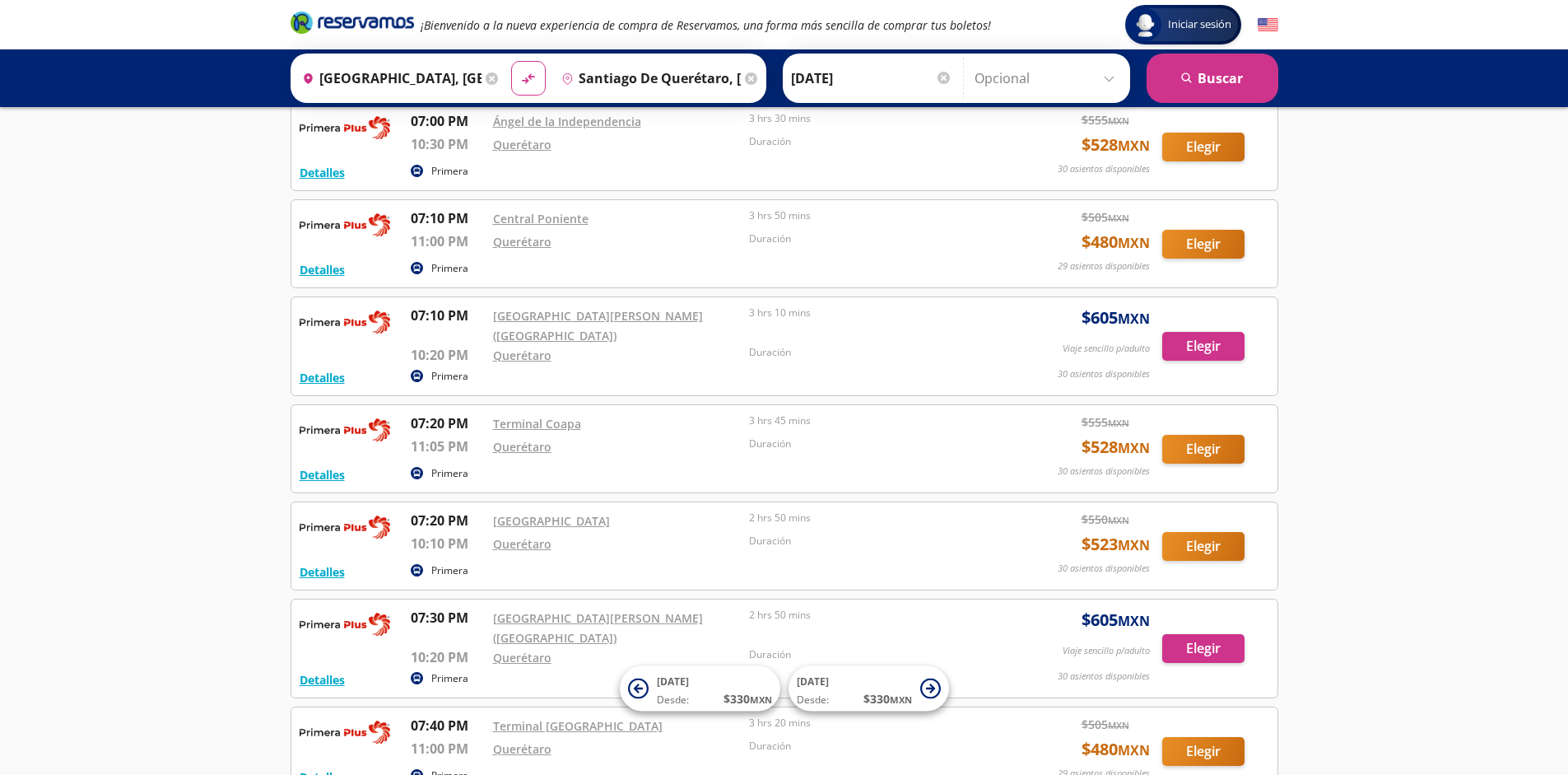
scroll to position [13533, 0]
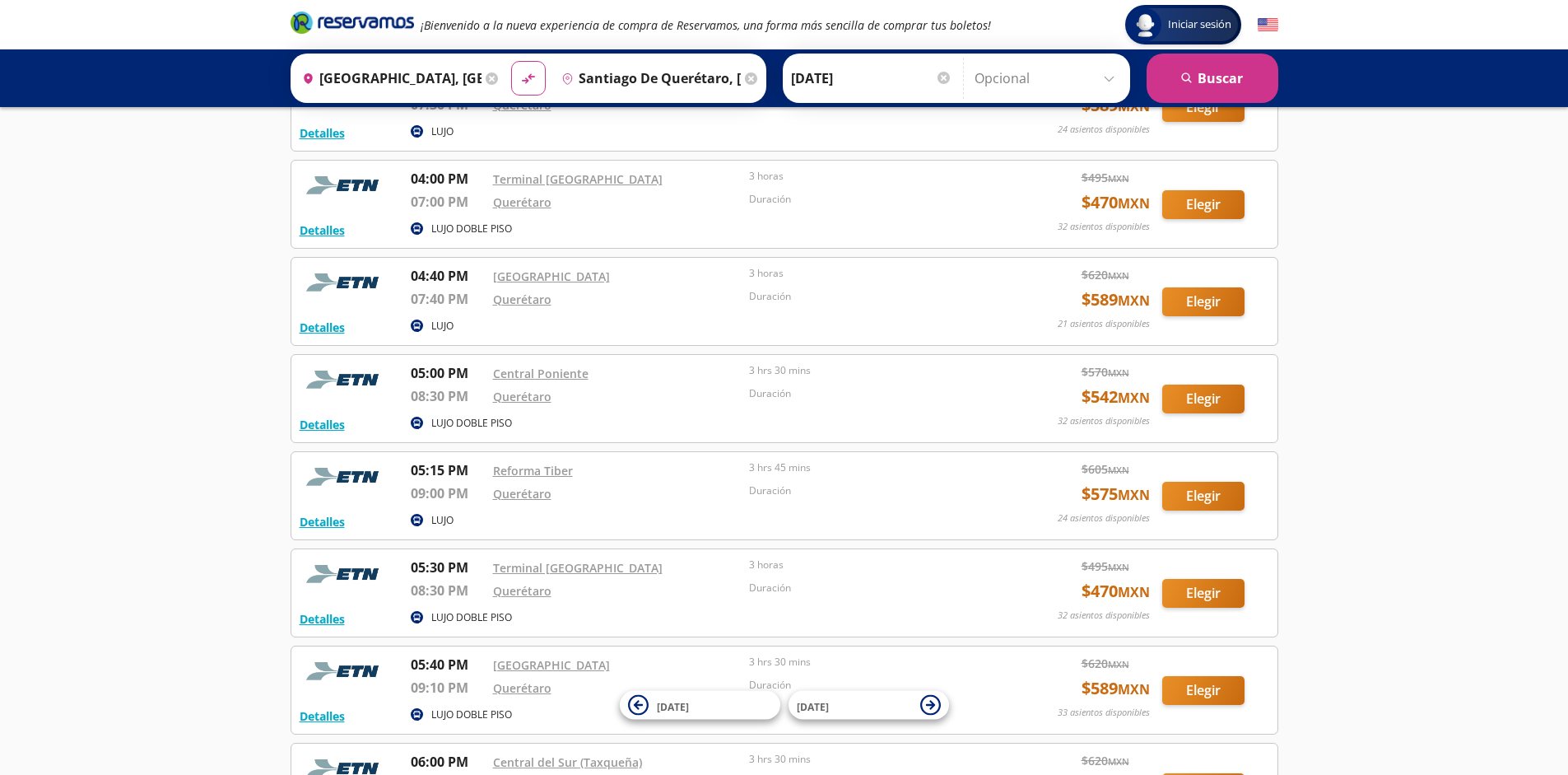
scroll to position [4492, 0]
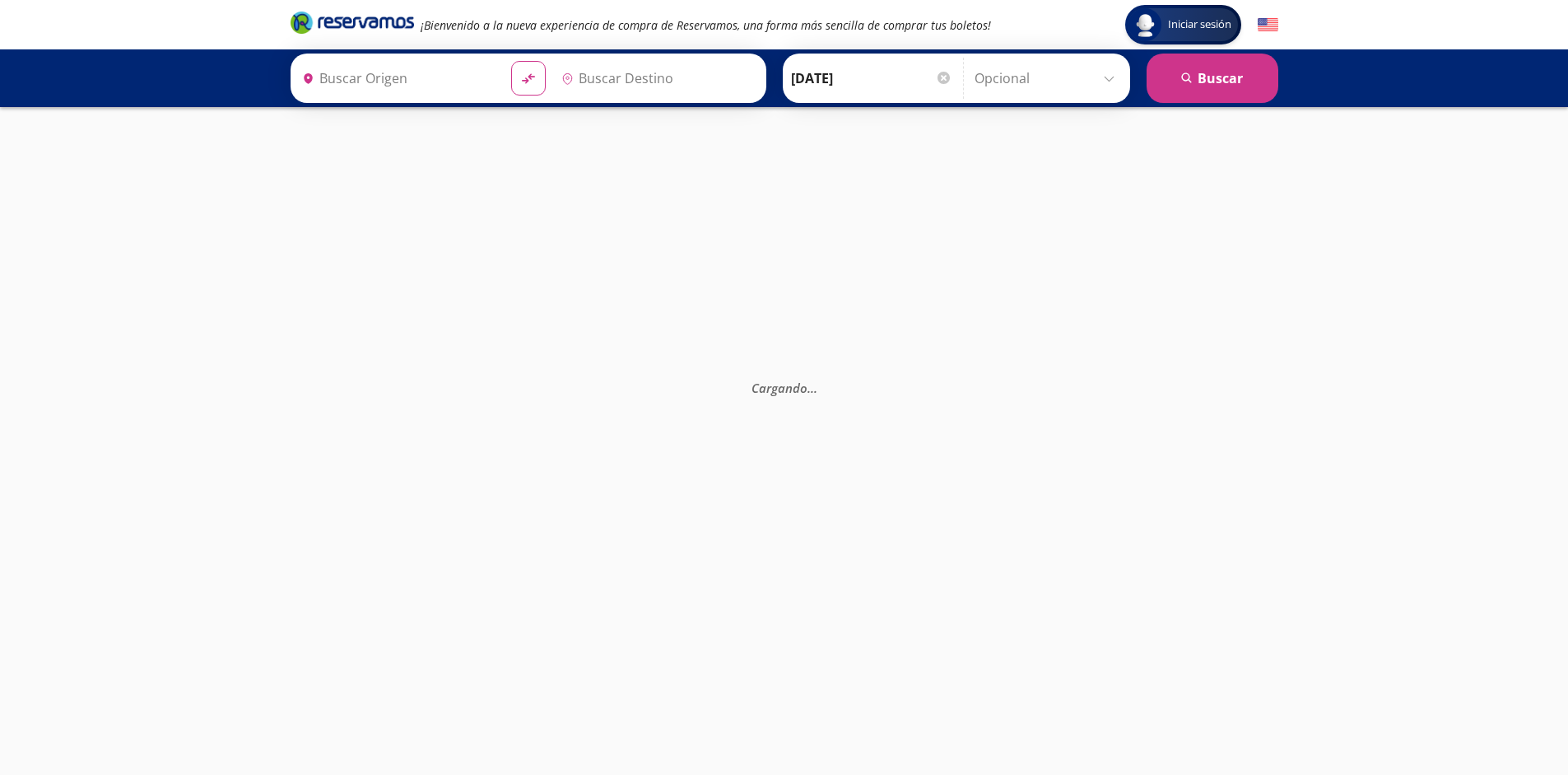
type input "[GEOGRAPHIC_DATA], [GEOGRAPHIC_DATA]"
type input "Santiago de Querétaro, [GEOGRAPHIC_DATA]"
type input "[GEOGRAPHIC_DATA], [GEOGRAPHIC_DATA]"
type input "Santiago de Querétaro, [GEOGRAPHIC_DATA]"
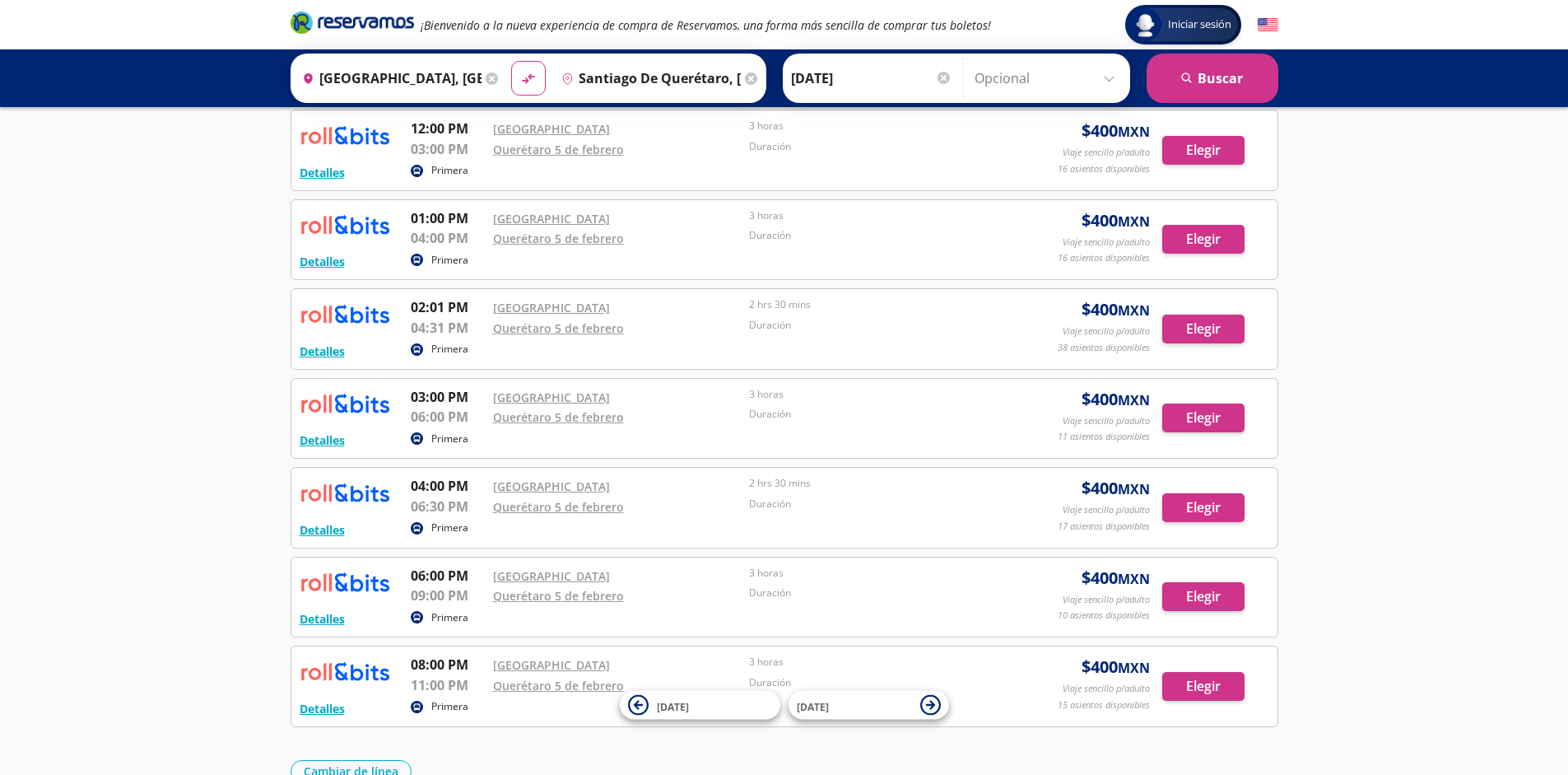
scroll to position [584, 0]
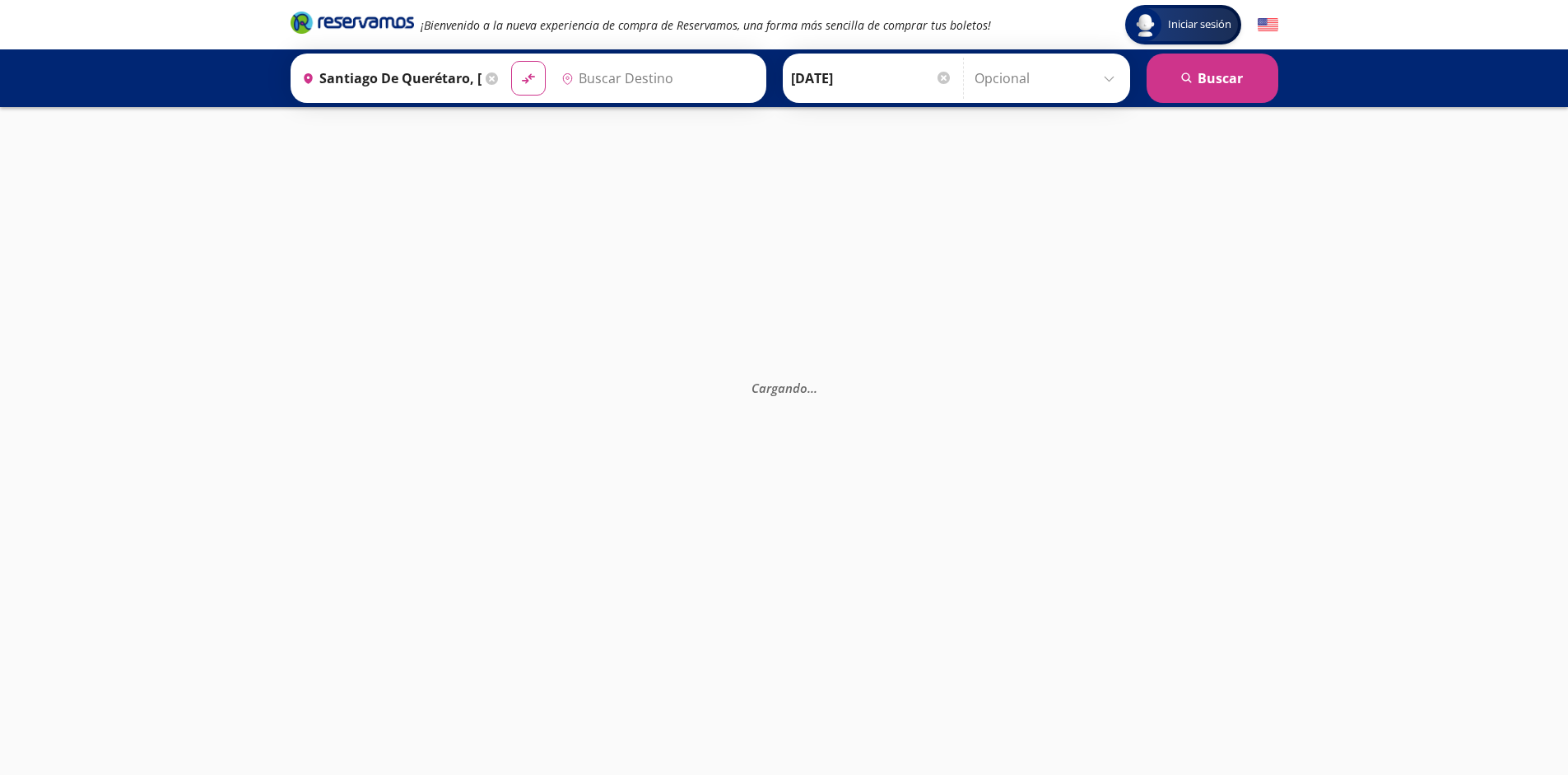
type input "[GEOGRAPHIC_DATA], [GEOGRAPHIC_DATA]"
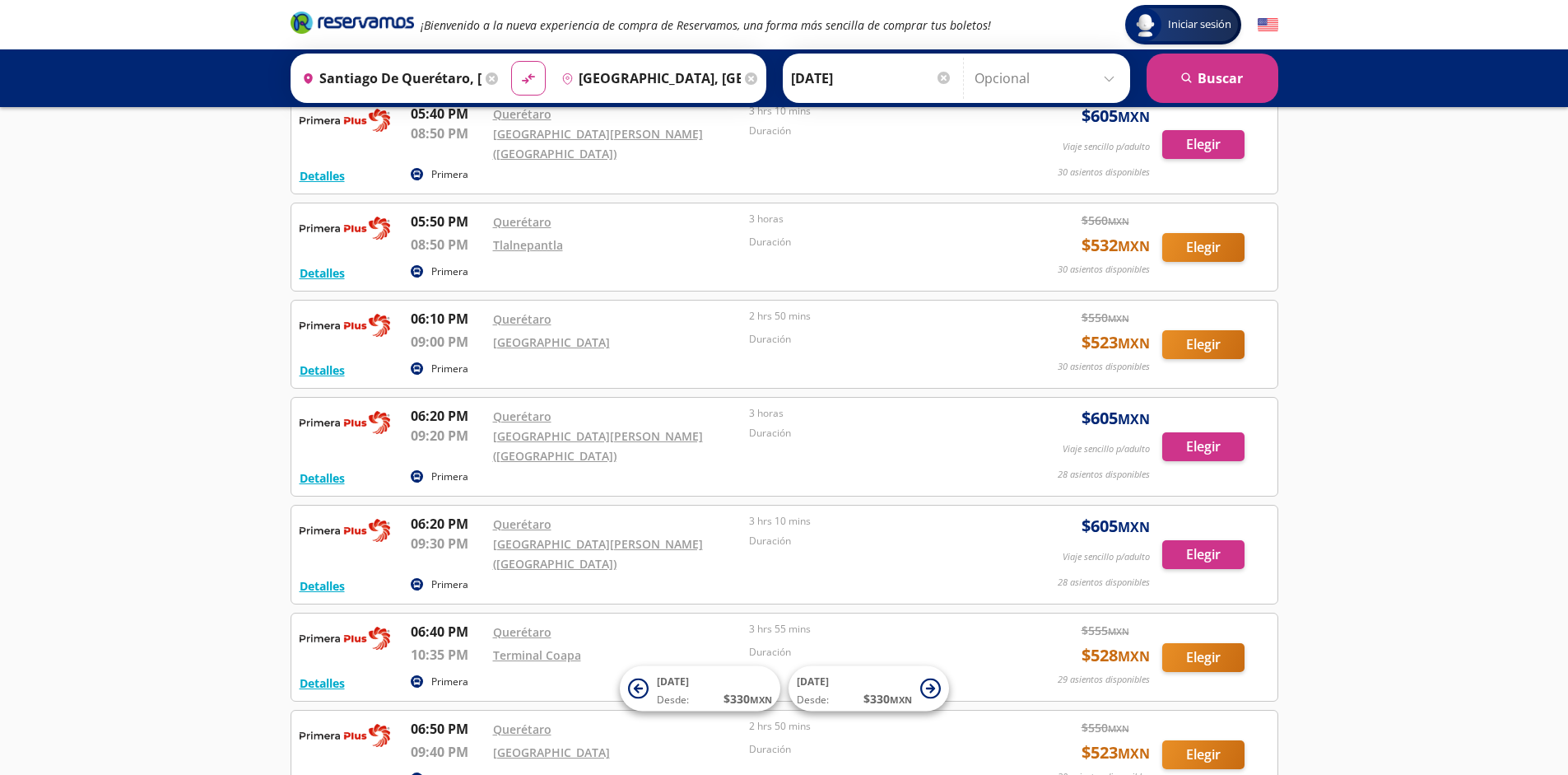
scroll to position [13355, 0]
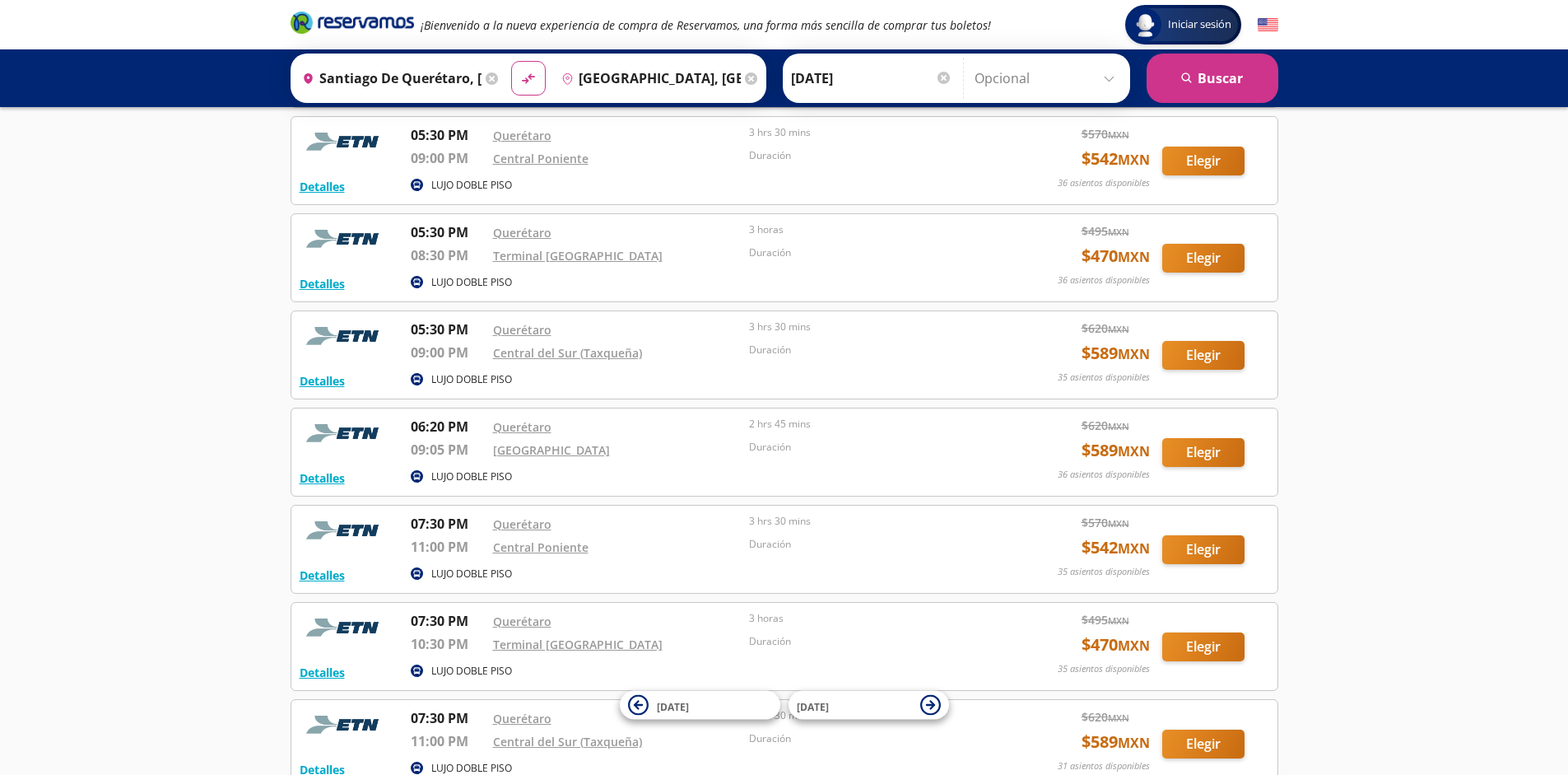
scroll to position [4881, 0]
